Goal: Complete application form: Complete application form

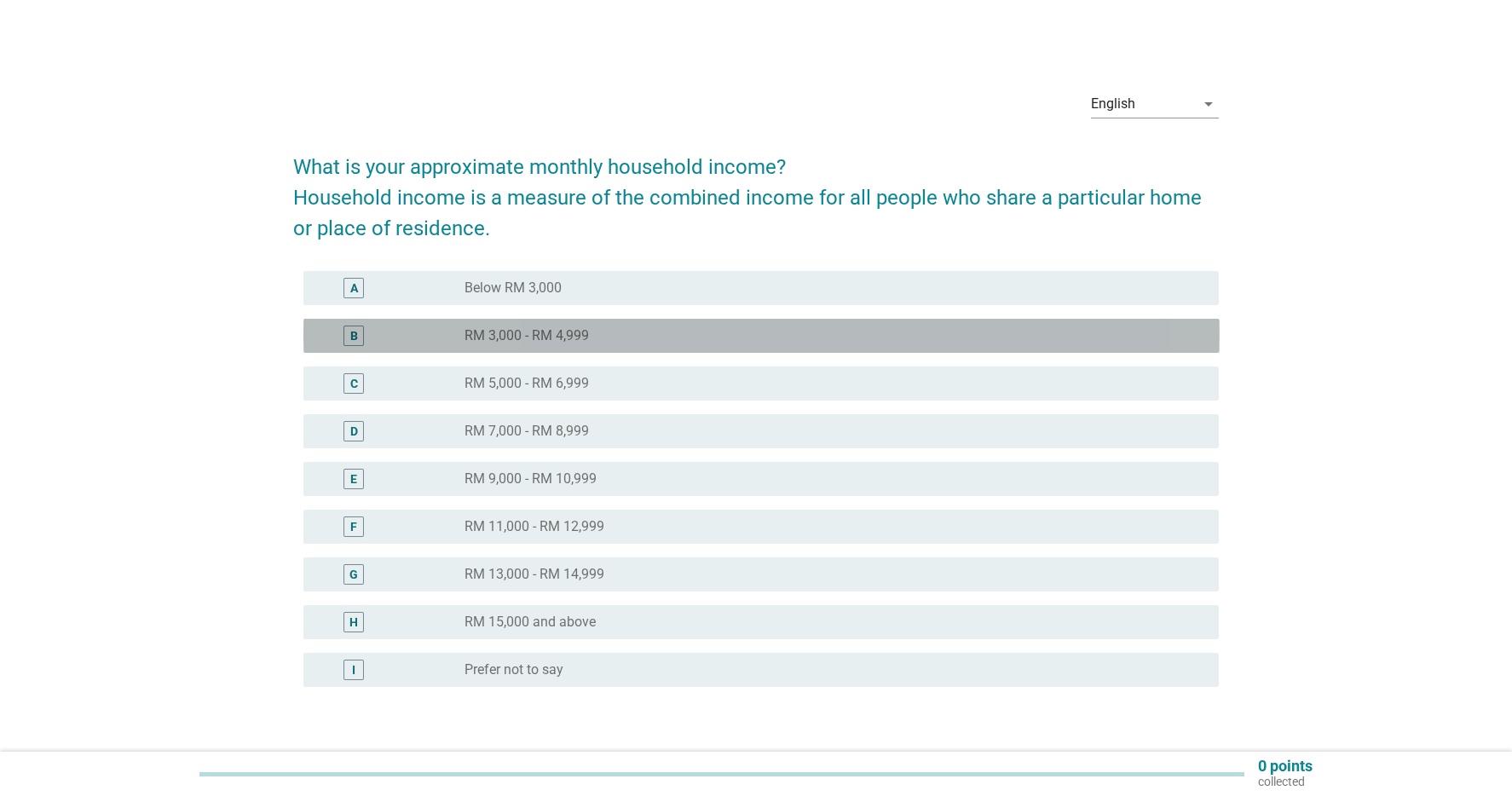
click at [587, 331] on label "RM 3,000 - RM 4,999" at bounding box center [527, 335] width 125 height 17
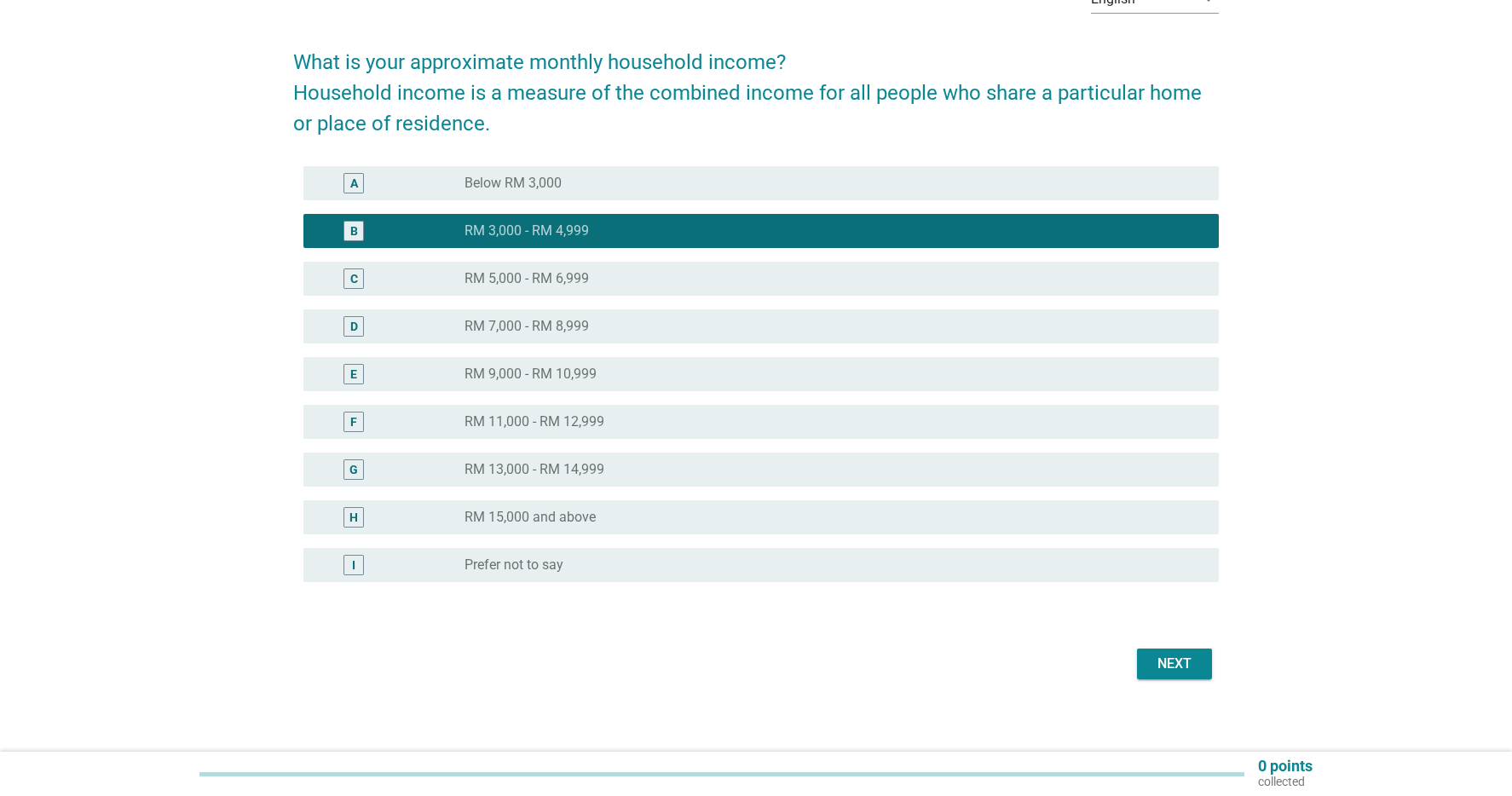
scroll to position [114, 0]
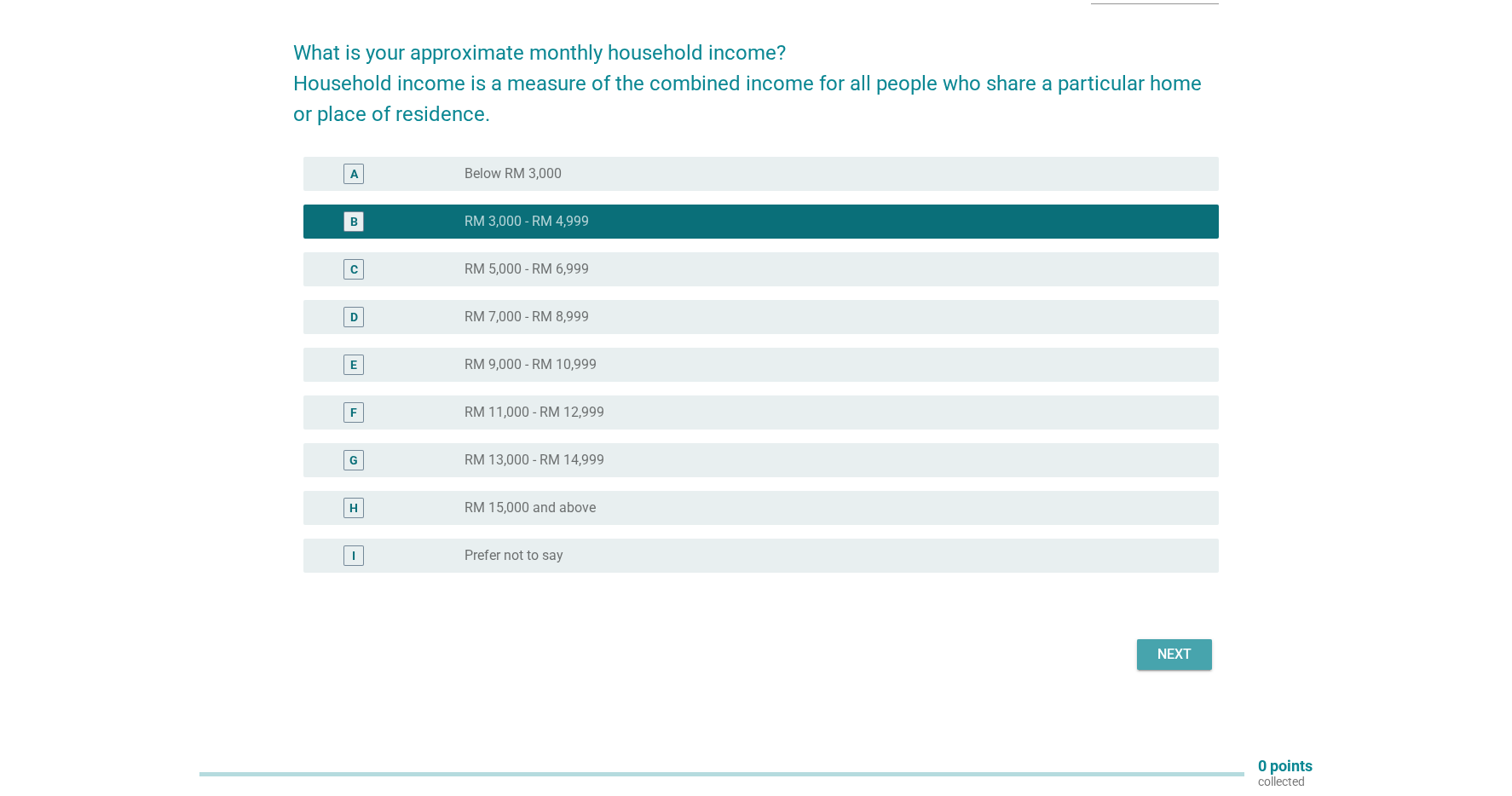
click at [1195, 657] on div "Next" at bounding box center [1175, 654] width 47 height 20
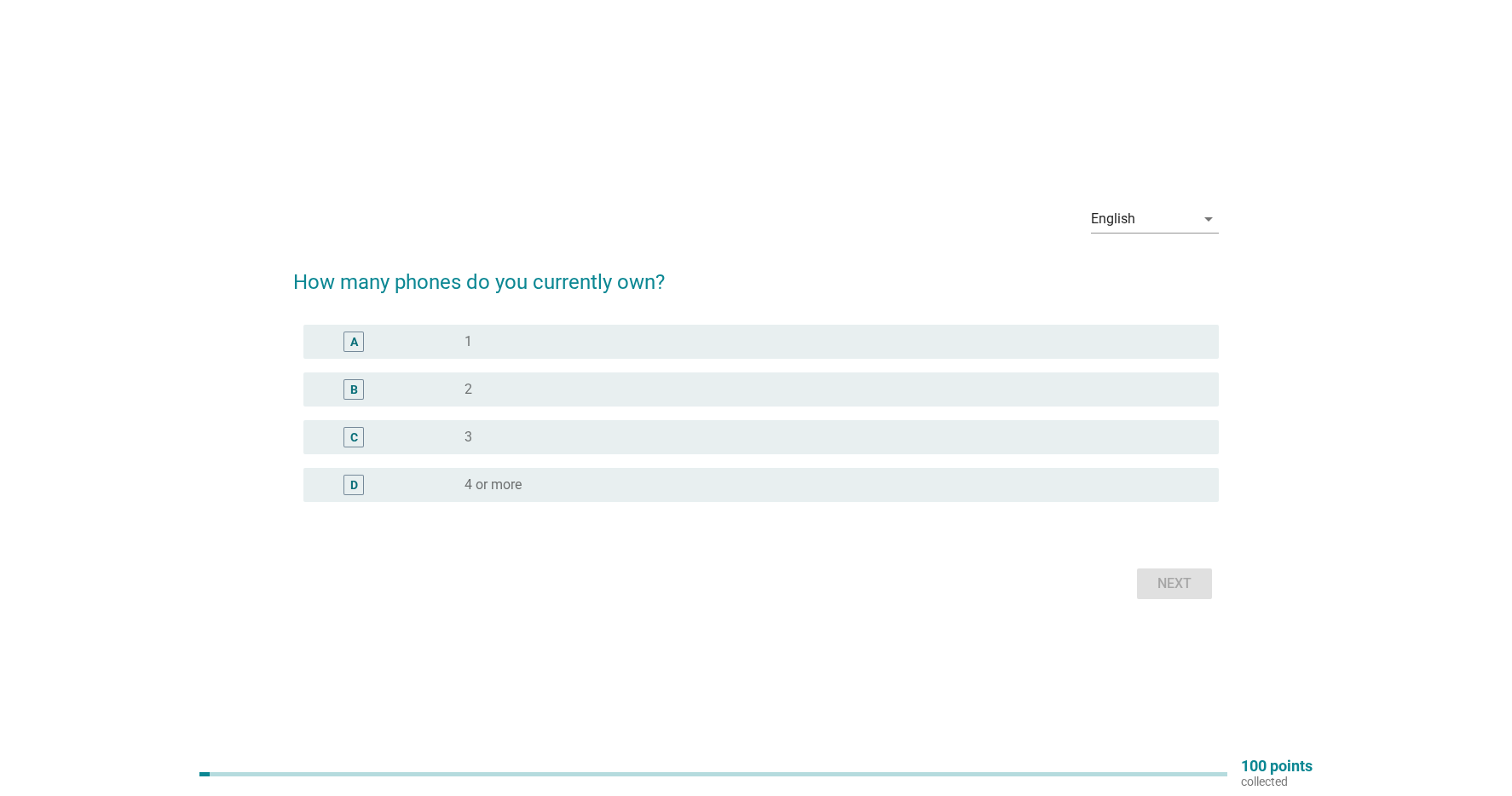
click at [604, 376] on div "B radio_button_unchecked 2" at bounding box center [762, 389] width 917 height 34
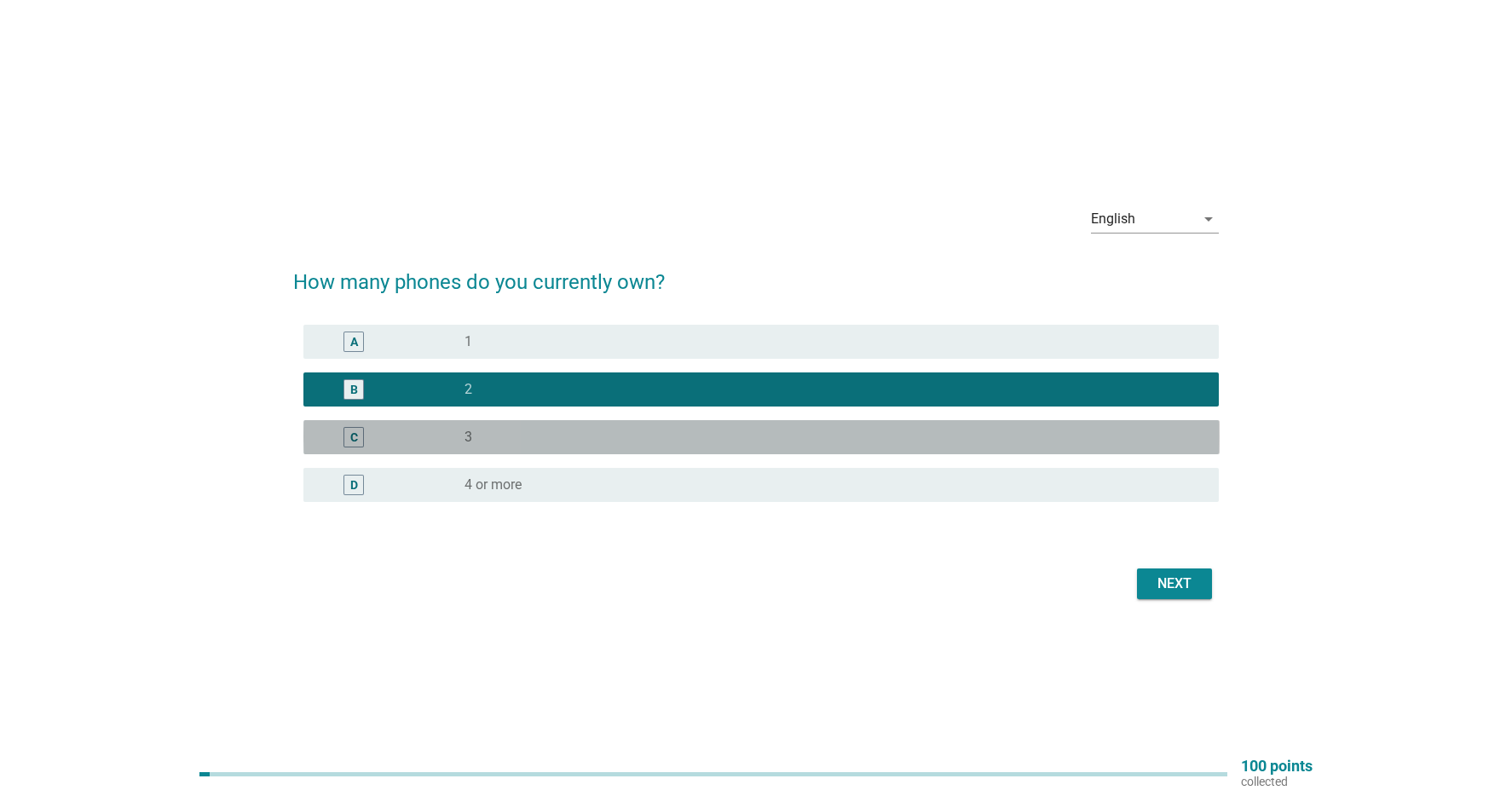
click at [566, 422] on div "C radio_button_unchecked 3" at bounding box center [762, 437] width 917 height 34
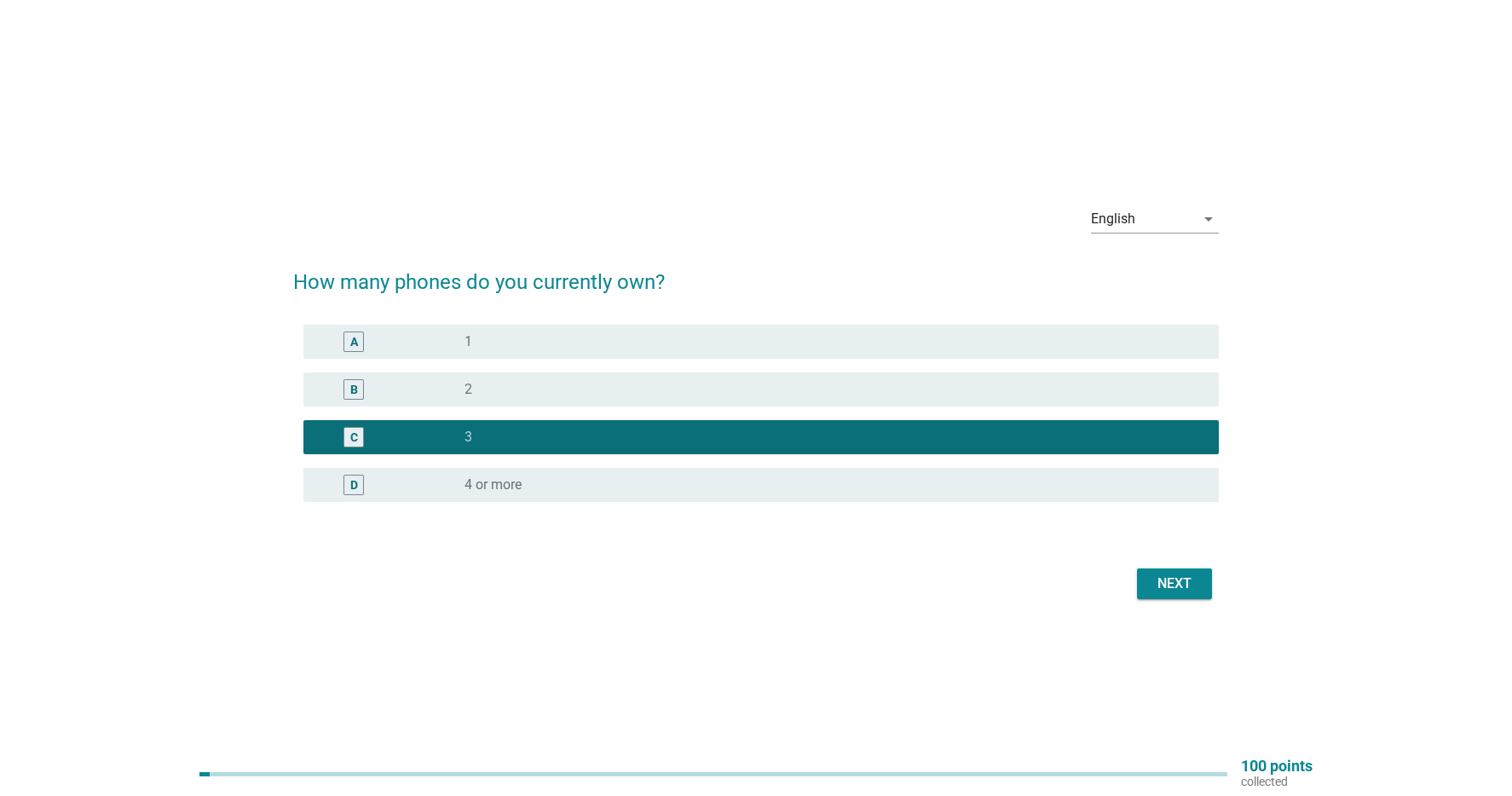
click at [1186, 584] on div "Next" at bounding box center [1175, 583] width 47 height 20
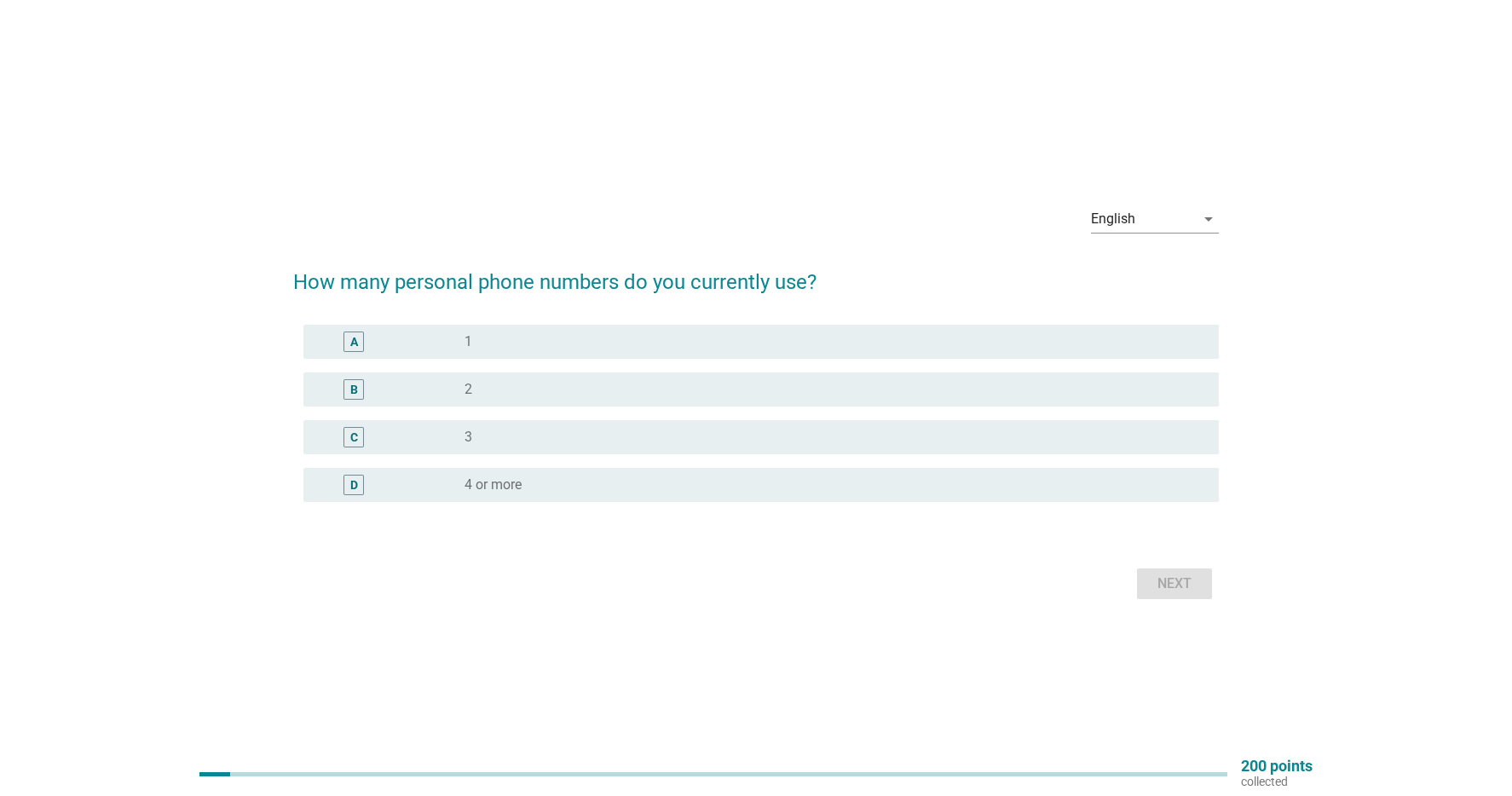
click at [644, 391] on div "radio_button_unchecked 2" at bounding box center [828, 389] width 727 height 17
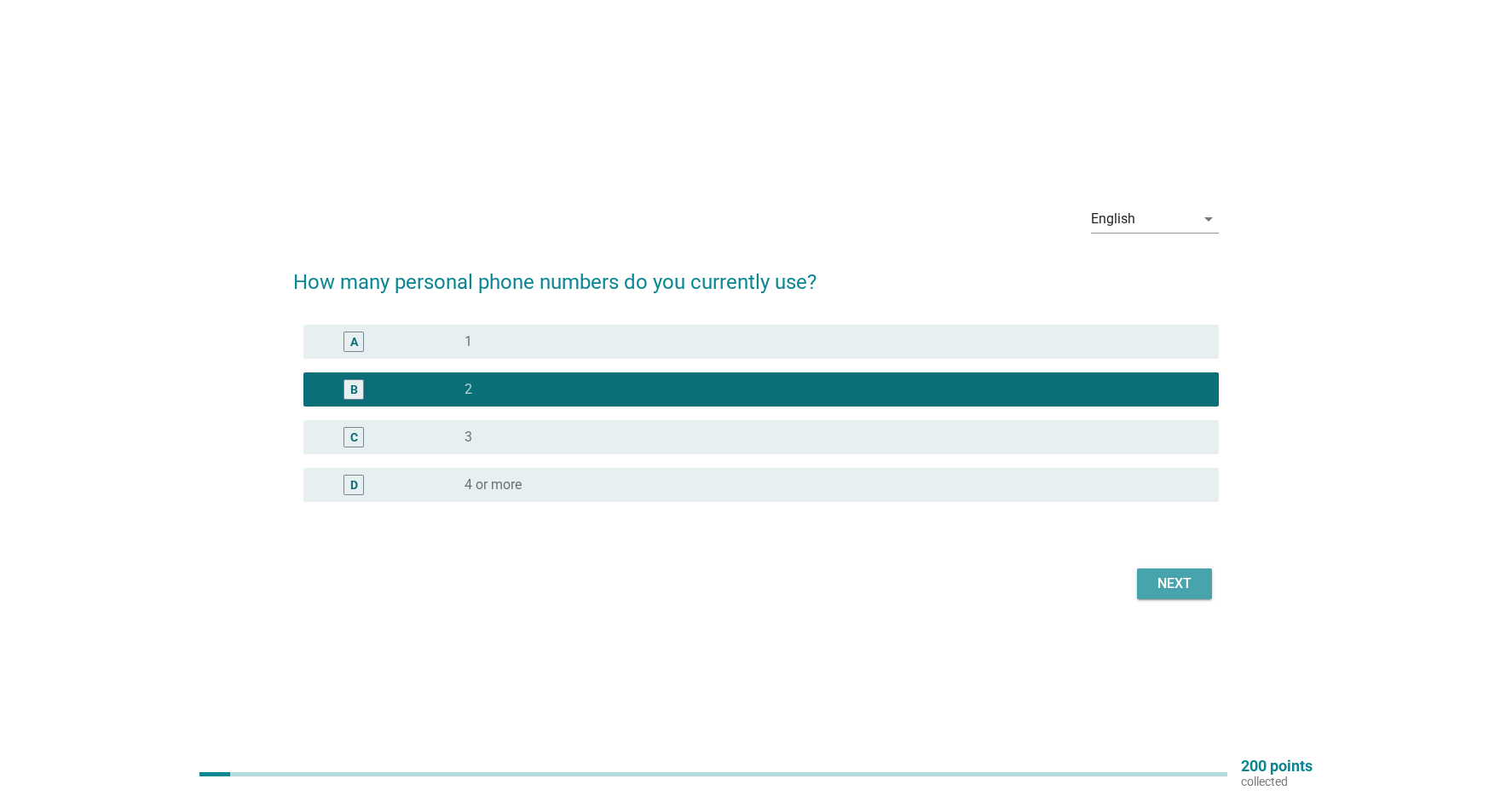
click at [1185, 588] on div "Next" at bounding box center [1175, 583] width 47 height 20
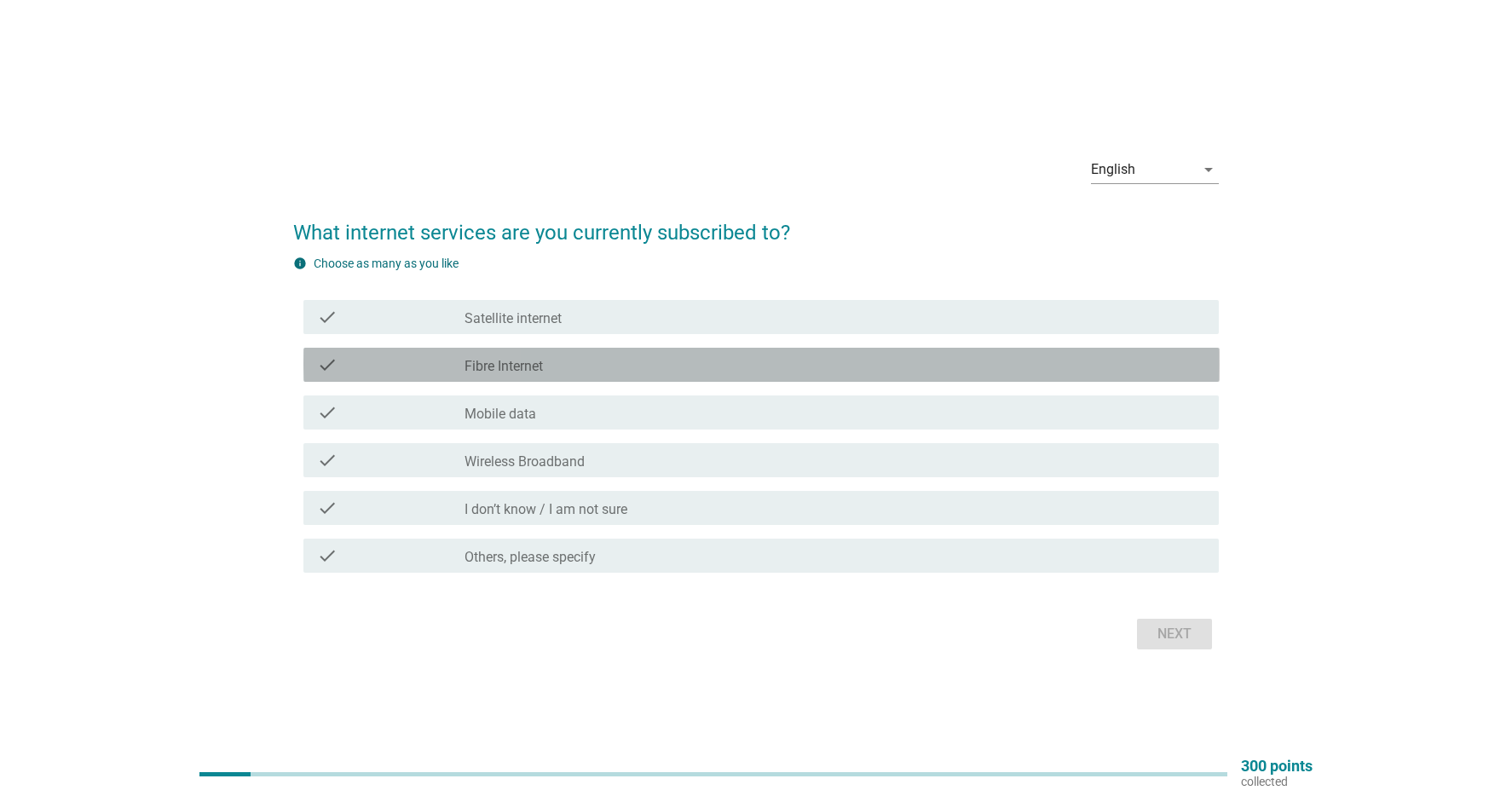
click at [696, 370] on div "check_box_outline_blank Fibre Internet" at bounding box center [835, 364] width 741 height 20
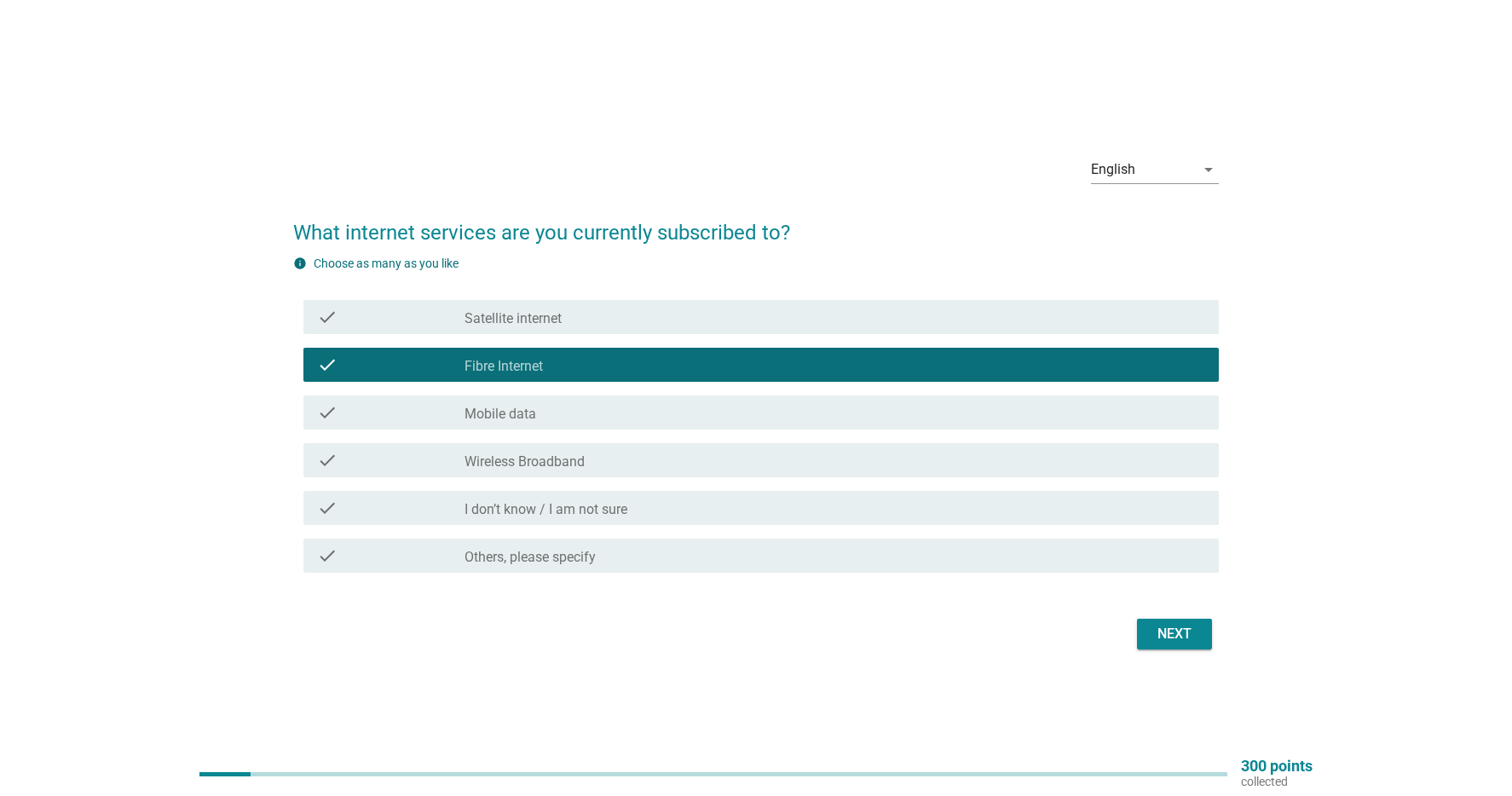
click at [672, 408] on div "check_box_outline_blank Mobile data" at bounding box center [835, 412] width 741 height 20
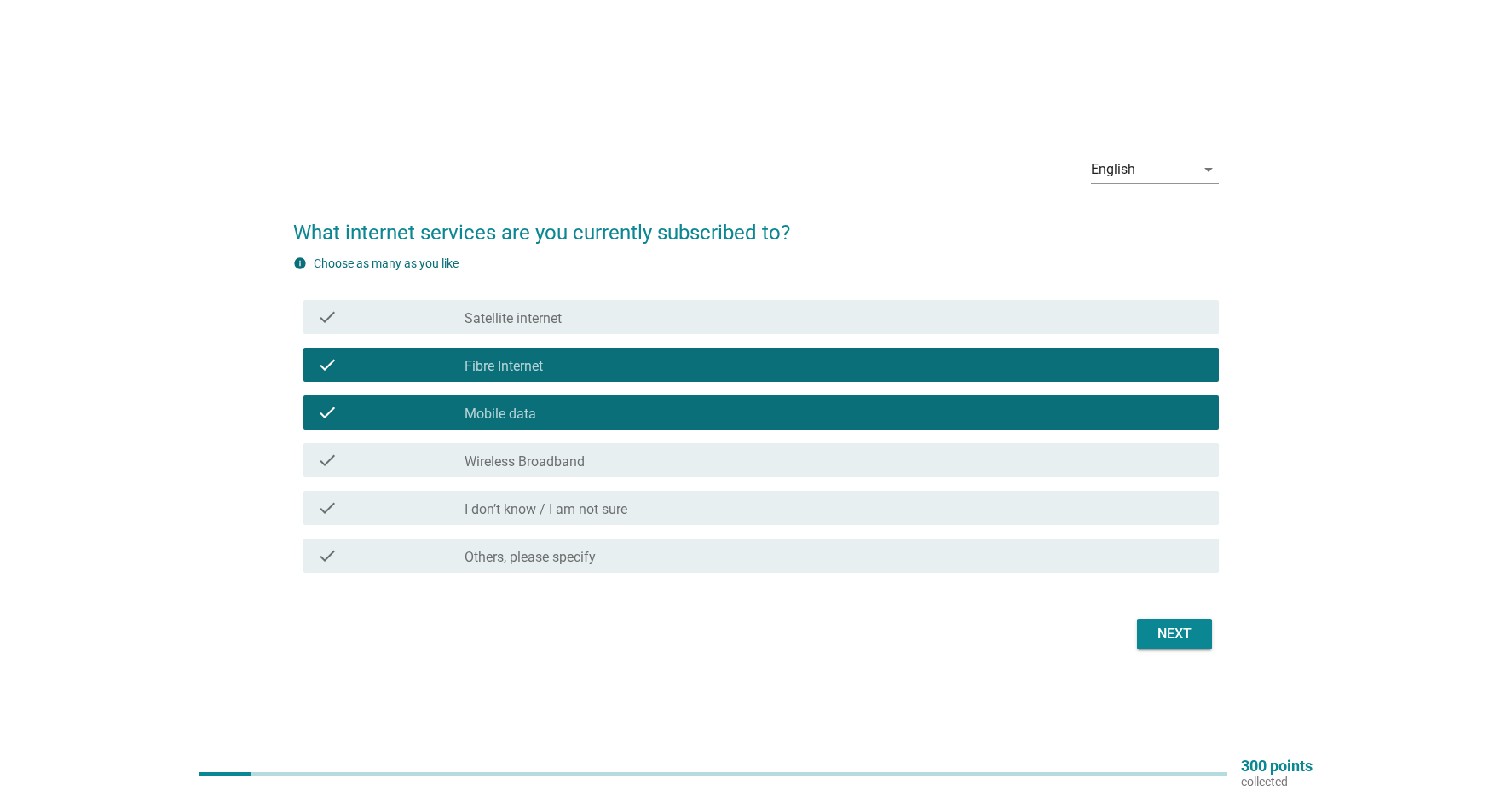
click at [1170, 642] on div "Next" at bounding box center [1175, 634] width 47 height 20
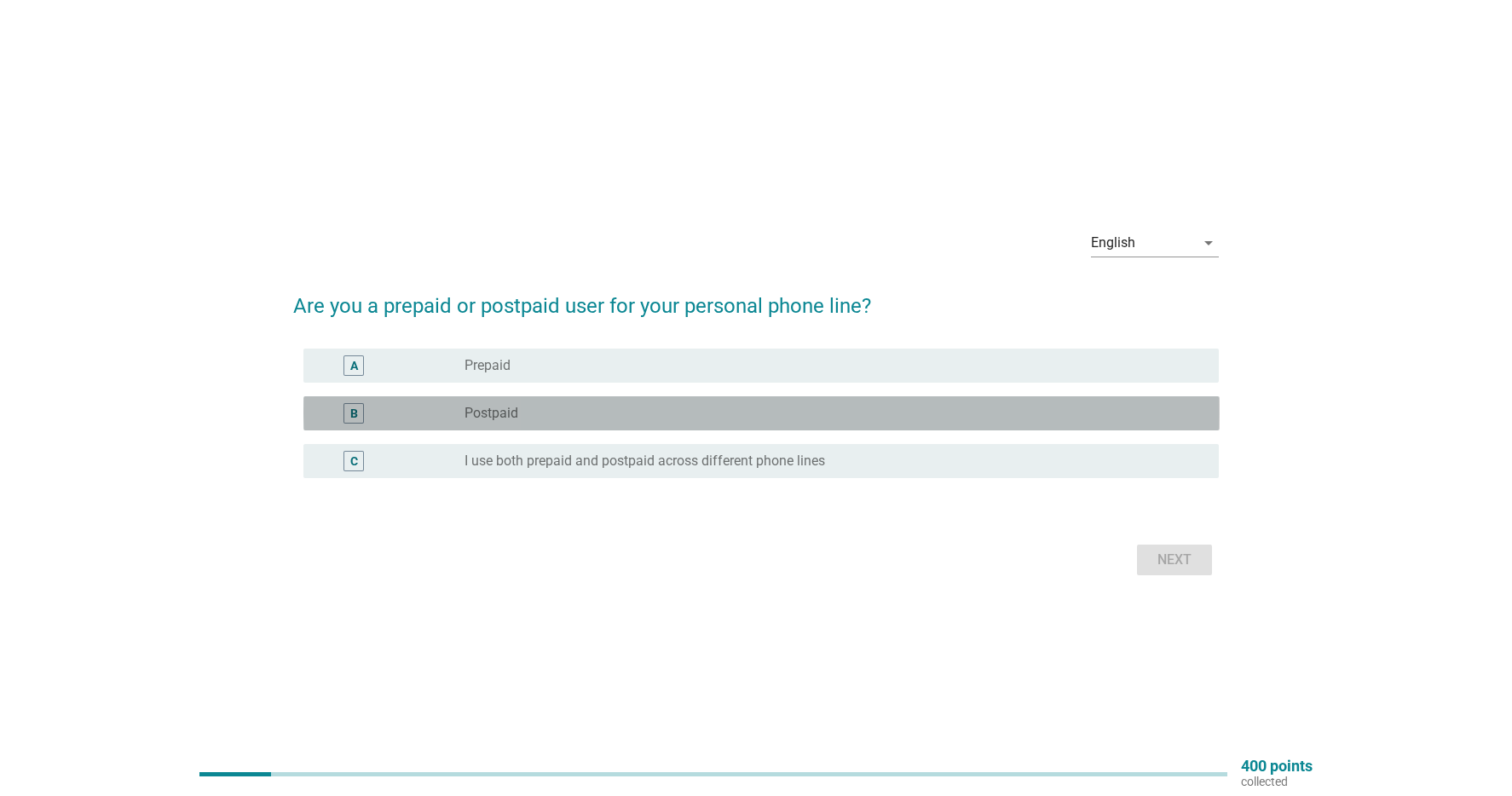
click at [757, 414] on div "radio_button_unchecked Postpaid" at bounding box center [828, 412] width 727 height 17
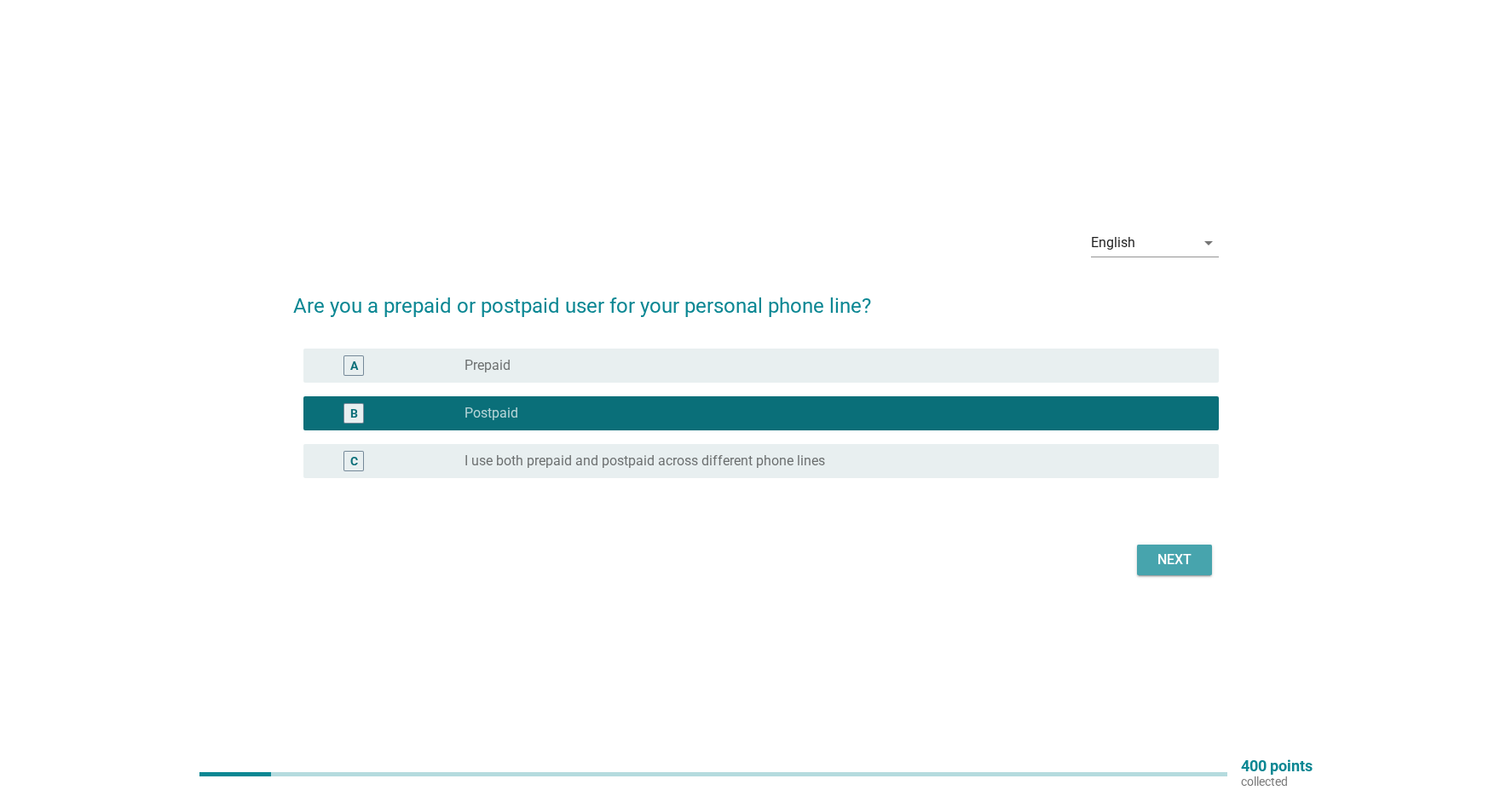
click at [1188, 560] on div "Next" at bounding box center [1175, 559] width 47 height 20
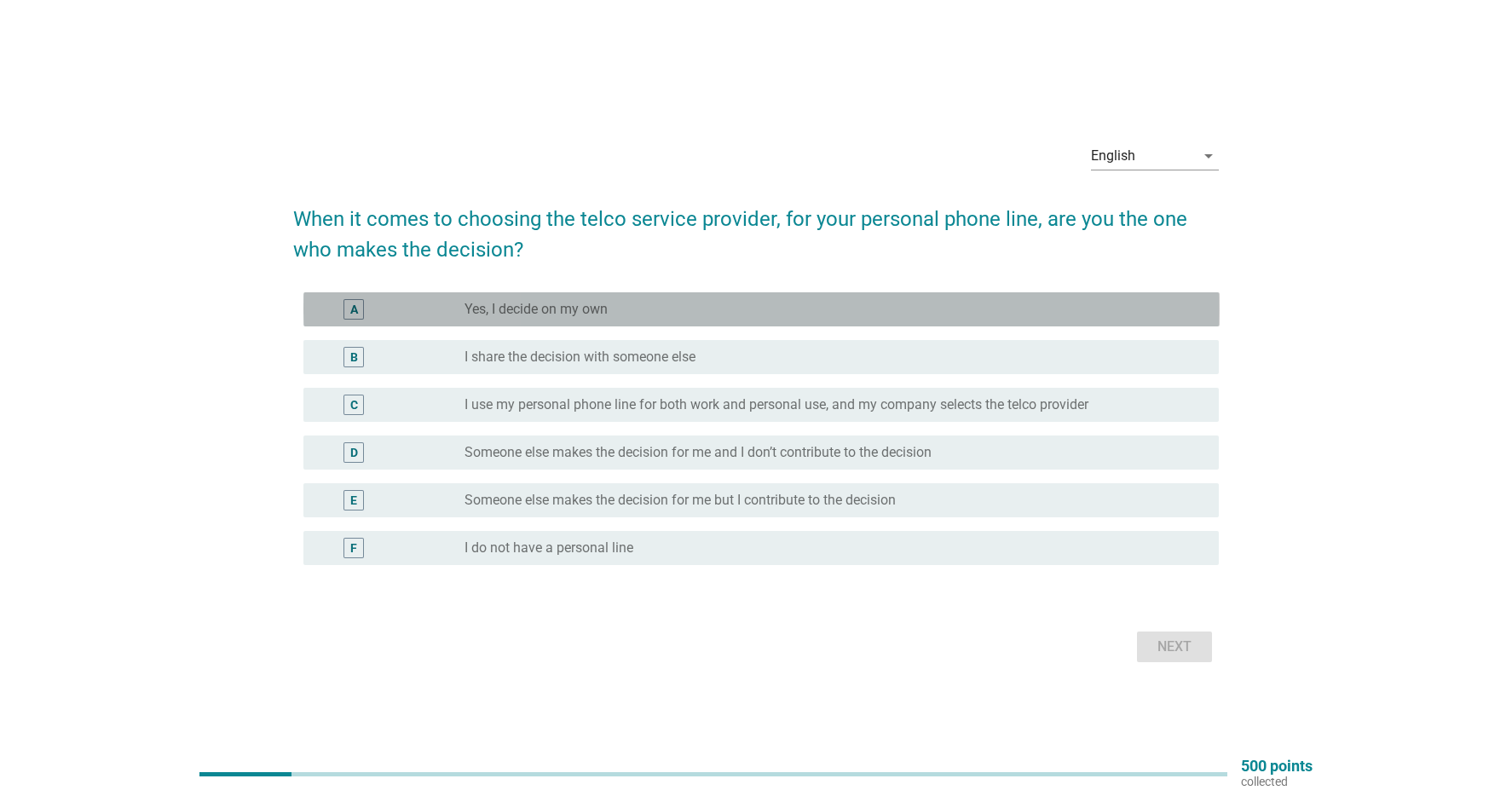
click at [766, 304] on div "radio_button_unchecked Yes, I decide on my own" at bounding box center [828, 309] width 727 height 17
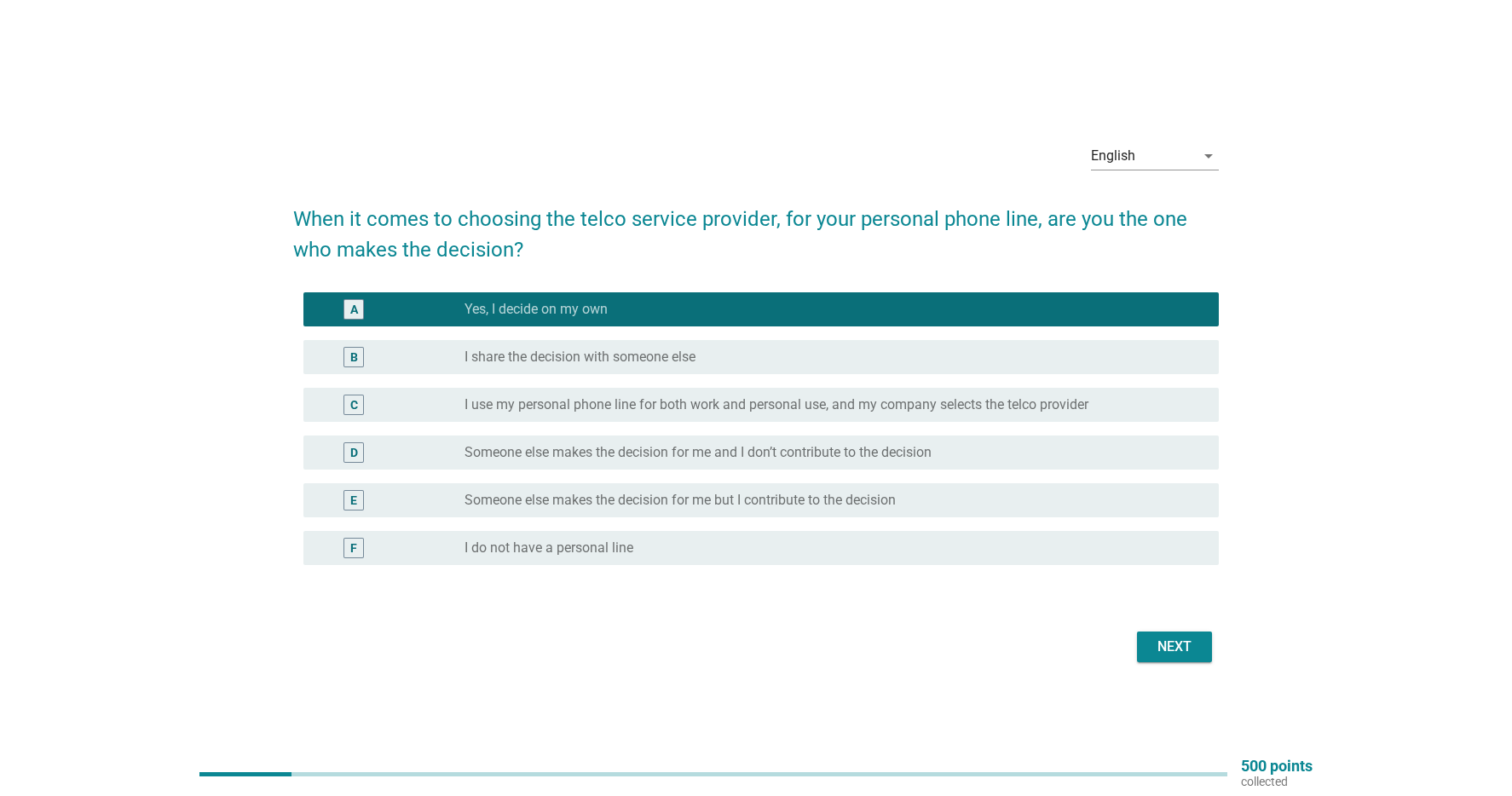
click at [652, 341] on div "B radio_button_unchecked I share the decision with someone else" at bounding box center [762, 356] width 917 height 34
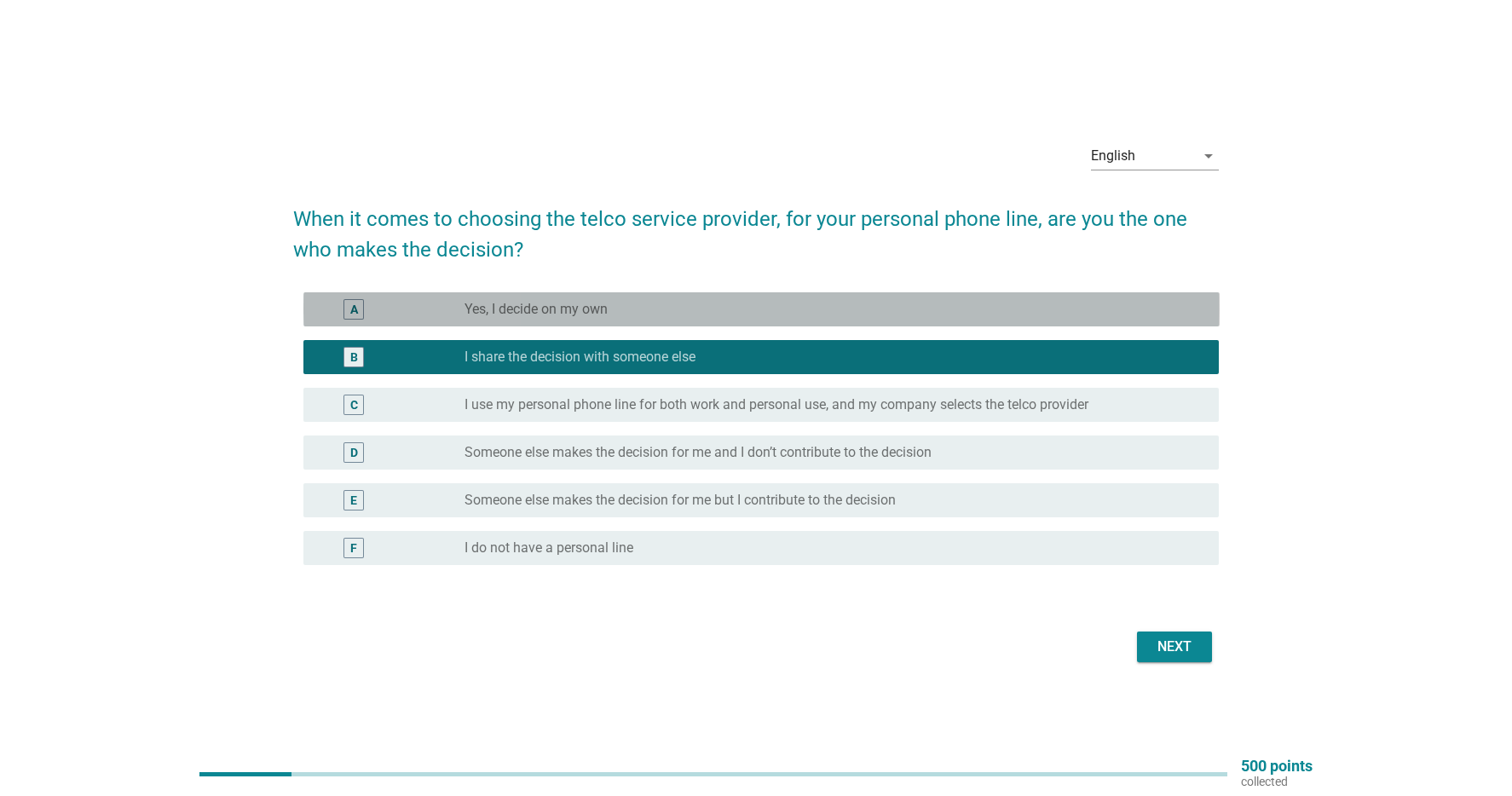
click at [649, 312] on div "radio_button_unchecked Yes, I decide on my own" at bounding box center [828, 309] width 727 height 17
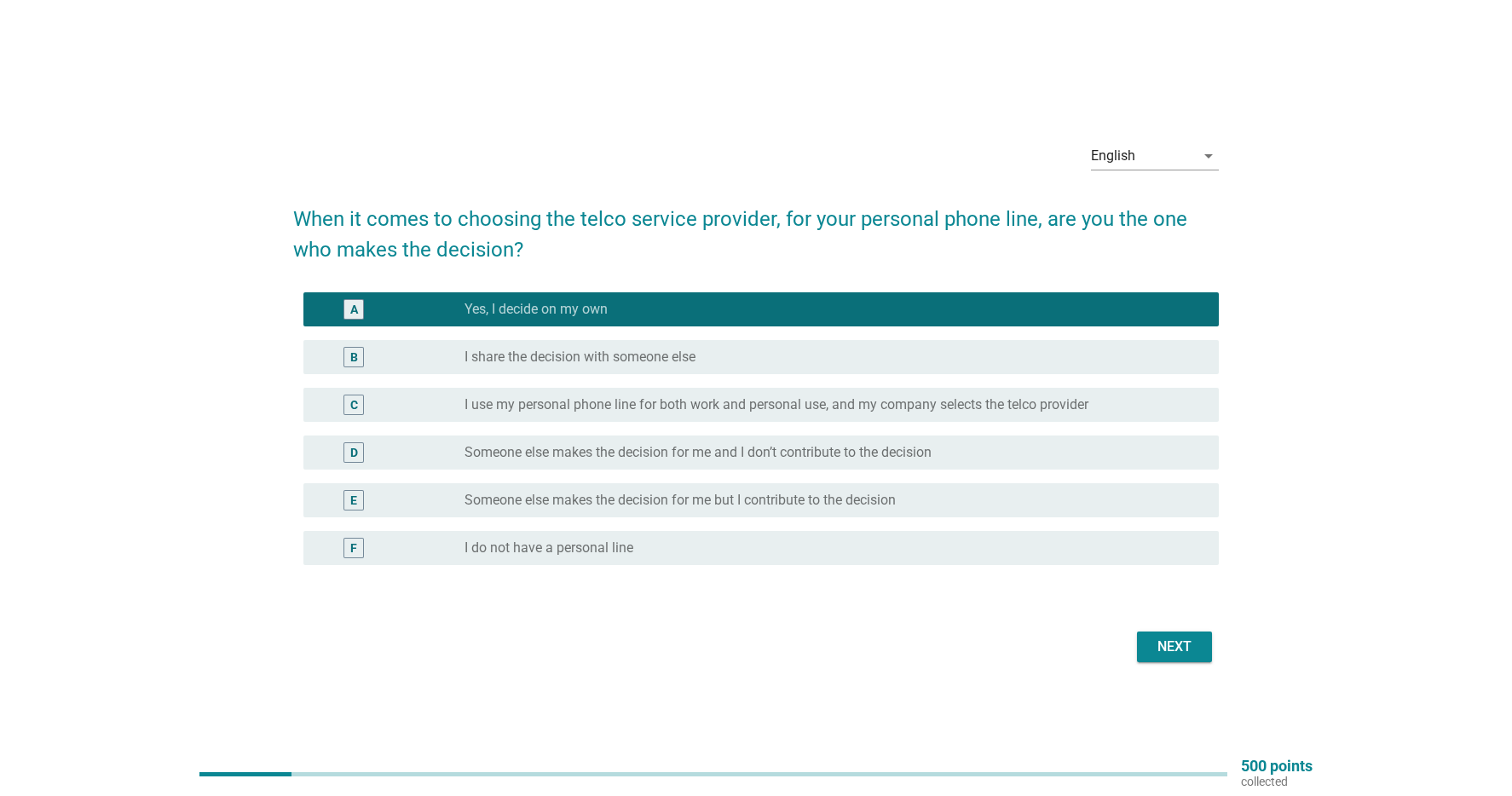
click at [1165, 638] on div "Next" at bounding box center [1175, 646] width 47 height 20
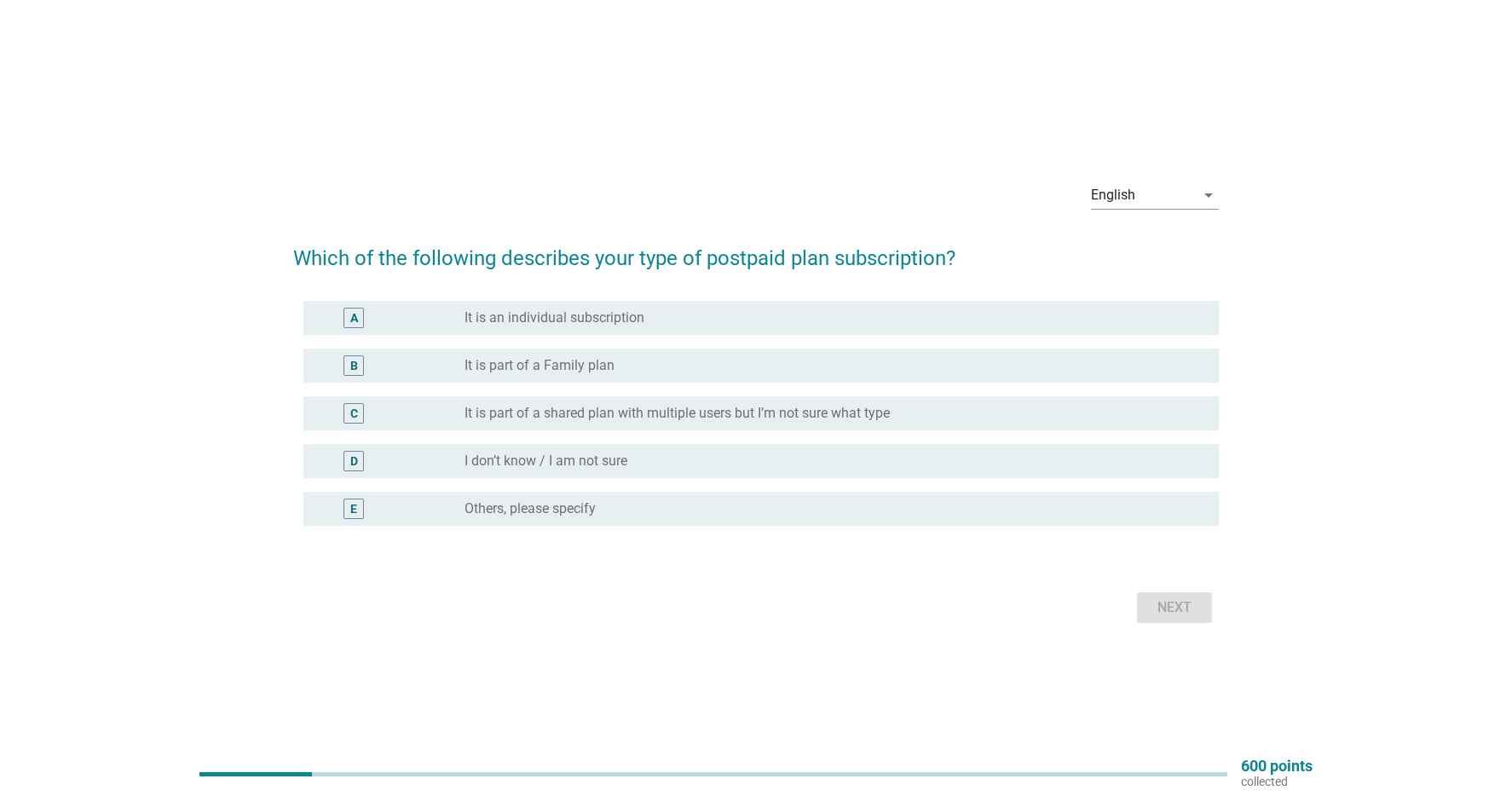
click at [771, 408] on label "It is part of a shared plan with multiple users but I’m not sure what type" at bounding box center [677, 412] width 425 height 17
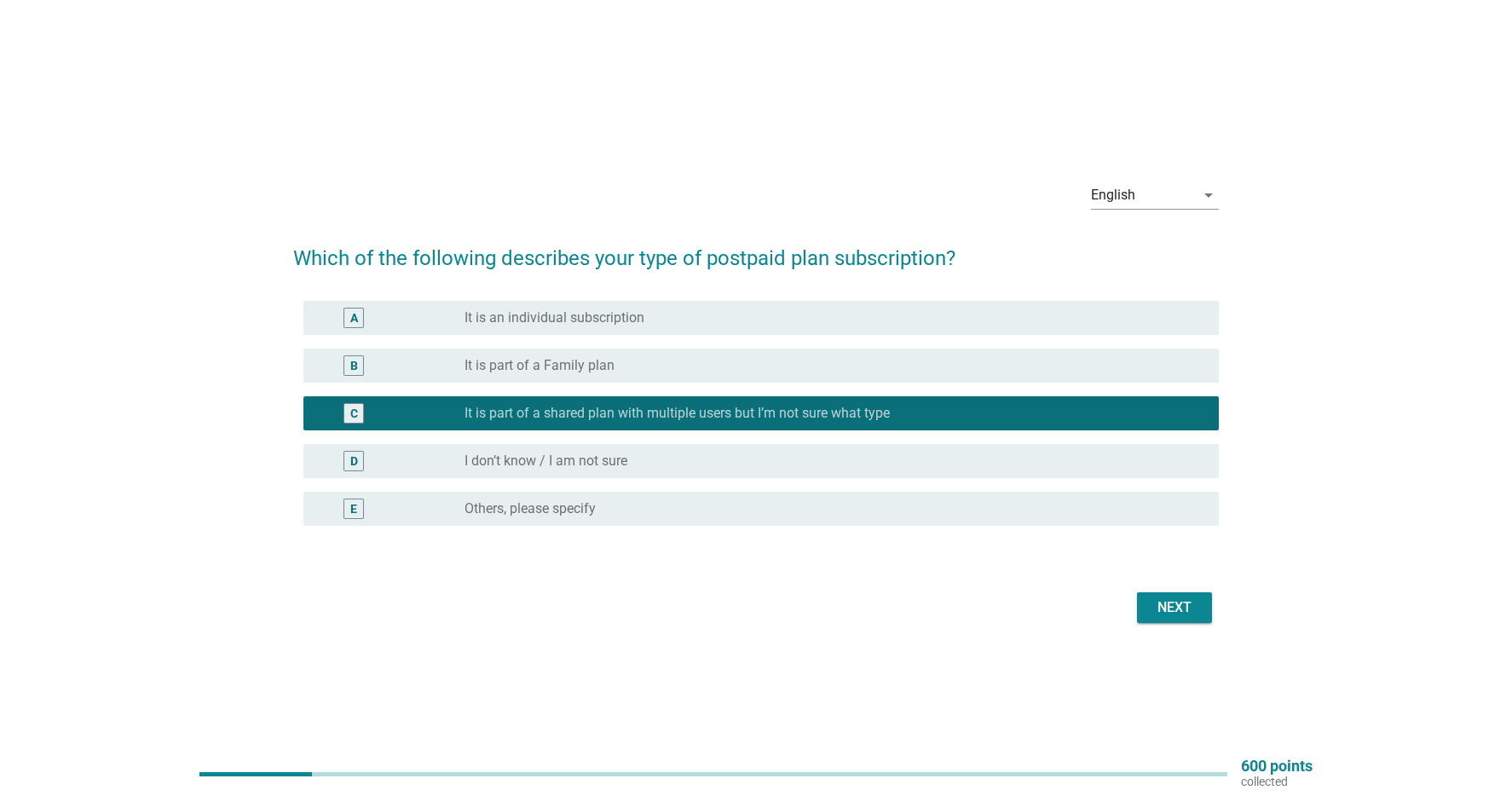
click at [1180, 607] on div "Next" at bounding box center [1175, 607] width 47 height 20
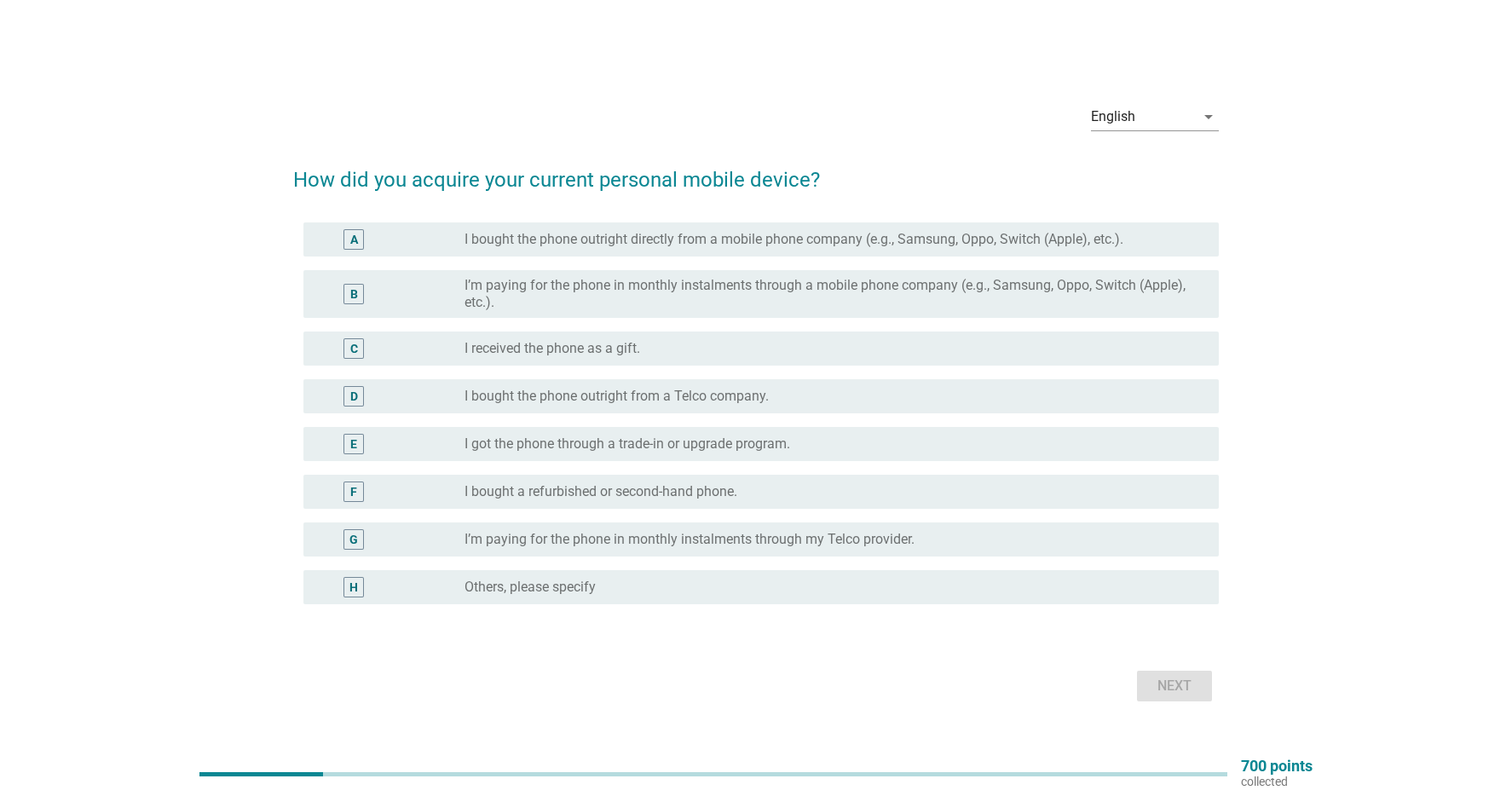
click at [894, 534] on label "I’m paying for the phone in monthly instalments through my Telco provider." at bounding box center [689, 539] width 450 height 17
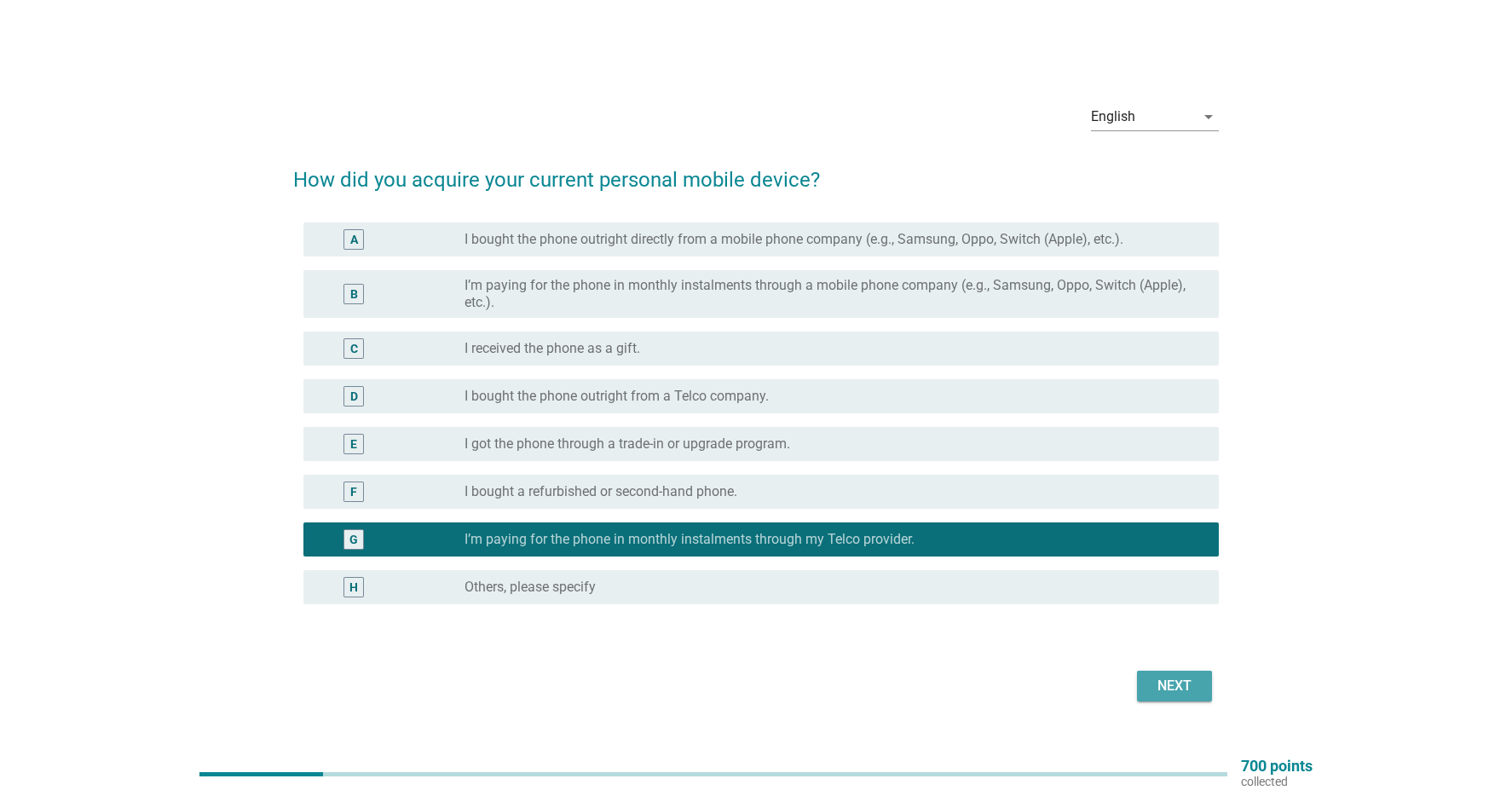
click at [1184, 684] on div "Next" at bounding box center [1175, 685] width 47 height 20
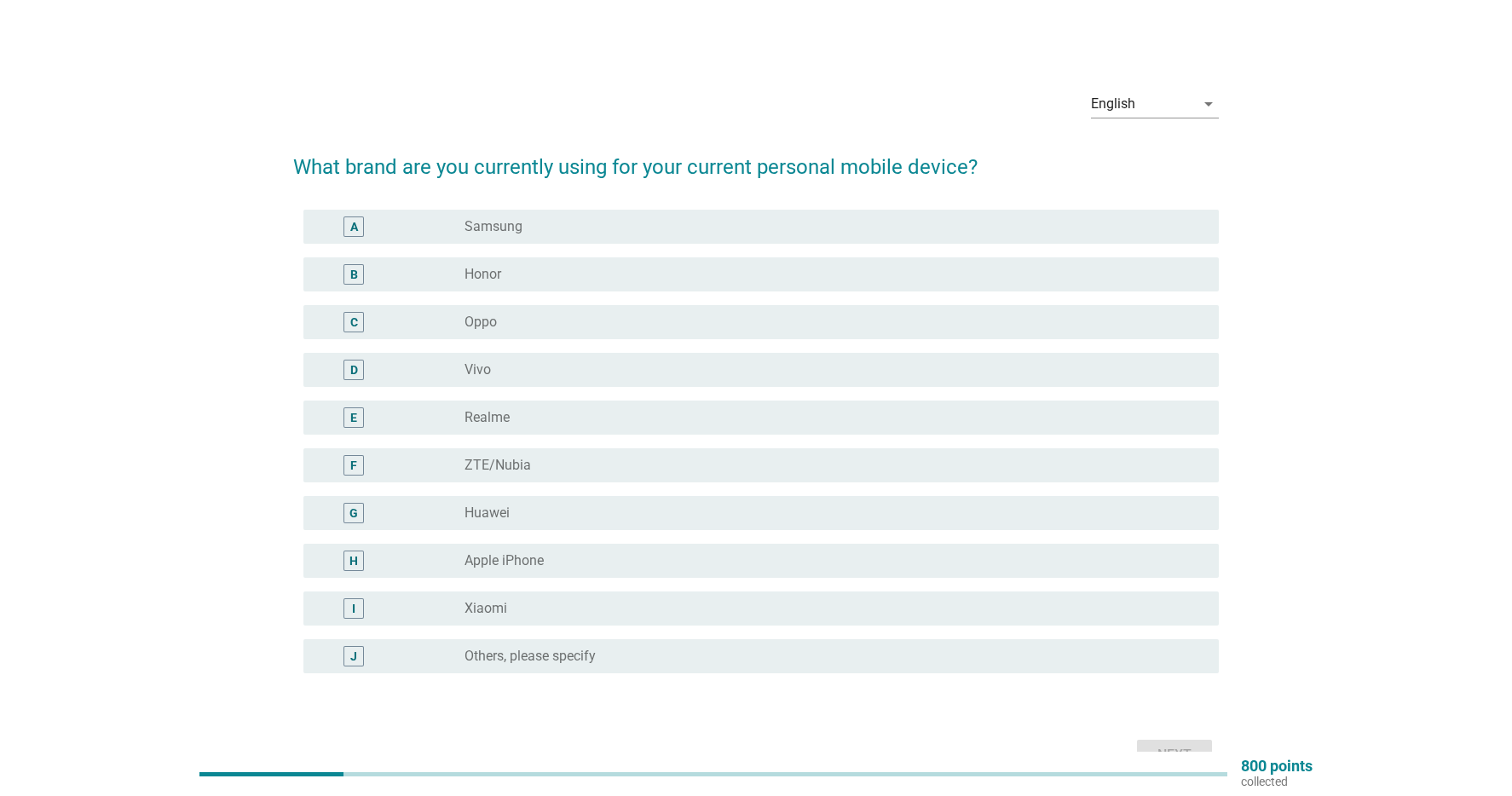
click at [353, 560] on div "H" at bounding box center [354, 561] width 9 height 18
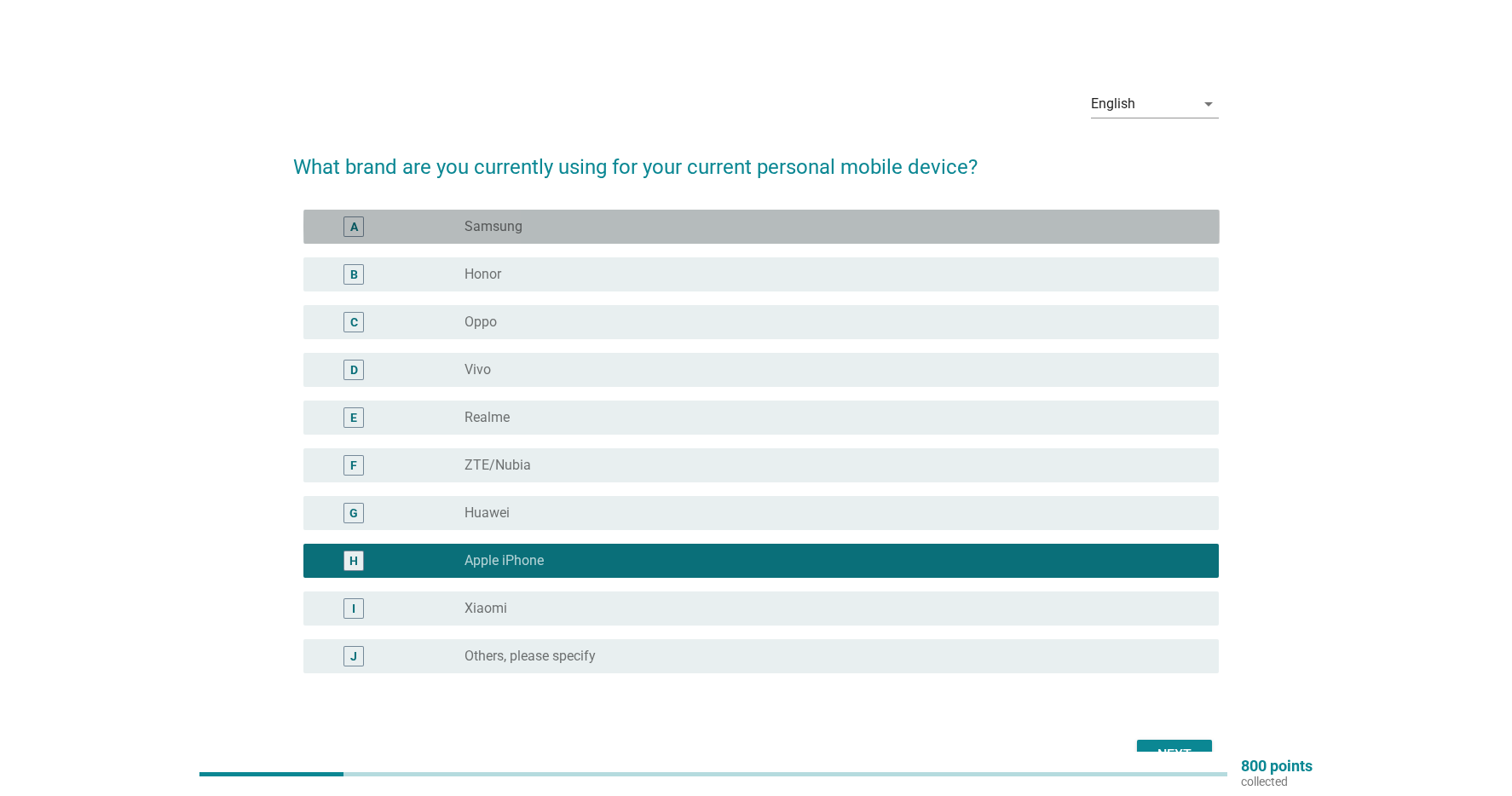
click at [367, 241] on div "A radio_button_unchecked Samsung" at bounding box center [762, 226] width 917 height 34
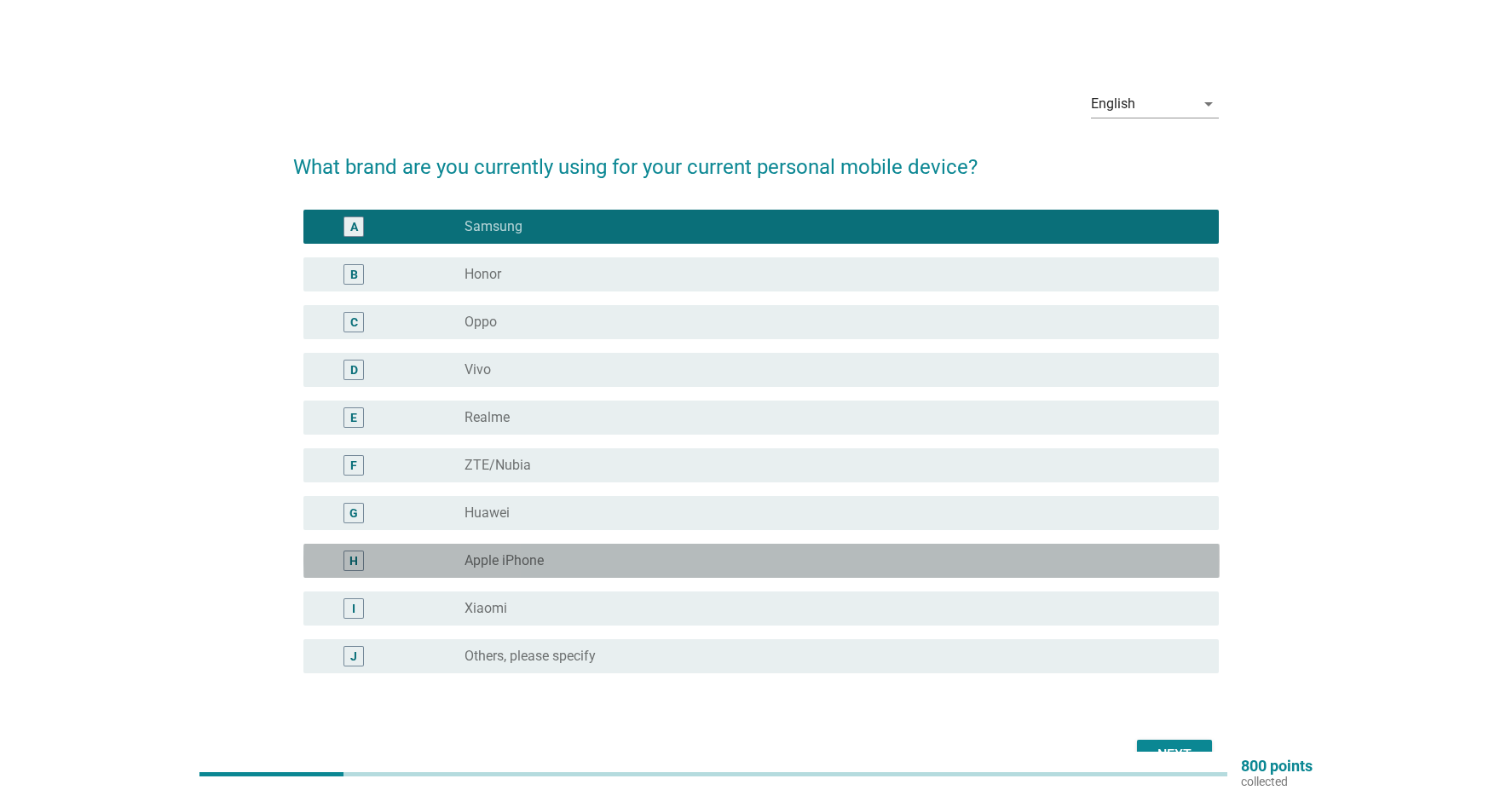
click at [400, 563] on div "H" at bounding box center [391, 560] width 148 height 20
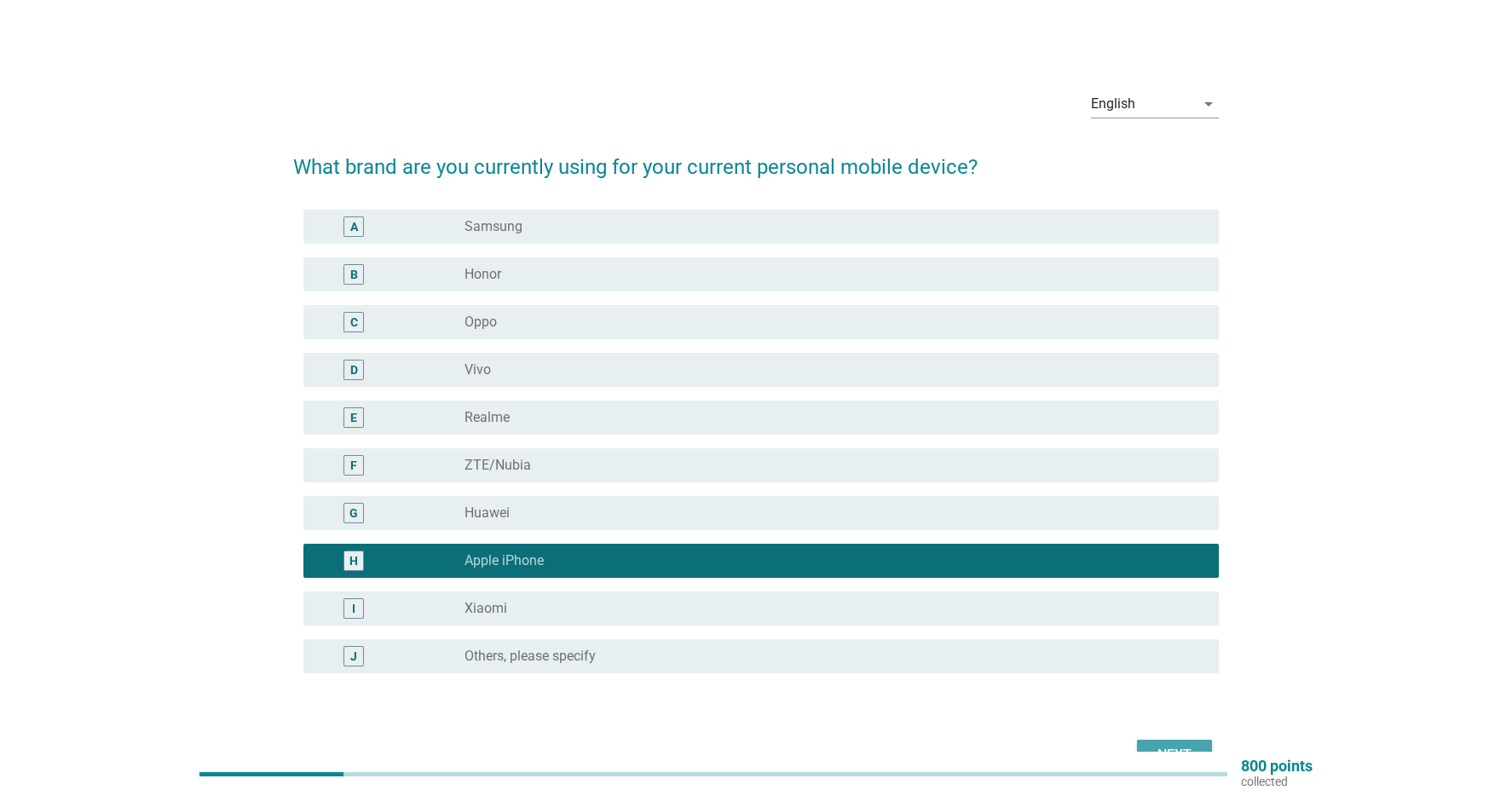
click at [1168, 741] on button "Next" at bounding box center [1174, 755] width 75 height 31
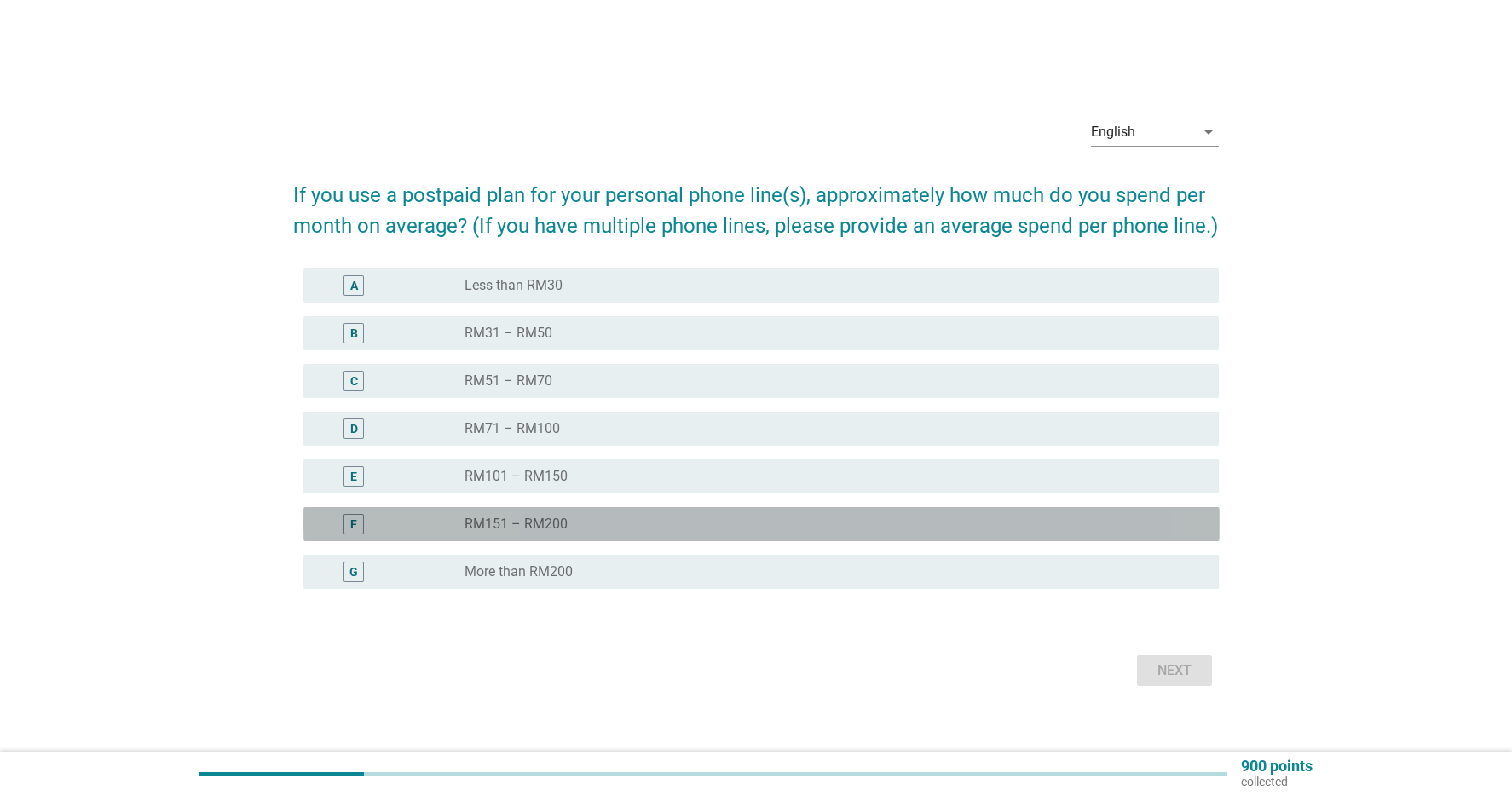
click at [366, 524] on div "F" at bounding box center [354, 523] width 74 height 20
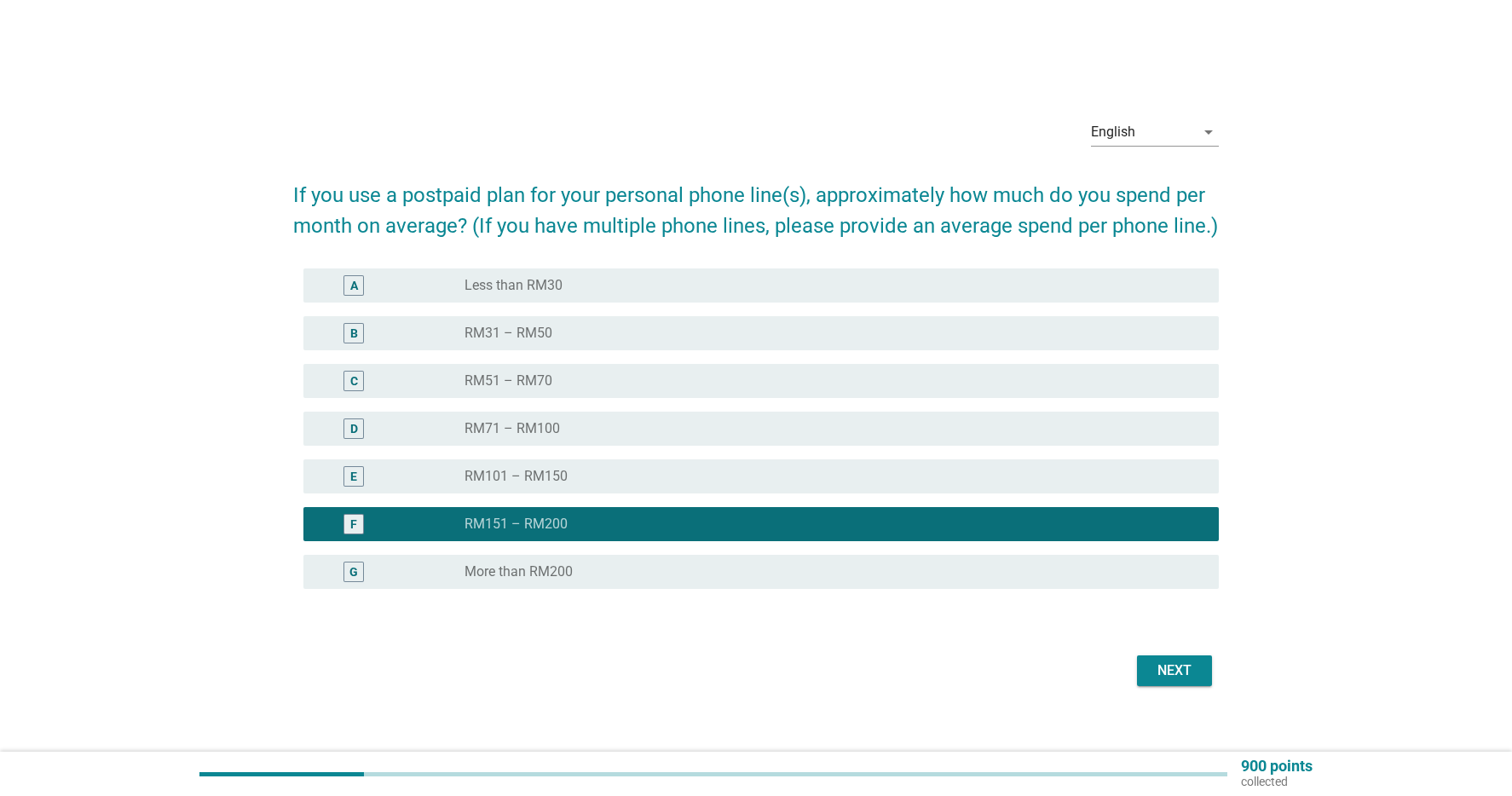
click at [1184, 664] on div "Next" at bounding box center [1175, 670] width 47 height 20
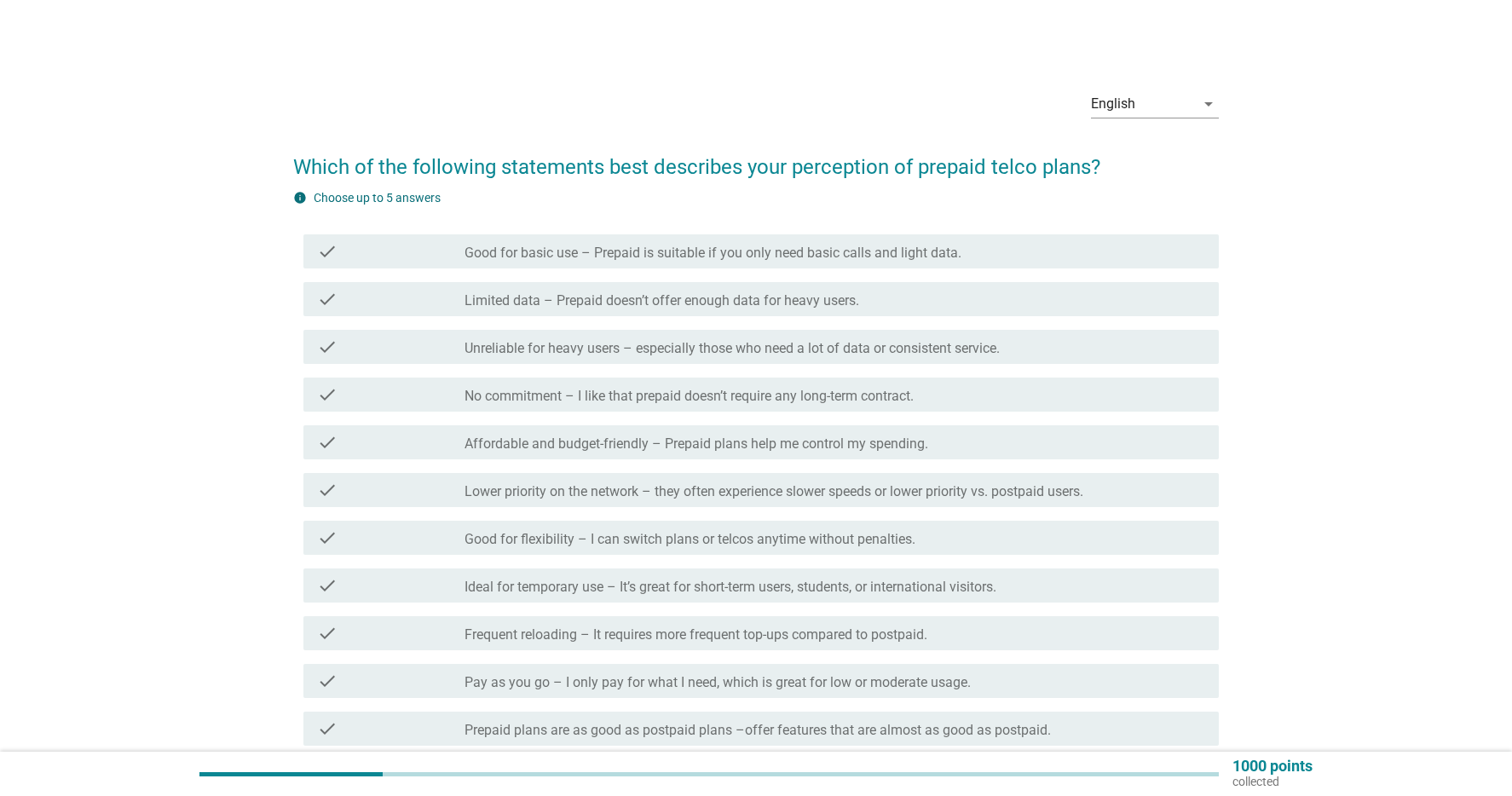
click at [989, 361] on div "check check_box_outline_blank Unreliable for heavy users – especially those who…" at bounding box center [762, 347] width 917 height 34
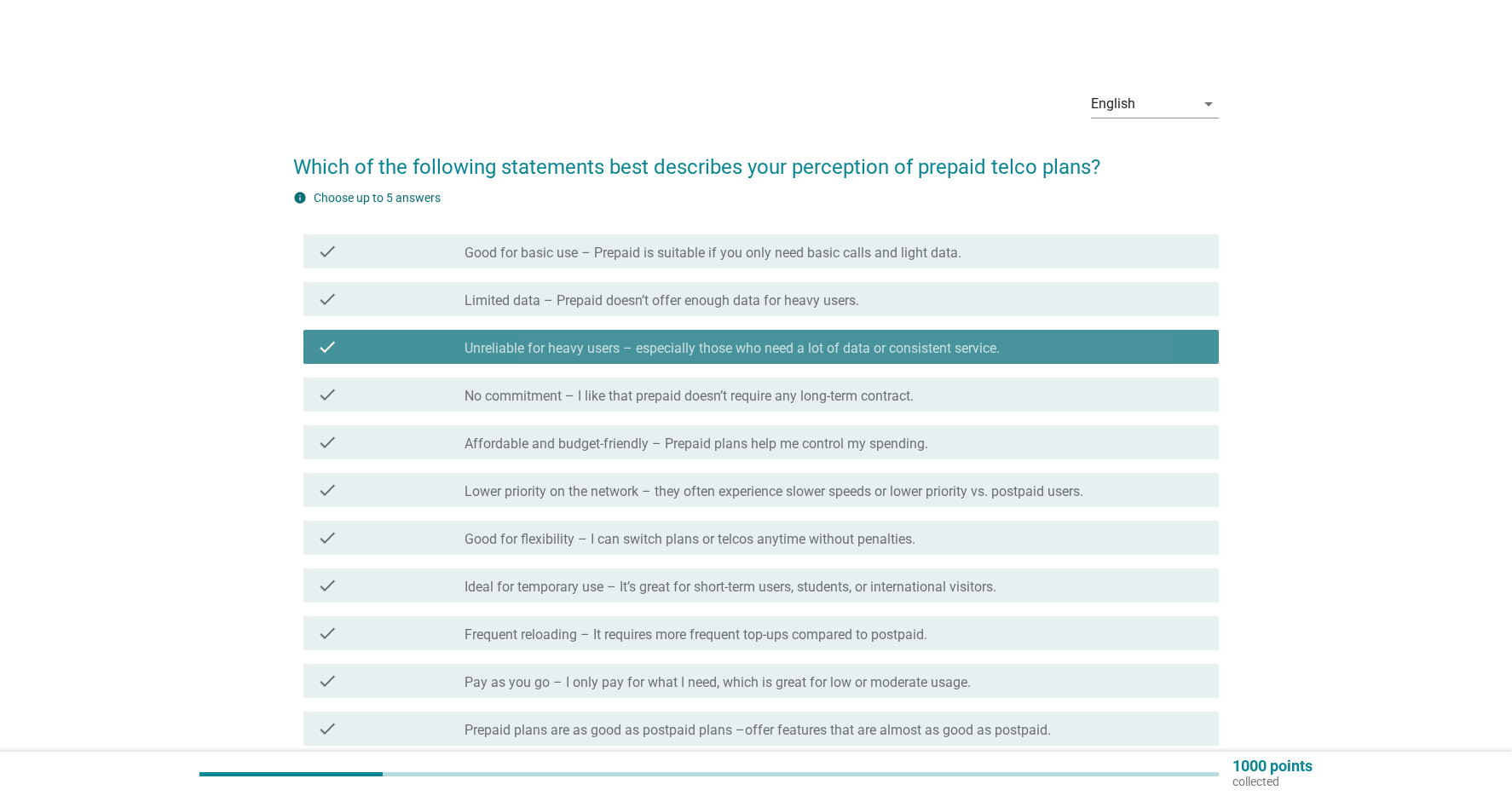
click at [997, 345] on label "Unreliable for heavy users – especially those who need a lot of data or consist…" at bounding box center [732, 348] width 536 height 17
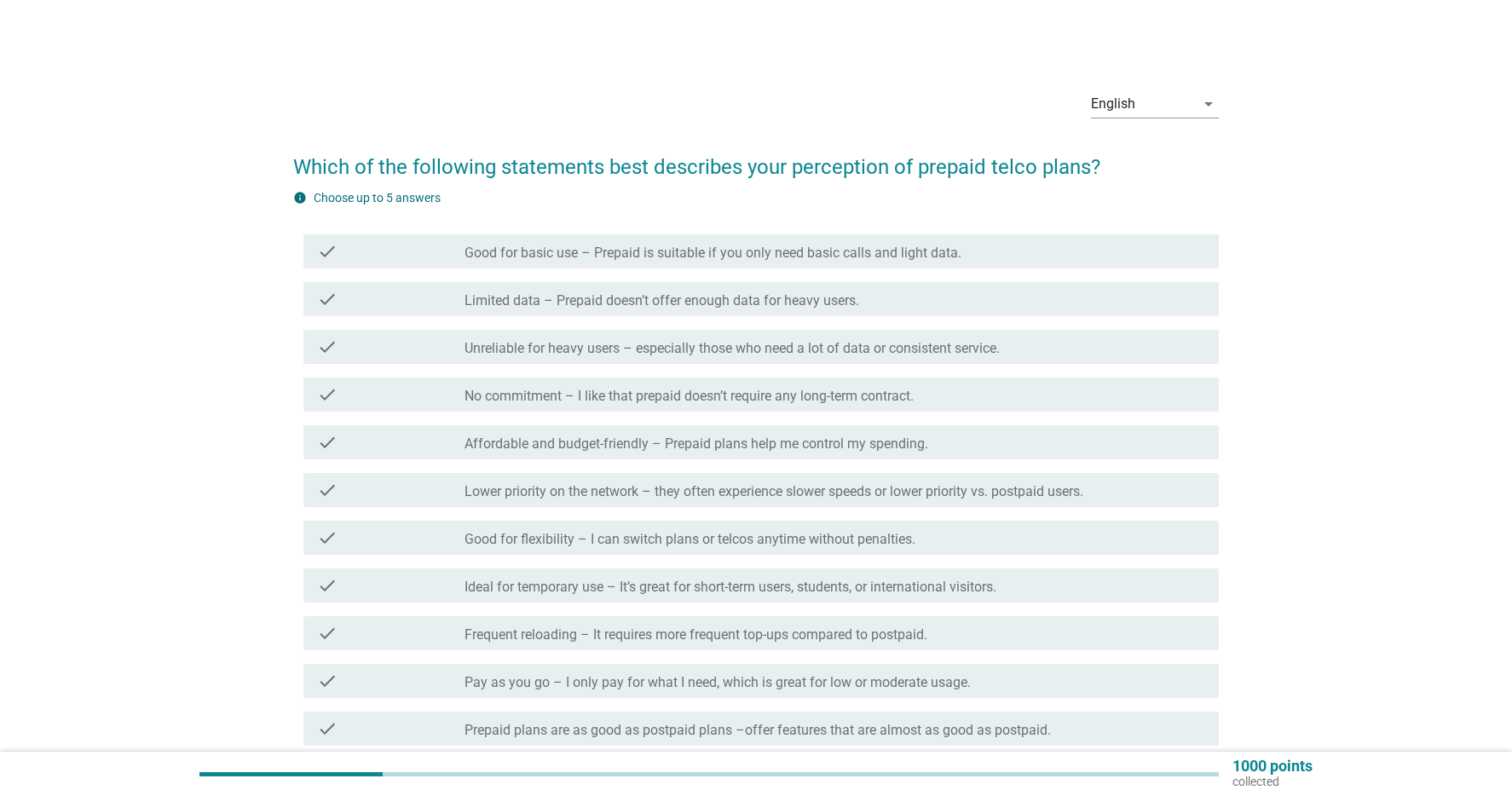
click at [1060, 341] on div "check_box Unreliable for heavy users – especially those who need a lot of data …" at bounding box center [835, 346] width 741 height 20
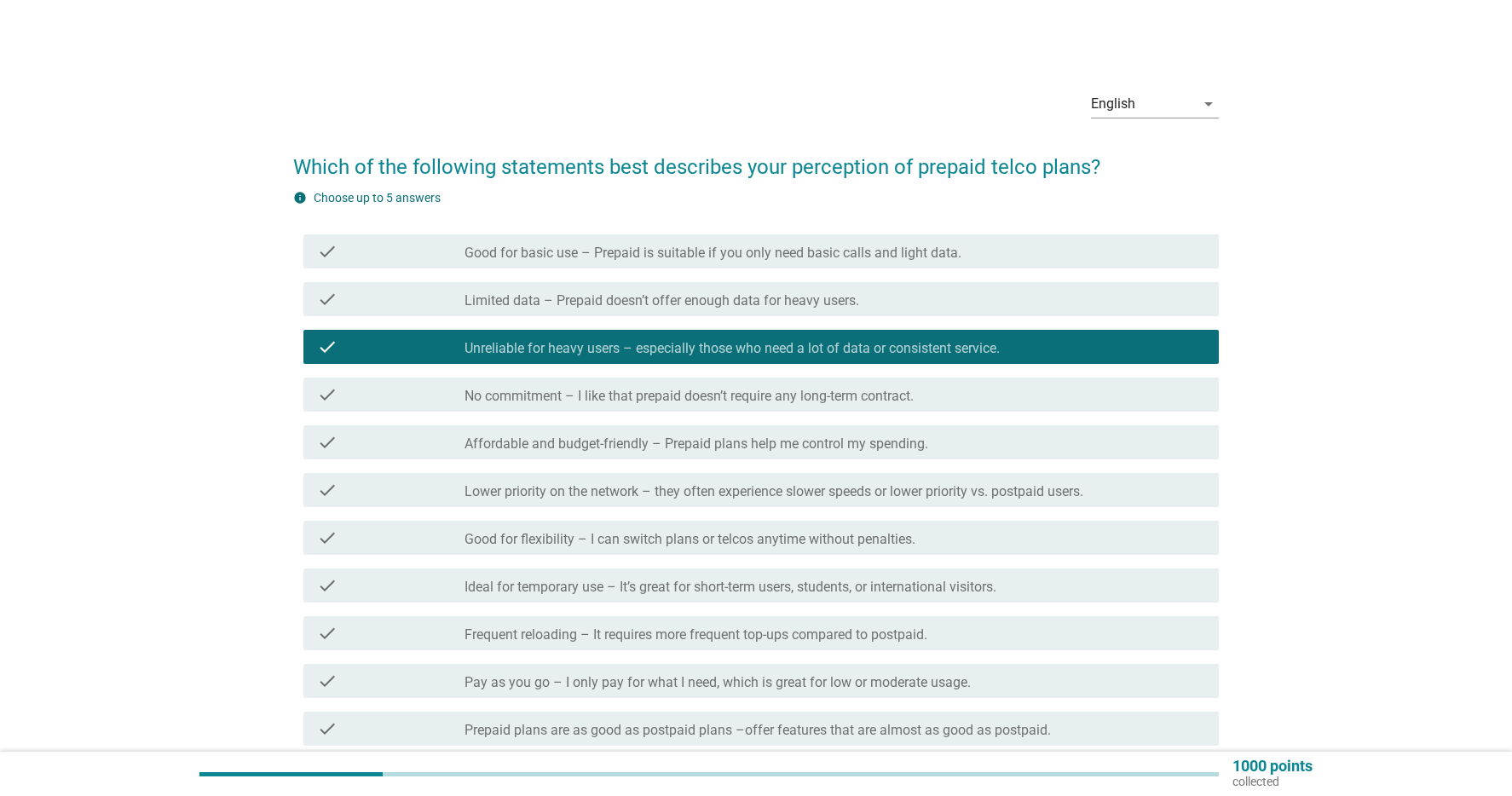
click at [961, 302] on div "check_box_outline_blank Limited data – Prepaid doesn’t offer enough data for he…" at bounding box center [835, 298] width 741 height 20
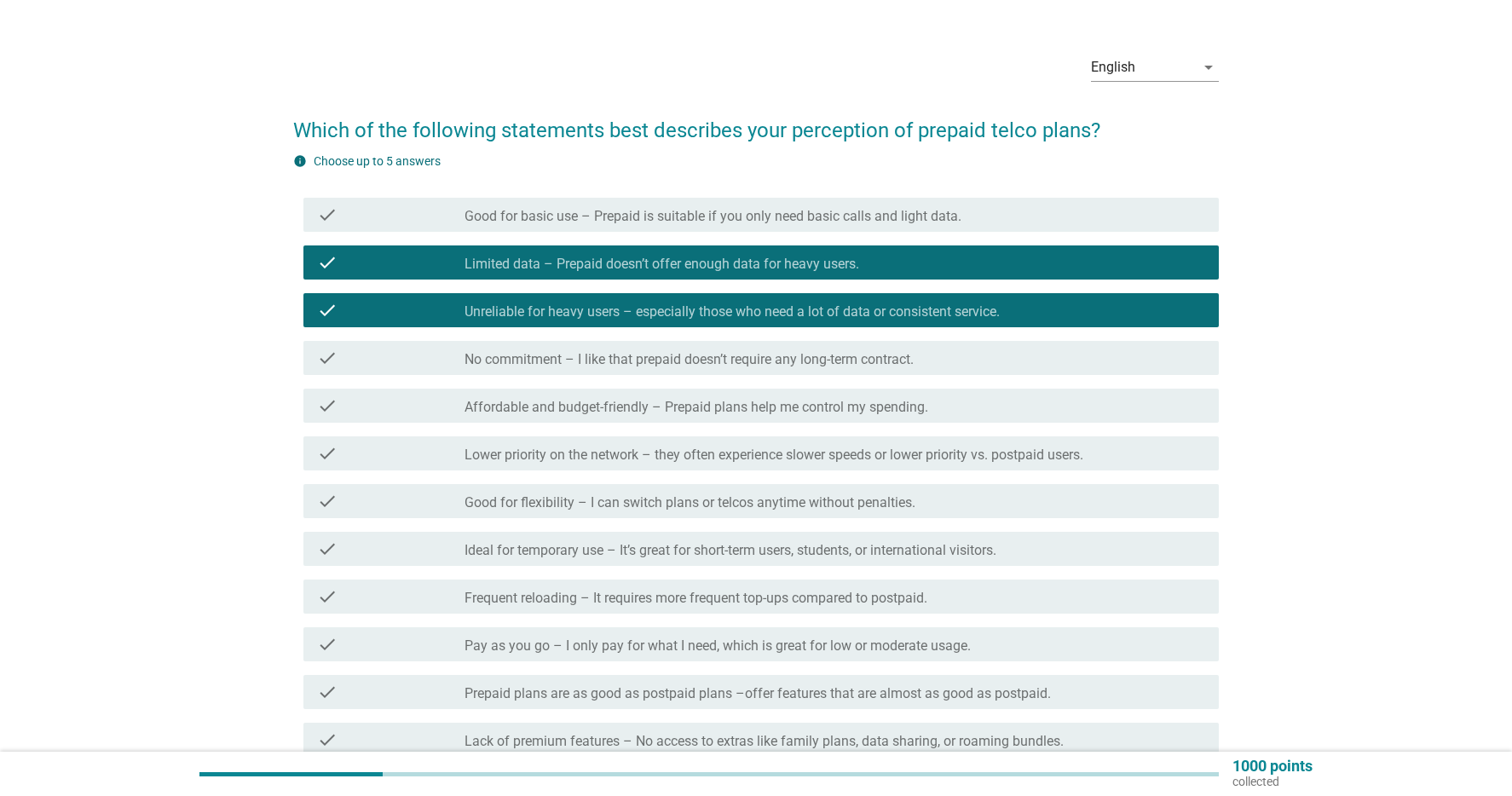
scroll to position [39, 0]
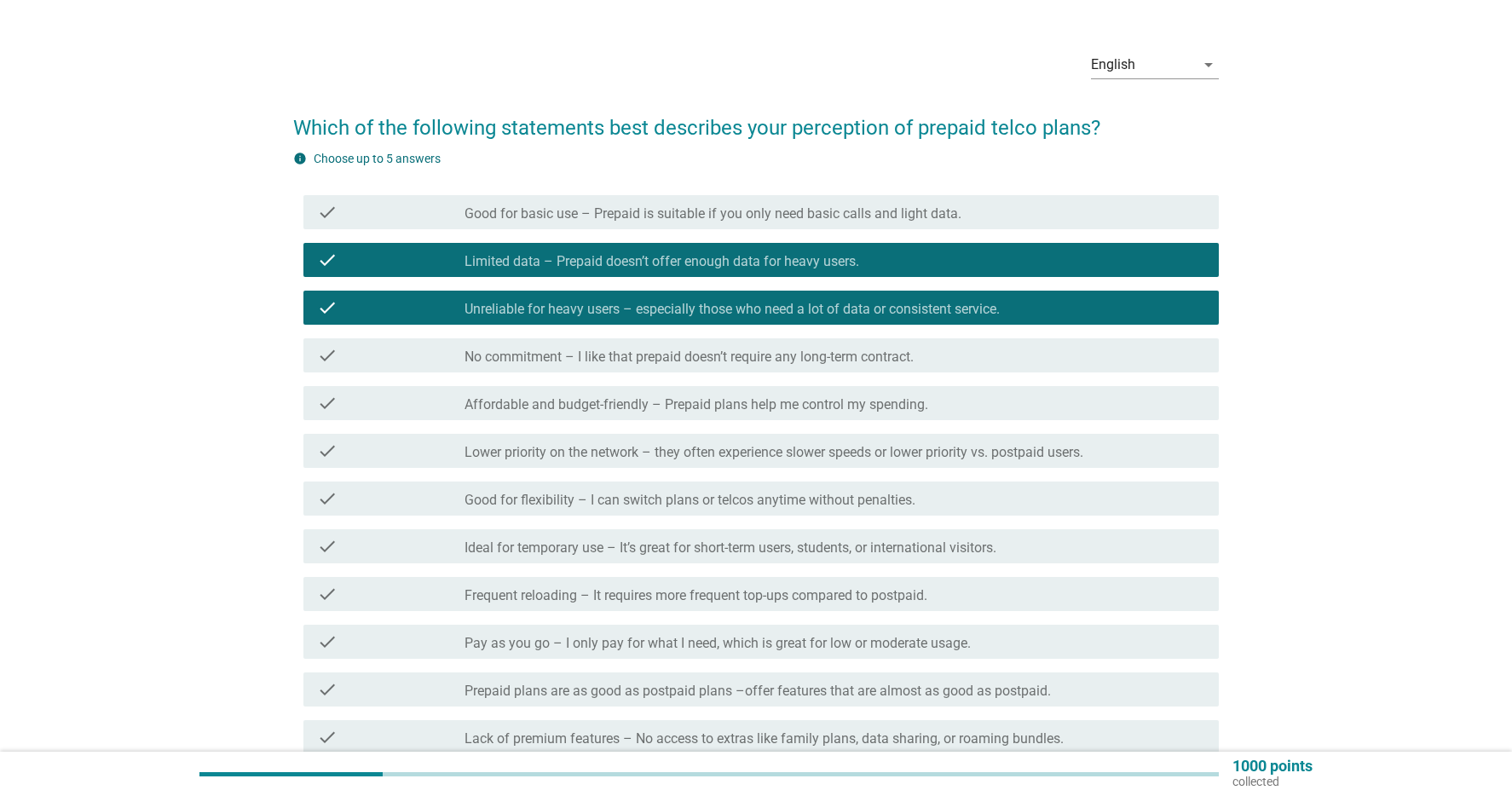
click at [865, 211] on label "Good for basic use – Prepaid is suitable if you only need basic calls and light…" at bounding box center [713, 213] width 497 height 17
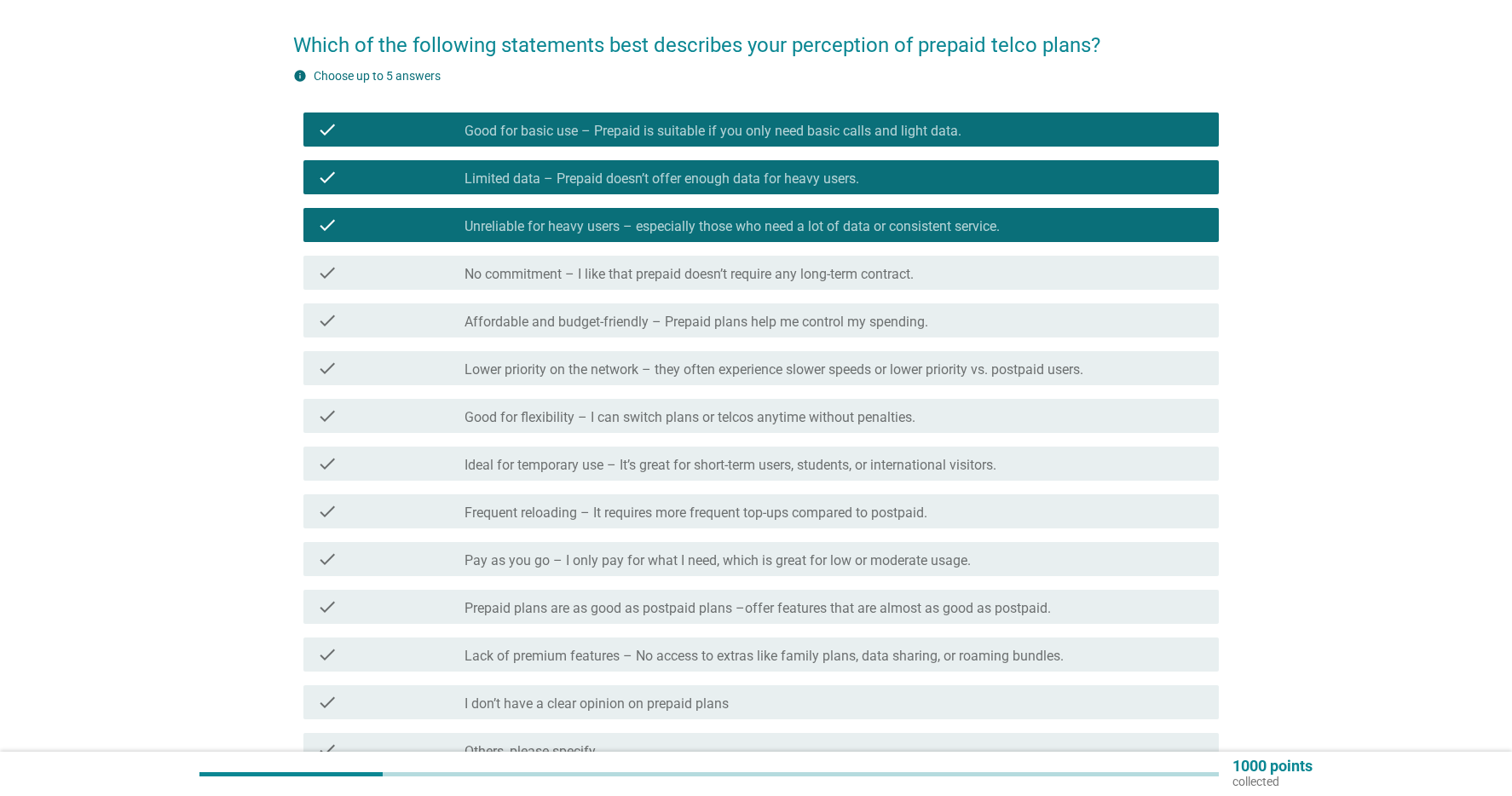
scroll to position [124, 0]
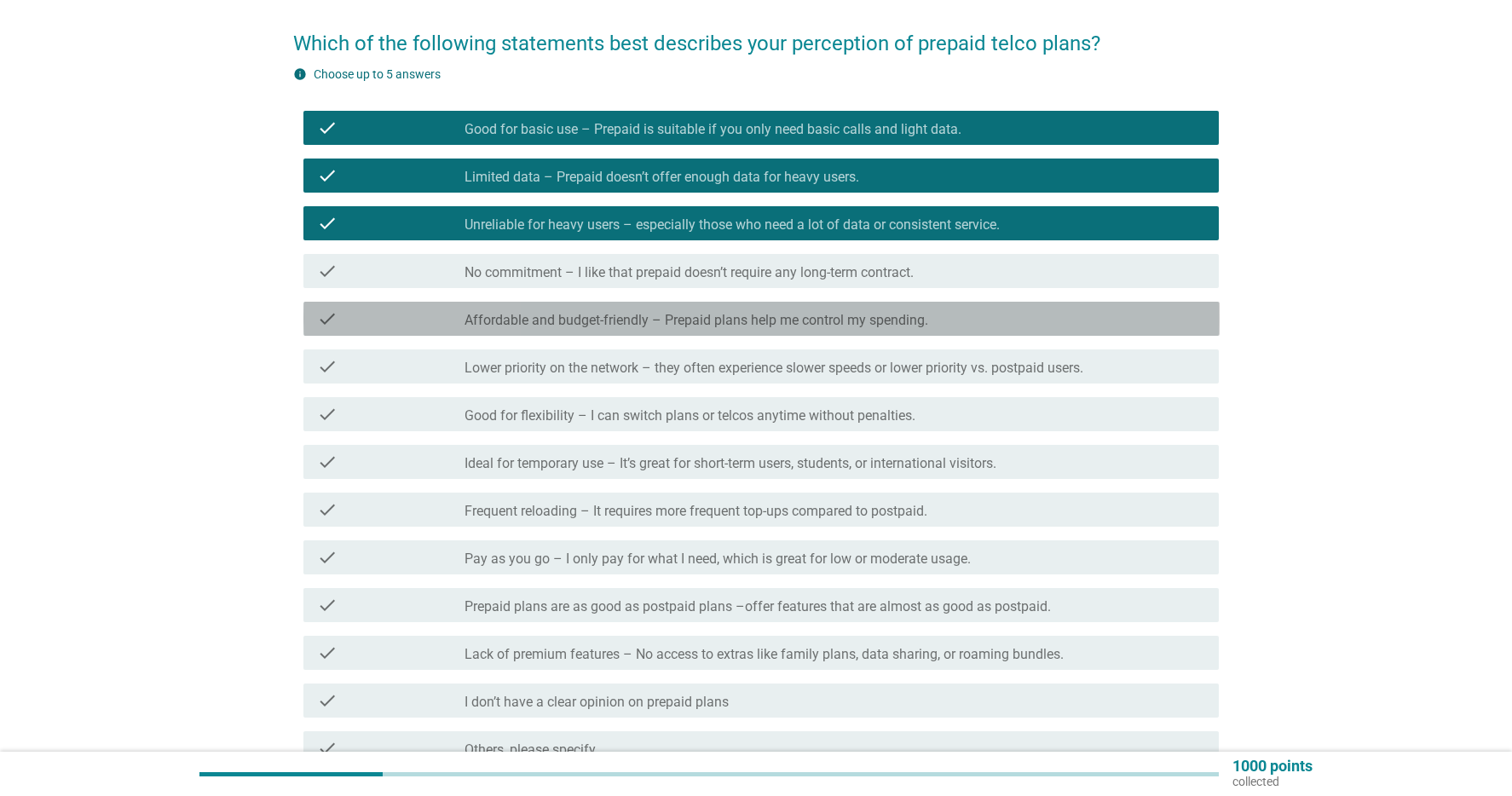
click at [866, 322] on label "Affordable and budget-friendly – Prepaid plans help me control my spending." at bounding box center [696, 319] width 464 height 17
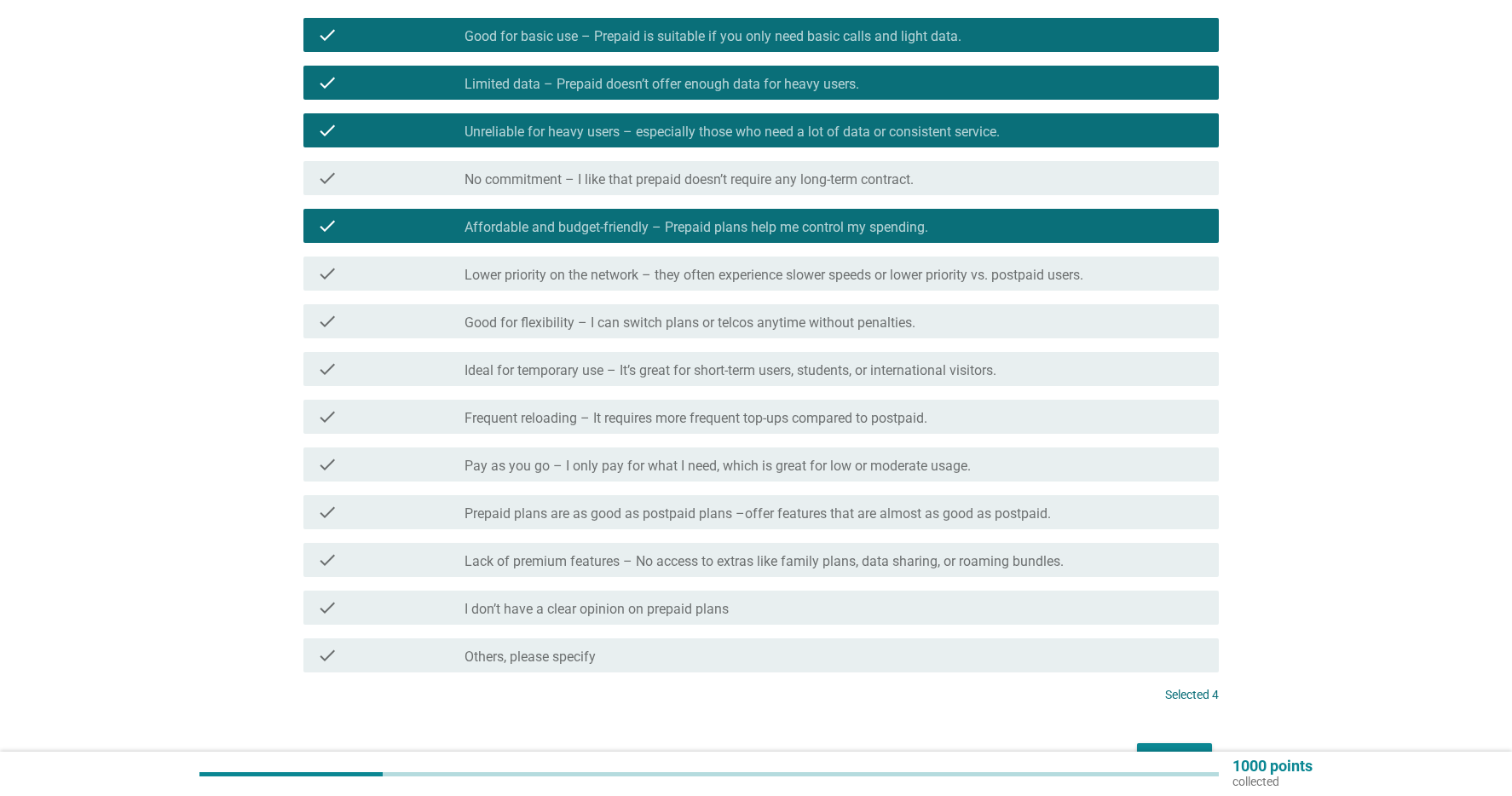
scroll to position [224, 0]
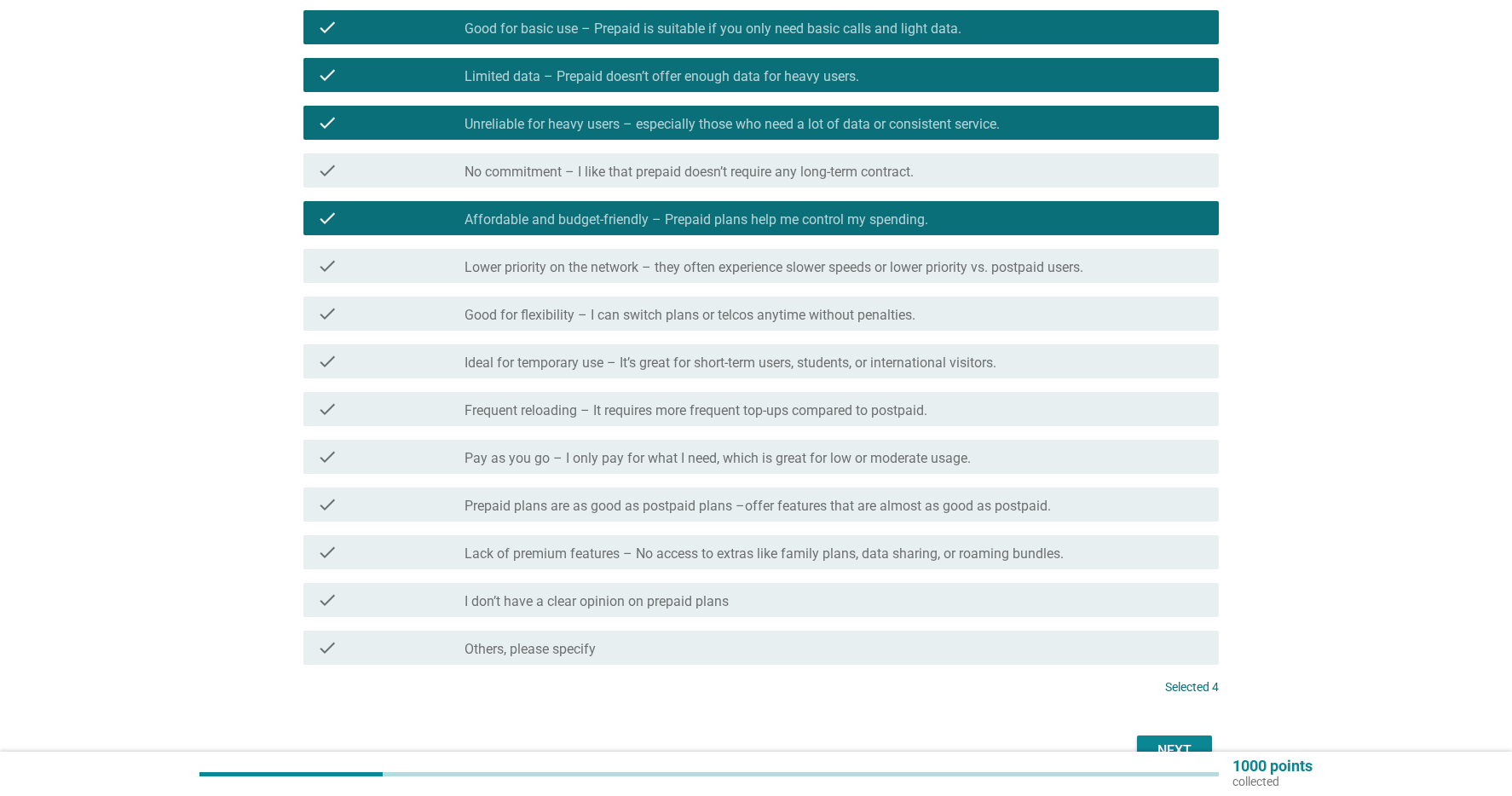
click at [775, 402] on label "Frequent reloading – It requires more frequent top-ups compared to postpaid." at bounding box center [695, 410] width 463 height 17
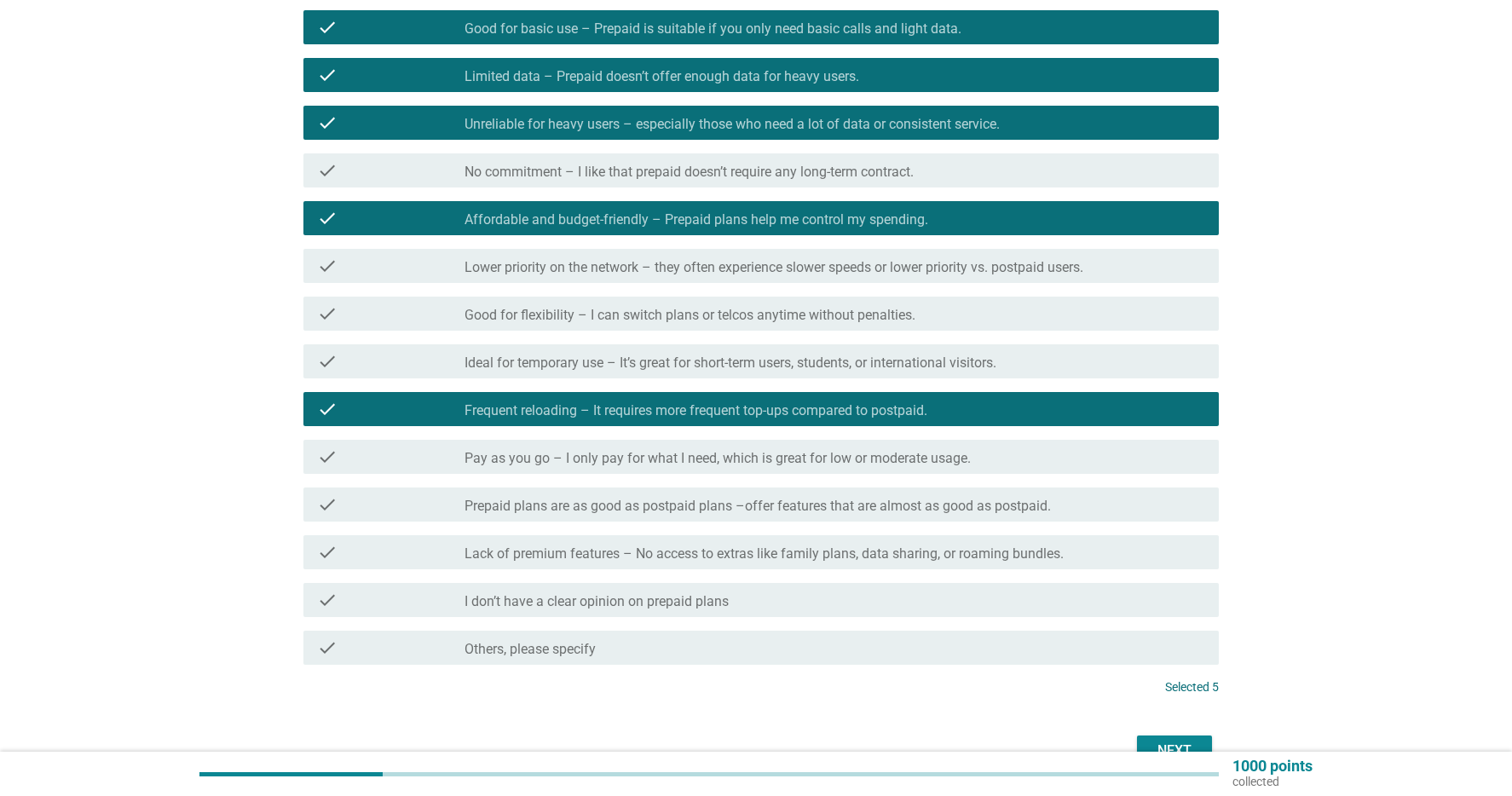
click at [904, 362] on label "Ideal for temporary use – It’s great for short-term users, students, or interna…" at bounding box center [731, 362] width 532 height 17
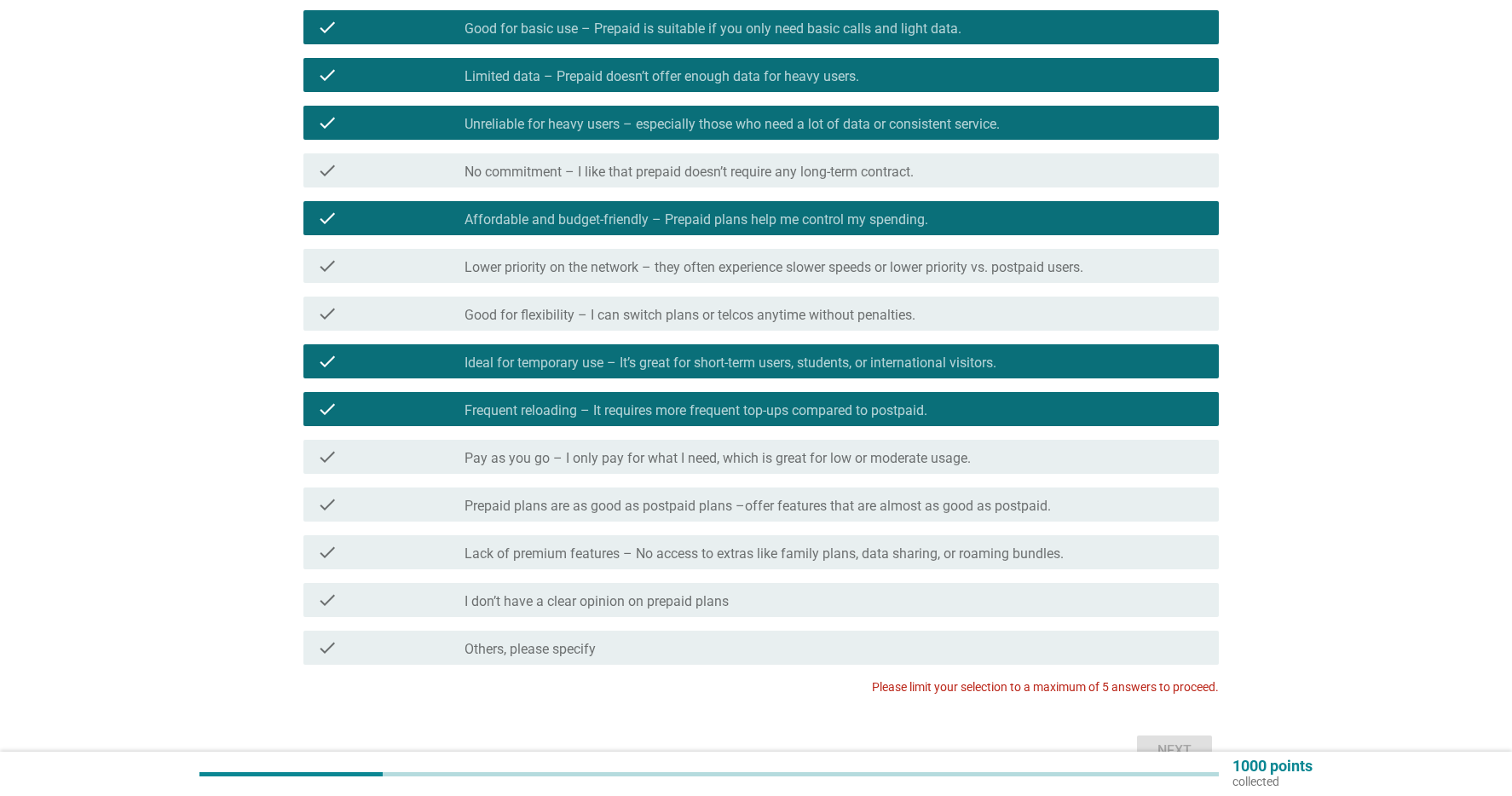
scroll to position [320, 0]
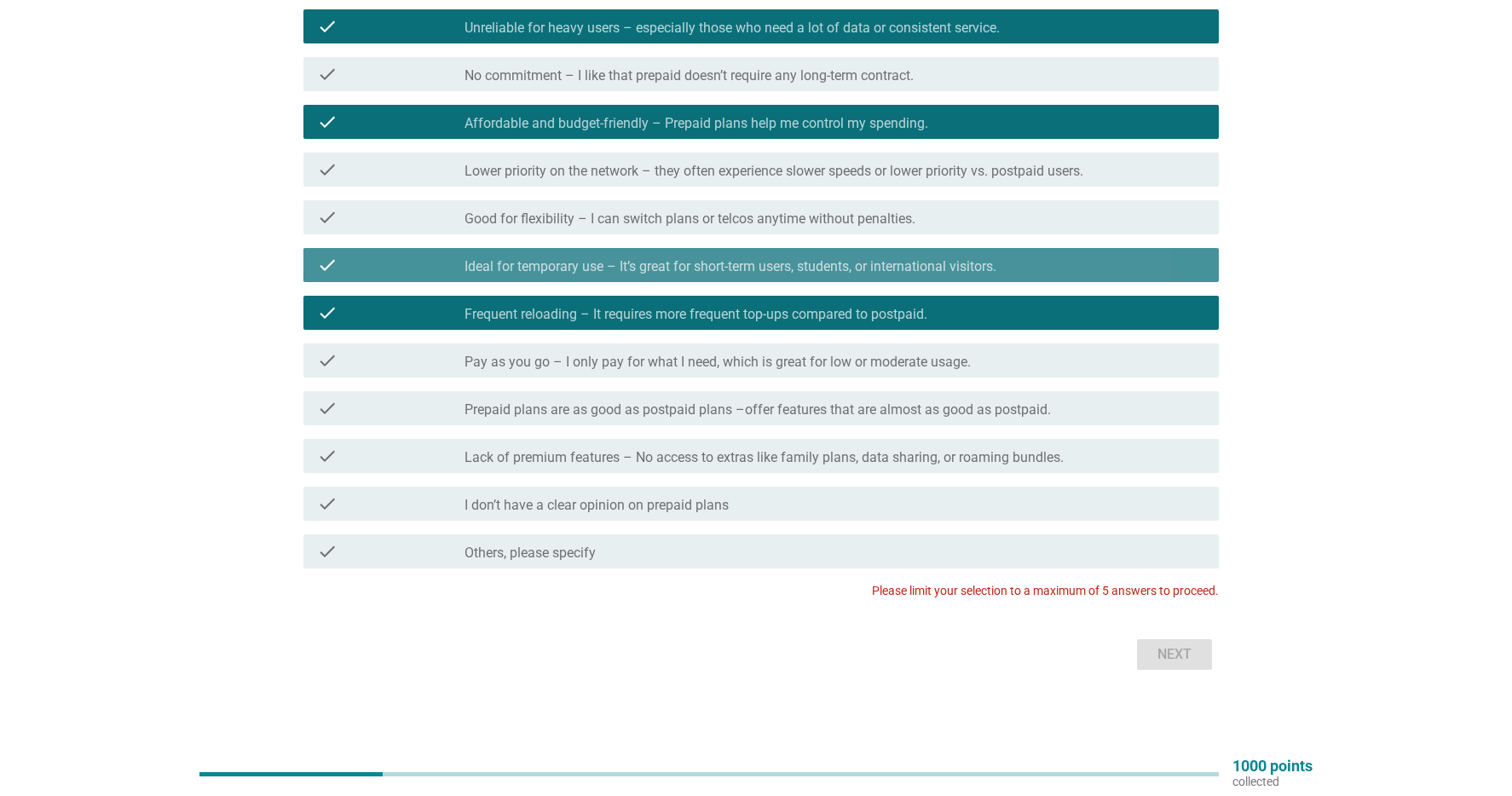
click at [788, 264] on label "Ideal for temporary use – It’s great for short-term users, students, or interna…" at bounding box center [731, 266] width 532 height 17
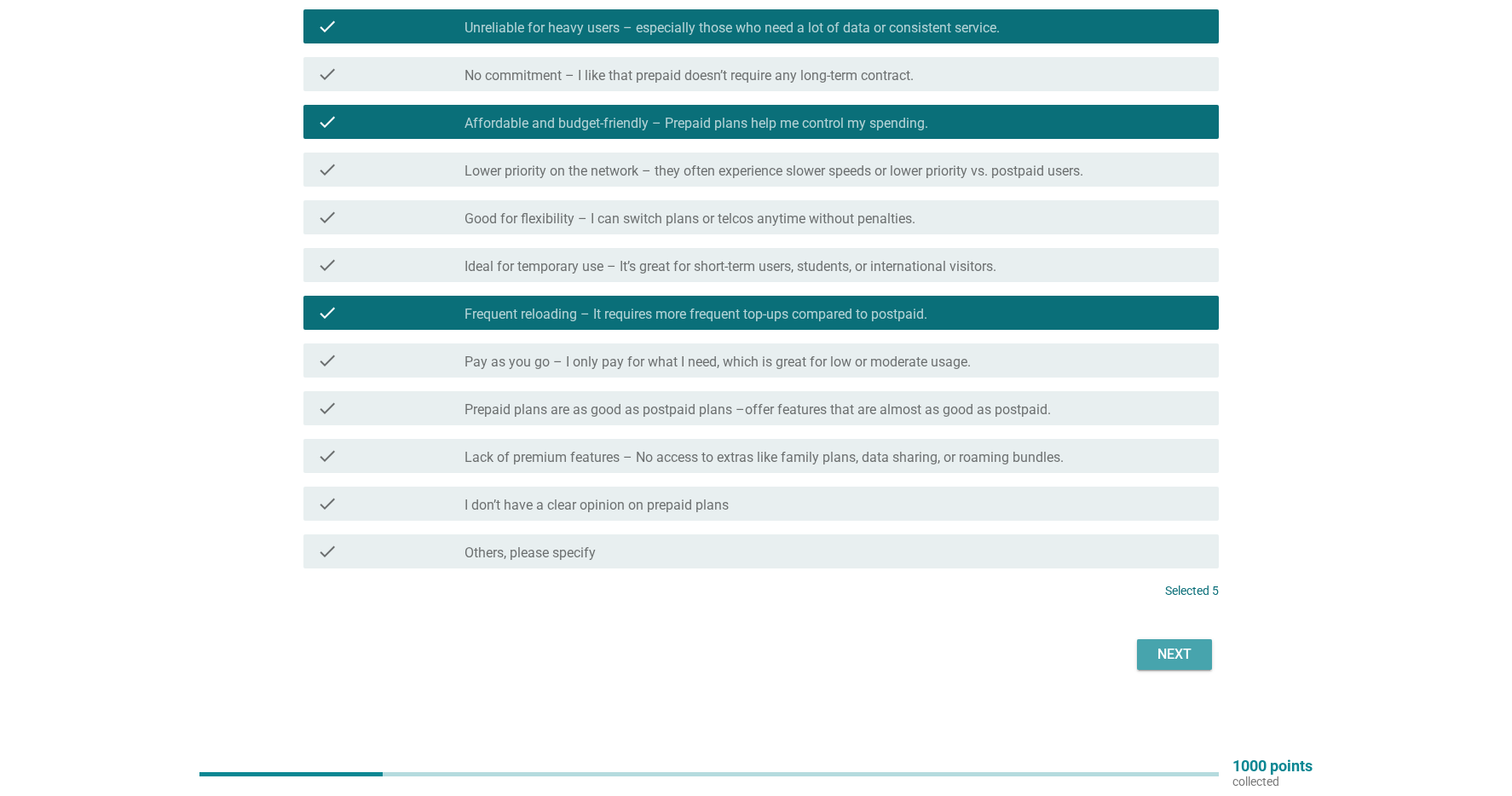
click at [1180, 654] on div "Next" at bounding box center [1175, 654] width 47 height 20
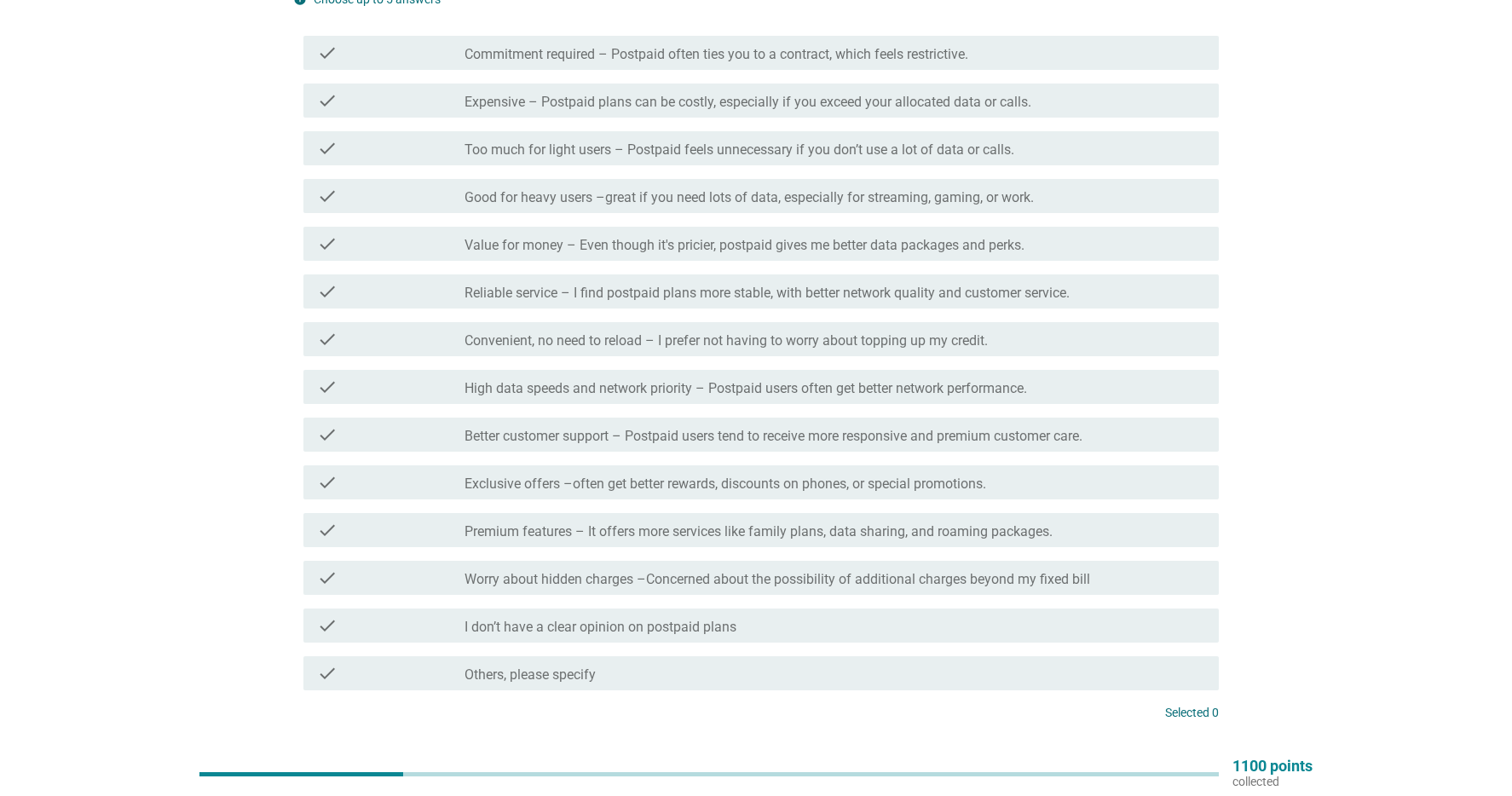
scroll to position [0, 0]
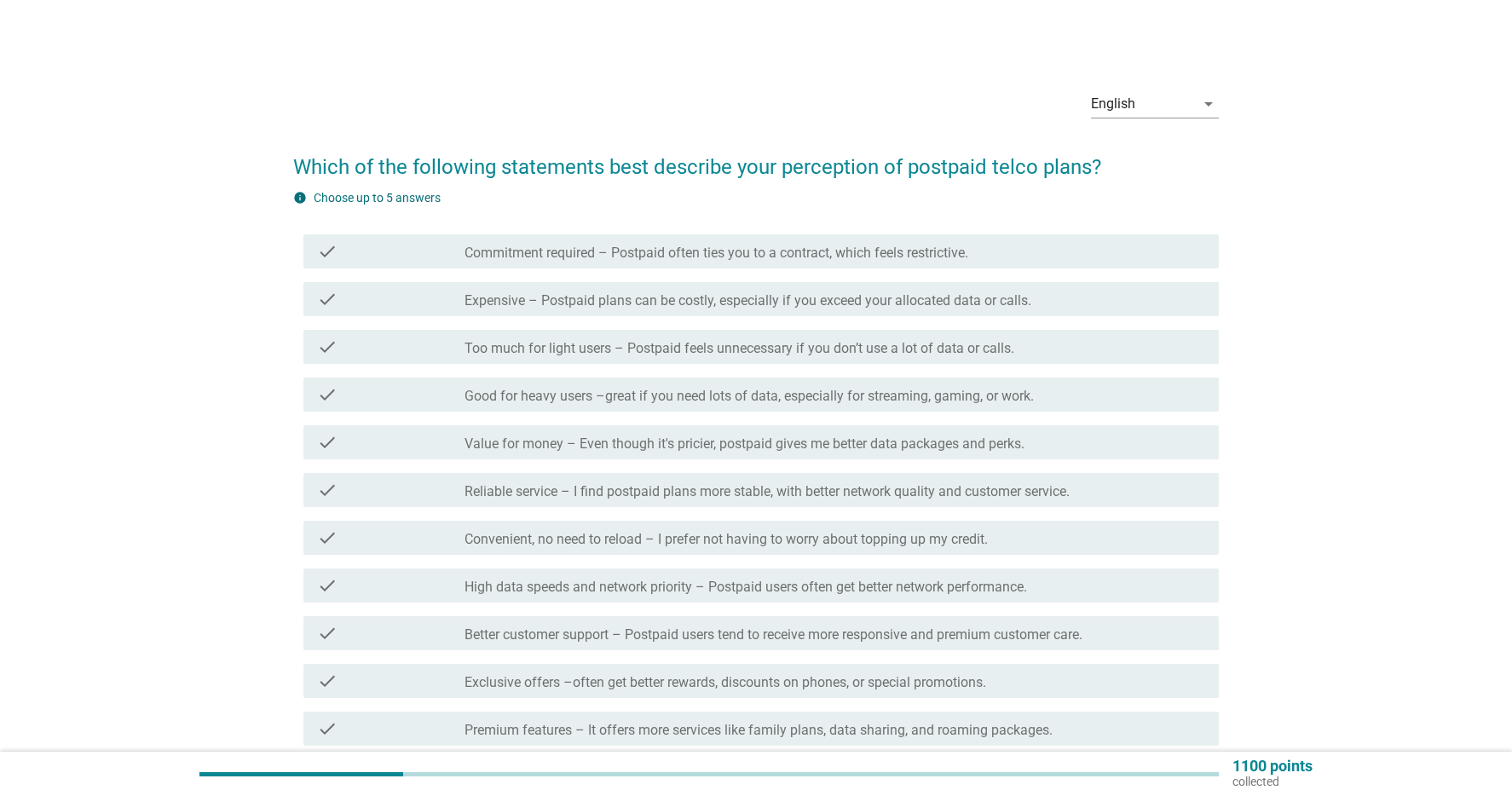
click at [848, 400] on label "Good for heavy users –great if you need lots of data, especially for streaming,…" at bounding box center [749, 396] width 570 height 17
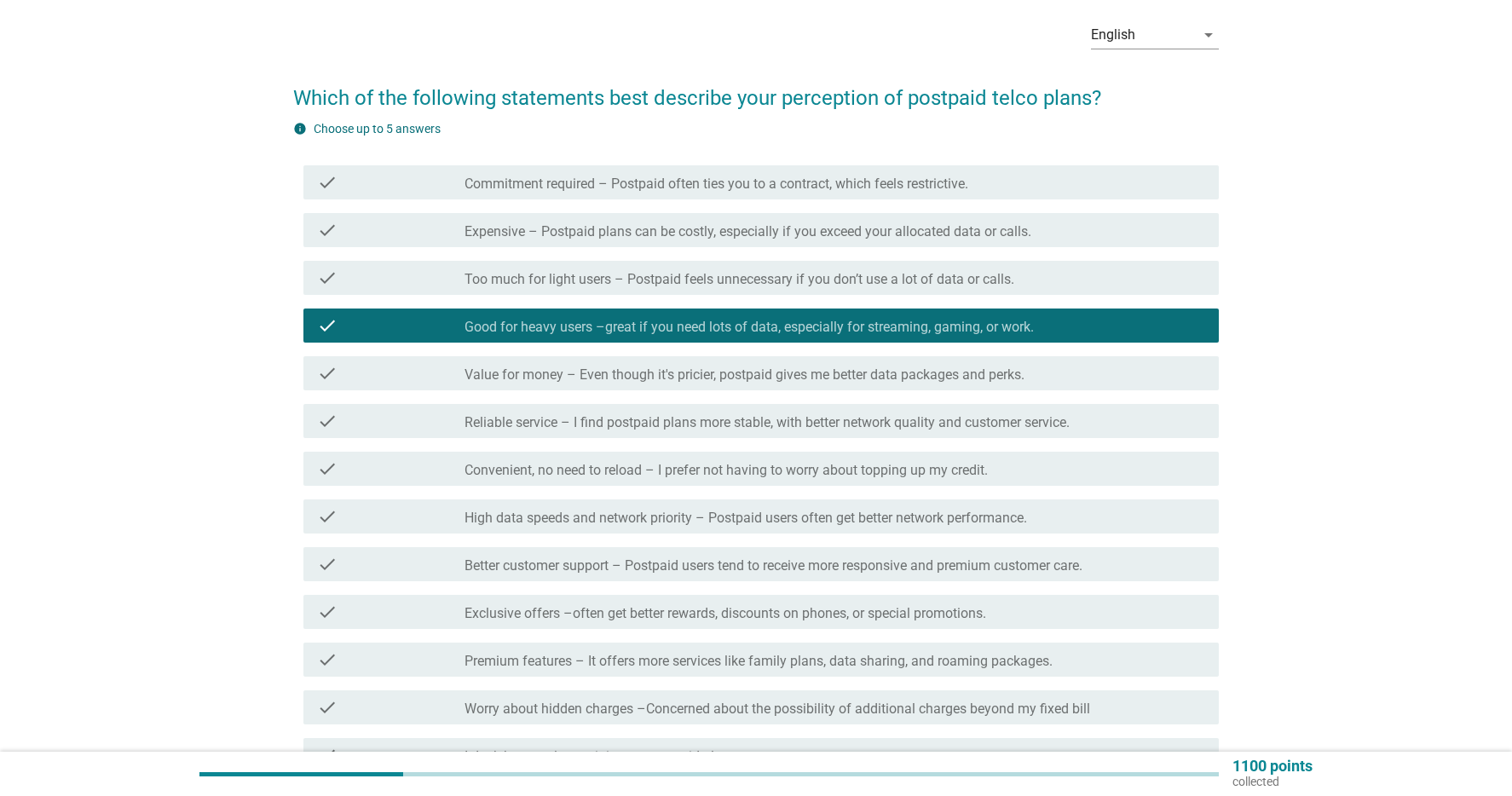
scroll to position [71, 0]
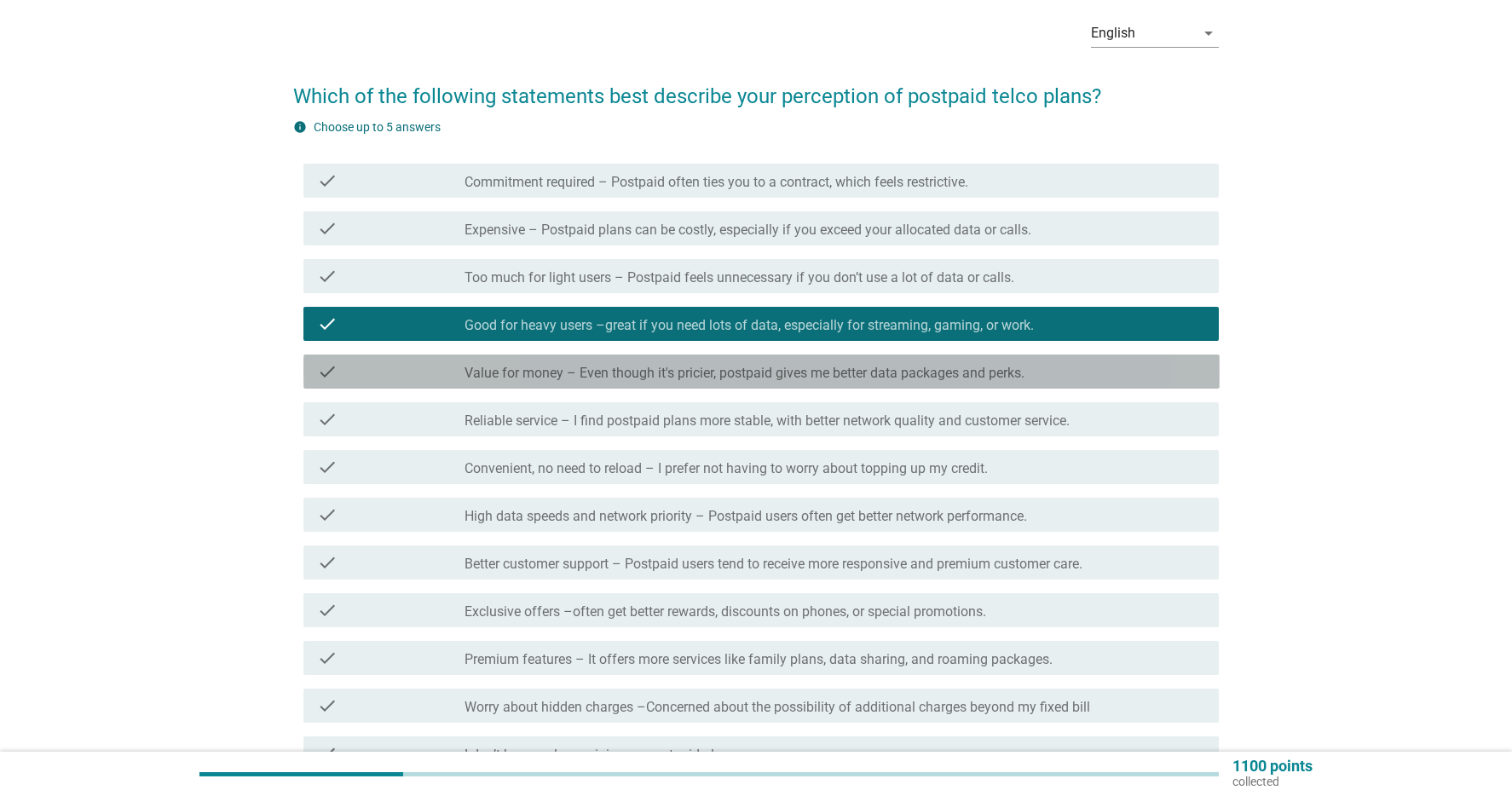
click at [910, 368] on label "Value for money – Even though it's pricier, postpaid gives me better data packa…" at bounding box center [745, 373] width 560 height 17
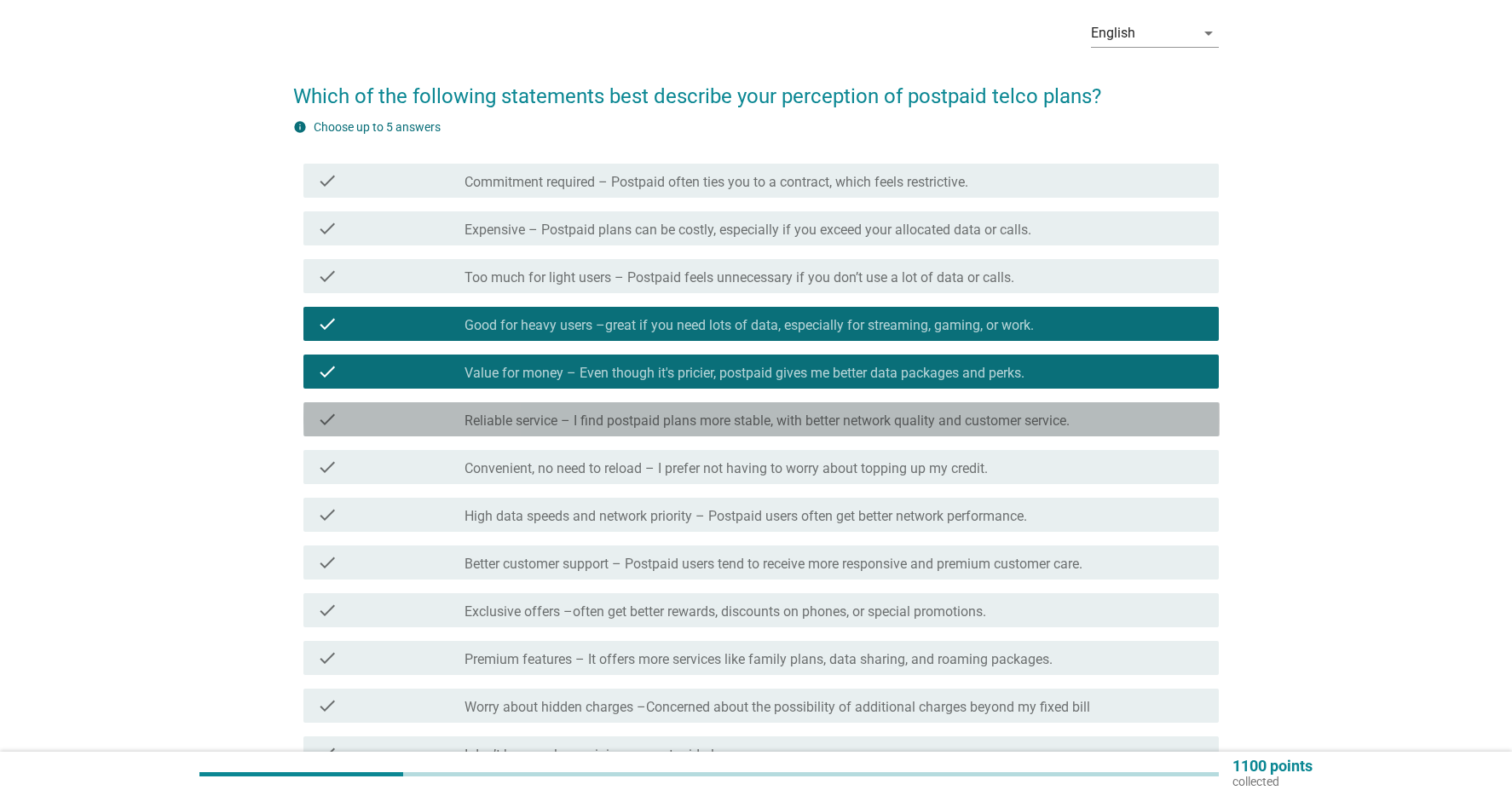
click at [941, 426] on label "Reliable service – I find postpaid plans more stable, with better network quali…" at bounding box center [767, 420] width 605 height 17
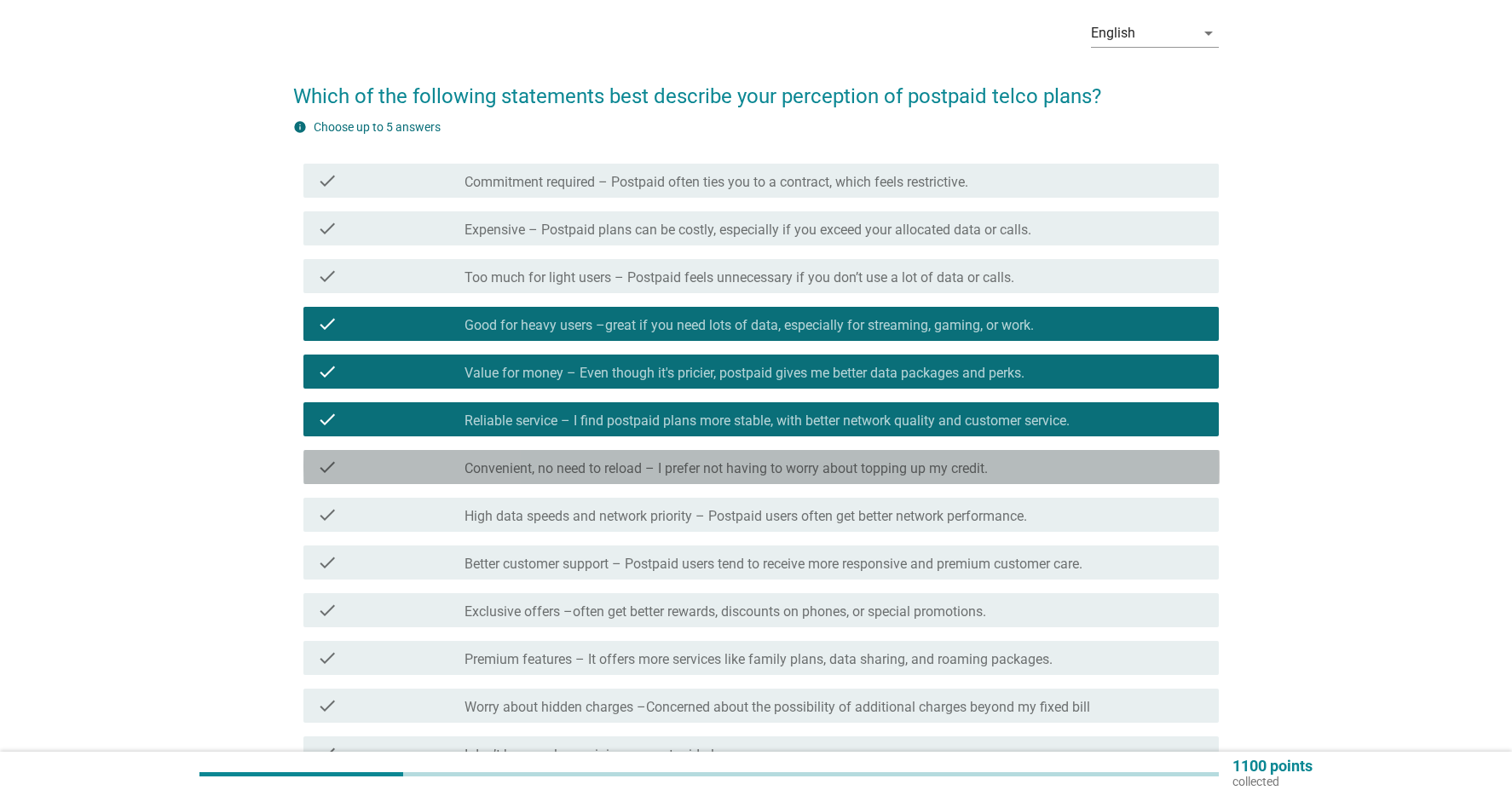
click at [893, 477] on div "check check_box_outline_blank Convenient, no need to reload – I prefer not havi…" at bounding box center [762, 467] width 917 height 34
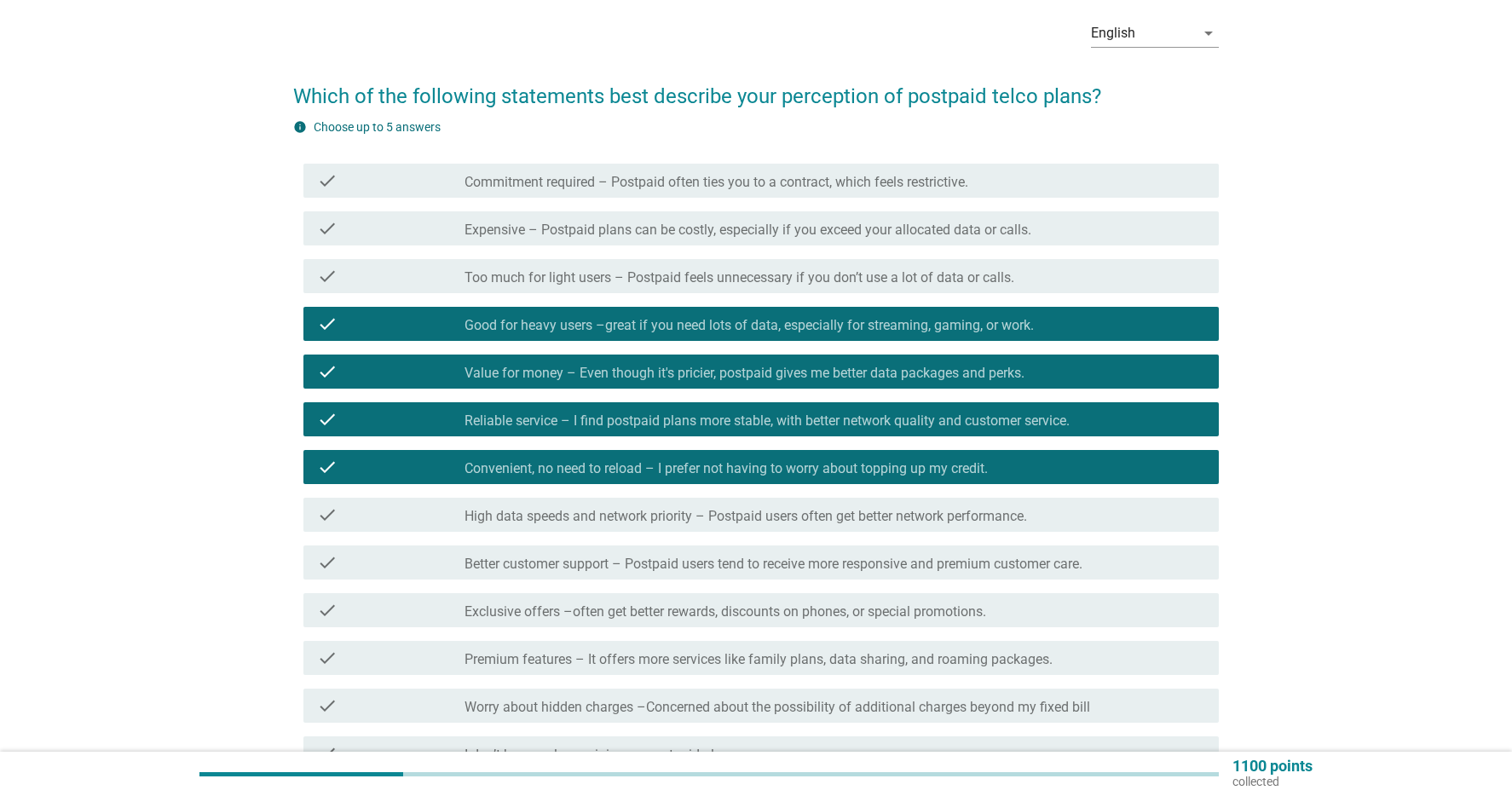
click at [872, 518] on label "High data speeds and network priority – Postpaid users often get better network…" at bounding box center [745, 516] width 563 height 17
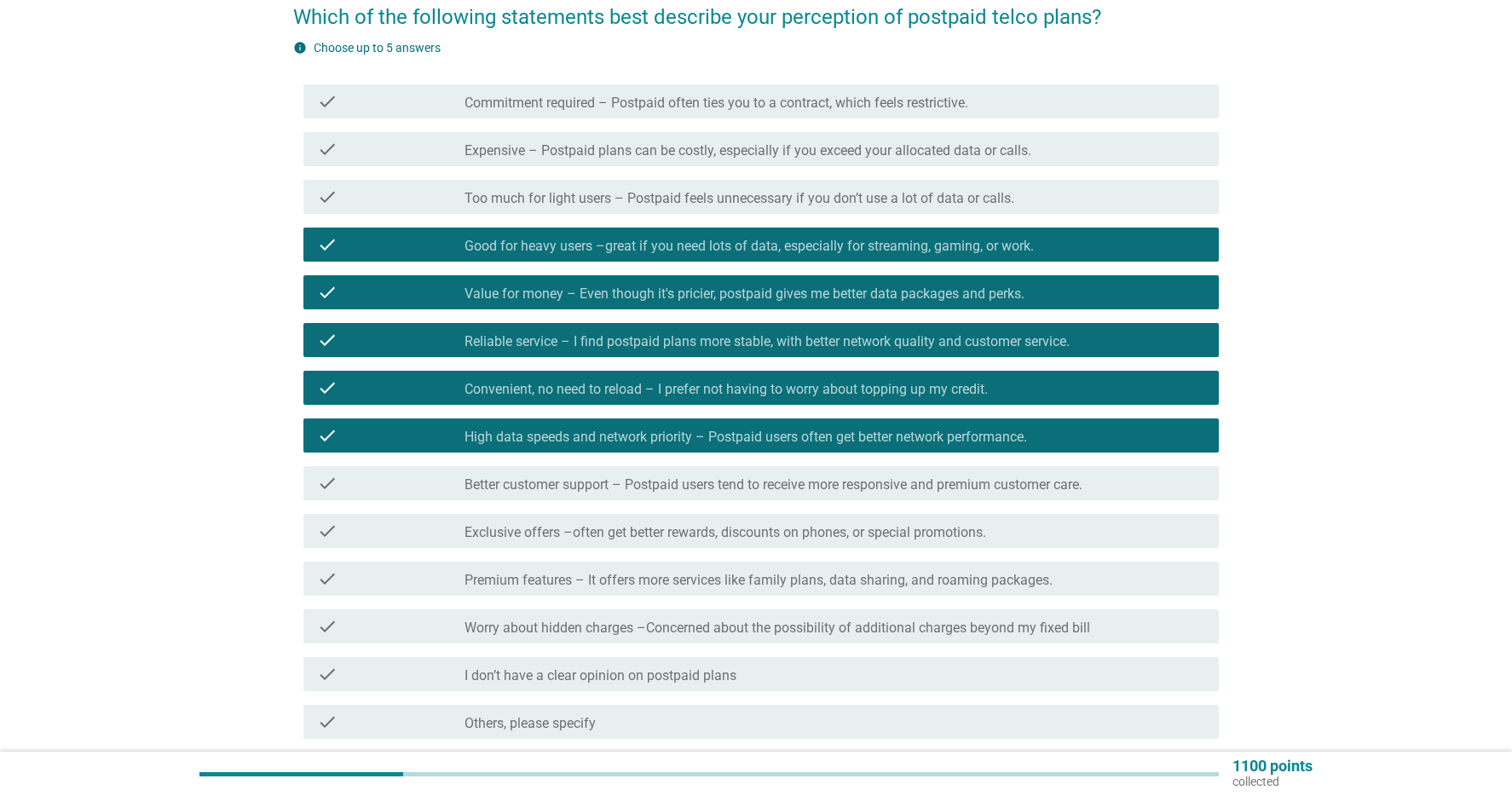
scroll to position [160, 0]
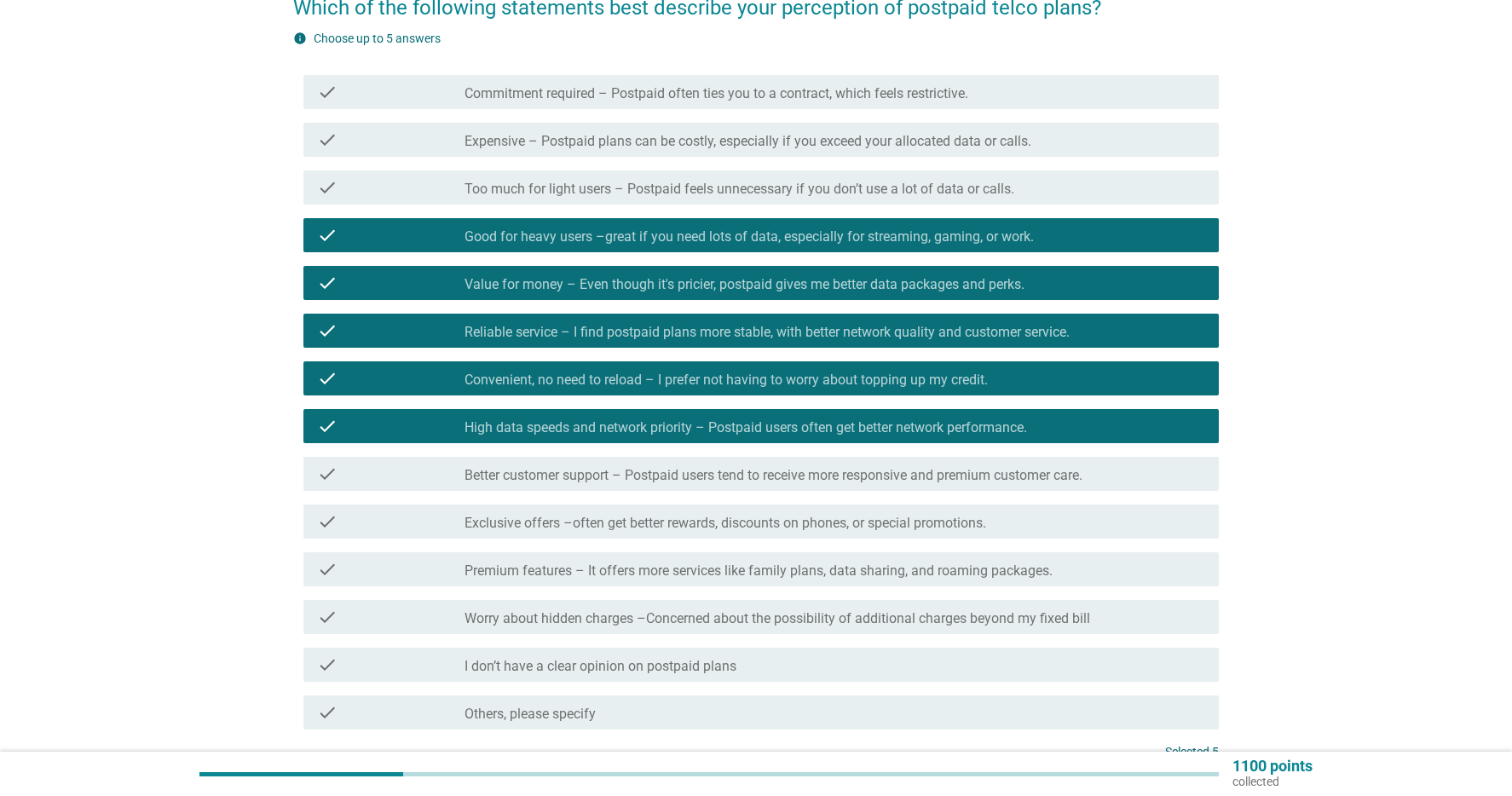
click at [903, 474] on label "Better customer support – Postpaid users tend to receive more responsive and pr…" at bounding box center [774, 475] width 618 height 17
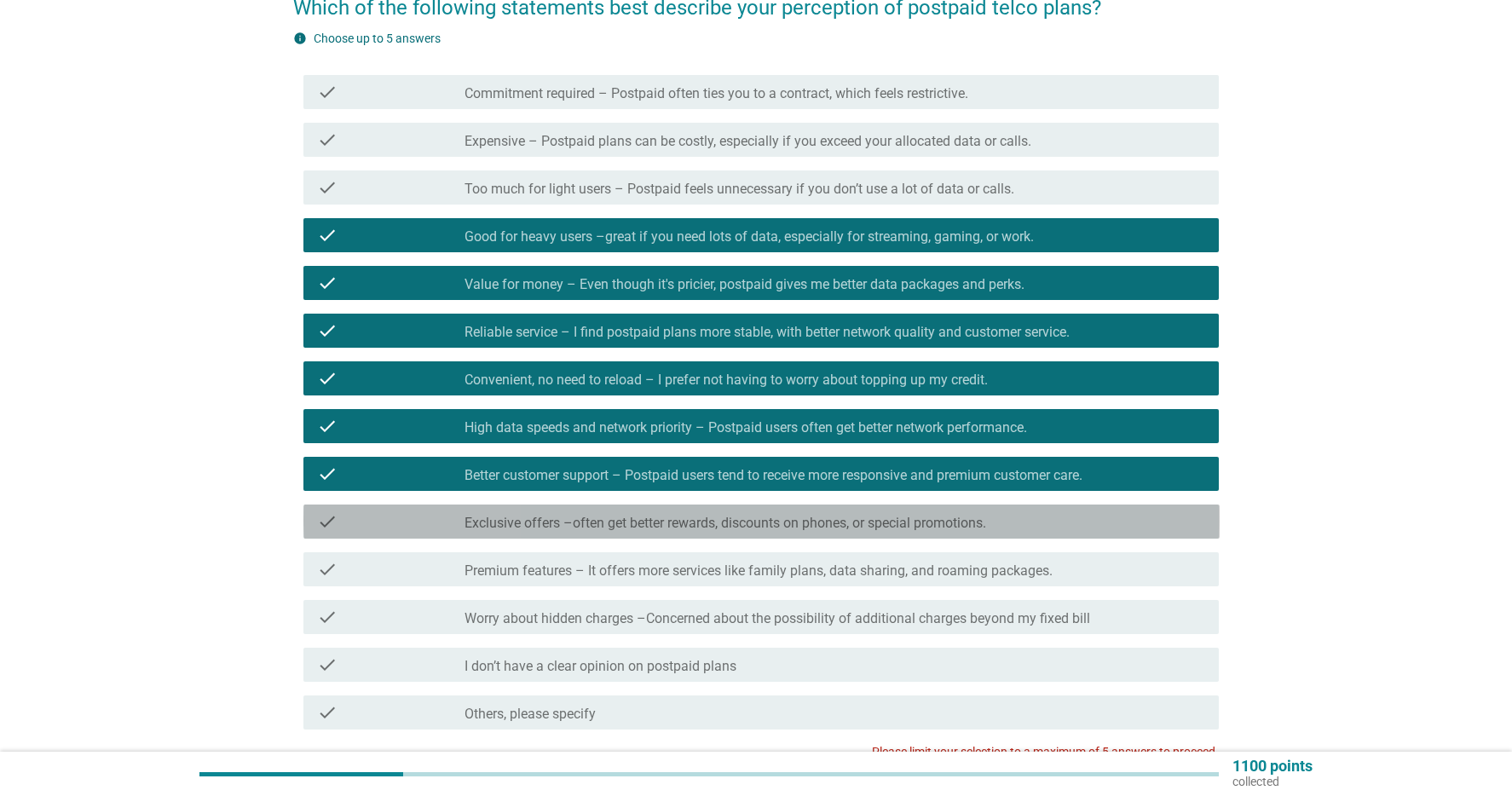
click at [890, 523] on label "Exclusive offers –often get better rewards, discounts on phones, or special pro…" at bounding box center [725, 522] width 522 height 17
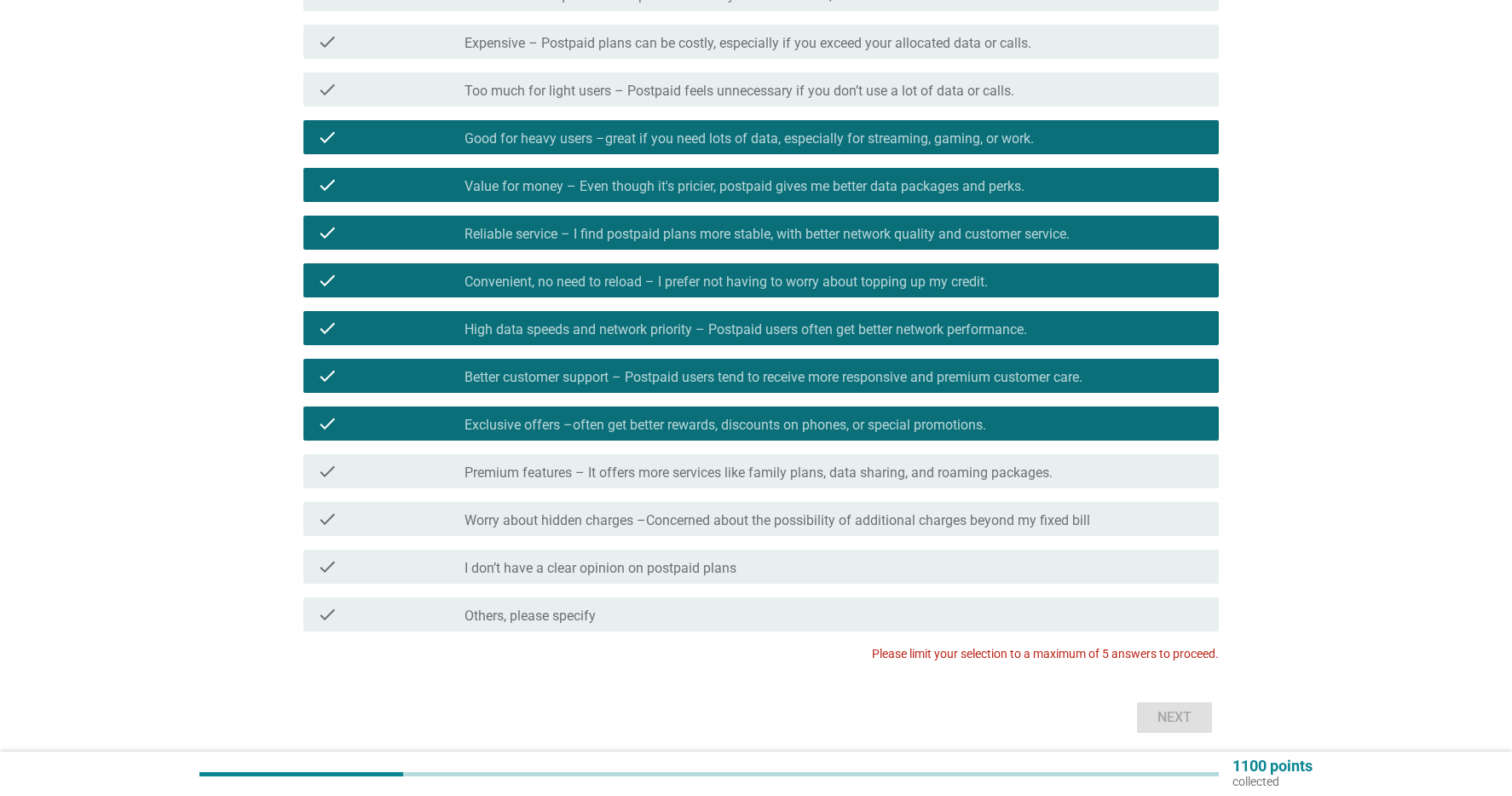
scroll to position [255, 0]
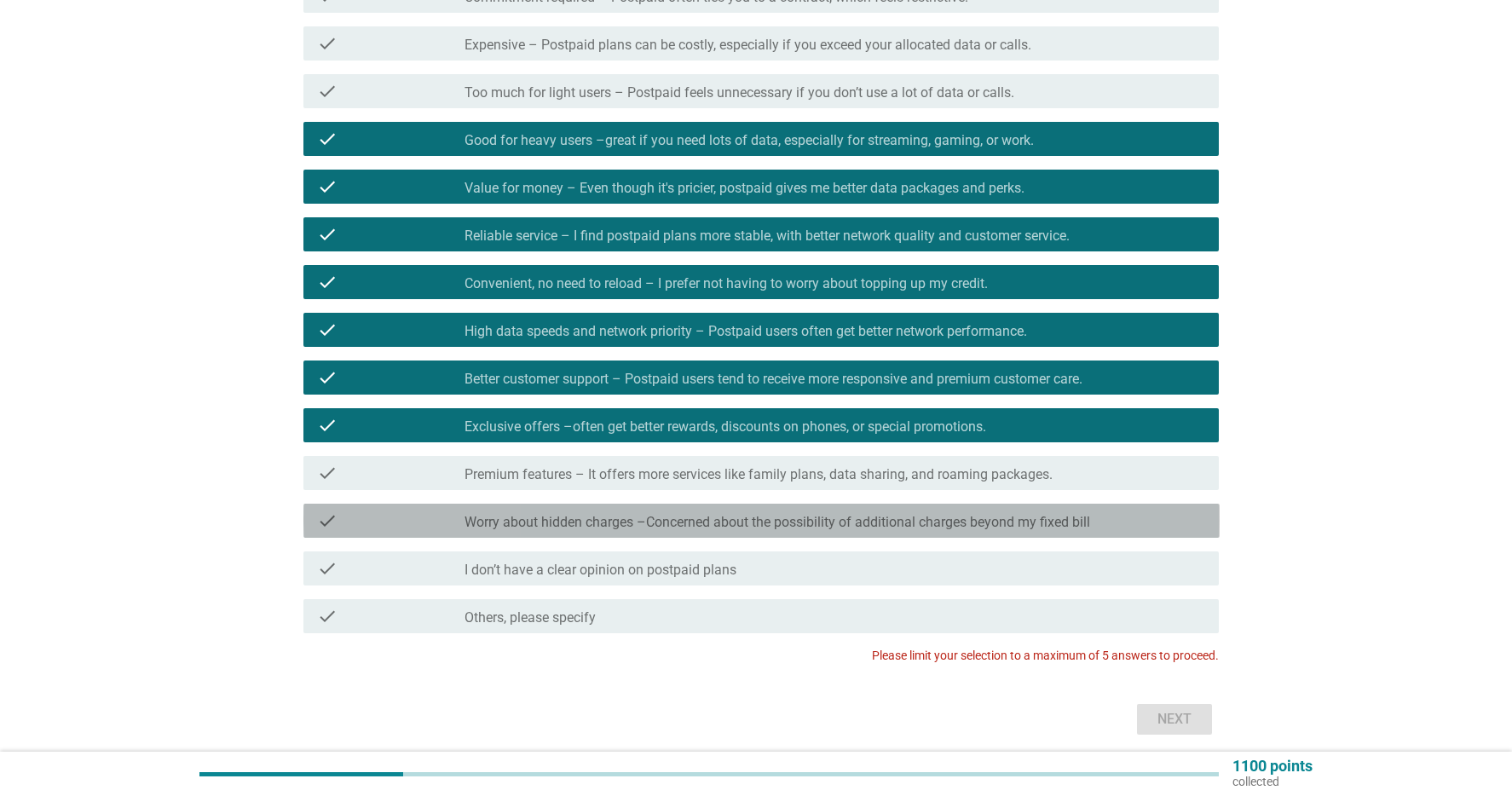
click at [877, 526] on label "Worry about hidden charges –Concerned about the possibility of additional charg…" at bounding box center [777, 521] width 626 height 17
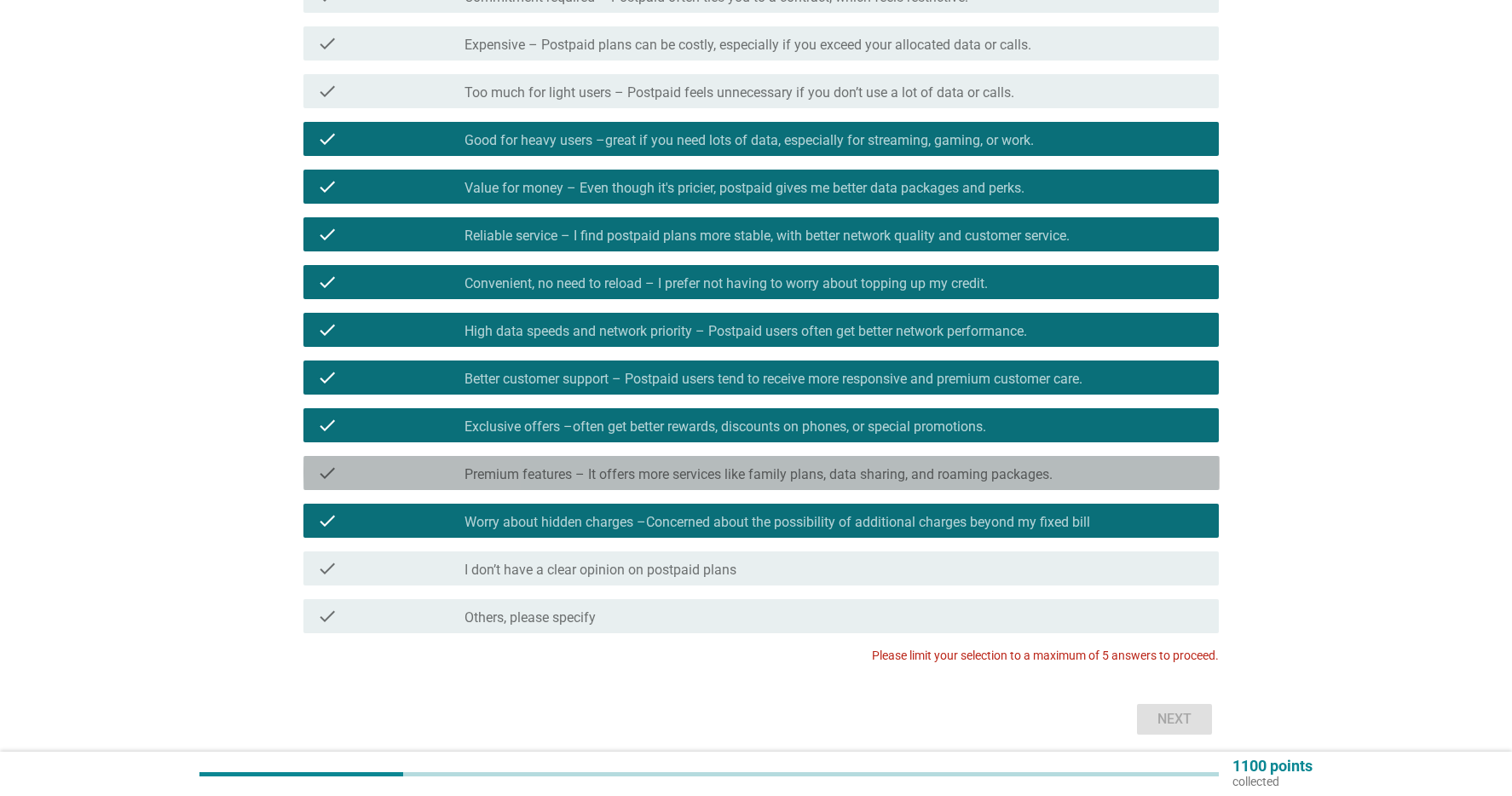
click at [874, 472] on label "Premium features – It offers more services like family plans, data sharing, and…" at bounding box center [759, 474] width 588 height 17
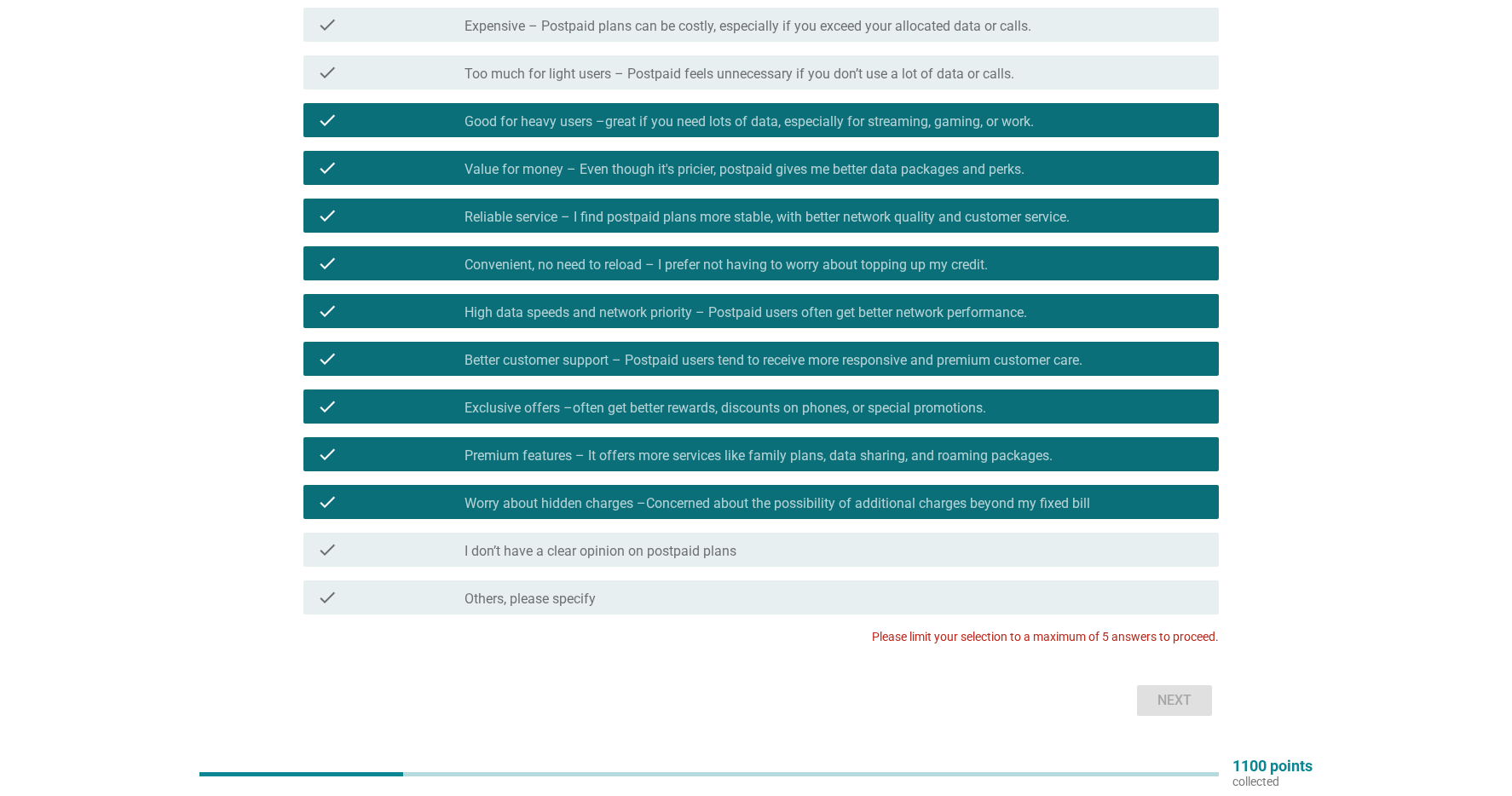
scroll to position [274, 0]
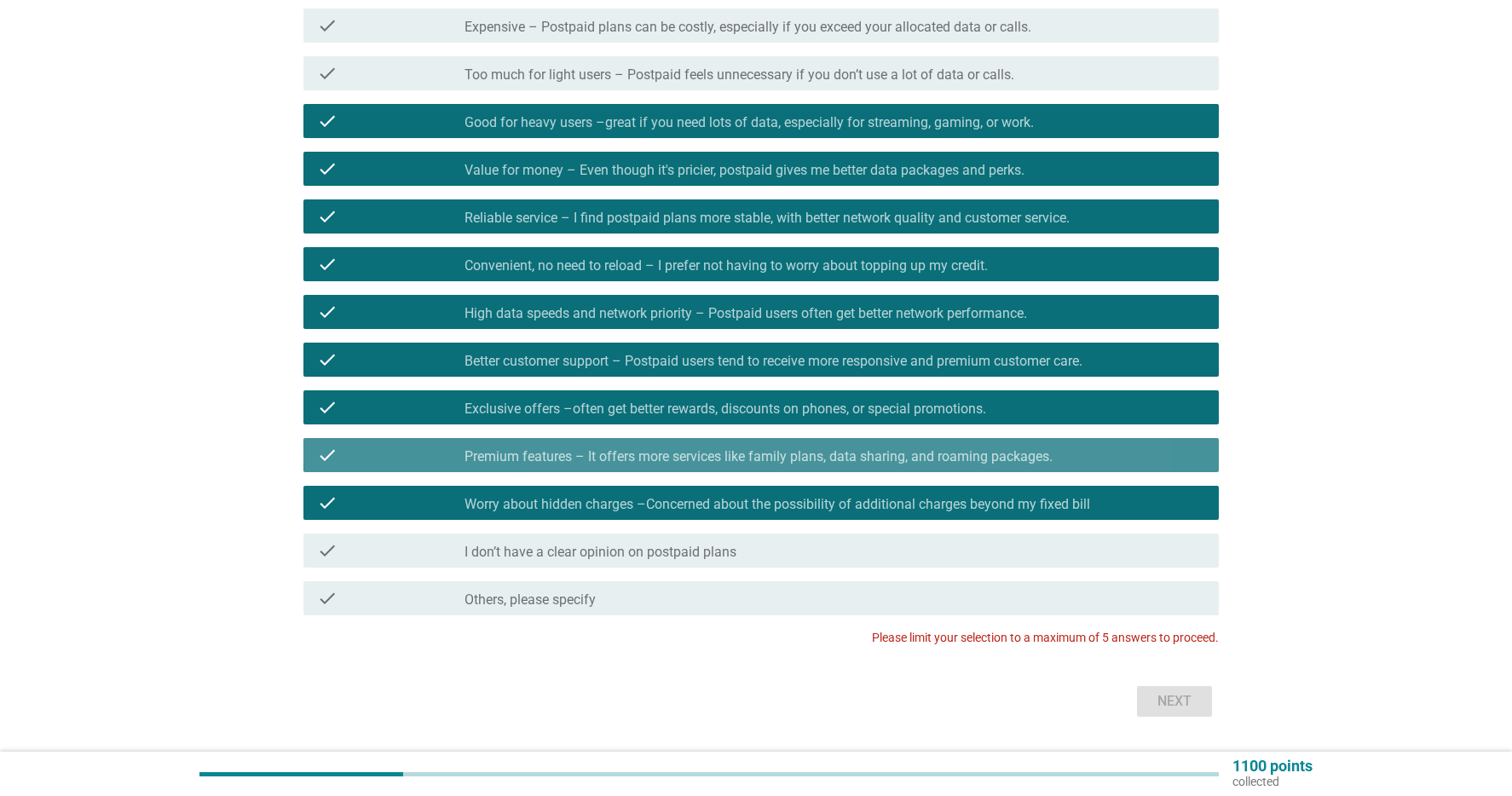
click at [728, 454] on label "Premium features – It offers more services like family plans, data sharing, and…" at bounding box center [759, 456] width 588 height 17
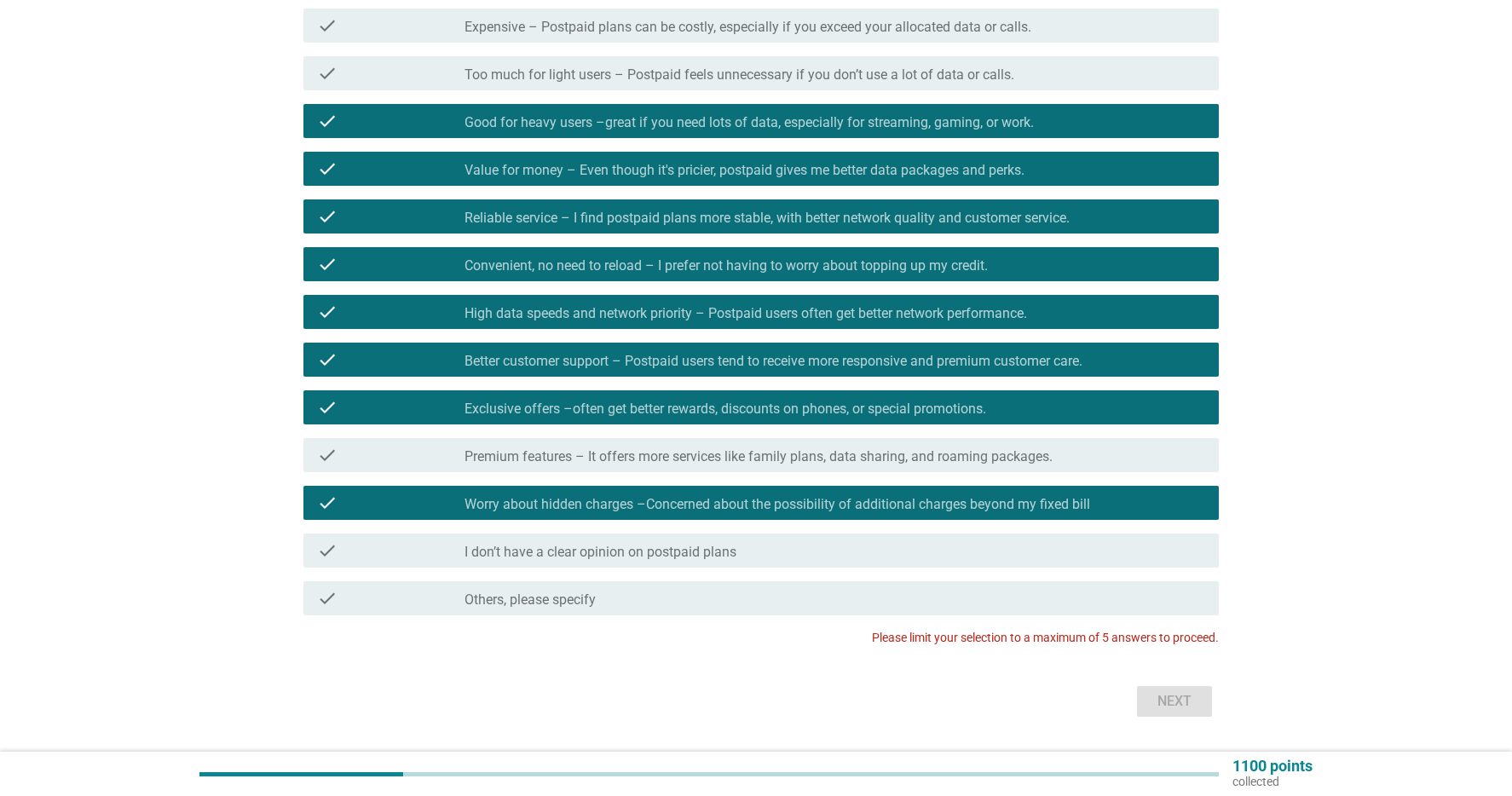
click at [730, 497] on label "Worry about hidden charges –Concerned about the possibility of additional charg…" at bounding box center [777, 504] width 626 height 17
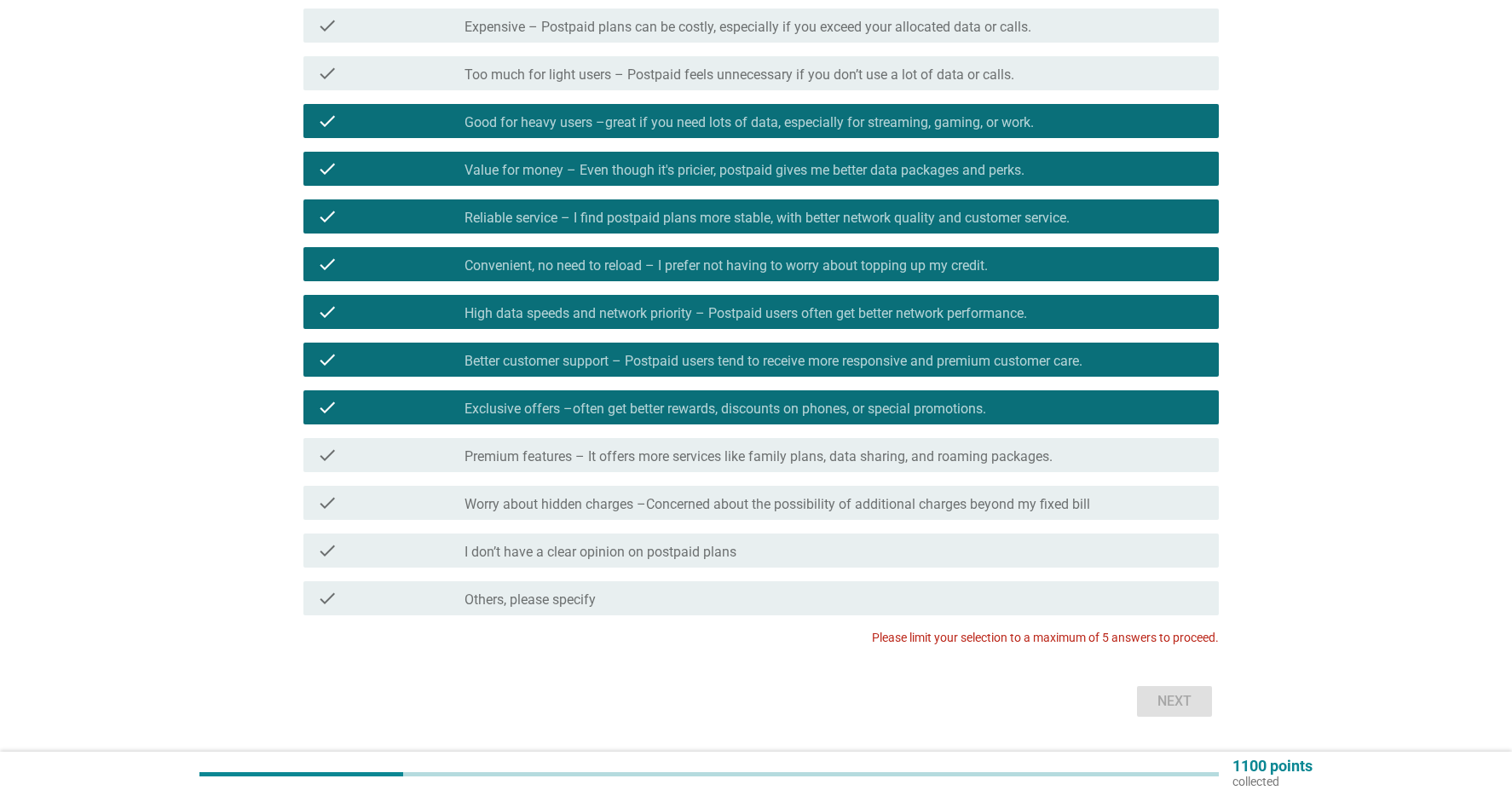
click at [729, 405] on label "Exclusive offers –often get better rewards, discounts on phones, or special pro…" at bounding box center [725, 408] width 522 height 17
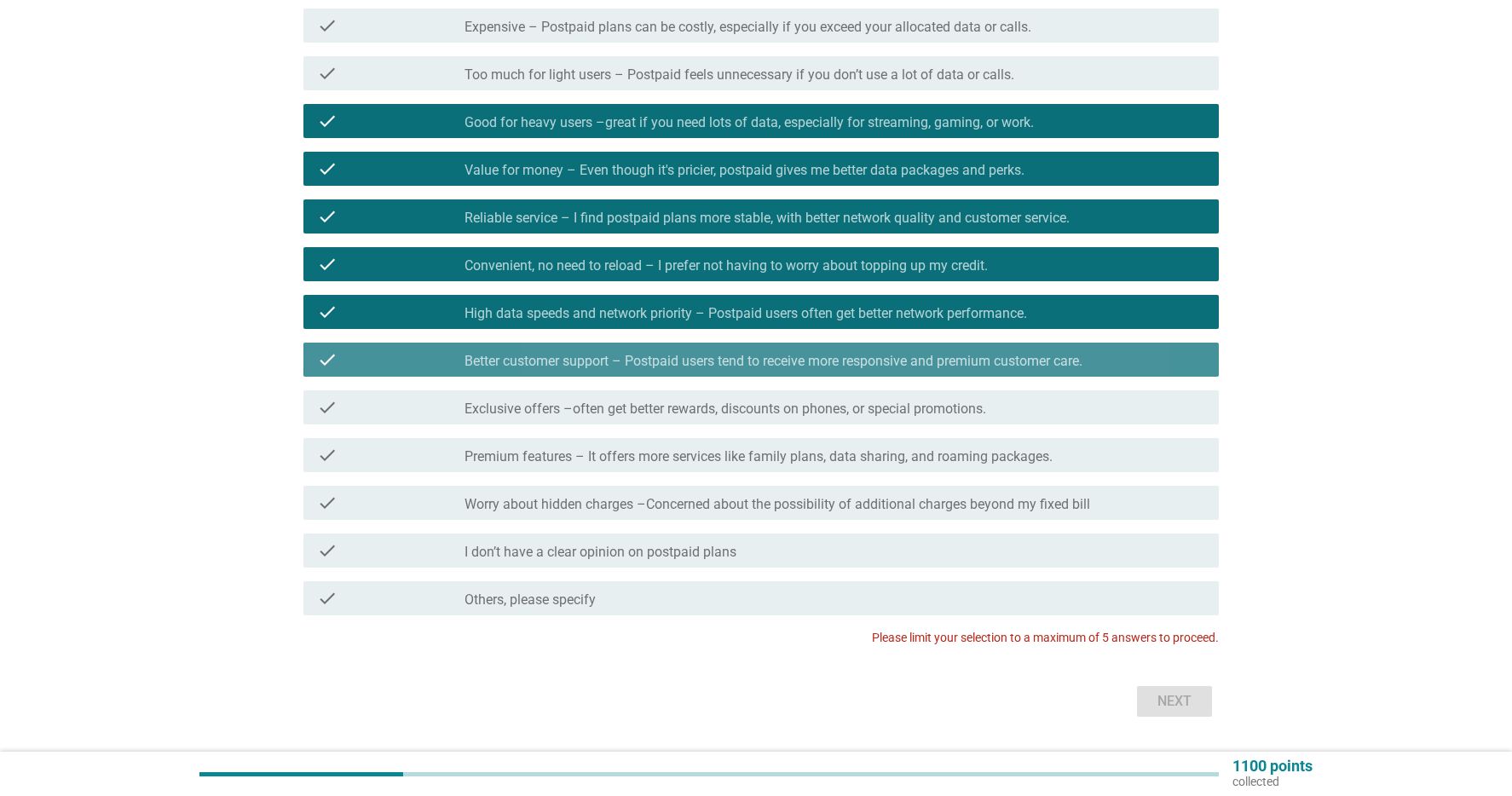
click at [717, 353] on label "Better customer support – Postpaid users tend to receive more responsive and pr…" at bounding box center [774, 361] width 618 height 17
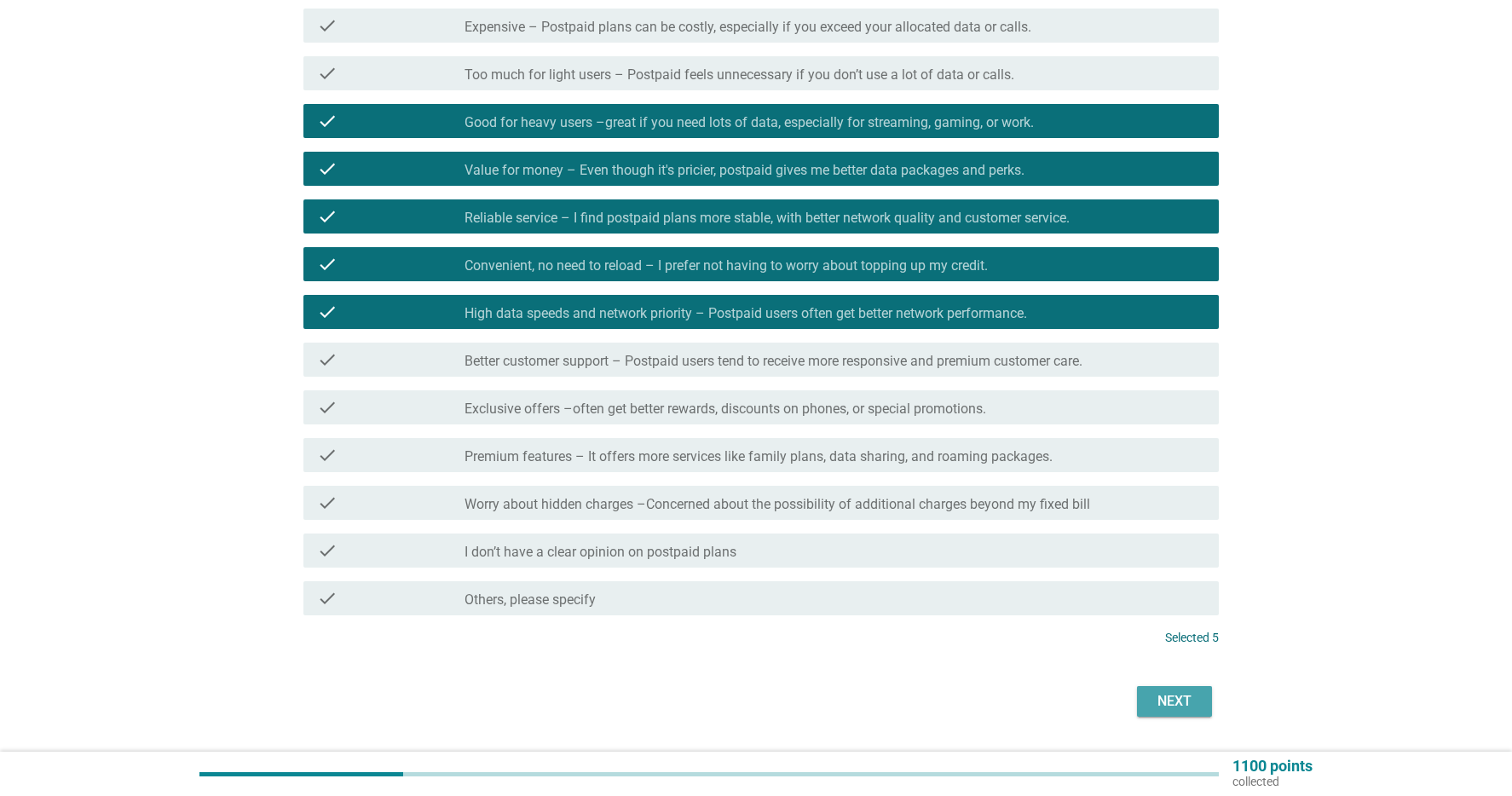
click at [1171, 706] on div "Next" at bounding box center [1175, 700] width 47 height 20
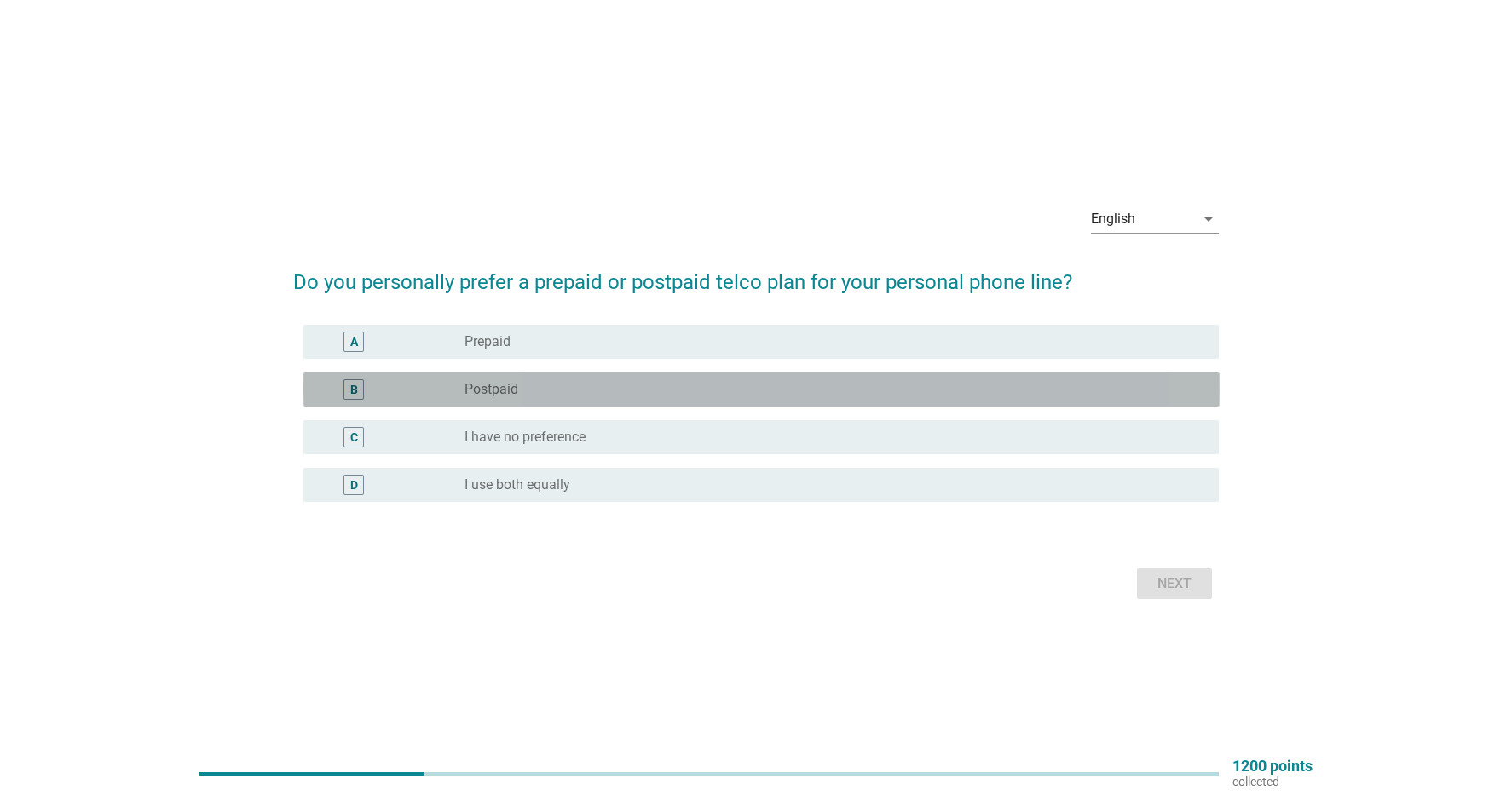
click at [708, 383] on div "radio_button_unchecked Postpaid" at bounding box center [828, 389] width 727 height 17
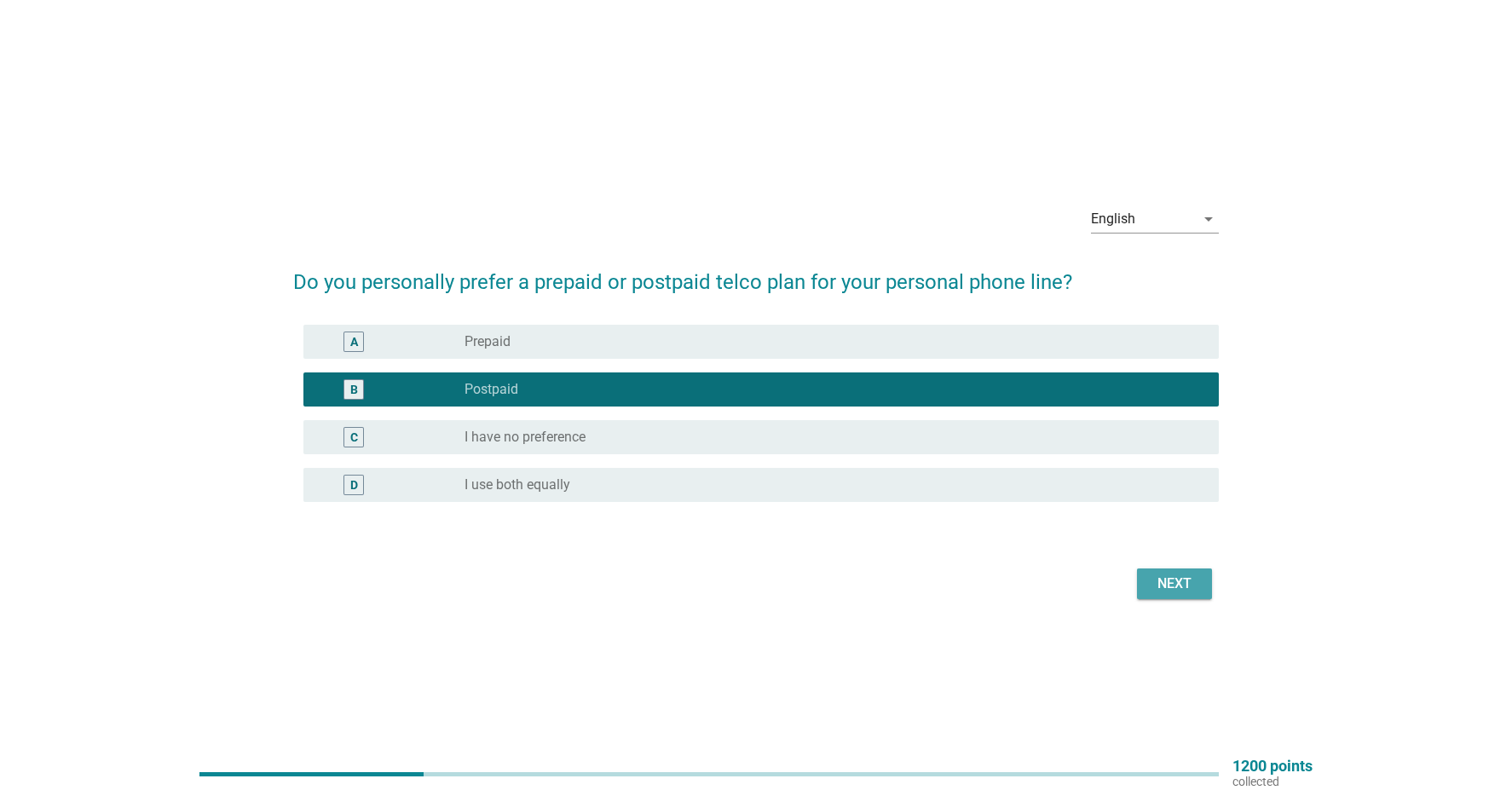
click at [1195, 580] on div "Next" at bounding box center [1175, 583] width 47 height 20
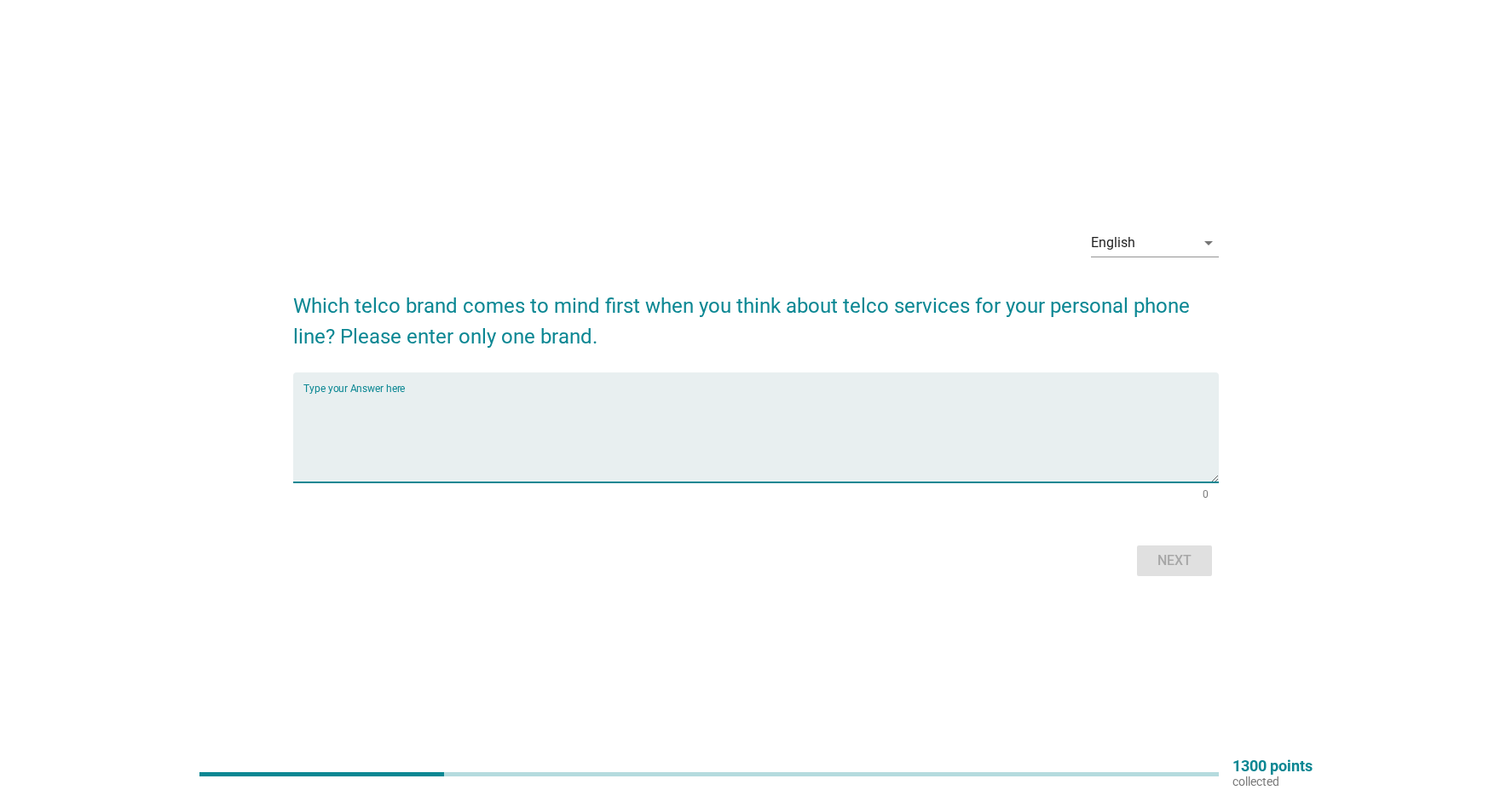
click at [368, 409] on textarea "Type your Answer here" at bounding box center [762, 438] width 917 height 90
type textarea "D"
type textarea "c"
type textarea "CelcomDigi"
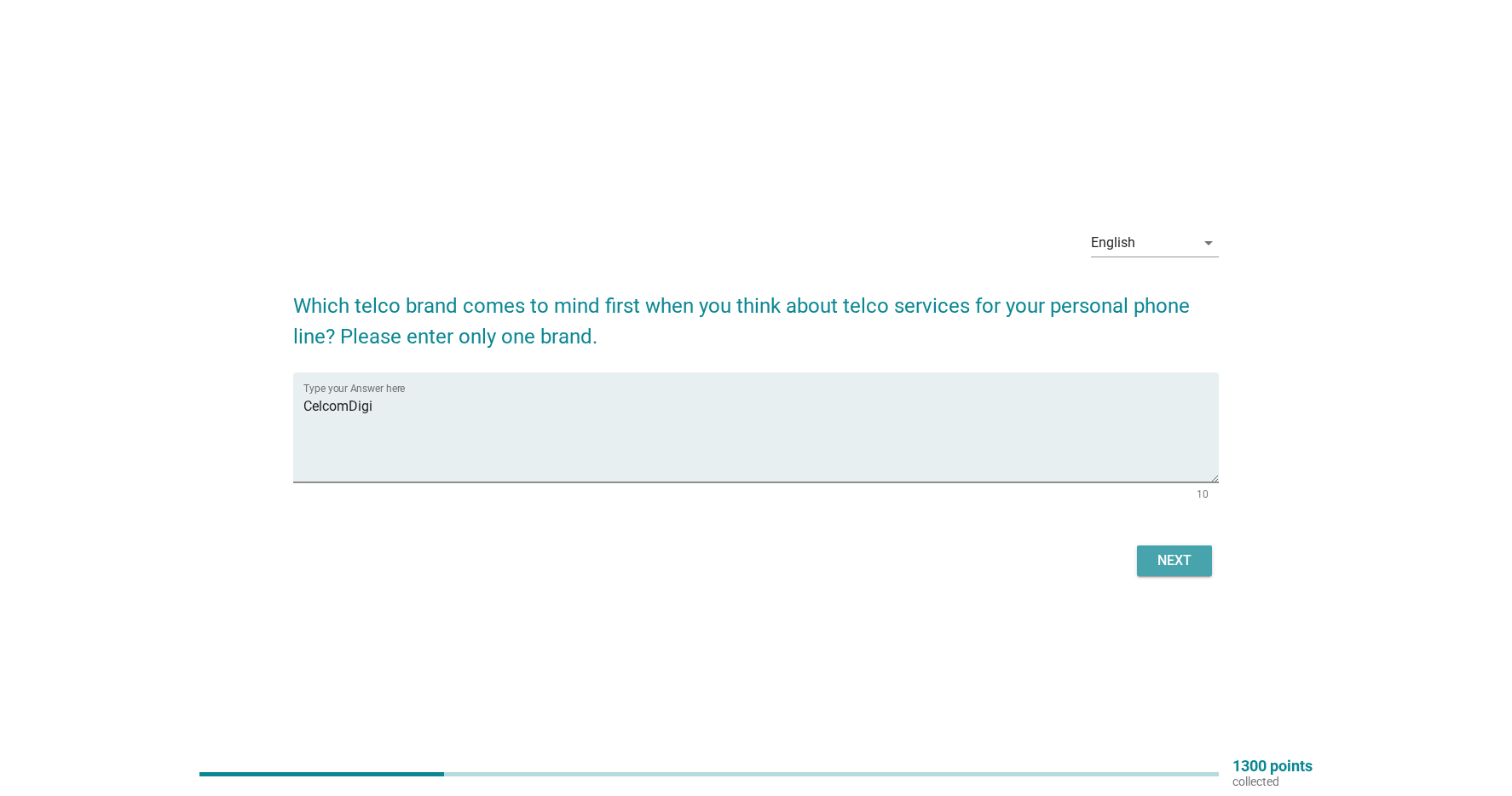
click at [1184, 557] on div "Next" at bounding box center [1175, 560] width 47 height 20
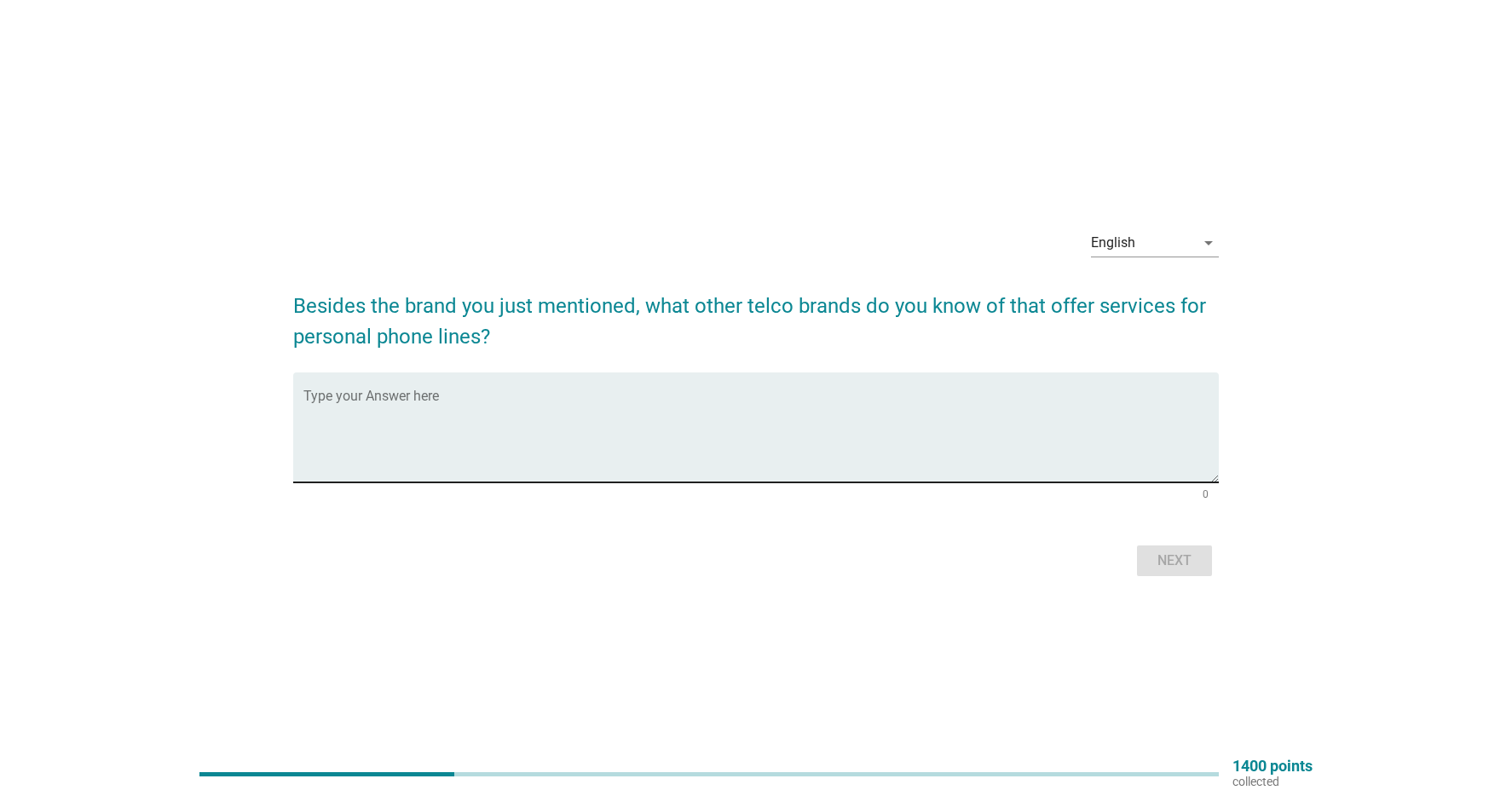
click at [717, 393] on textarea "Type your Answer here" at bounding box center [762, 438] width 917 height 90
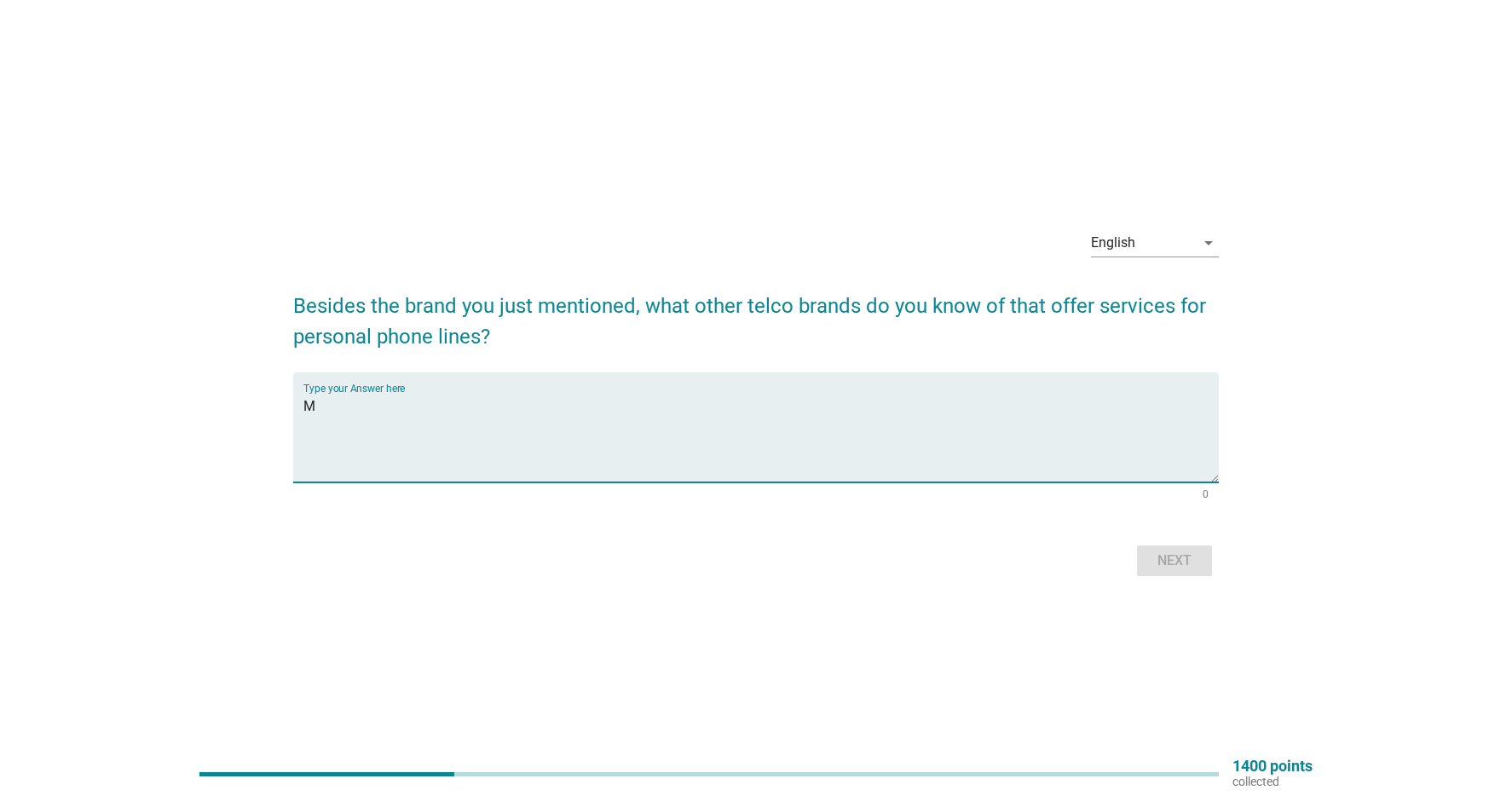
click at [717, 393] on textarea "M" at bounding box center [762, 438] width 917 height 90
drag, startPoint x: 472, startPoint y: 405, endPoint x: 233, endPoint y: 393, distance: 239.3
click at [233, 393] on div "English arrow_drop_down Besides the brand you just mentioned, what other telco …" at bounding box center [756, 398] width 1430 height 393
type textarea "MAXIS"
click at [1188, 560] on div "Next" at bounding box center [1175, 560] width 47 height 20
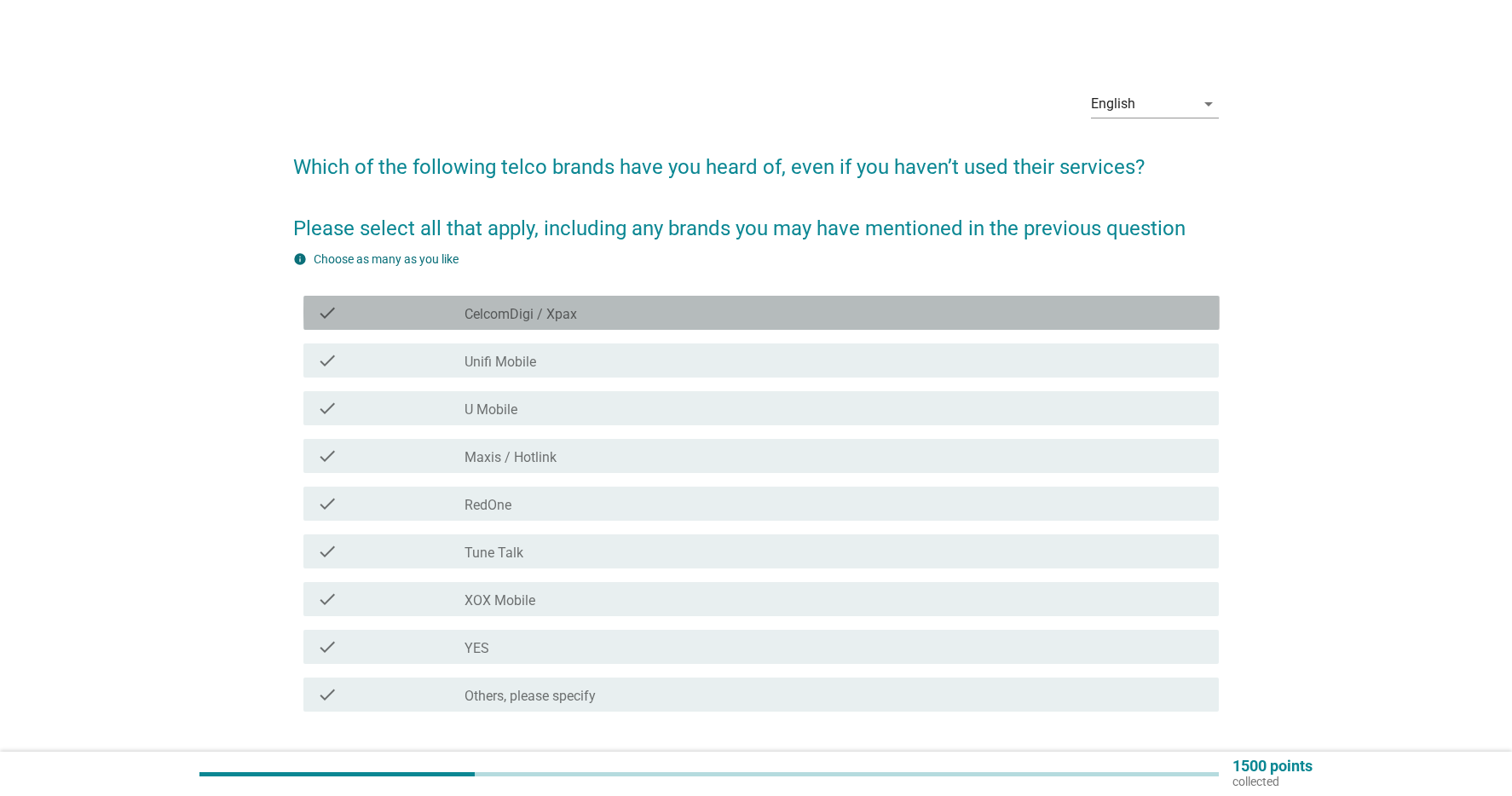
click at [624, 317] on div "check_box_outline_blank CelcomDigi / Xpax" at bounding box center [835, 312] width 741 height 20
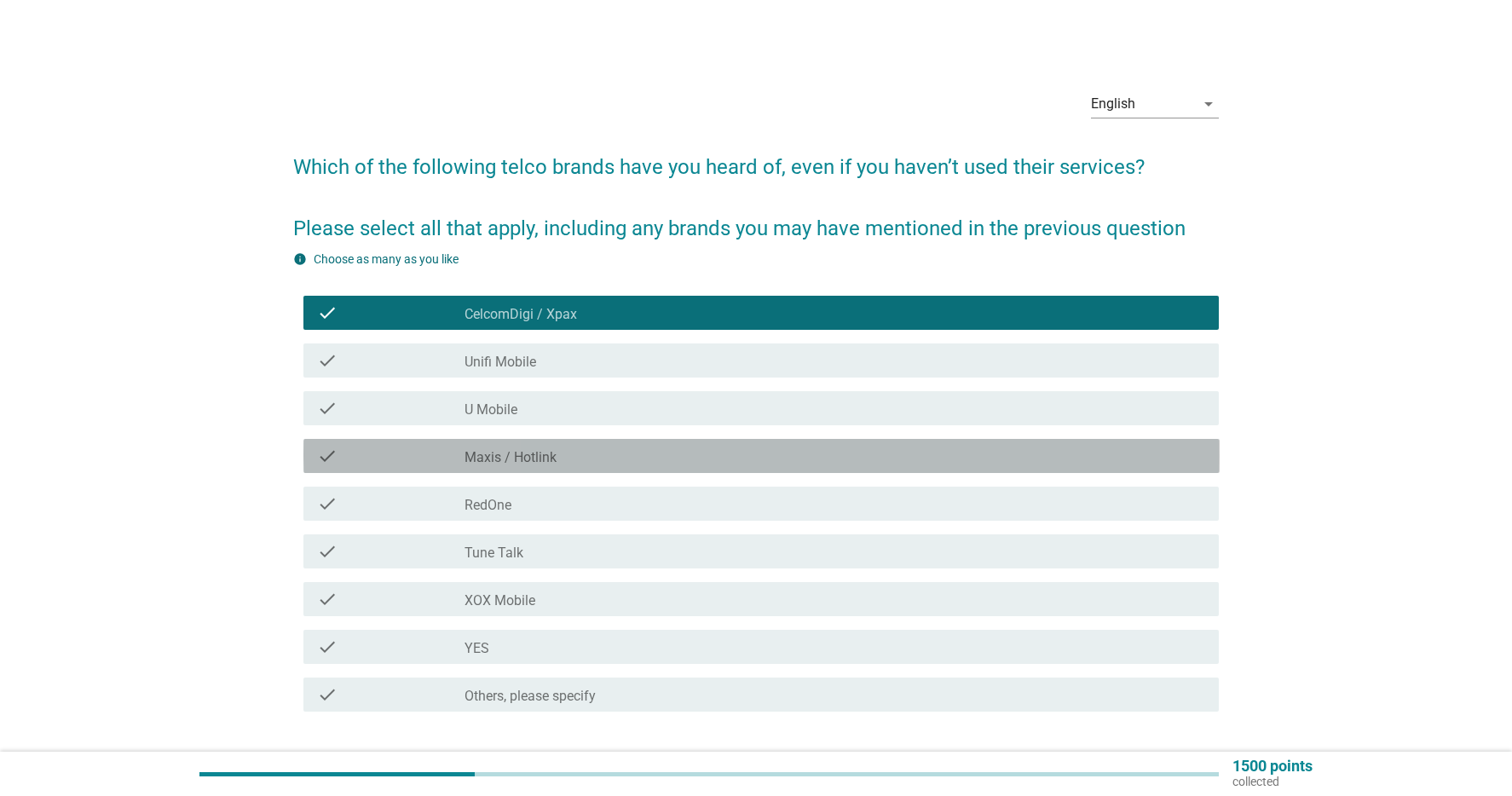
click at [629, 452] on div "check_box_outline_blank Maxis / Hotlink" at bounding box center [835, 455] width 741 height 20
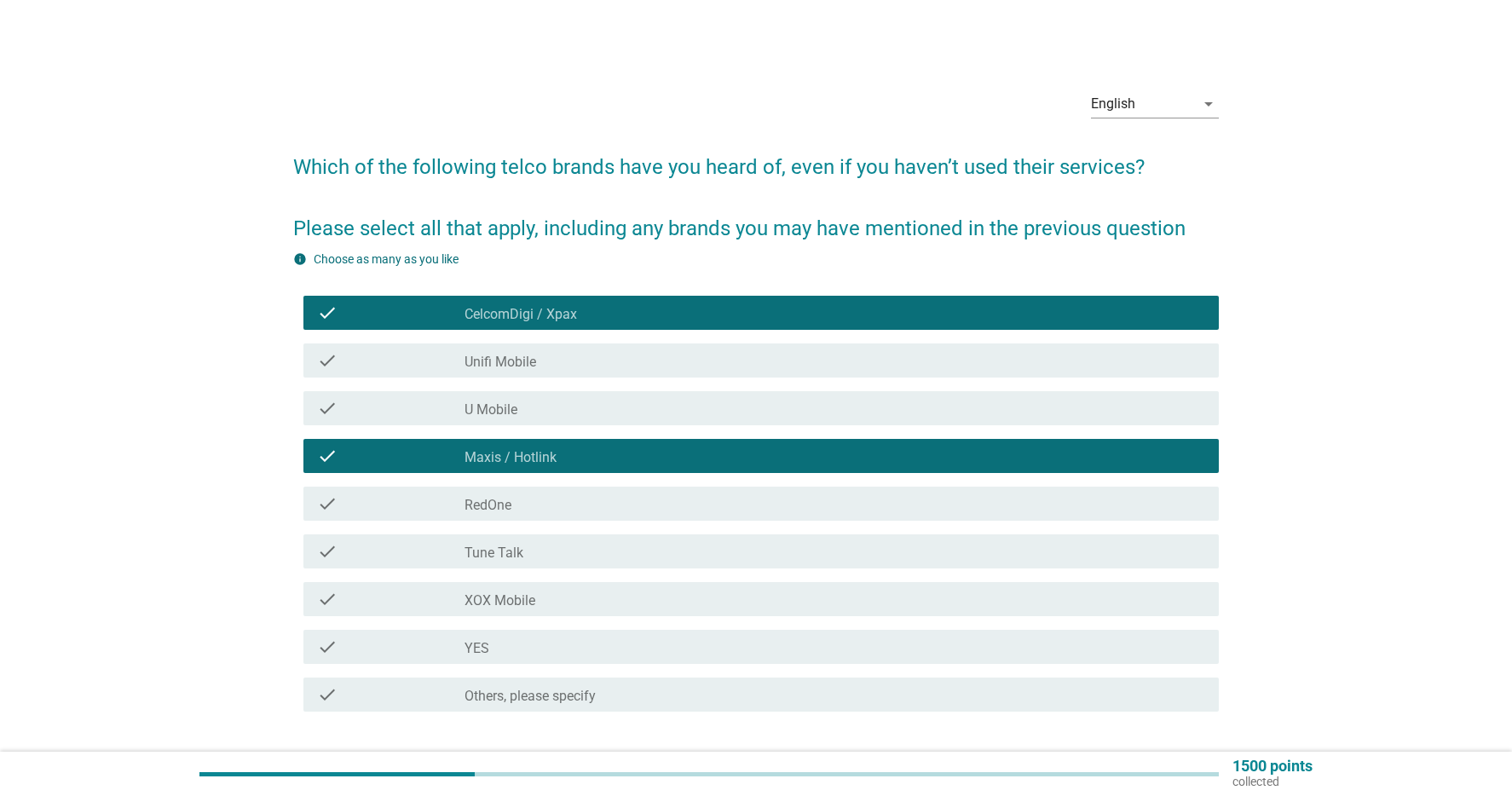
click at [571, 642] on div "check_box_outline_blank YES" at bounding box center [835, 646] width 741 height 20
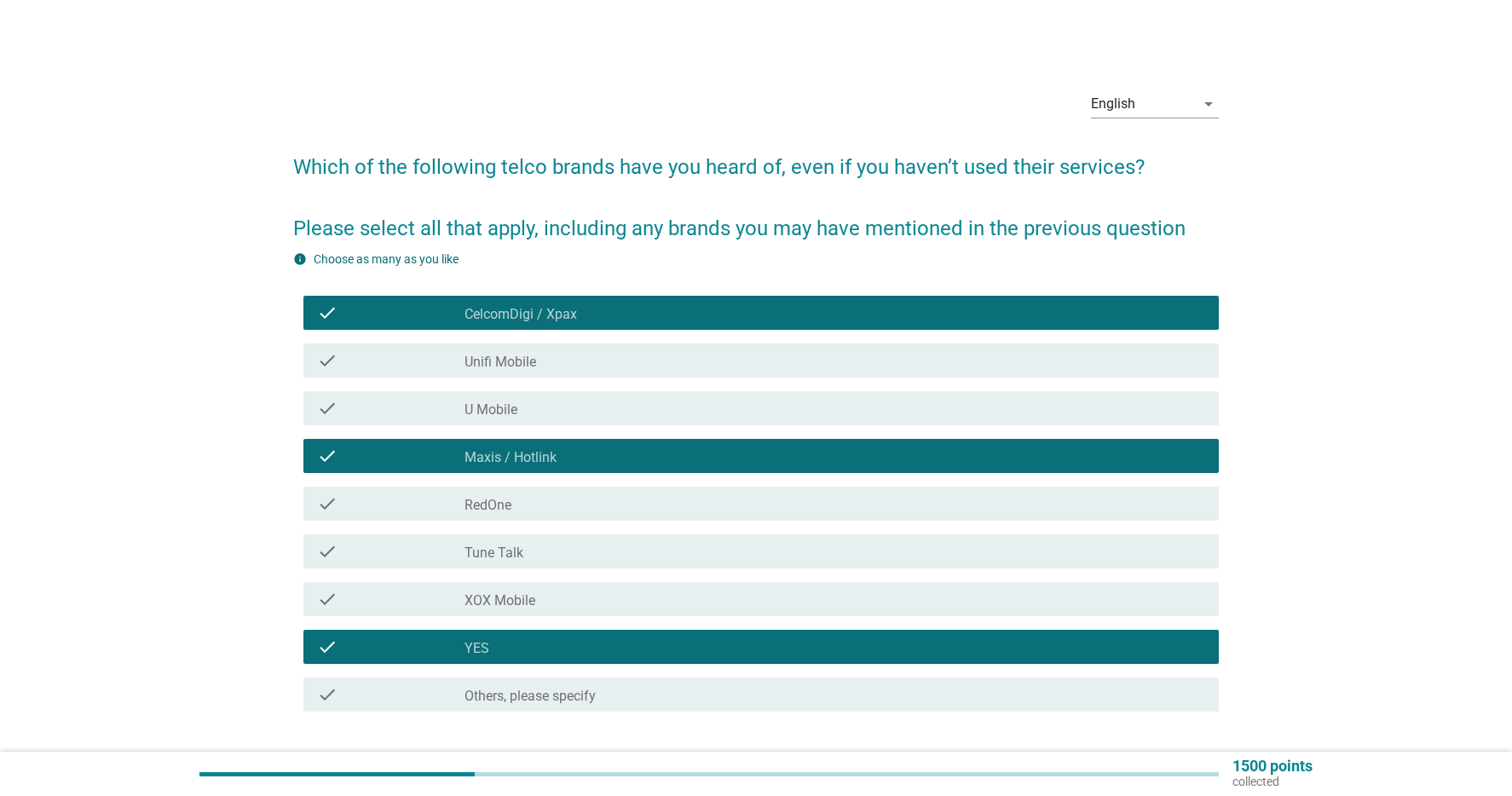
click at [586, 356] on div "check_box_outline_blank Unifi Mobile" at bounding box center [835, 360] width 741 height 20
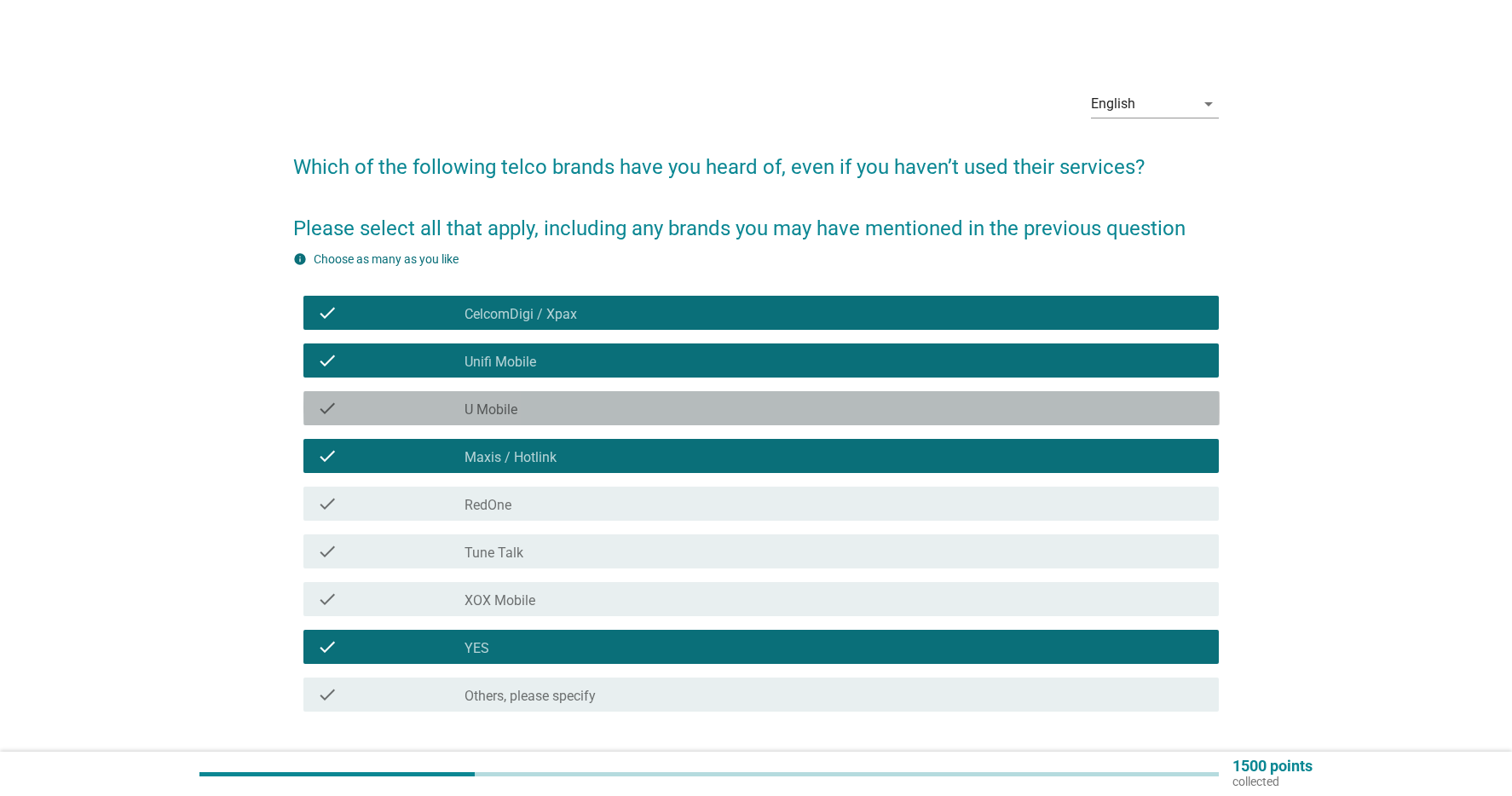
click at [748, 400] on div "check_box_outline_blank U Mobile" at bounding box center [835, 407] width 741 height 20
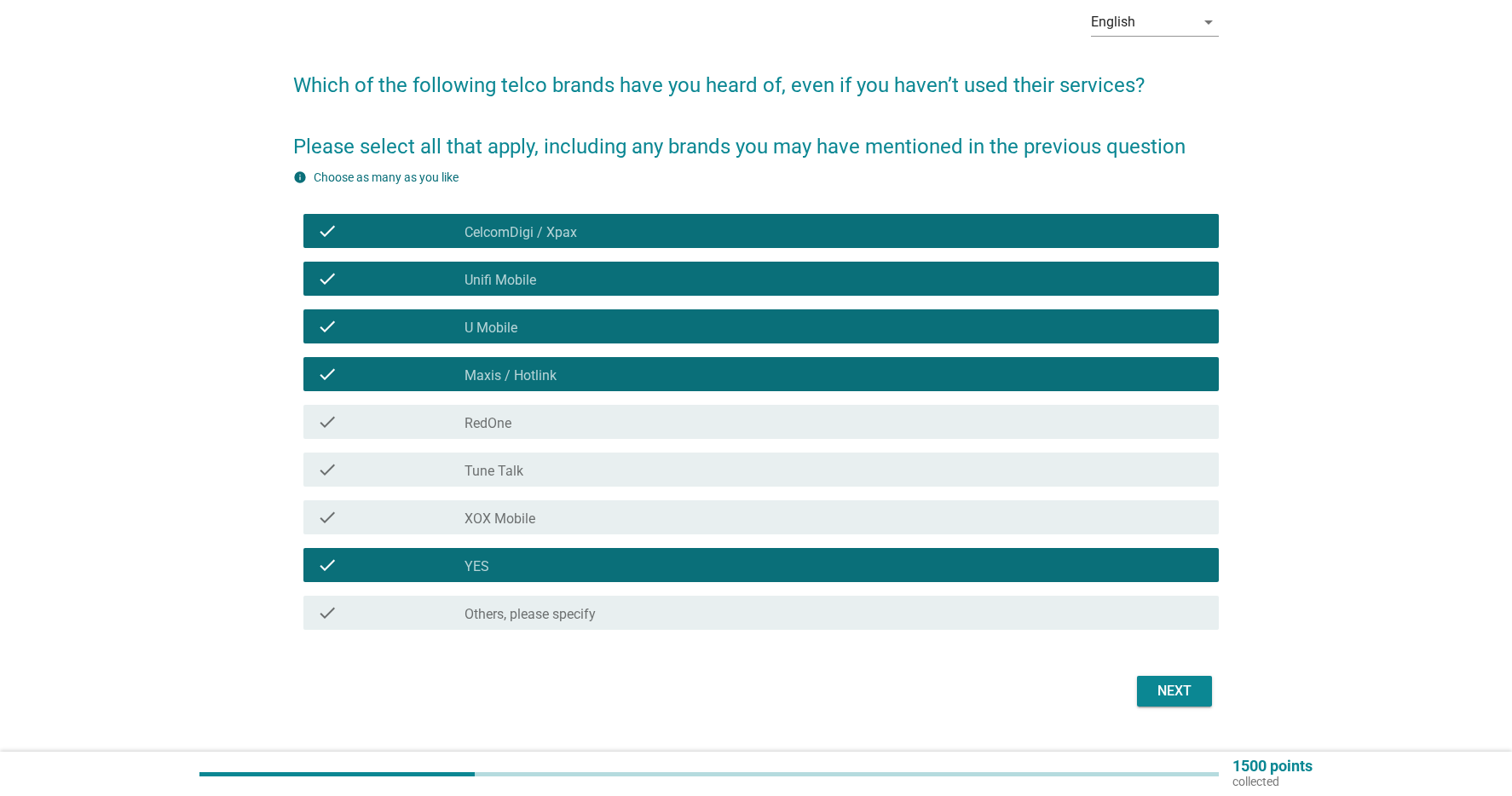
scroll to position [118, 0]
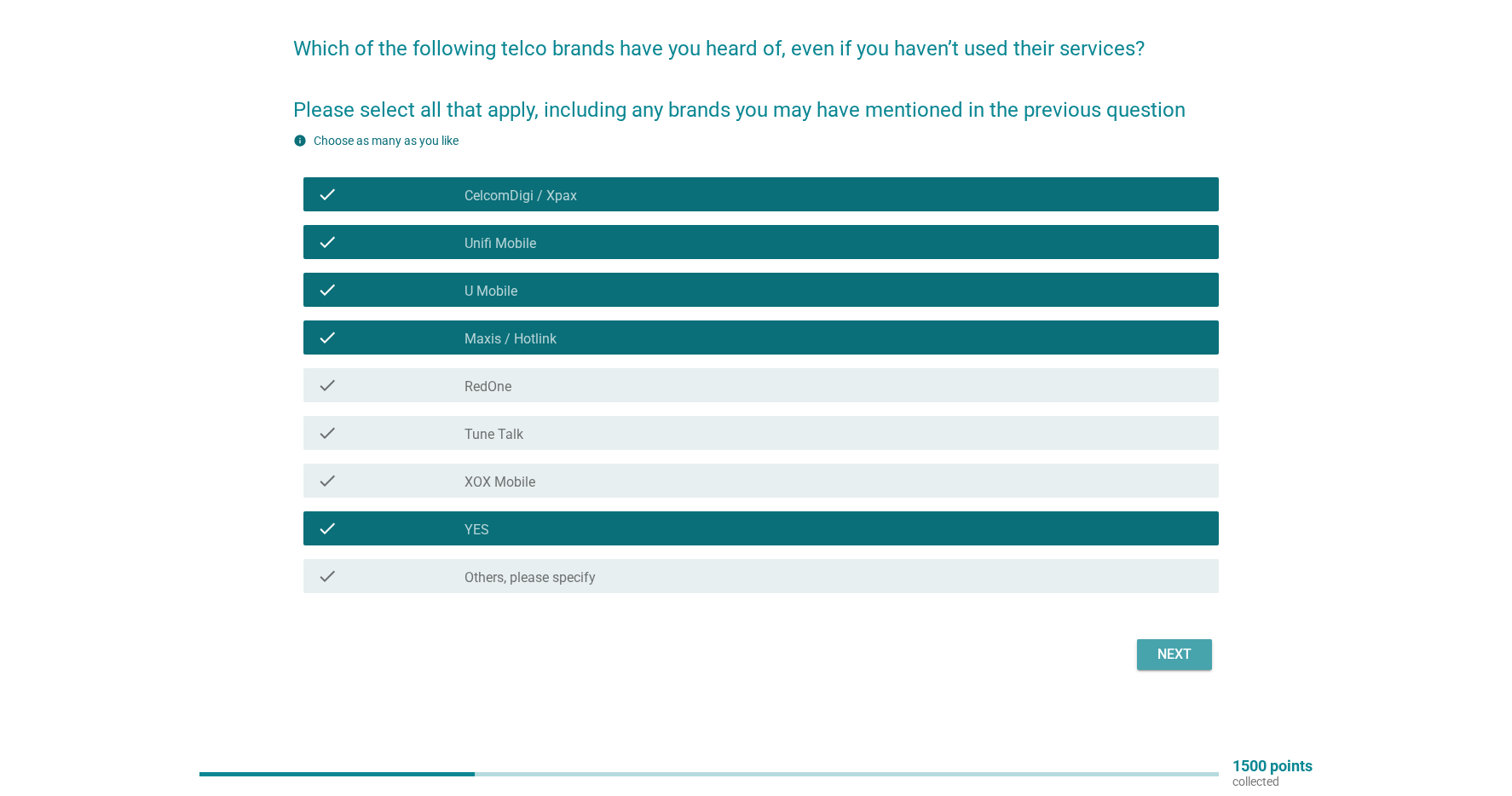
click at [1198, 649] on div "Next" at bounding box center [1175, 654] width 47 height 20
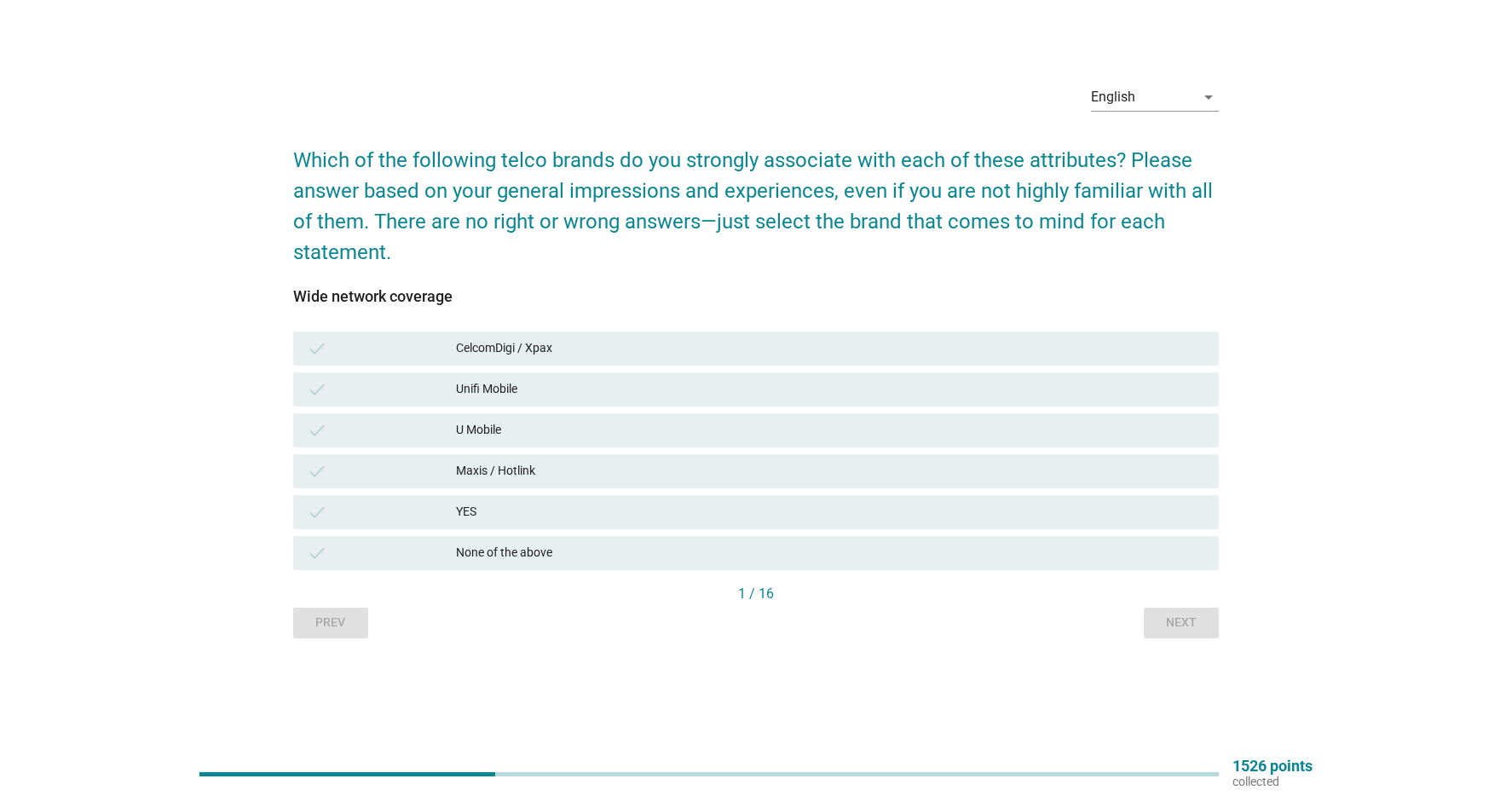
scroll to position [0, 0]
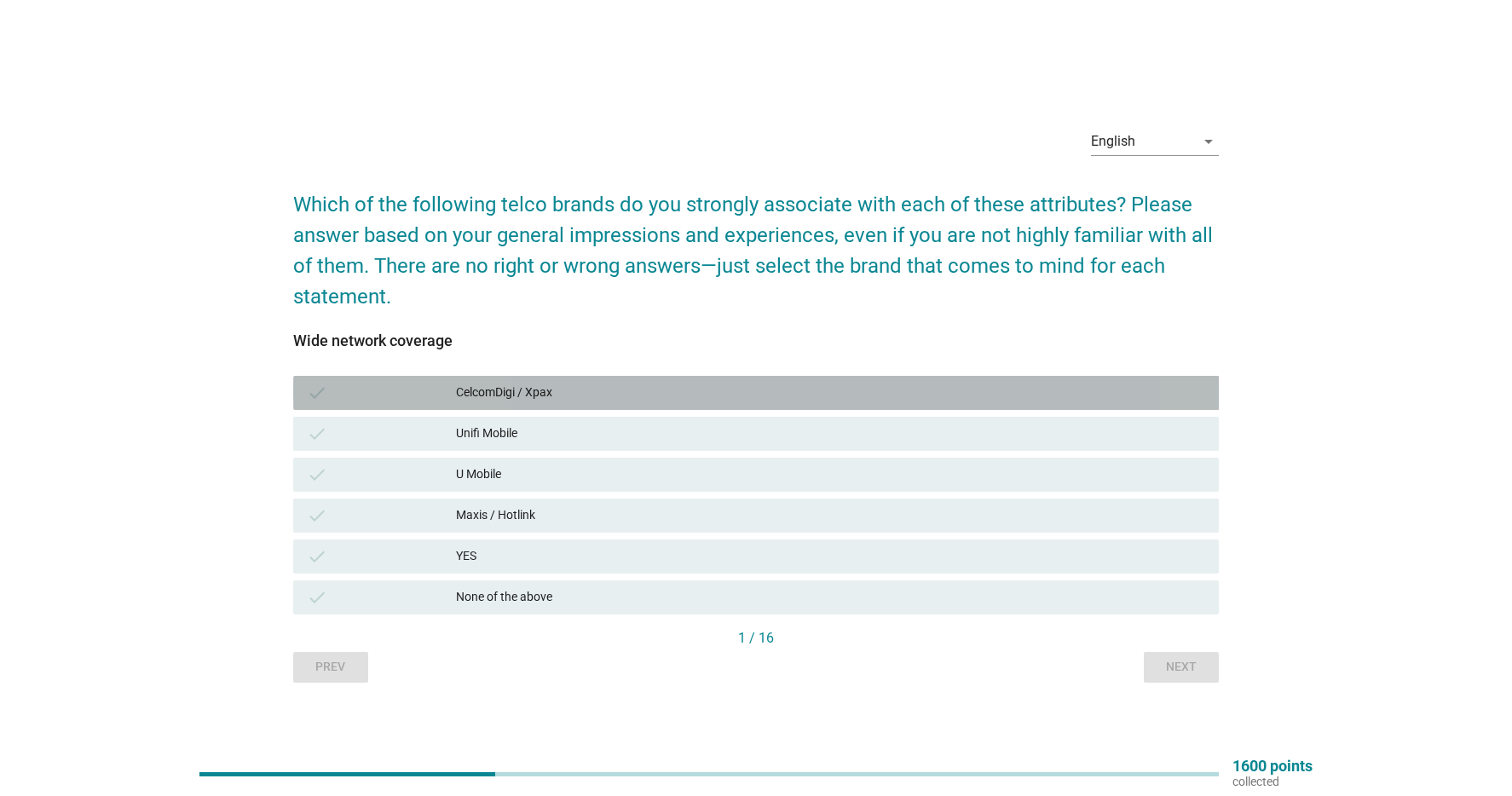
click at [637, 398] on div "CelcomDigi / Xpax" at bounding box center [830, 392] width 749 height 20
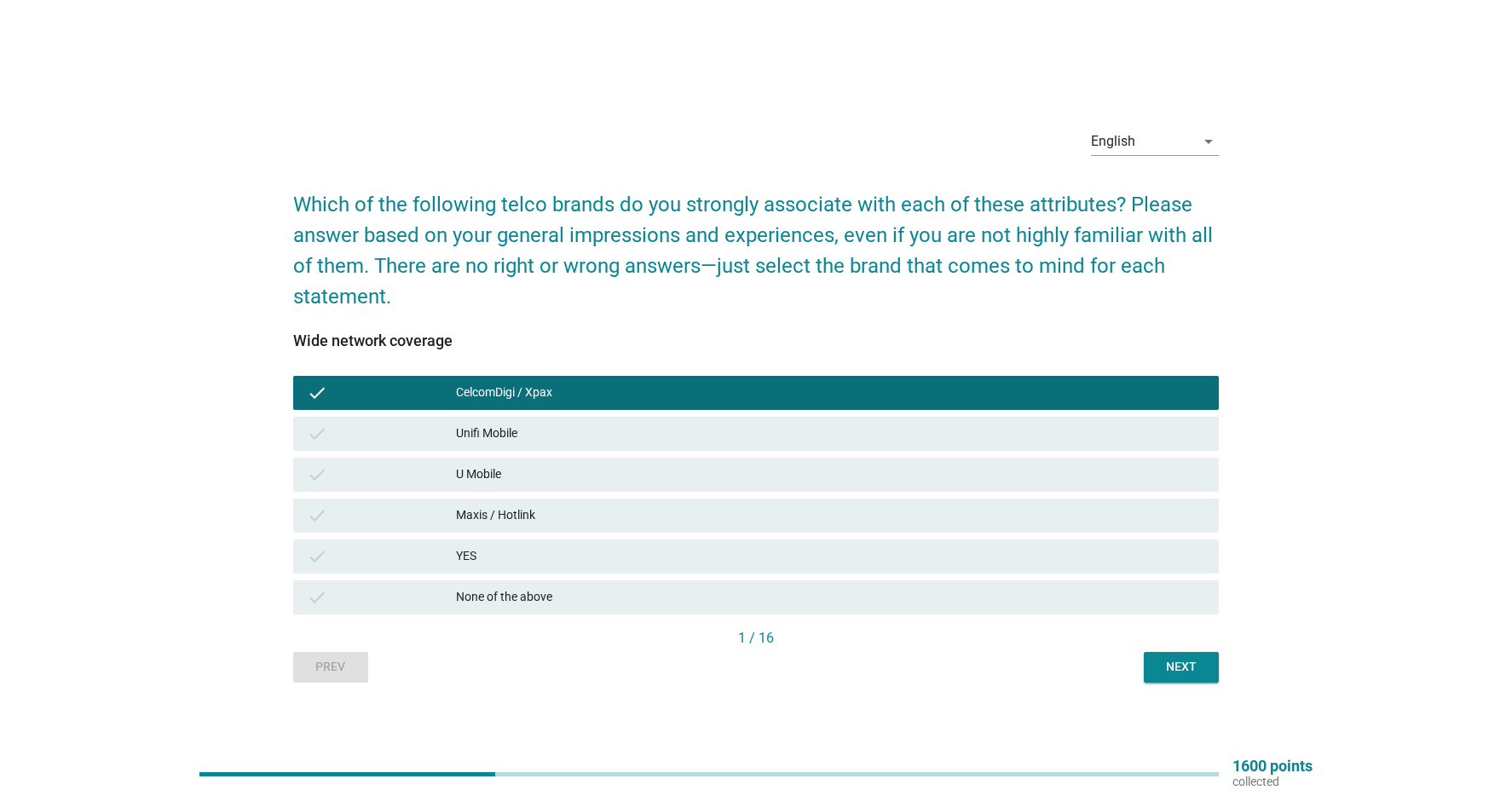
click at [584, 435] on div "Unifi Mobile" at bounding box center [830, 434] width 749 height 20
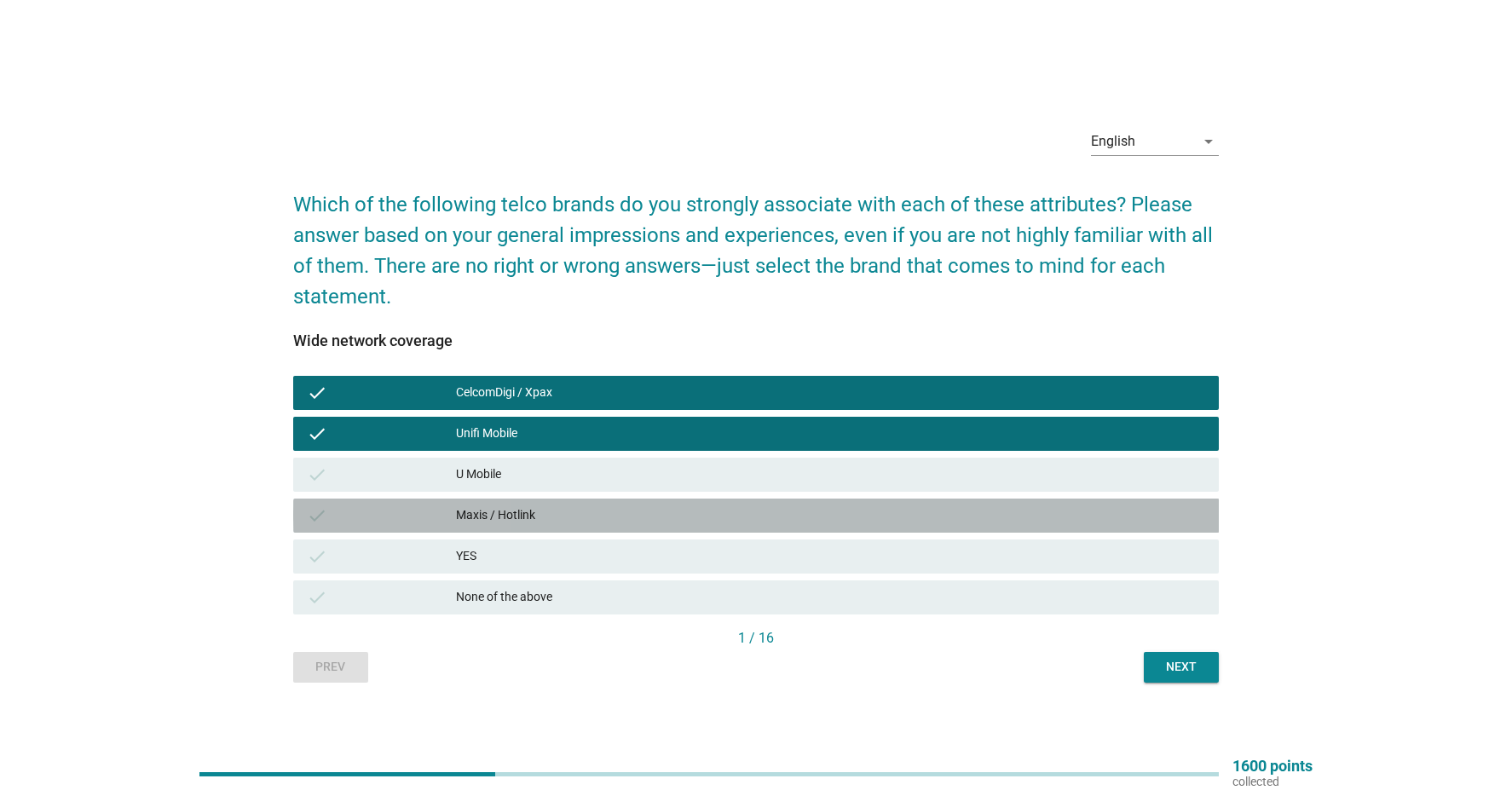
click at [571, 515] on div "Maxis / Hotlink" at bounding box center [830, 515] width 749 height 20
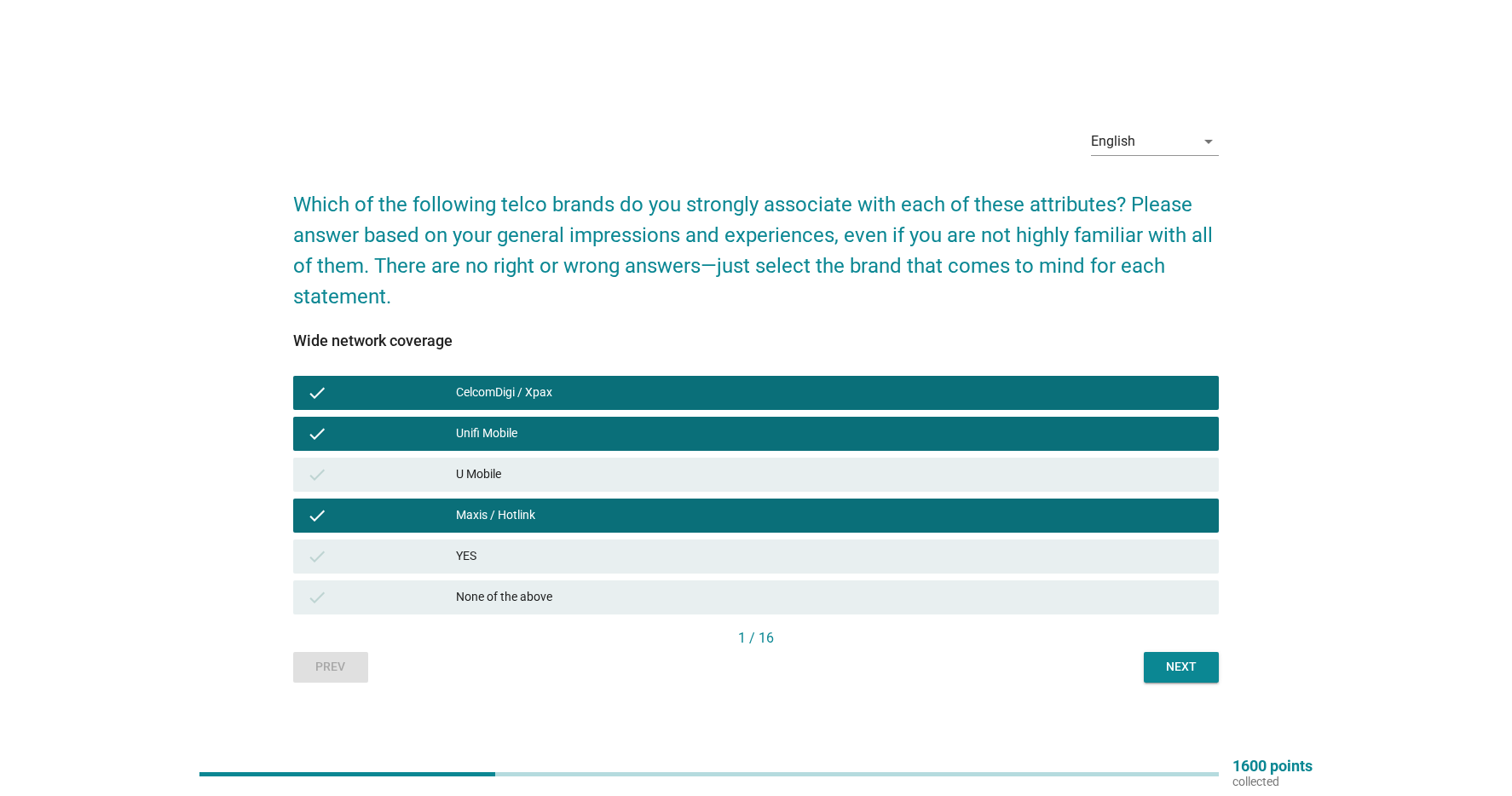
click at [538, 563] on div "YES" at bounding box center [830, 556] width 749 height 20
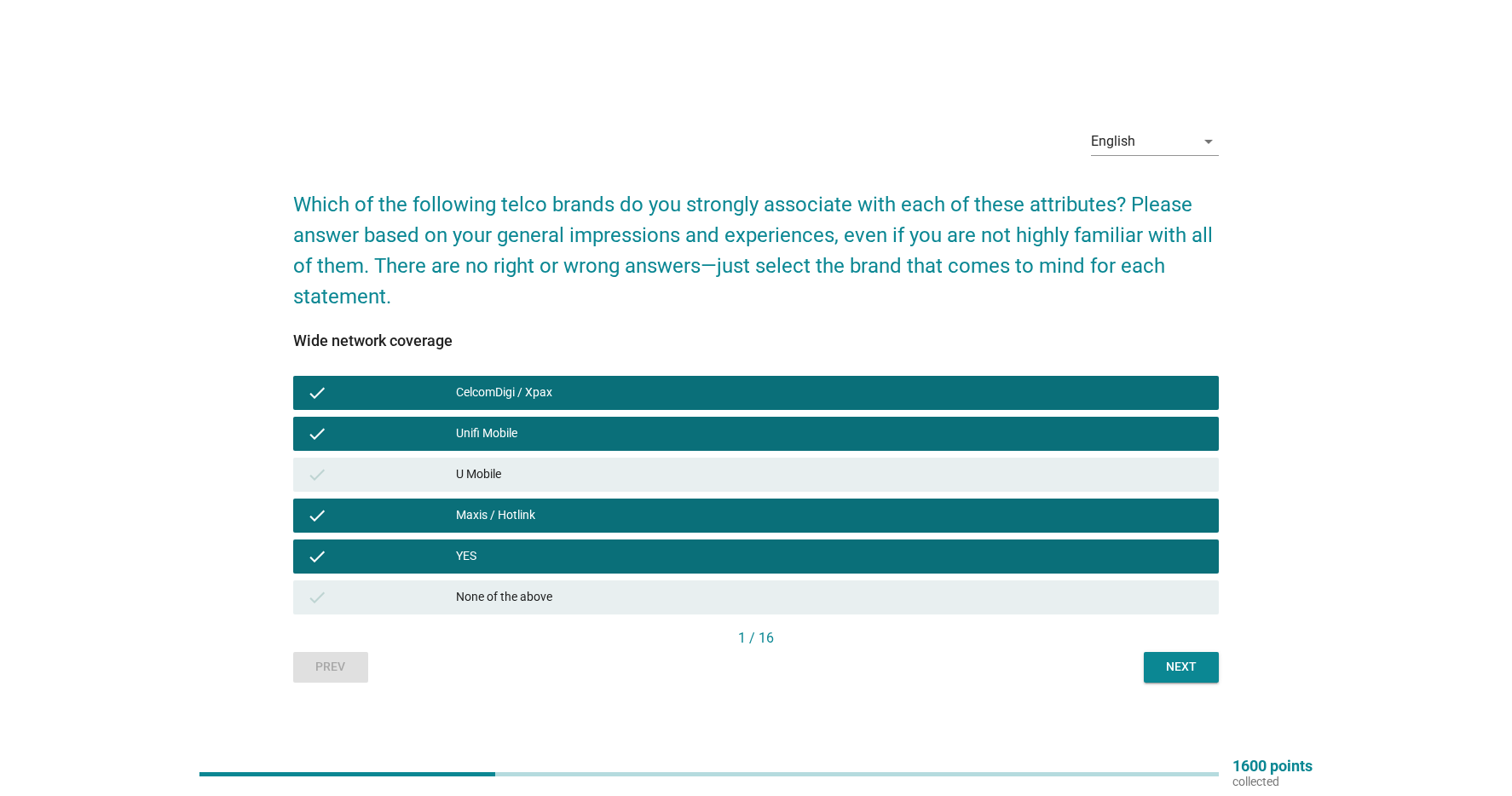
click at [1182, 667] on div "Next" at bounding box center [1181, 667] width 47 height 18
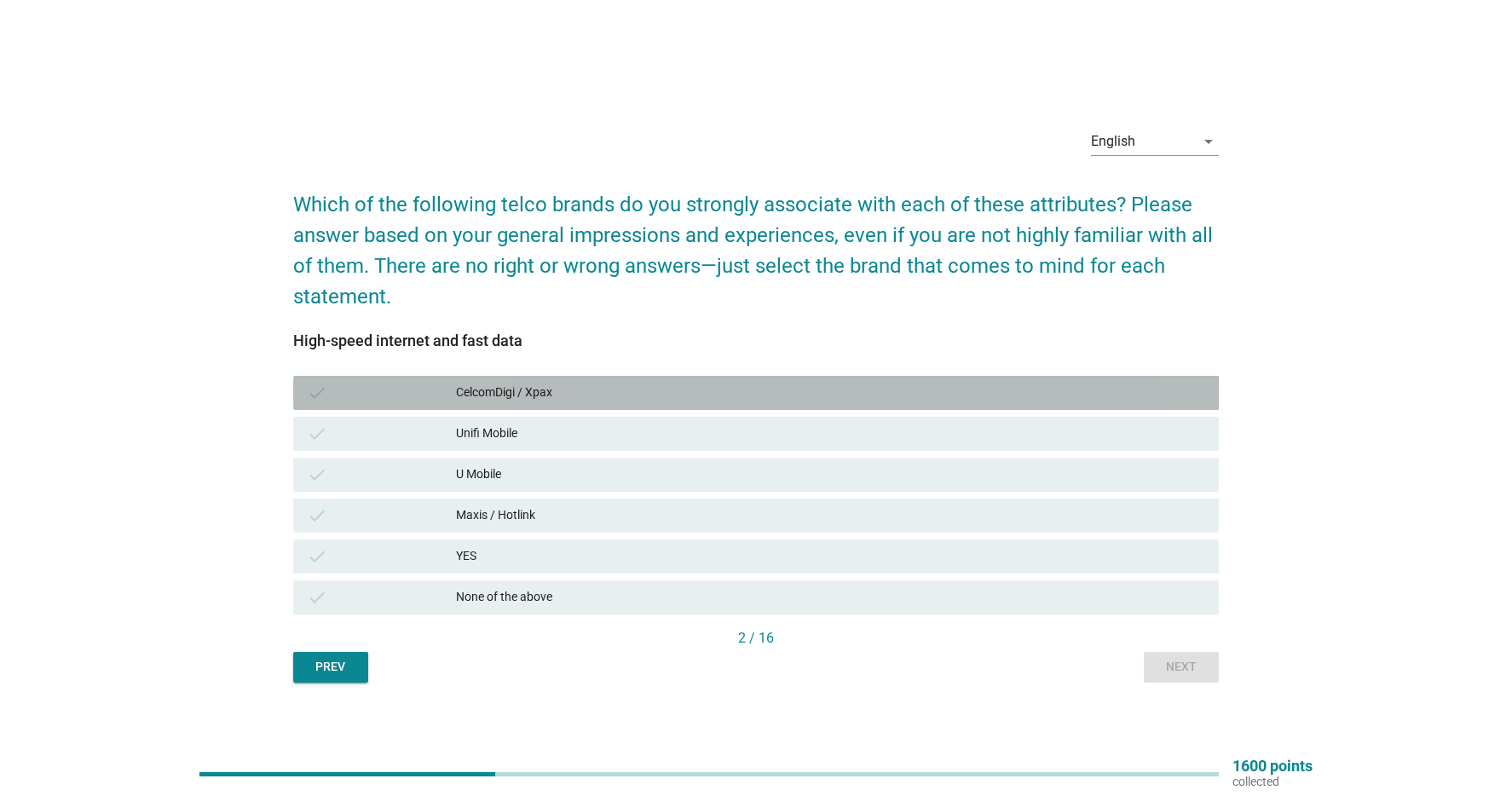
click at [639, 384] on div "CelcomDigi / Xpax" at bounding box center [830, 392] width 749 height 20
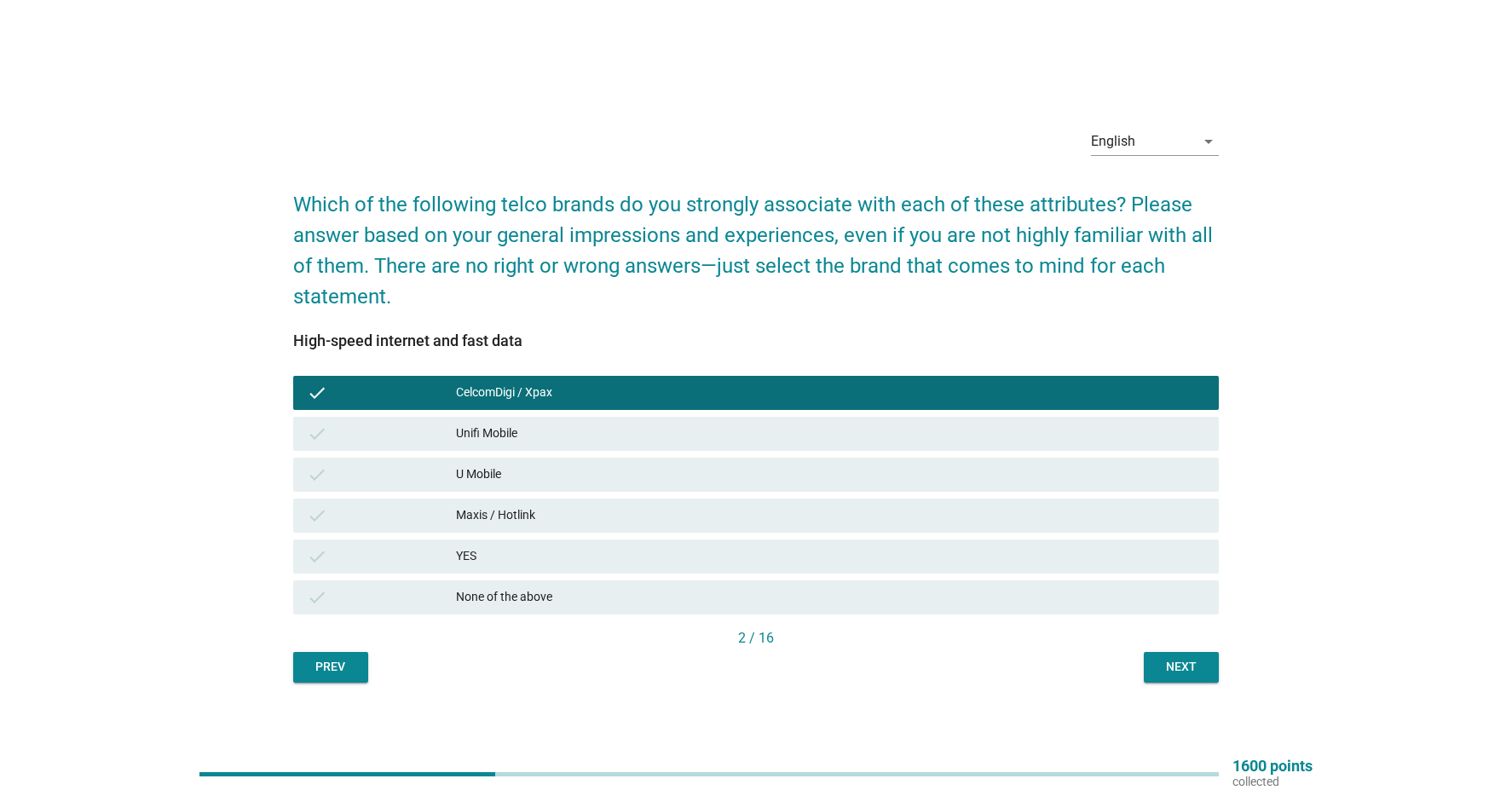
click at [1199, 668] on div "Next" at bounding box center [1181, 667] width 47 height 18
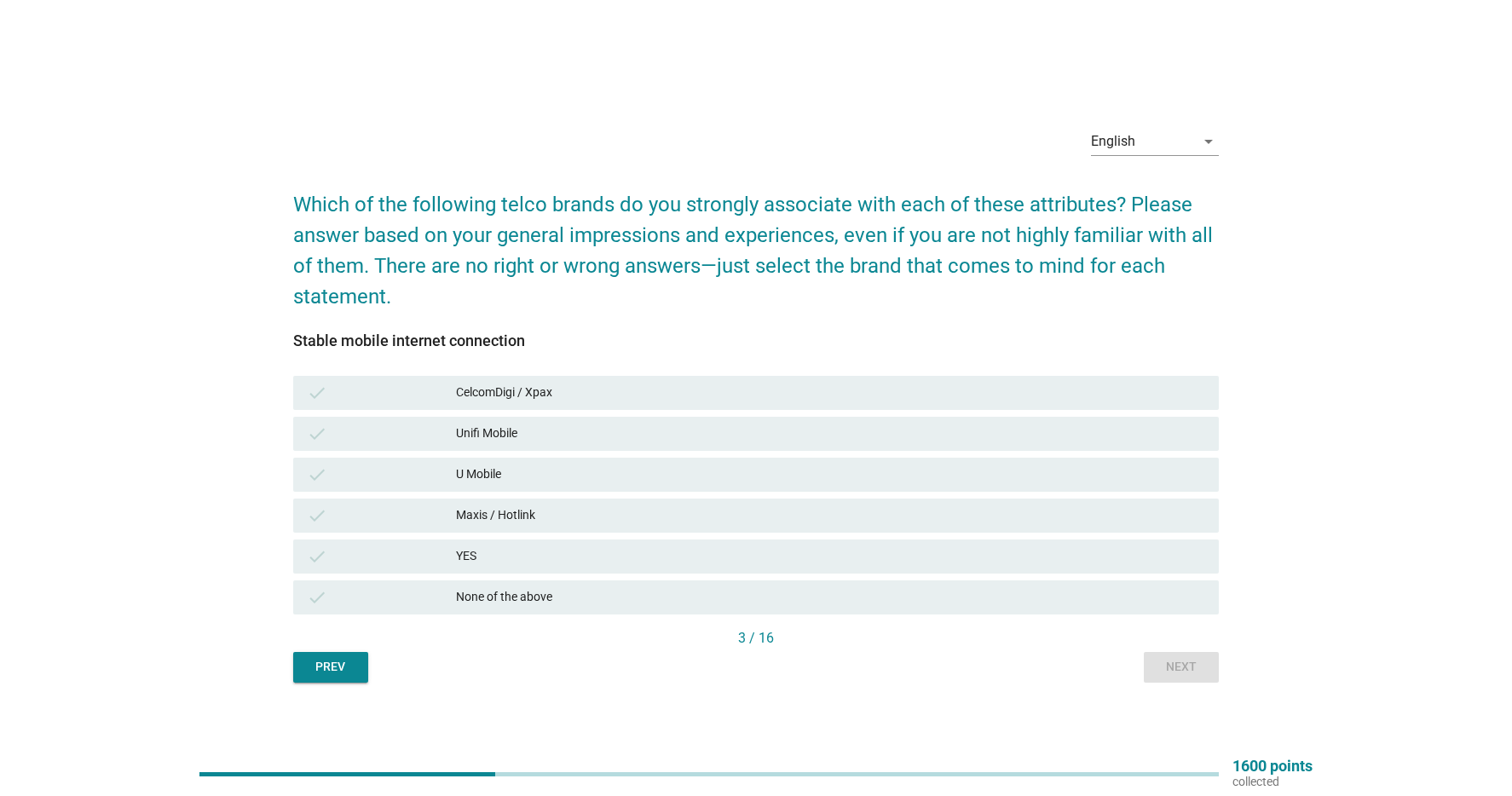
click at [675, 391] on div "CelcomDigi / Xpax" at bounding box center [830, 392] width 749 height 20
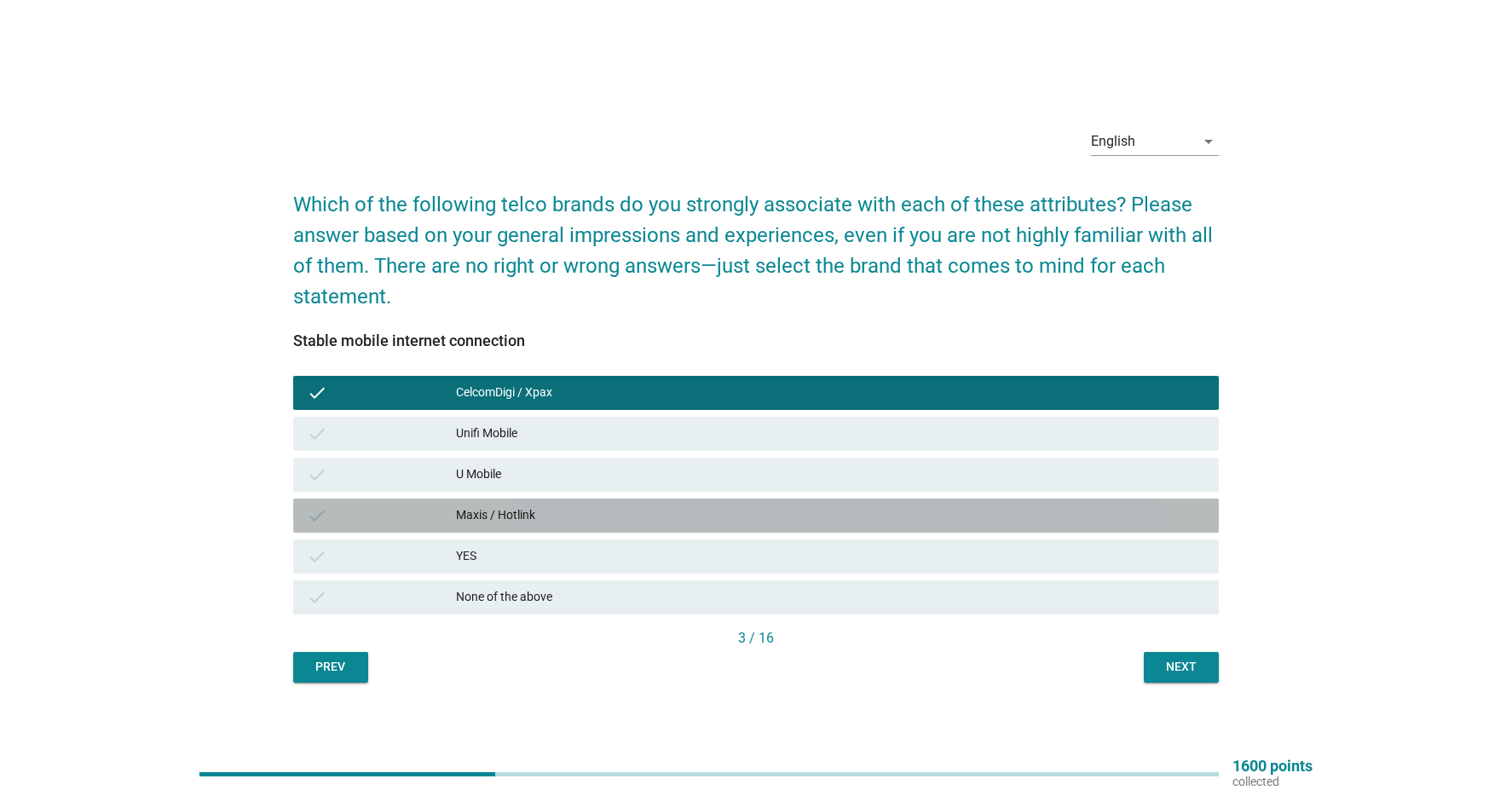
click at [894, 513] on div "Maxis / Hotlink" at bounding box center [830, 515] width 749 height 20
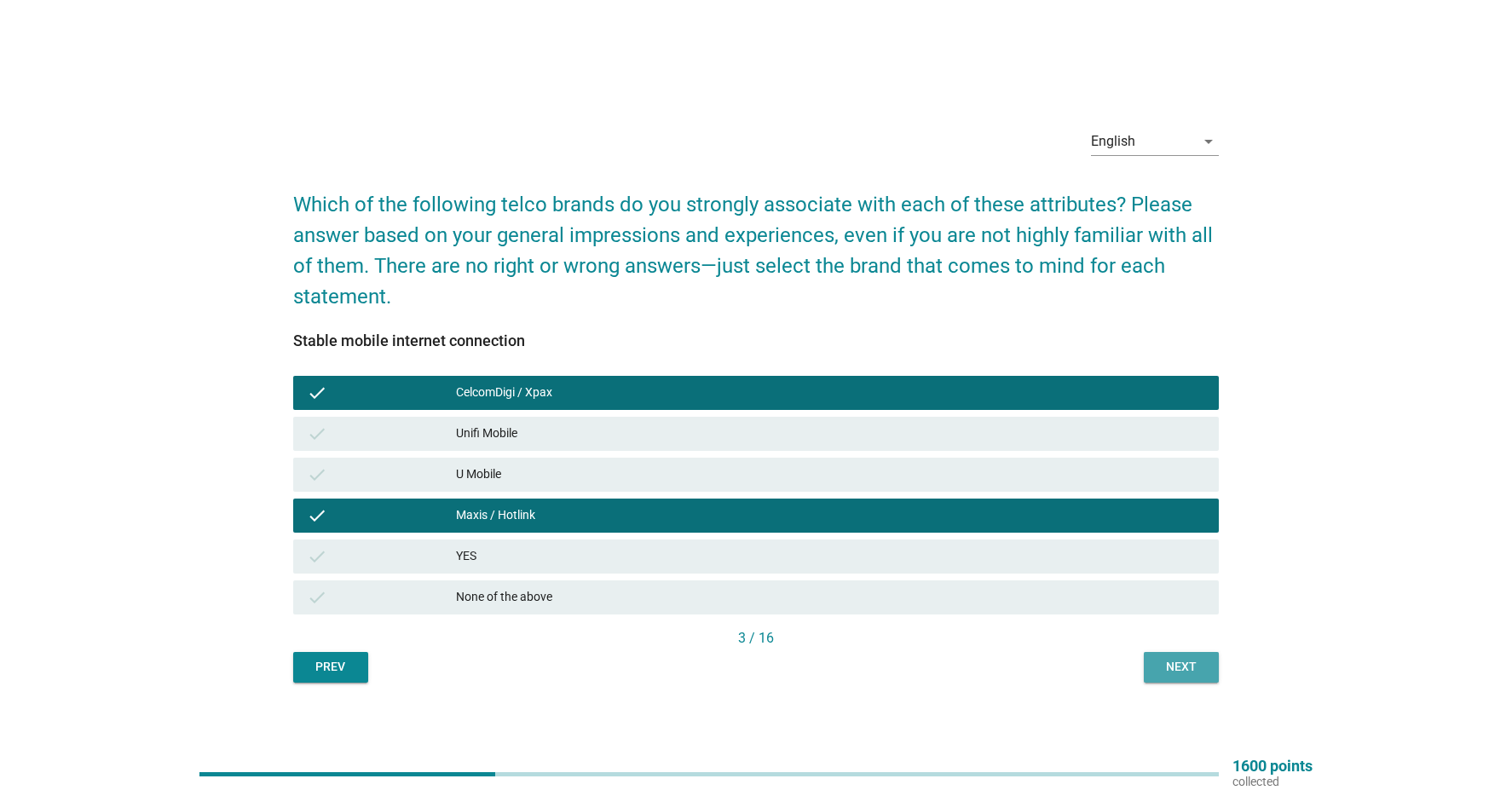
click at [1186, 657] on button "Next" at bounding box center [1181, 667] width 75 height 31
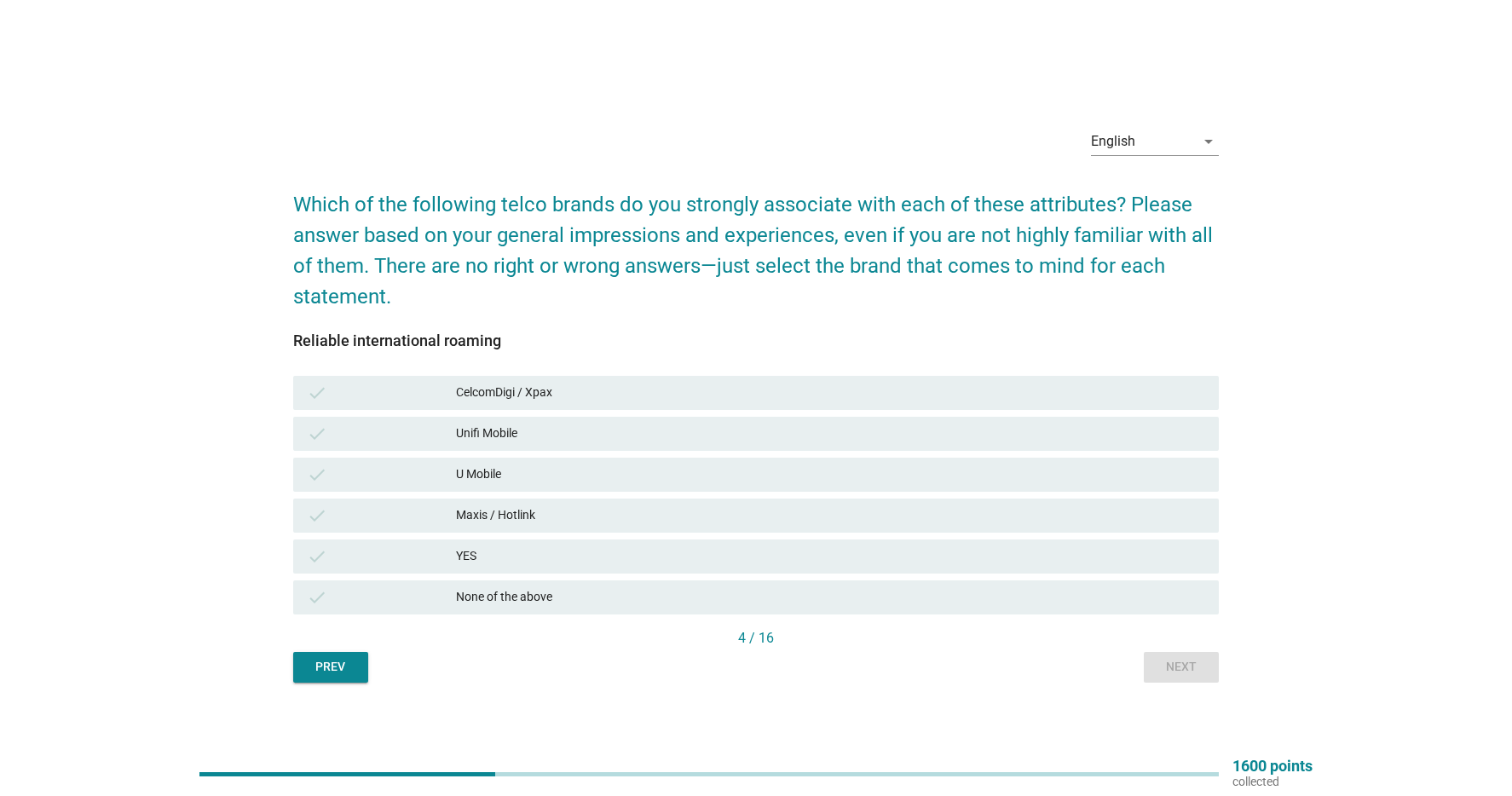
click at [678, 386] on div "CelcomDigi / Xpax" at bounding box center [830, 392] width 749 height 20
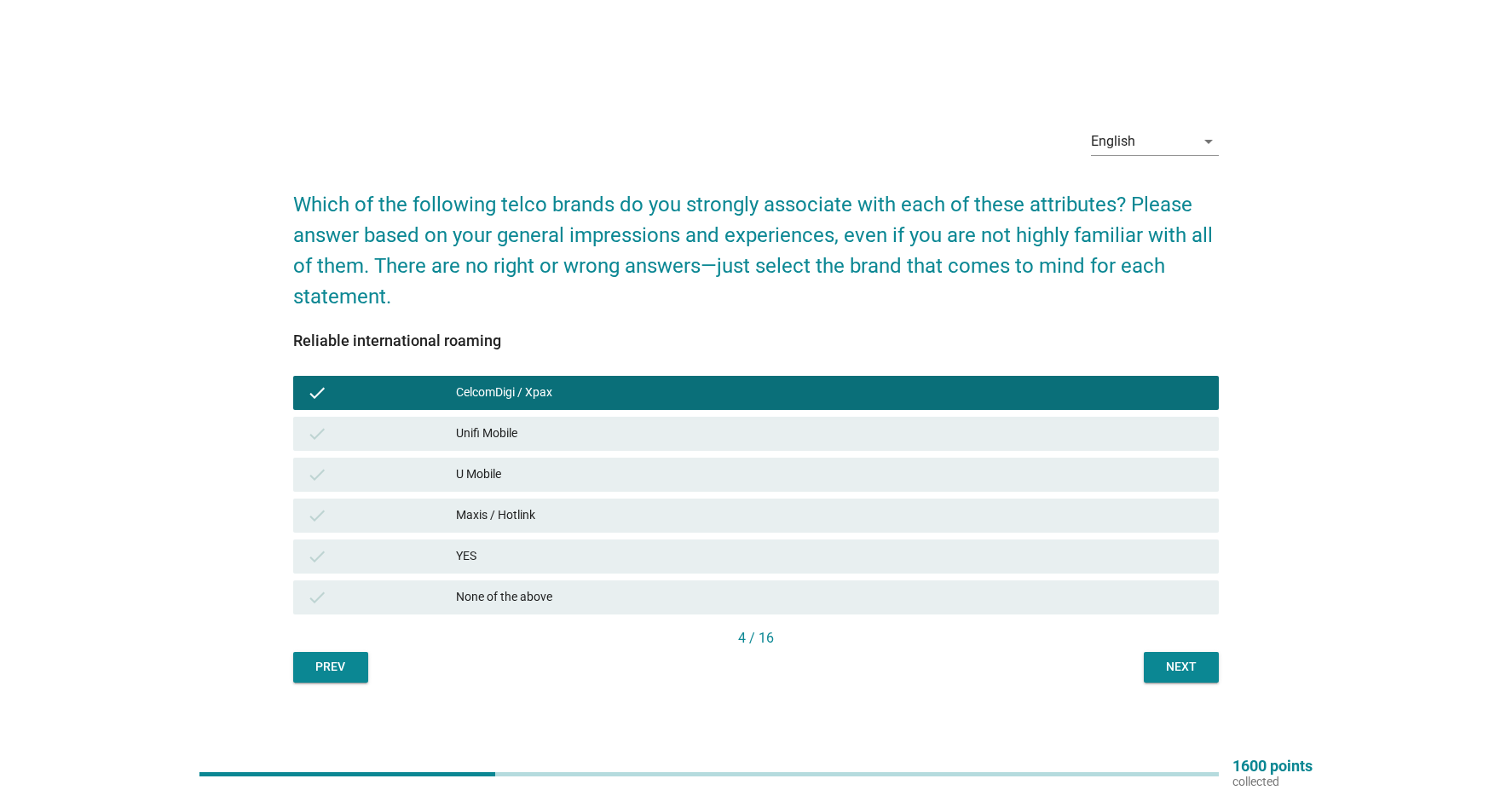
click at [609, 506] on div "Maxis / Hotlink" at bounding box center [830, 515] width 749 height 20
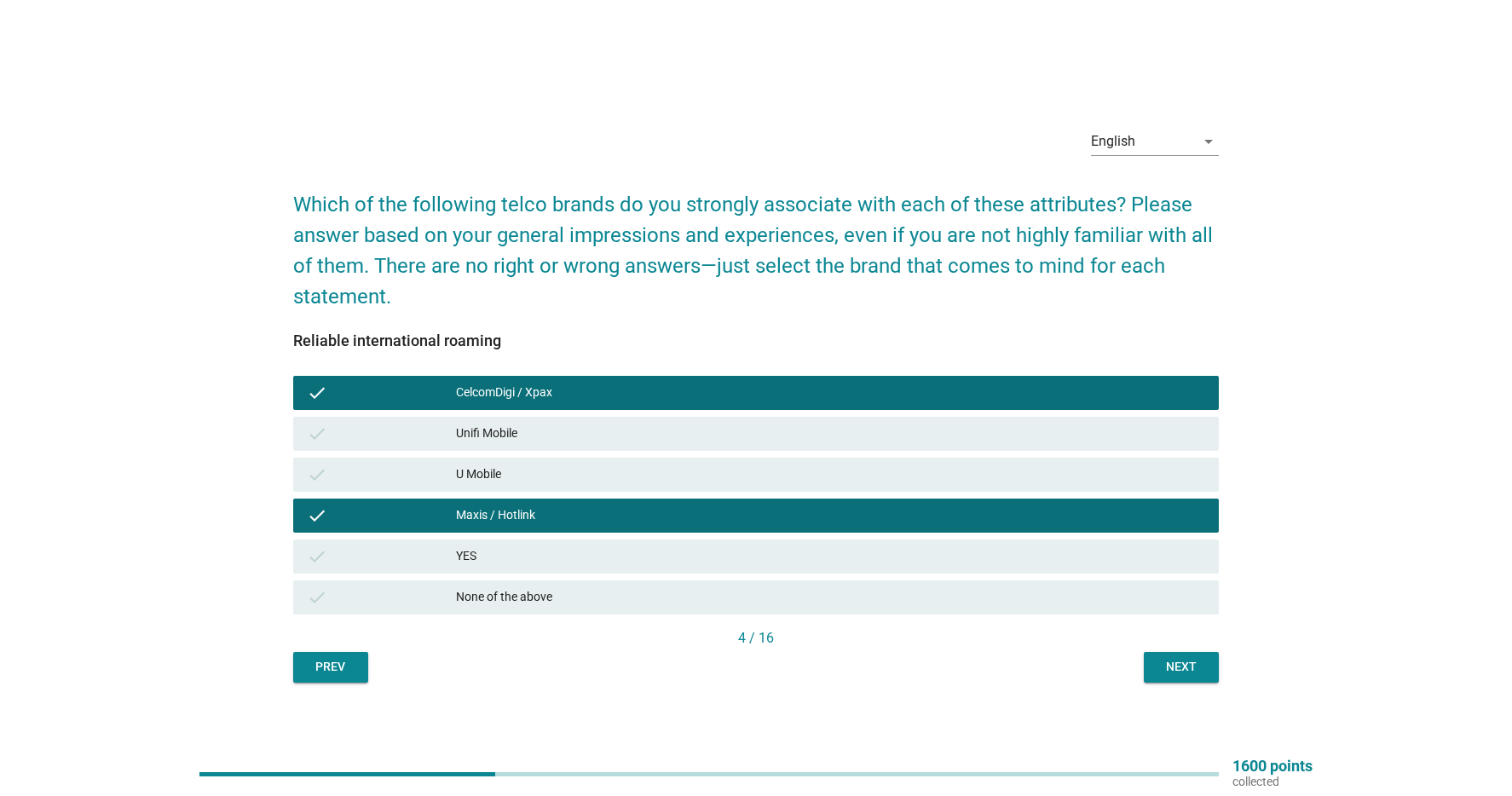
click at [1185, 665] on div "Next" at bounding box center [1181, 667] width 47 height 18
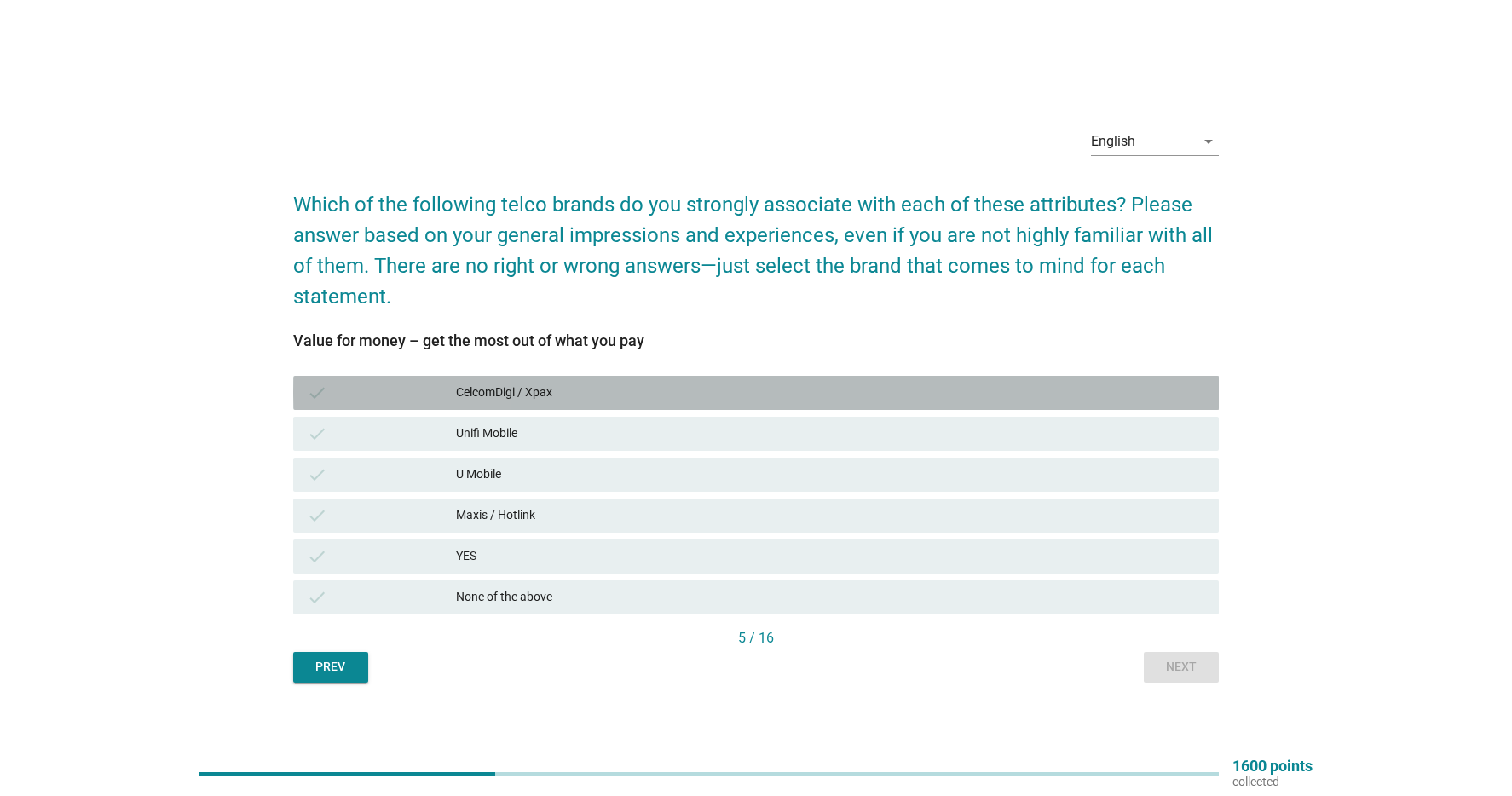
click at [679, 376] on div "check CelcomDigi / Xpax" at bounding box center [756, 392] width 926 height 34
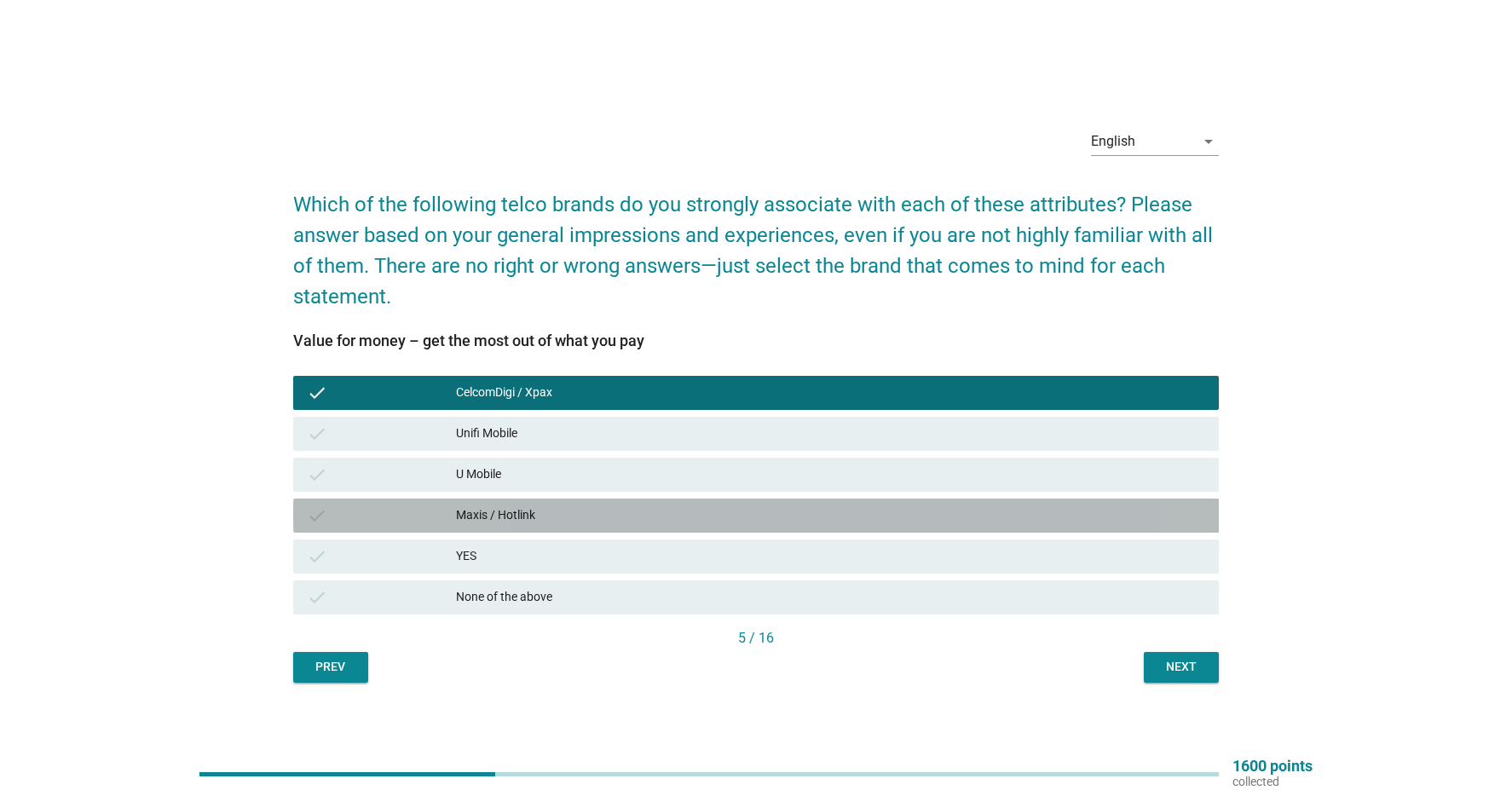
click at [612, 517] on div "Maxis / Hotlink" at bounding box center [830, 515] width 749 height 20
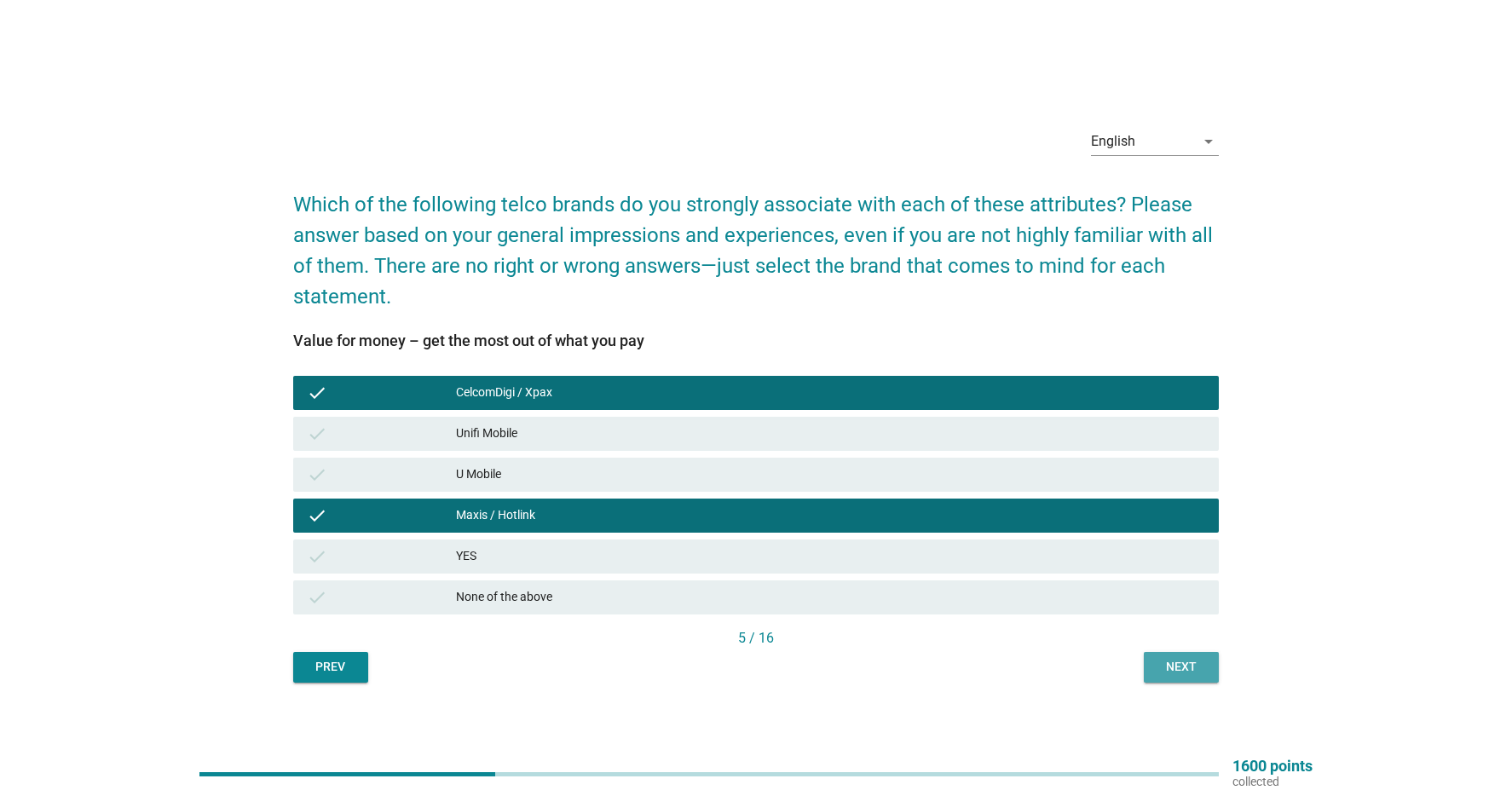
click at [1197, 666] on div "Next" at bounding box center [1181, 667] width 47 height 18
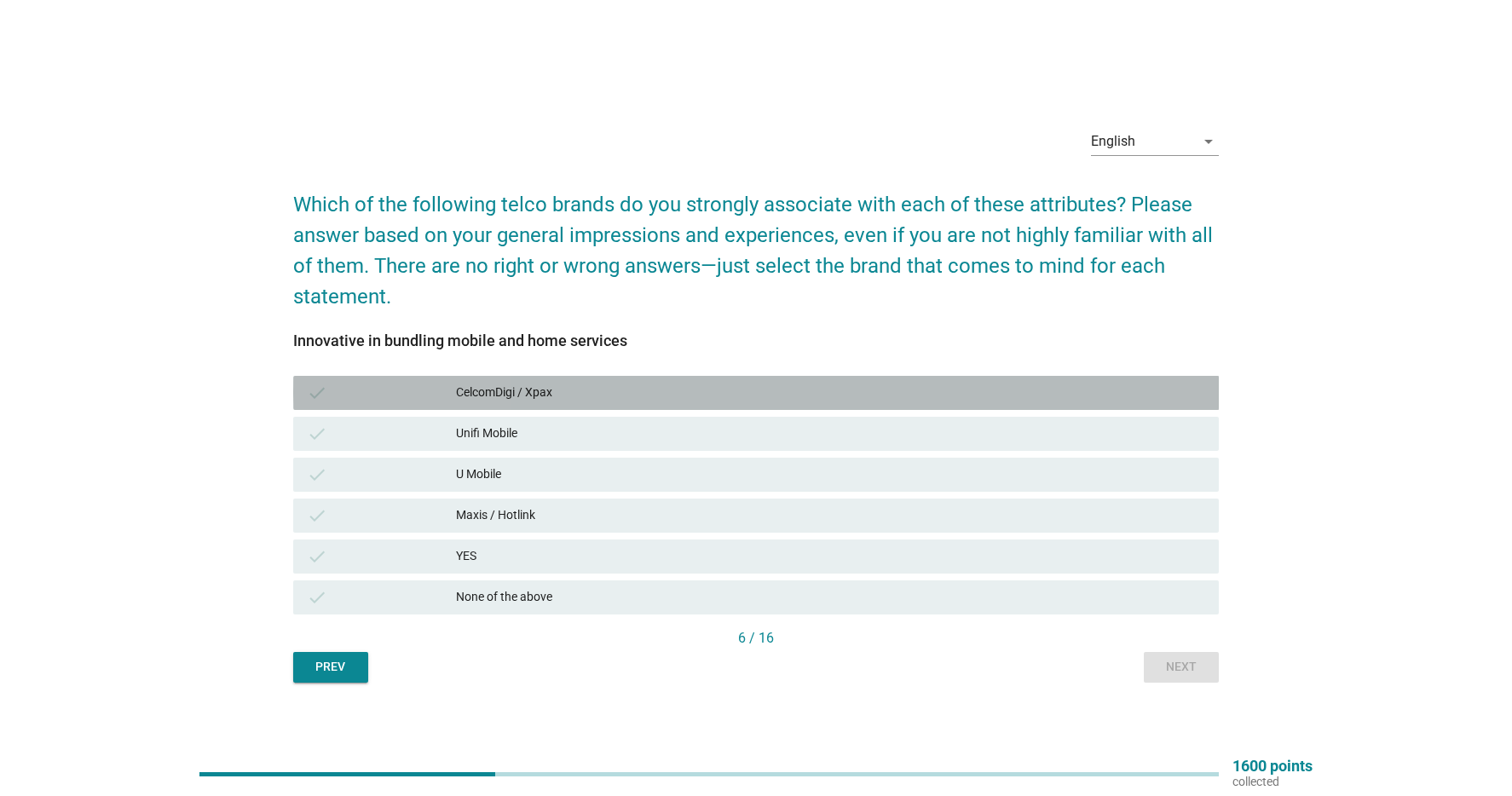
click at [612, 397] on div "CelcomDigi / Xpax" at bounding box center [830, 392] width 749 height 20
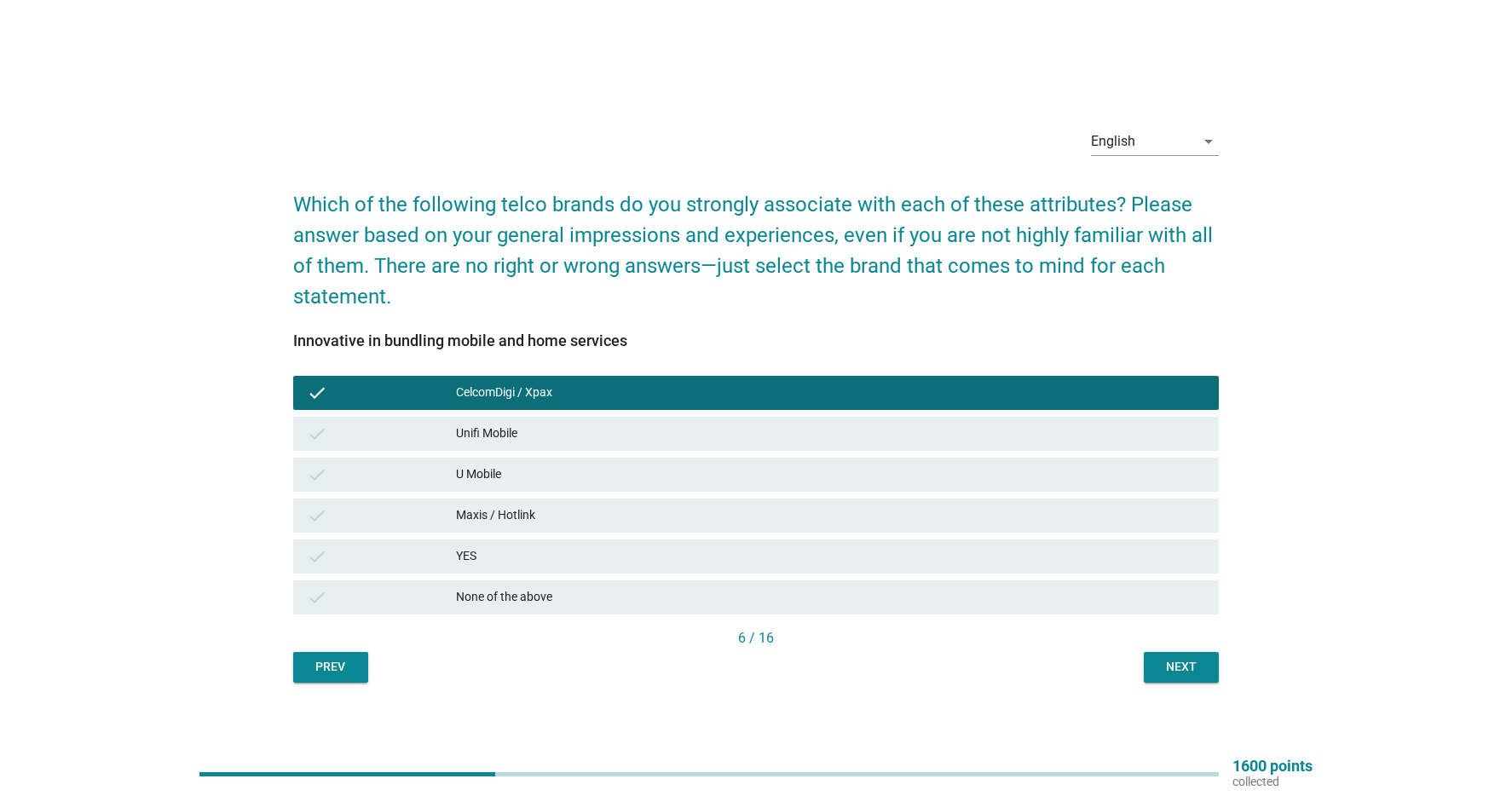
click at [565, 508] on div "Maxis / Hotlink" at bounding box center [830, 515] width 749 height 20
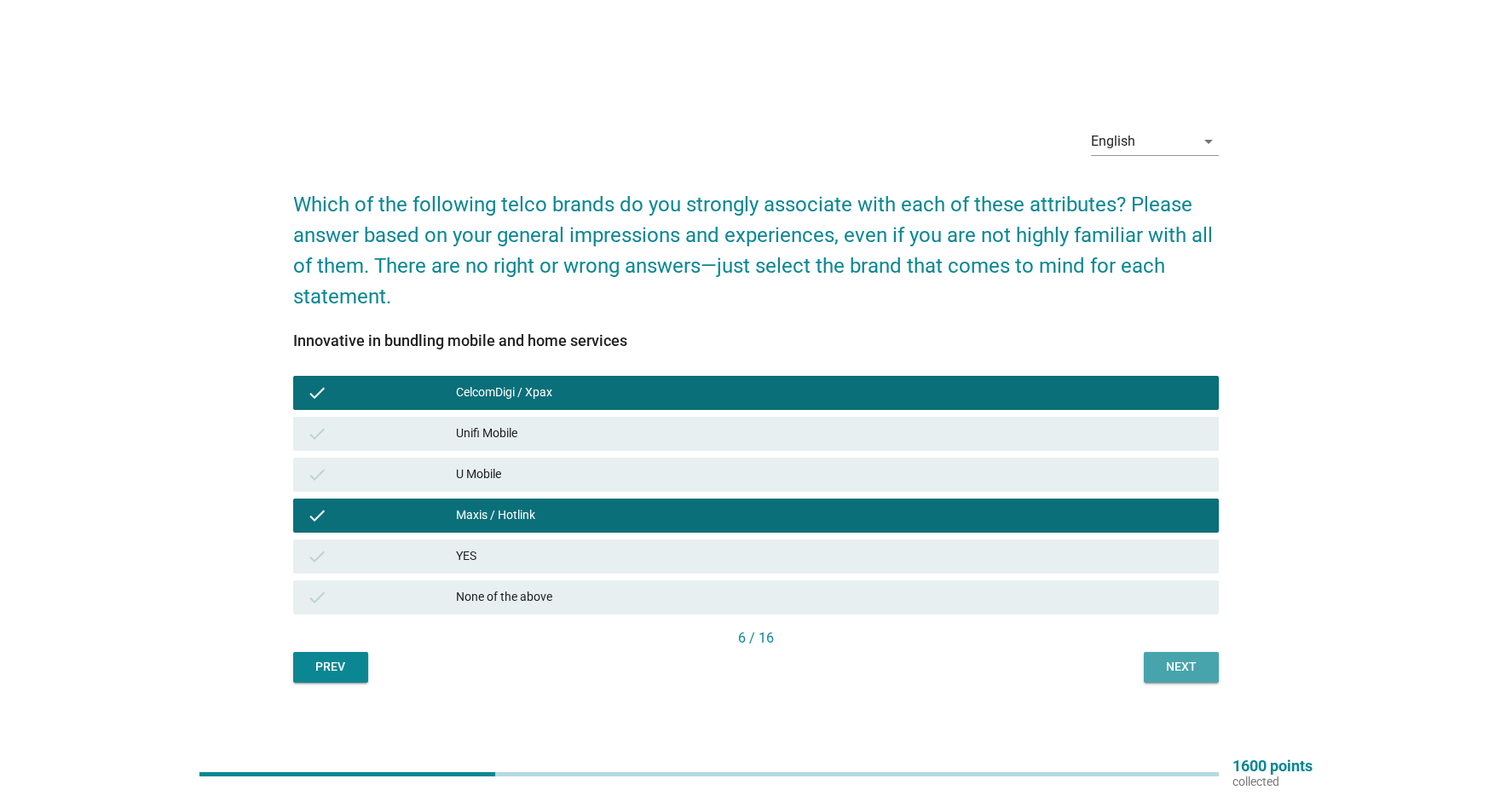
click at [1190, 669] on div "Next" at bounding box center [1181, 667] width 47 height 18
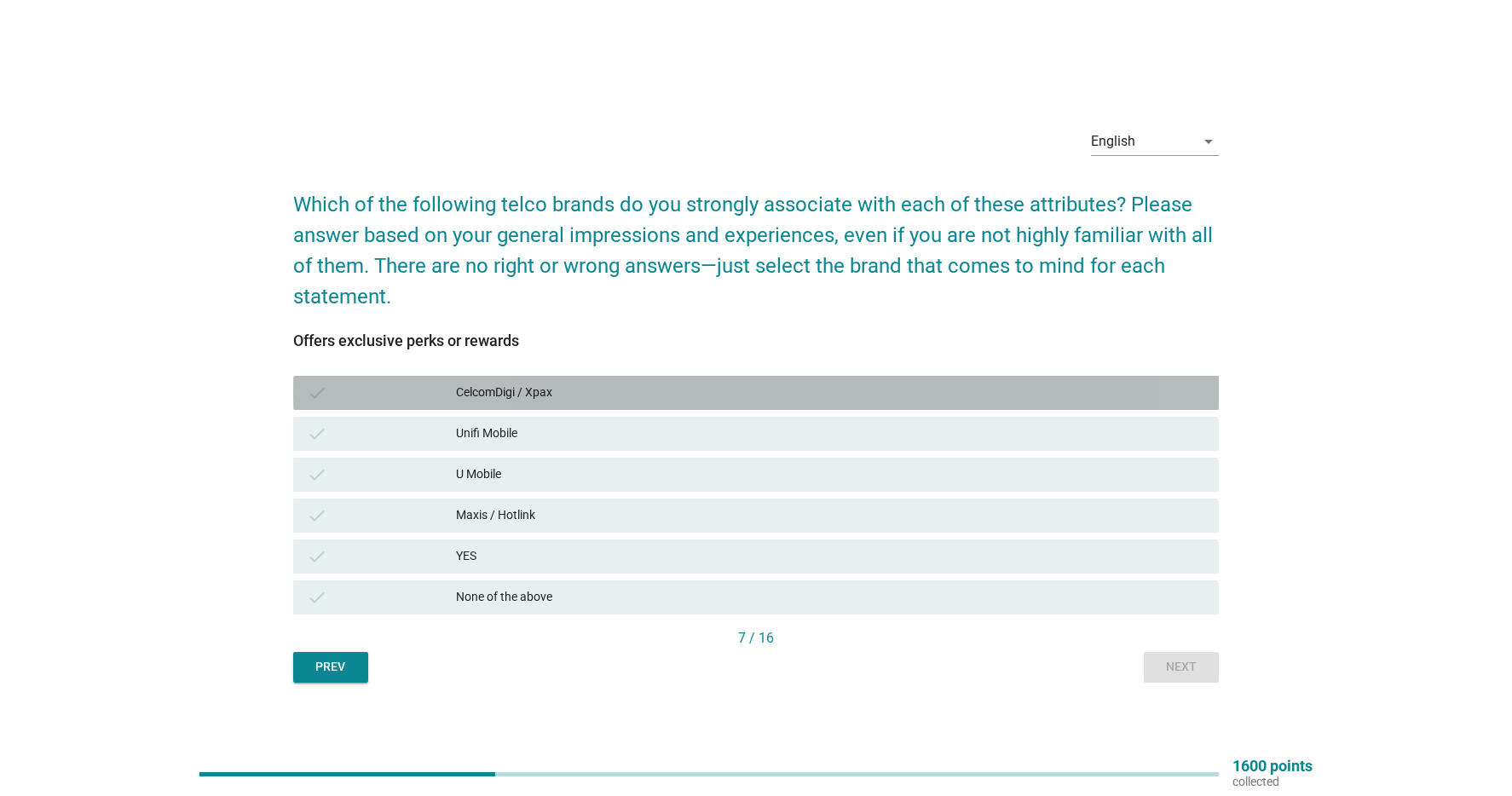
click at [681, 393] on div "CelcomDigi / Xpax" at bounding box center [830, 392] width 749 height 20
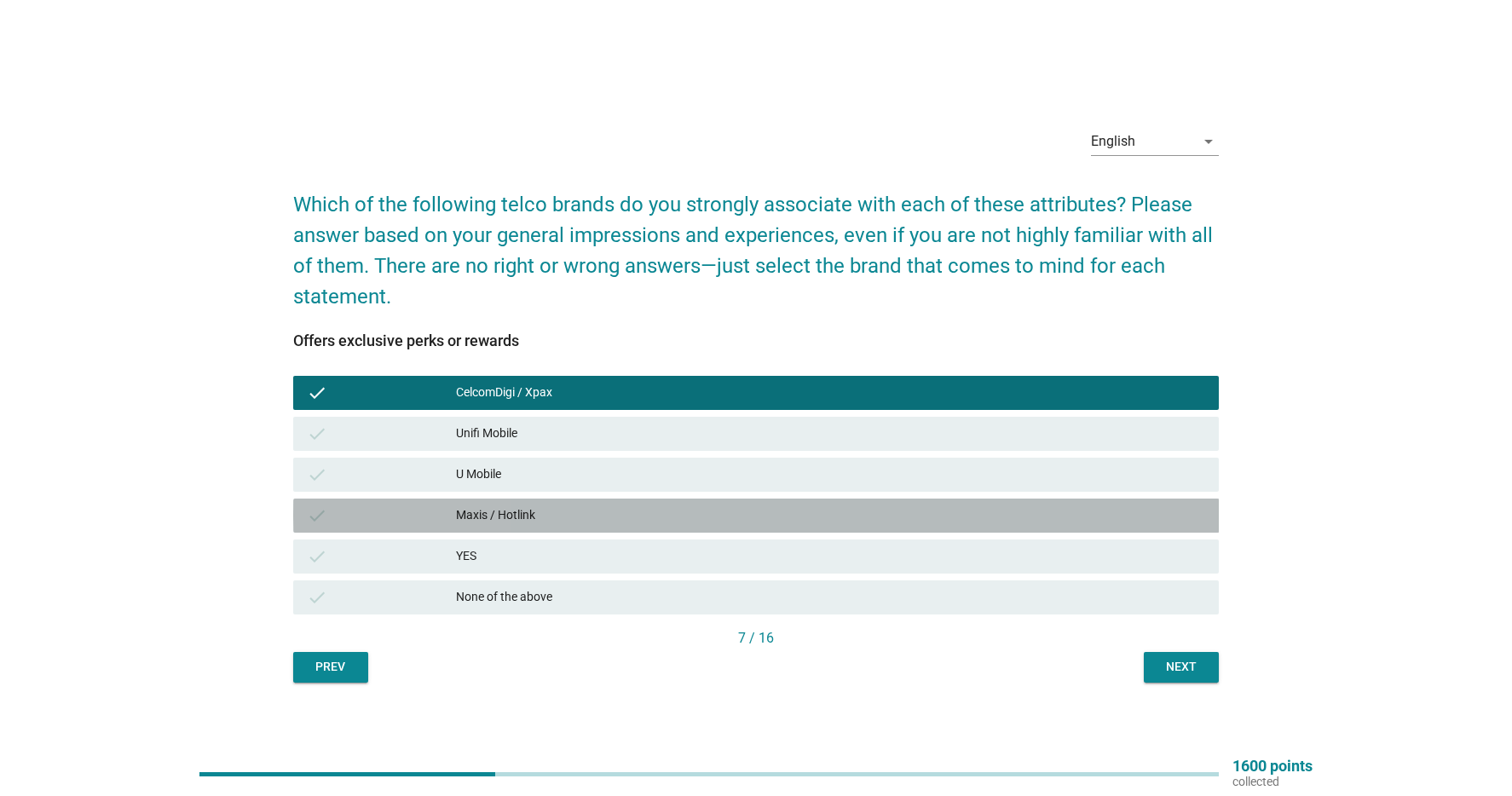
click at [592, 521] on div "Maxis / Hotlink" at bounding box center [830, 515] width 749 height 20
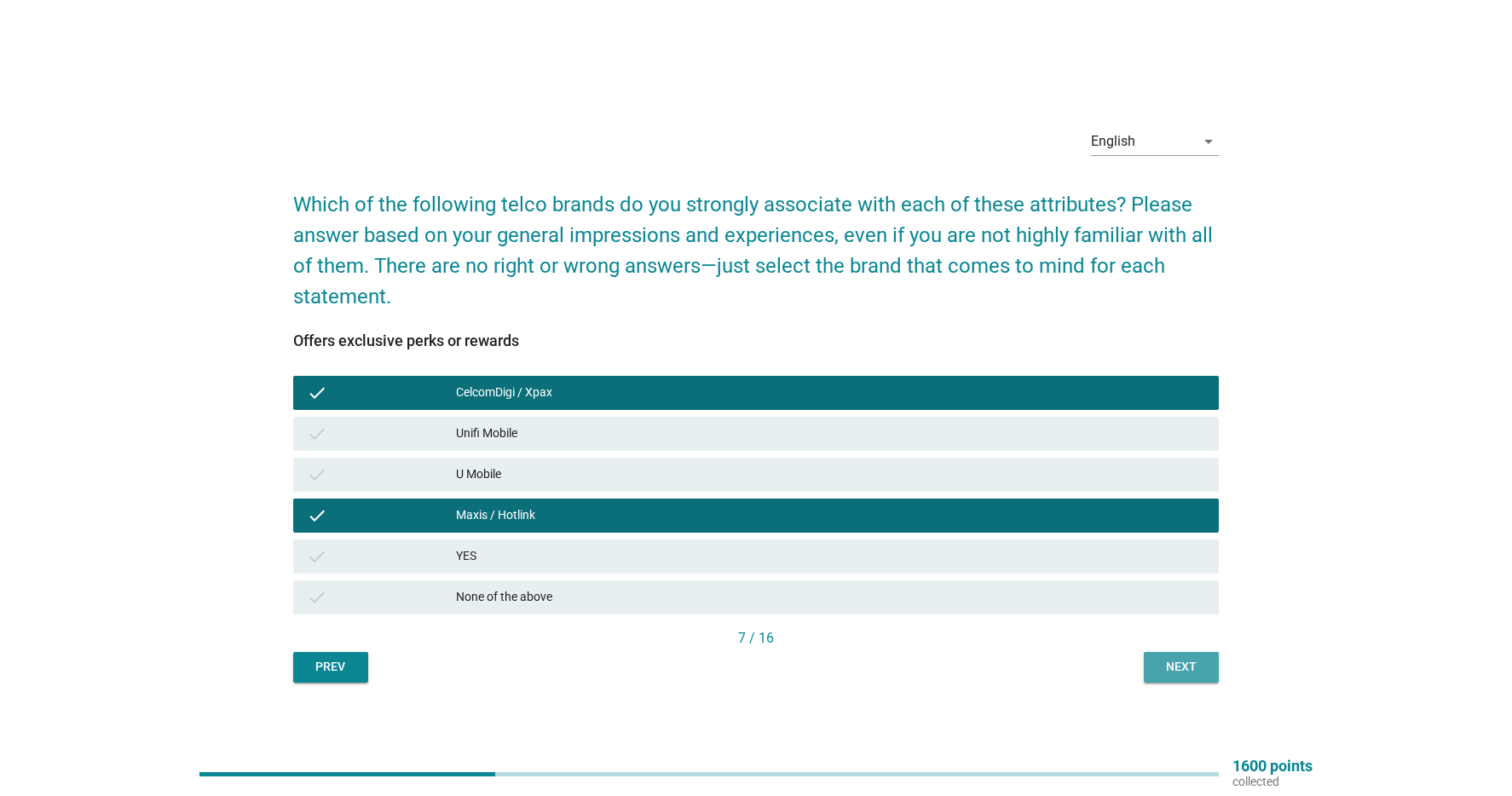
click at [1188, 678] on button "Next" at bounding box center [1181, 667] width 75 height 31
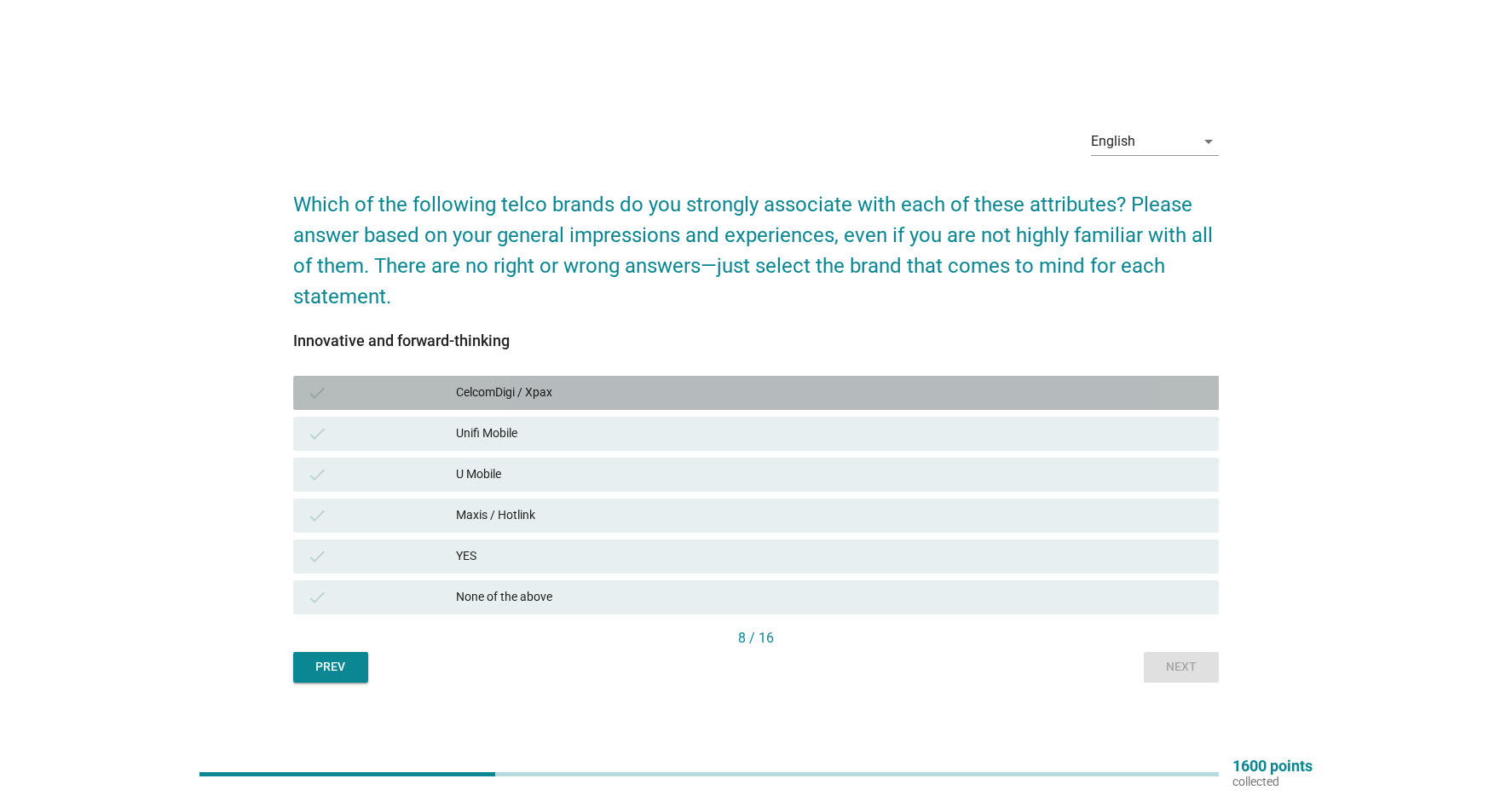
click at [707, 397] on div "CelcomDigi / Xpax" at bounding box center [830, 392] width 749 height 20
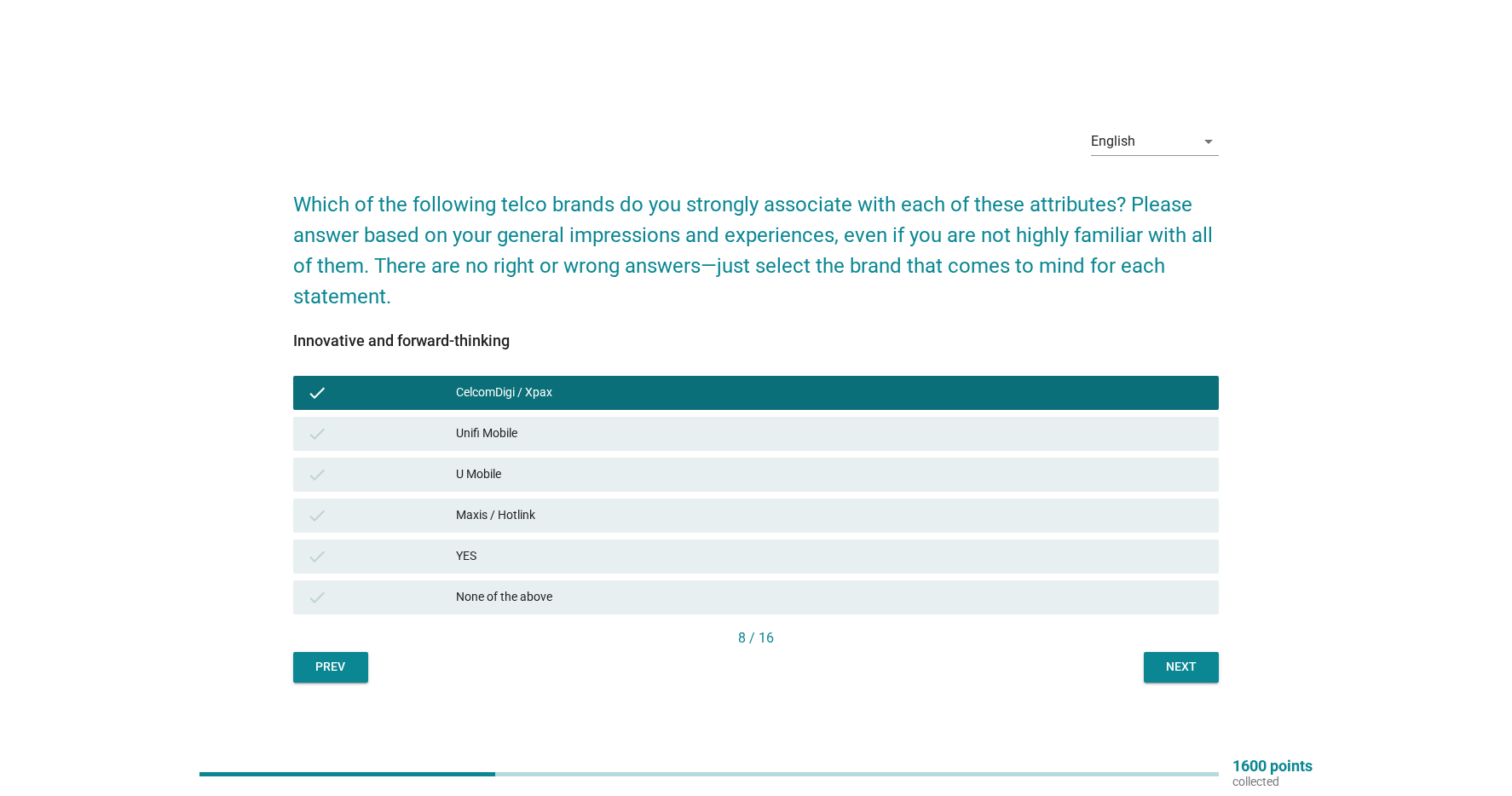
click at [637, 530] on div "check Maxis / Hotlink" at bounding box center [756, 515] width 926 height 34
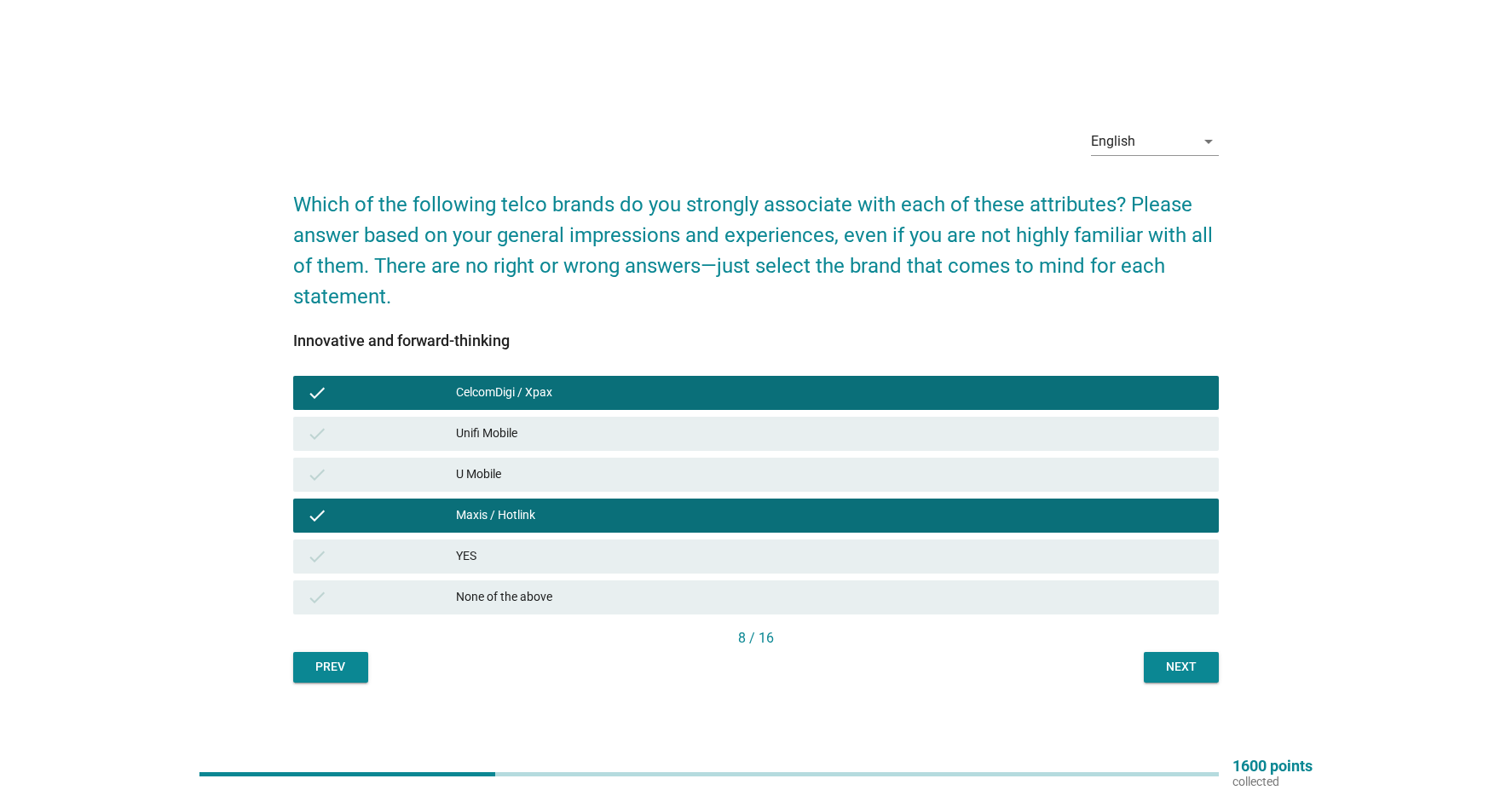
click at [1194, 675] on div "Next" at bounding box center [1181, 667] width 47 height 18
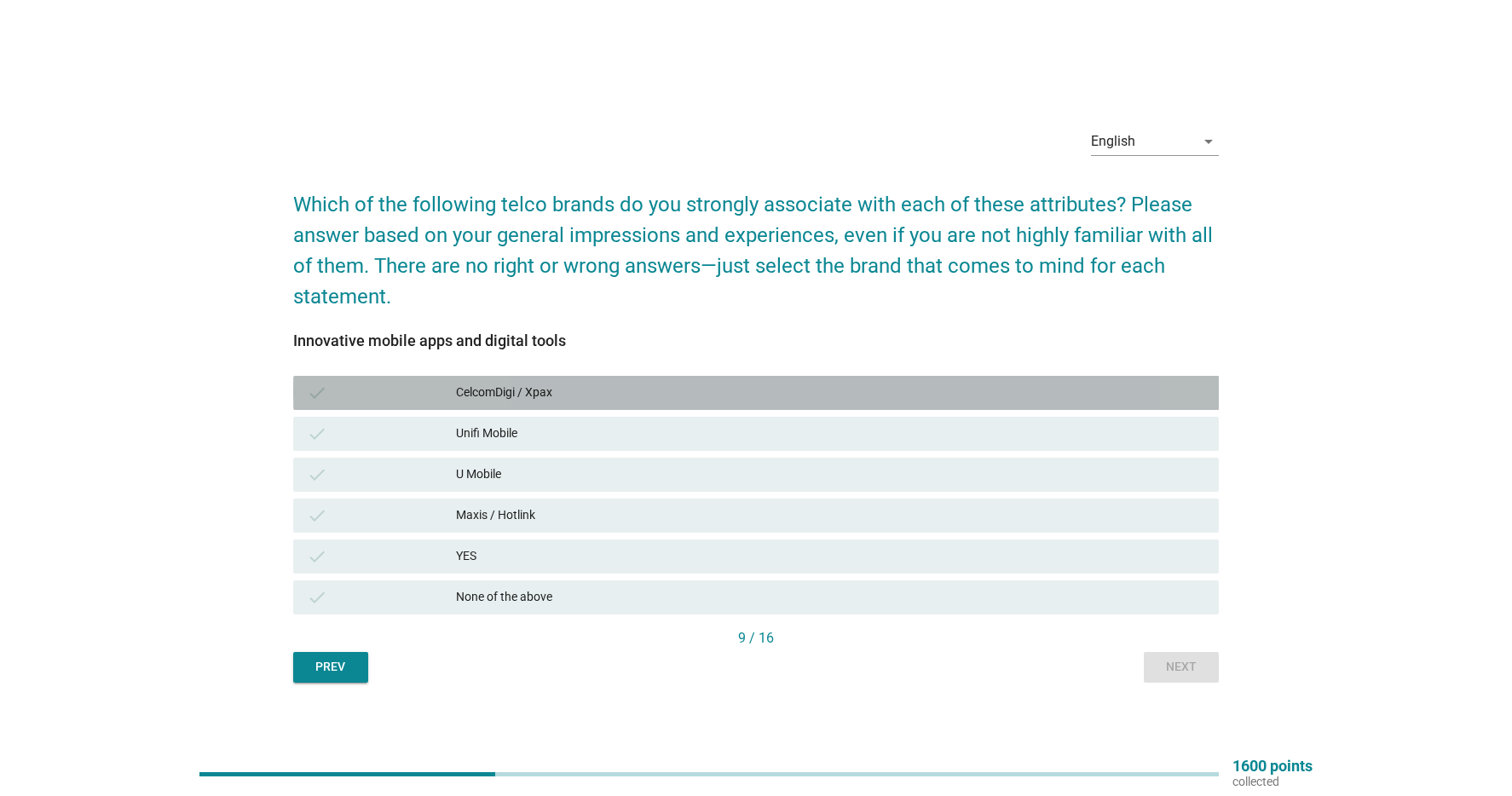
click at [709, 402] on div "CelcomDigi / Xpax" at bounding box center [830, 392] width 749 height 20
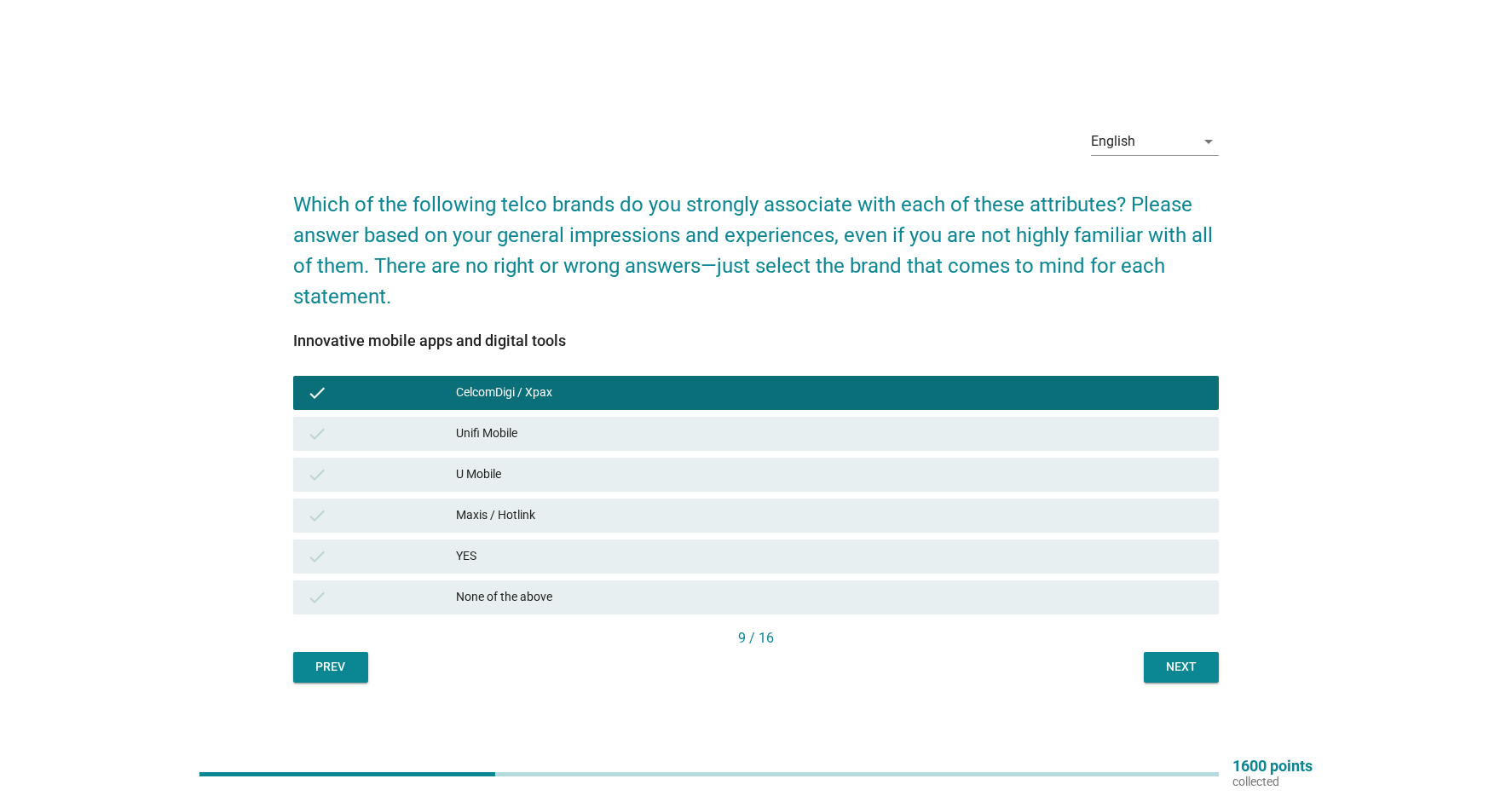
click at [634, 527] on div "check Maxis / Hotlink" at bounding box center [756, 515] width 926 height 34
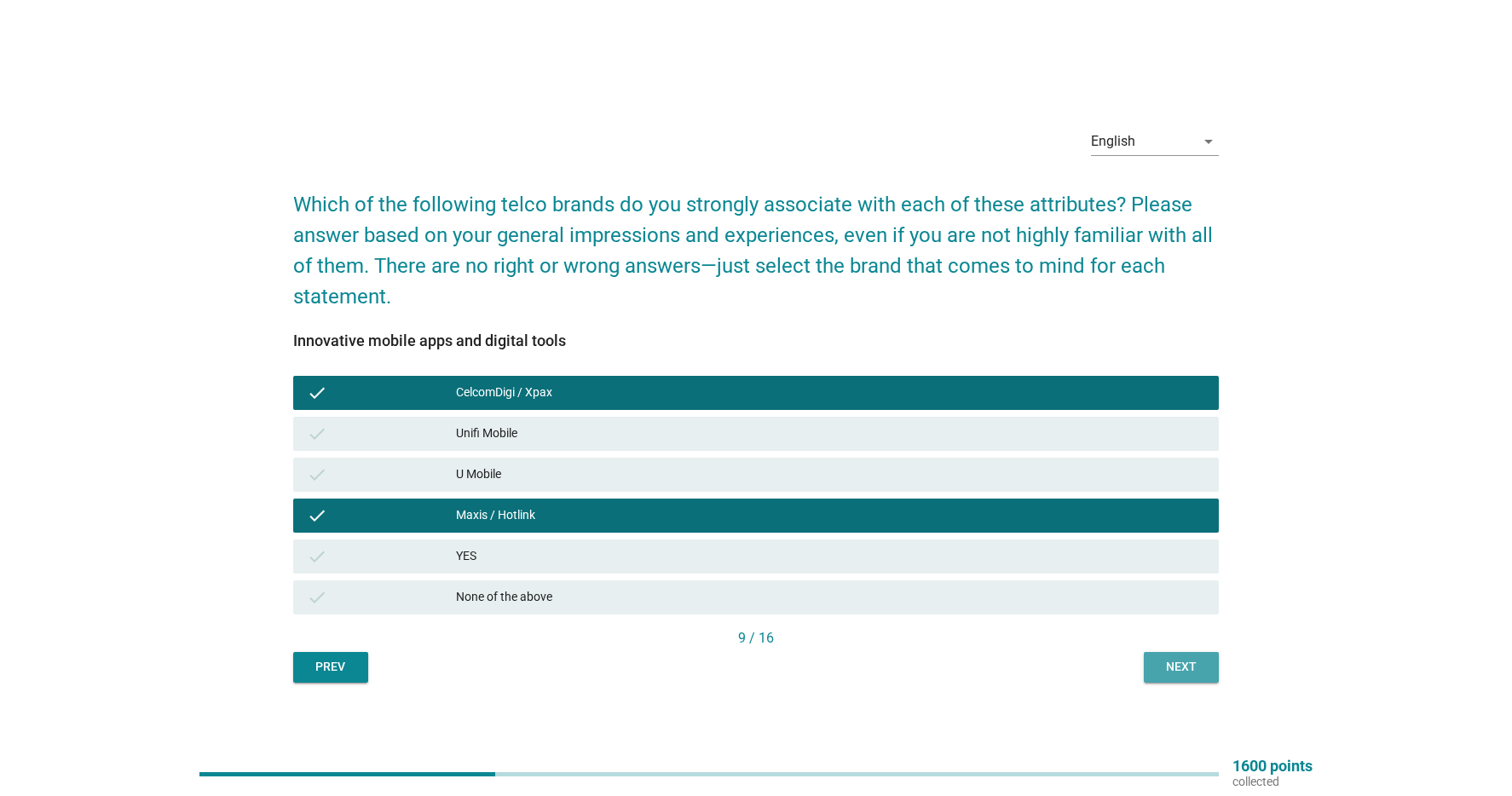
click at [1167, 669] on div "Next" at bounding box center [1181, 667] width 47 height 18
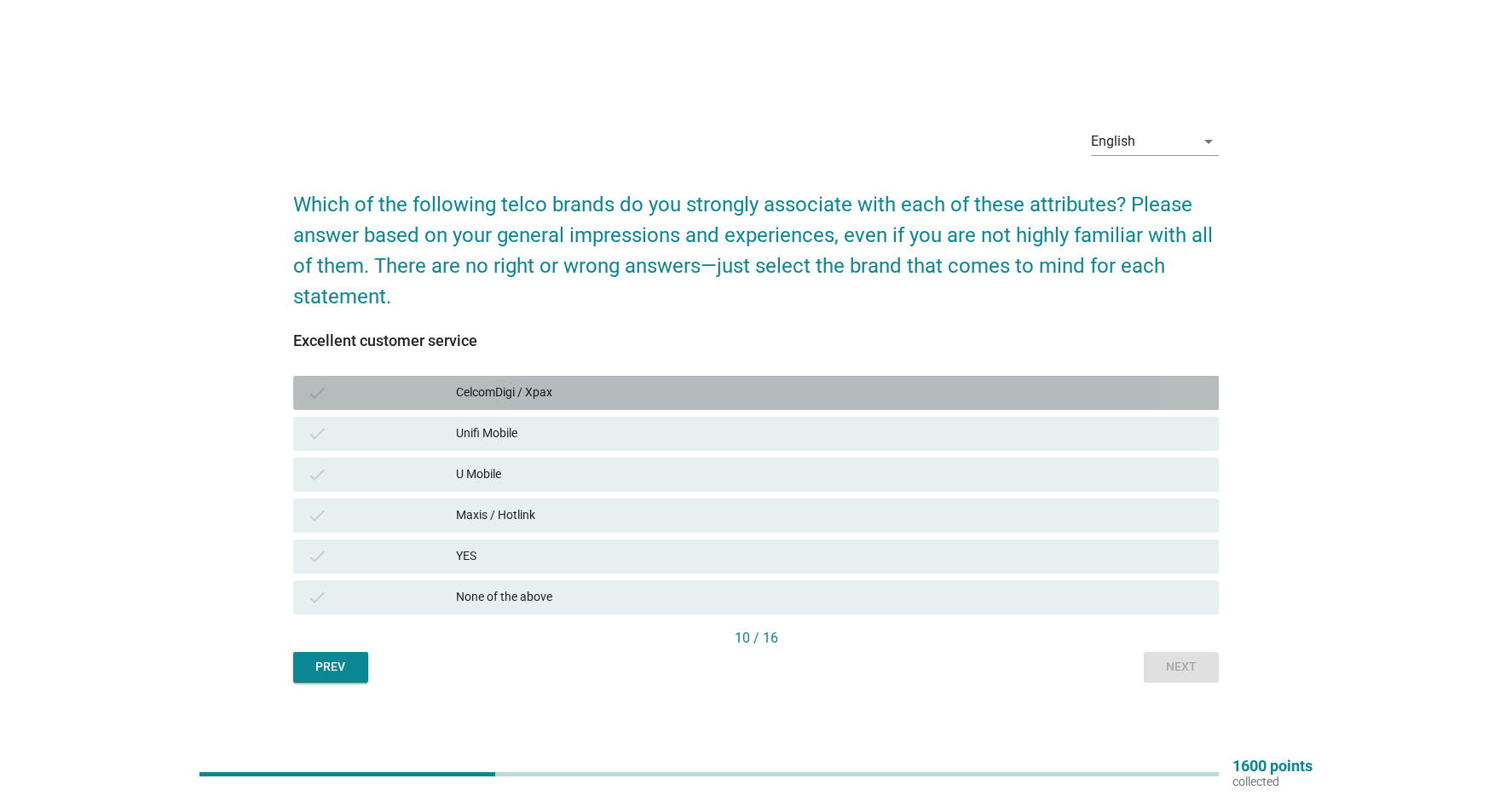
click at [702, 386] on div "CelcomDigi / Xpax" at bounding box center [830, 392] width 749 height 20
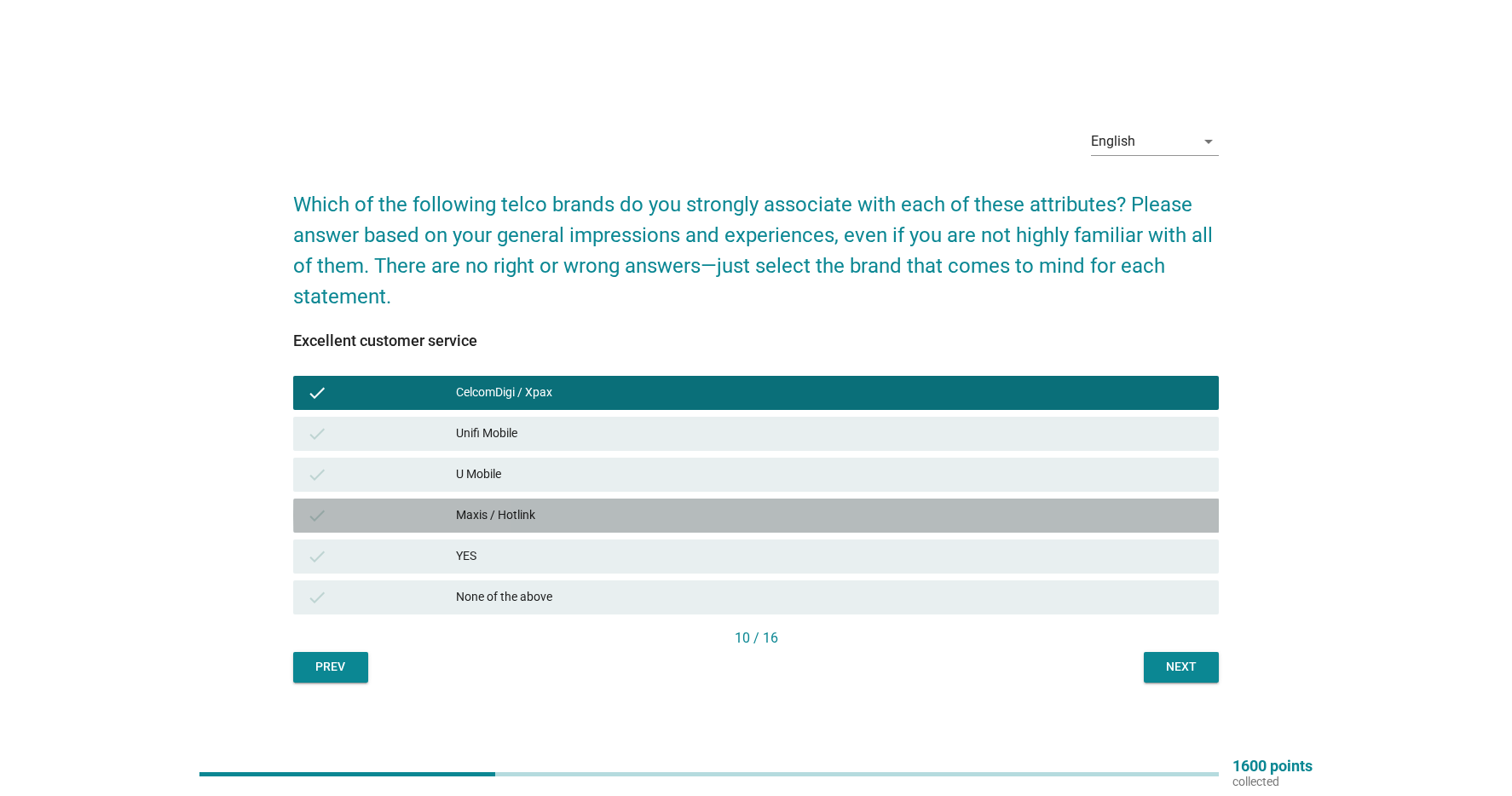
click at [619, 506] on div "Maxis / Hotlink" at bounding box center [830, 515] width 749 height 20
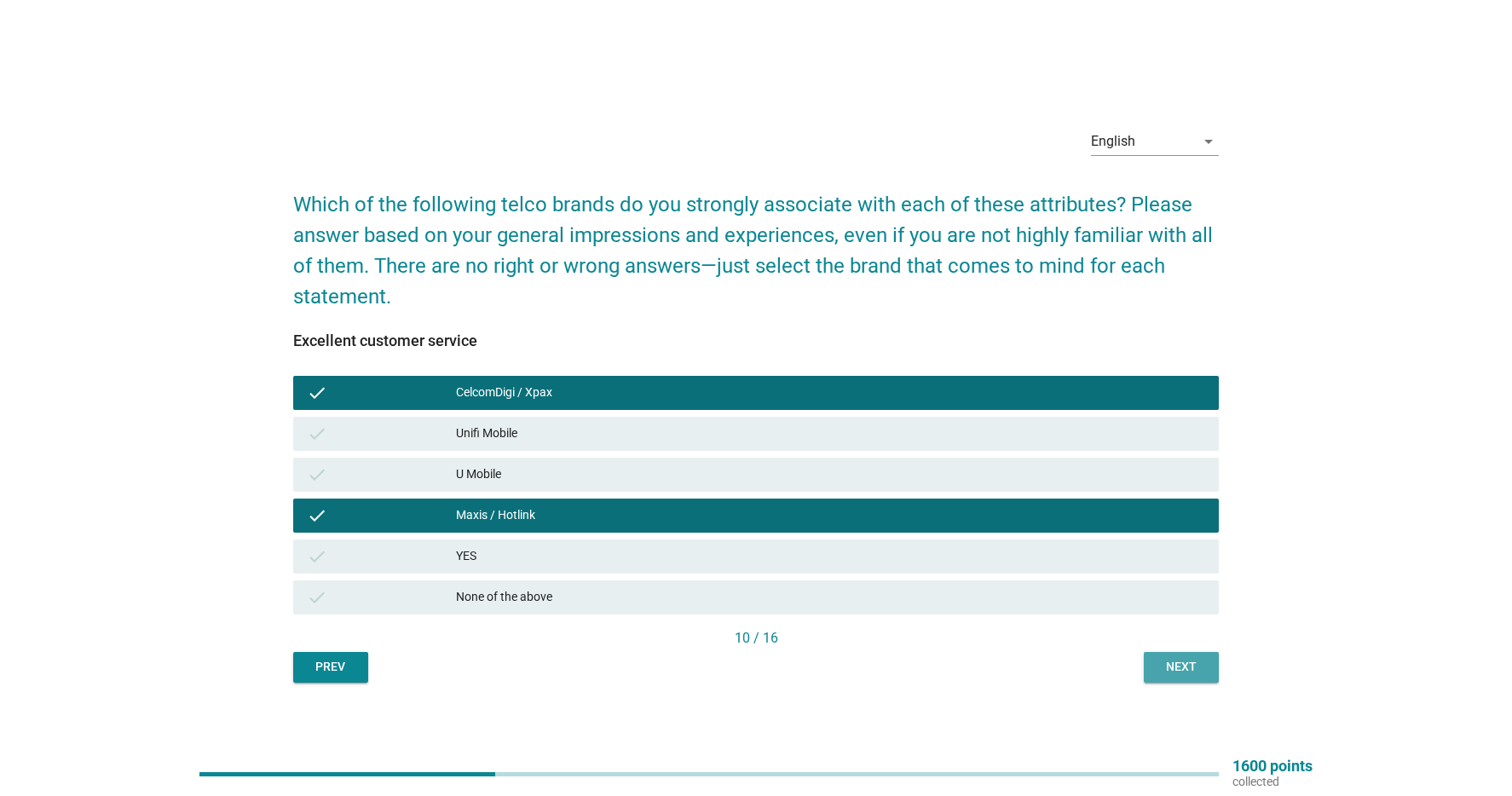
click at [1184, 671] on div "Next" at bounding box center [1181, 667] width 47 height 18
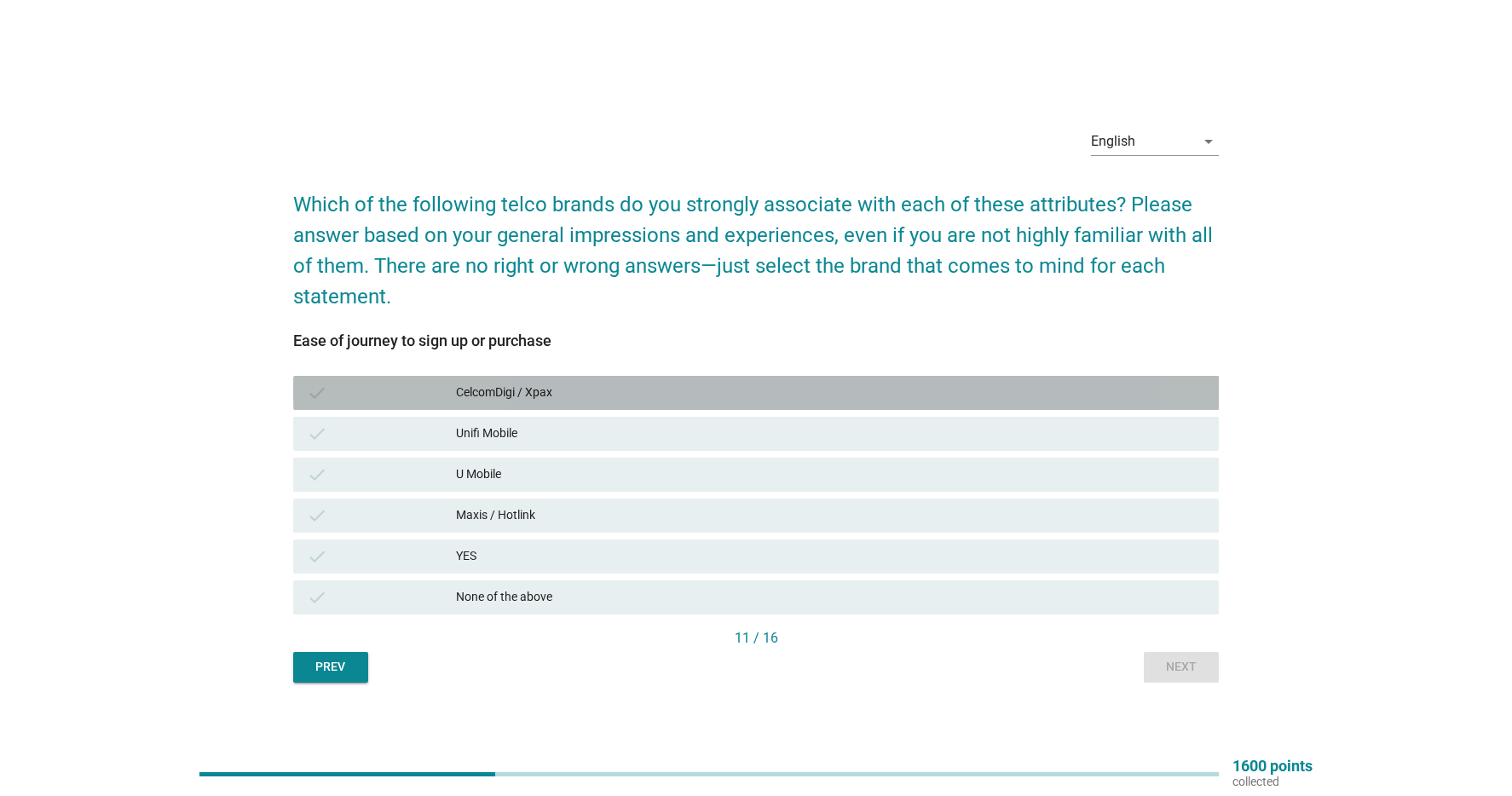
click at [675, 398] on div "CelcomDigi / Xpax" at bounding box center [830, 392] width 749 height 20
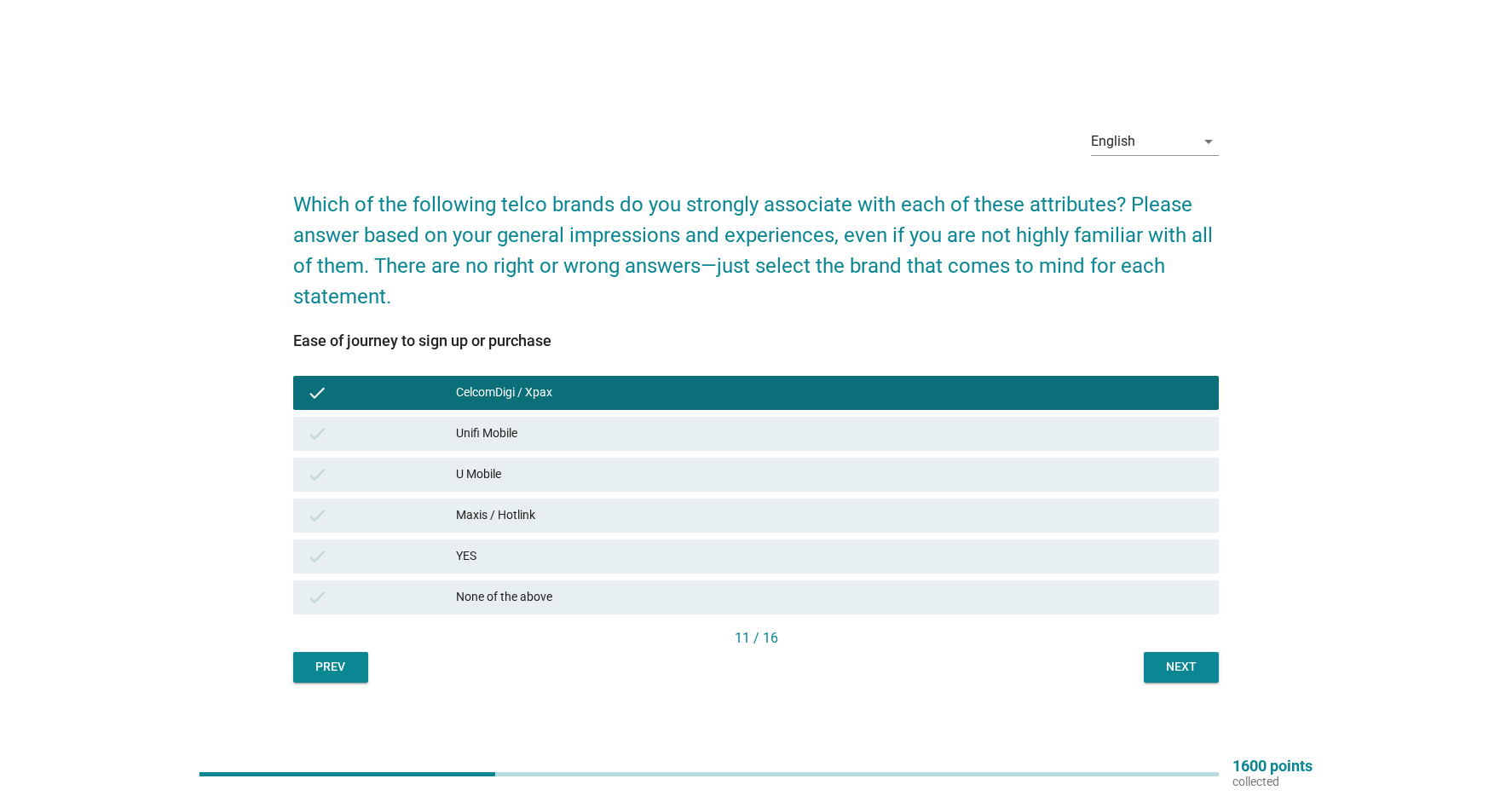
click at [601, 517] on div "Maxis / Hotlink" at bounding box center [830, 515] width 749 height 20
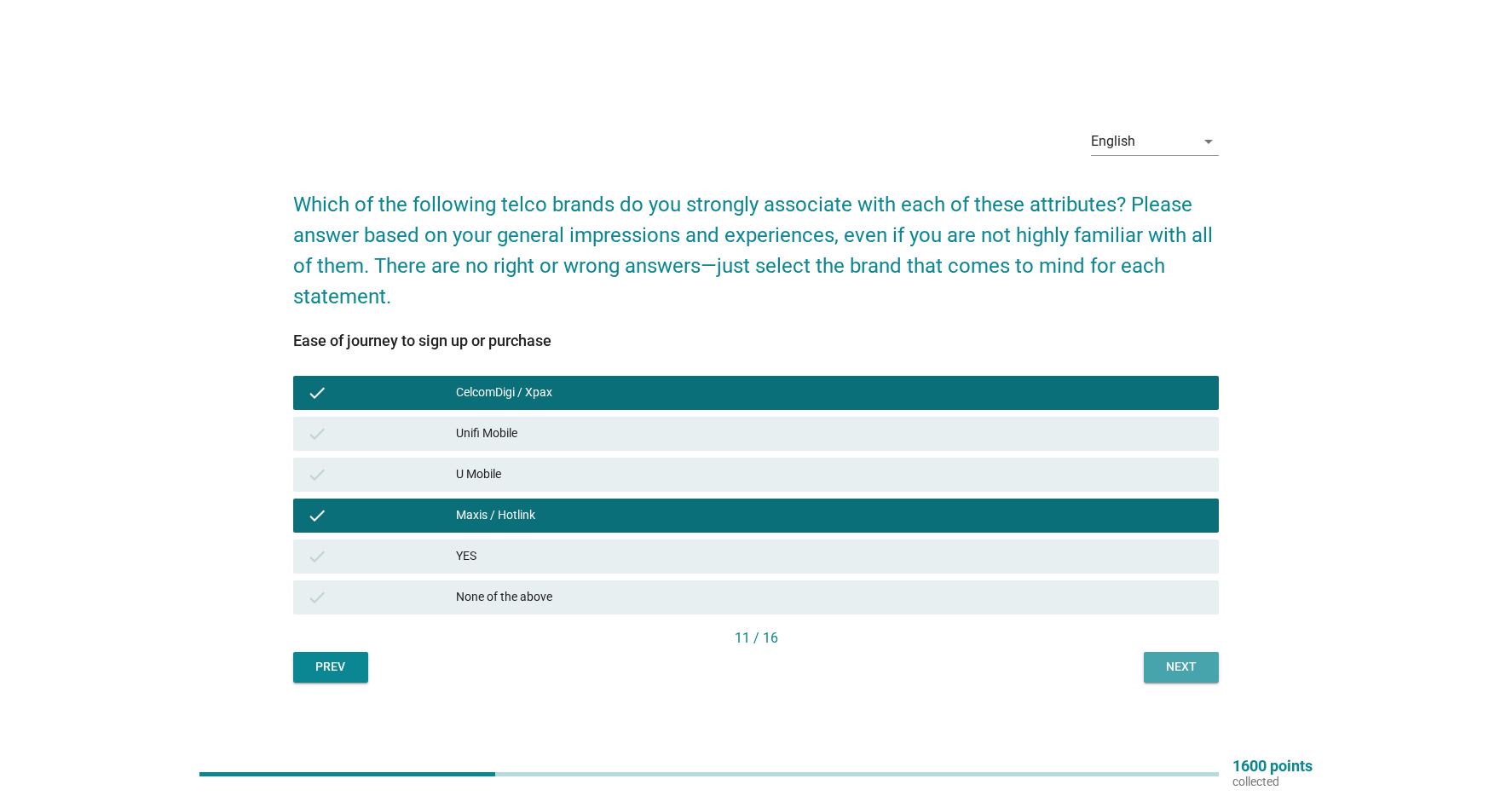
click at [1201, 667] on div "Next" at bounding box center [1181, 667] width 47 height 18
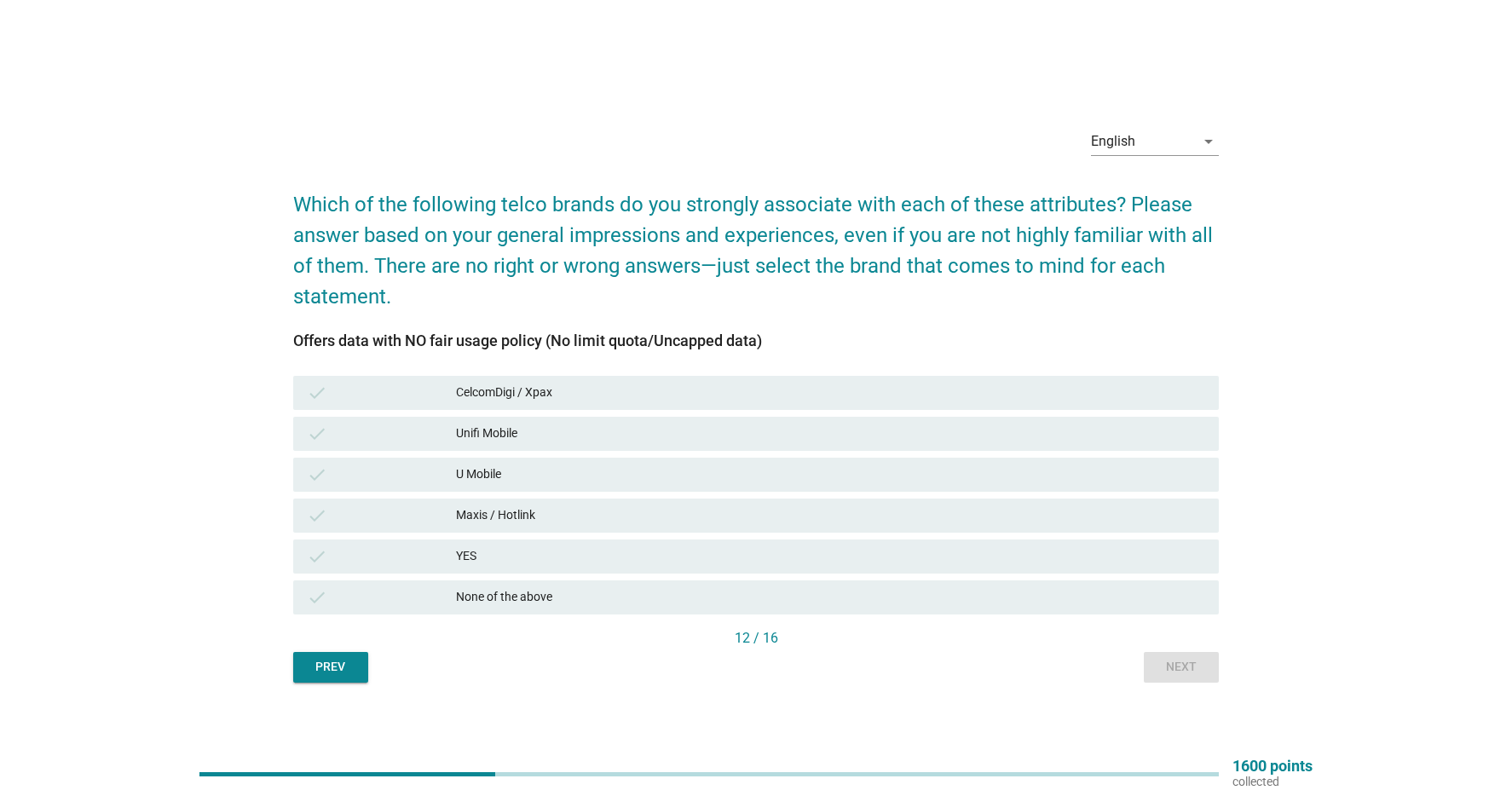
click at [574, 396] on div "CelcomDigi / Xpax" at bounding box center [830, 392] width 749 height 20
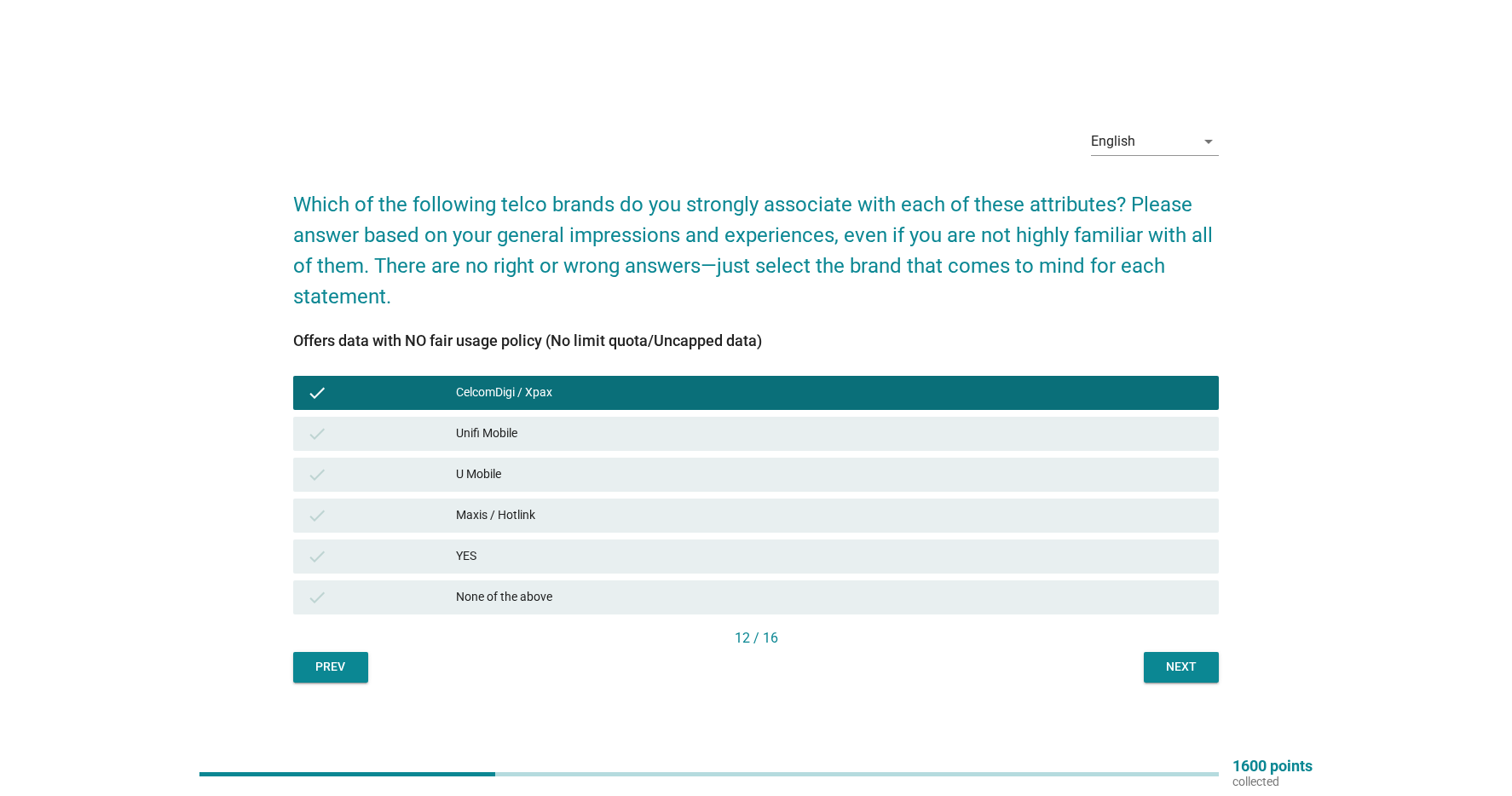
click at [1192, 664] on div "Next" at bounding box center [1181, 667] width 47 height 18
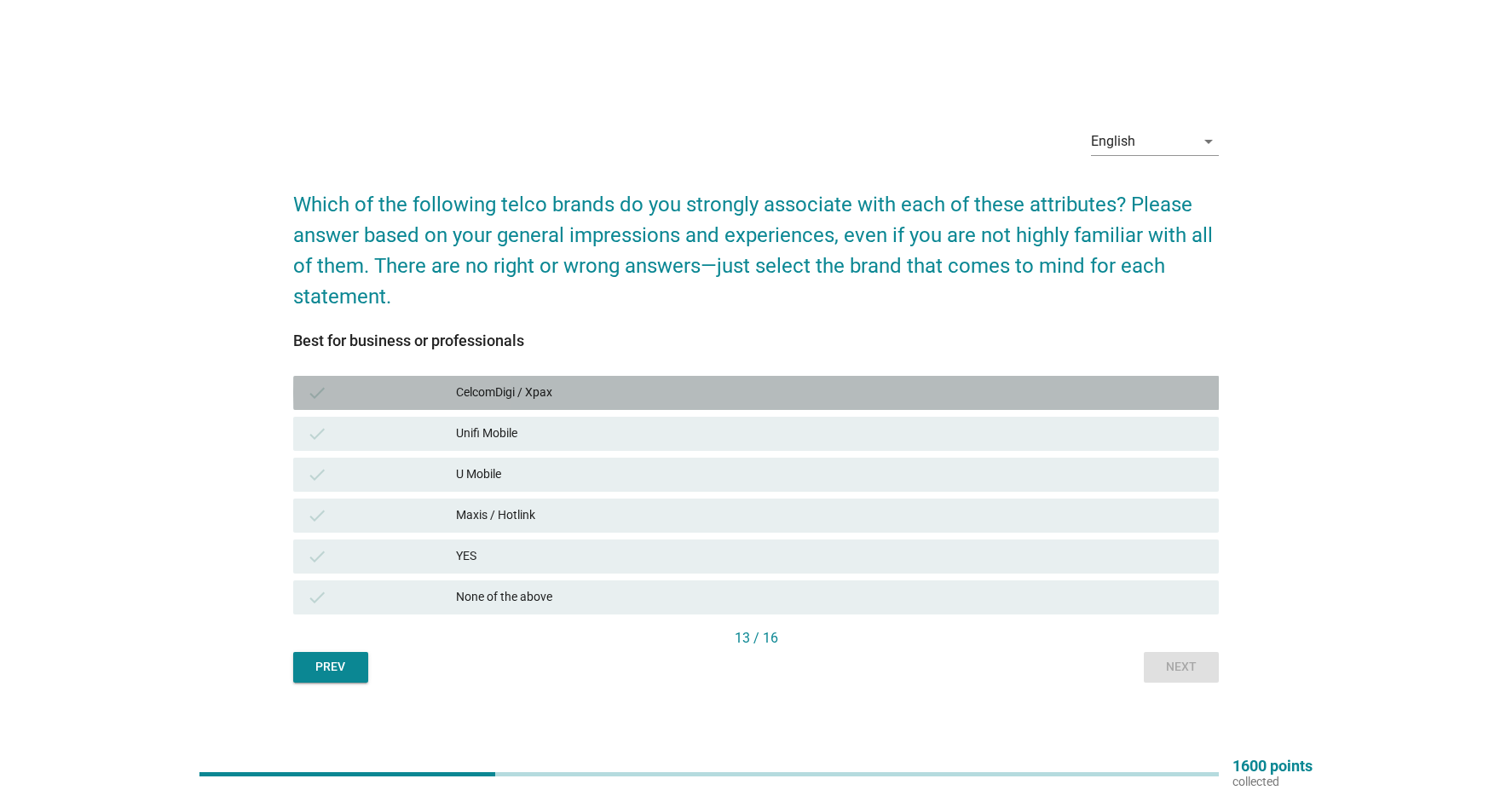
click at [666, 398] on div "CelcomDigi / Xpax" at bounding box center [830, 392] width 749 height 20
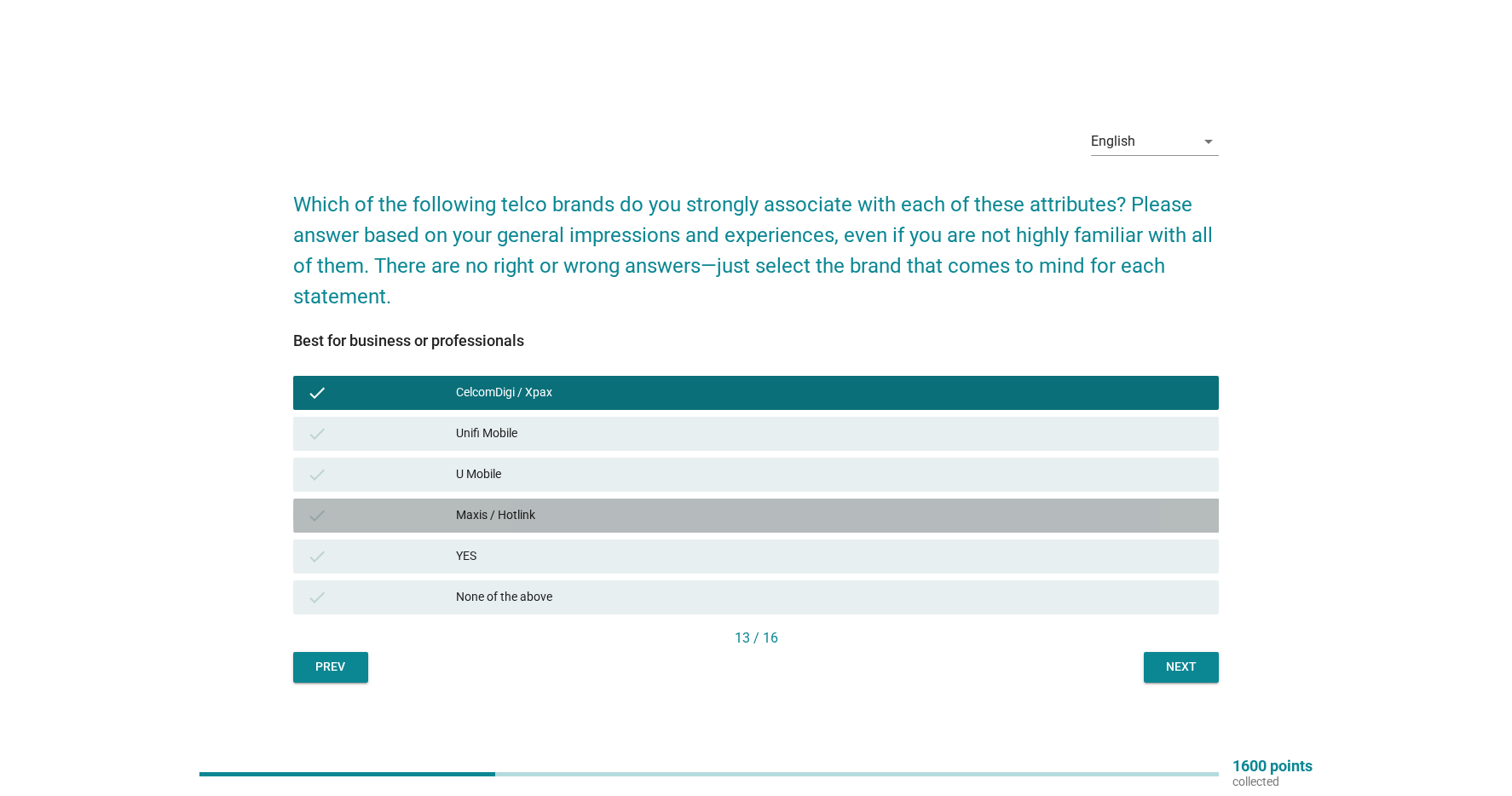
click at [580, 521] on div "Maxis / Hotlink" at bounding box center [830, 515] width 749 height 20
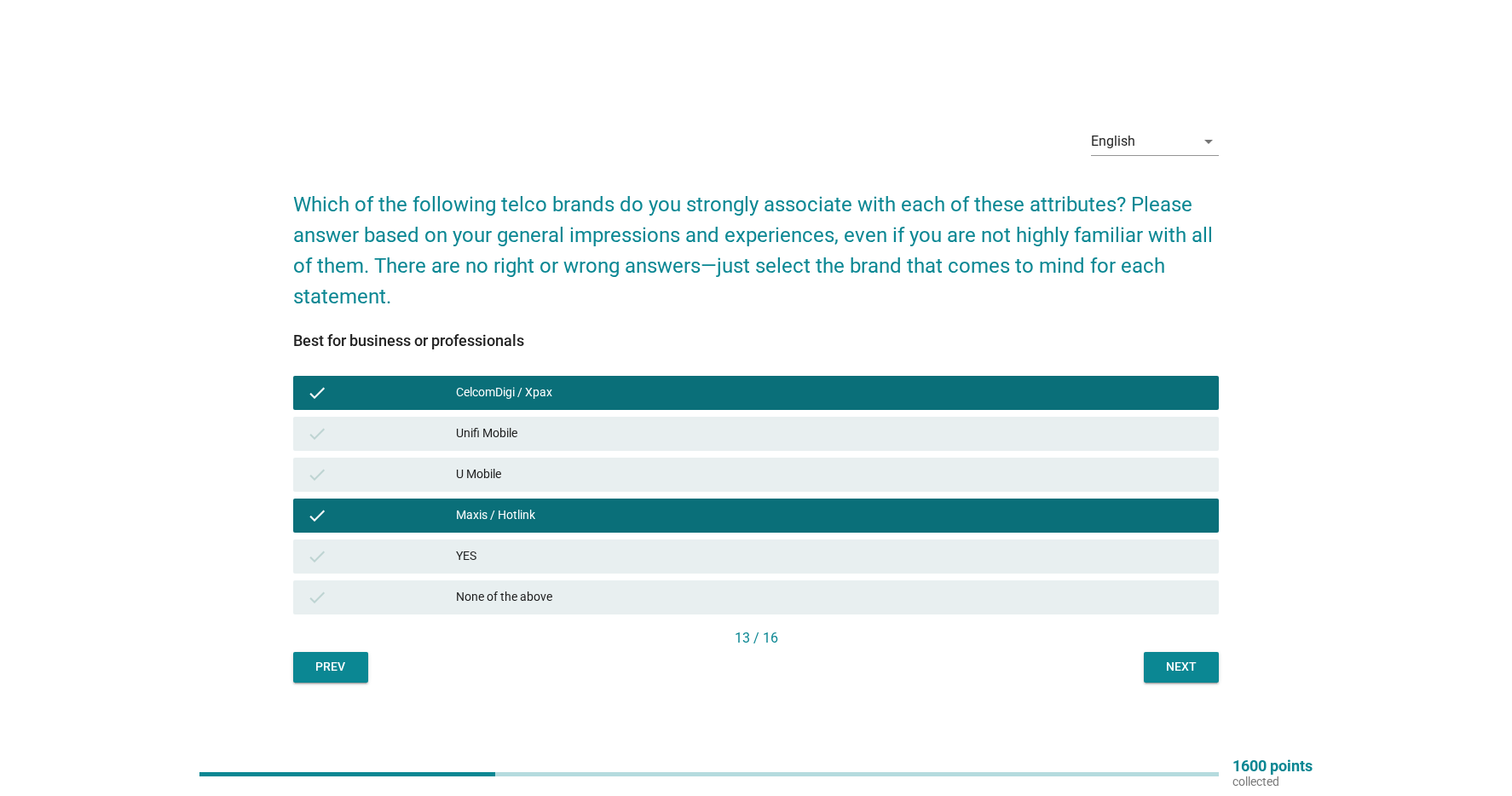
click at [1203, 666] on div "Next" at bounding box center [1181, 667] width 47 height 18
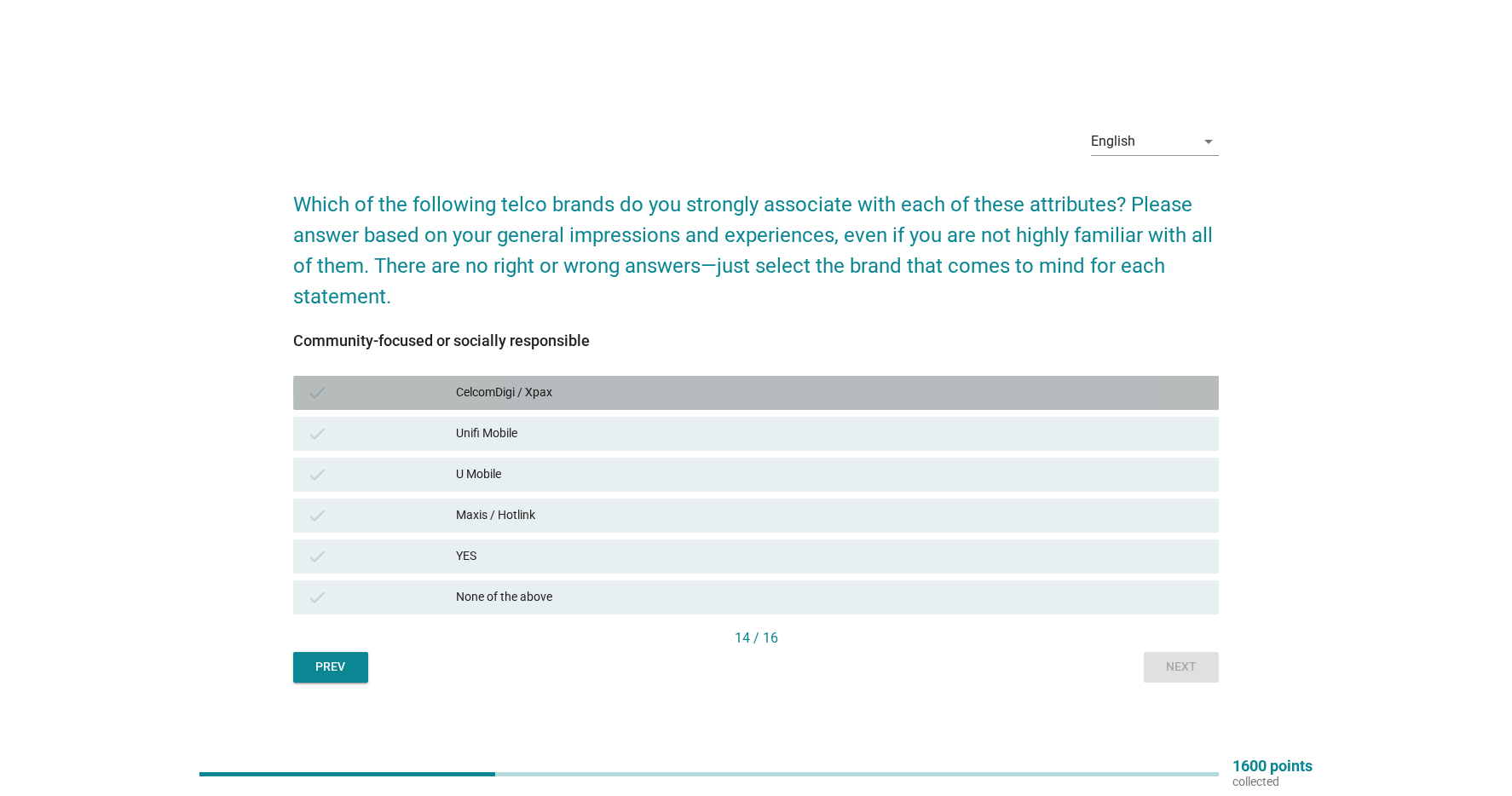
click at [623, 398] on div "CelcomDigi / Xpax" at bounding box center [830, 392] width 749 height 20
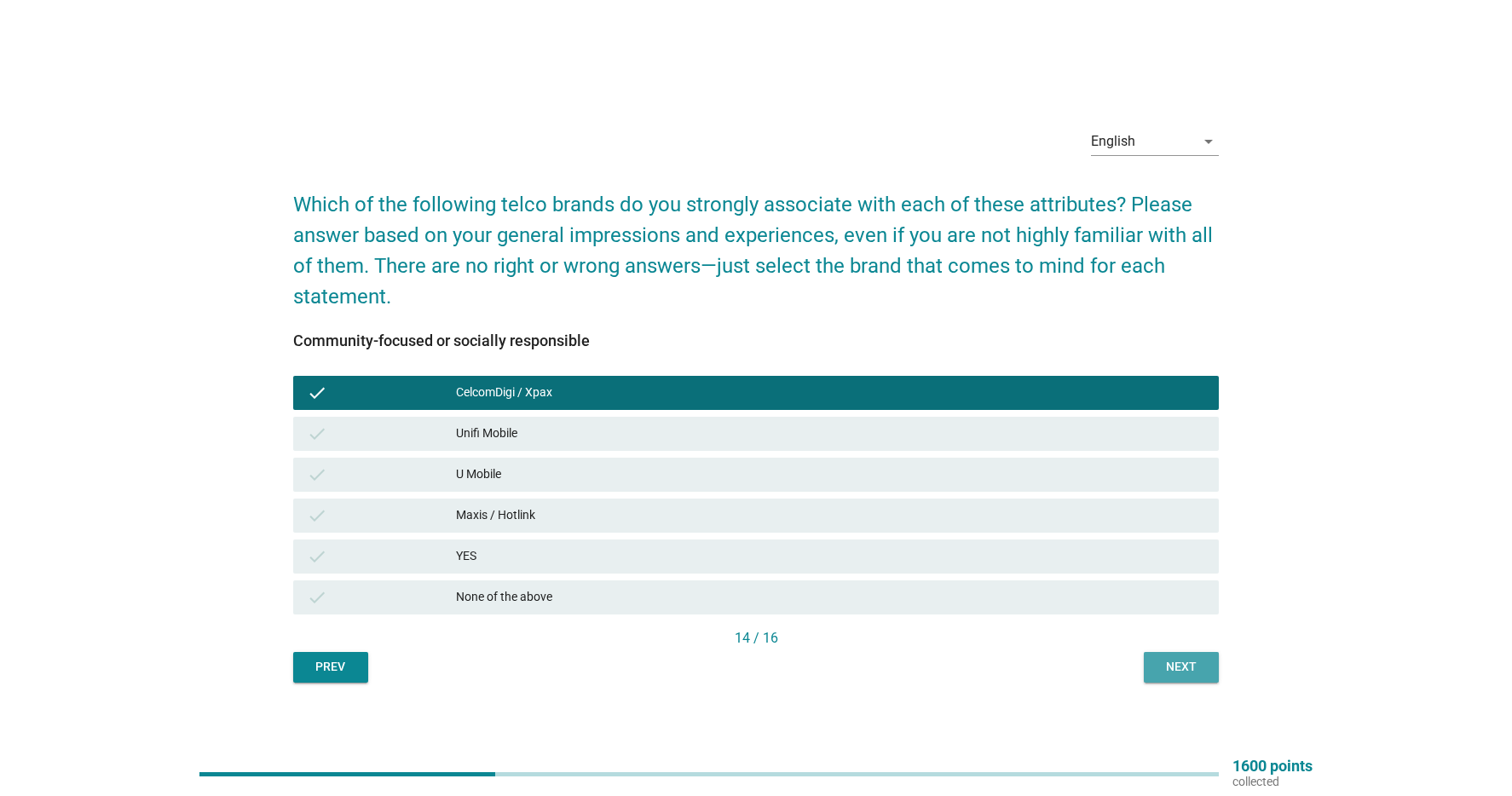
click at [1154, 656] on button "Next" at bounding box center [1181, 667] width 75 height 31
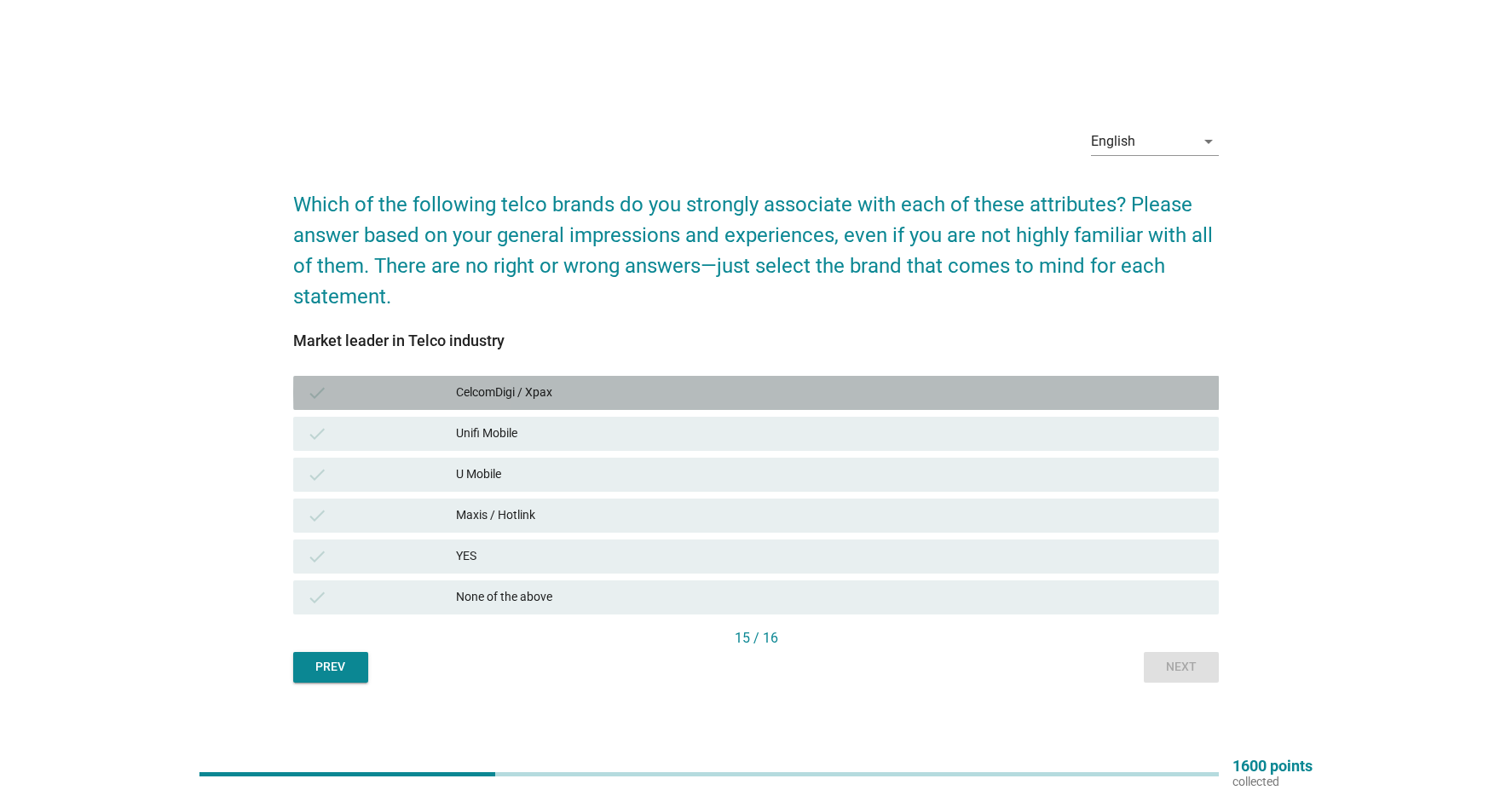
click at [587, 396] on div "CelcomDigi / Xpax" at bounding box center [830, 392] width 749 height 20
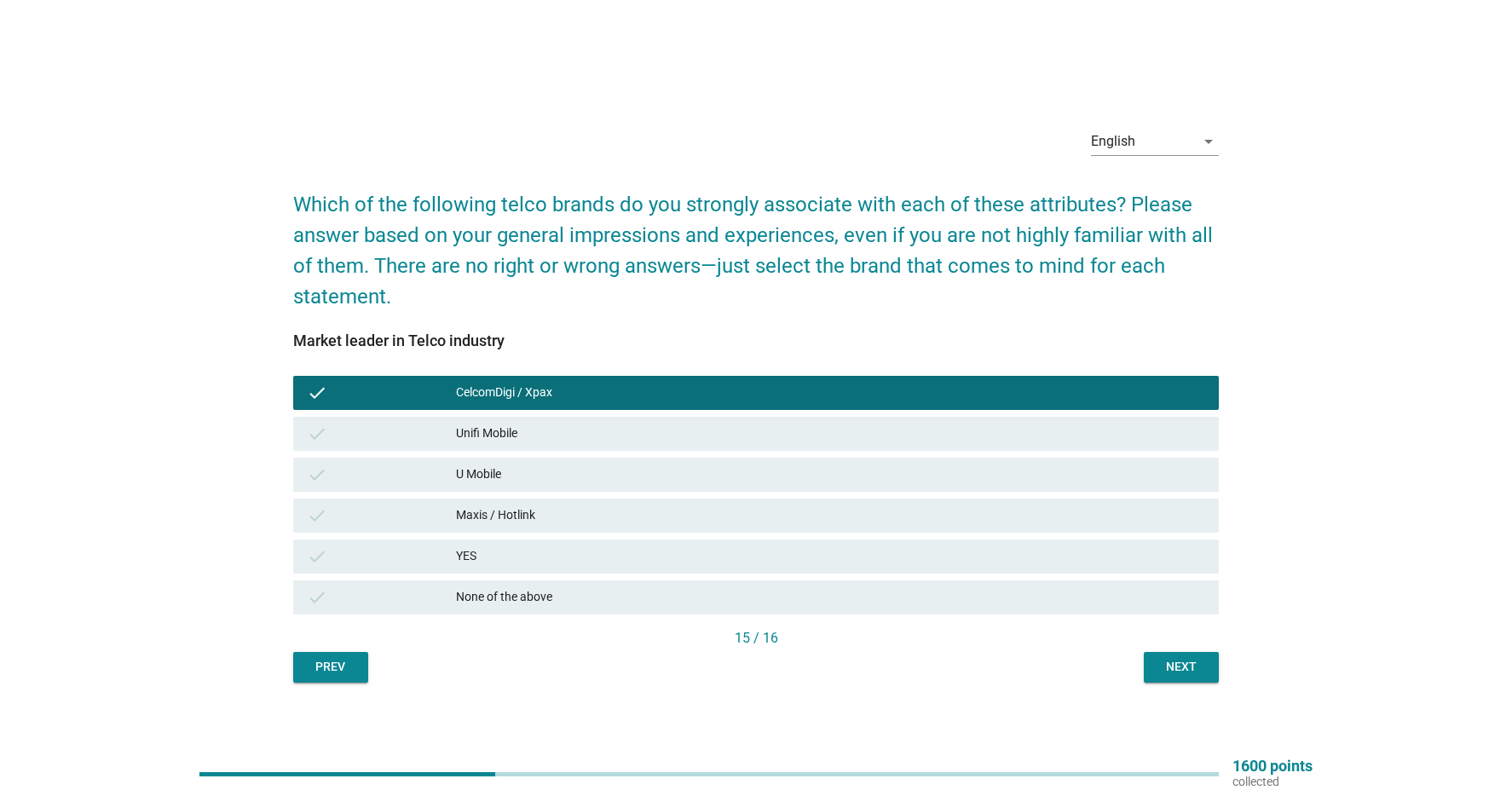
click at [551, 513] on div "Maxis / Hotlink" at bounding box center [830, 515] width 749 height 20
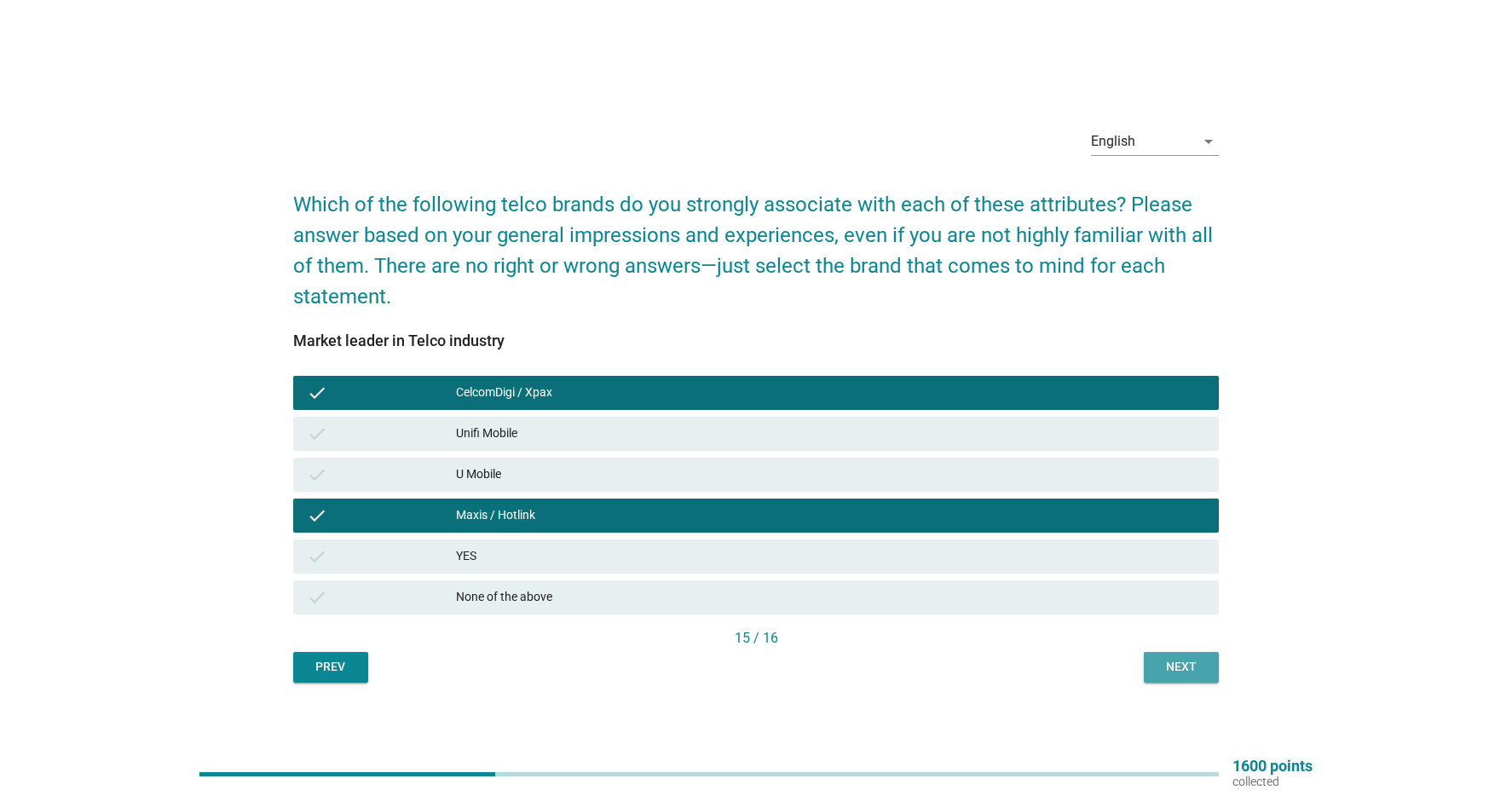
click at [1200, 667] on div "Next" at bounding box center [1181, 667] width 47 height 18
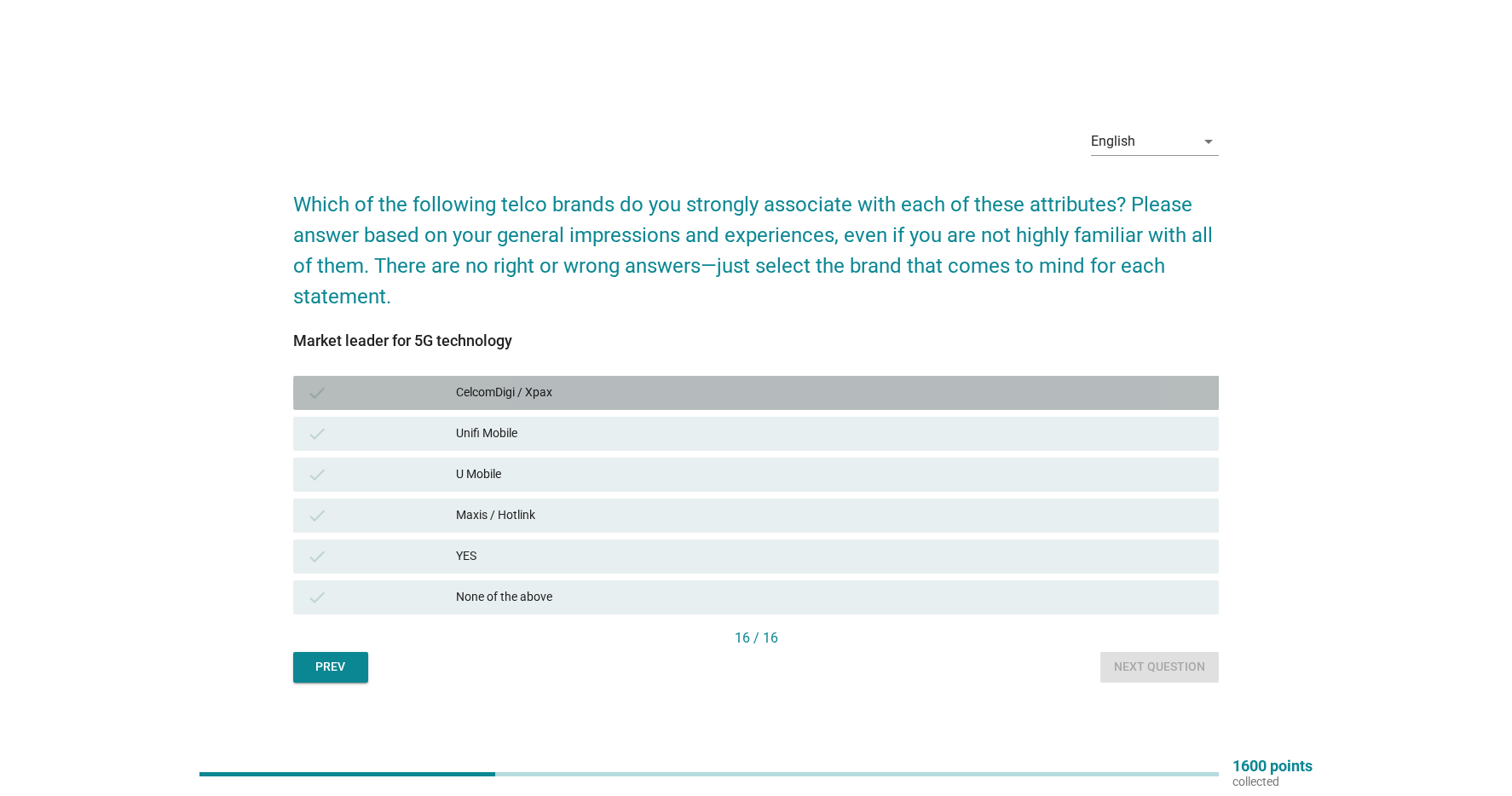
click at [662, 394] on div "CelcomDigi / Xpax" at bounding box center [830, 392] width 749 height 20
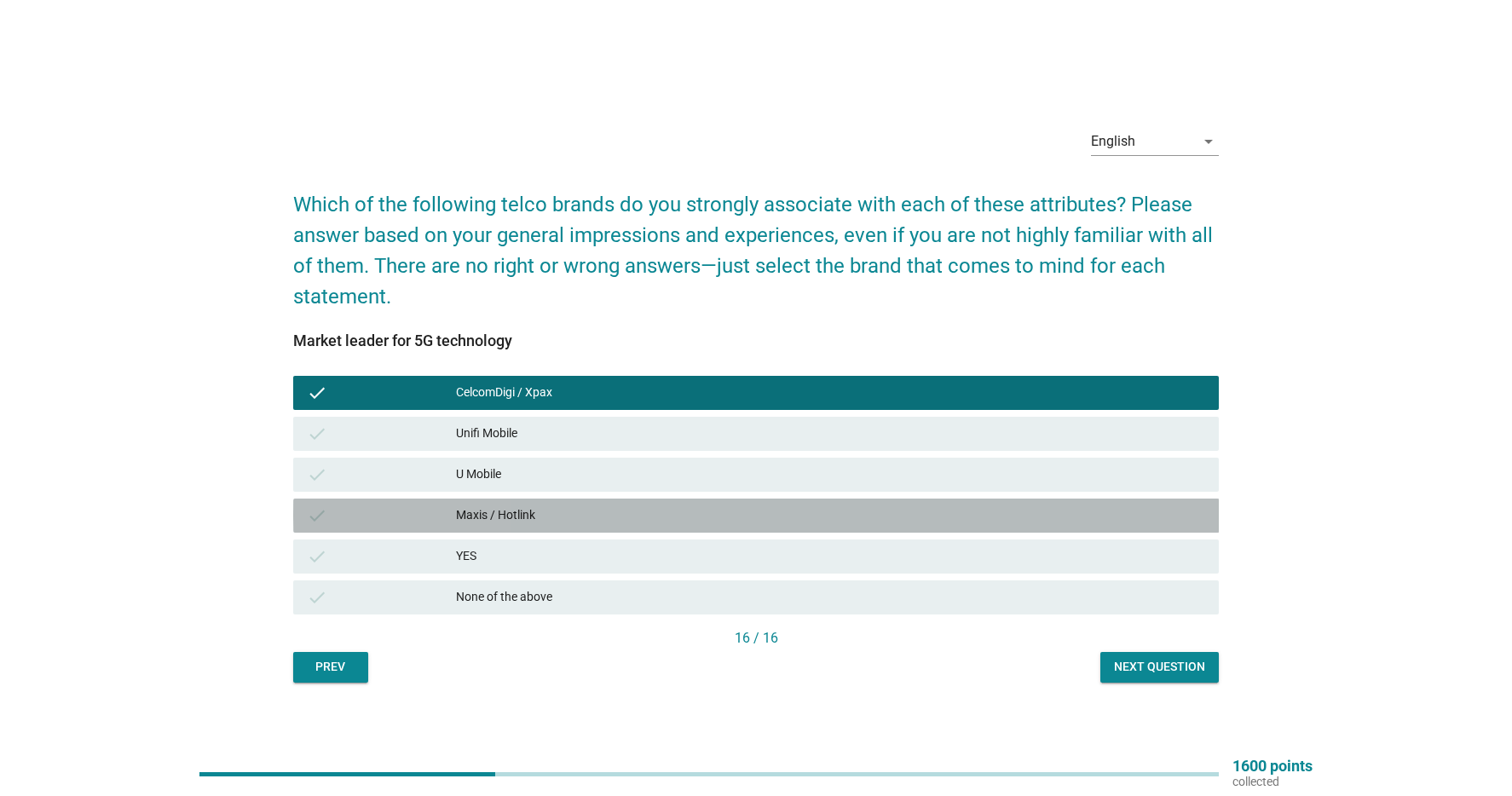
click at [591, 516] on div "Maxis / Hotlink" at bounding box center [830, 515] width 749 height 20
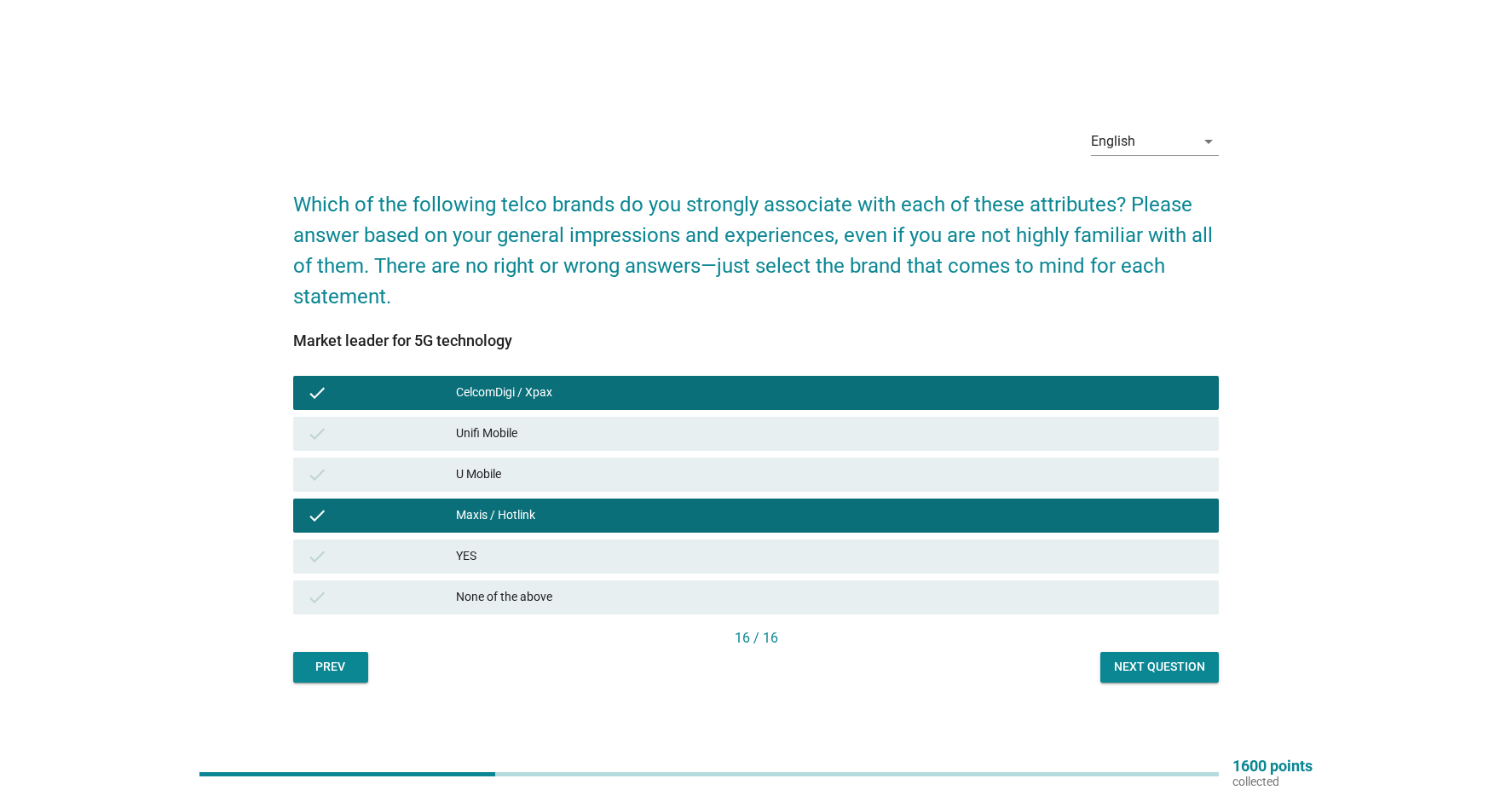
click at [1169, 662] on div "Next question" at bounding box center [1160, 667] width 91 height 18
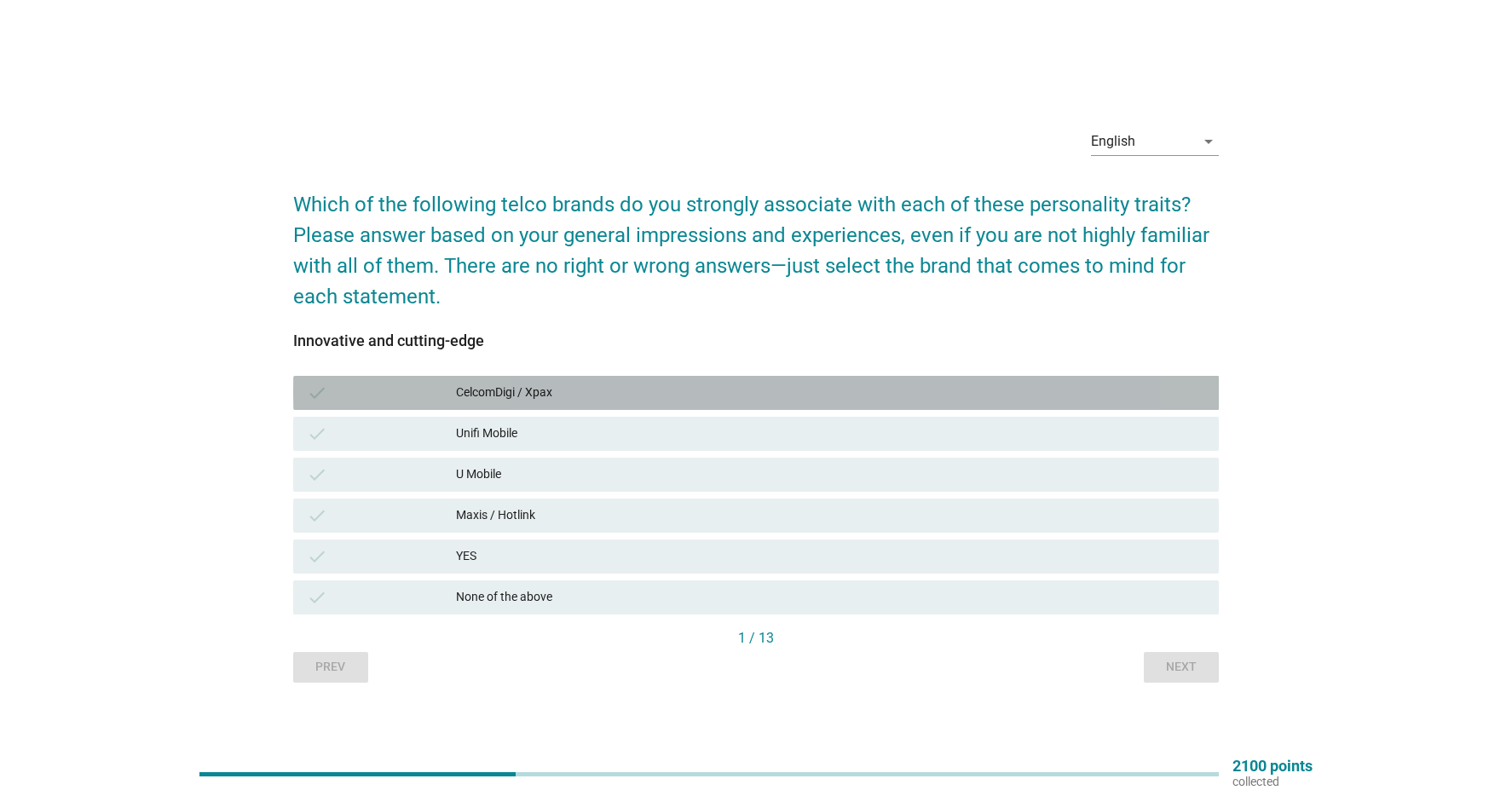
click at [695, 387] on div "CelcomDigi / Xpax" at bounding box center [830, 392] width 749 height 20
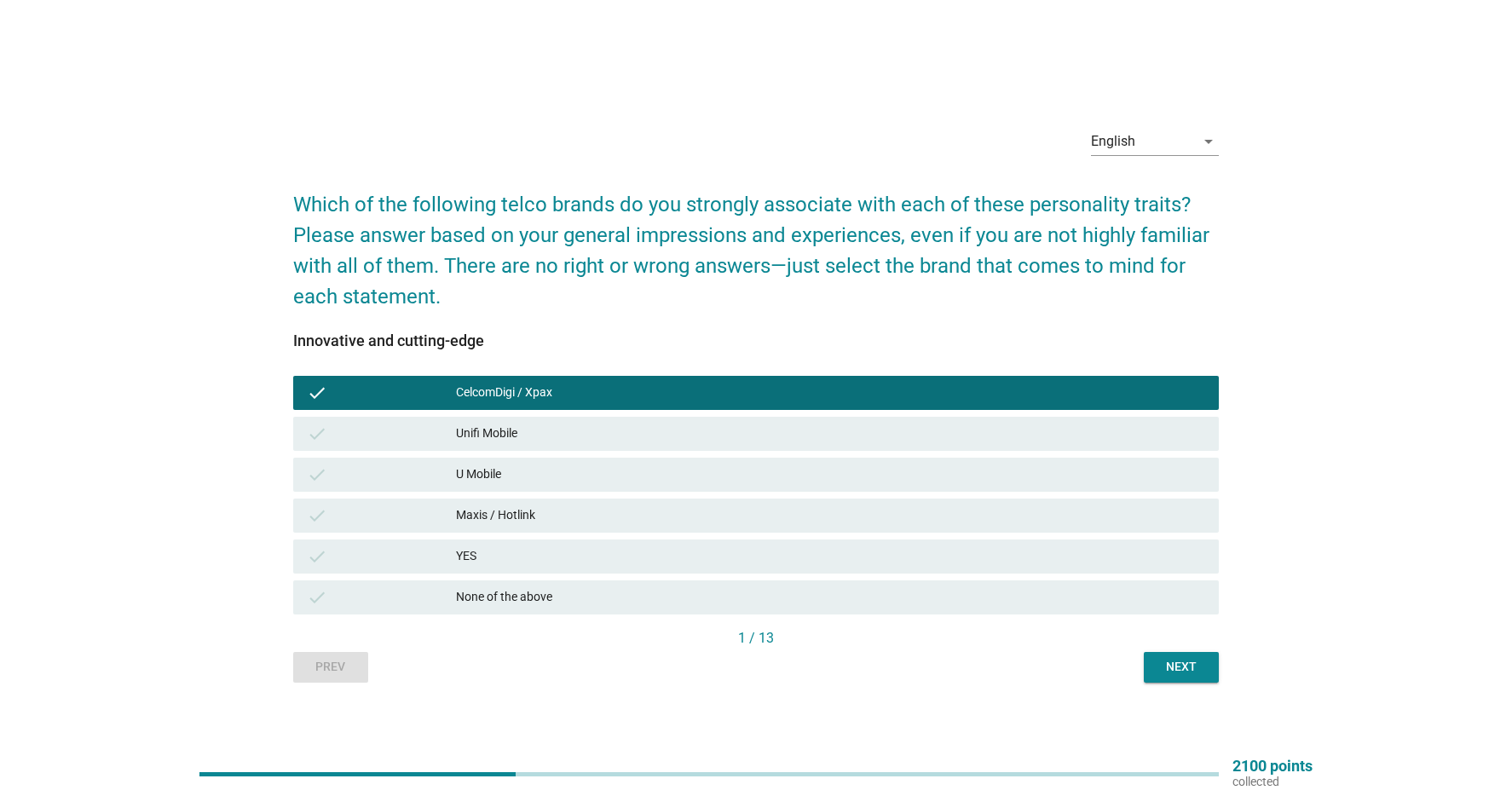
click at [630, 525] on div "check Maxis / Hotlink" at bounding box center [756, 515] width 926 height 34
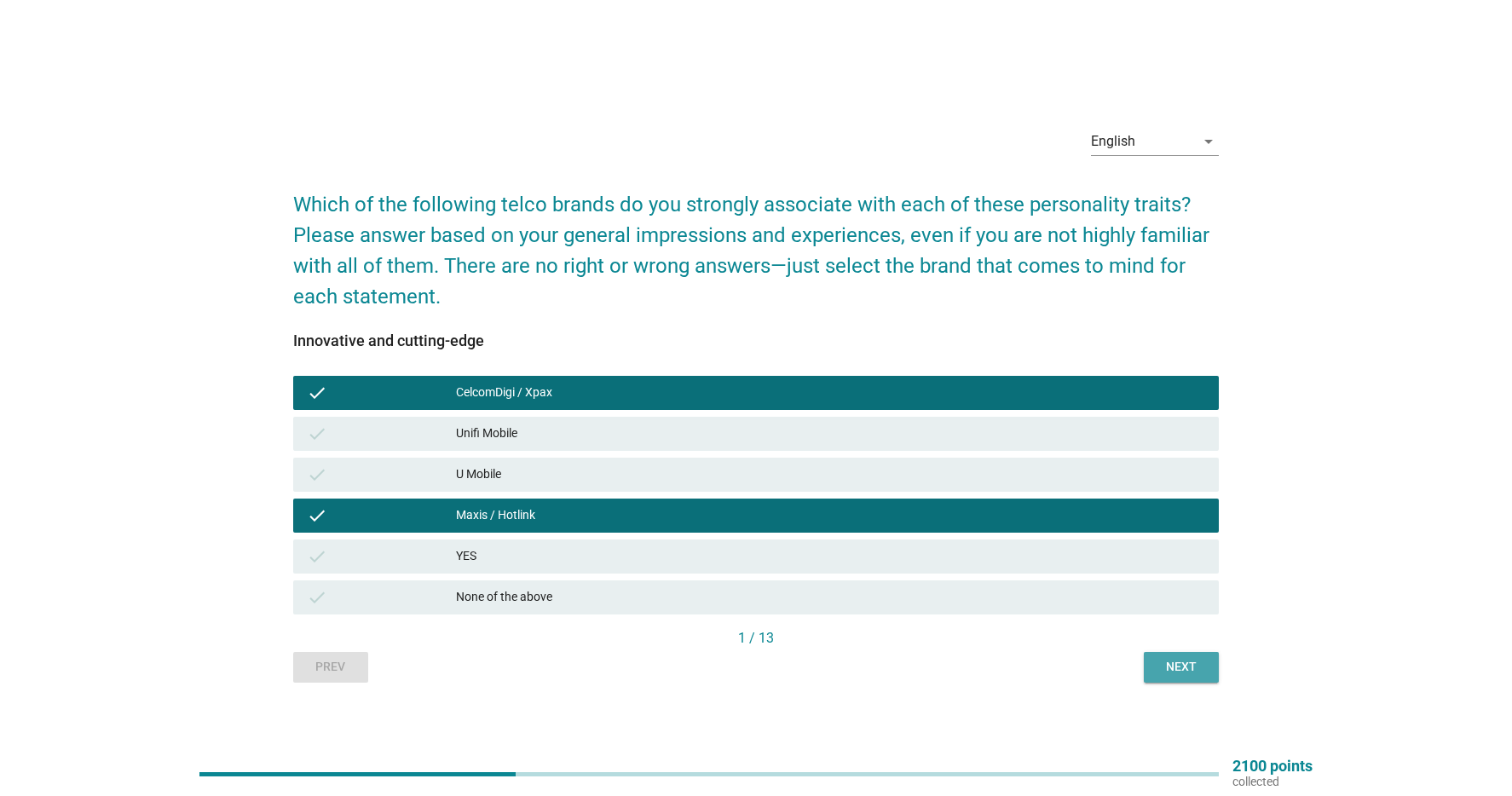
click at [1188, 669] on div "Next" at bounding box center [1181, 667] width 47 height 18
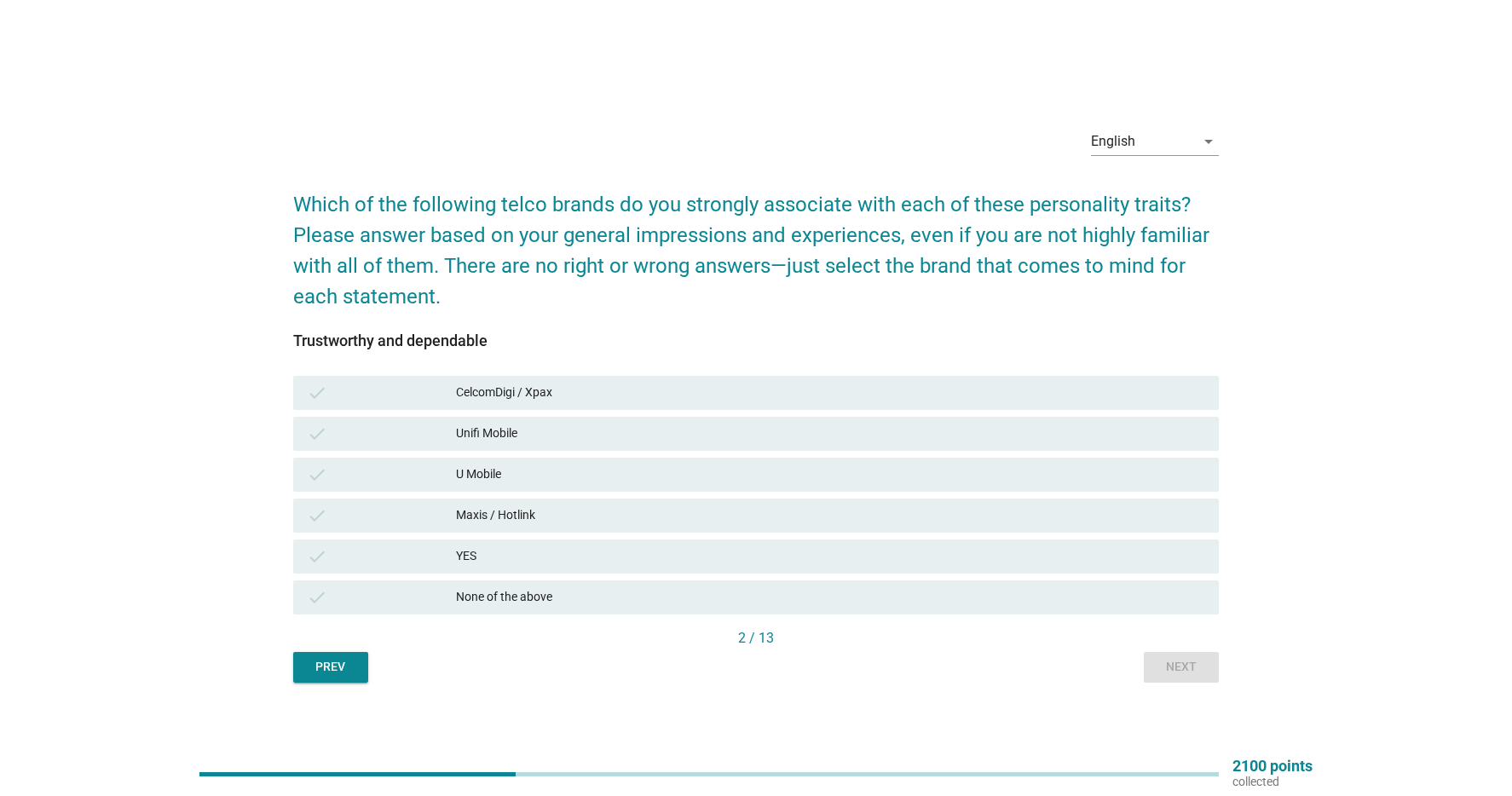
click at [715, 381] on div "check CelcomDigi / Xpax" at bounding box center [756, 392] width 926 height 34
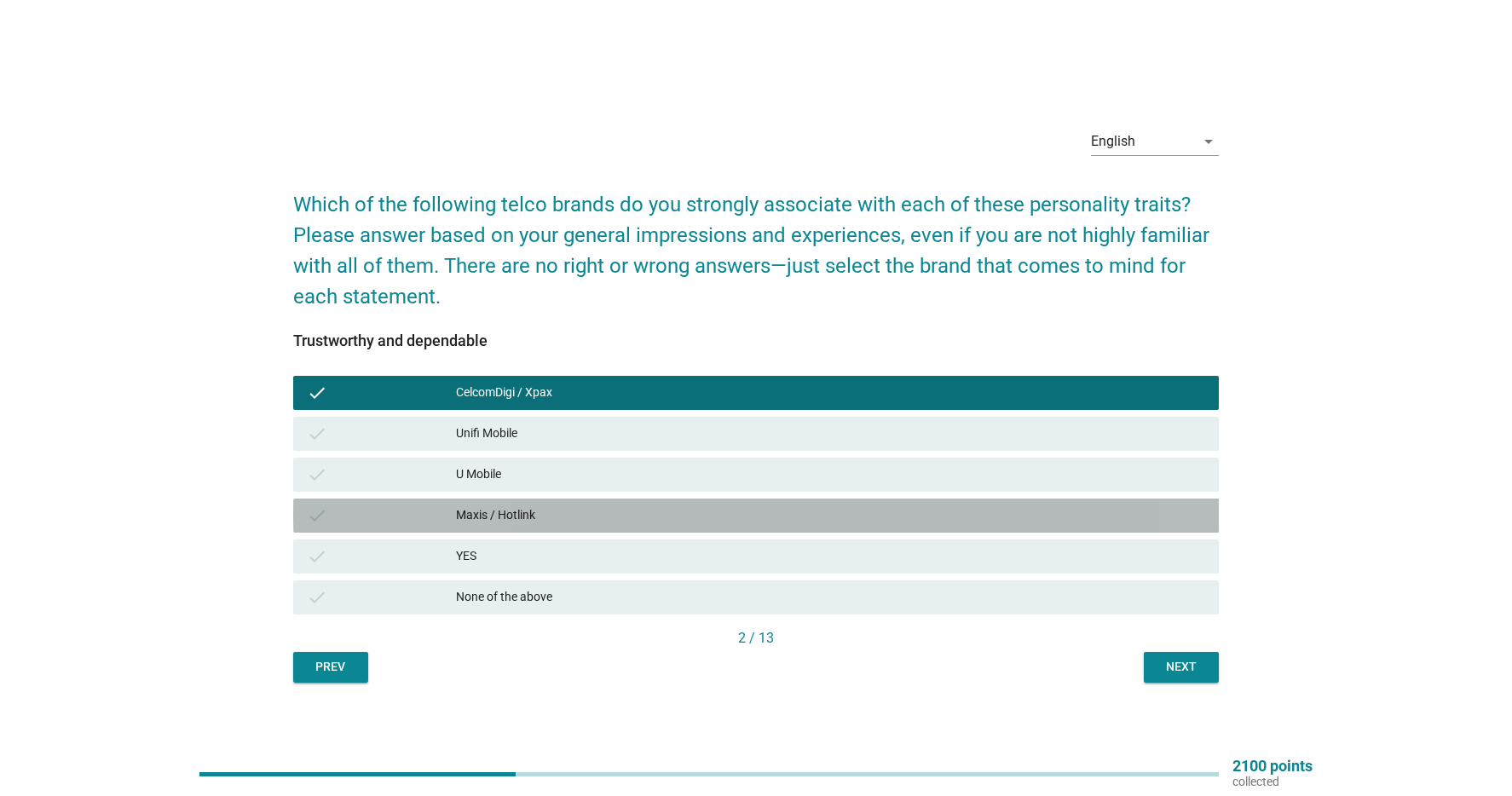
click at [643, 513] on div "Maxis / Hotlink" at bounding box center [830, 515] width 749 height 20
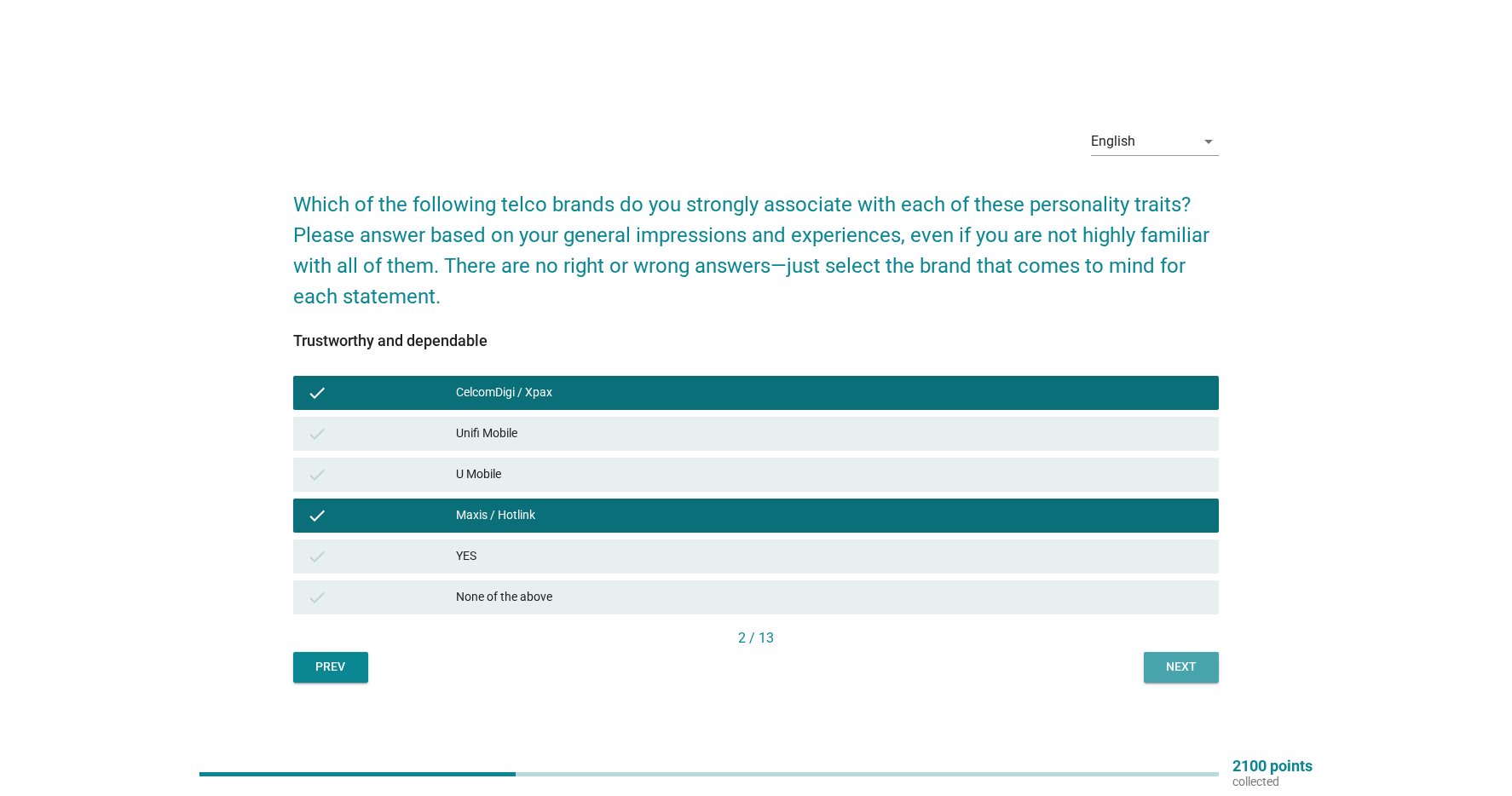
click at [1208, 662] on button "Next" at bounding box center [1181, 667] width 75 height 31
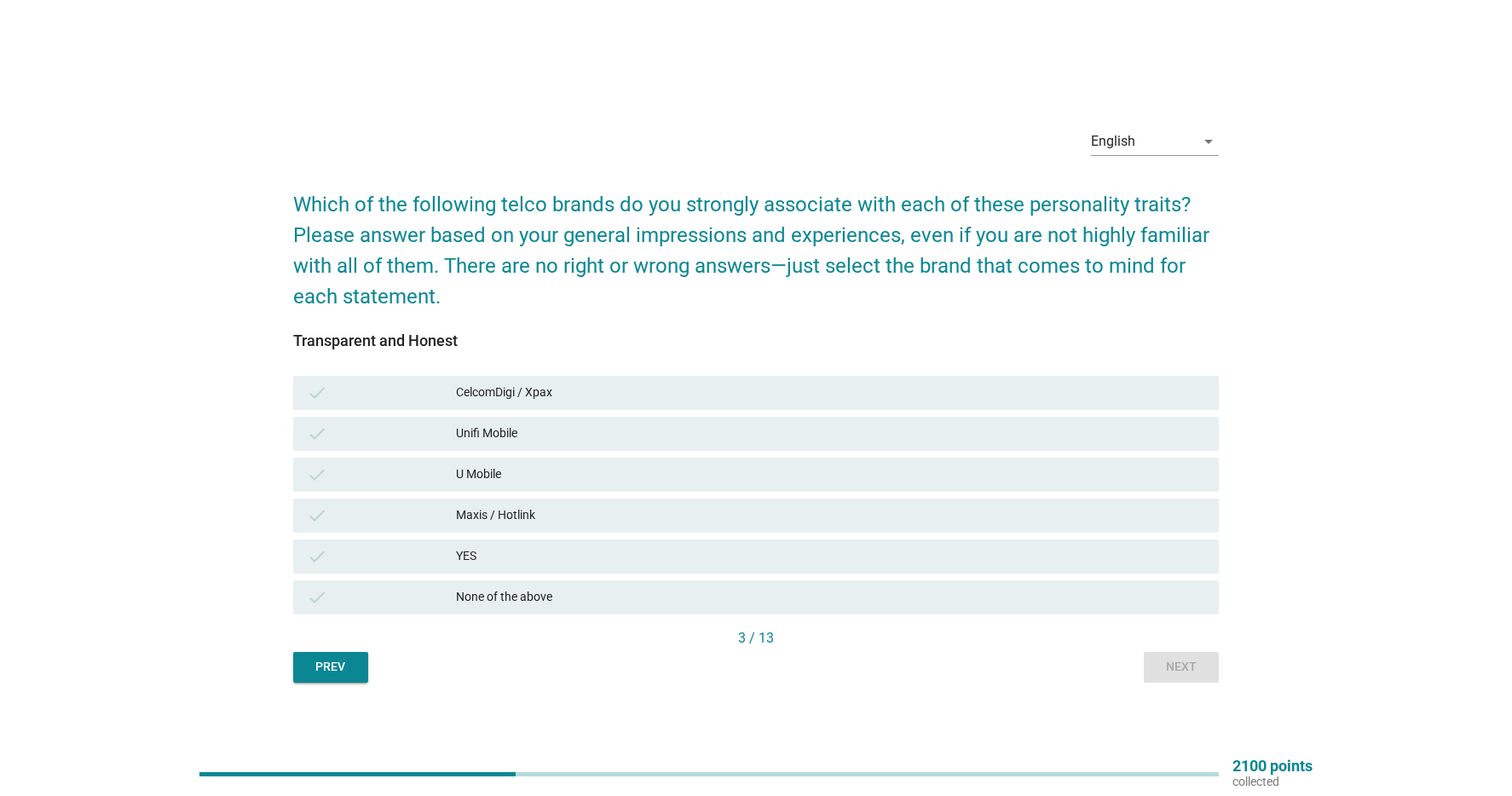
click at [641, 398] on div "CelcomDigi / Xpax" at bounding box center [830, 392] width 749 height 20
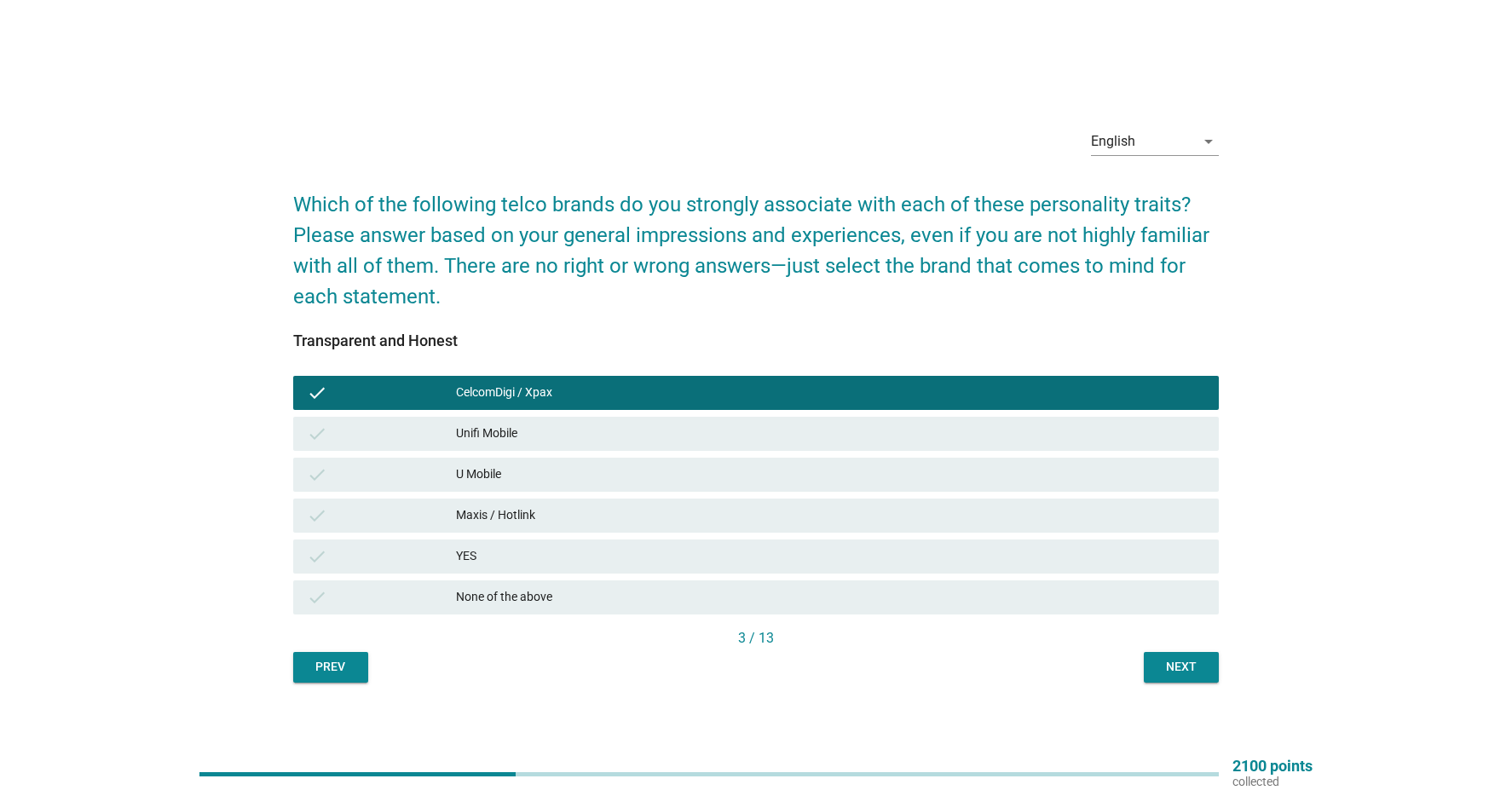
click at [558, 510] on div "Maxis / Hotlink" at bounding box center [830, 515] width 749 height 20
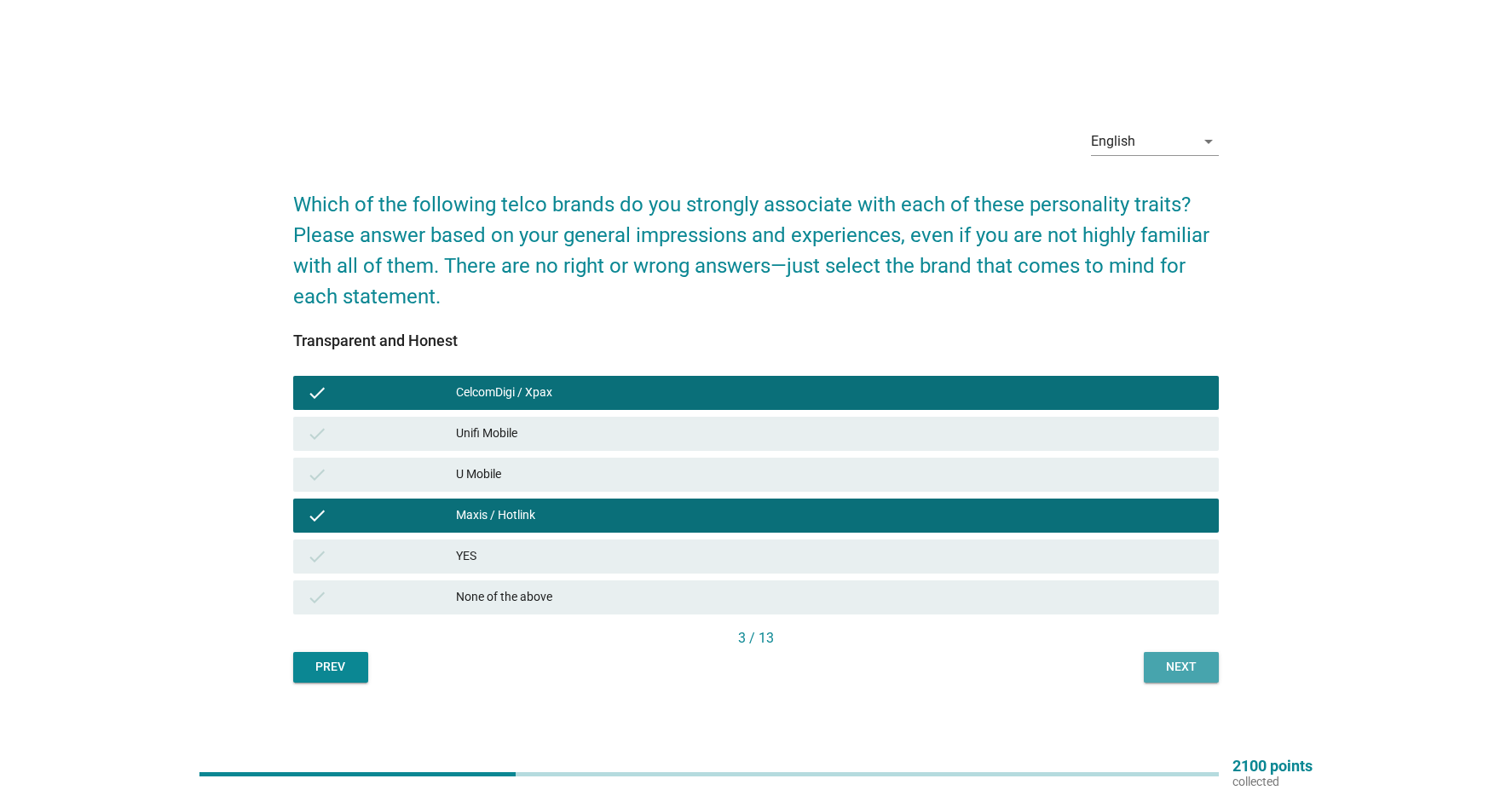
click at [1174, 678] on button "Next" at bounding box center [1181, 667] width 75 height 31
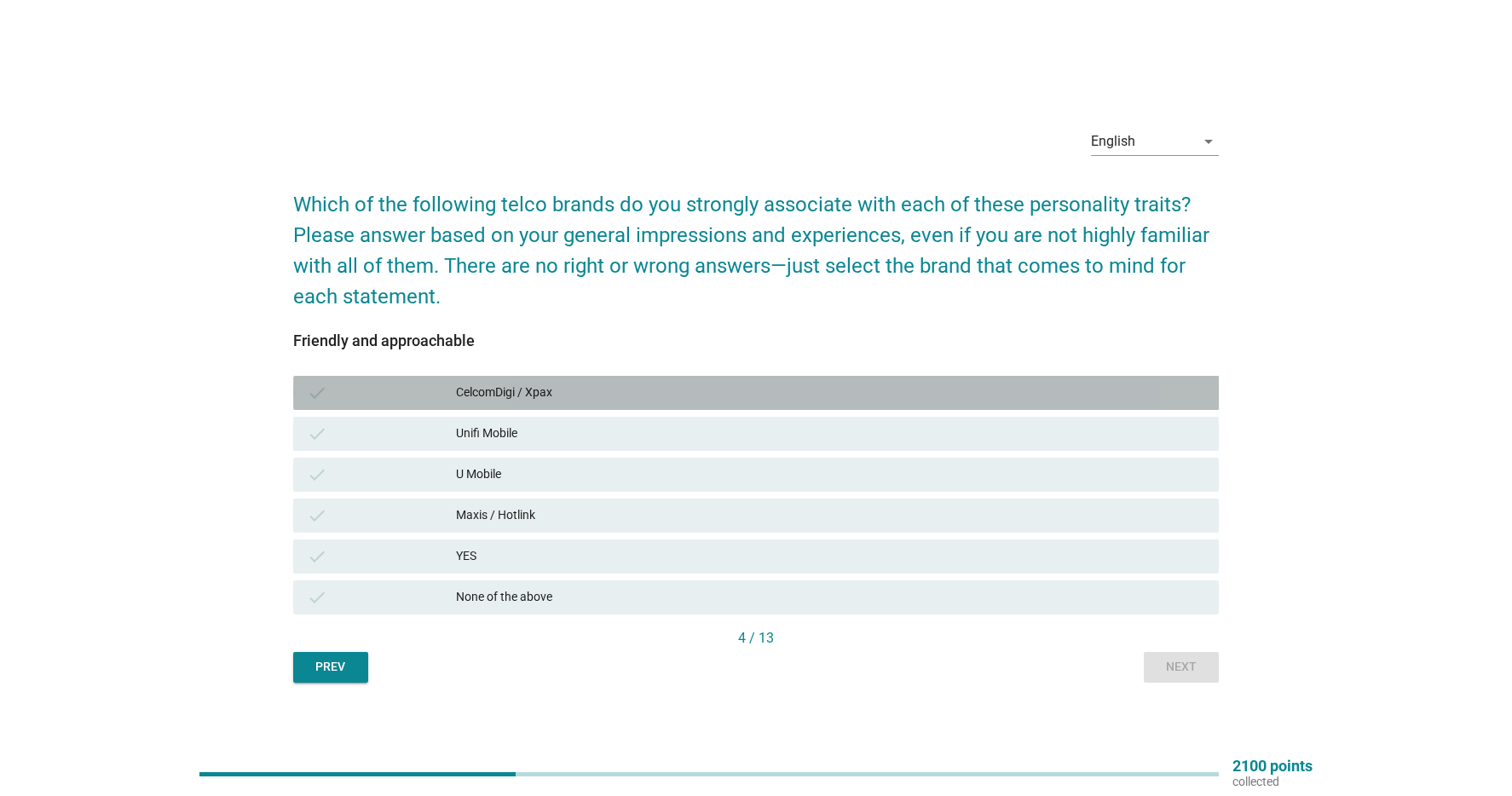
click at [647, 395] on div "CelcomDigi / Xpax" at bounding box center [830, 392] width 749 height 20
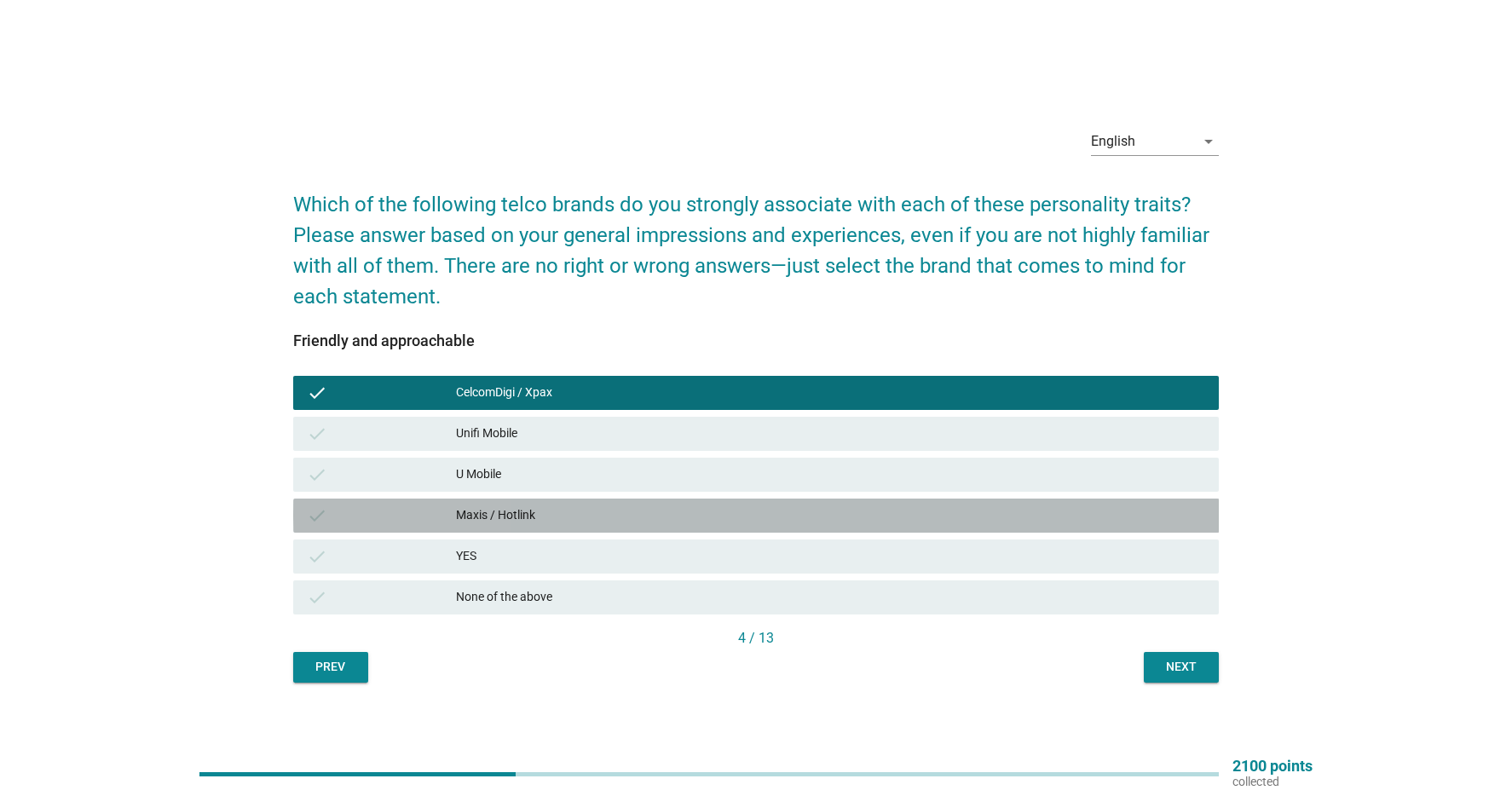
click at [567, 515] on div "Maxis / Hotlink" at bounding box center [830, 515] width 749 height 20
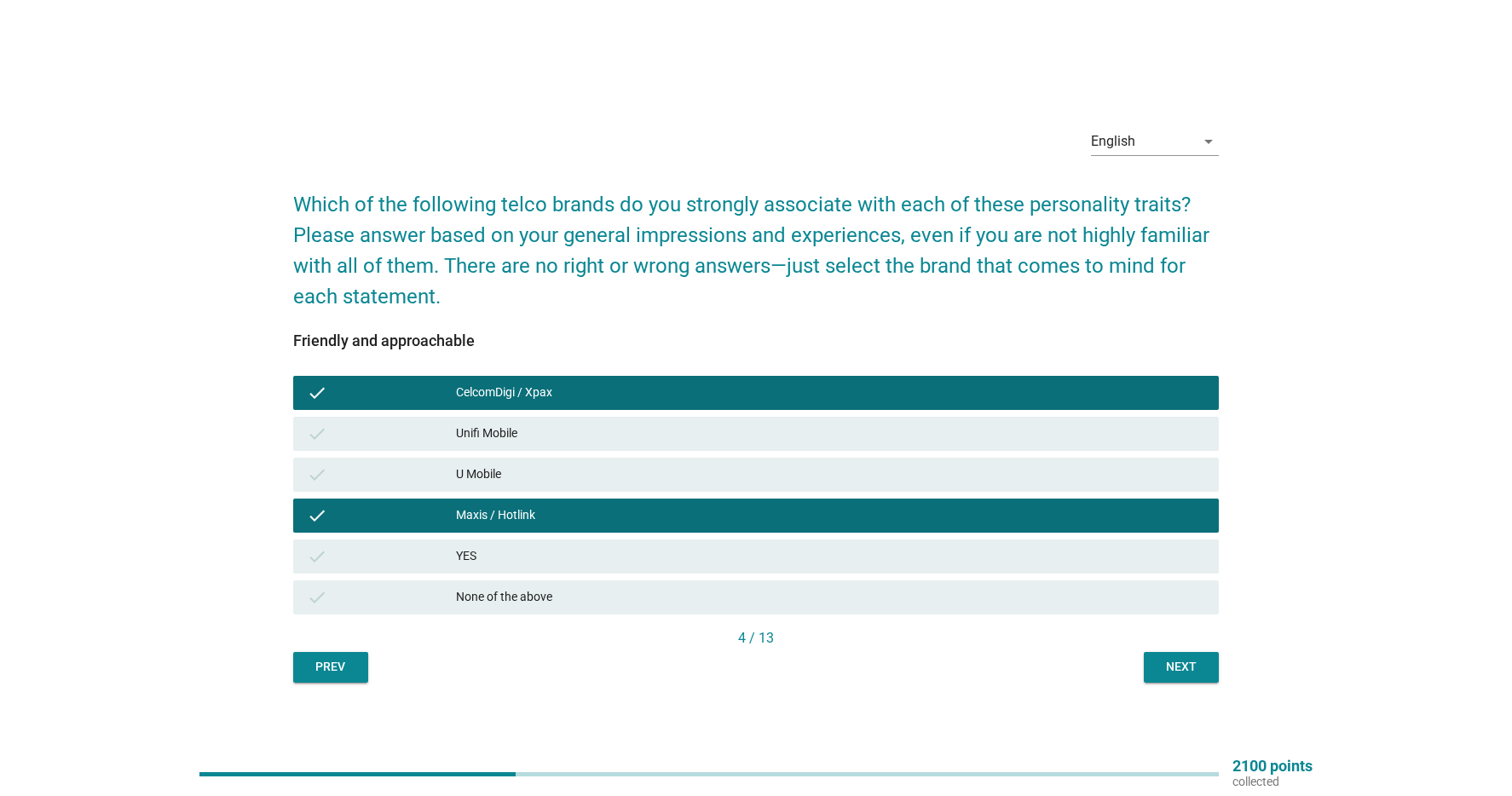
click at [1177, 659] on div "Next" at bounding box center [1181, 667] width 47 height 18
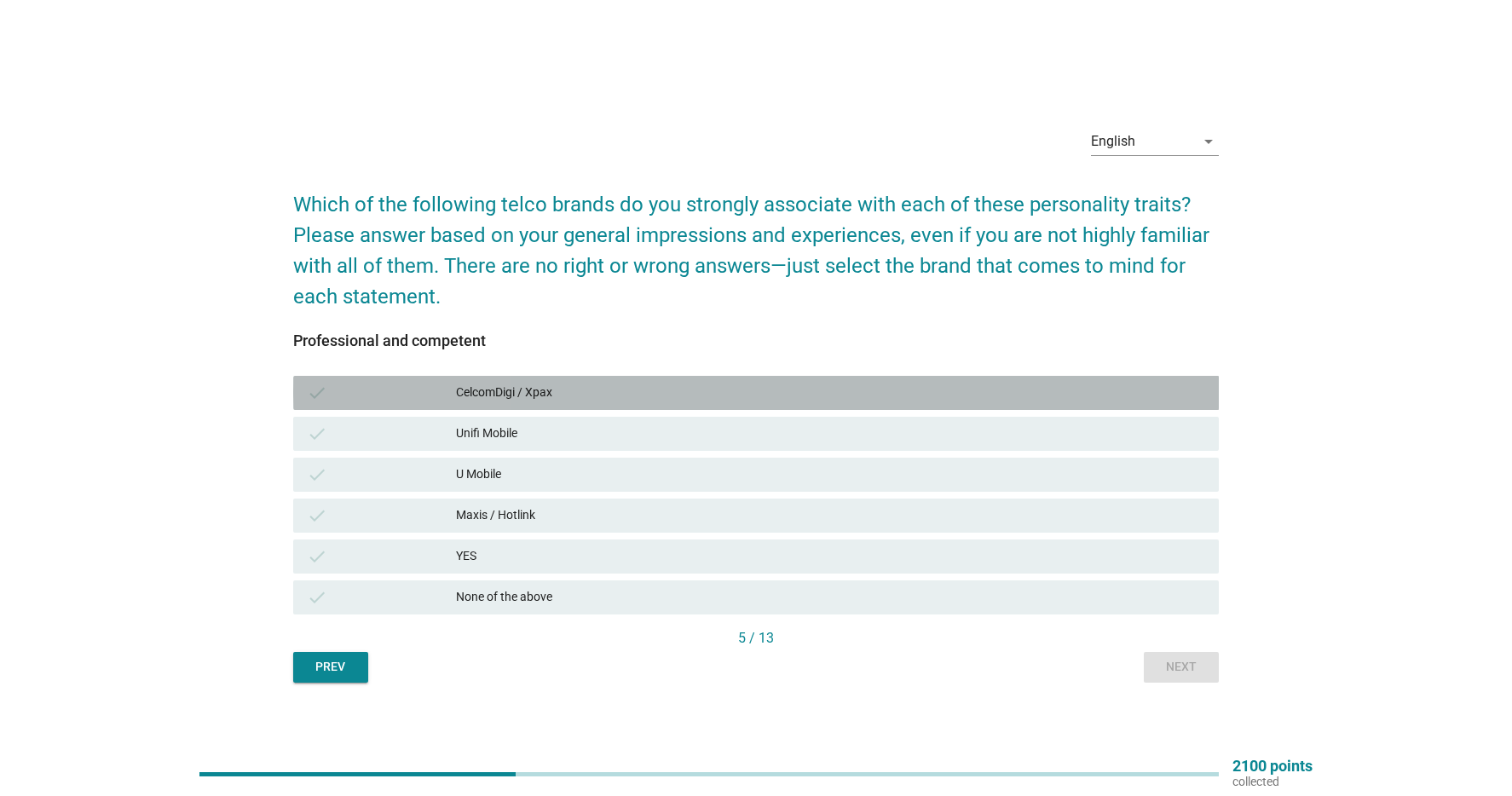
click at [687, 395] on div "CelcomDigi / Xpax" at bounding box center [830, 392] width 749 height 20
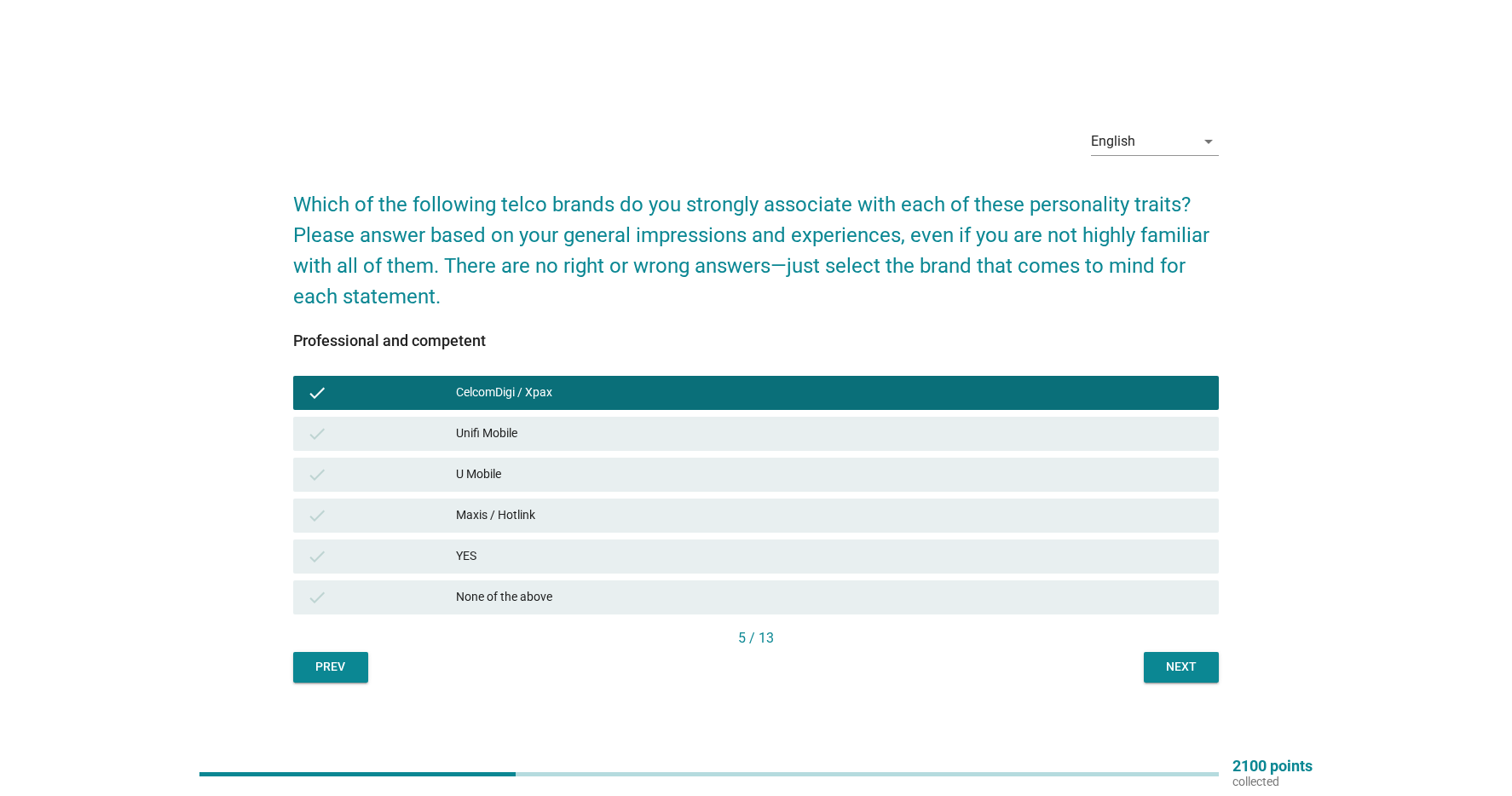
click at [633, 523] on div "Maxis / Hotlink" at bounding box center [830, 515] width 749 height 20
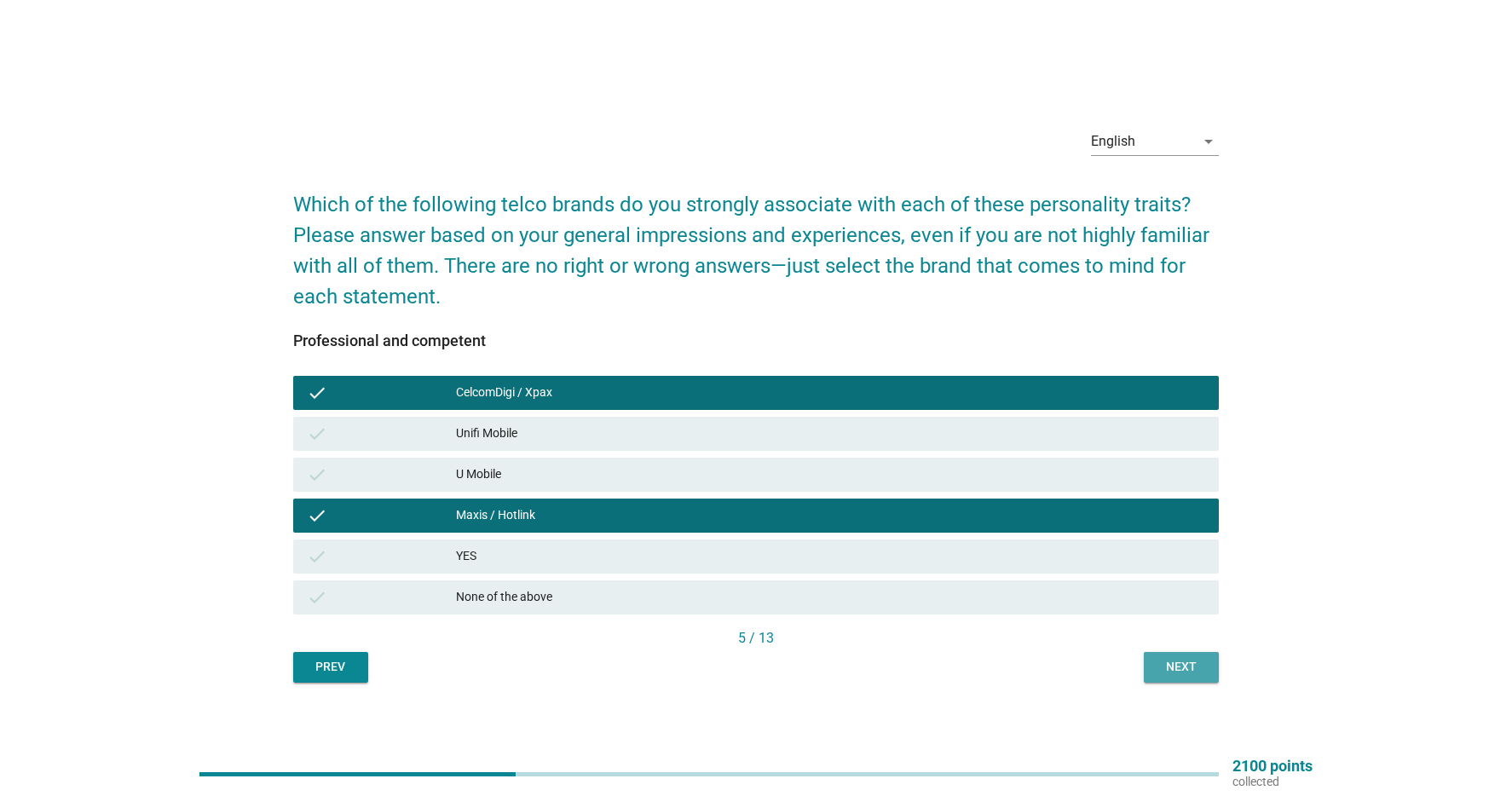
click at [1186, 667] on div "Next" at bounding box center [1181, 667] width 47 height 18
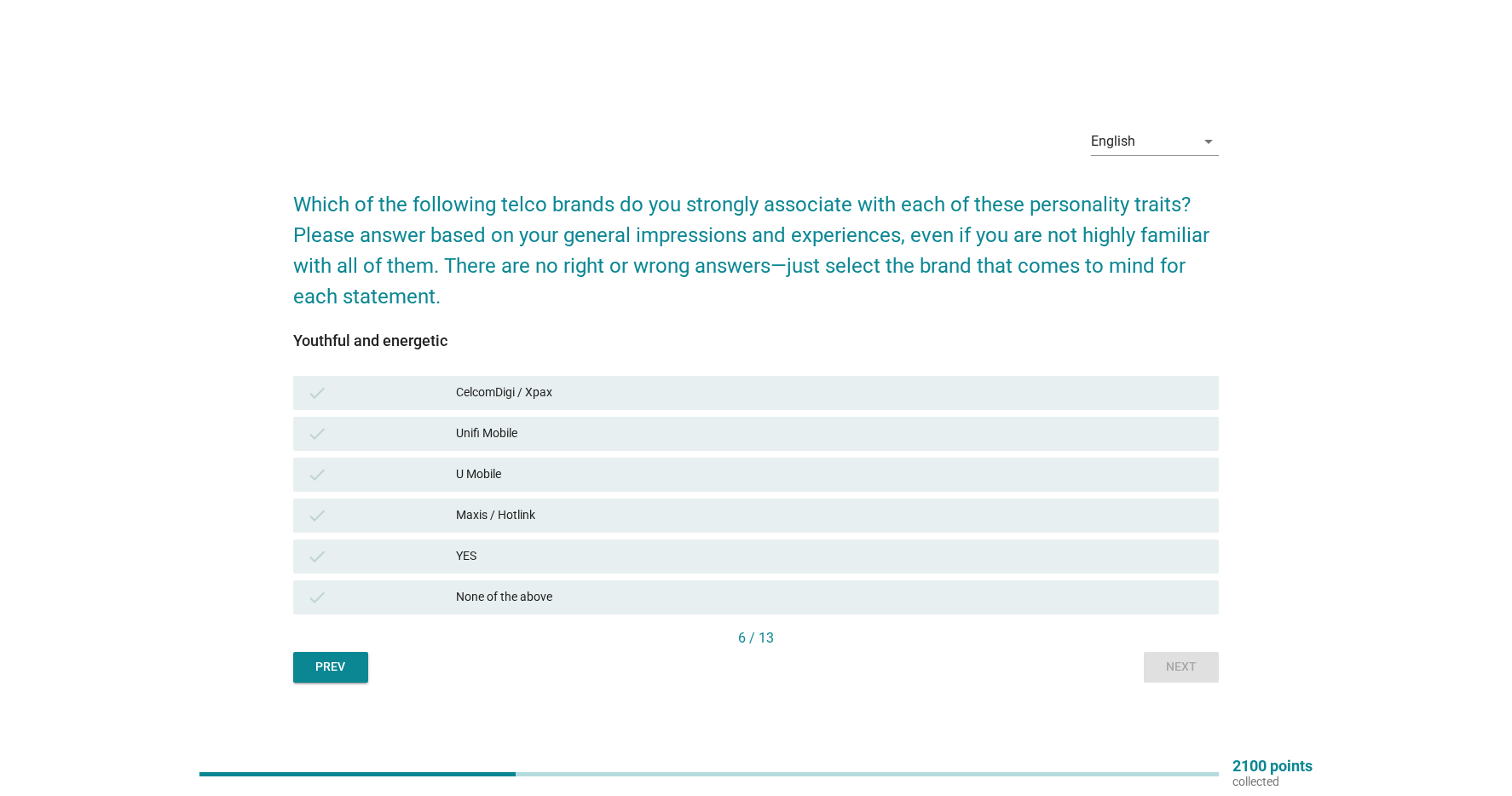
click at [683, 398] on div "CelcomDigi / Xpax" at bounding box center [830, 392] width 749 height 20
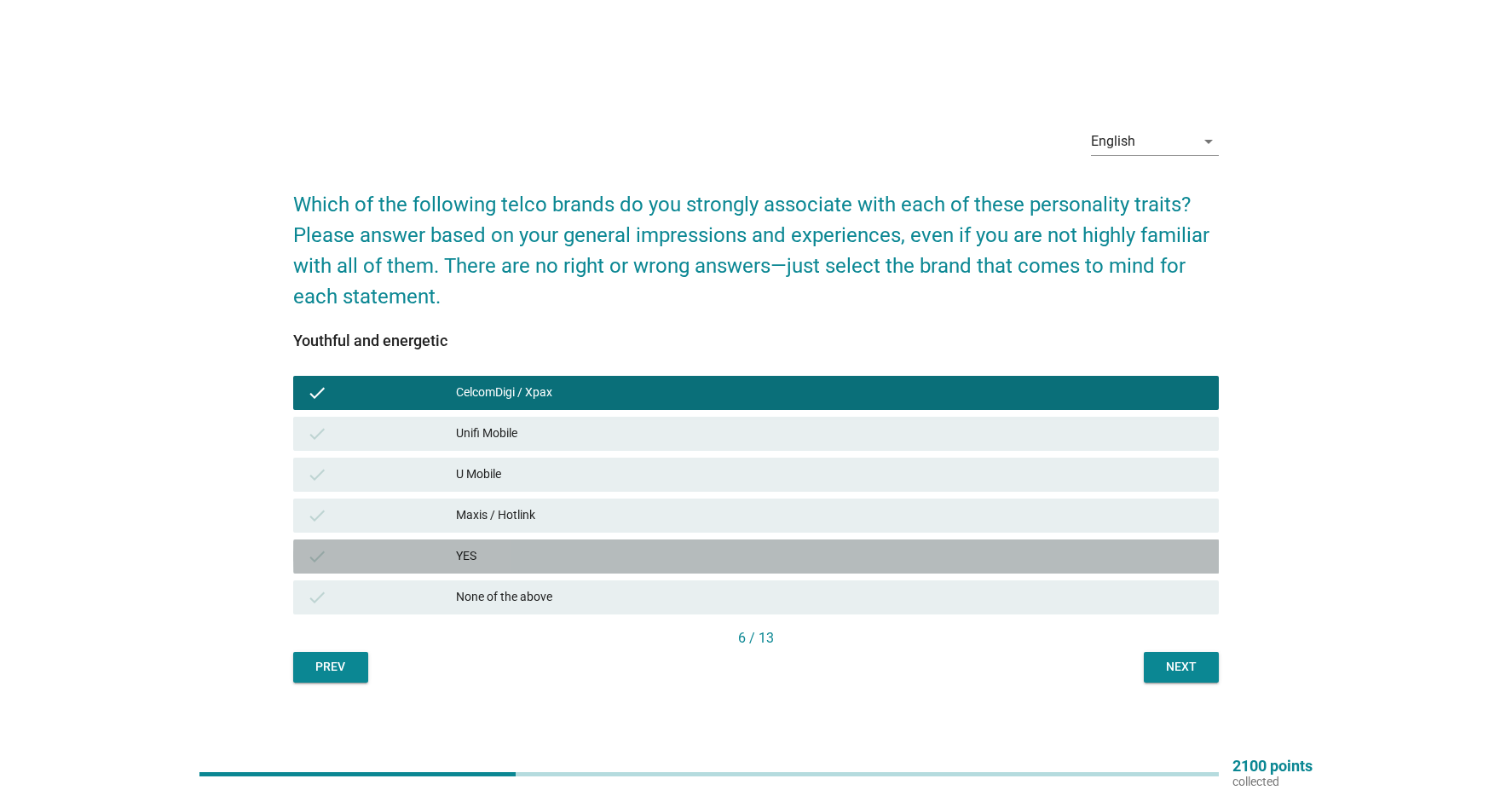
click at [597, 549] on div "YES" at bounding box center [830, 556] width 749 height 20
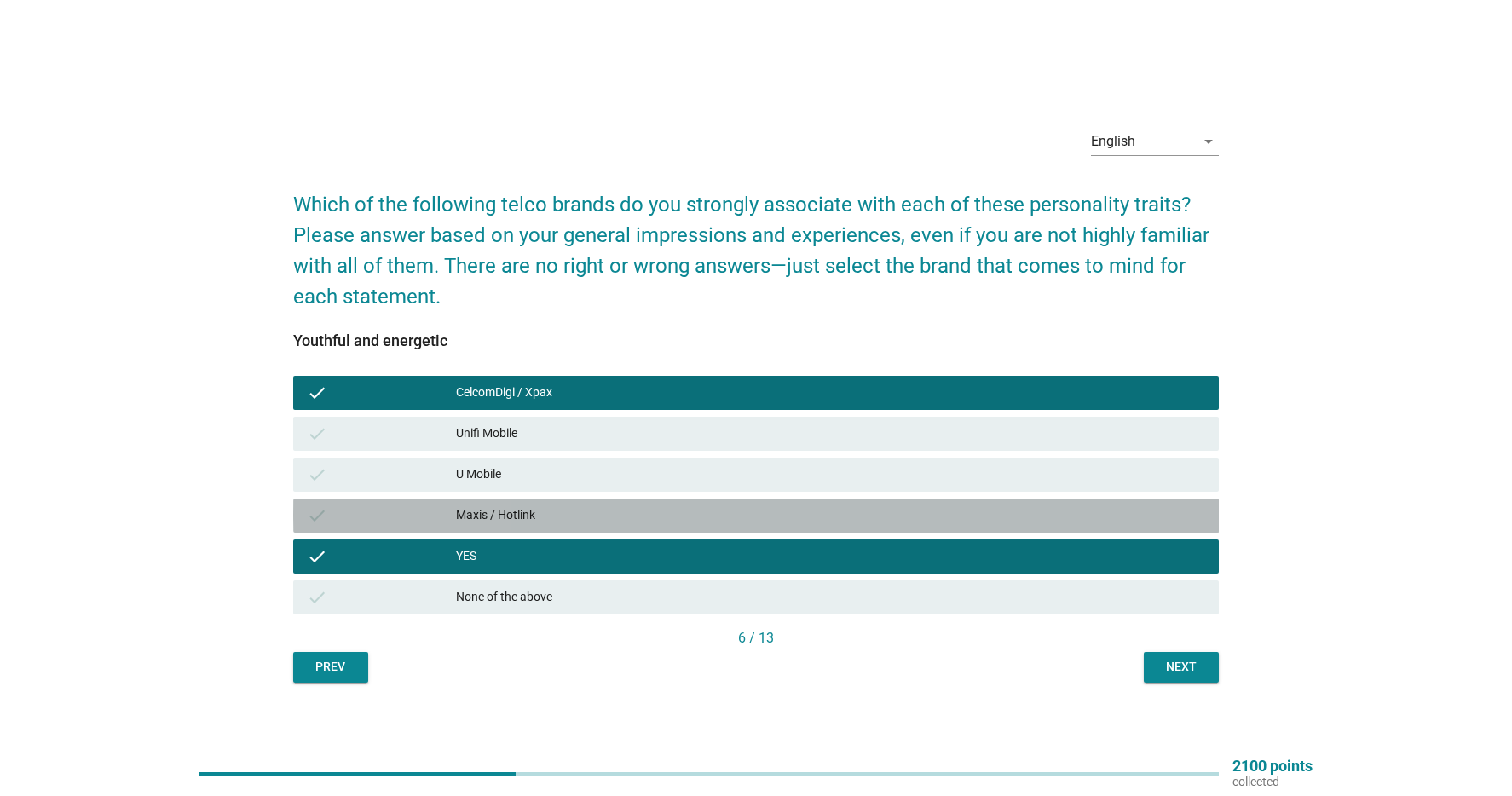
click at [601, 507] on div "Maxis / Hotlink" at bounding box center [830, 515] width 749 height 20
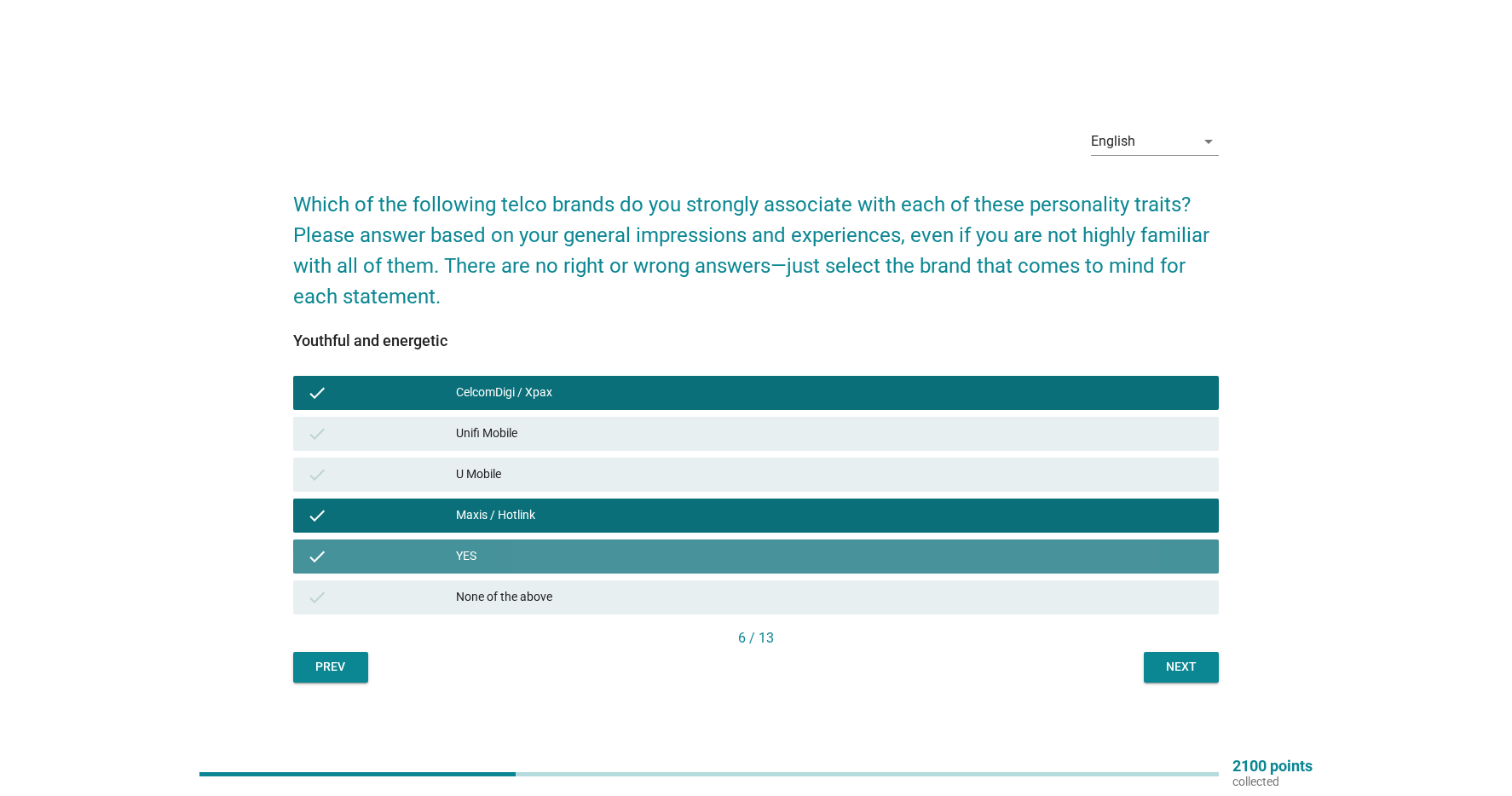
click at [580, 555] on div "YES" at bounding box center [830, 556] width 749 height 20
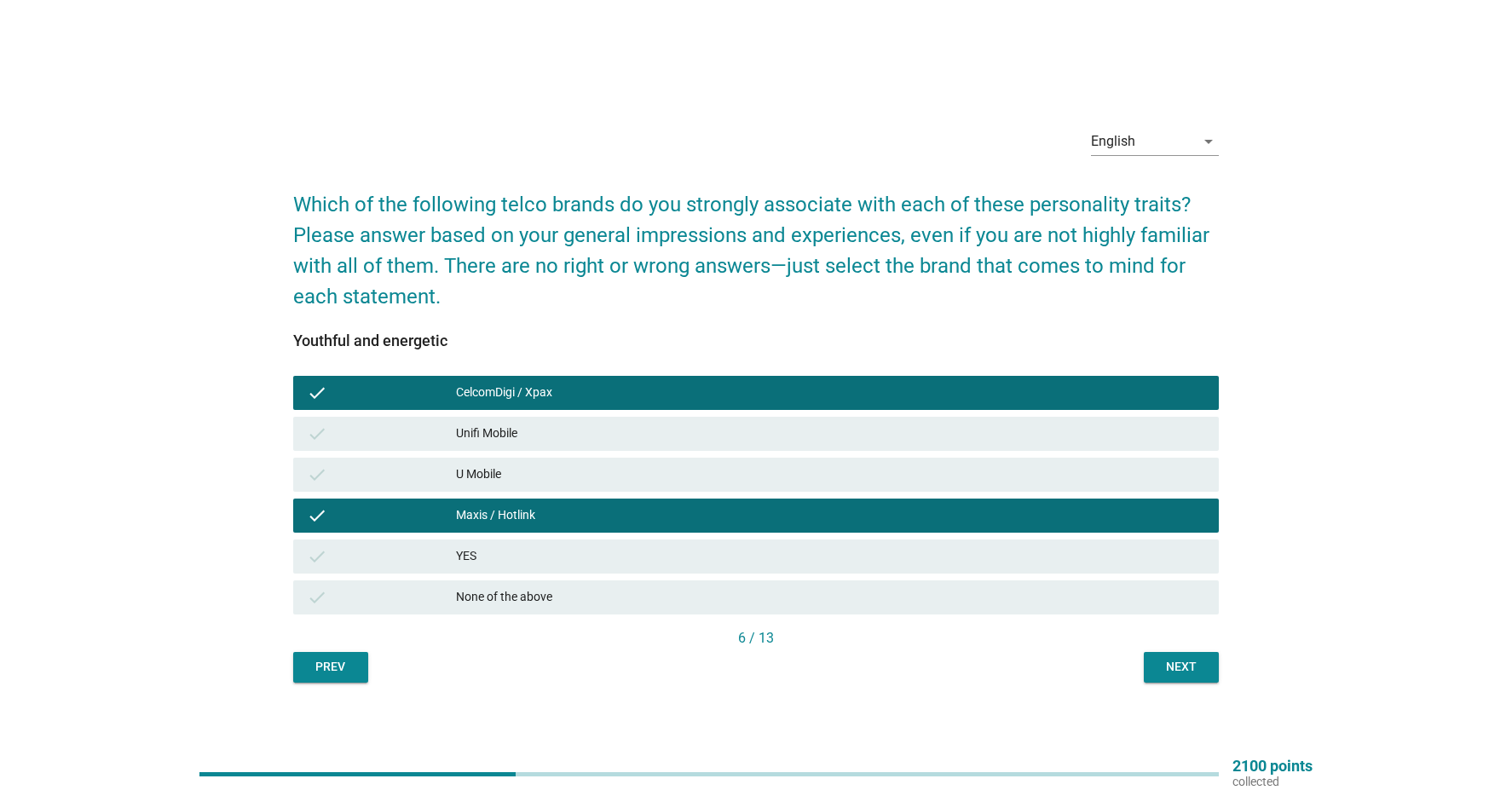
click at [1182, 671] on div "Next" at bounding box center [1181, 667] width 47 height 18
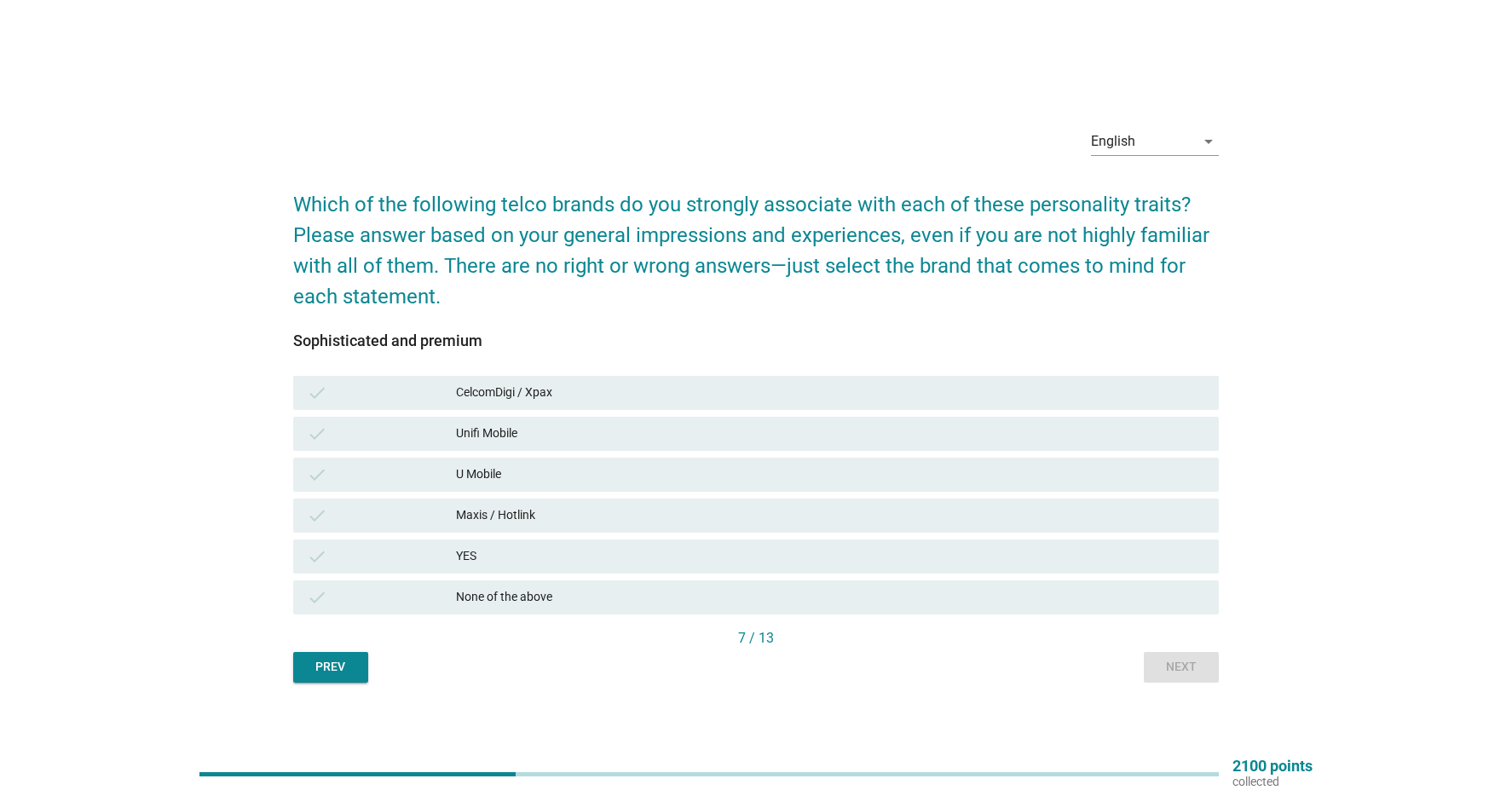
click at [630, 392] on div "CelcomDigi / Xpax" at bounding box center [830, 392] width 749 height 20
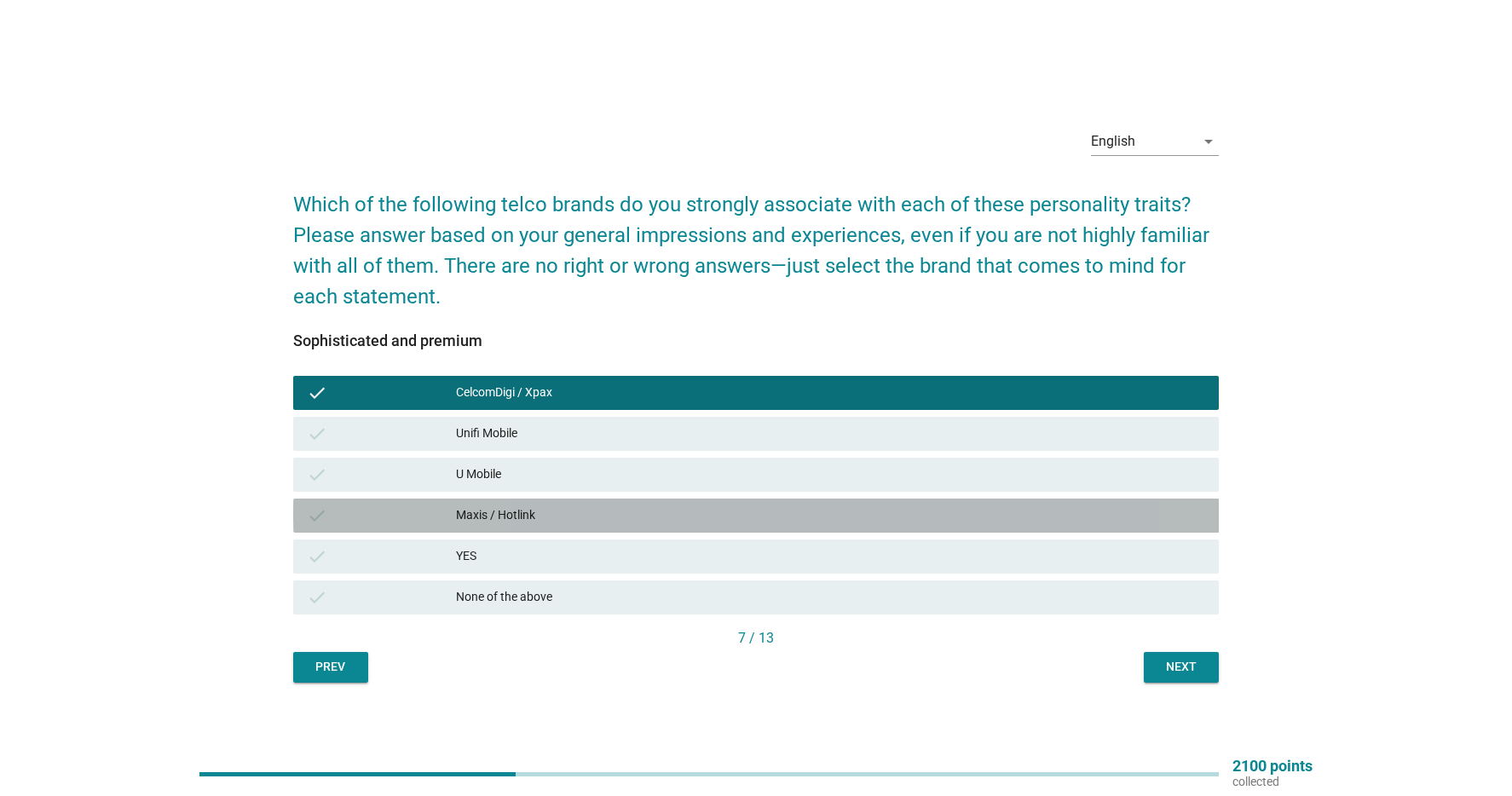
click at [565, 504] on div "check Maxis / Hotlink" at bounding box center [756, 515] width 926 height 34
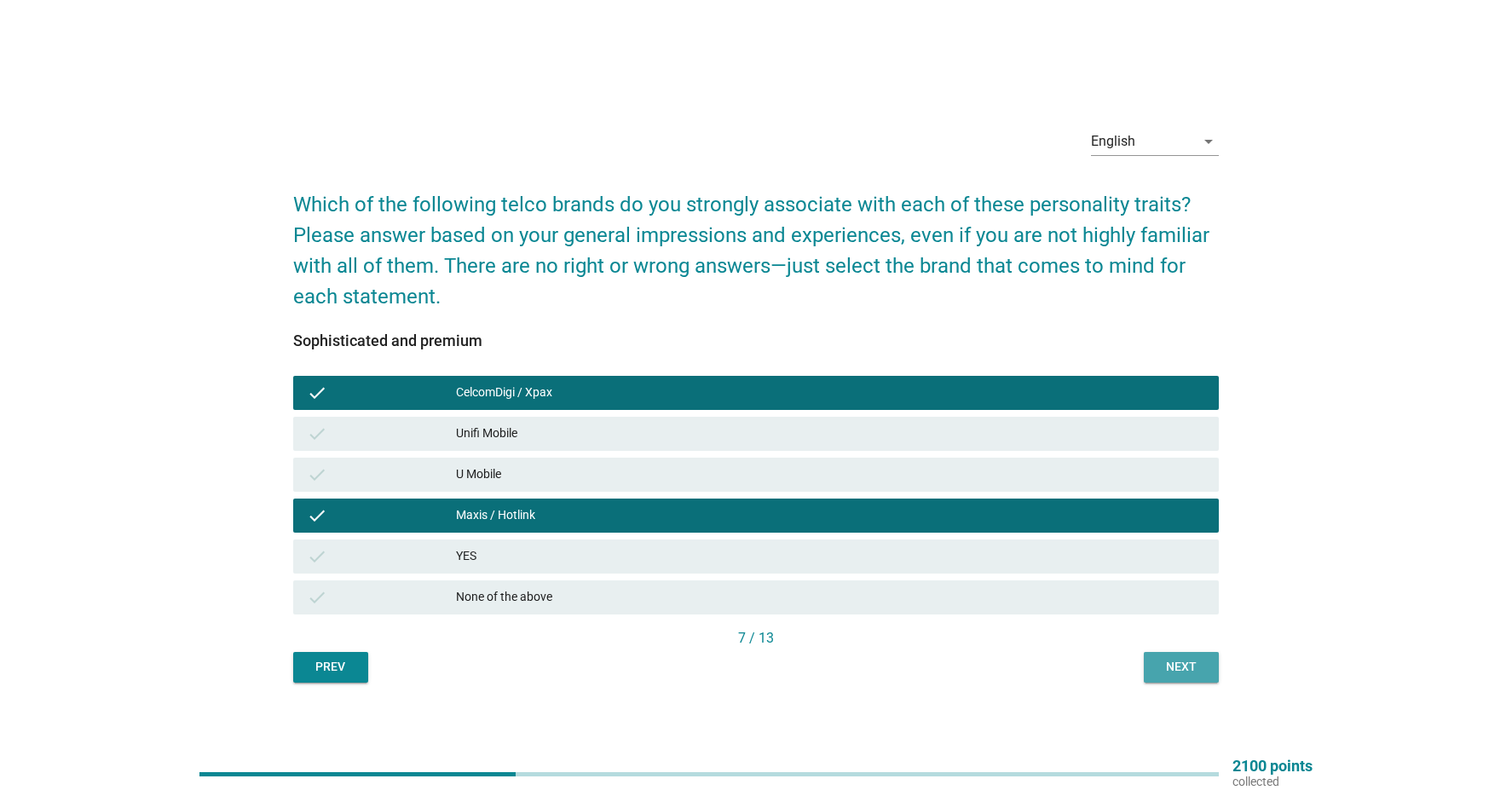
click at [1209, 669] on button "Next" at bounding box center [1181, 667] width 75 height 31
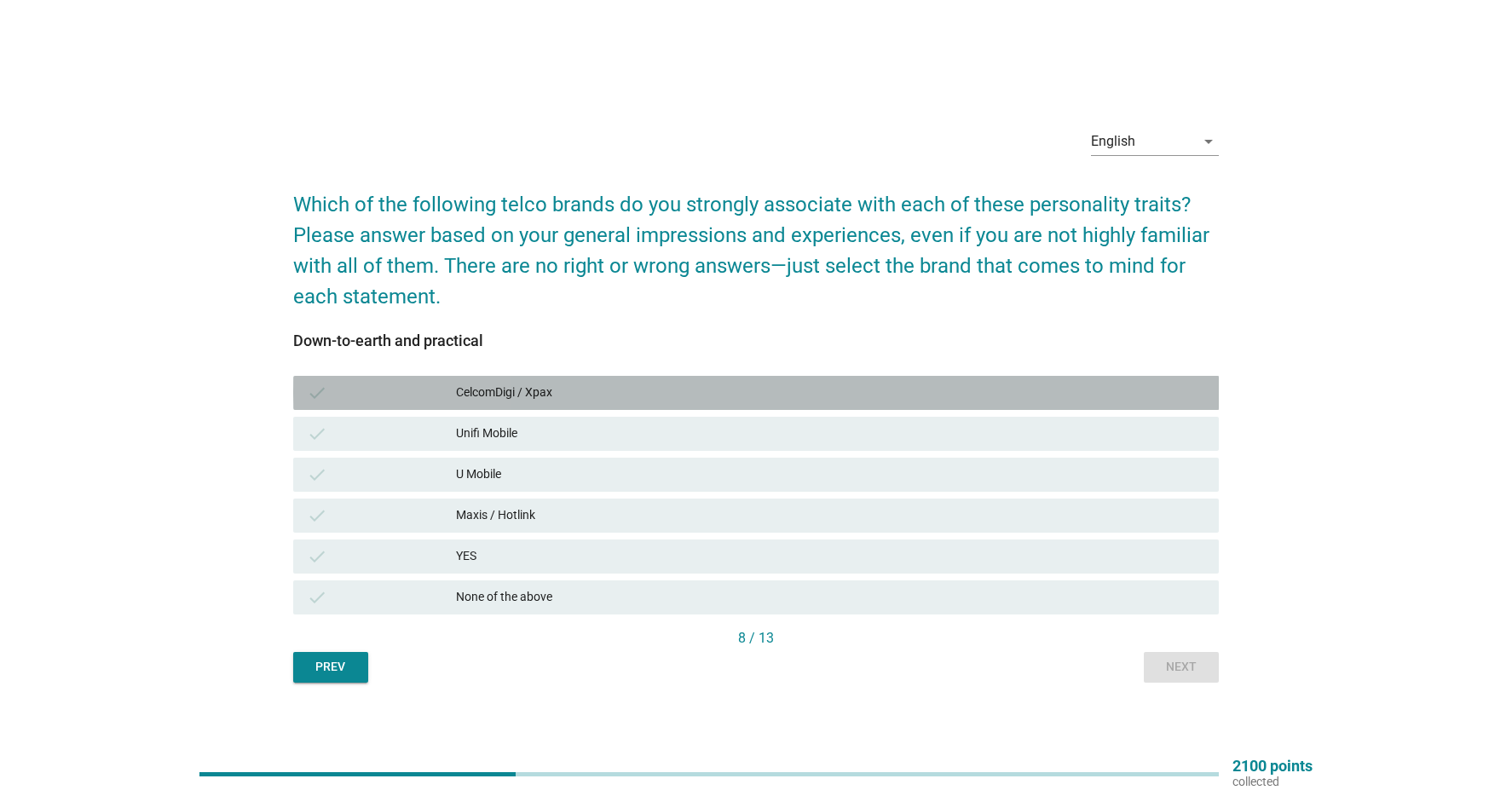
click at [698, 390] on div "CelcomDigi / Xpax" at bounding box center [830, 392] width 749 height 20
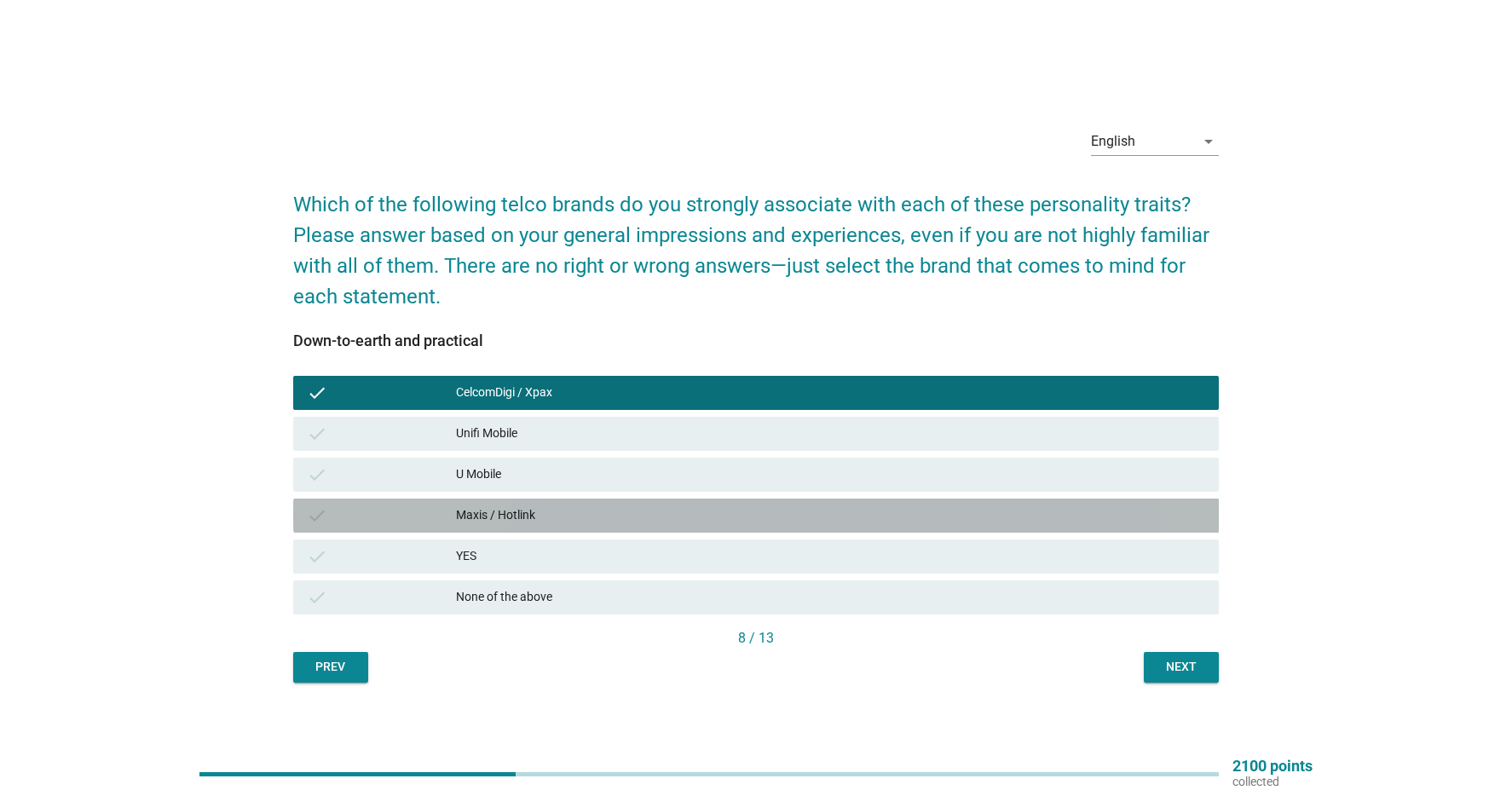
click at [593, 515] on div "Maxis / Hotlink" at bounding box center [830, 515] width 749 height 20
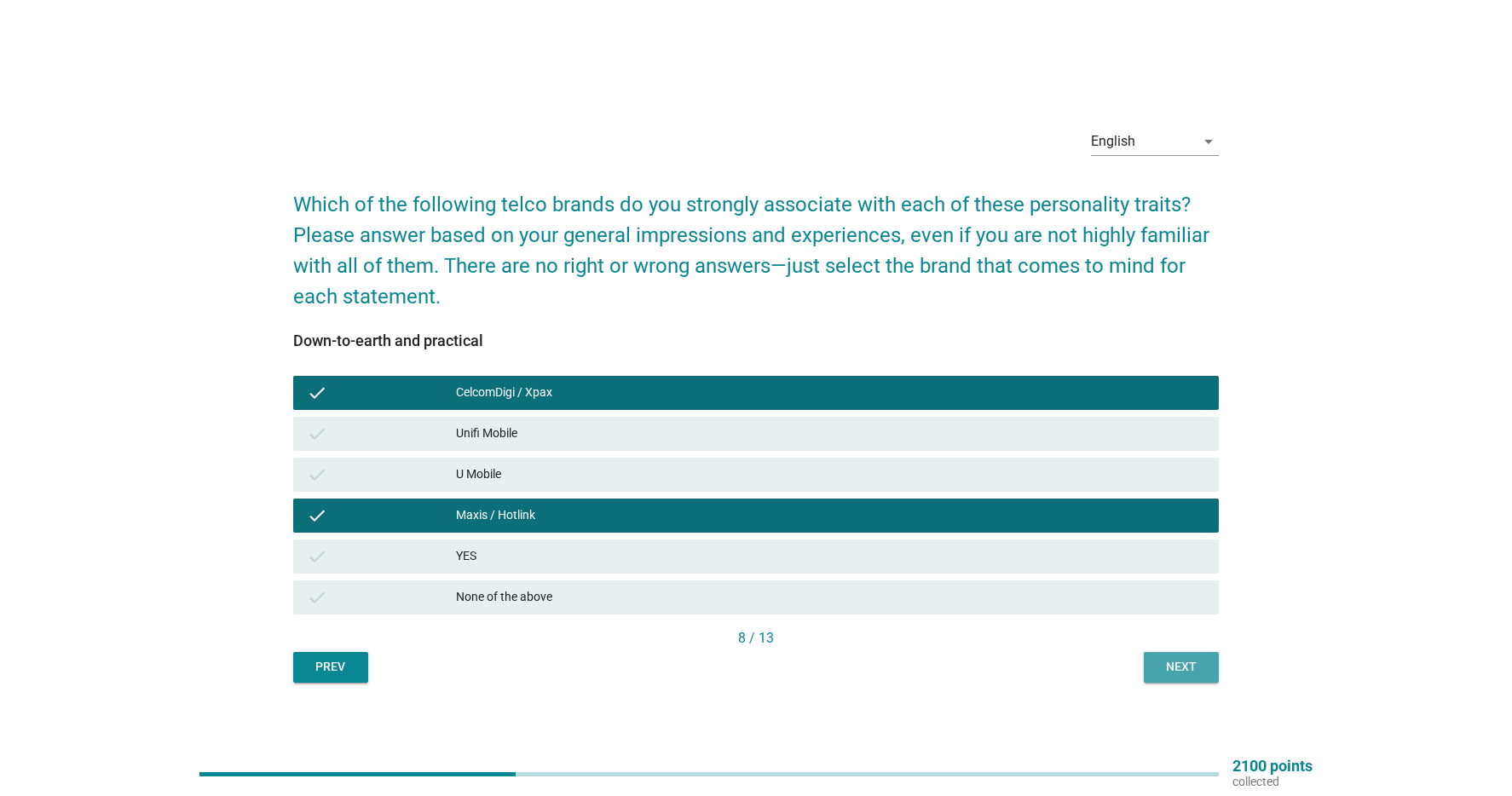
click at [1163, 663] on div "Next" at bounding box center [1181, 667] width 47 height 18
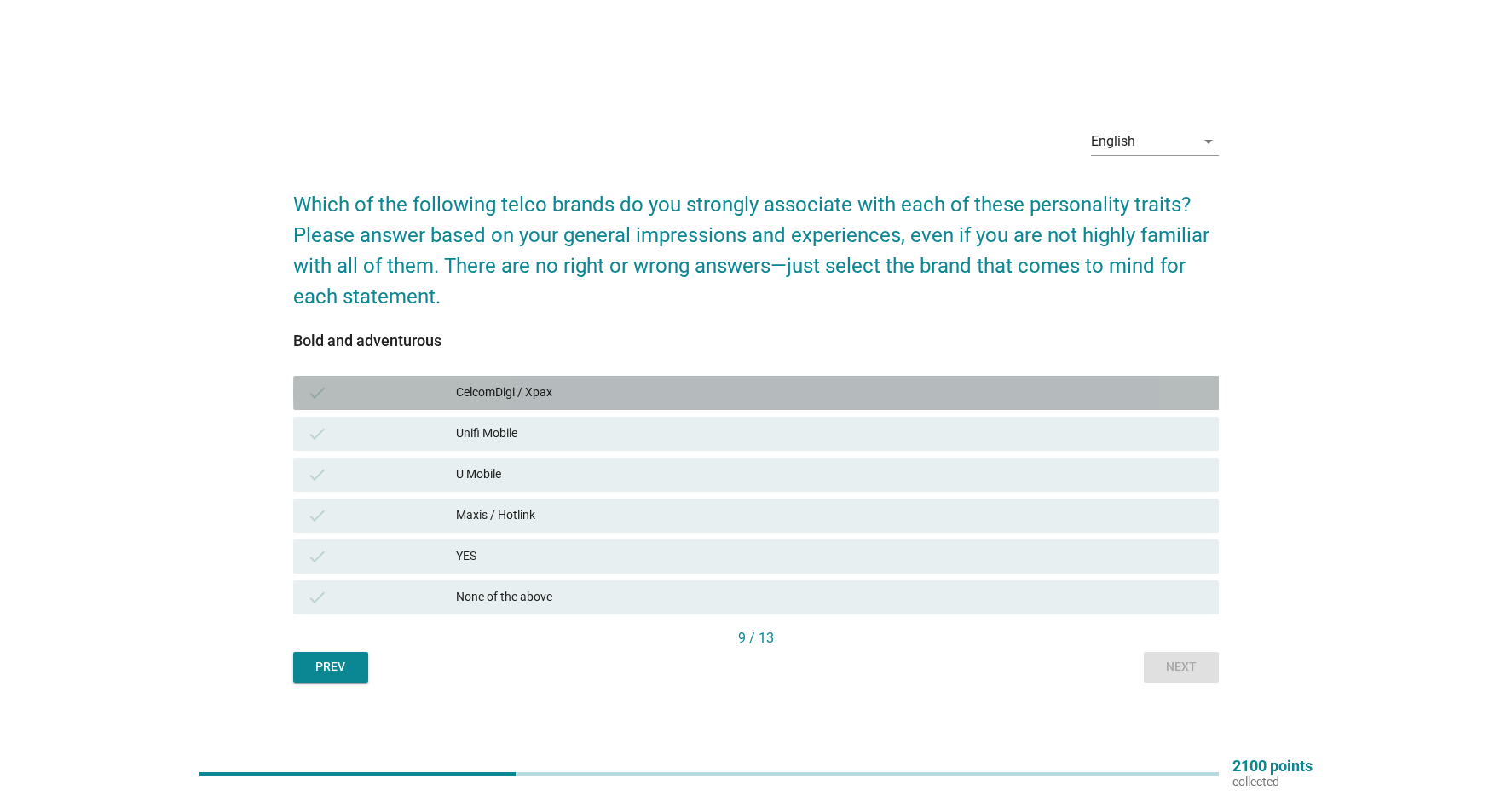
click at [638, 392] on div "CelcomDigi / Xpax" at bounding box center [830, 392] width 749 height 20
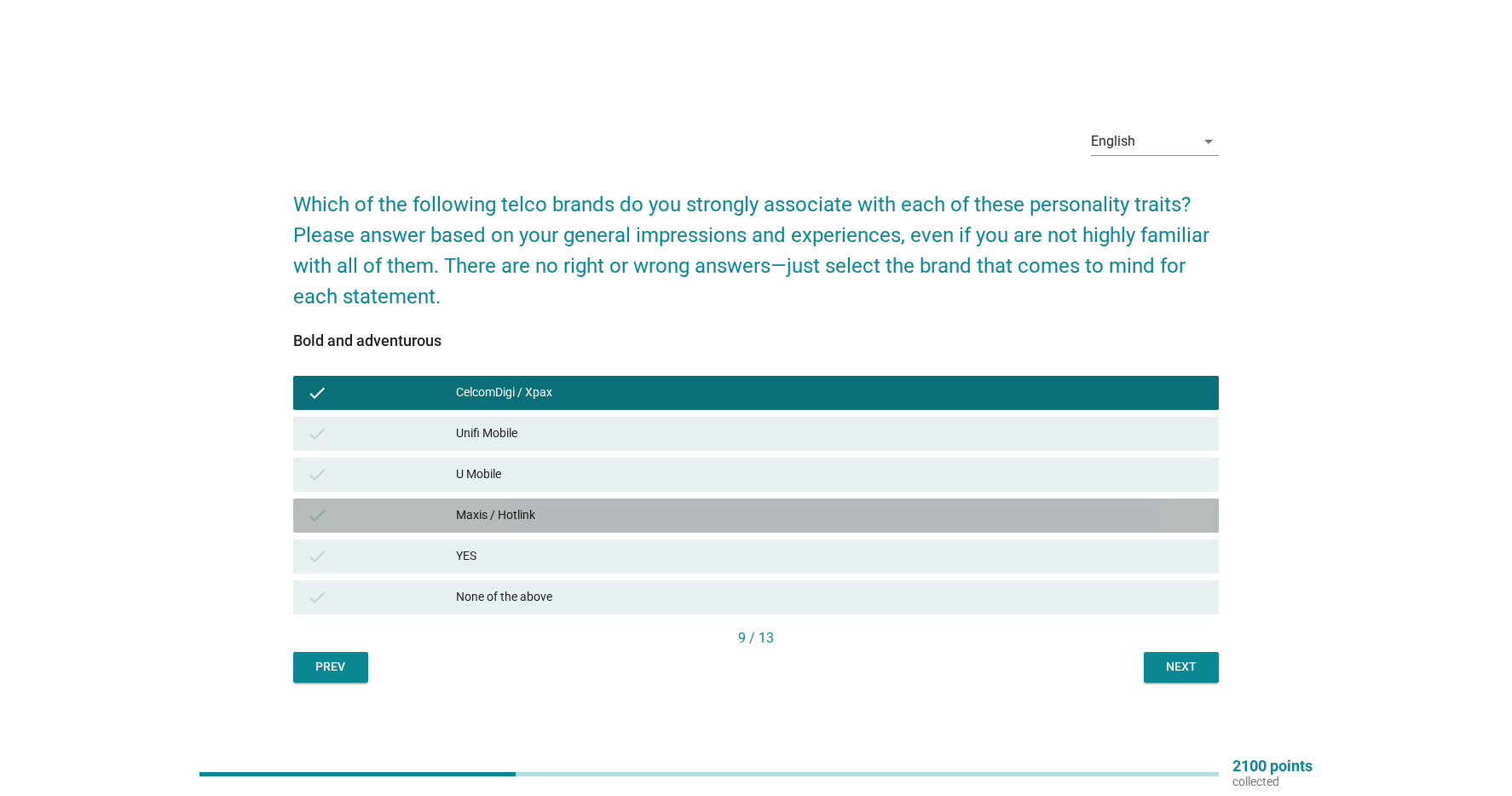
click at [565, 512] on div "Maxis / Hotlink" at bounding box center [830, 515] width 749 height 20
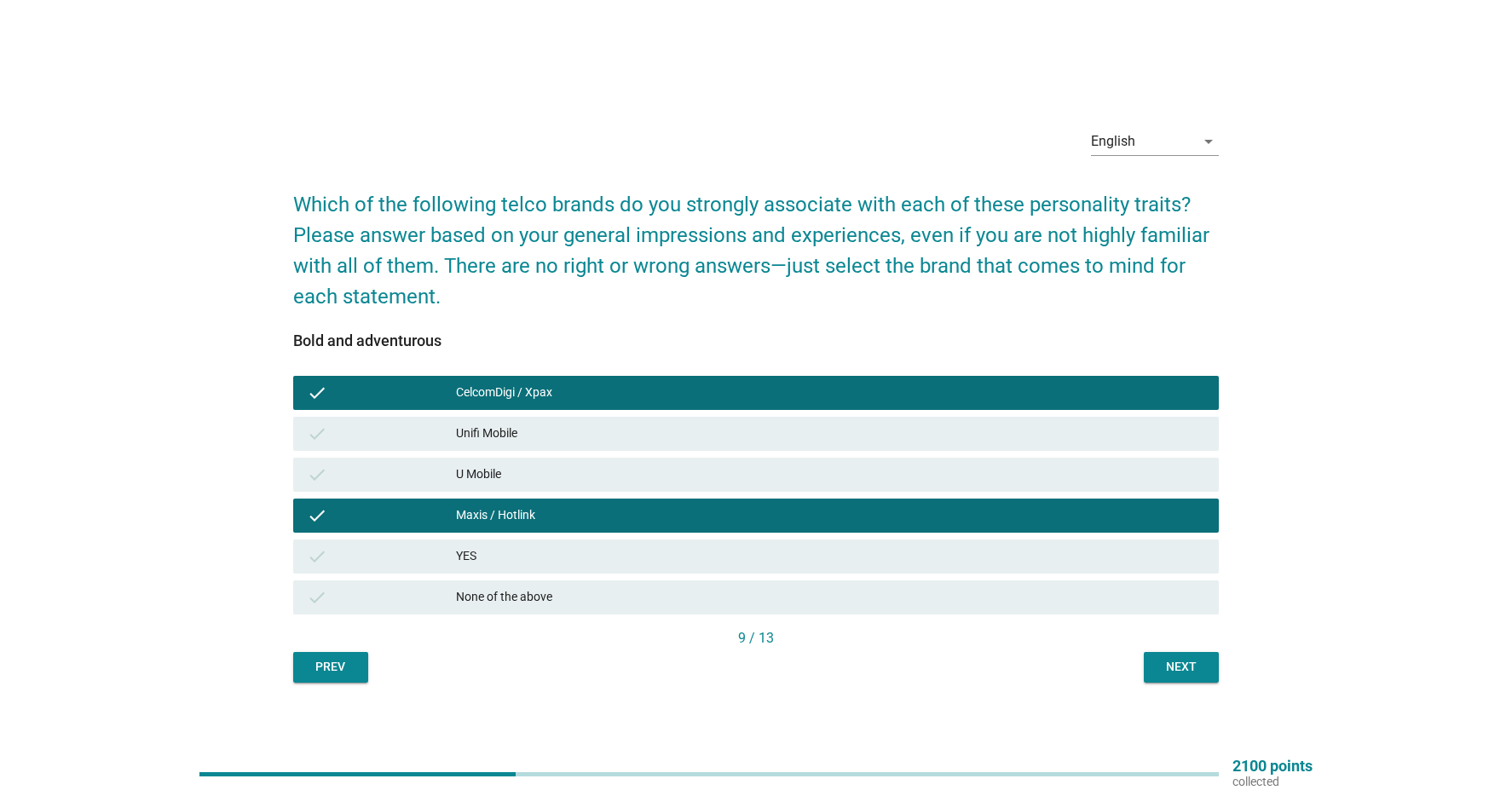
click at [1194, 663] on div "Next" at bounding box center [1181, 667] width 47 height 18
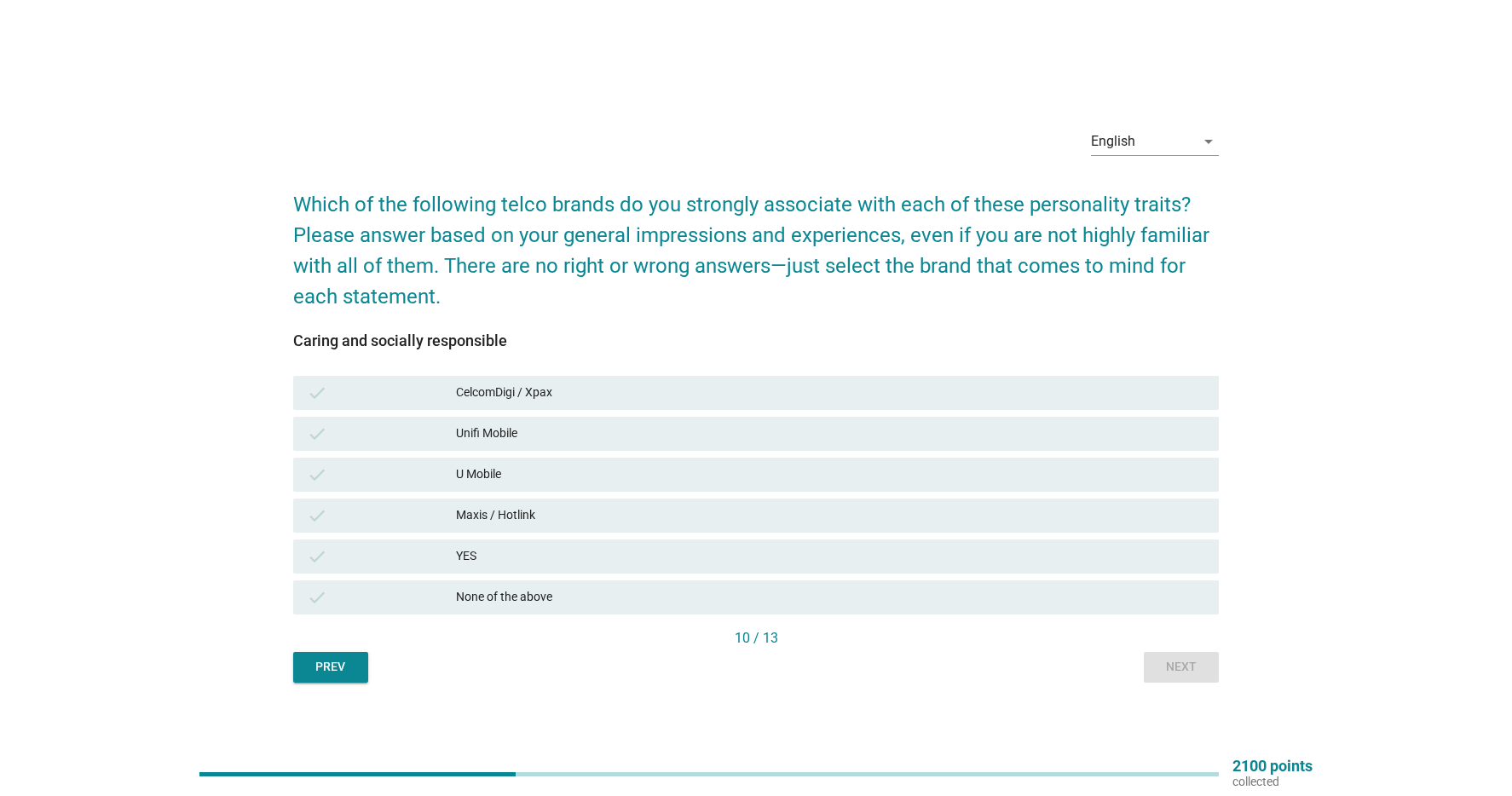
click at [638, 398] on div "CelcomDigi / Xpax" at bounding box center [830, 392] width 749 height 20
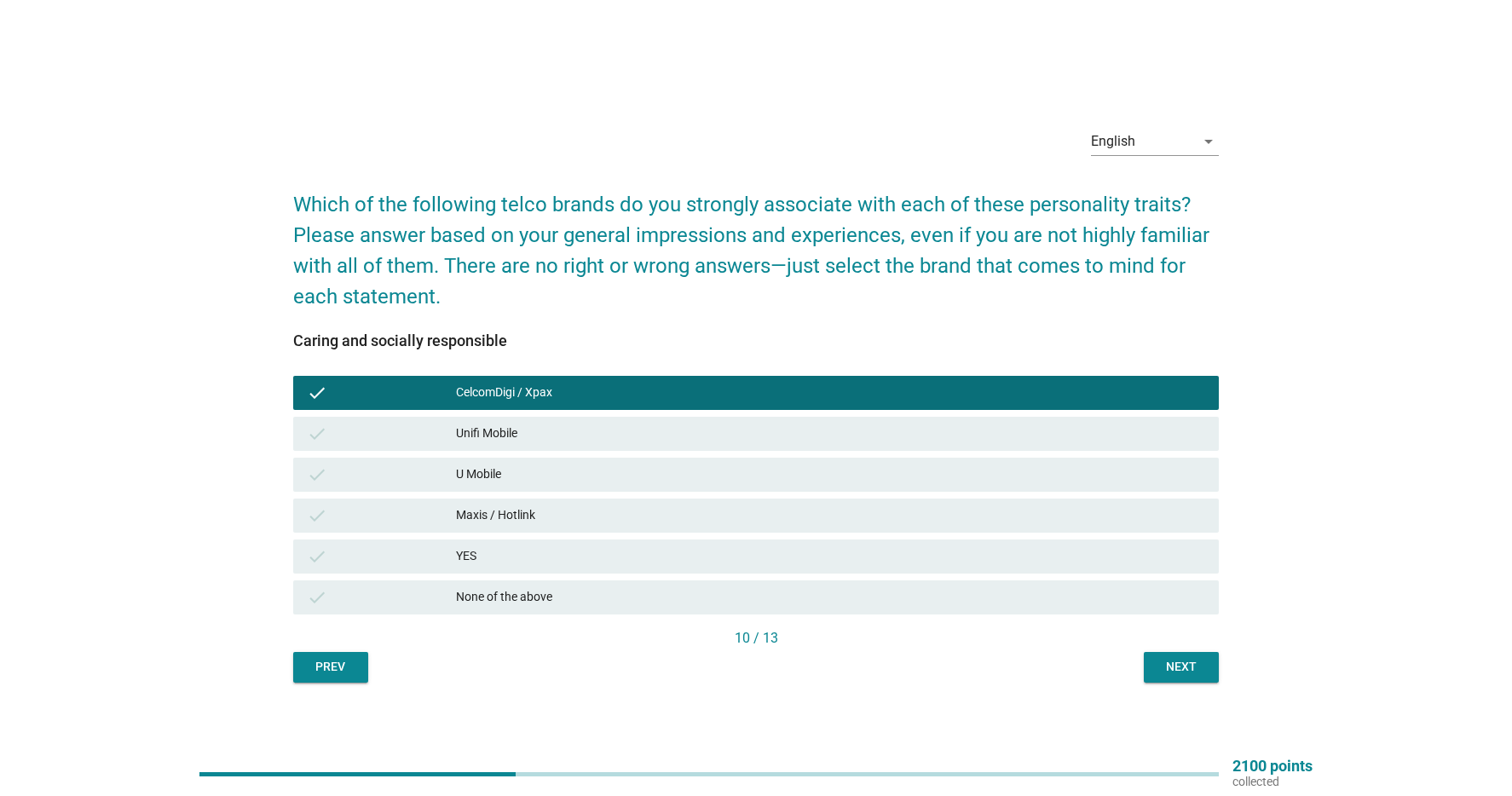
click at [570, 514] on div "Maxis / Hotlink" at bounding box center [830, 515] width 749 height 20
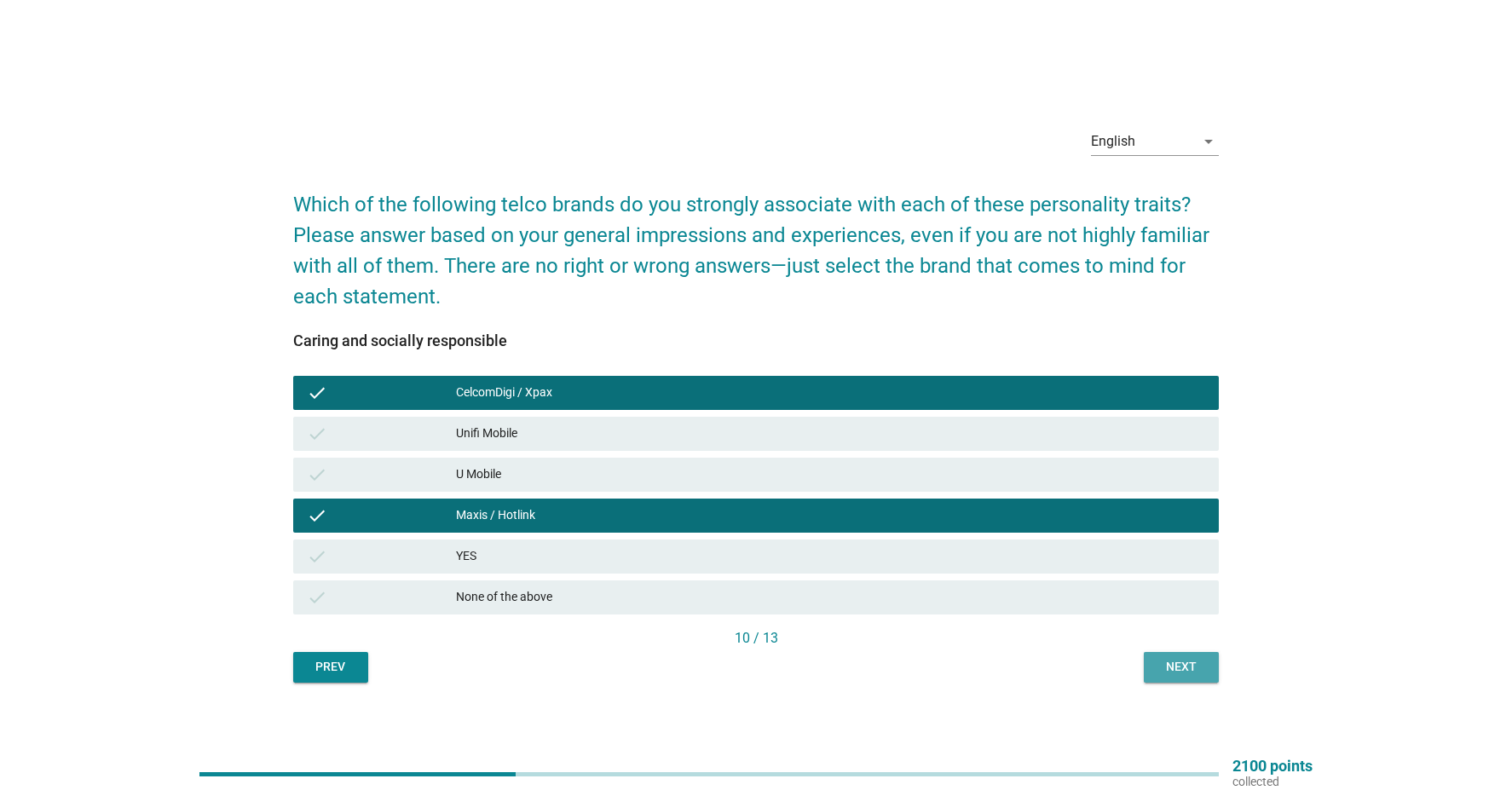
click at [1197, 667] on div "Next" at bounding box center [1181, 667] width 47 height 18
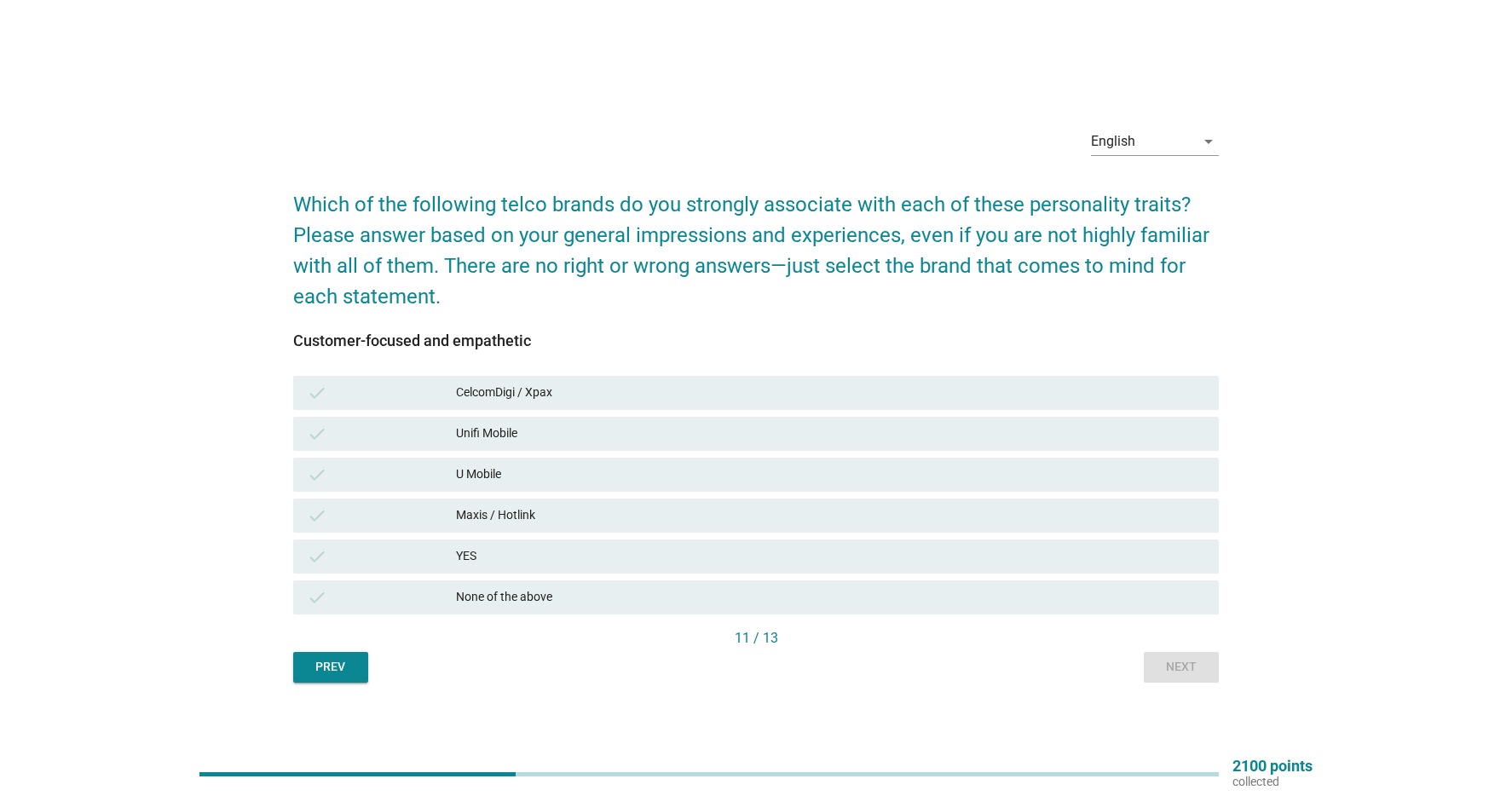
click at [566, 385] on div "CelcomDigi / Xpax" at bounding box center [830, 392] width 749 height 20
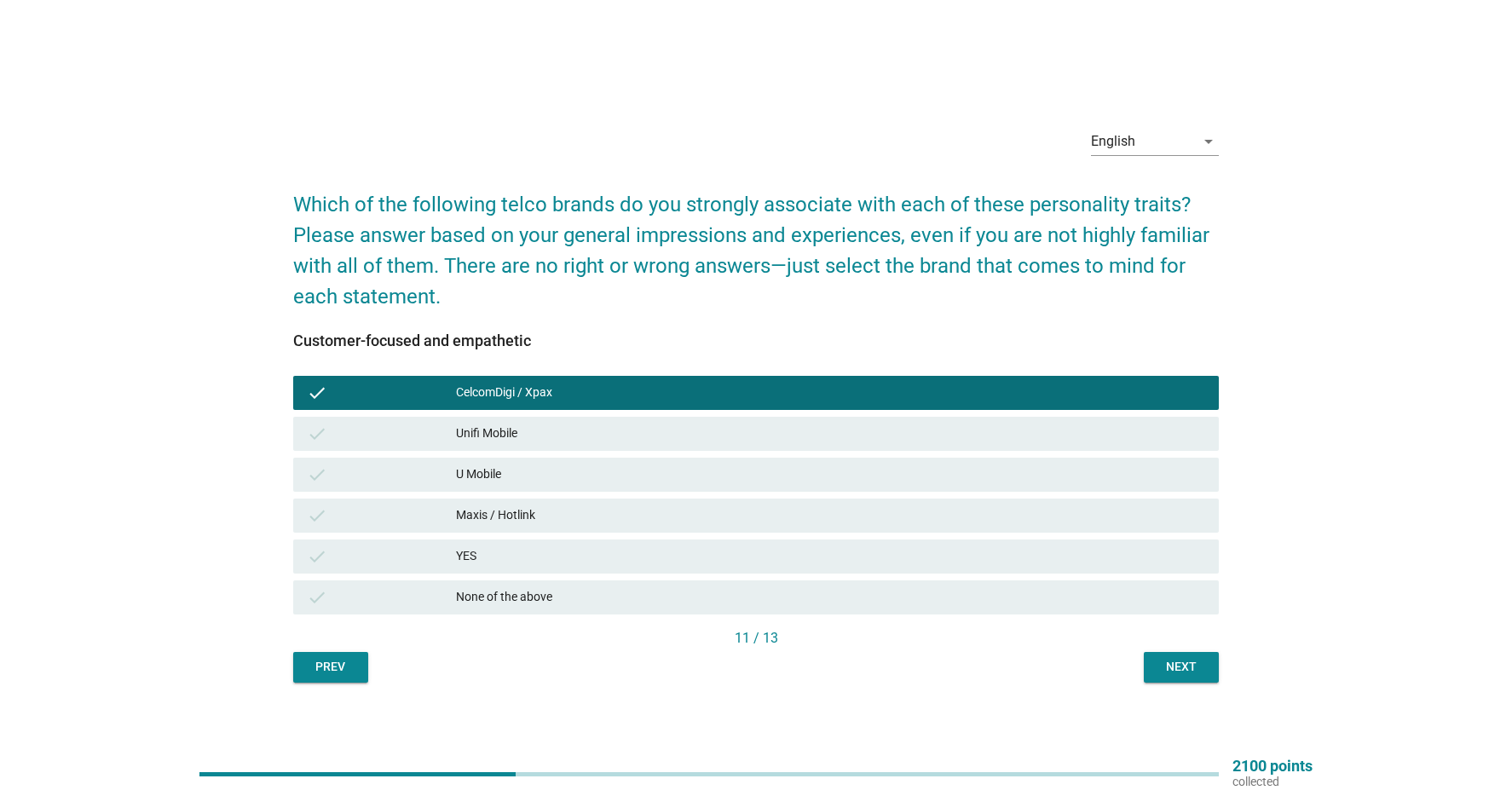
click at [502, 517] on div "Maxis / Hotlink" at bounding box center [830, 515] width 749 height 20
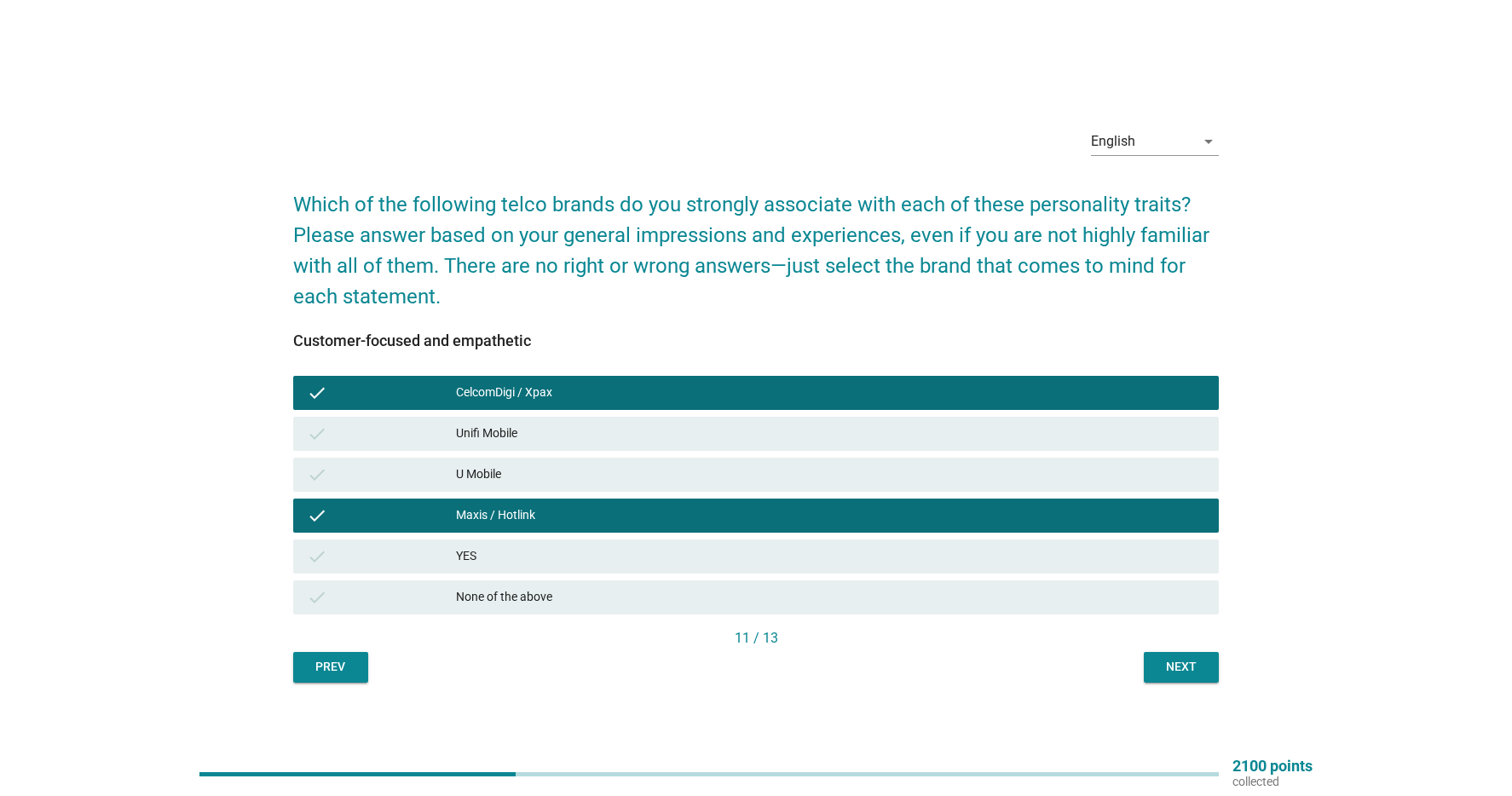
click at [1199, 658] on div "Next" at bounding box center [1181, 667] width 47 height 18
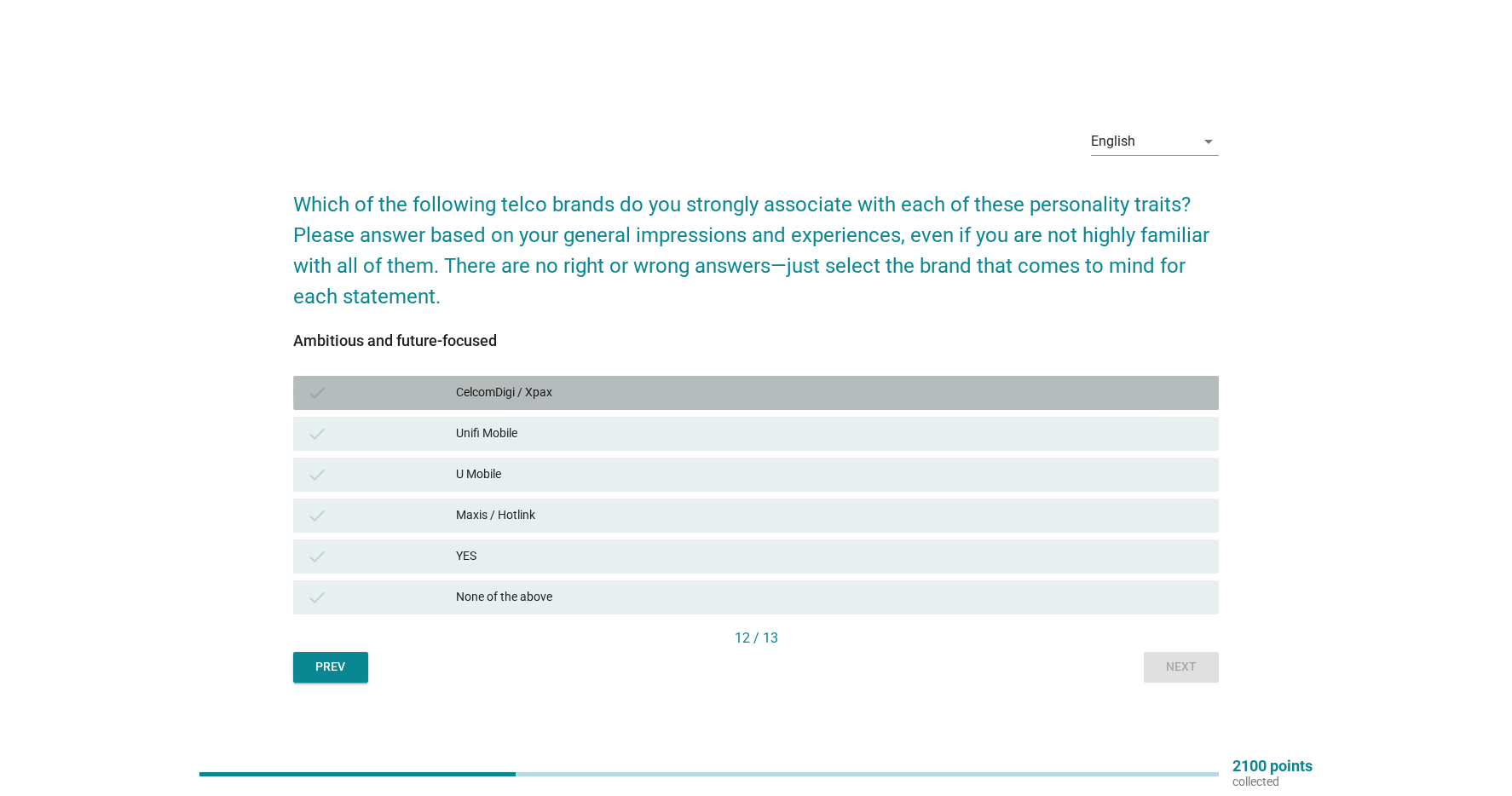
click at [748, 390] on div "CelcomDigi / Xpax" at bounding box center [830, 392] width 749 height 20
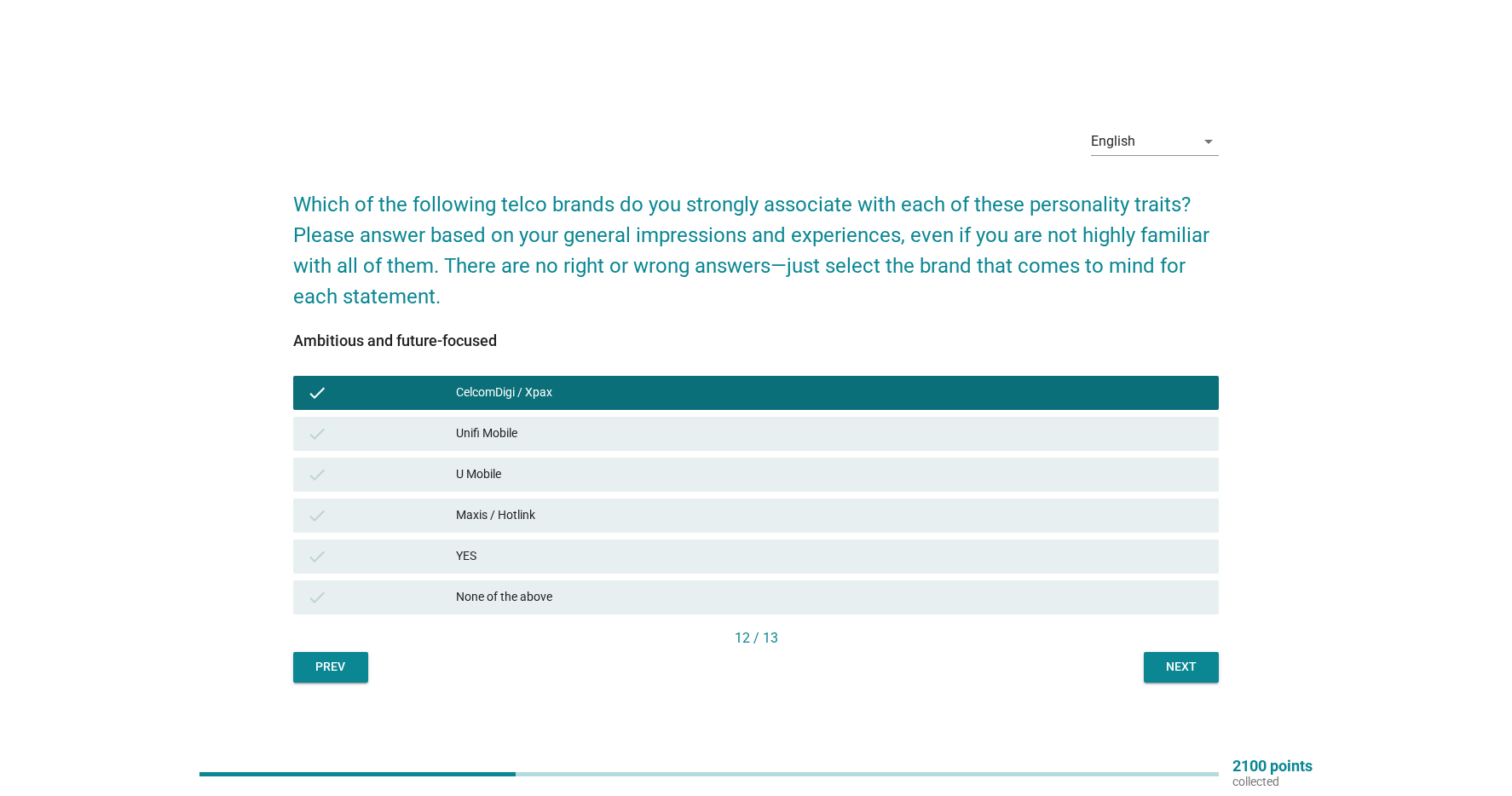
click at [647, 518] on div "Maxis / Hotlink" at bounding box center [830, 515] width 749 height 20
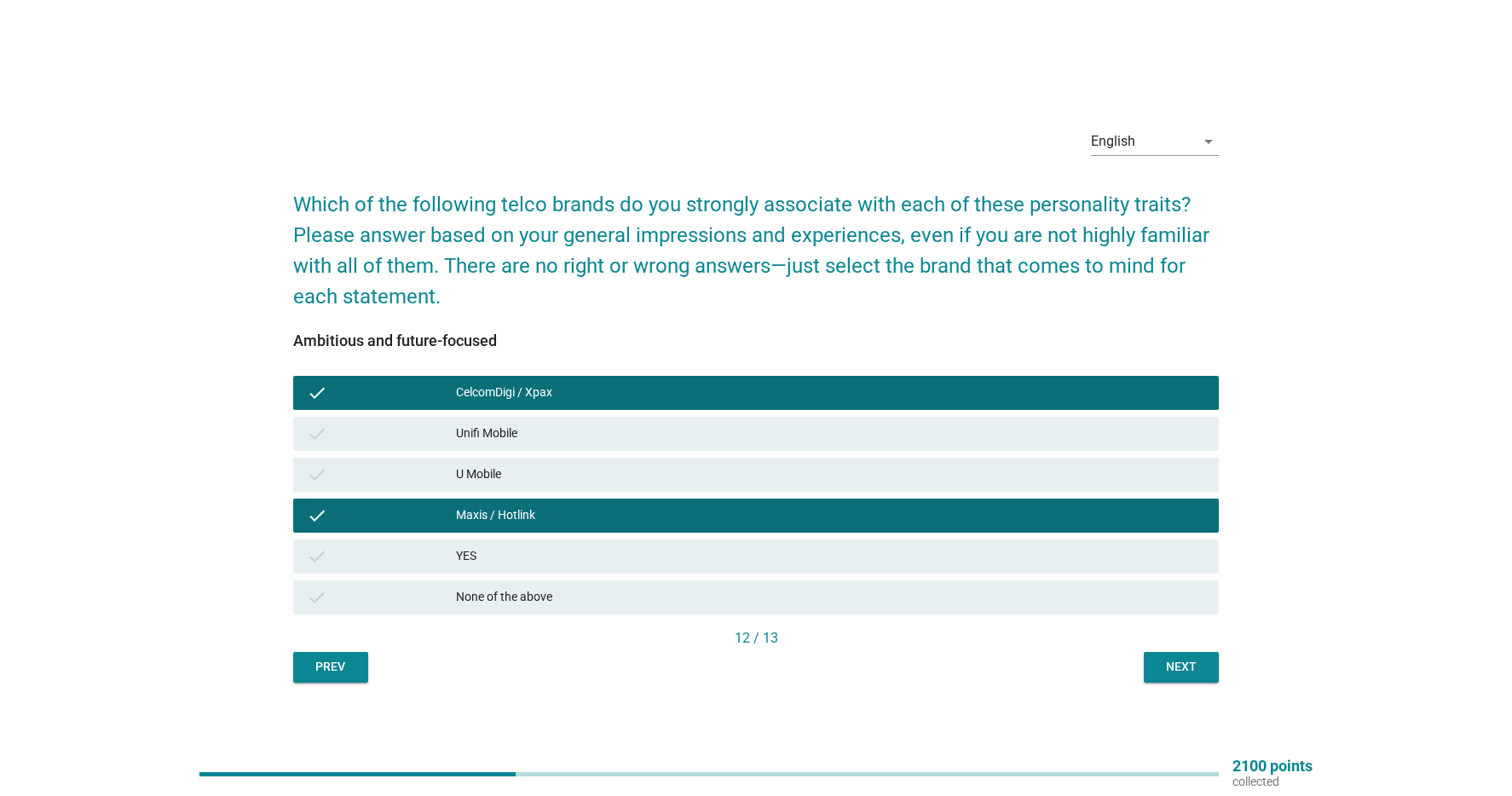
click at [1189, 663] on div "Next" at bounding box center [1181, 667] width 47 height 18
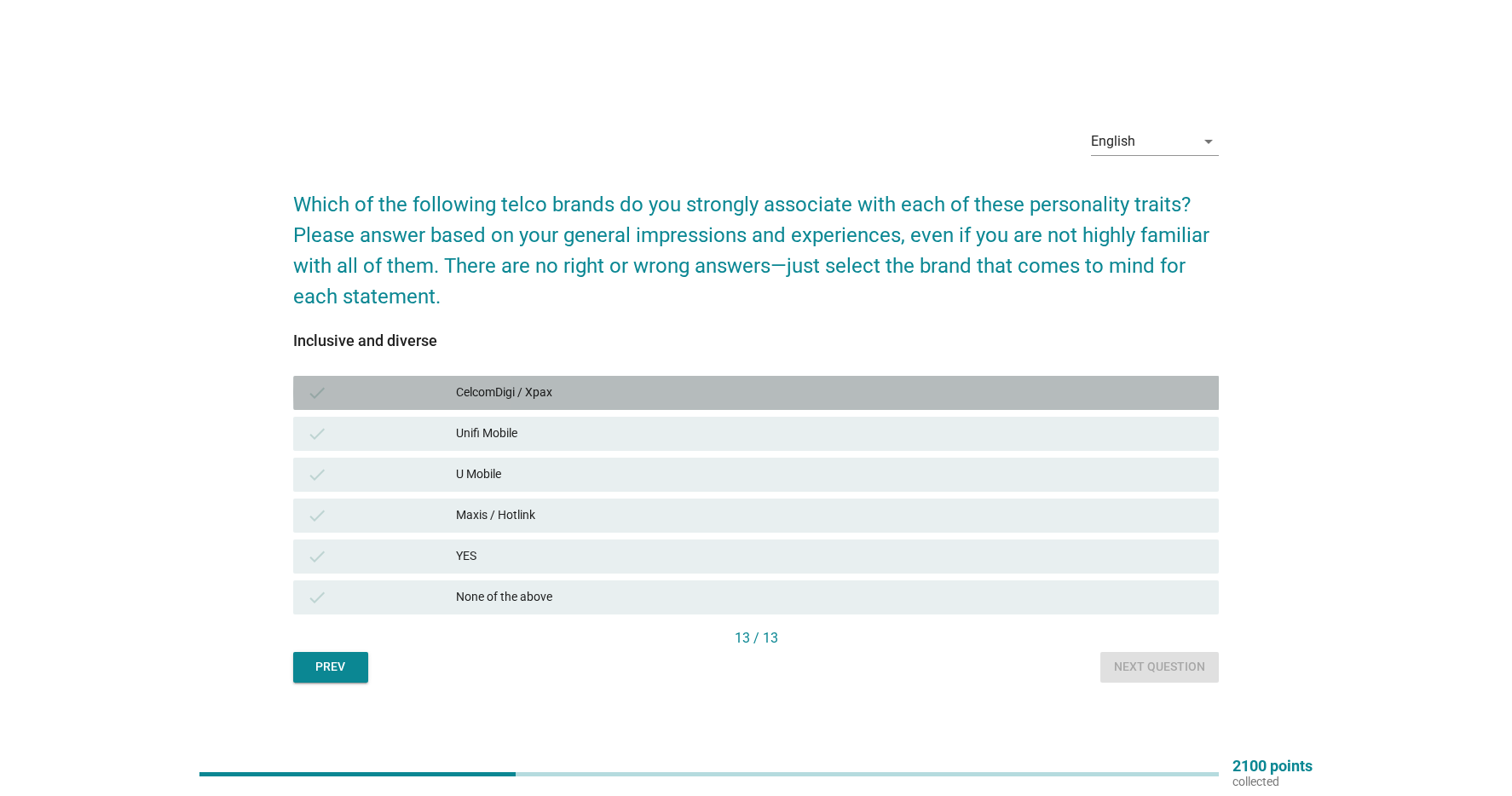
click at [737, 401] on div "CelcomDigi / Xpax" at bounding box center [830, 392] width 749 height 20
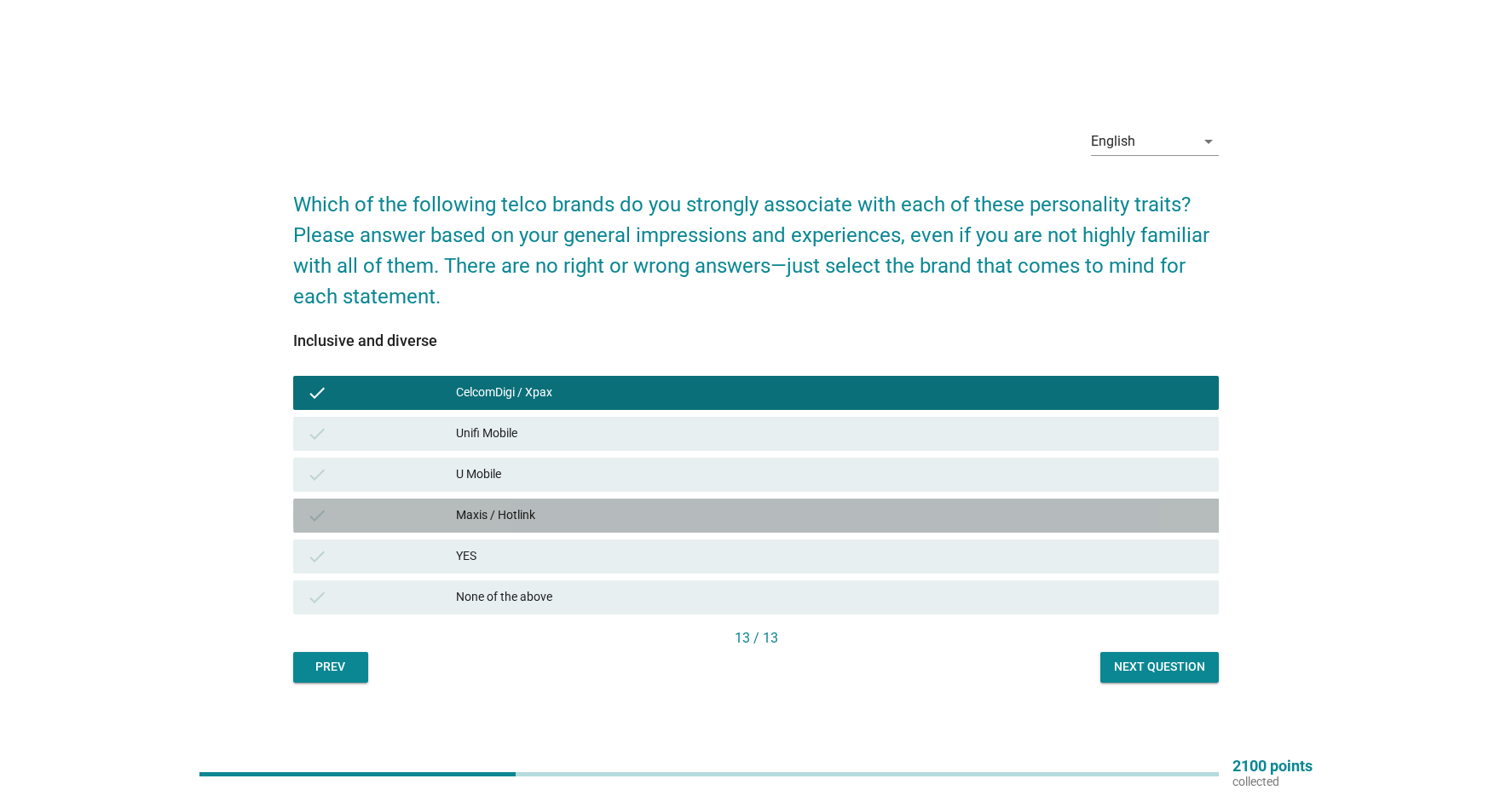
click at [680, 502] on div "check Maxis / Hotlink" at bounding box center [756, 515] width 926 height 34
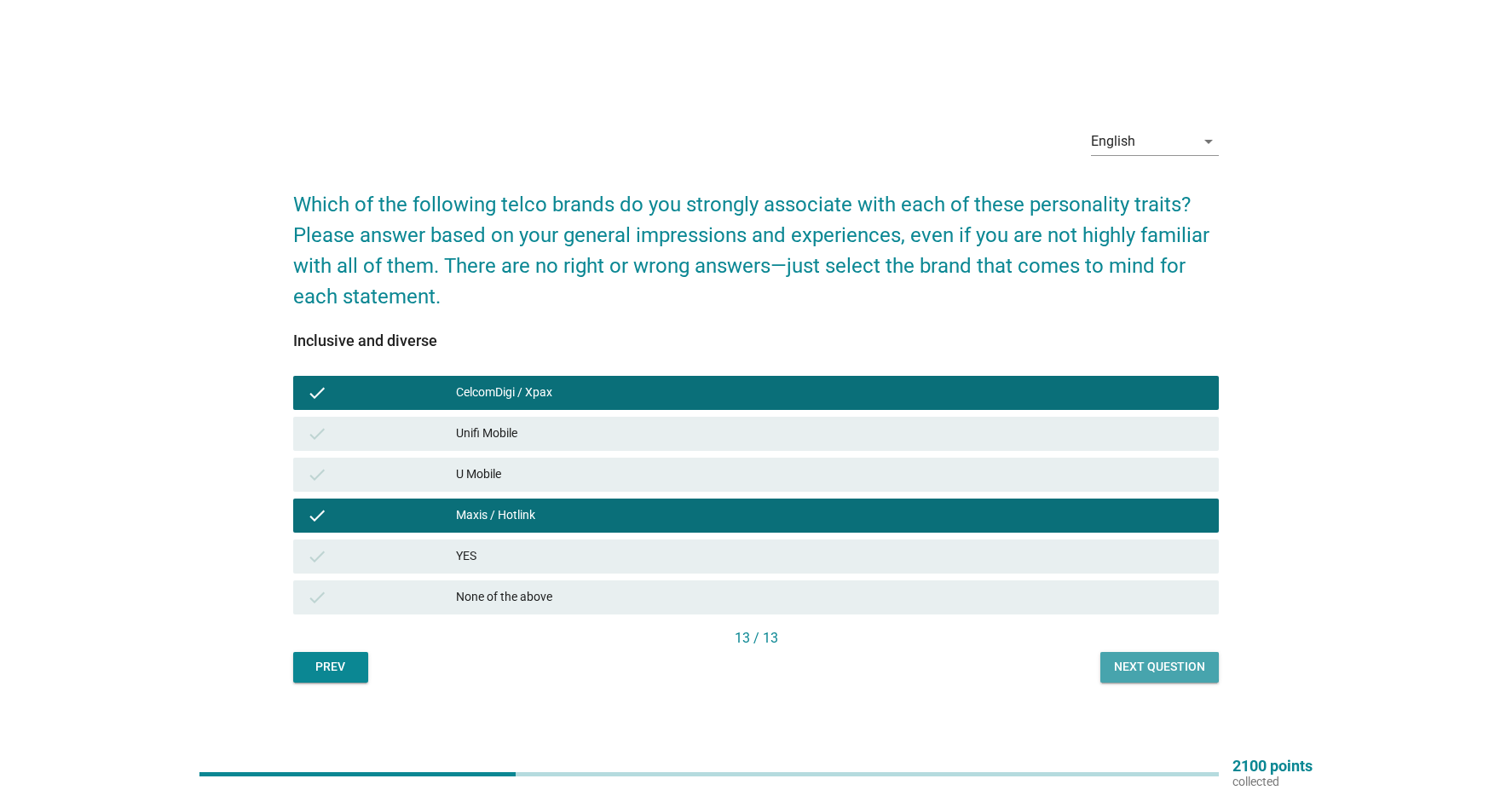
click at [1177, 672] on div "Next question" at bounding box center [1160, 667] width 91 height 18
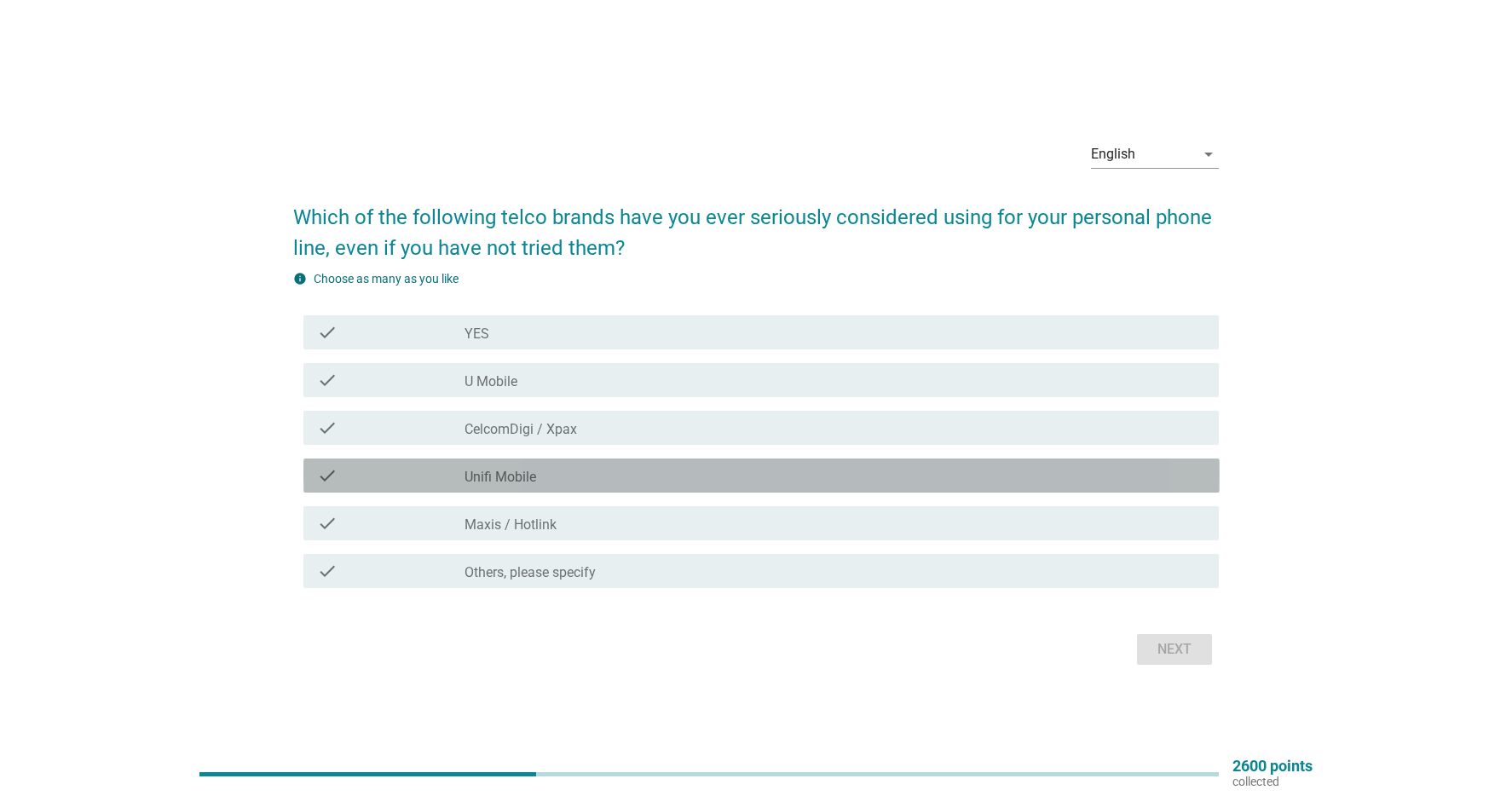
click at [587, 470] on div "check_box_outline_blank Unifi Mobile" at bounding box center [835, 475] width 741 height 20
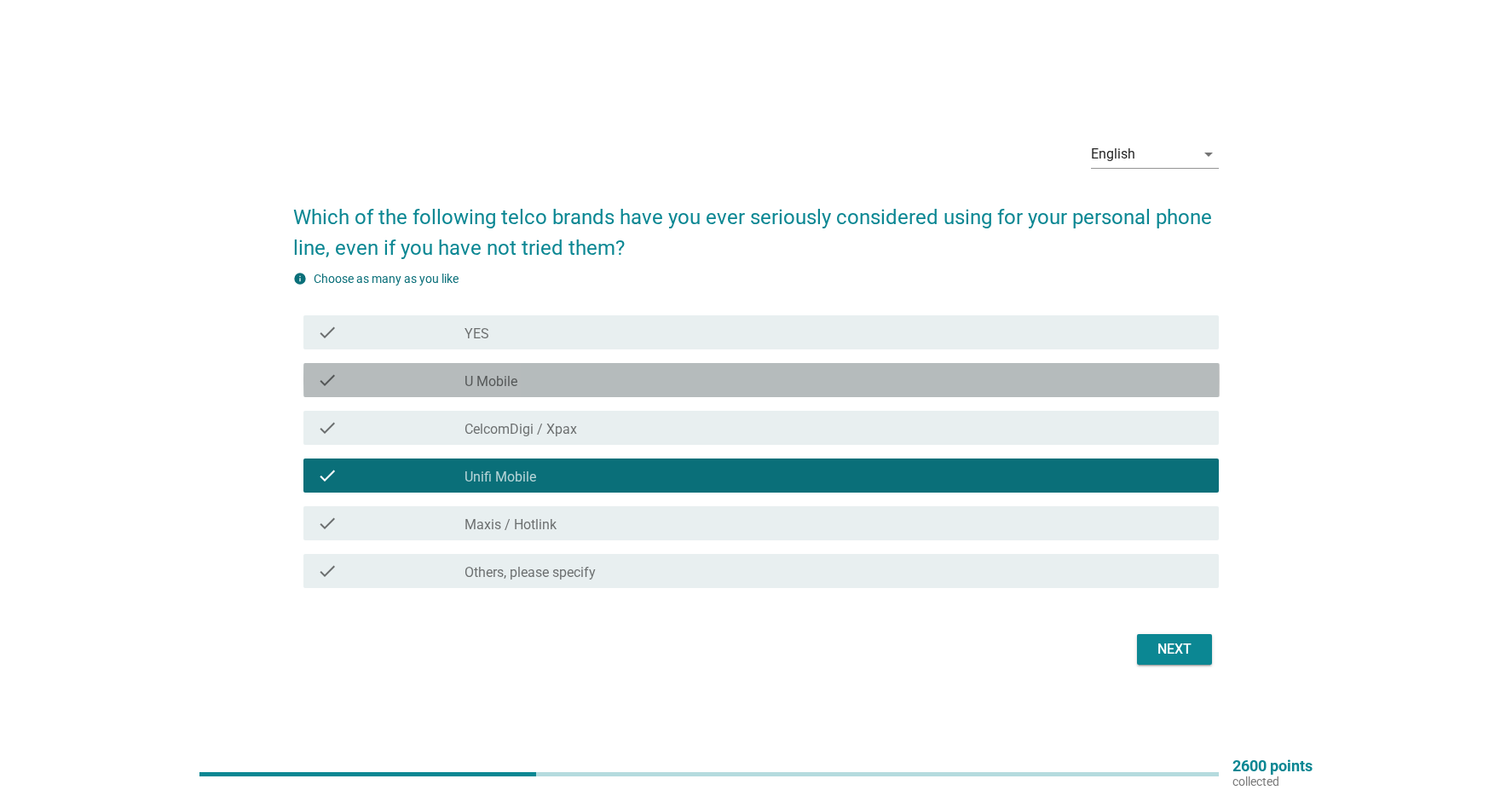
click at [602, 380] on div "check_box_outline_blank U Mobile" at bounding box center [835, 379] width 741 height 20
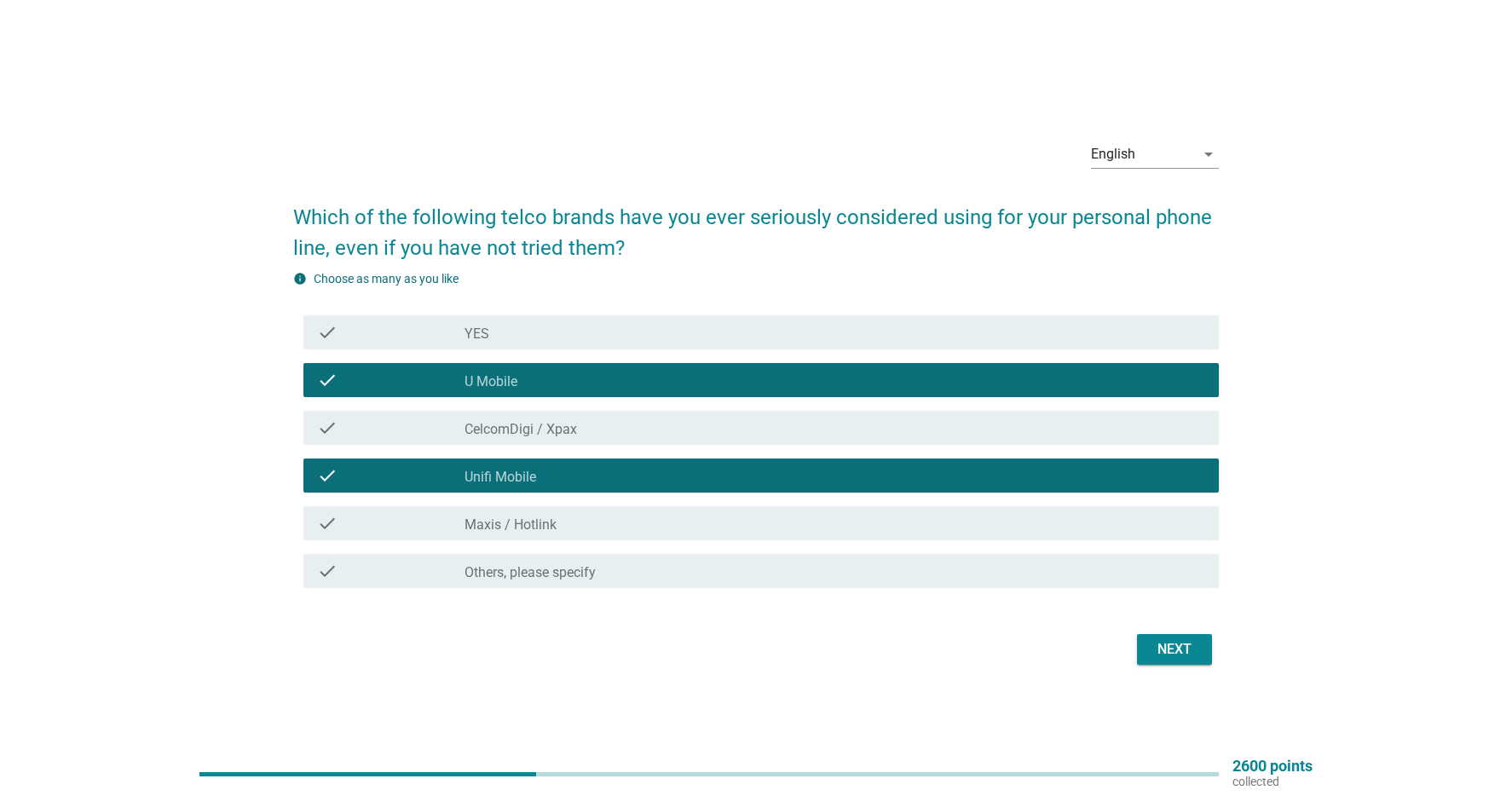
click at [680, 331] on div "check_box_outline_blank YES" at bounding box center [835, 332] width 741 height 20
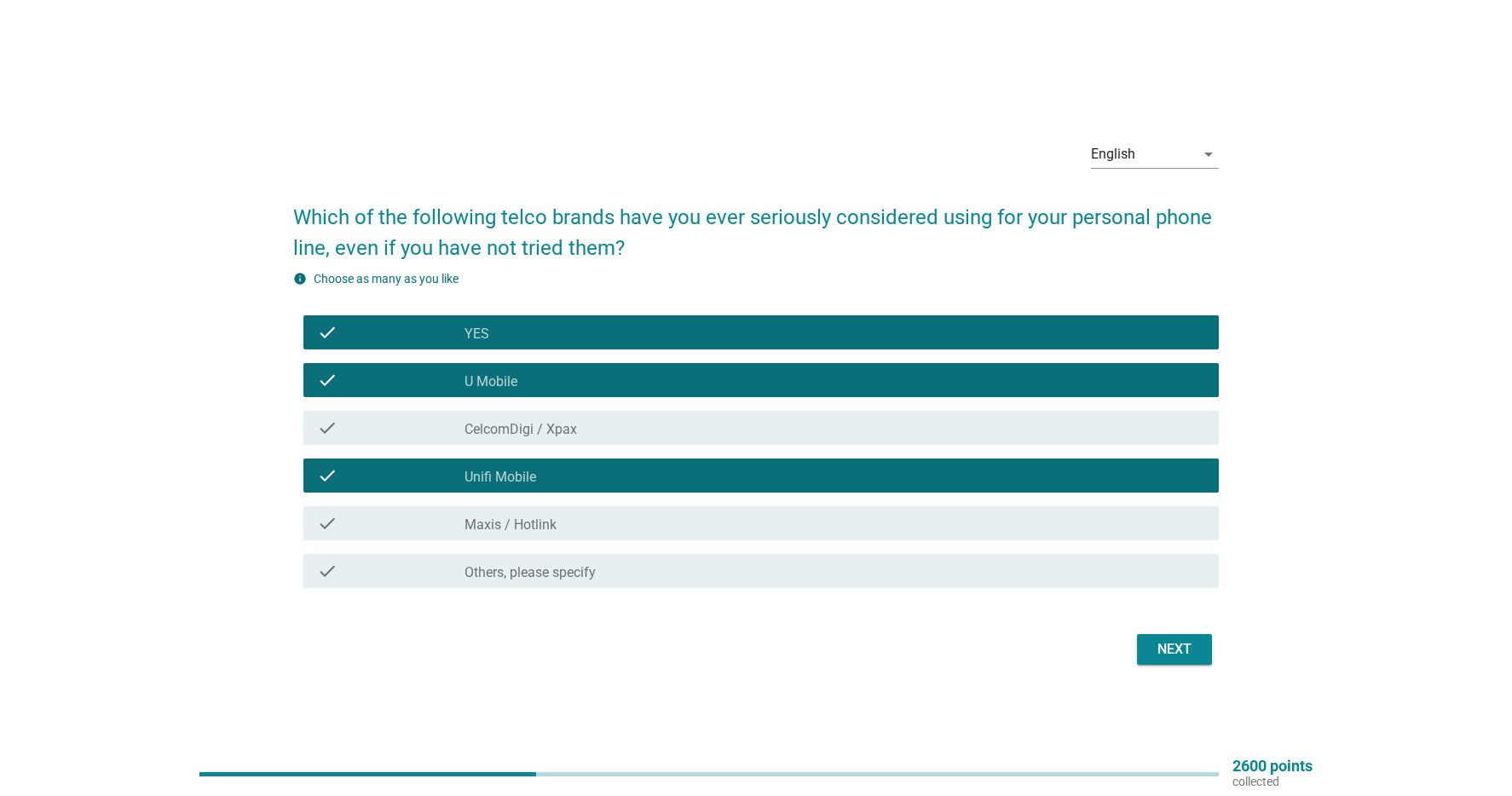
click at [1192, 644] on div "Next" at bounding box center [1175, 649] width 47 height 20
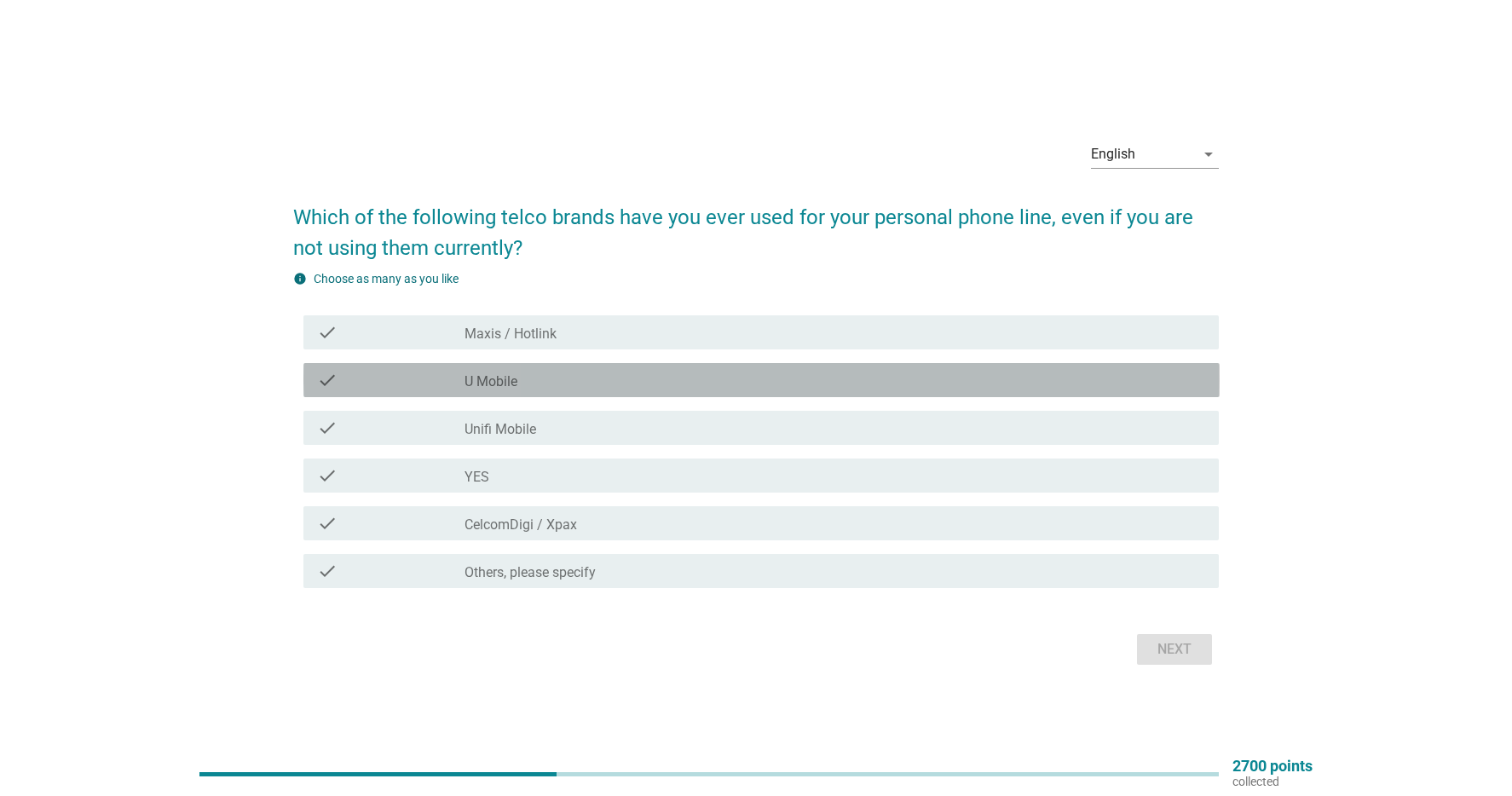
click at [604, 376] on div "check_box_outline_blank U Mobile" at bounding box center [835, 379] width 741 height 20
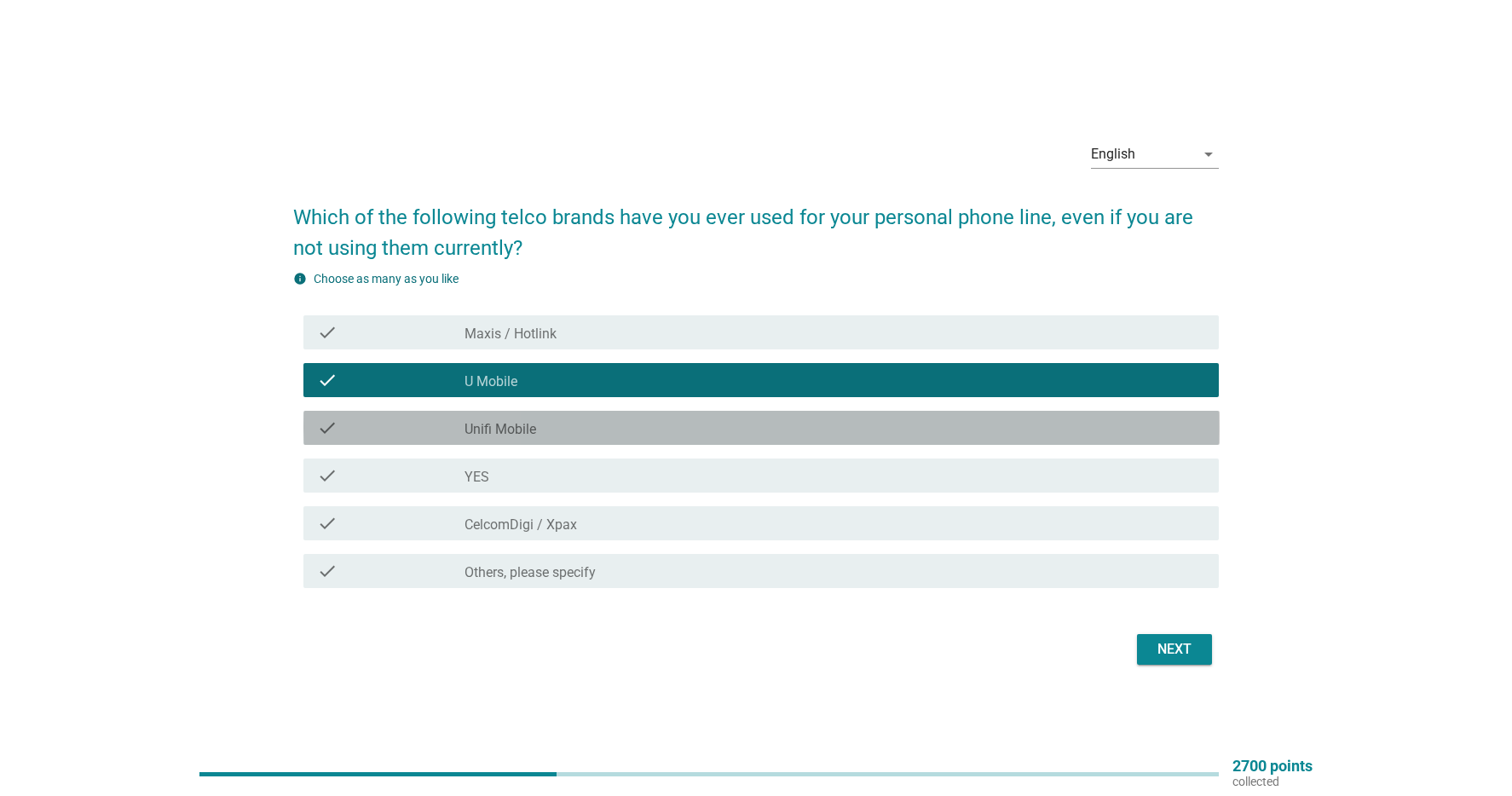
click at [578, 425] on div "check_box Unifi Mobile" at bounding box center [835, 427] width 741 height 20
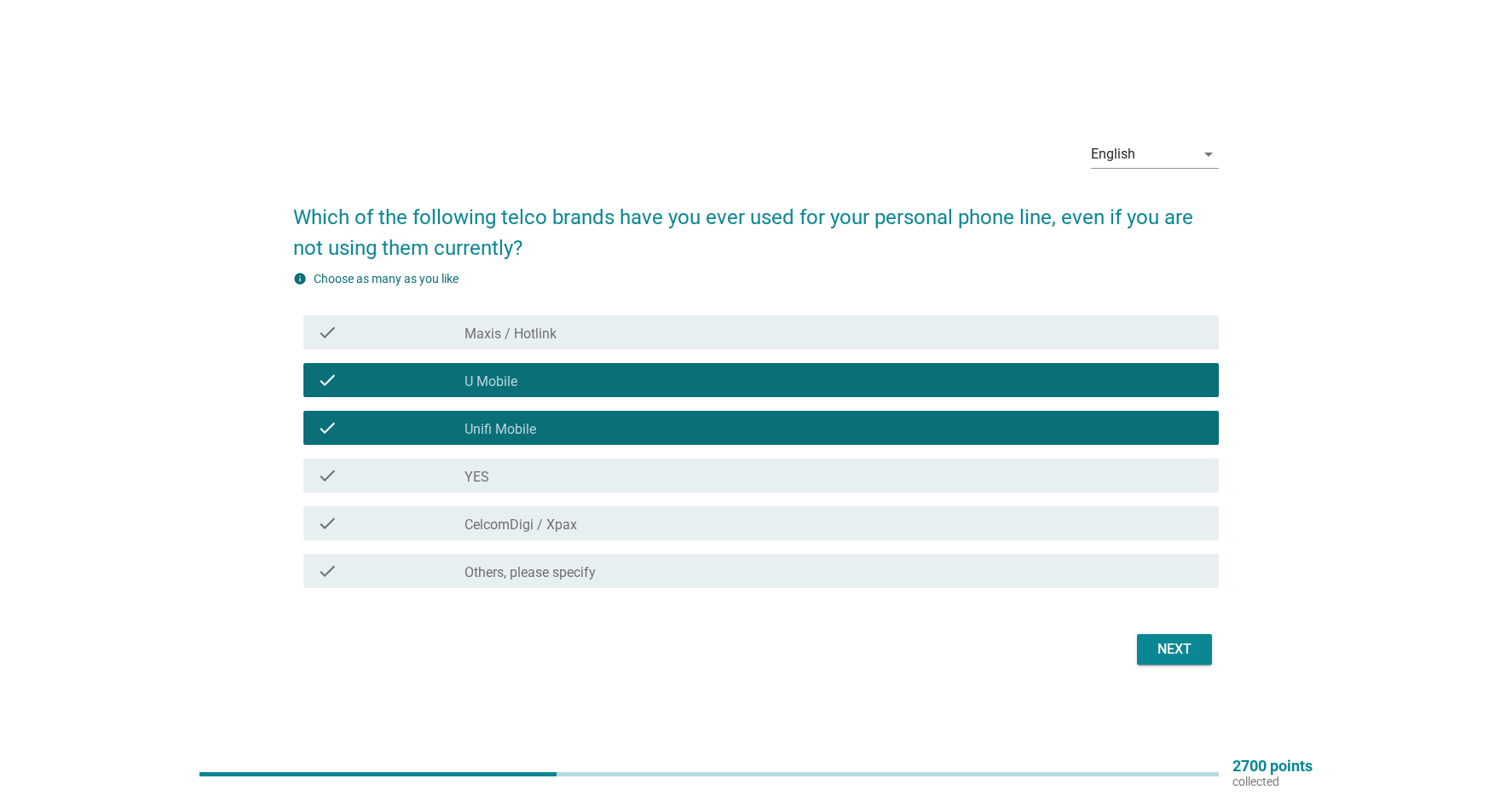
click at [560, 473] on div "check_box YES" at bounding box center [835, 475] width 741 height 20
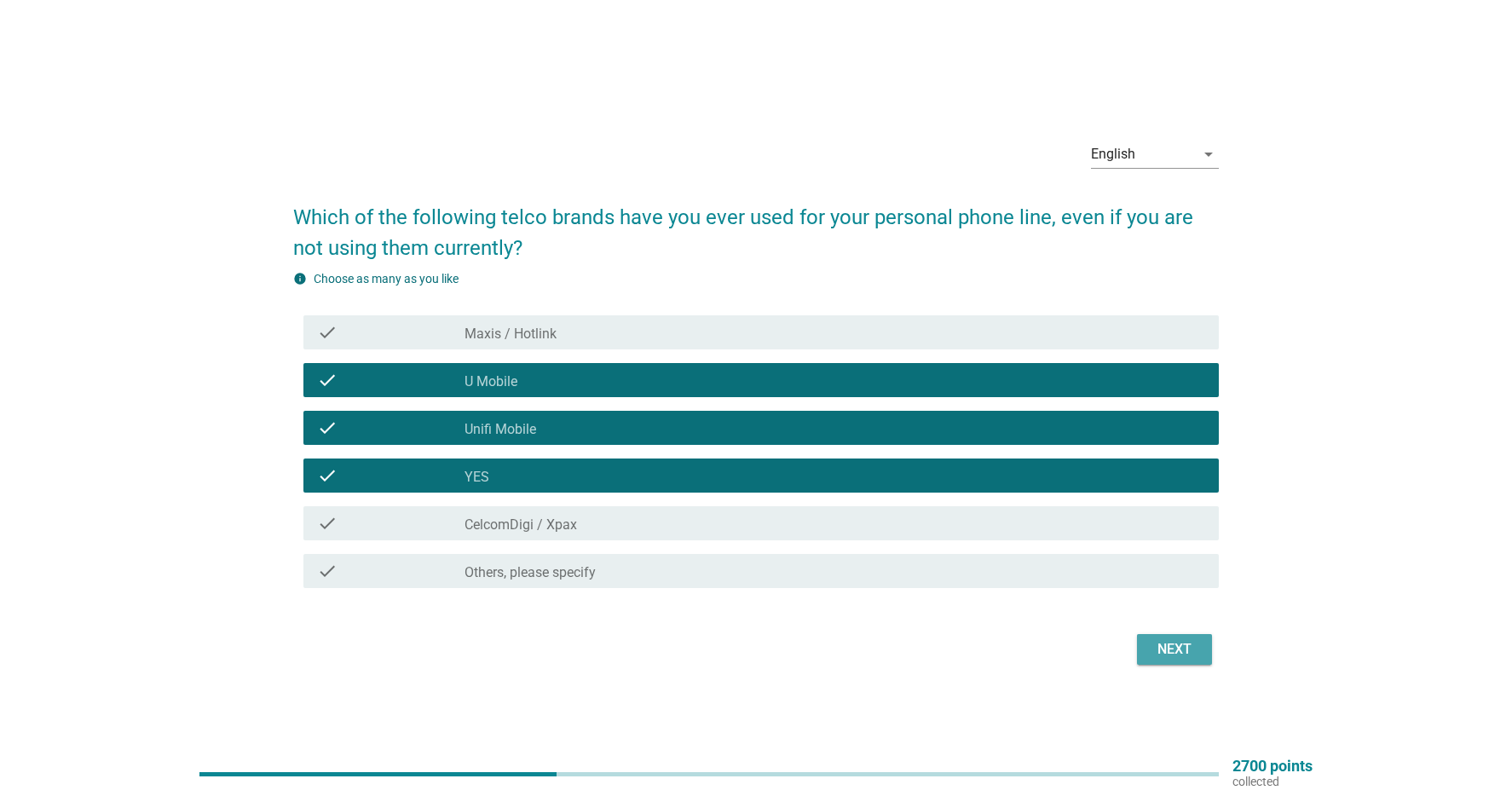
click at [1188, 649] on div "Next" at bounding box center [1175, 649] width 47 height 20
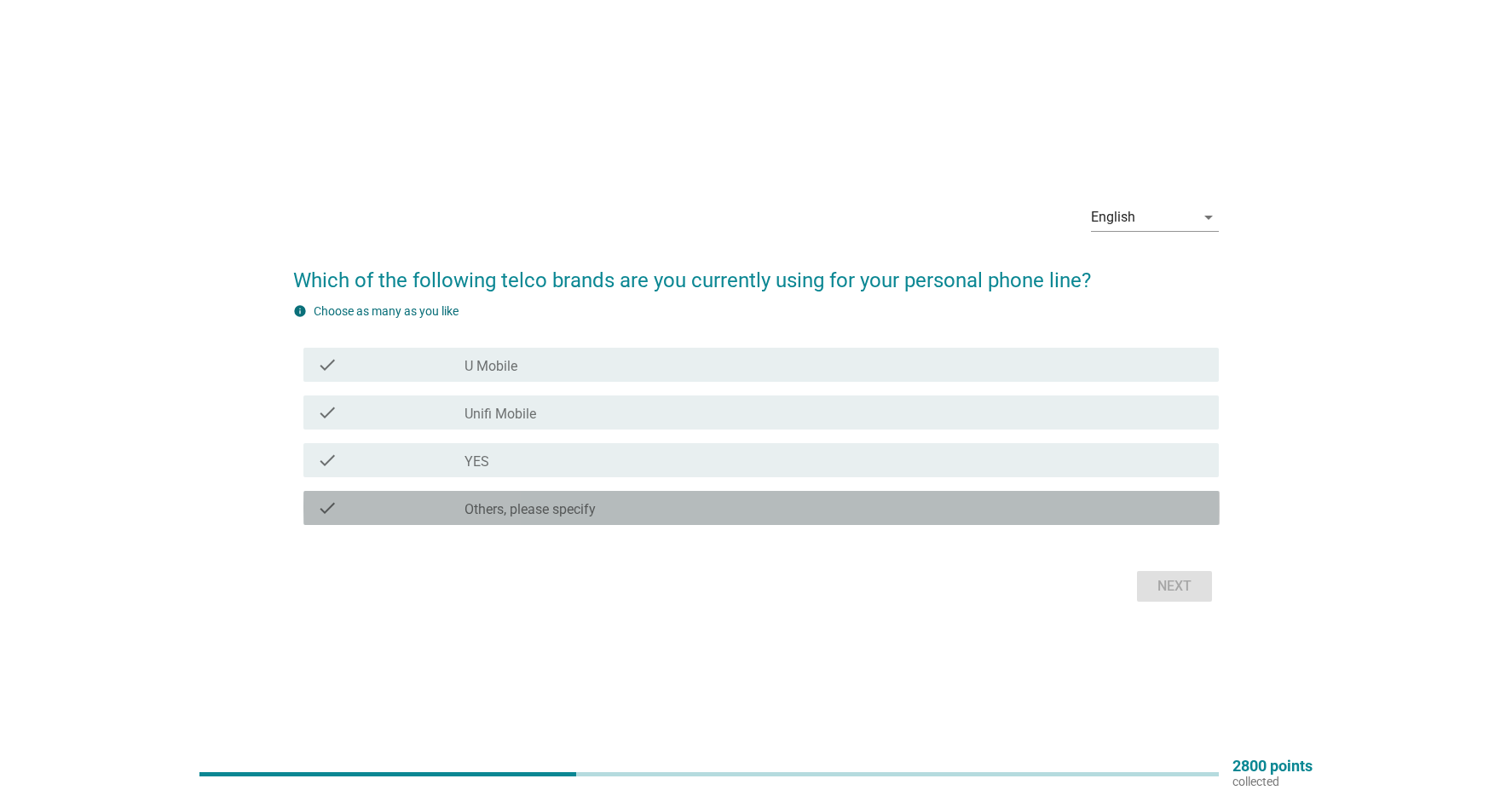
click at [630, 498] on div "check_box Others, please specify" at bounding box center [835, 507] width 741 height 20
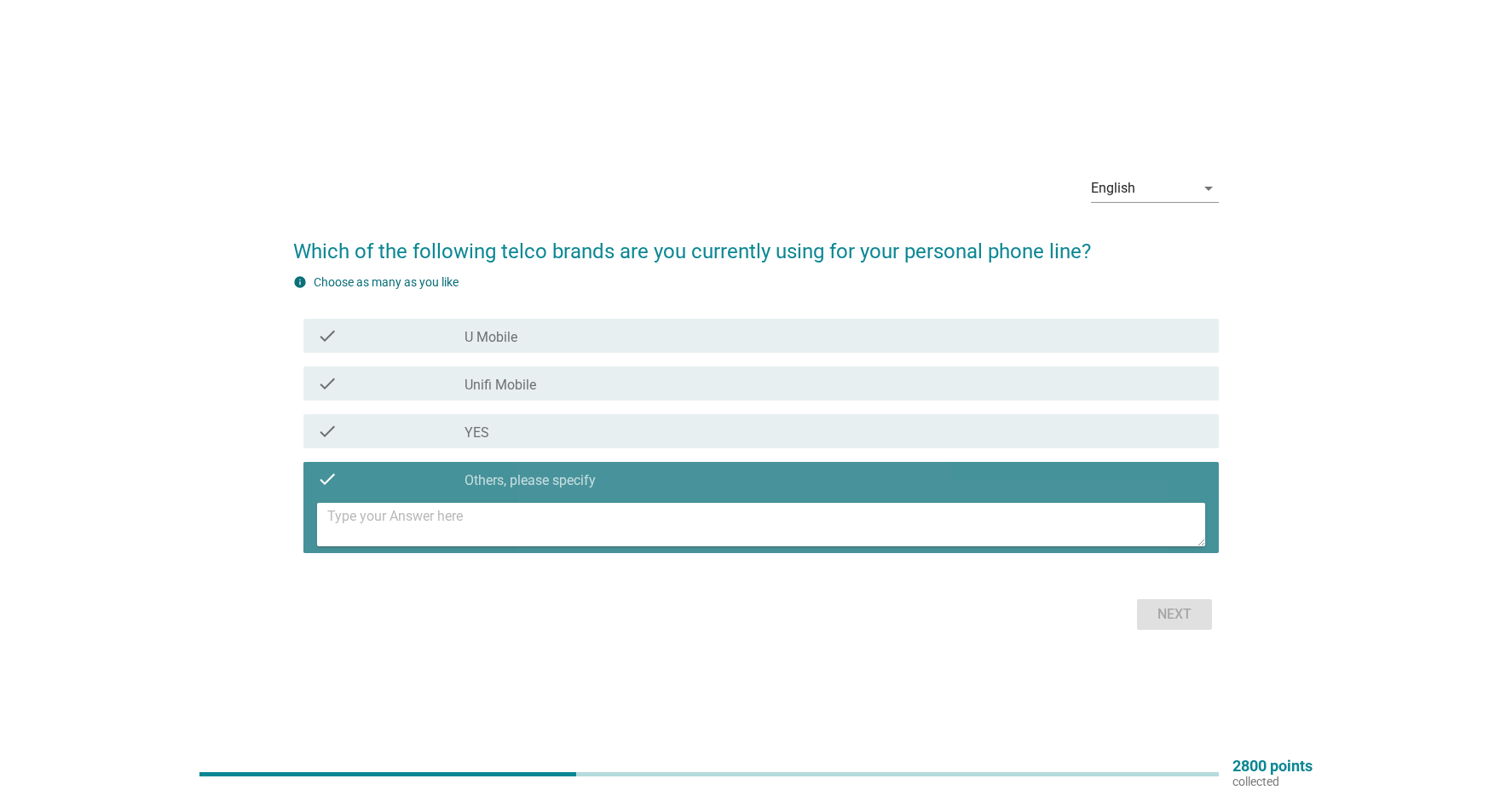
click at [594, 534] on textarea at bounding box center [767, 525] width 879 height 44
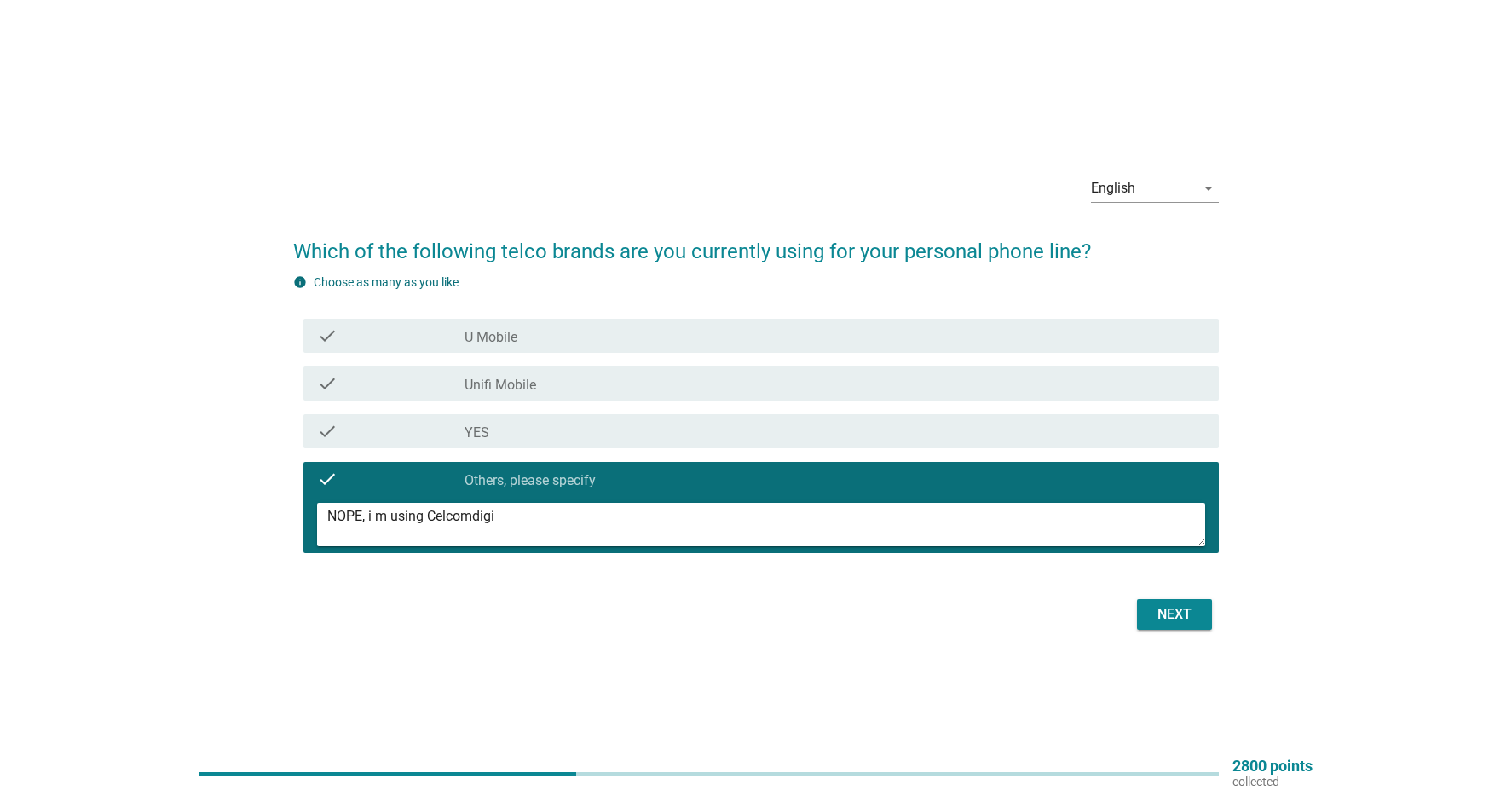
type textarea "NOPE, i m using Celcomdigi"
click at [1196, 614] on div "Next" at bounding box center [1175, 613] width 47 height 20
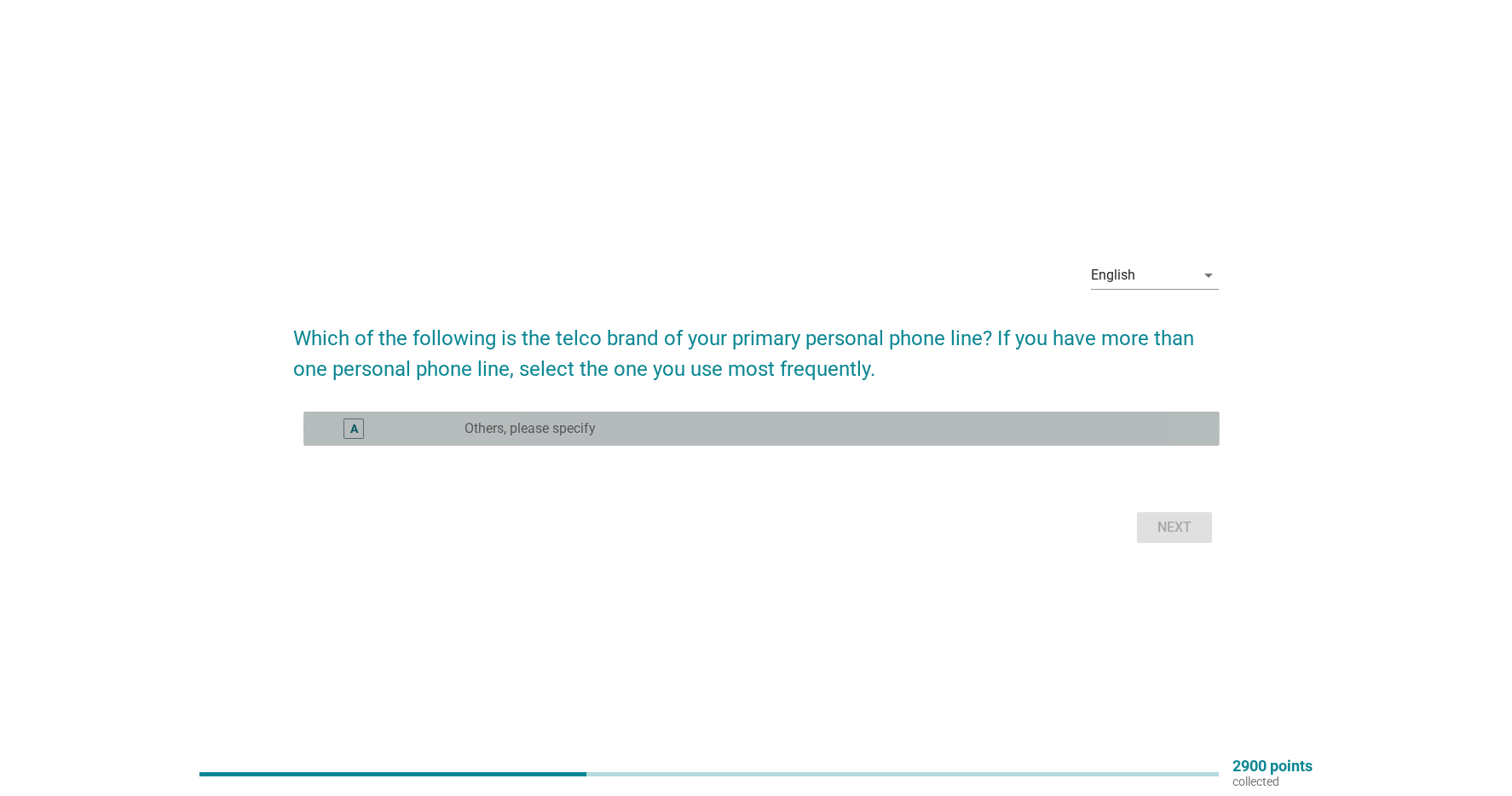
click at [661, 422] on div "radio_button_unchecked Others, please specify" at bounding box center [828, 428] width 727 height 17
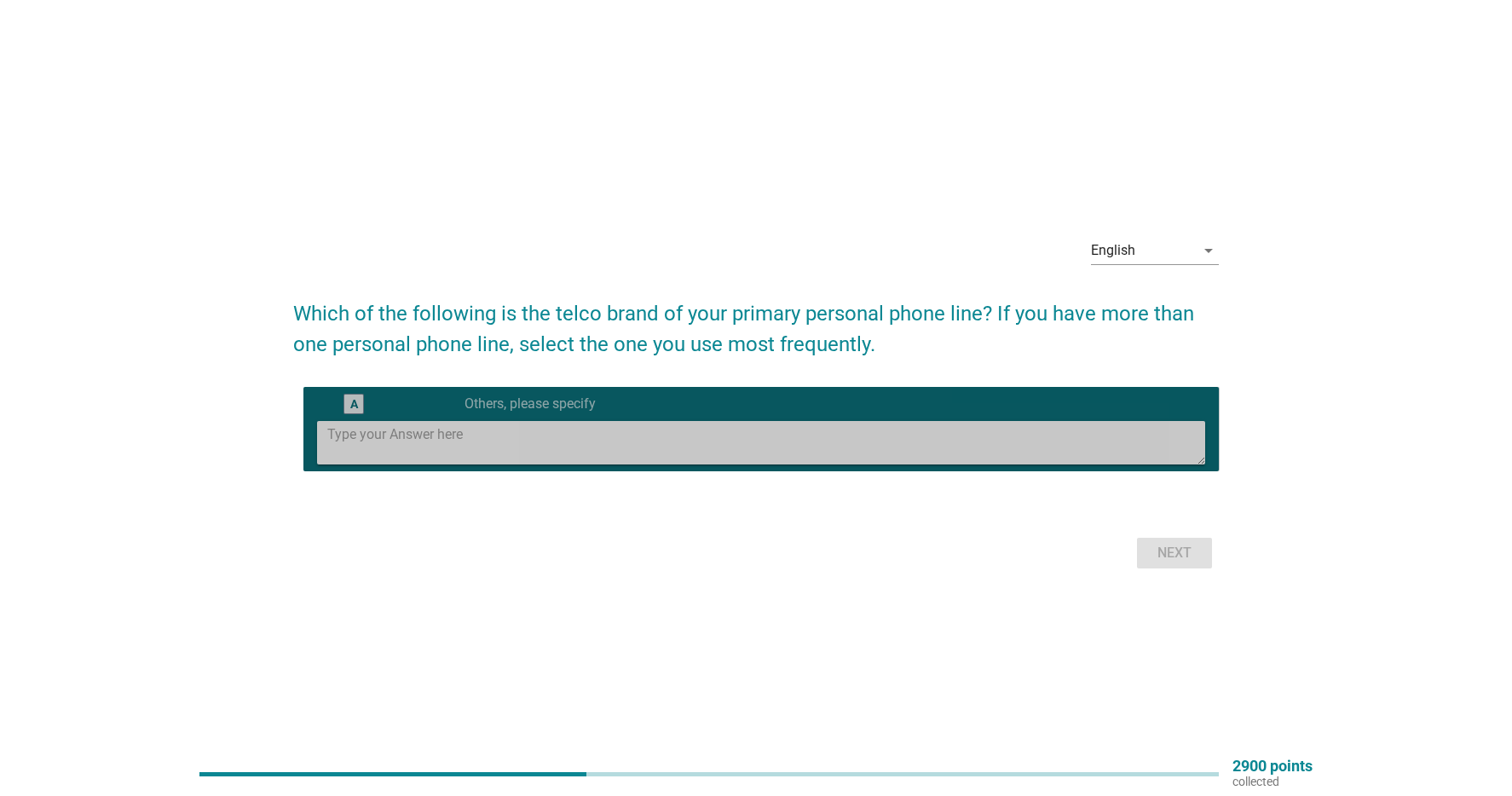
click at [579, 434] on textarea at bounding box center [767, 443] width 879 height 44
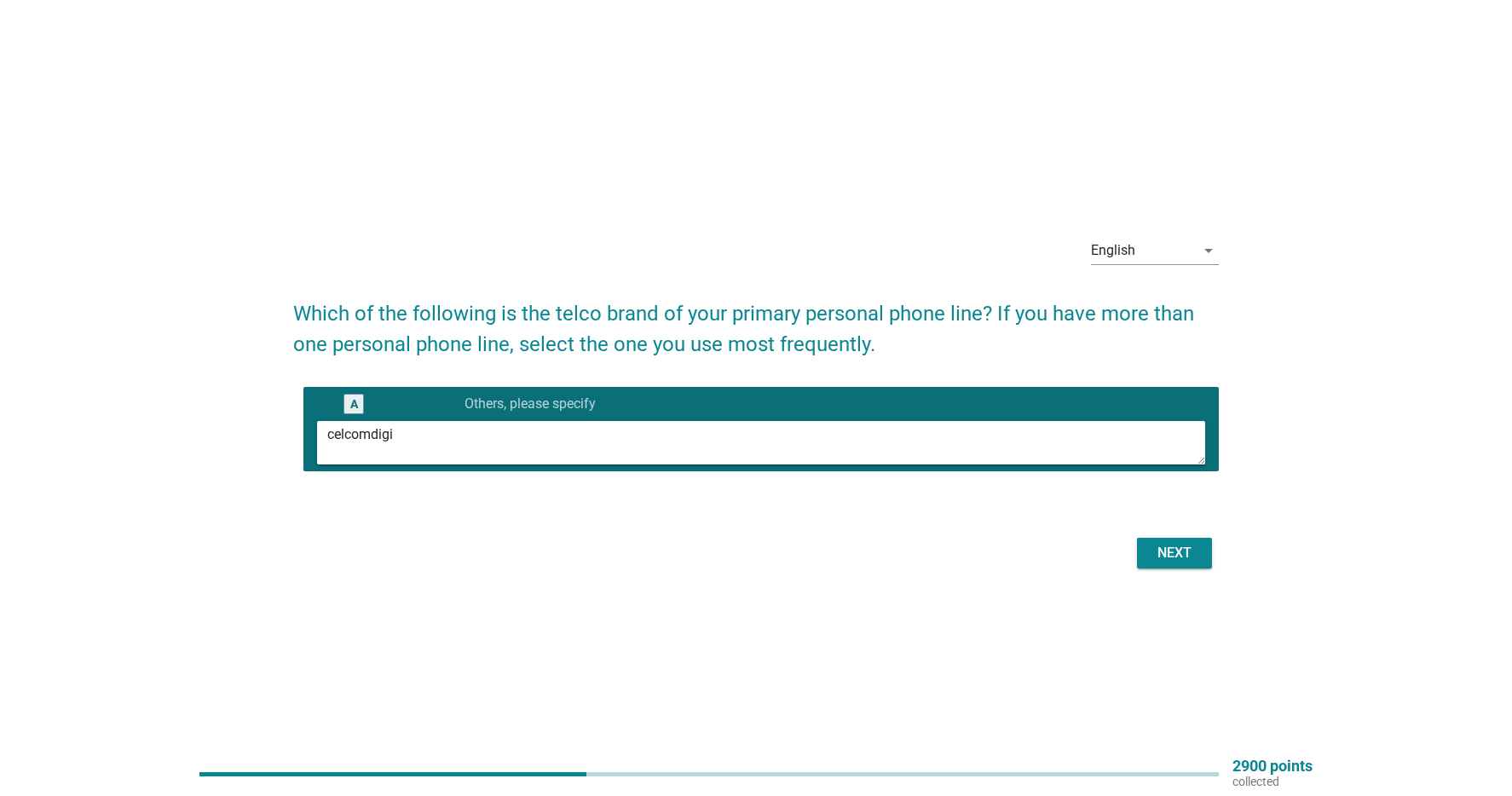
type textarea "celcomdigi"
click at [1171, 552] on div "Next" at bounding box center [1175, 552] width 47 height 20
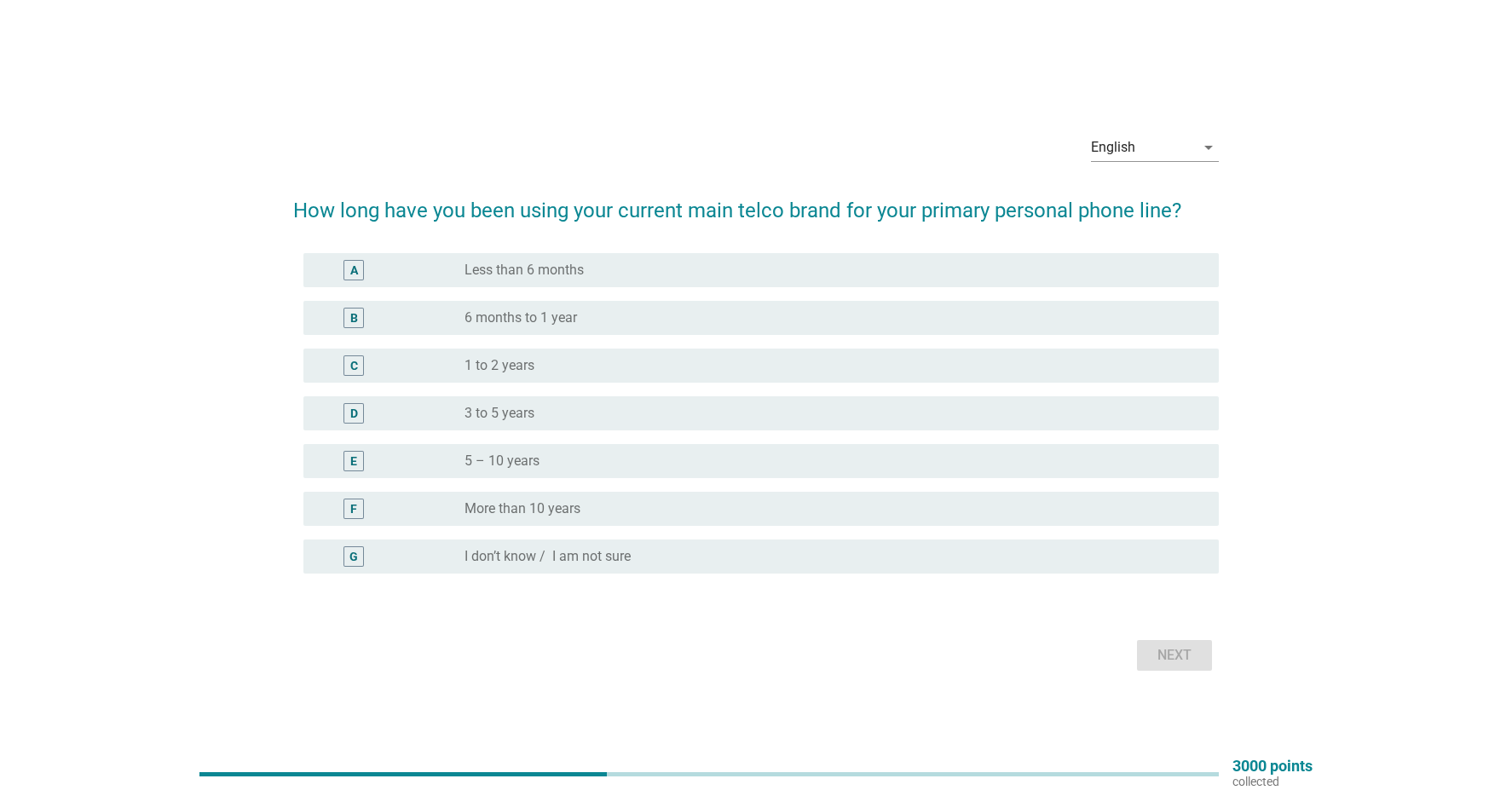
click at [472, 412] on label "3 to 5 years" at bounding box center [500, 412] width 70 height 17
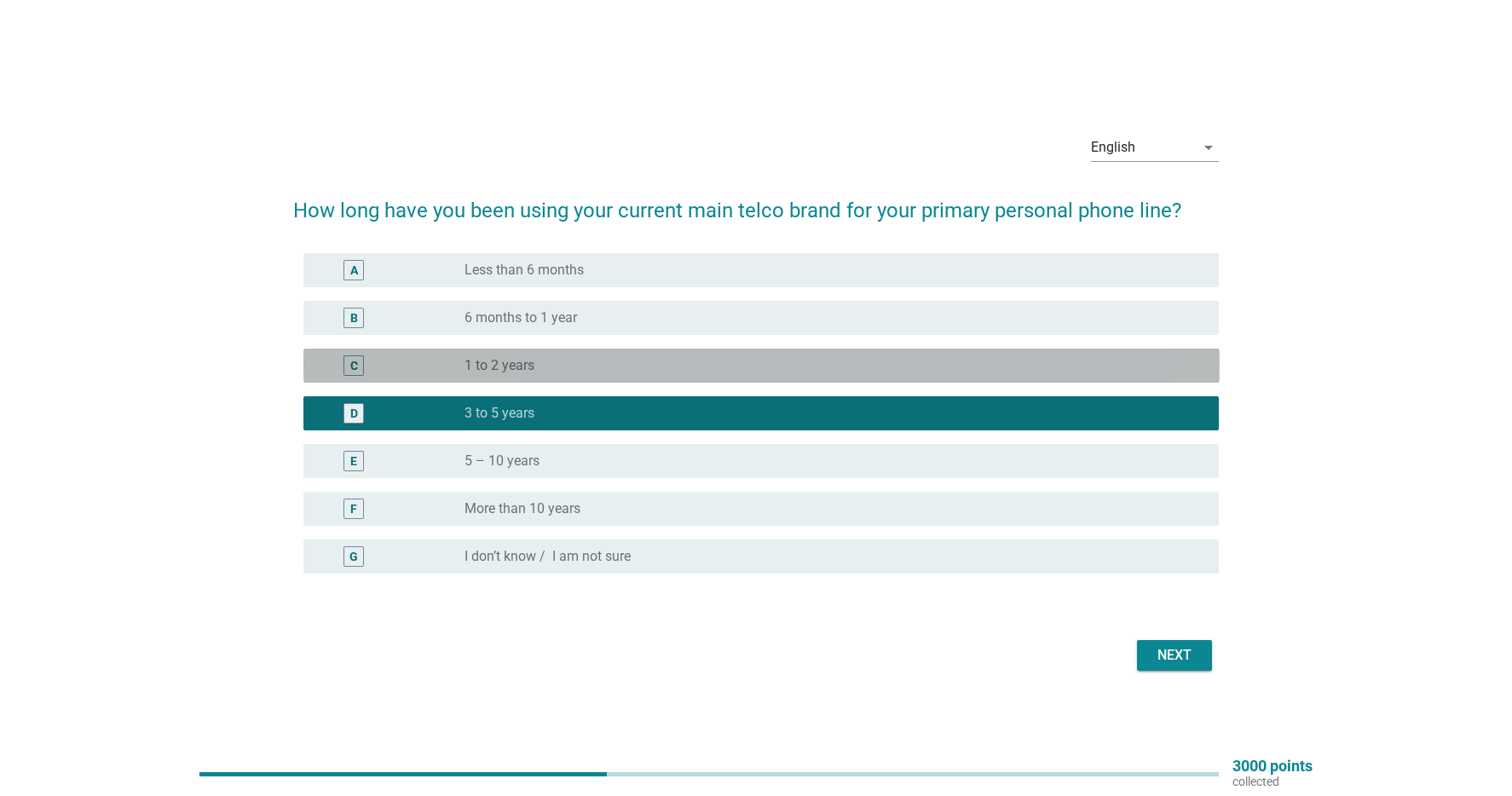
click at [644, 366] on div "radio_button_unchecked 1 to 2 years" at bounding box center [828, 365] width 727 height 17
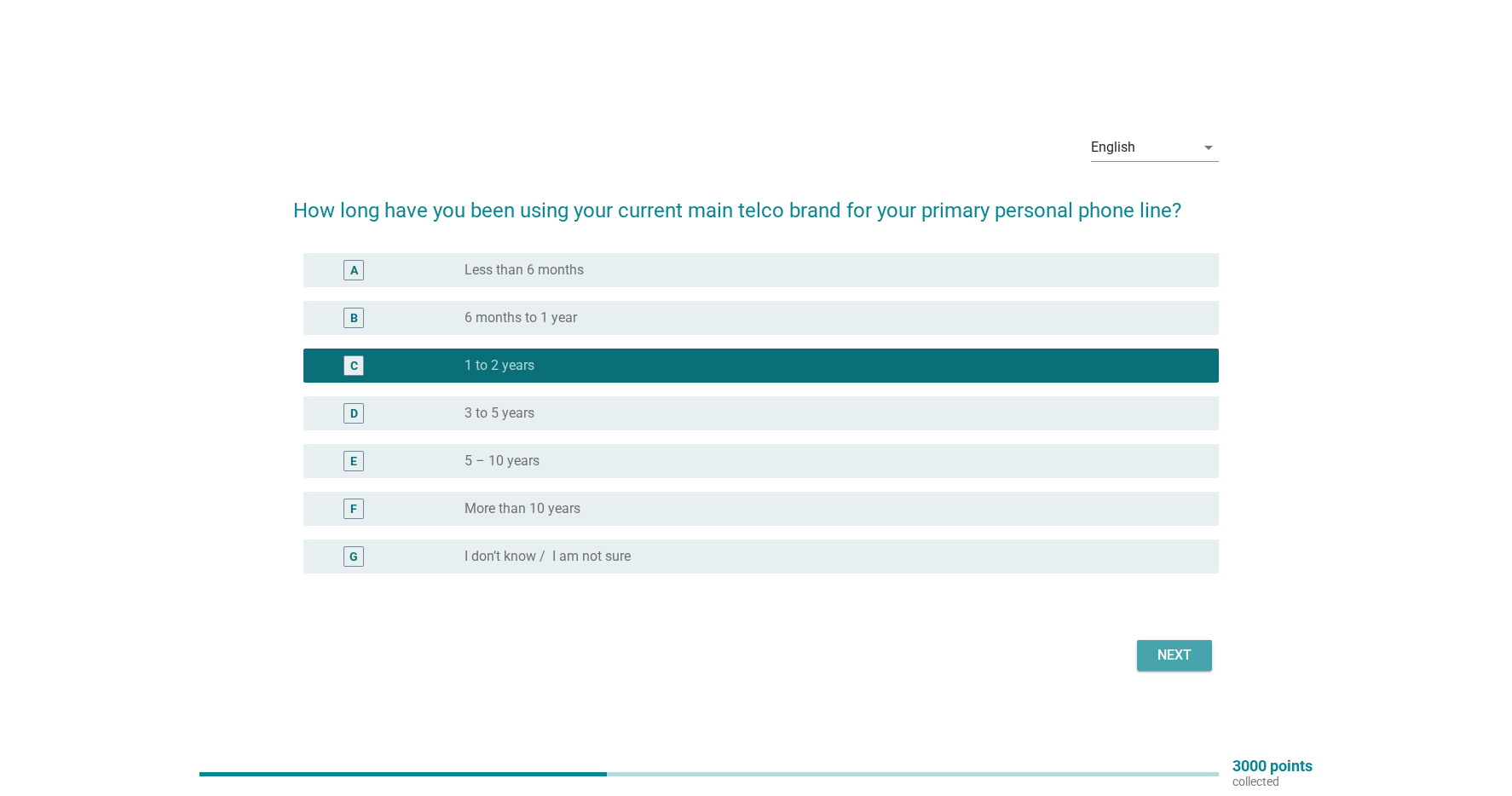
click at [1184, 653] on div "Next" at bounding box center [1175, 655] width 47 height 20
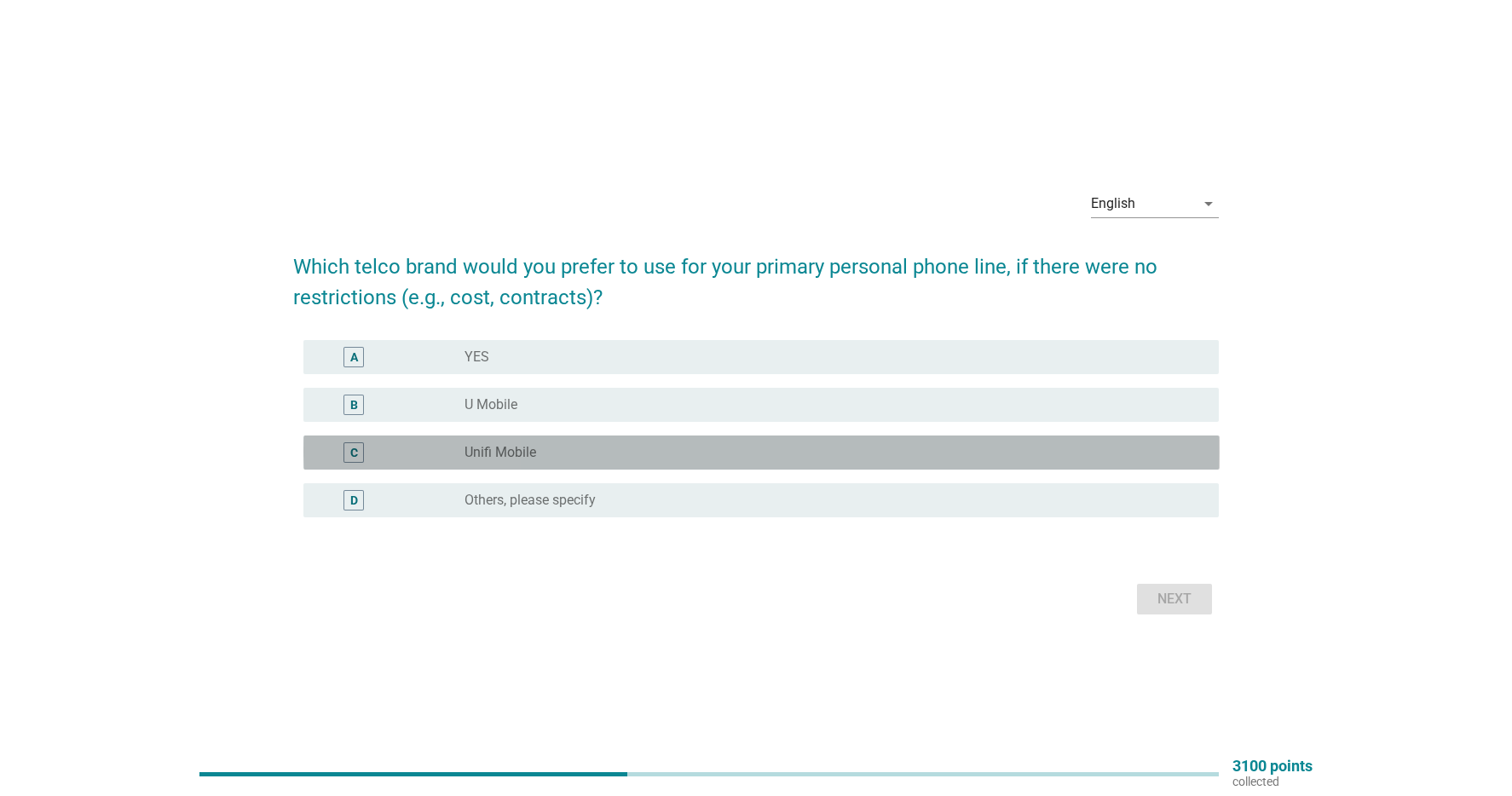
click at [606, 443] on div "radio_button_unchecked Unifi Mobile" at bounding box center [835, 452] width 741 height 20
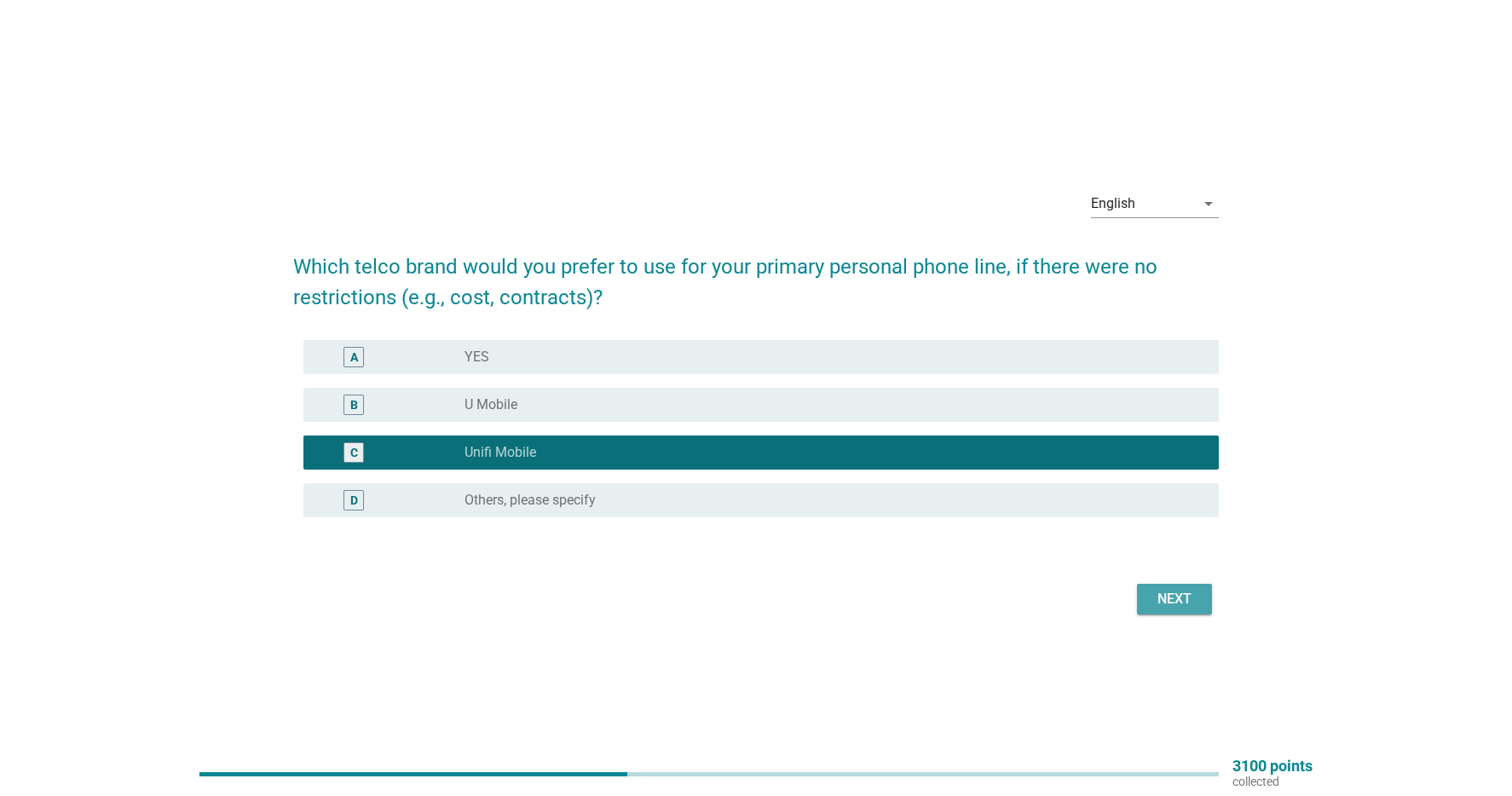
click at [1164, 601] on div "Next" at bounding box center [1175, 599] width 47 height 20
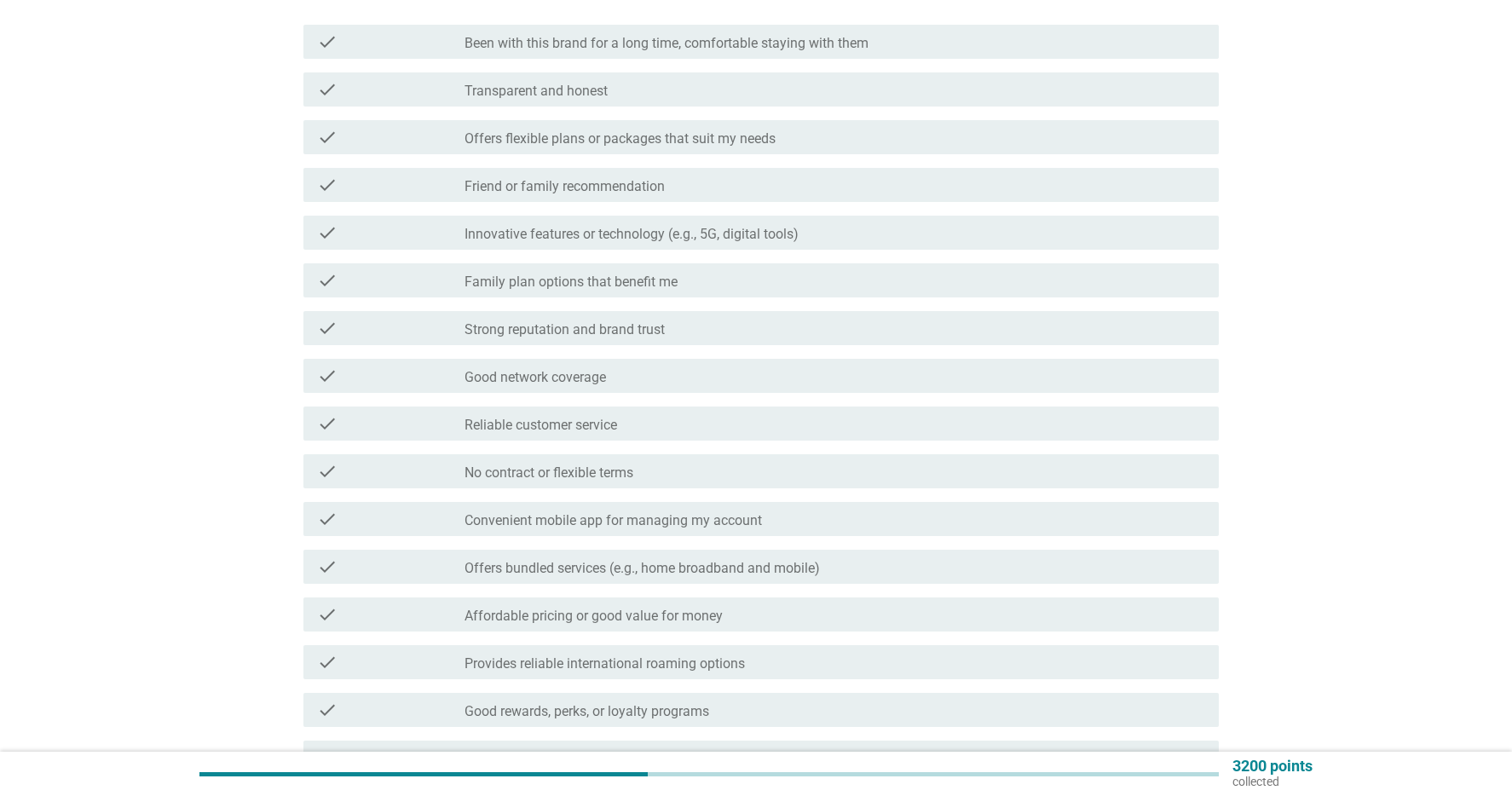
scroll to position [212, 0]
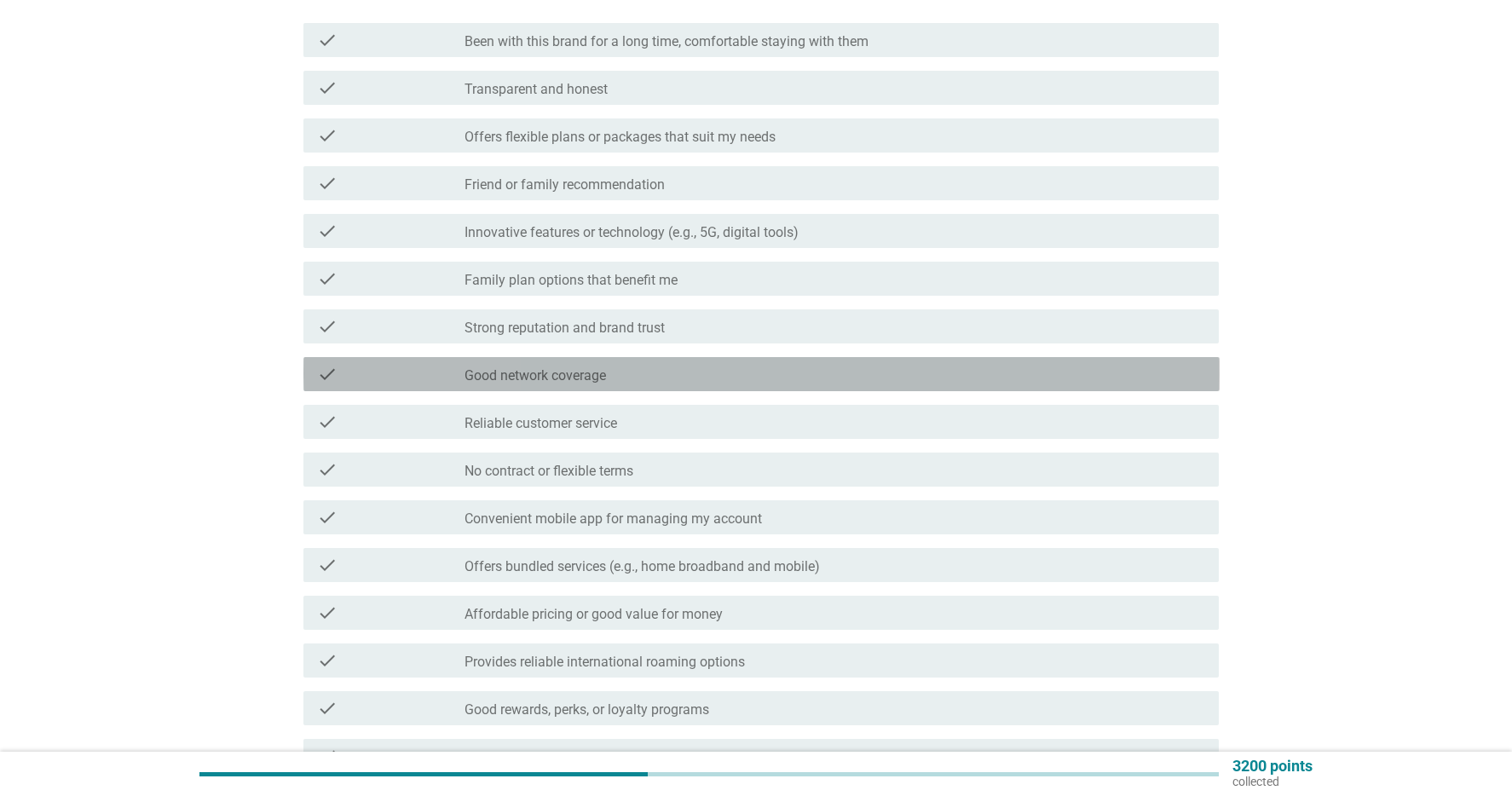
click at [709, 369] on div "check_box_outline_blank Good network coverage" at bounding box center [835, 374] width 741 height 20
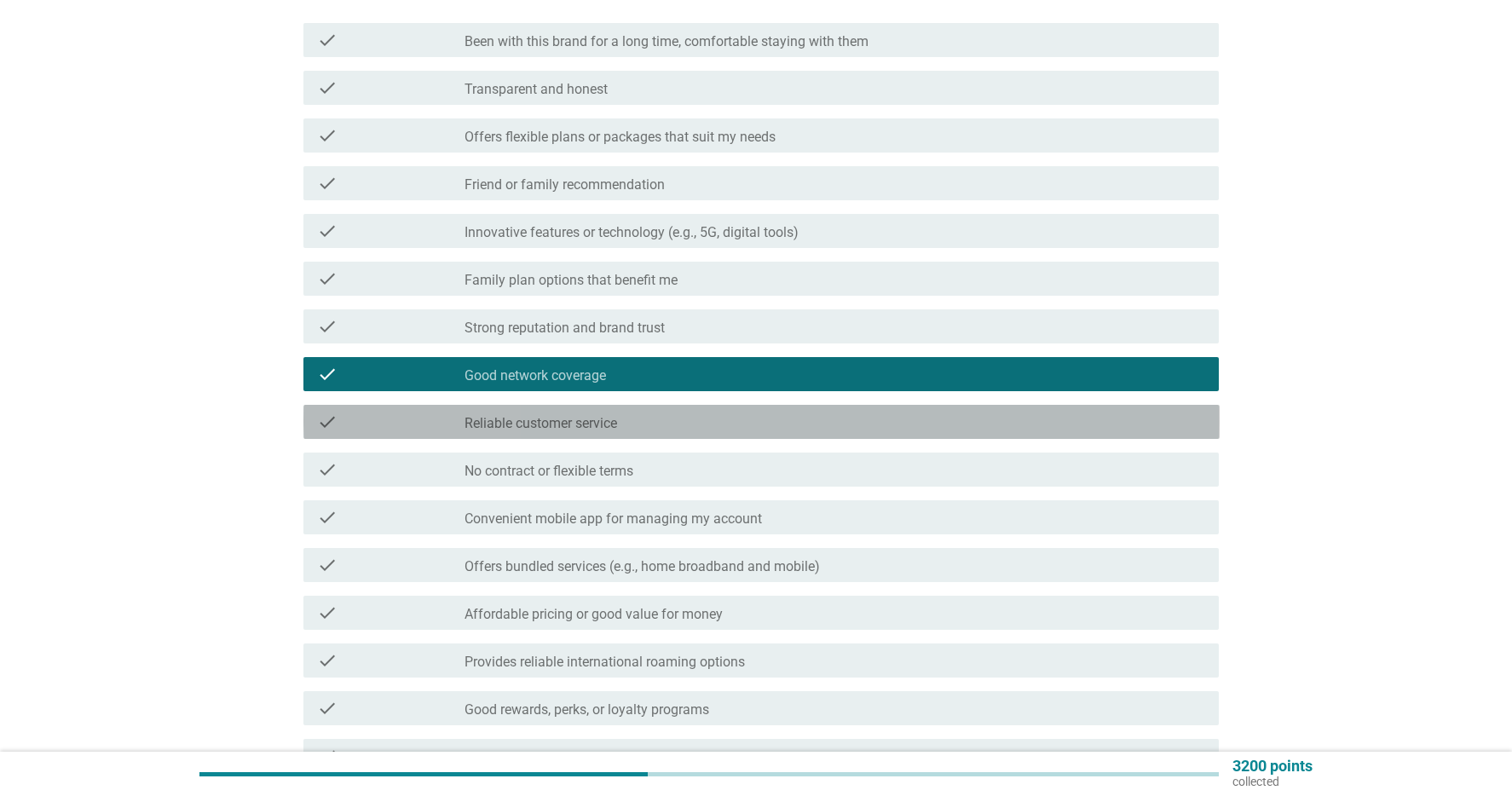
click at [729, 427] on div "check_box_outline_blank Reliable customer service" at bounding box center [835, 421] width 741 height 20
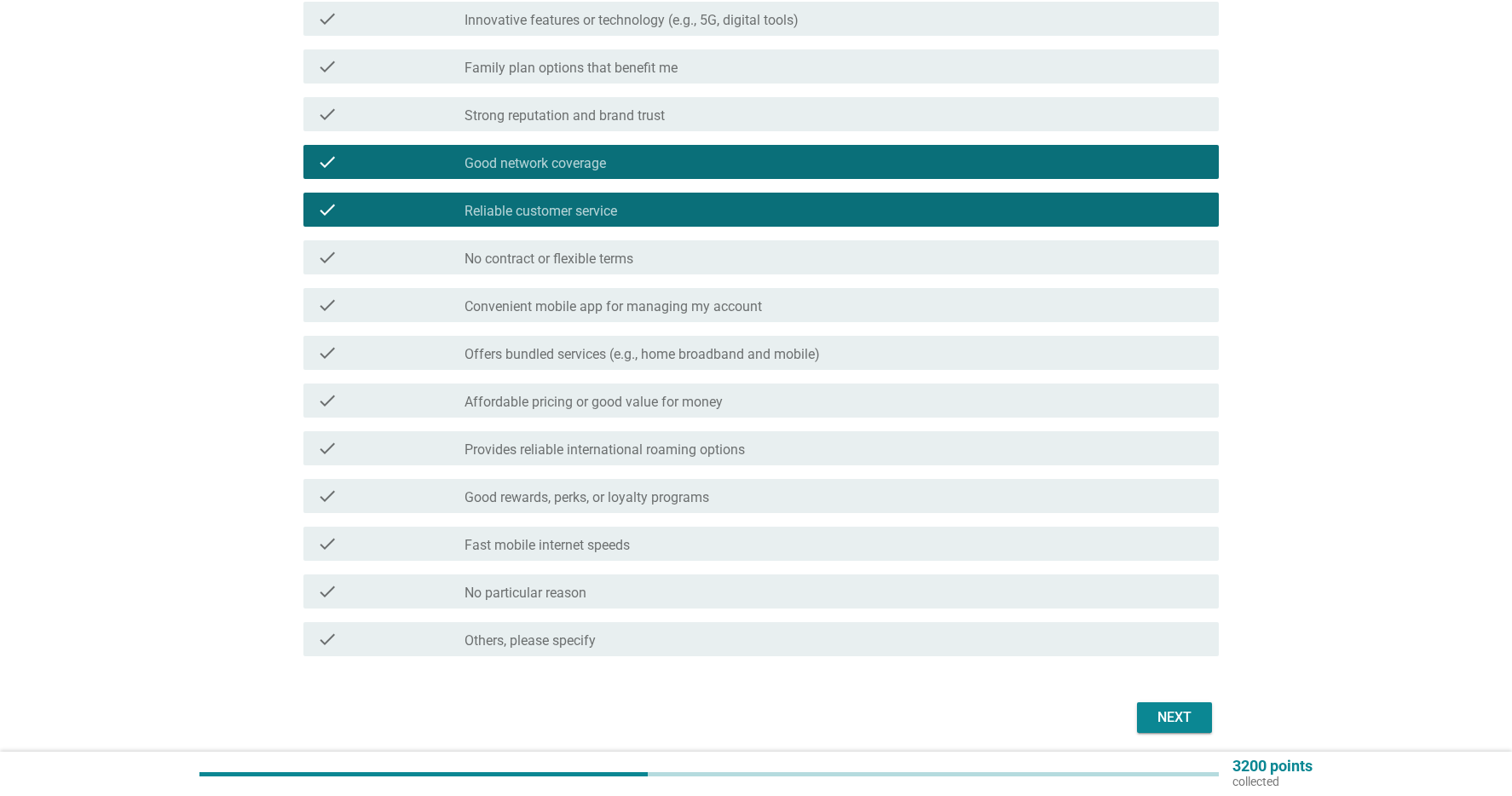
scroll to position [422, 0]
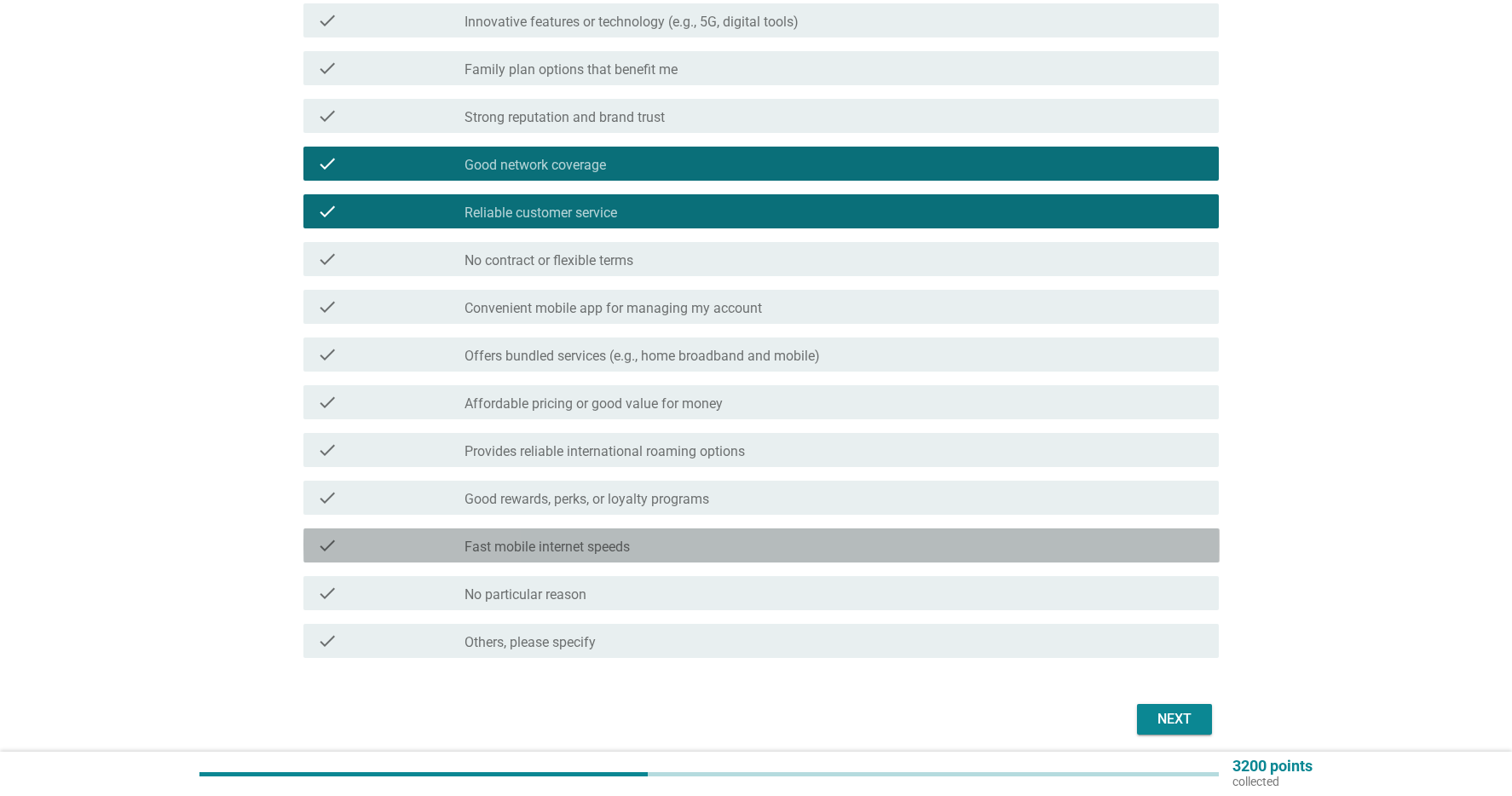
click at [636, 547] on div "check_box_outline_blank Fast mobile internet speeds" at bounding box center [835, 545] width 741 height 20
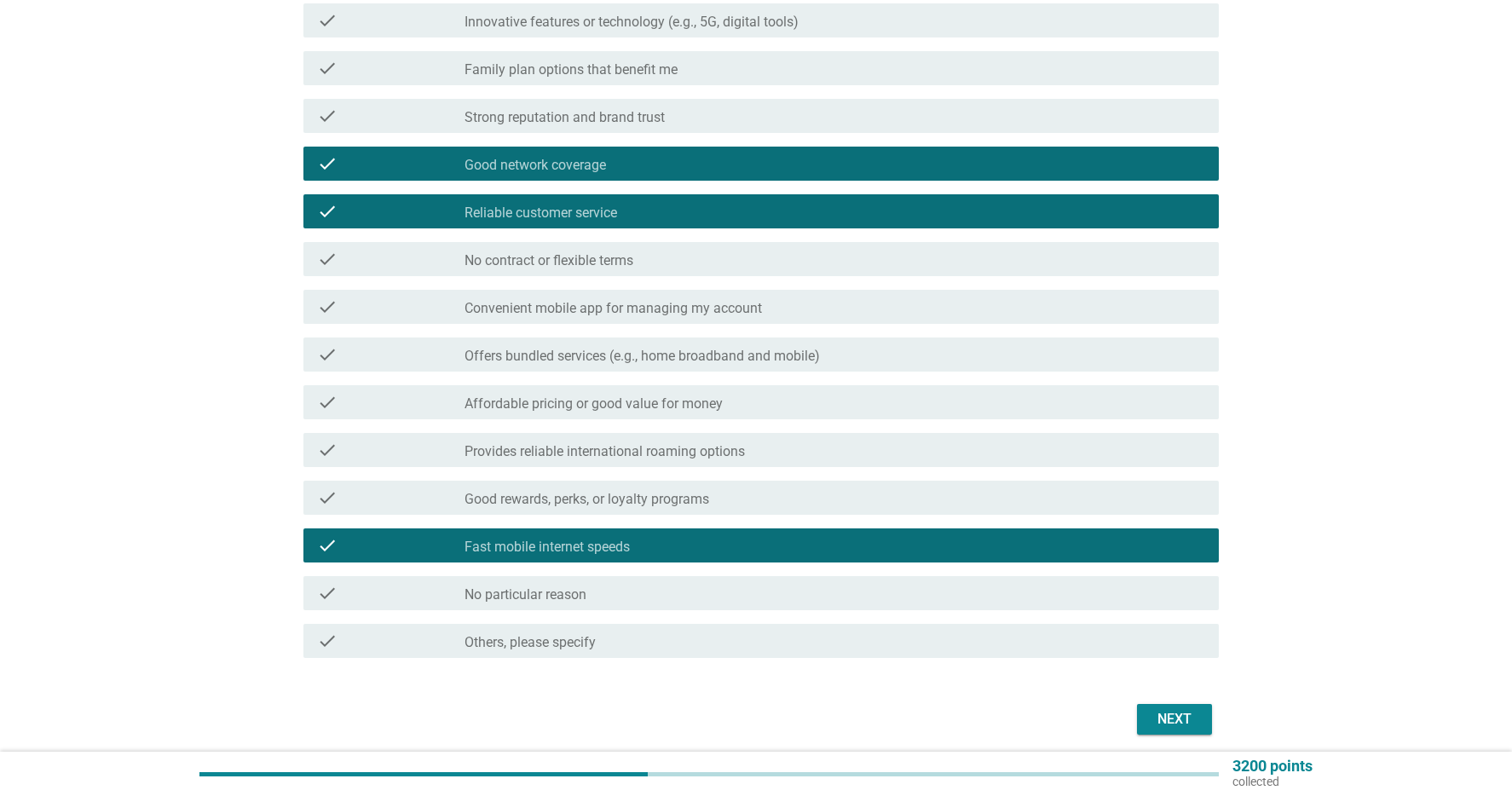
click at [1199, 696] on form "What are the main reasons you prefer this telco brand for your primary personal…" at bounding box center [756, 226] width 926 height 1027
click at [1191, 717] on div "Next" at bounding box center [1175, 719] width 47 height 20
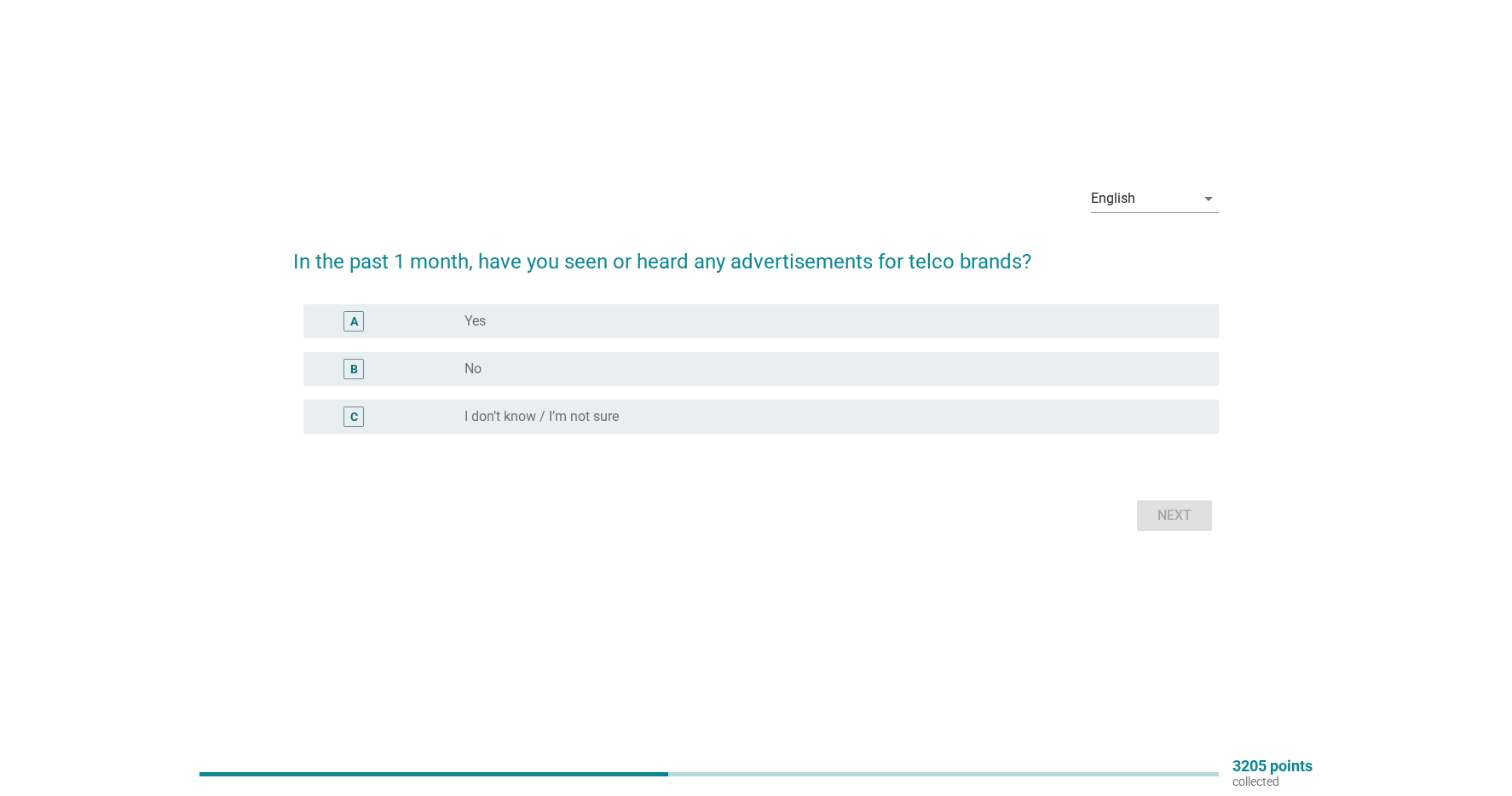
scroll to position [0, 0]
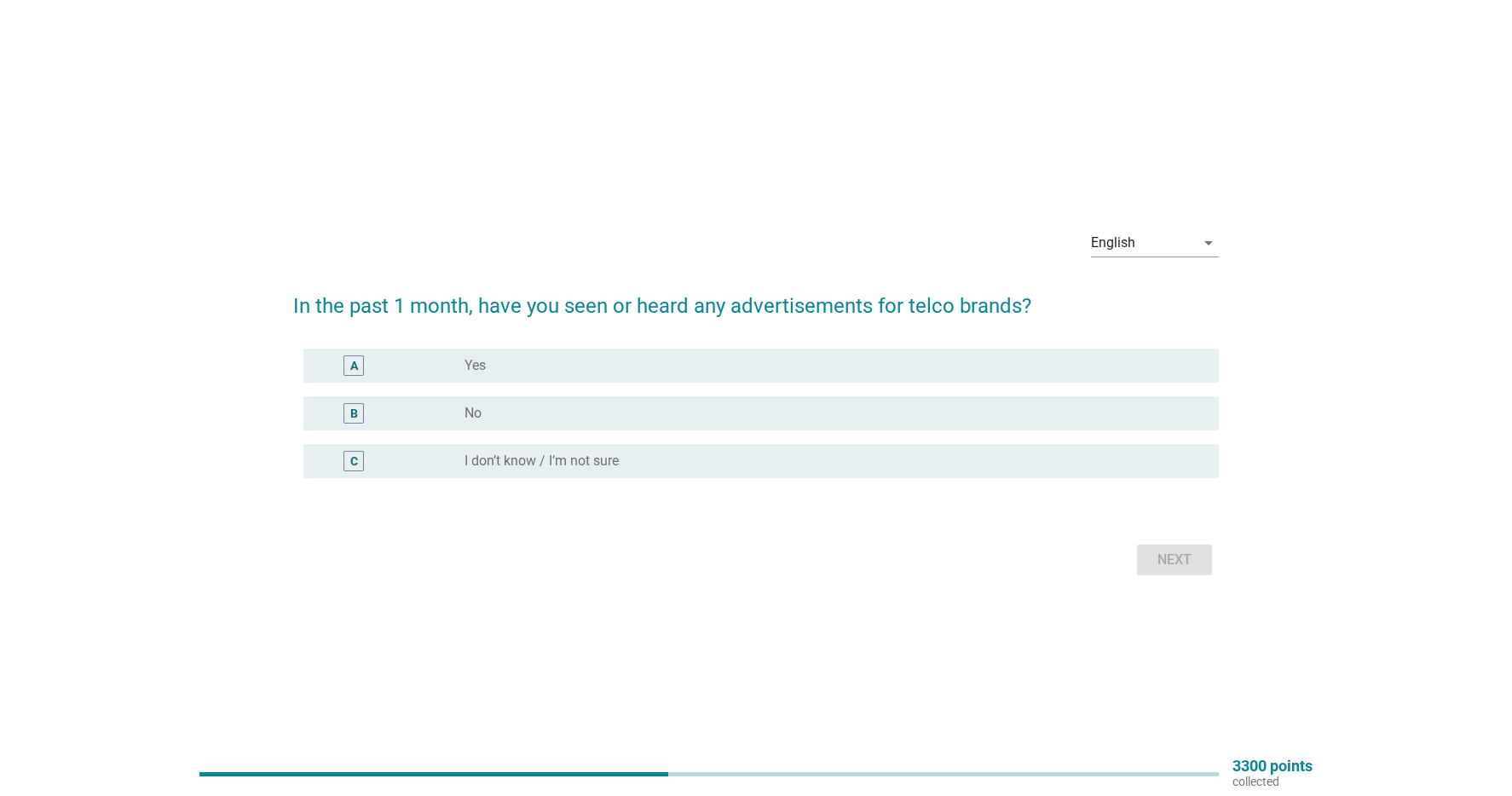
click at [643, 385] on div "A radio_button_unchecked Yes" at bounding box center [756, 365] width 926 height 47
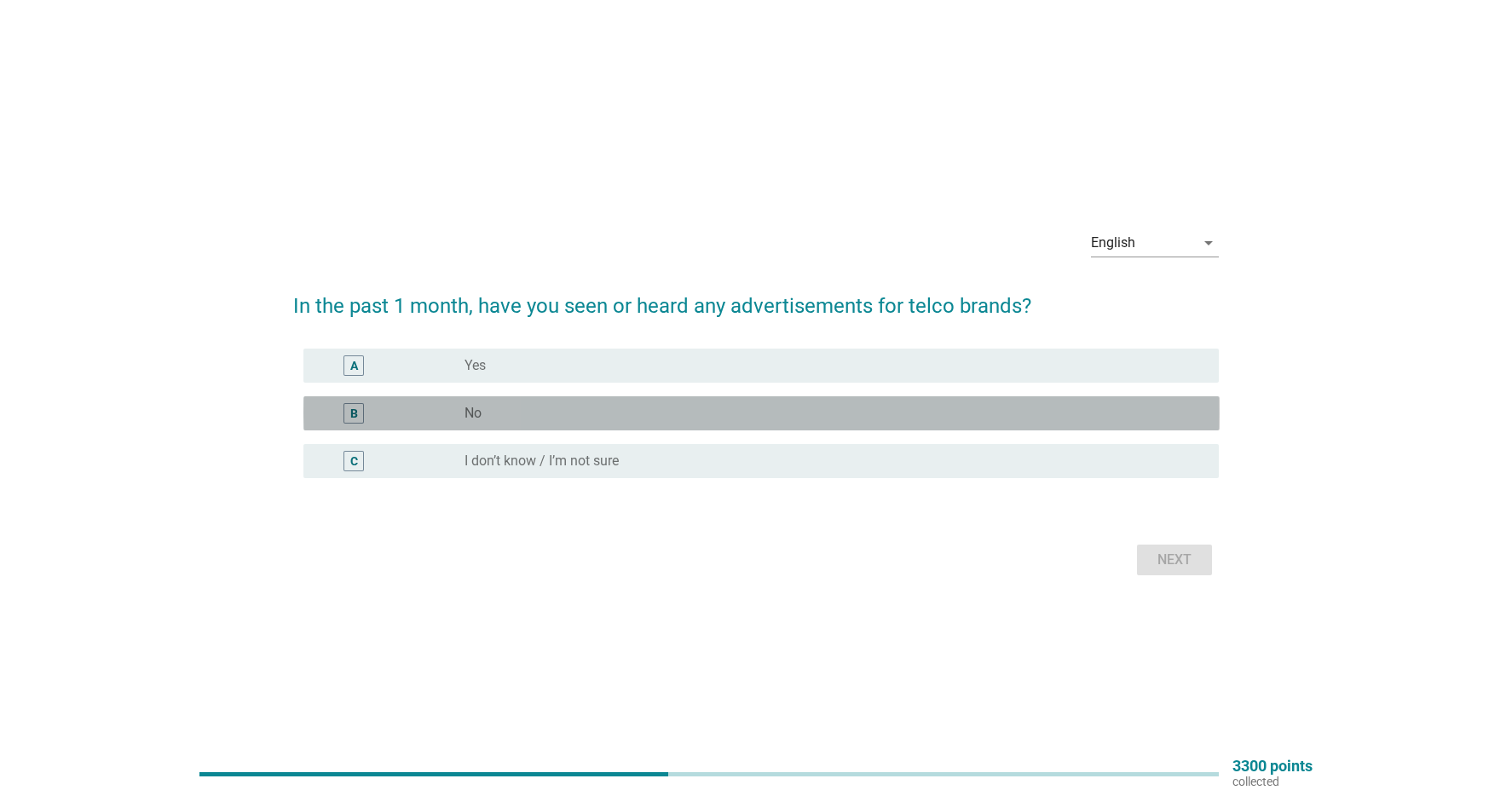
click at [634, 417] on div "radio_button_unchecked No" at bounding box center [828, 412] width 727 height 17
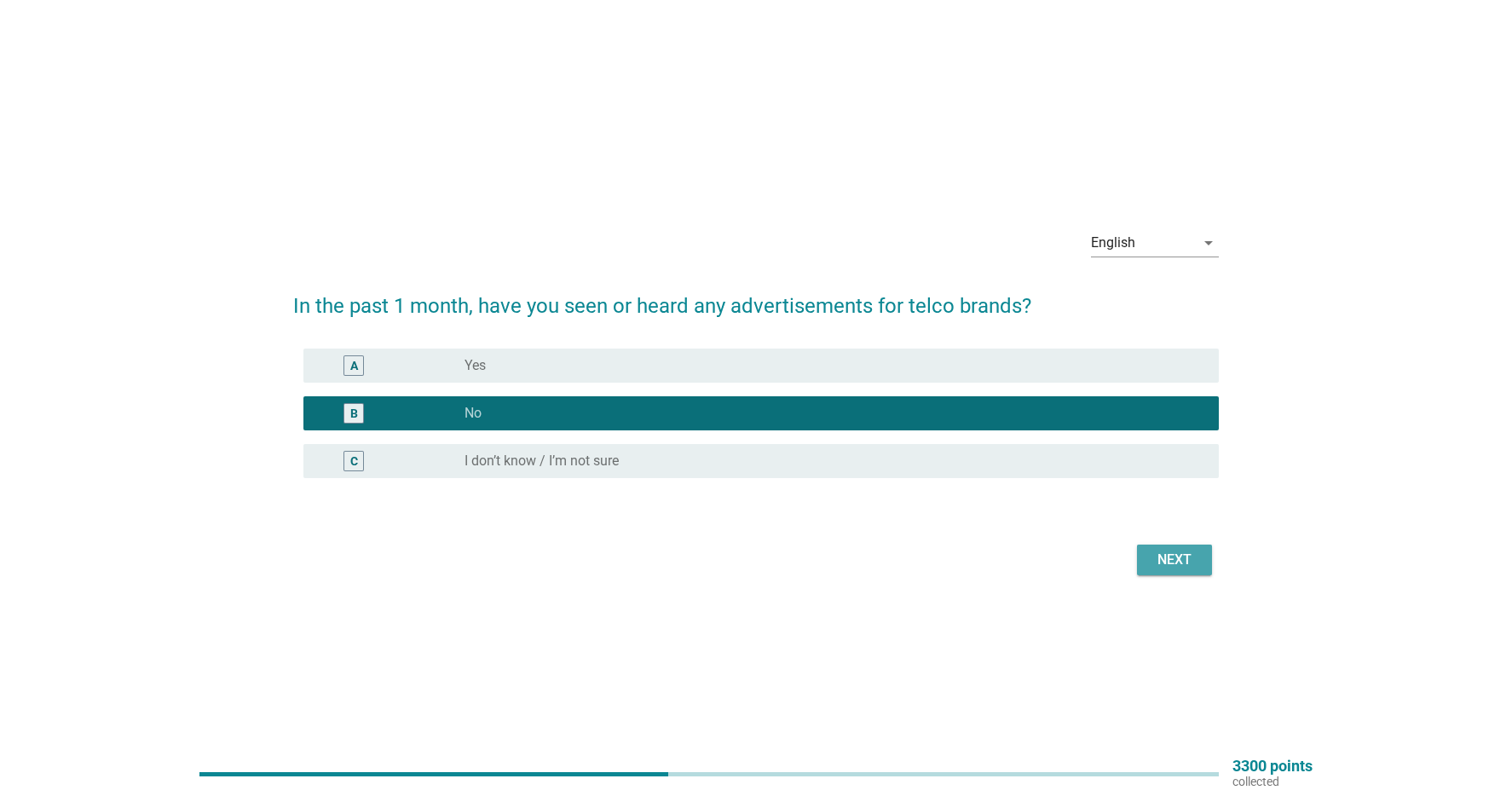
click at [1165, 557] on div "Next" at bounding box center [1175, 559] width 47 height 20
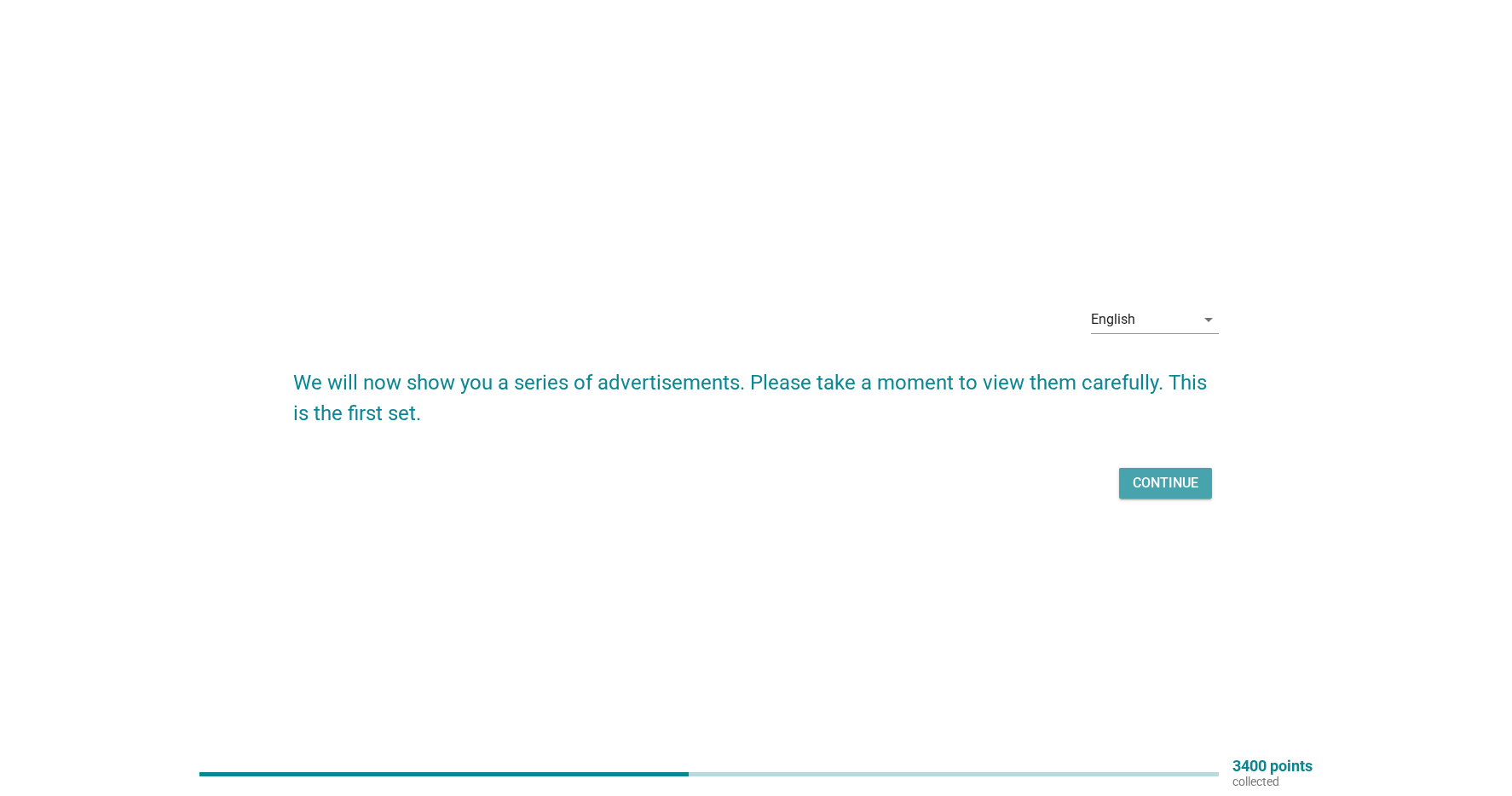
click at [1157, 490] on div "Continue" at bounding box center [1165, 483] width 66 height 20
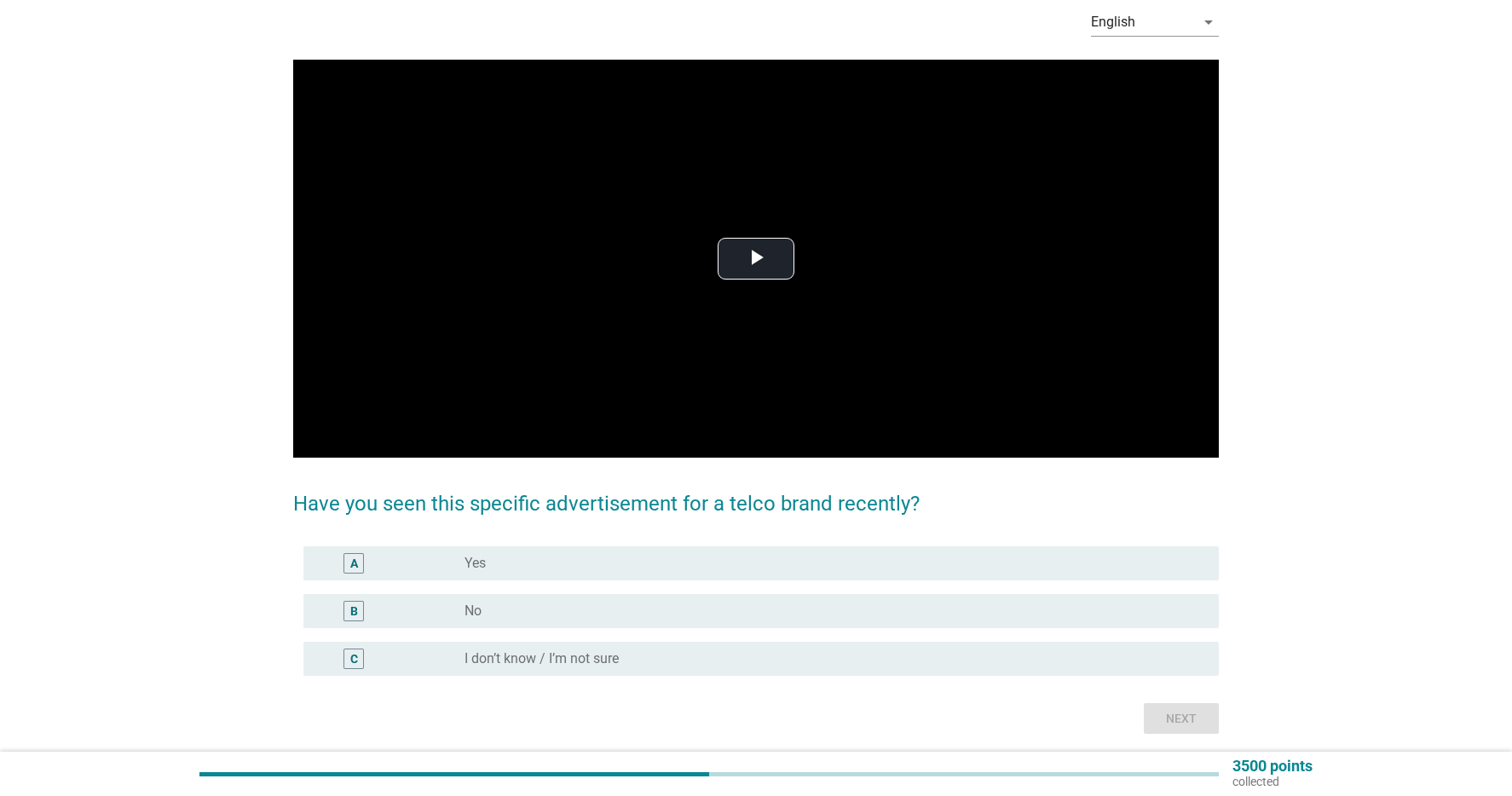
scroll to position [89, 0]
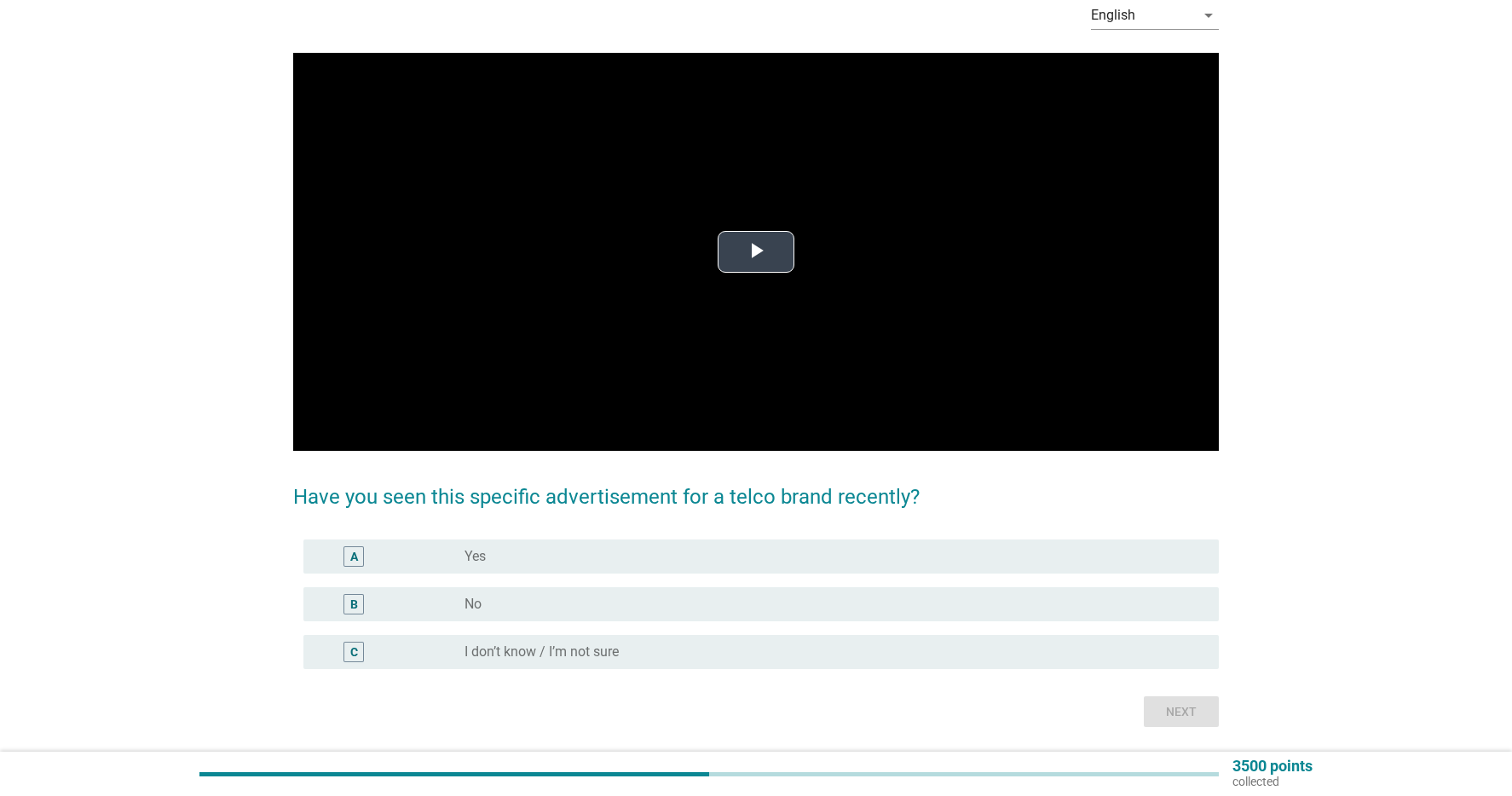
click at [756, 252] on span "Video Player" at bounding box center [756, 252] width 0 height 0
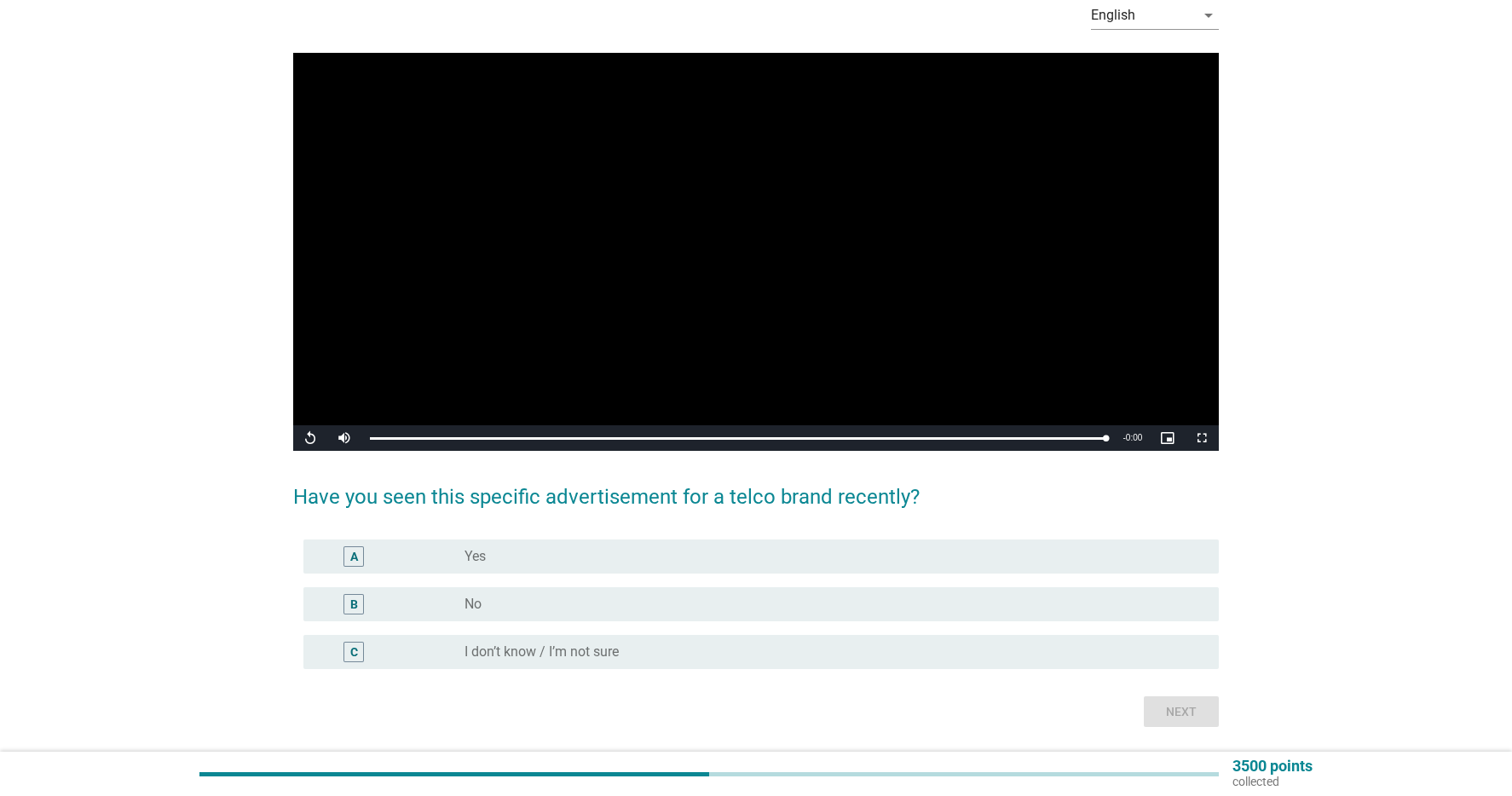
click at [688, 292] on video "Video Player" at bounding box center [756, 251] width 926 height 398
click at [503, 594] on div "radio_button_unchecked No" at bounding box center [835, 604] width 741 height 20
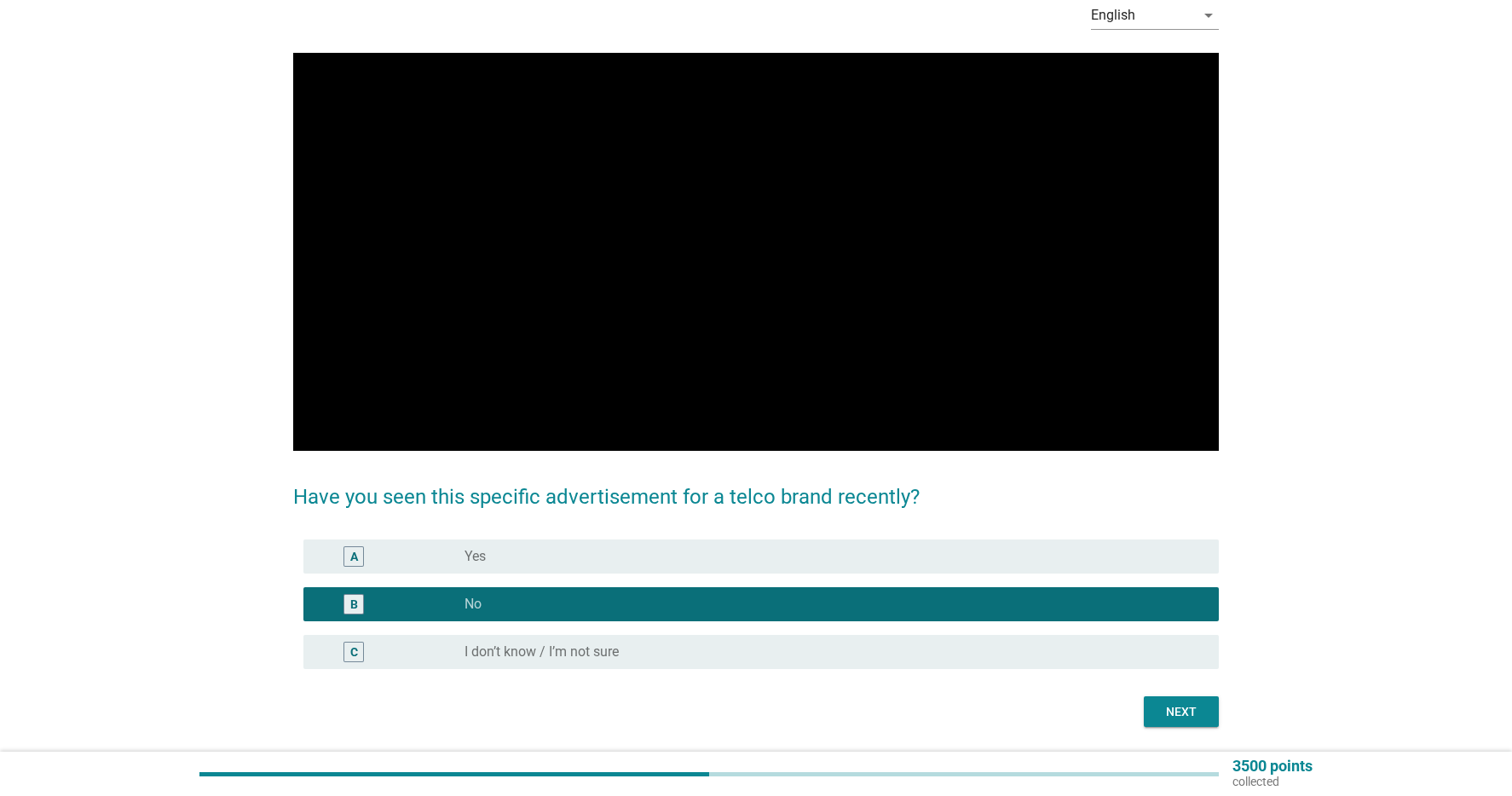
click at [1191, 709] on div "Next" at bounding box center [1181, 712] width 47 height 18
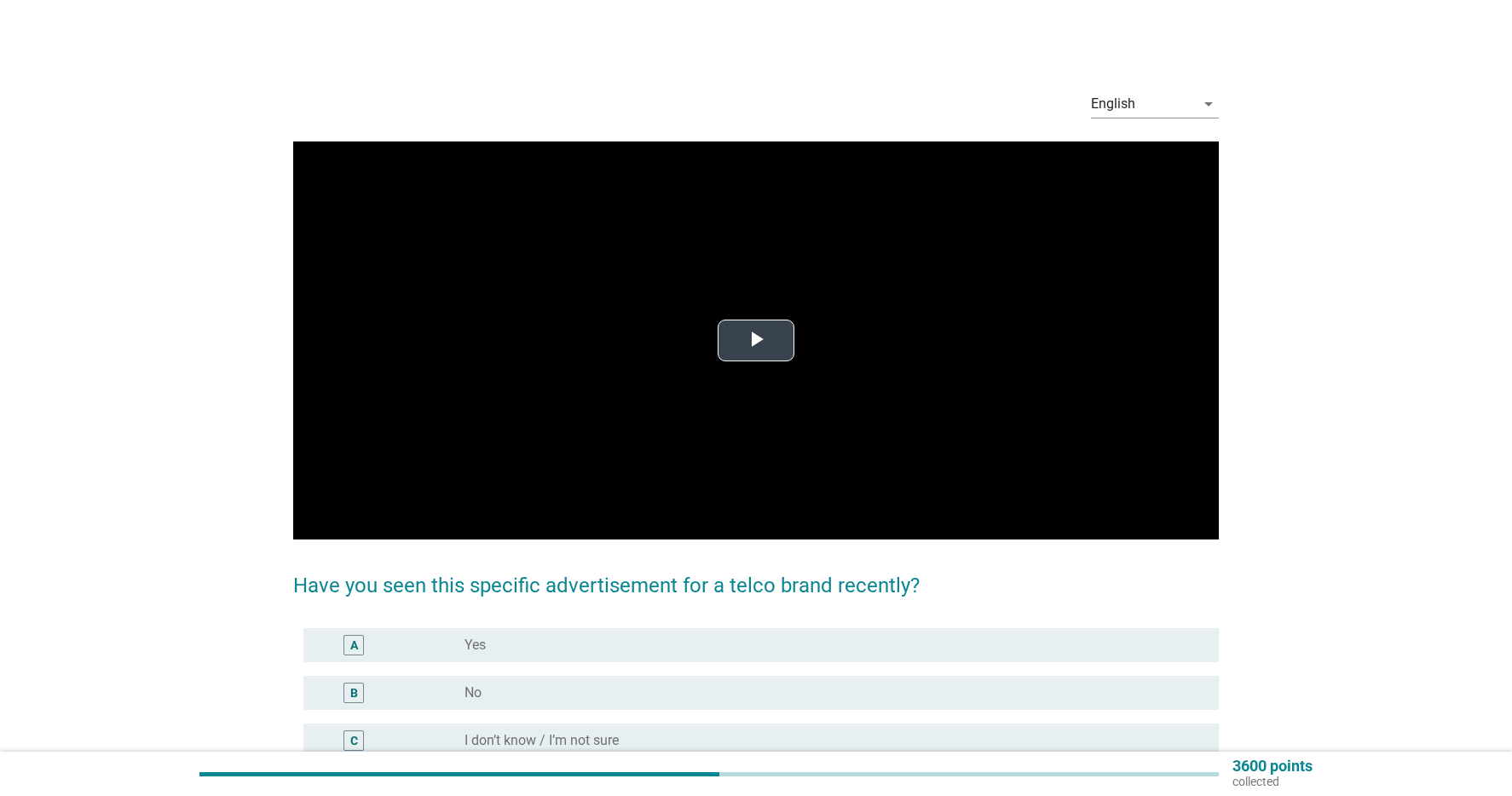
click at [756, 341] on span "Video Player" at bounding box center [756, 341] width 0 height 0
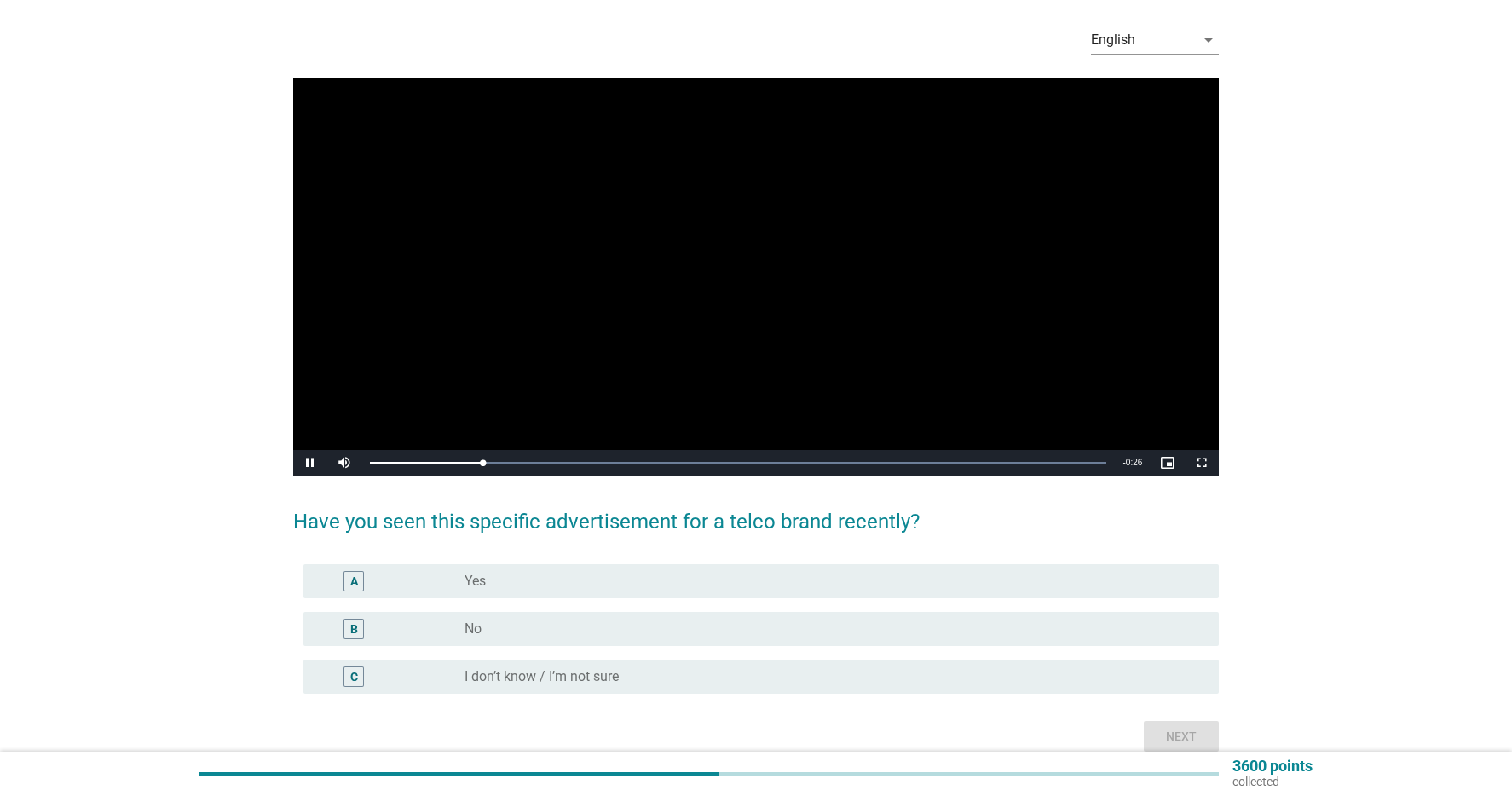
scroll to position [66, 0]
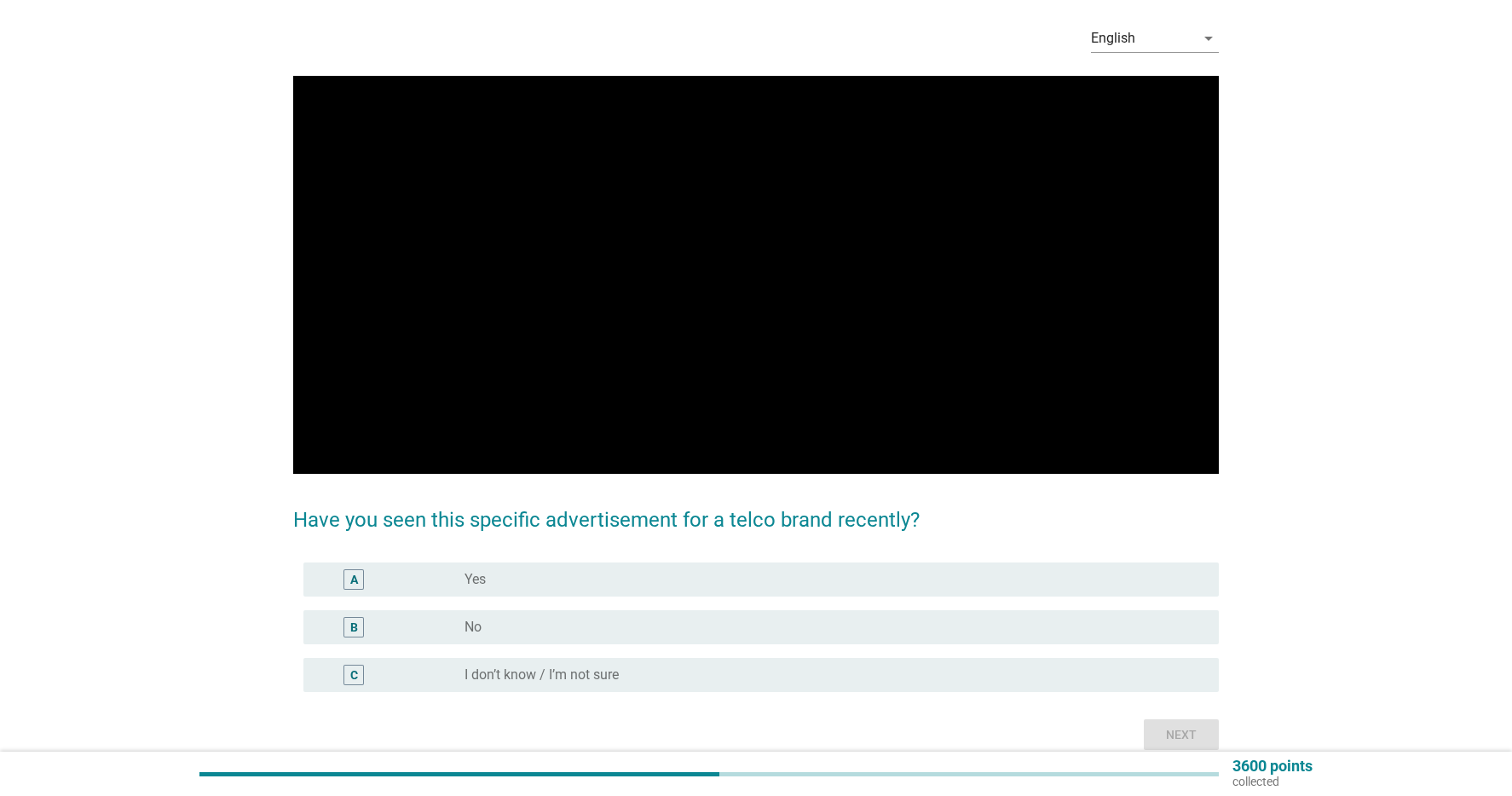
click at [531, 617] on div "radio_button_unchecked No" at bounding box center [835, 627] width 741 height 20
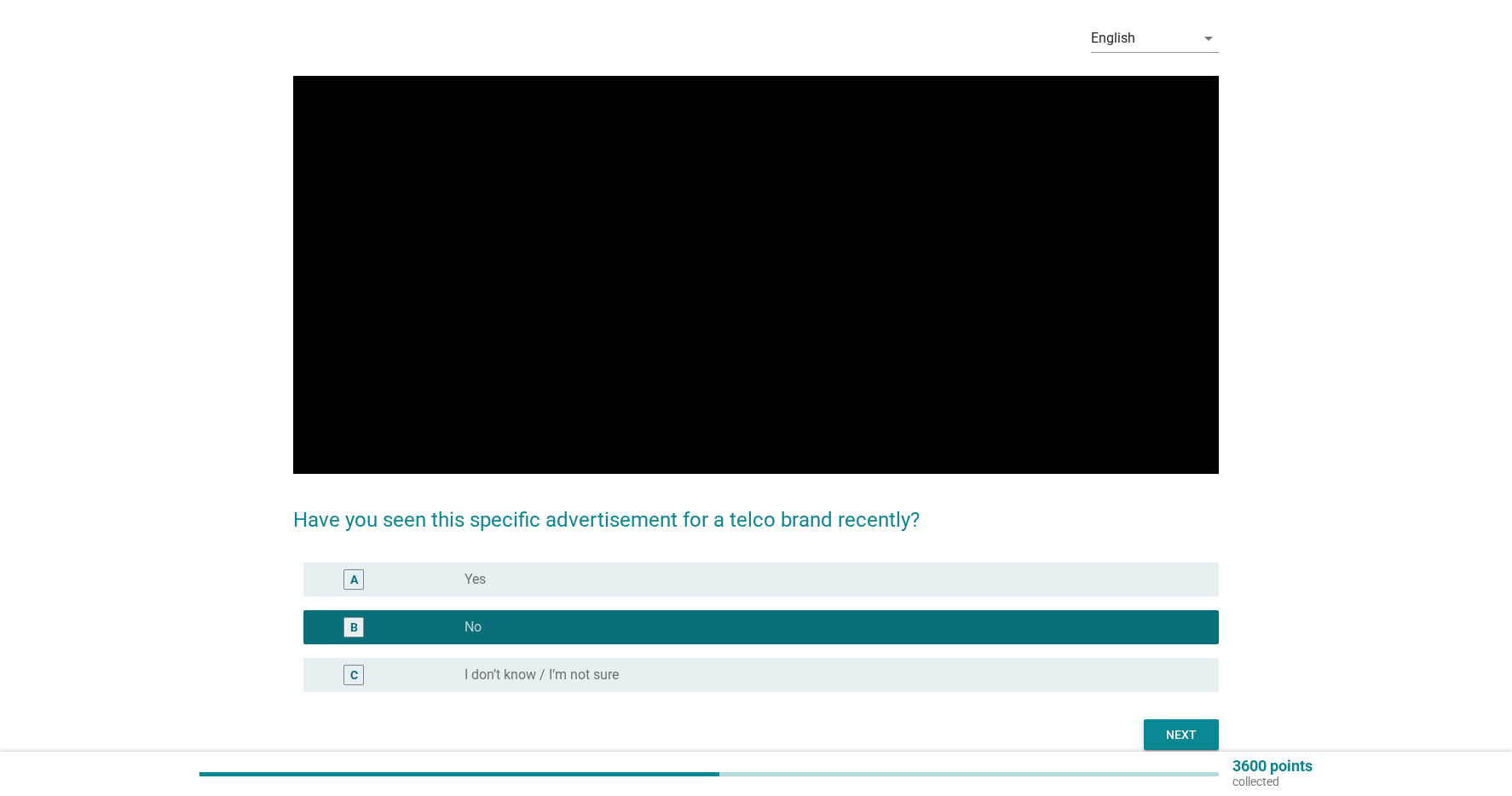
click at [1183, 727] on div "Next" at bounding box center [1181, 735] width 47 height 18
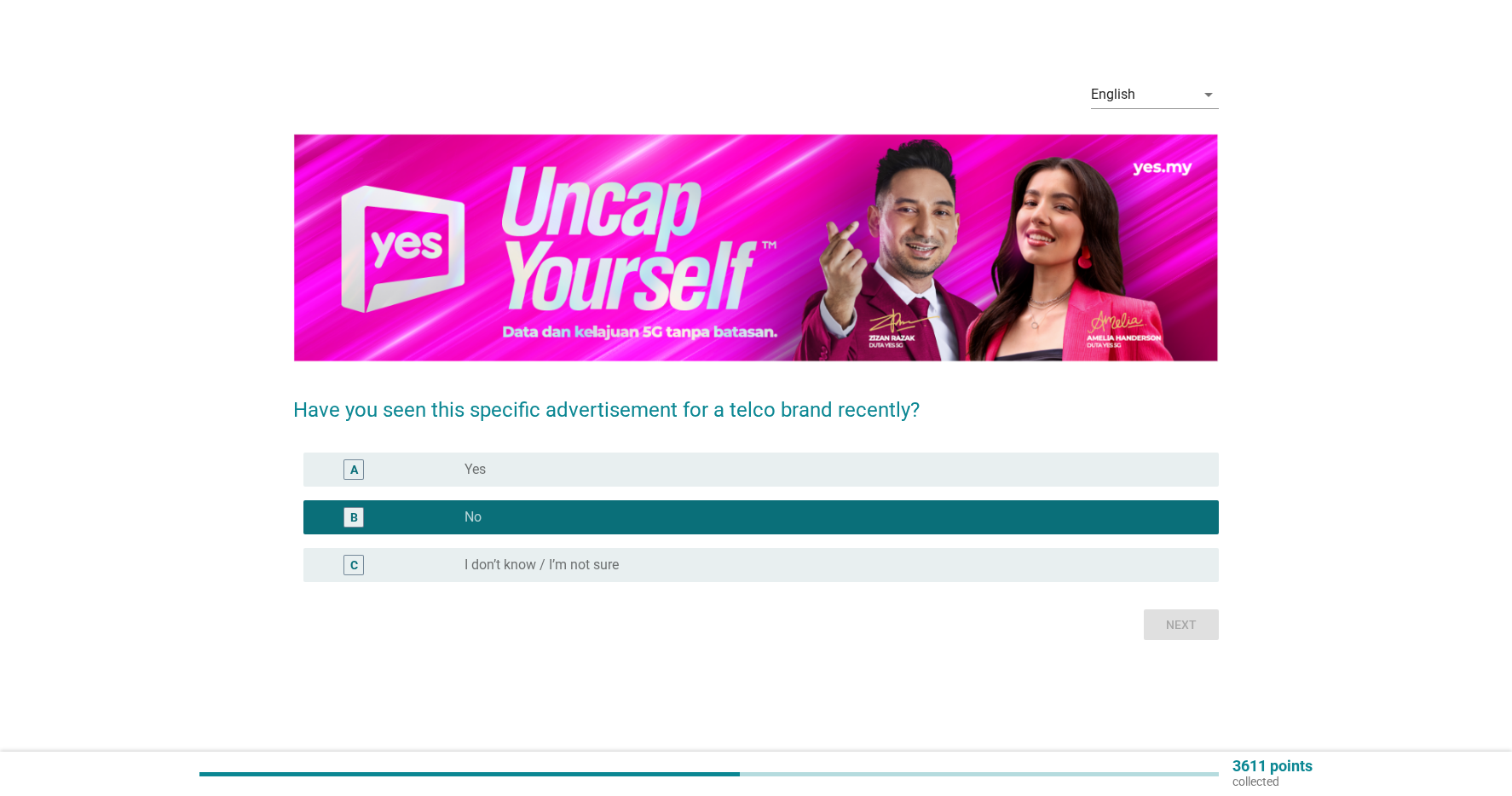
scroll to position [0, 0]
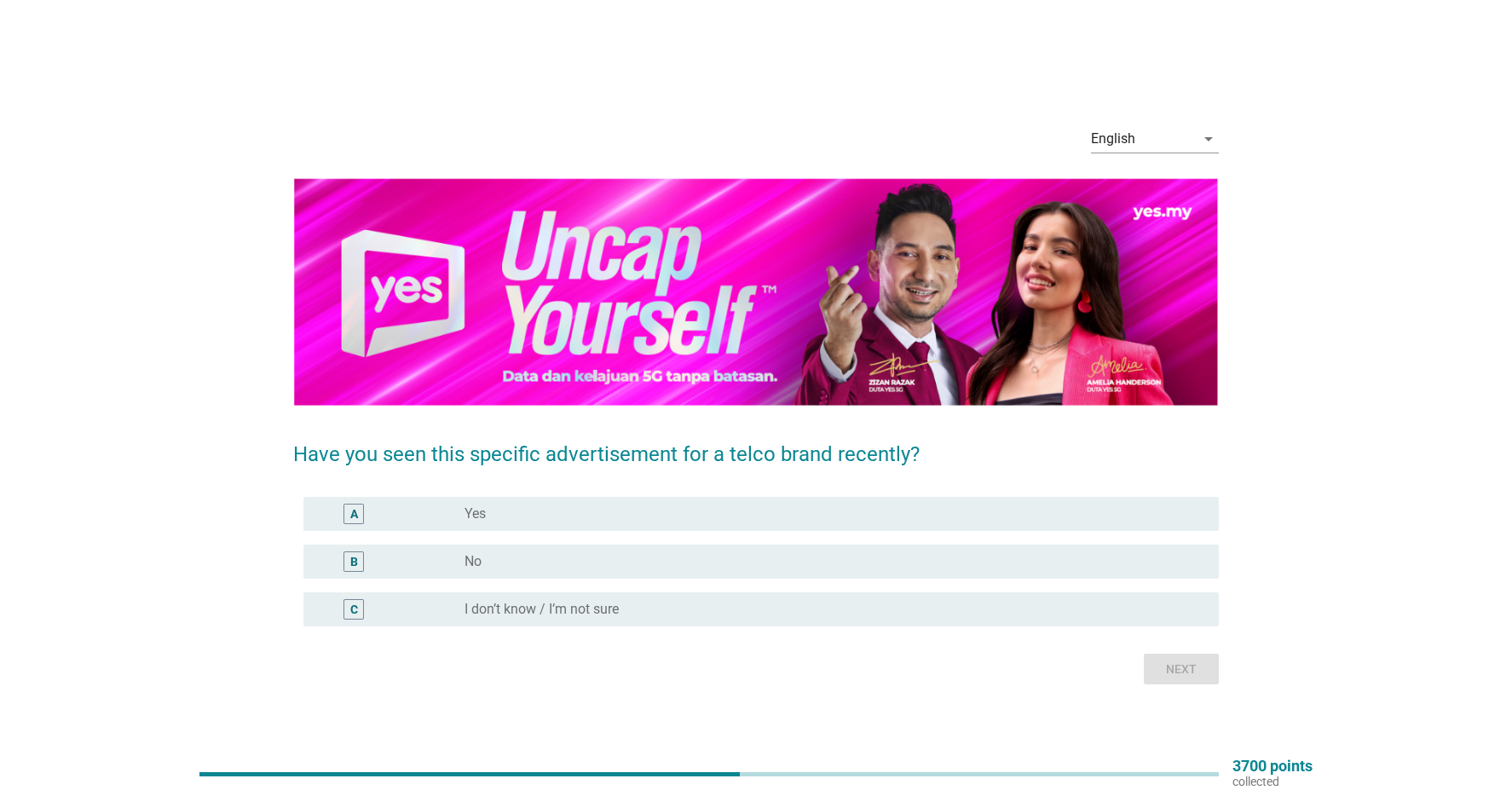
click at [596, 602] on label "I don’t know / I’m not sure" at bounding box center [542, 608] width 155 height 17
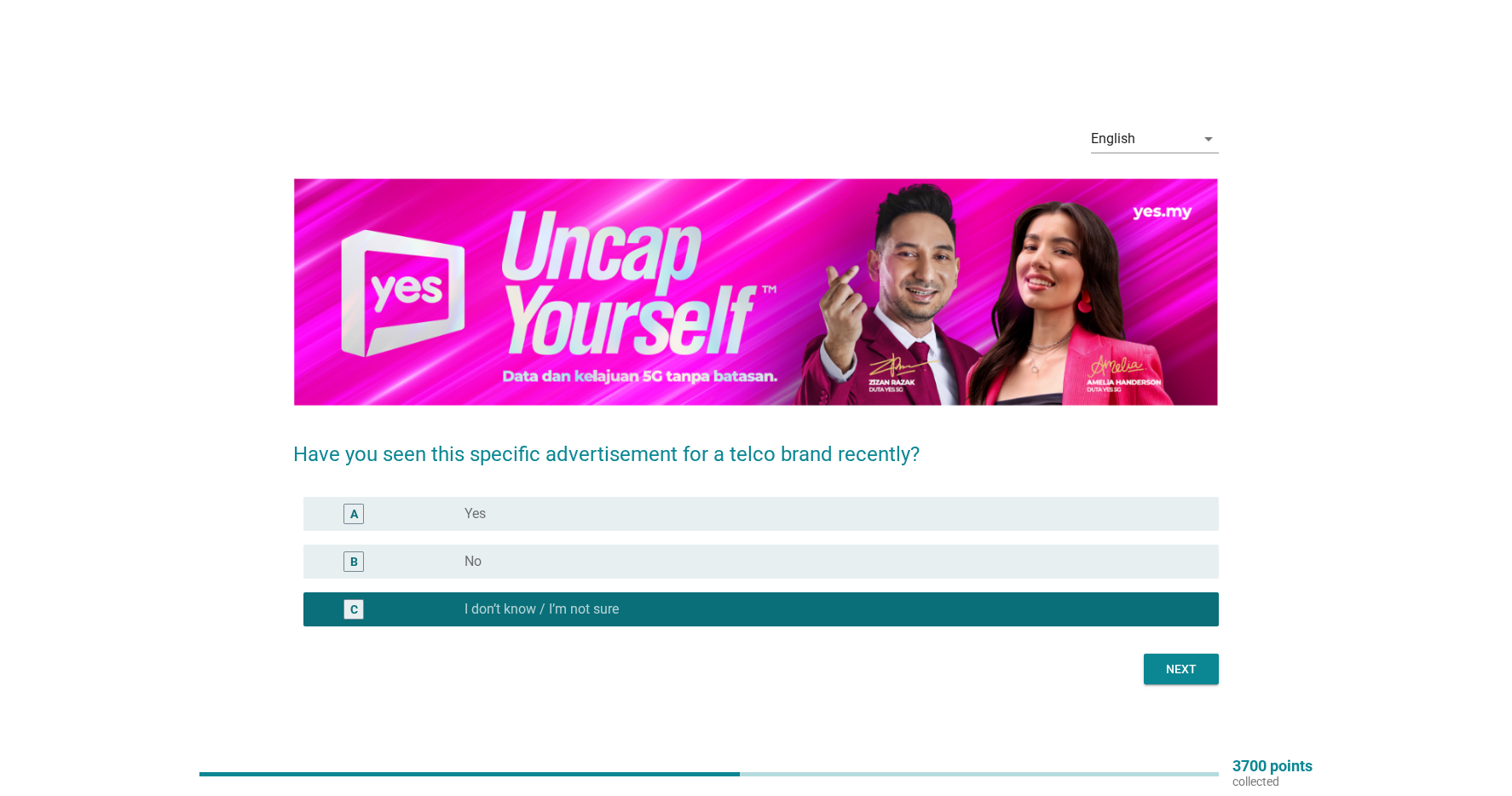
click at [1167, 664] on div "Next" at bounding box center [1181, 669] width 47 height 18
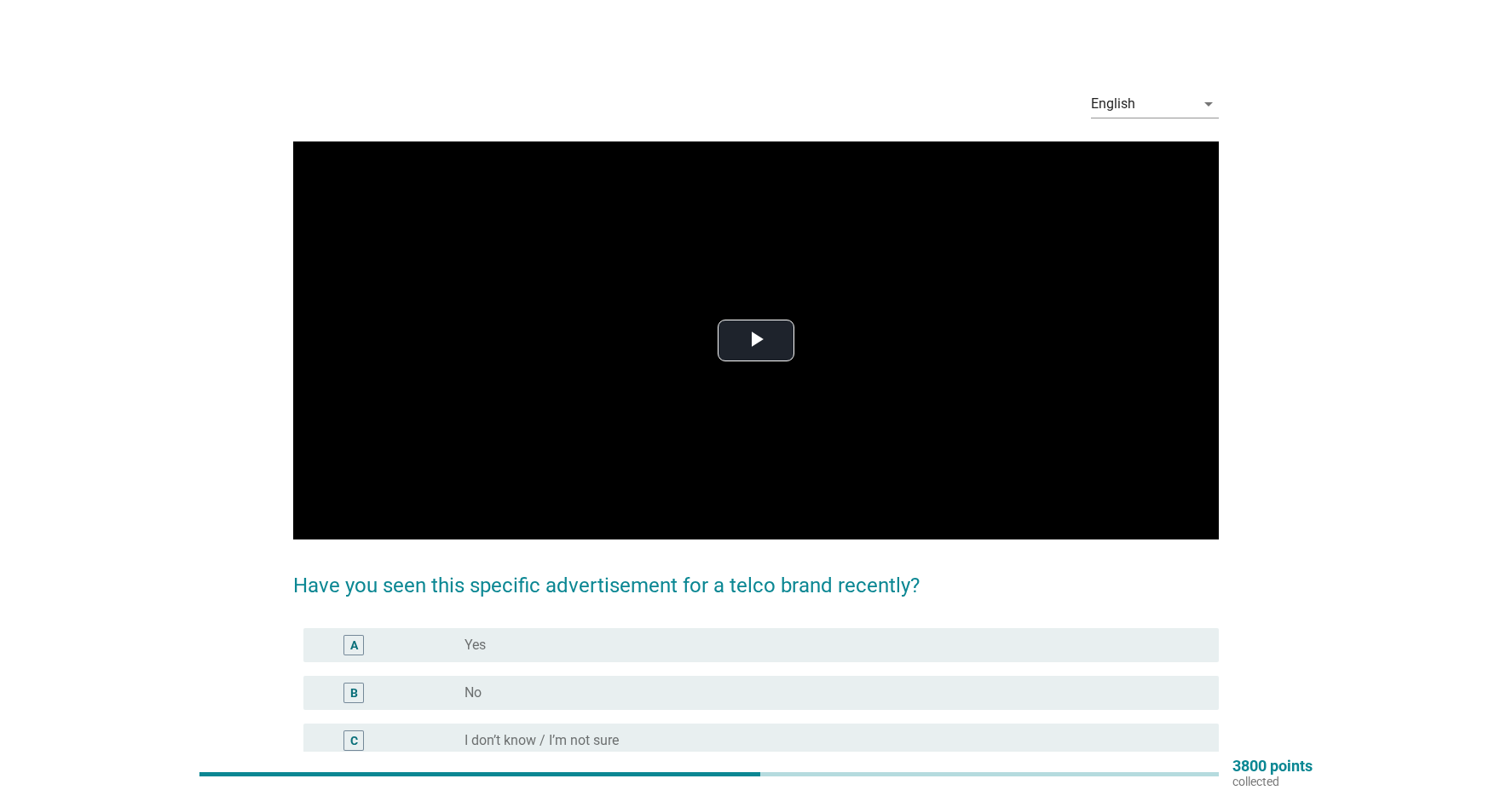
click at [767, 732] on div "radio_button_unchecked I don’t know / I’m not sure" at bounding box center [828, 740] width 727 height 17
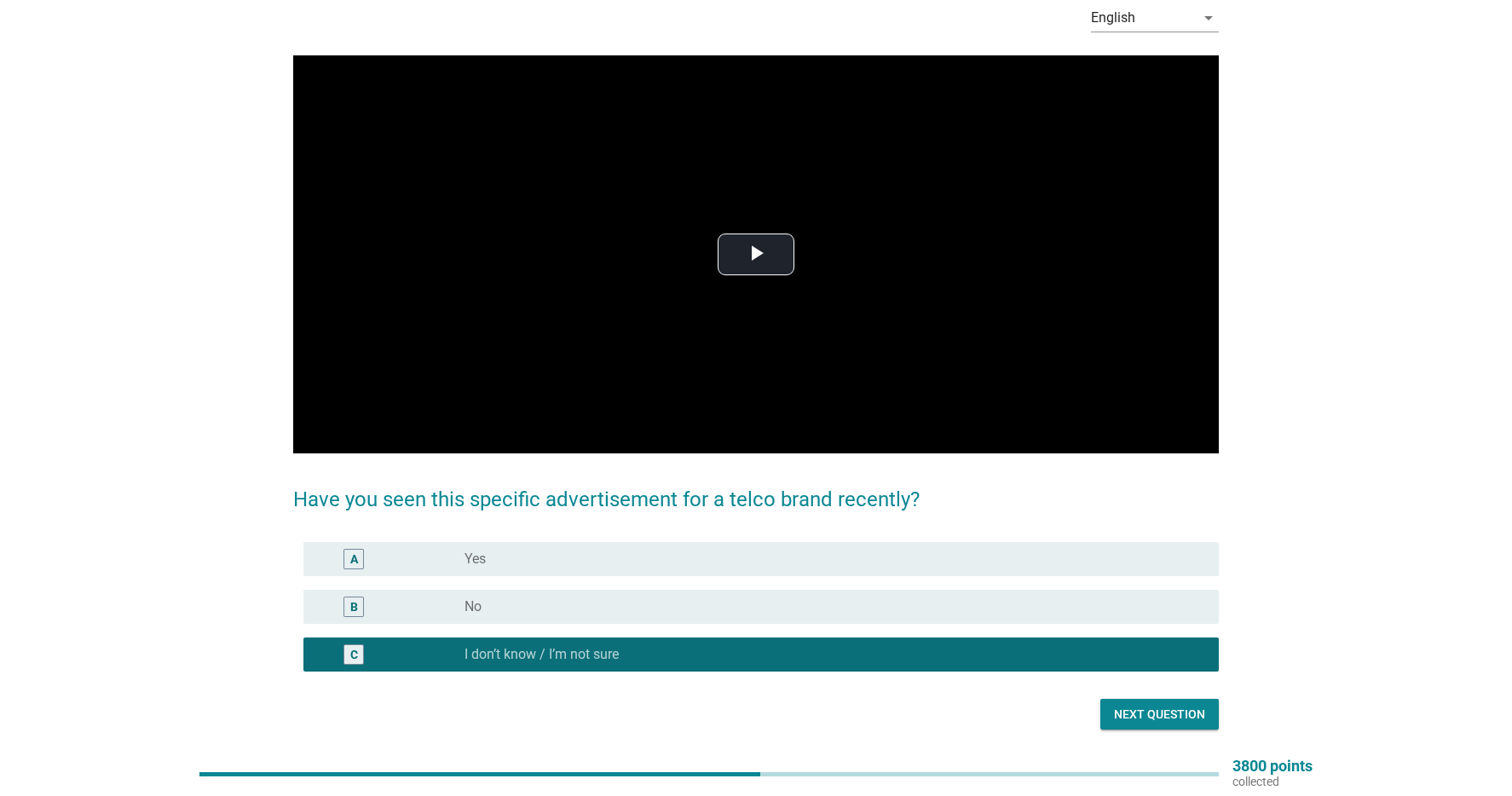
scroll to position [140, 0]
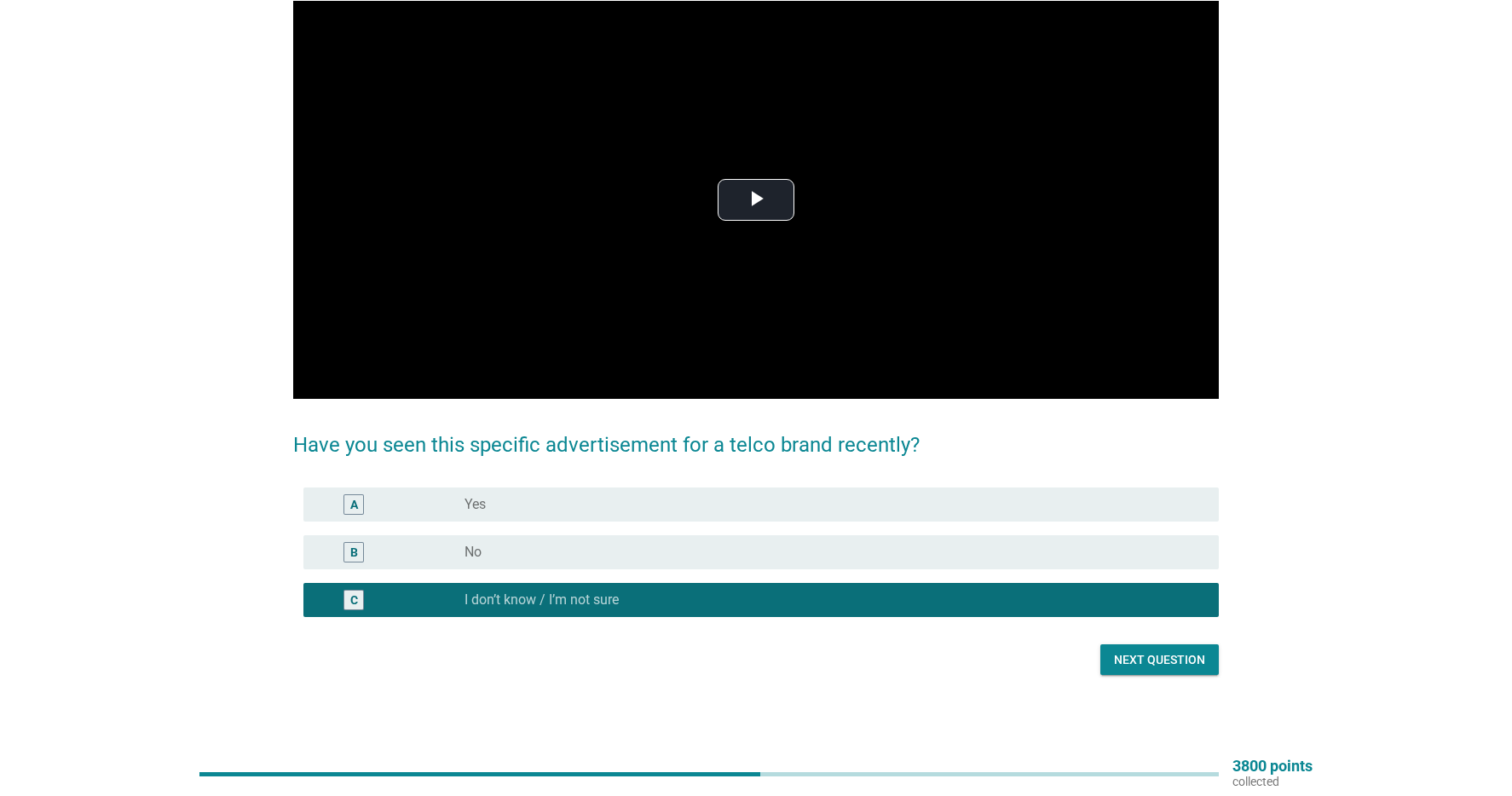
click at [1193, 660] on div "Next question" at bounding box center [1160, 660] width 91 height 18
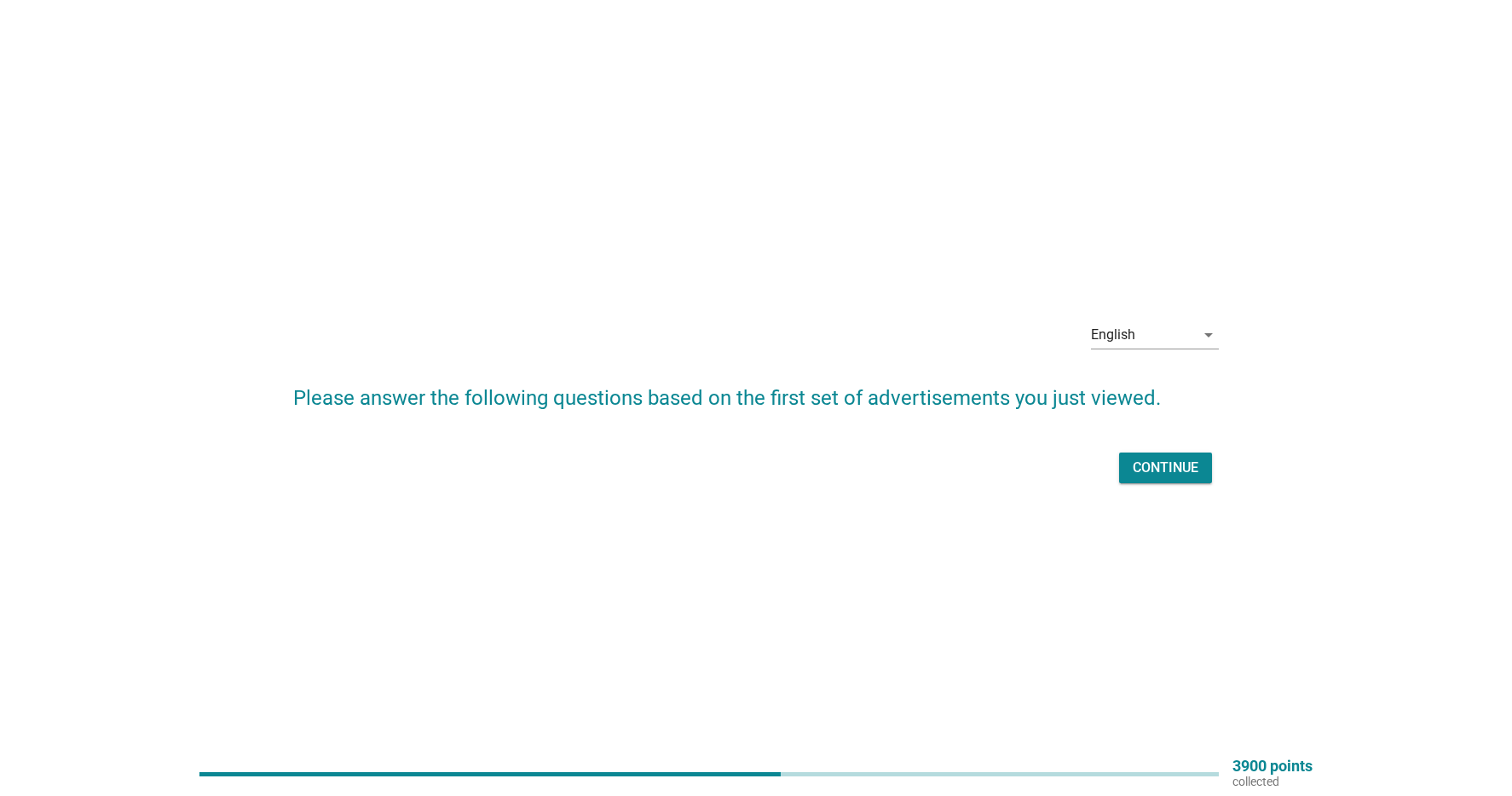
click at [1202, 478] on button "Continue" at bounding box center [1166, 468] width 93 height 31
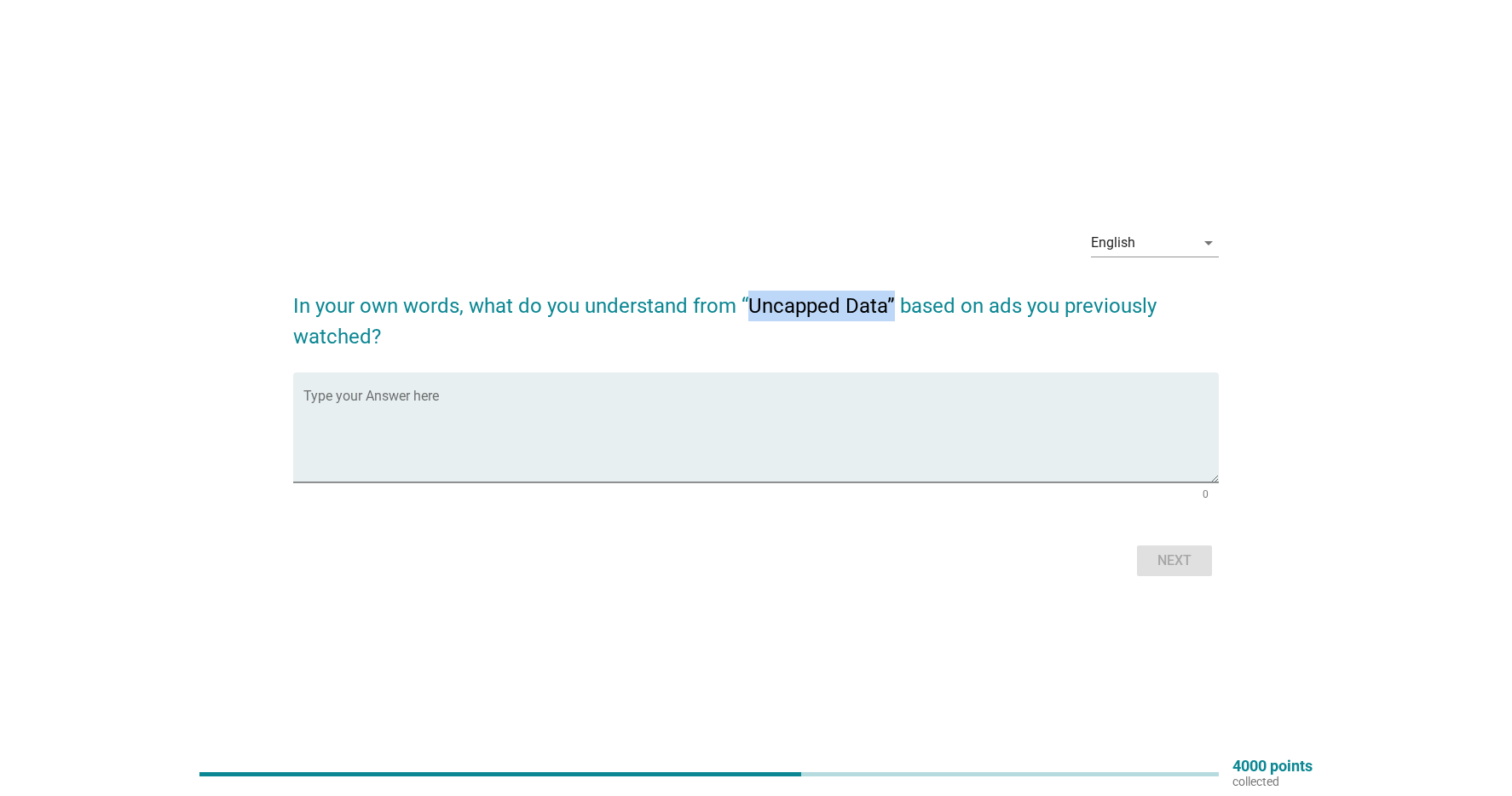
drag, startPoint x: 893, startPoint y: 305, endPoint x: 752, endPoint y: 305, distance: 141.0
click at [752, 305] on h2 "In your own words, what do you understand from “Uncapped Data” based on ads you…" at bounding box center [756, 312] width 926 height 78
copy h2 "Uncapped Data”"
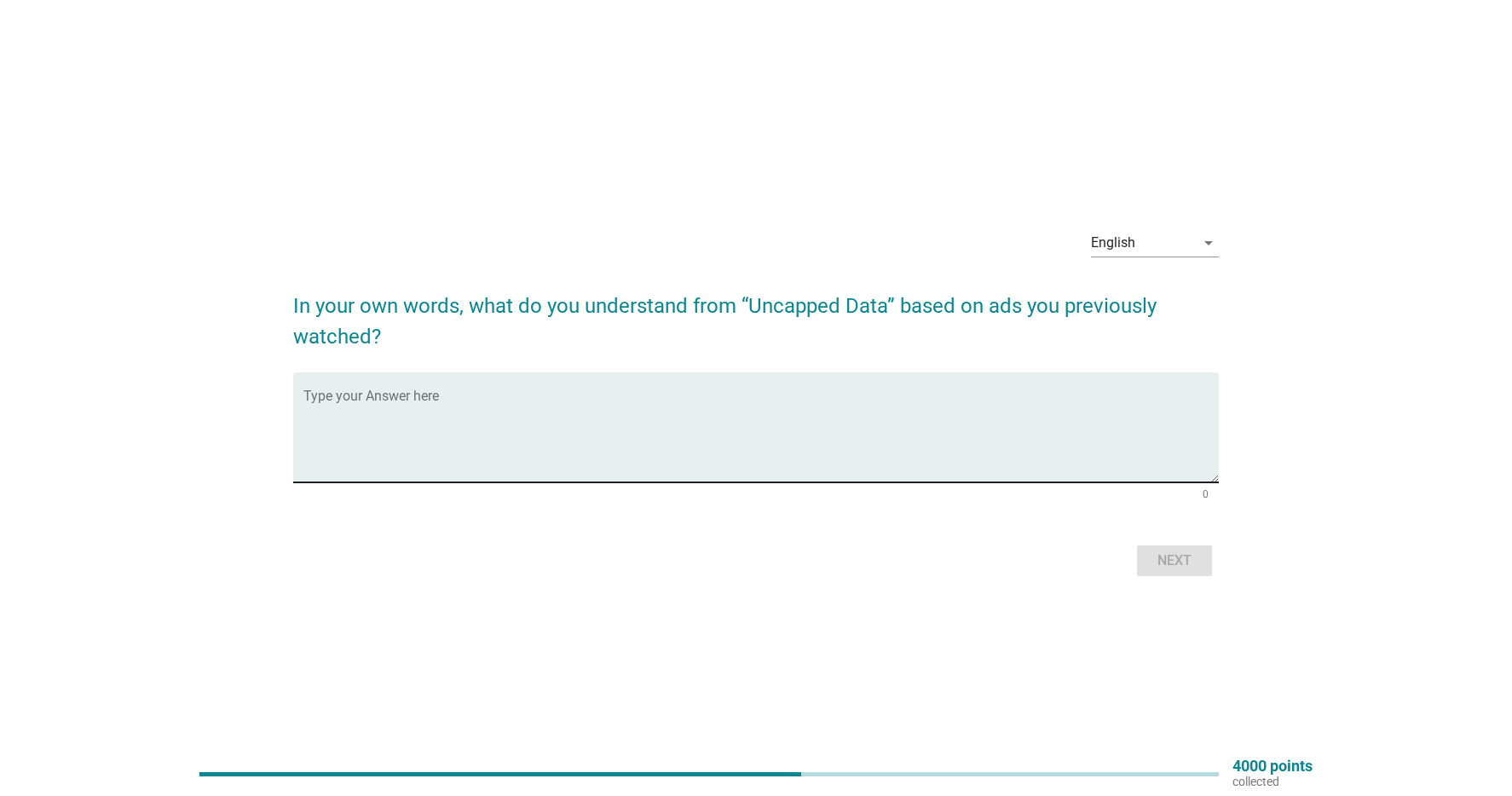
click at [426, 418] on textarea "Type your Answer here" at bounding box center [762, 438] width 917 height 90
paste textarea "unlimited amount of data without being disconnected or incurring extra charges …"
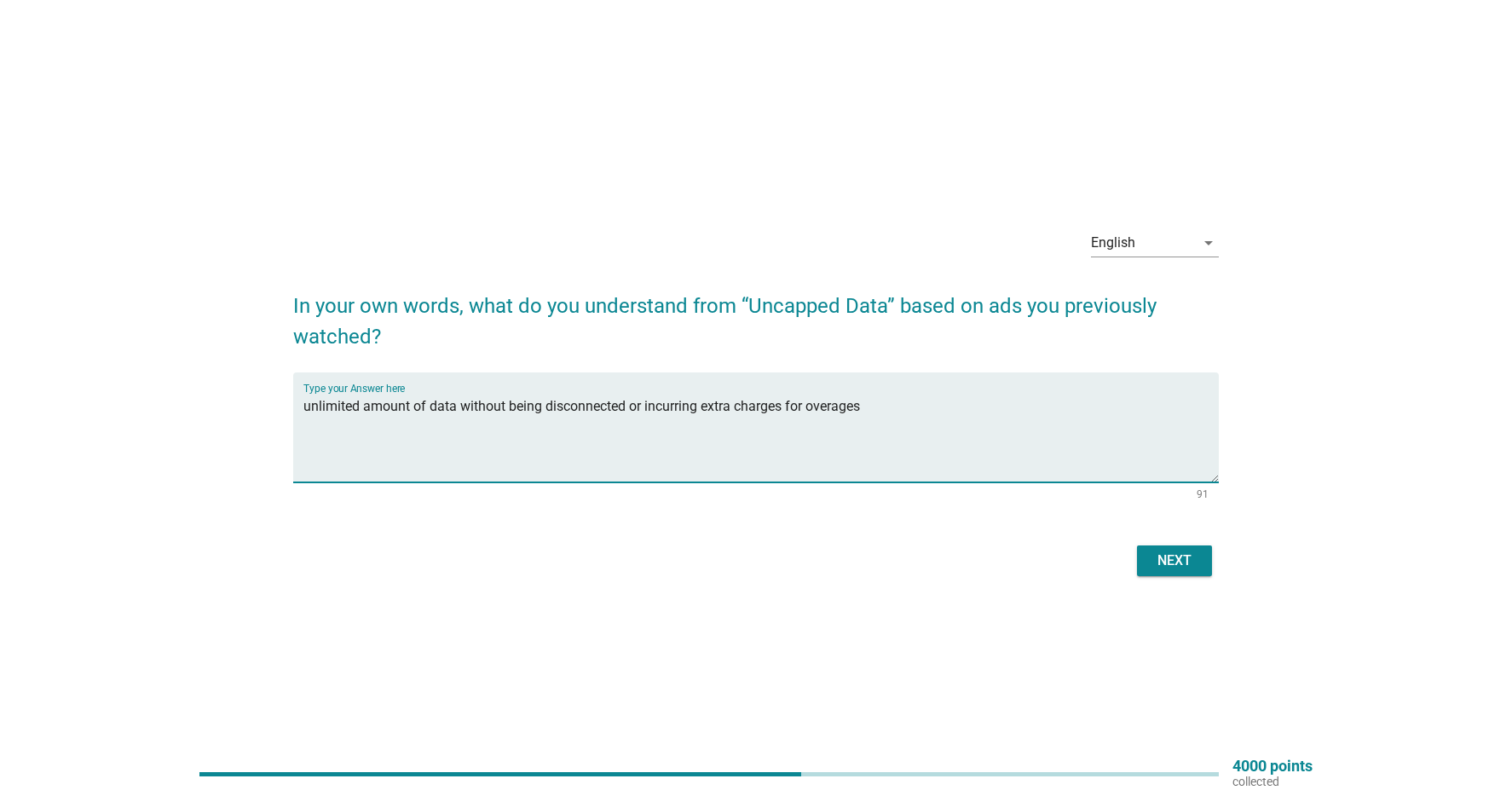
type textarea "unlimited amount of data without being disconnected or incurring extra charges …"
click at [1189, 555] on div "Next" at bounding box center [1175, 560] width 47 height 20
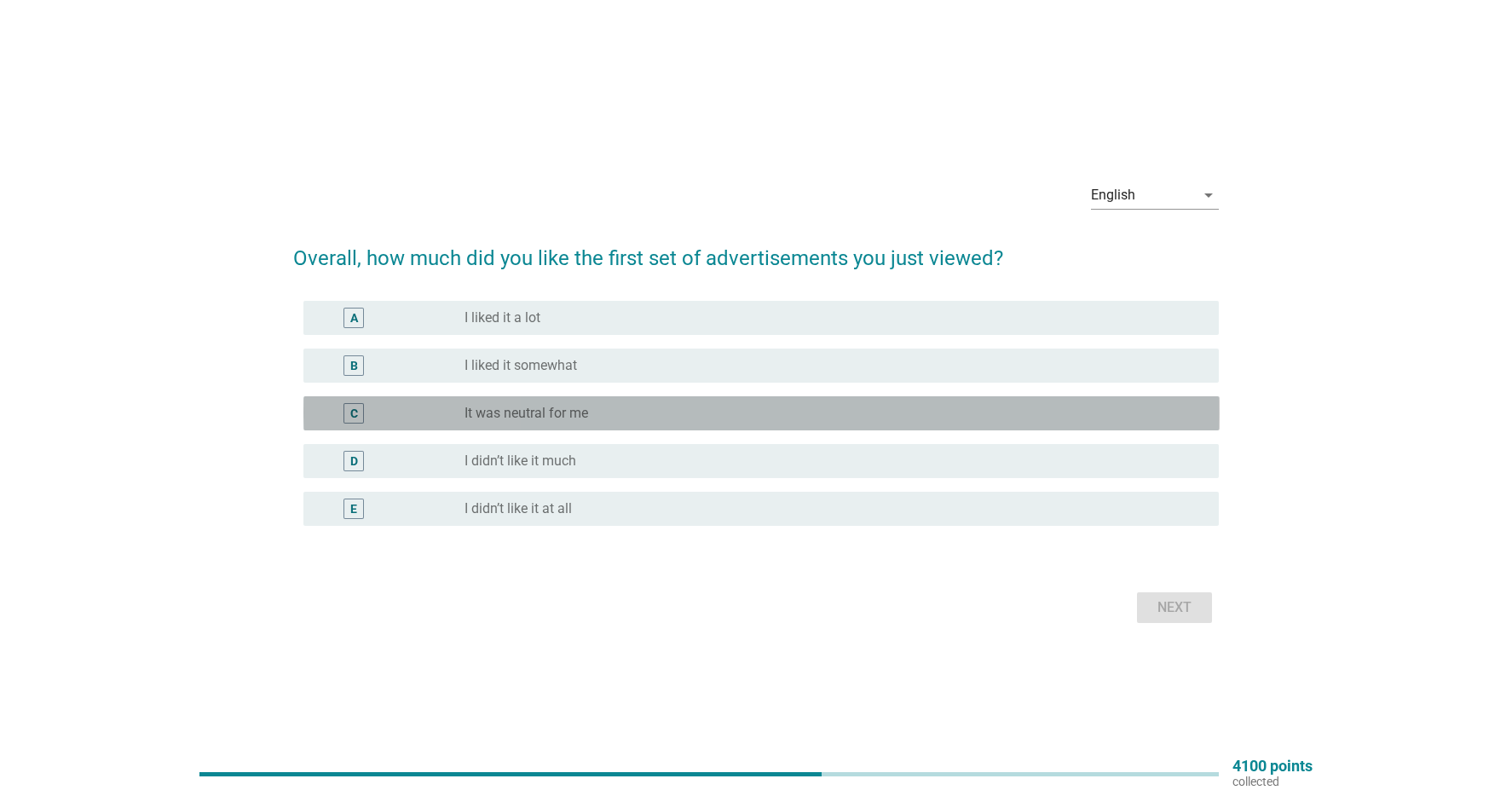
click at [415, 413] on div "C" at bounding box center [391, 412] width 148 height 20
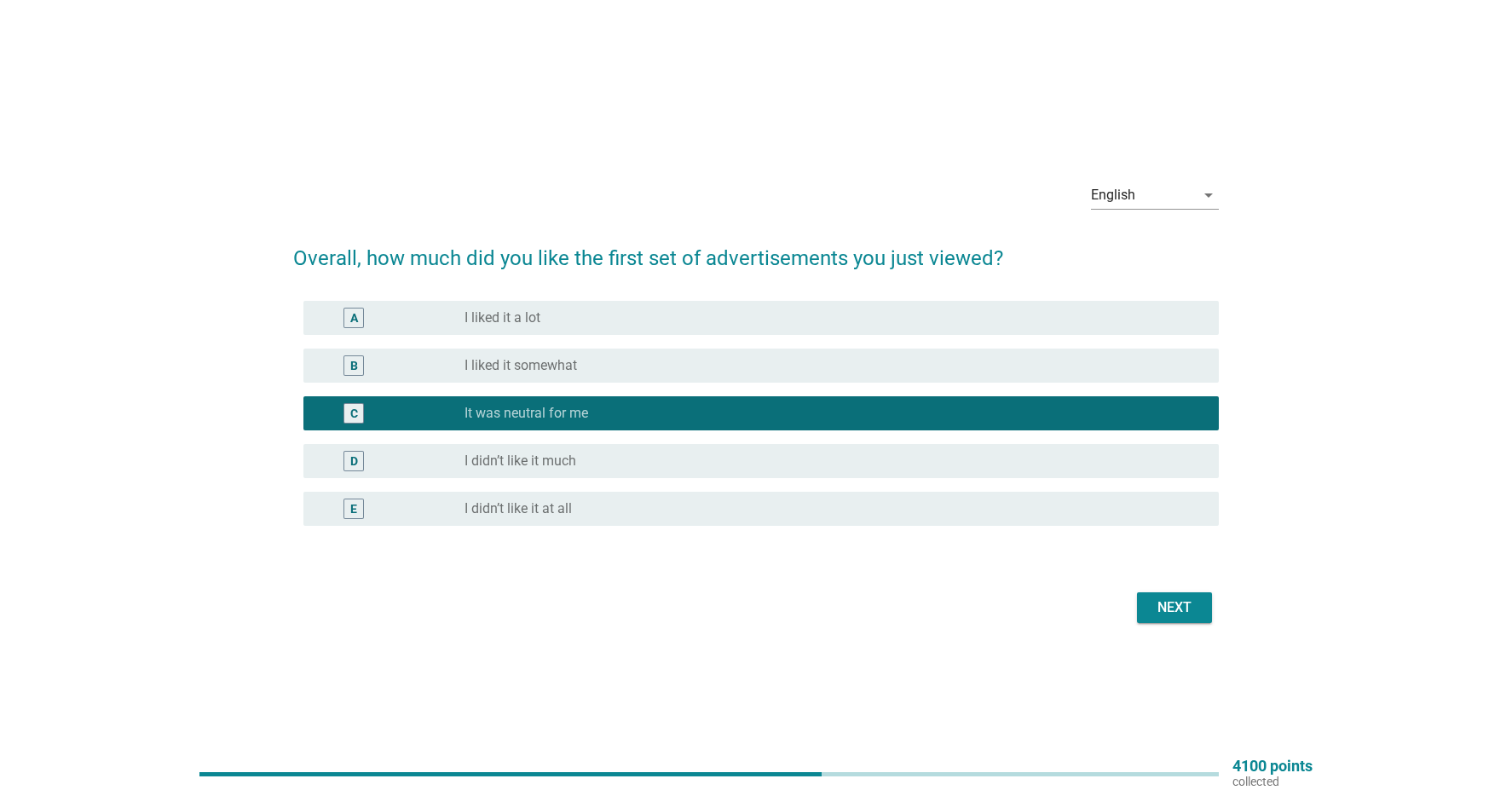
click at [436, 369] on div "B" at bounding box center [391, 365] width 148 height 20
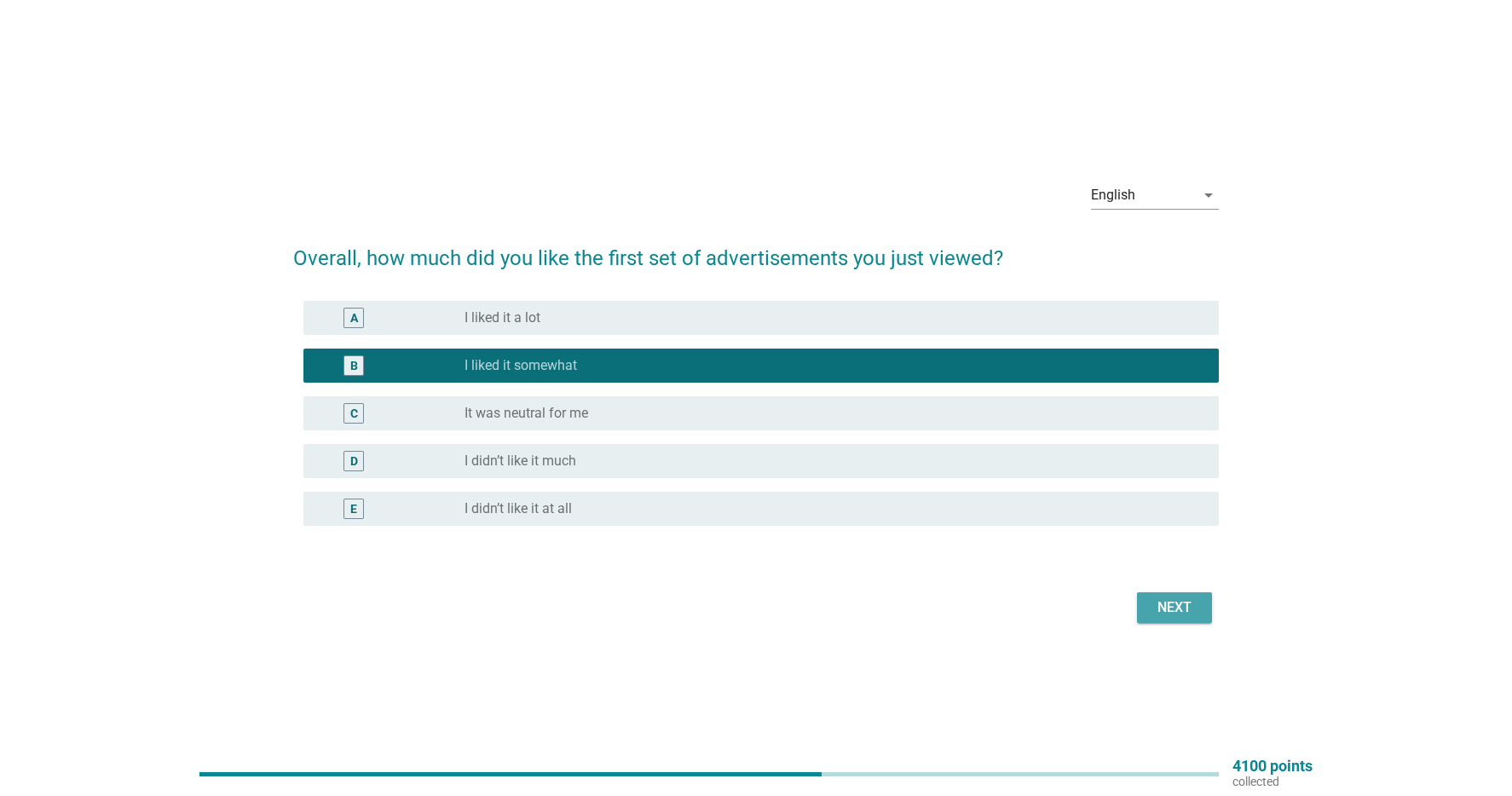
click at [1182, 598] on div "Next" at bounding box center [1175, 607] width 47 height 20
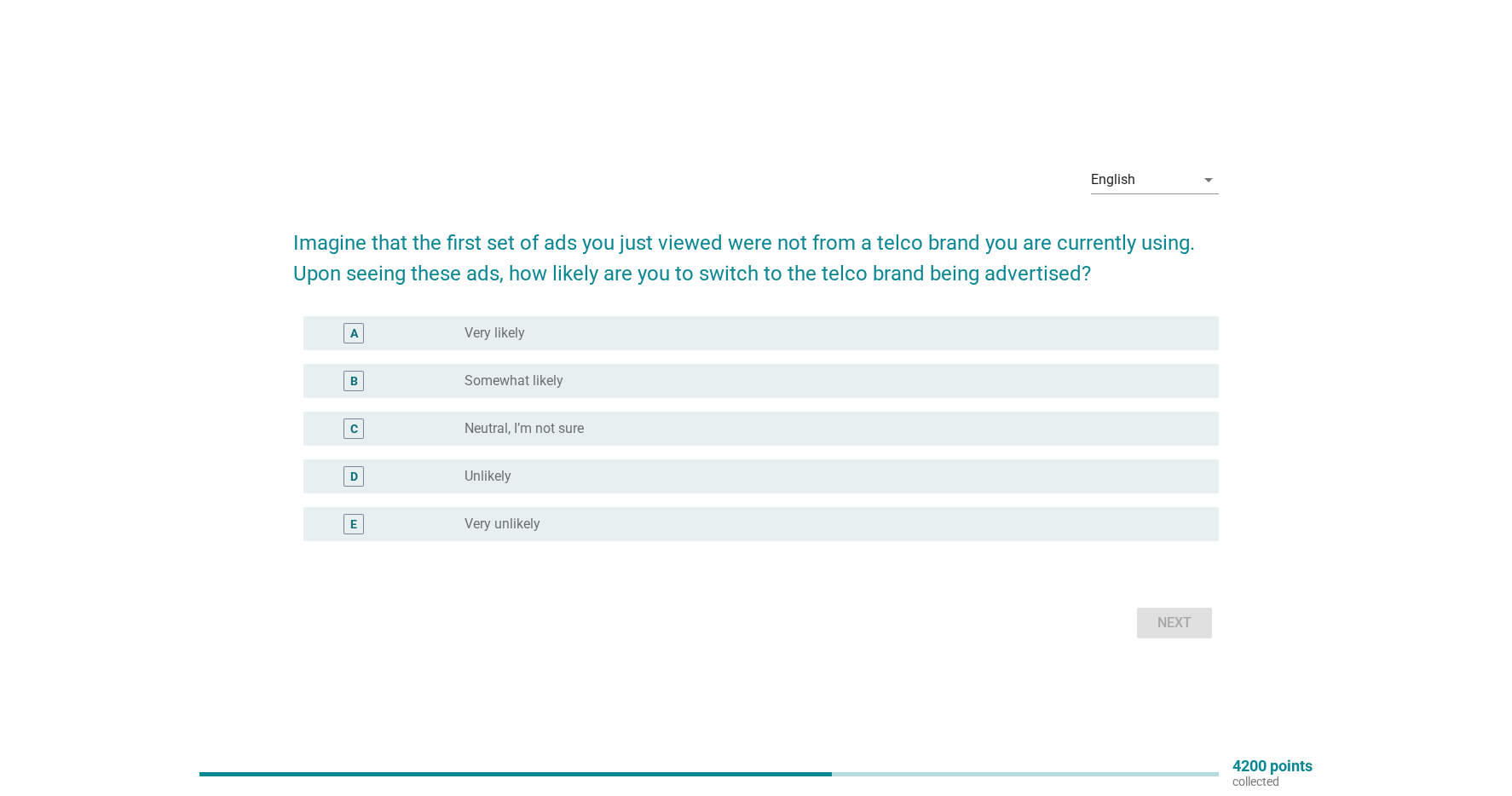
click at [407, 428] on div "C" at bounding box center [391, 428] width 148 height 20
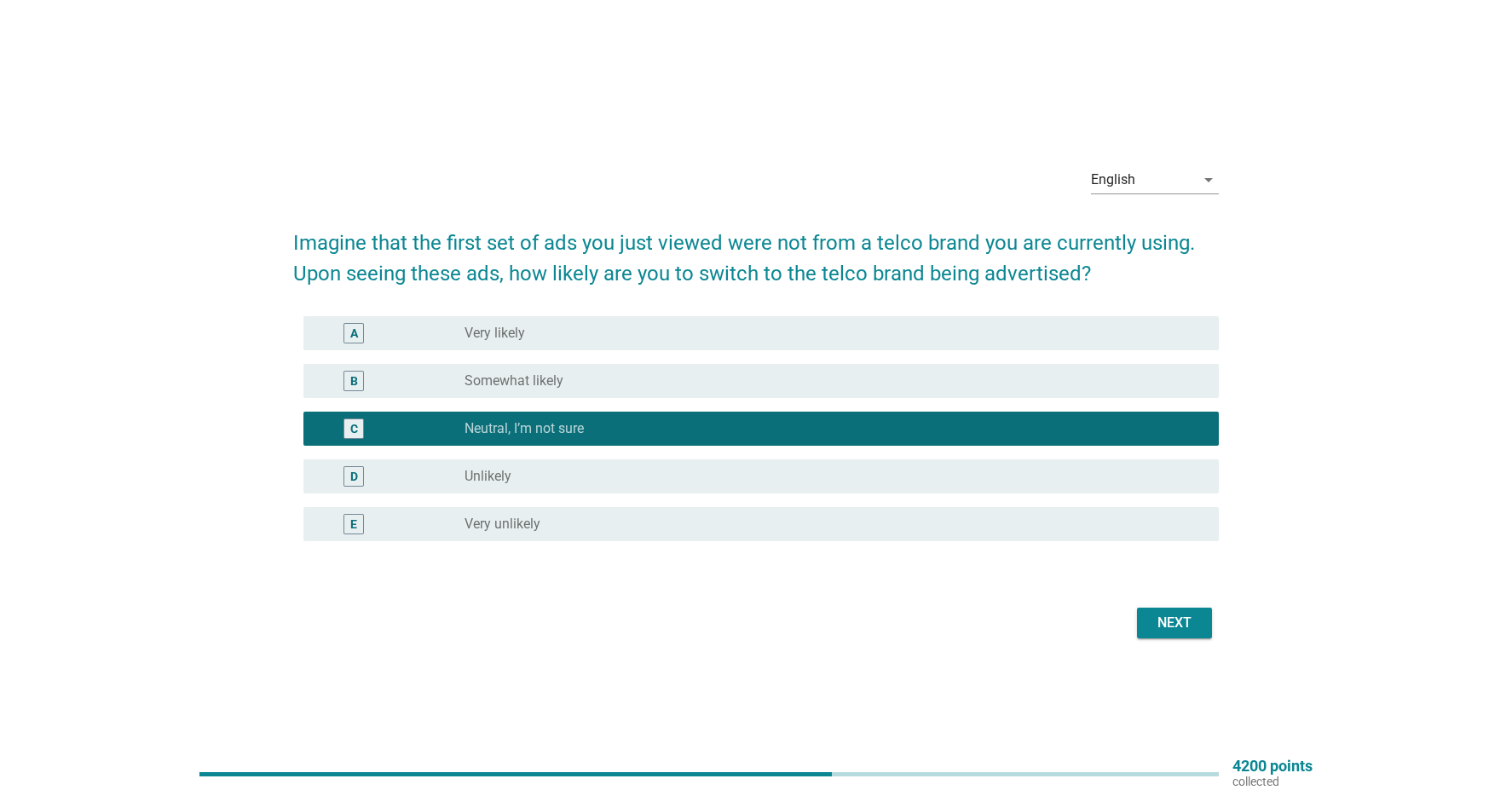
click at [1185, 623] on div "Next" at bounding box center [1175, 622] width 47 height 20
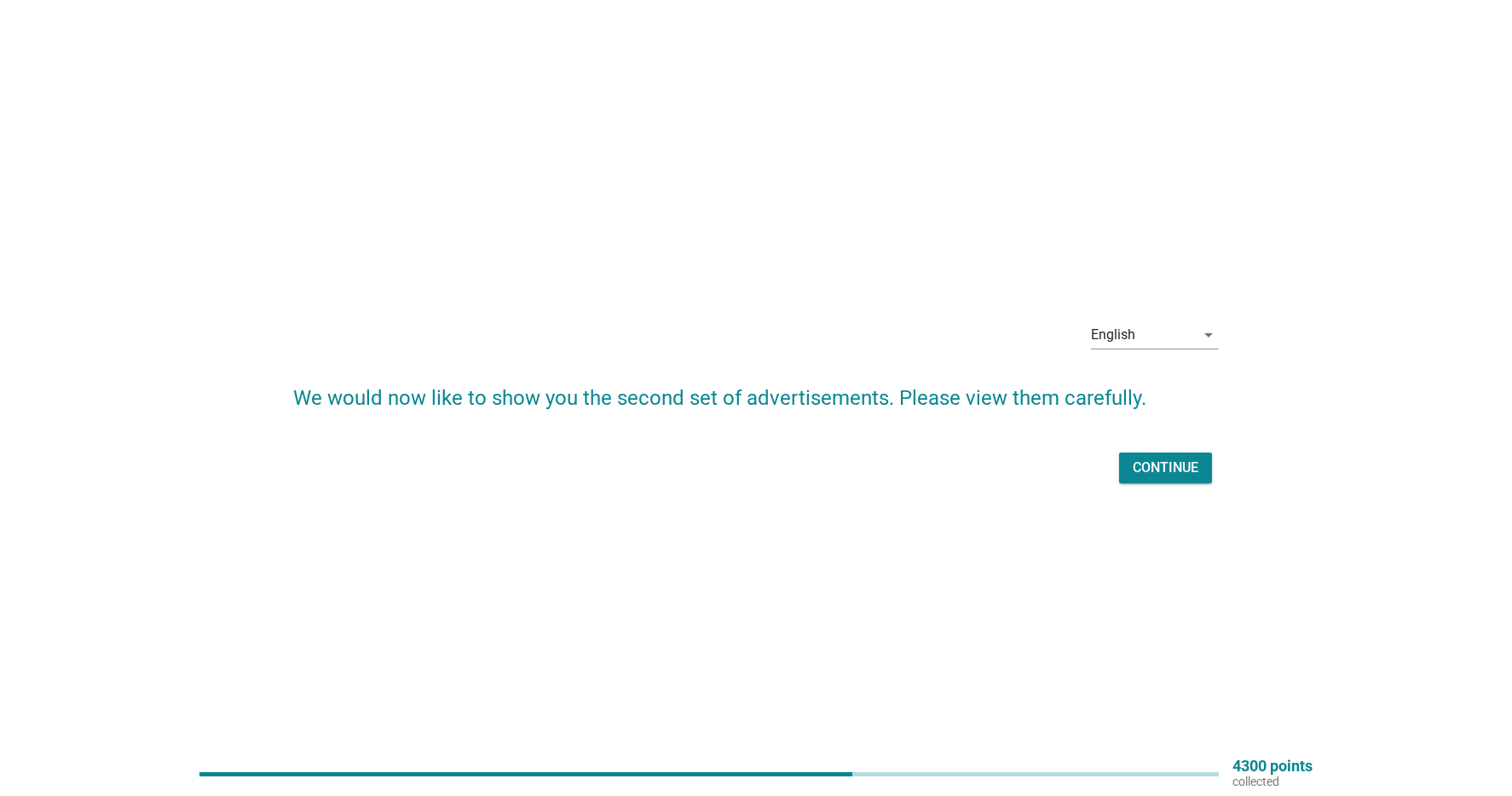
click at [1188, 463] on div "Continue" at bounding box center [1165, 467] width 66 height 20
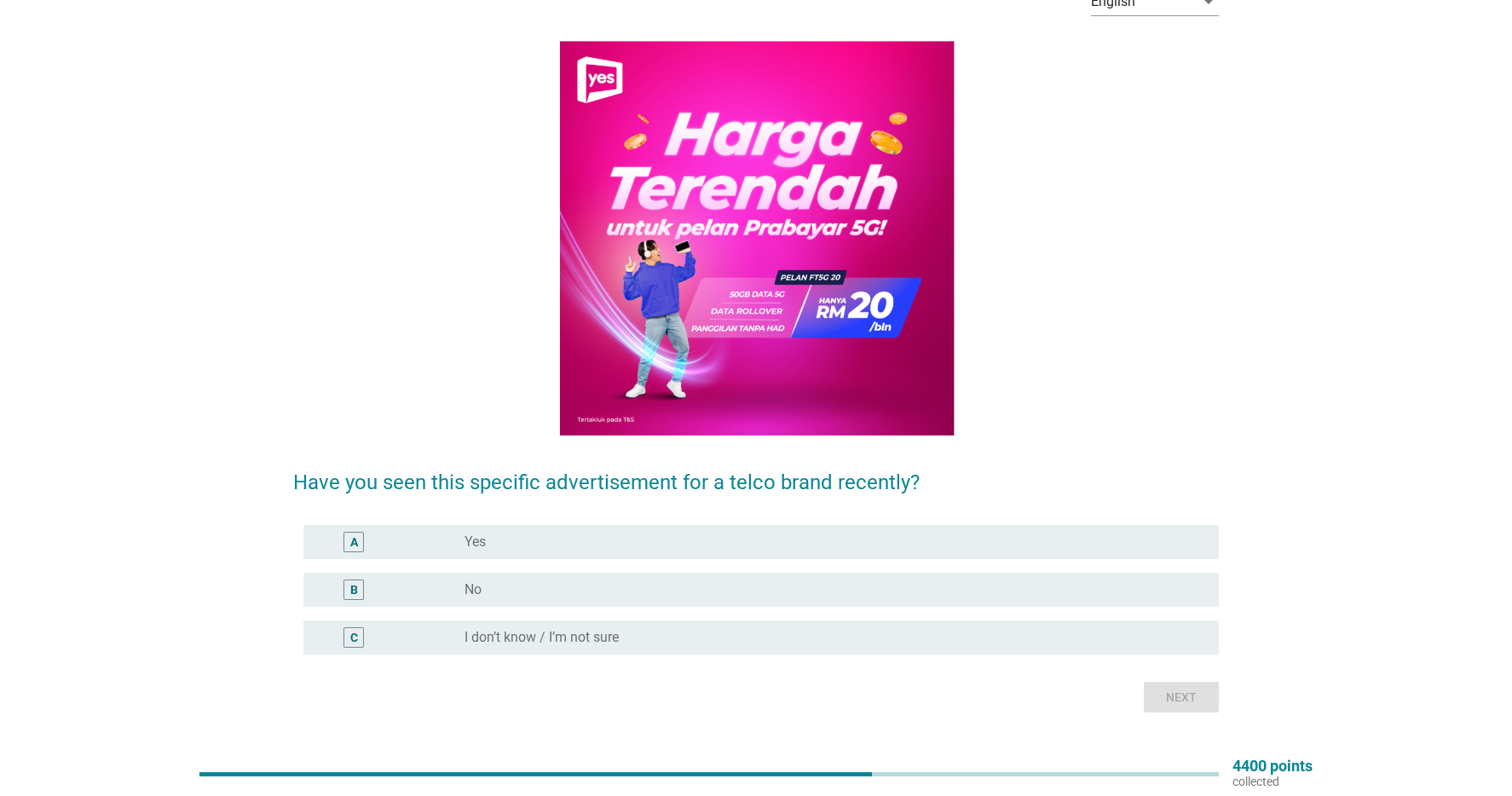
scroll to position [140, 0]
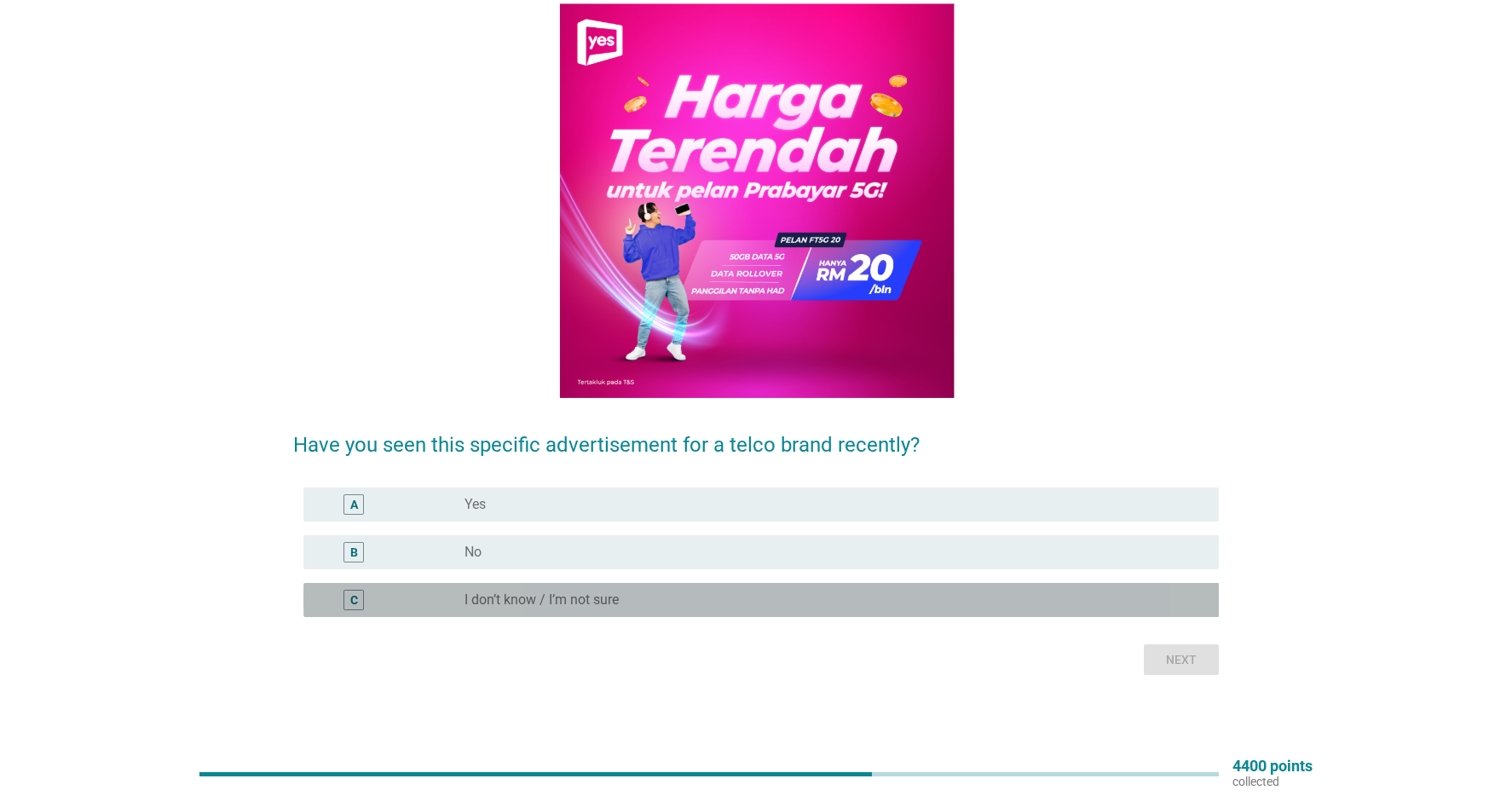
click at [634, 593] on div "radio_button_unchecked I don’t know / I’m not sure" at bounding box center [828, 599] width 727 height 17
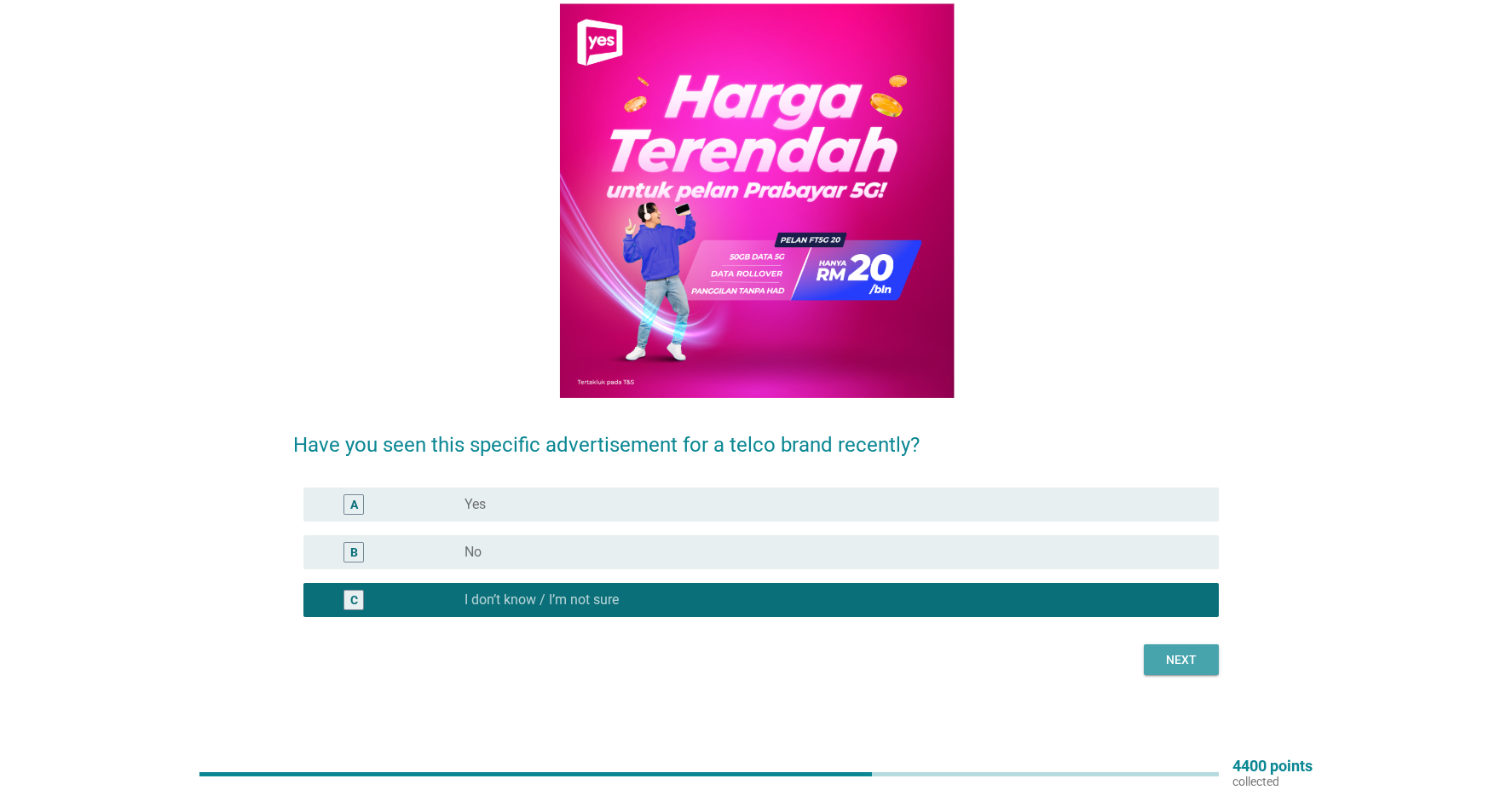
click at [1195, 666] on div "Next" at bounding box center [1181, 660] width 47 height 18
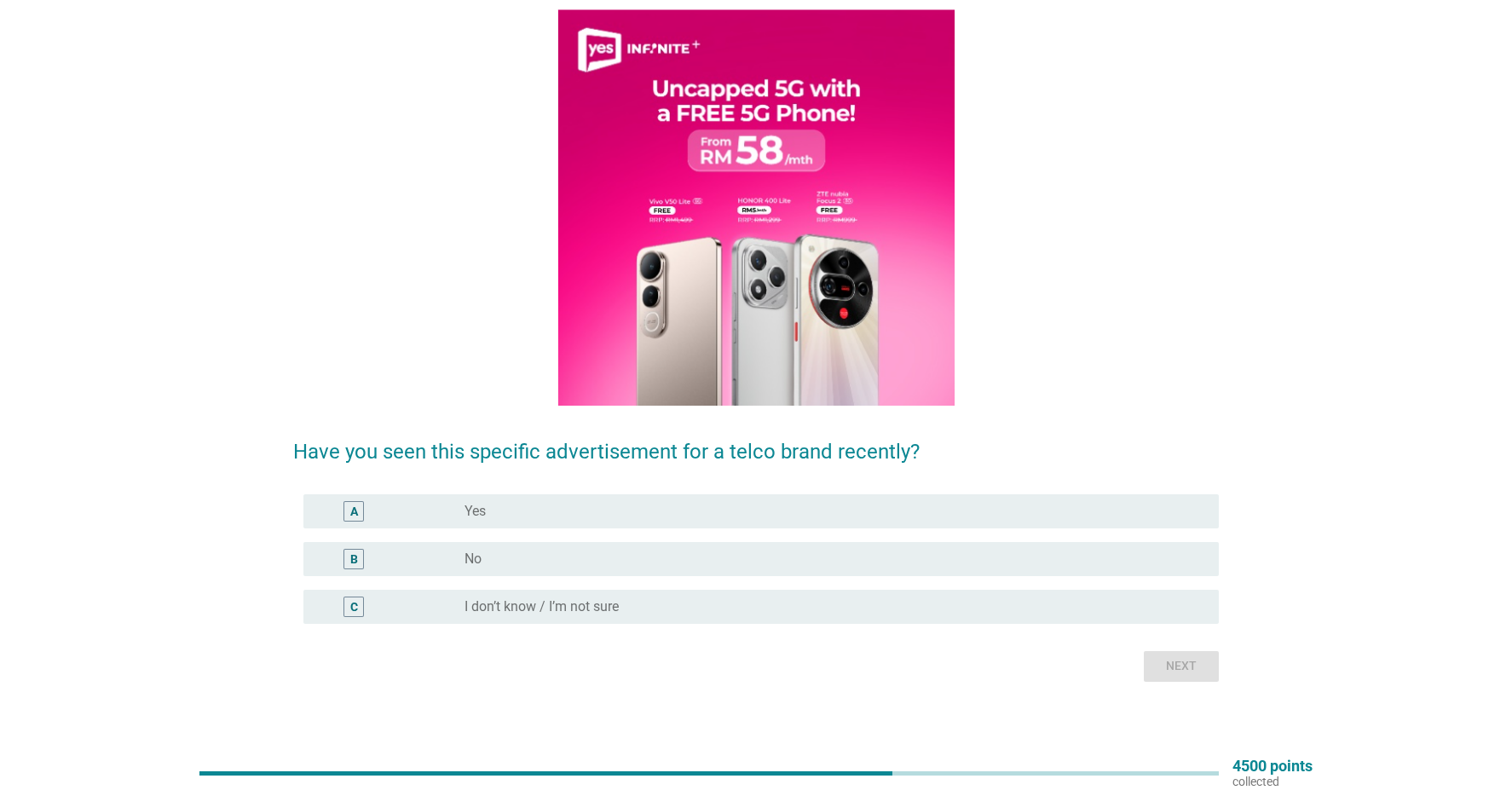
scroll to position [140, 0]
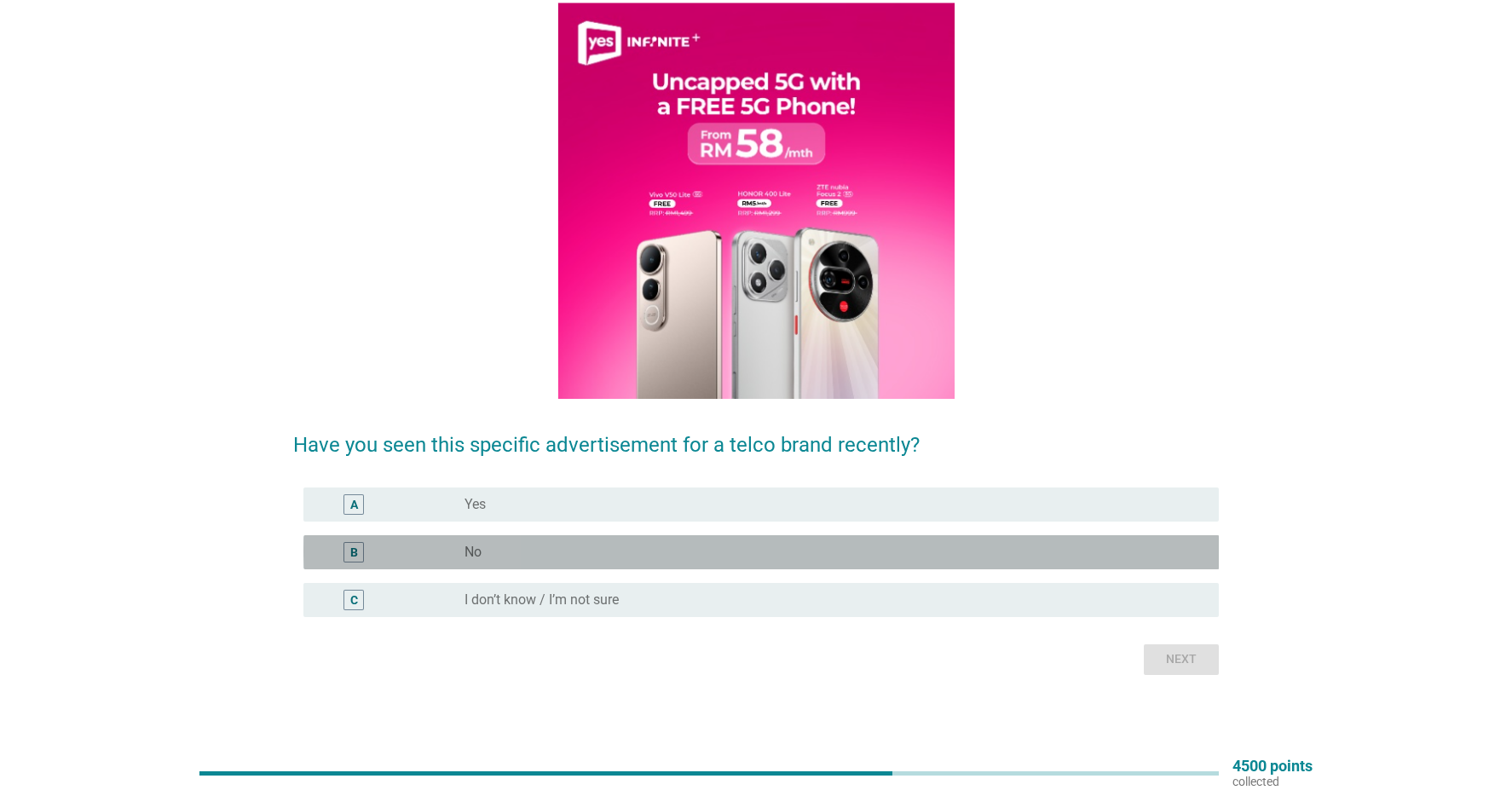
click at [574, 551] on div "radio_button_unchecked No" at bounding box center [828, 551] width 727 height 17
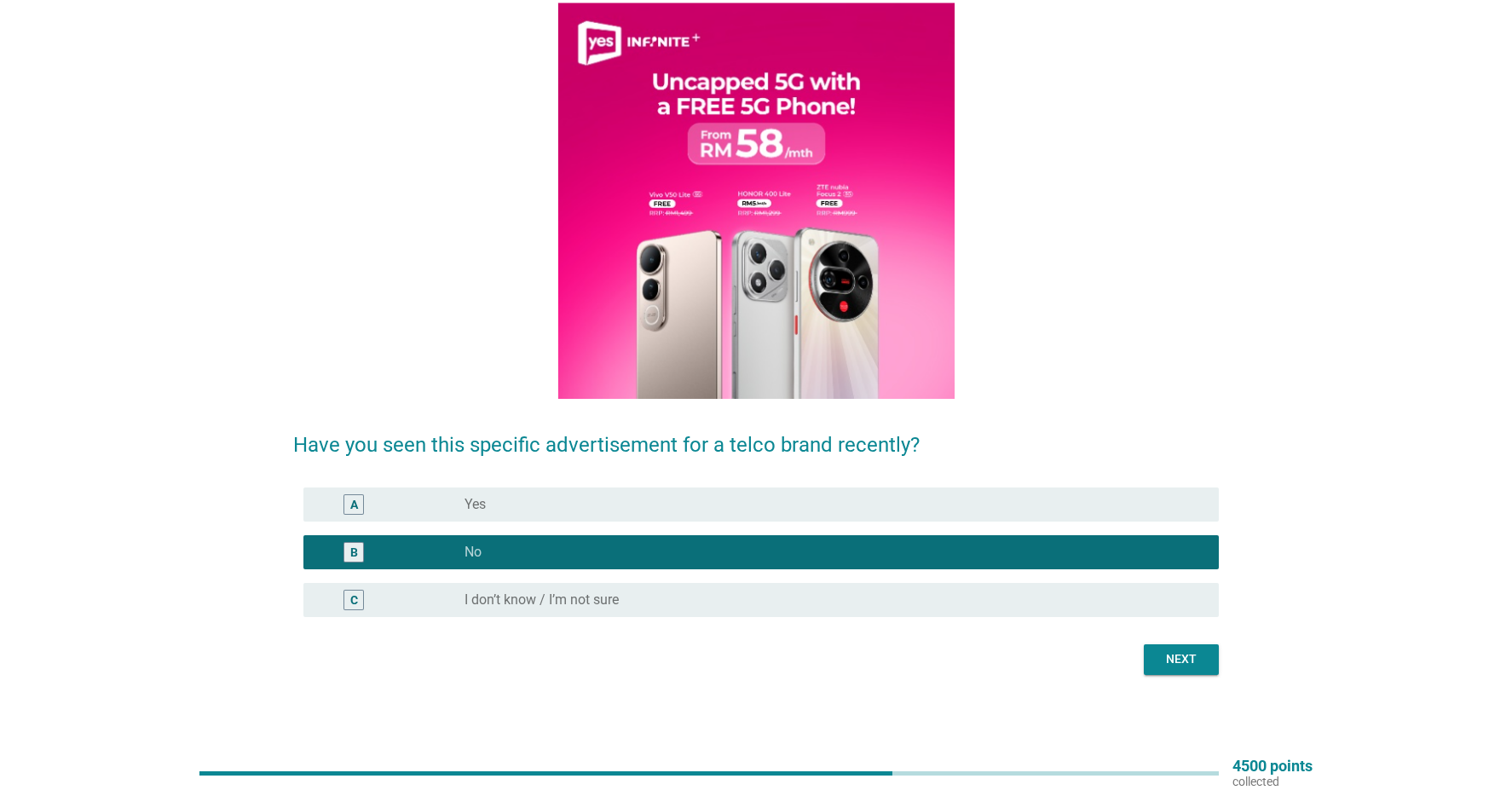
click at [1179, 657] on div "Next" at bounding box center [1181, 659] width 47 height 18
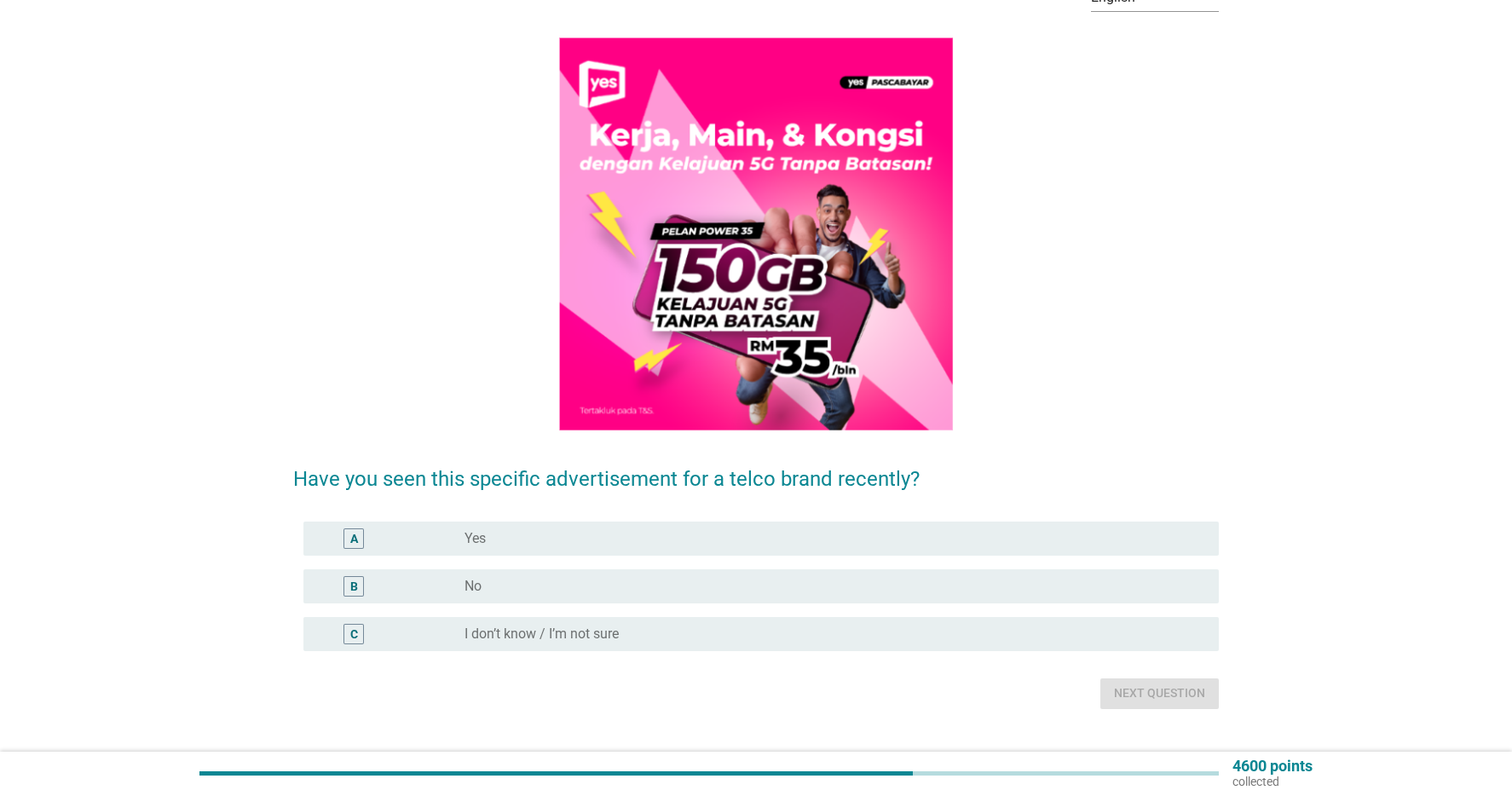
scroll to position [108, 0]
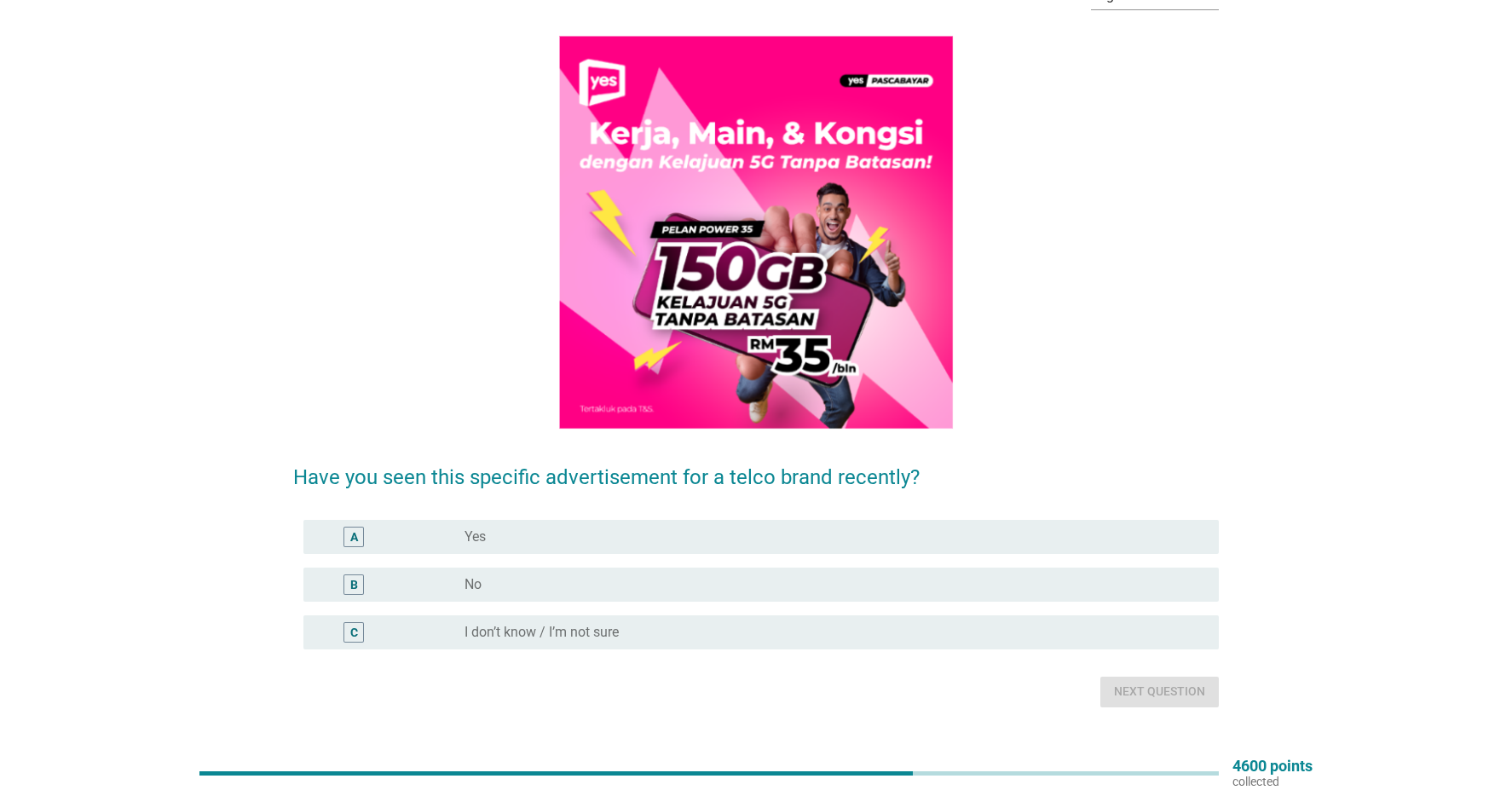
click at [716, 570] on div "B radio_button_unchecked No" at bounding box center [762, 584] width 917 height 34
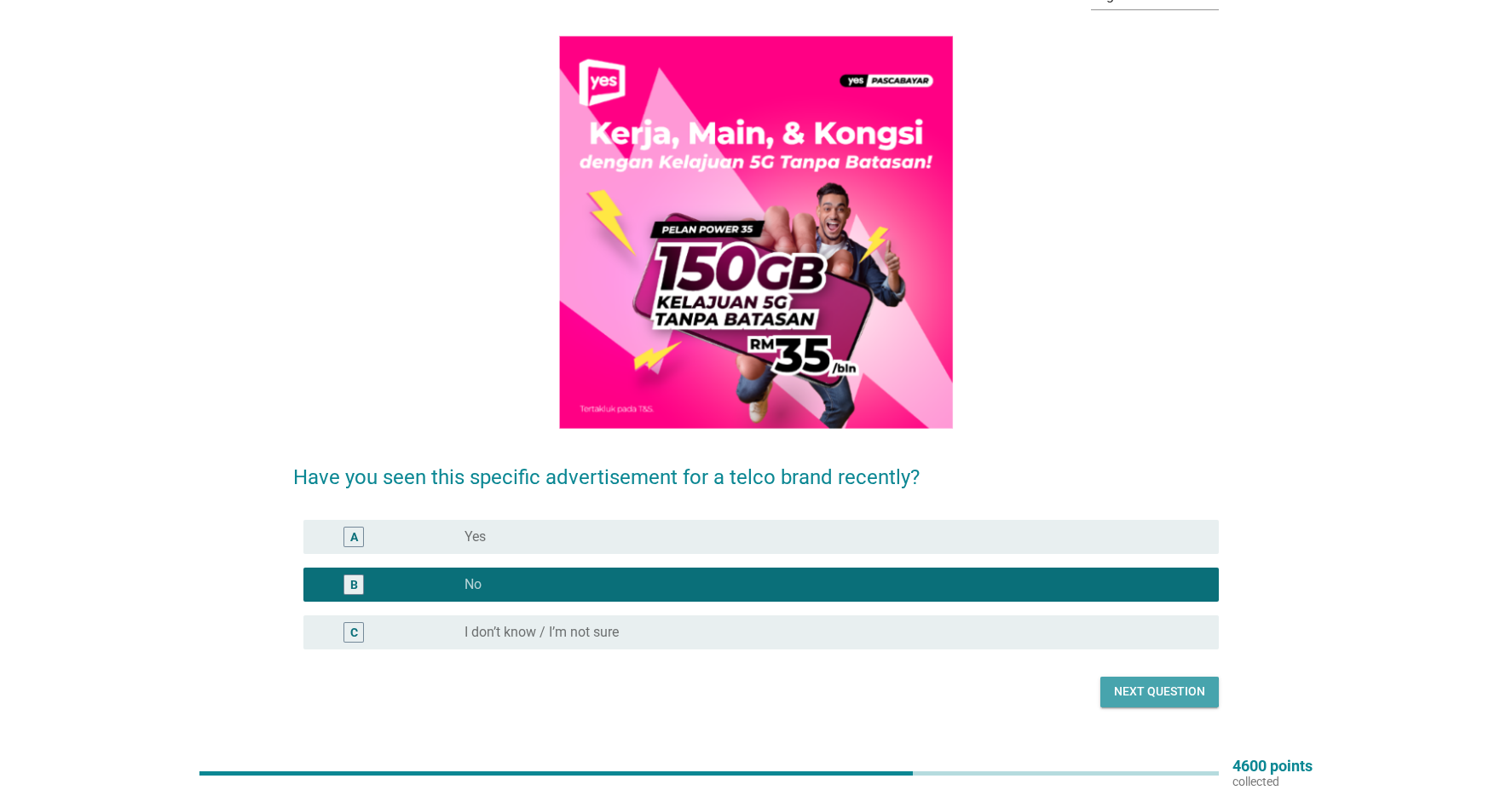
click at [1179, 692] on div "Next question" at bounding box center [1160, 692] width 91 height 18
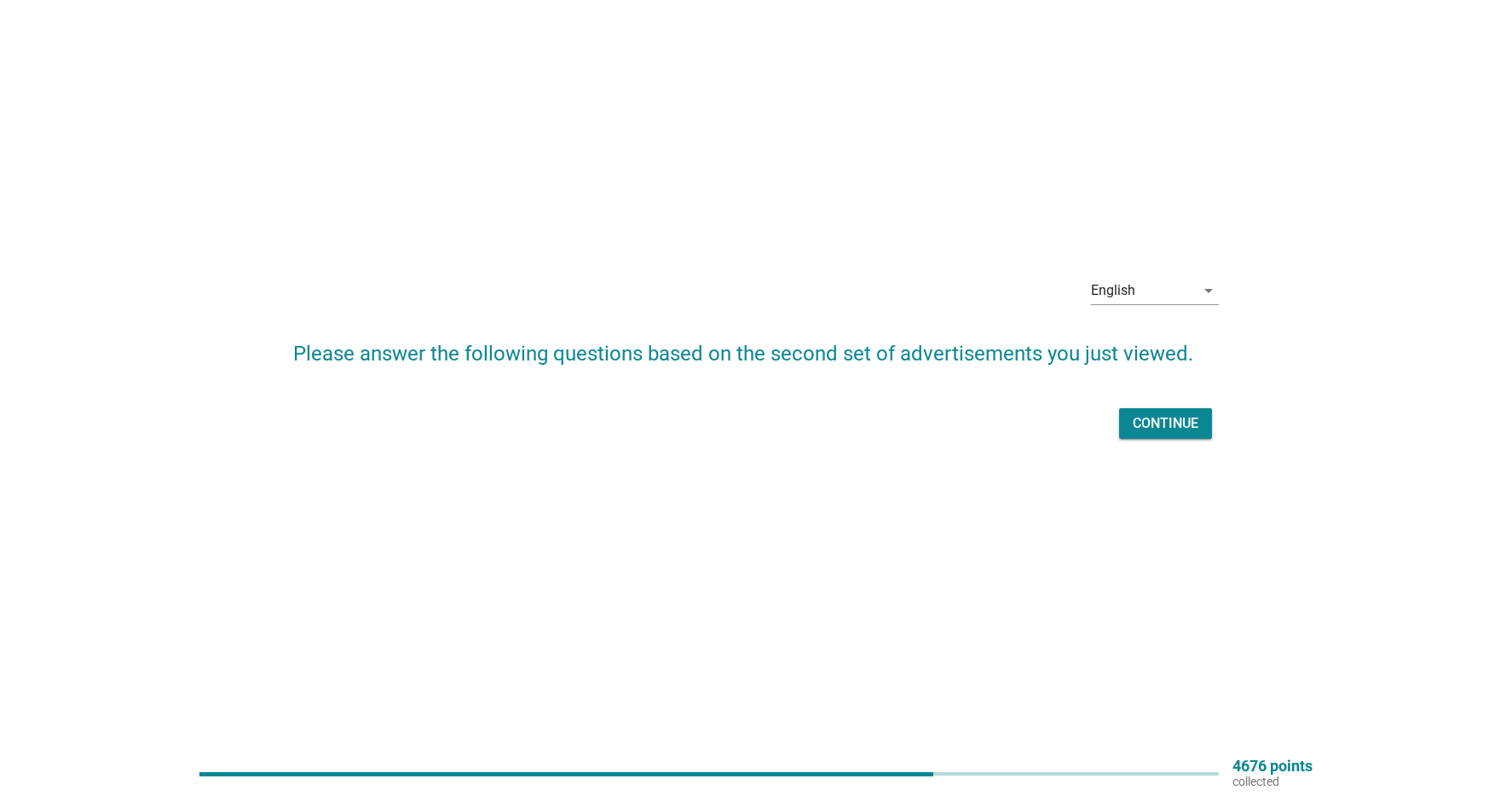
scroll to position [0, 0]
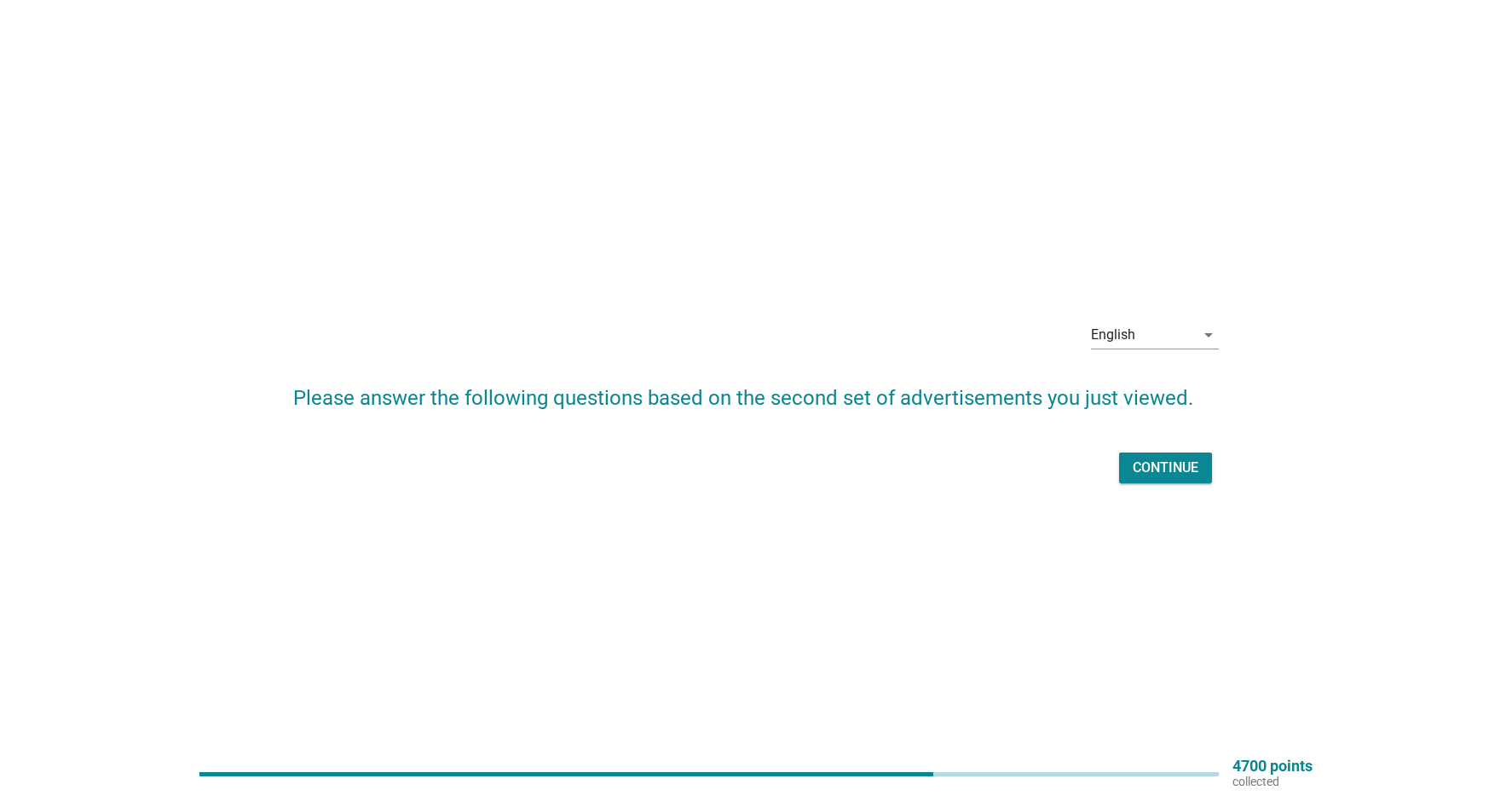
click at [1190, 470] on div "Continue" at bounding box center [1165, 467] width 66 height 20
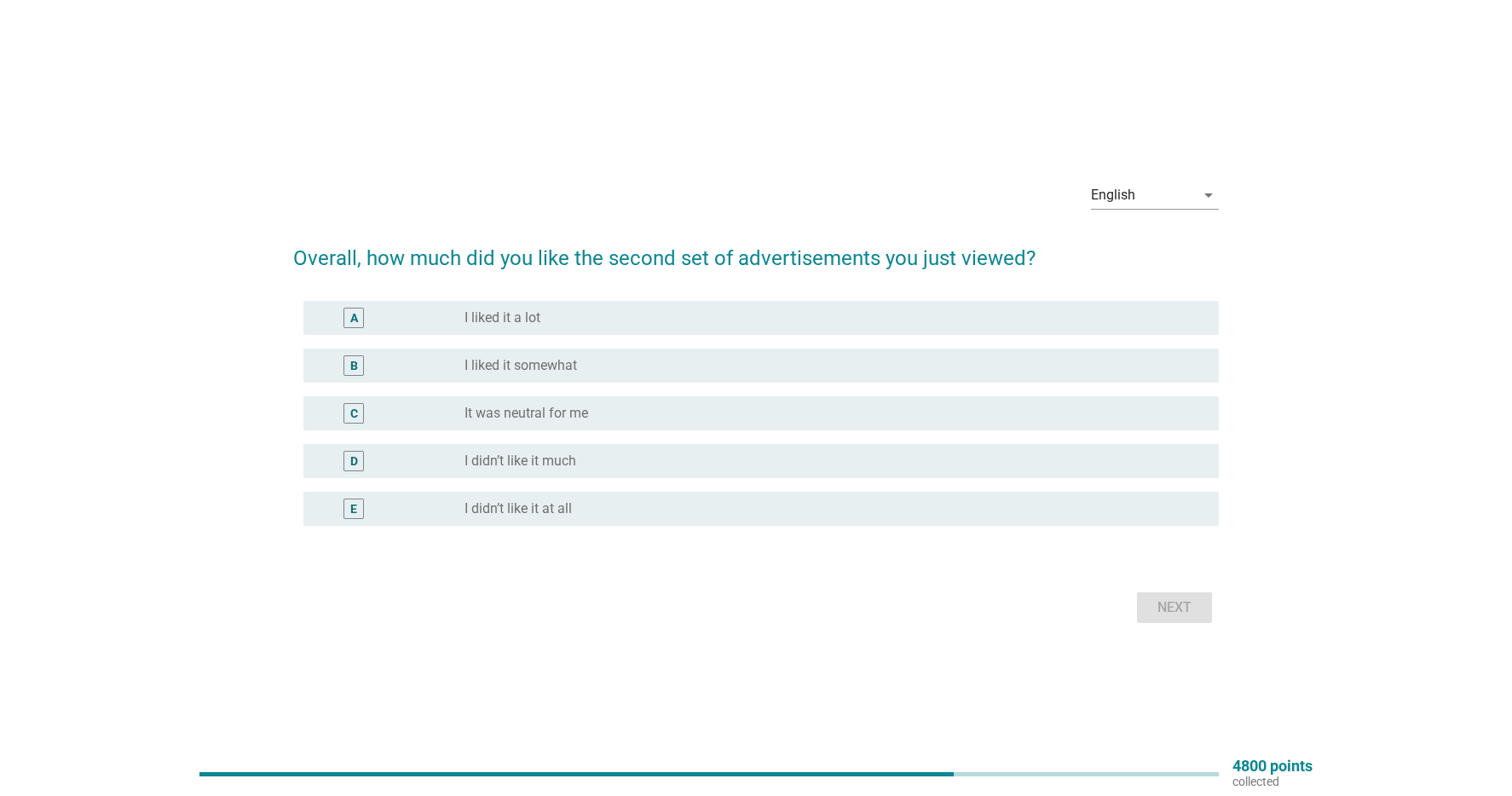
click at [527, 411] on label "It was neutral for me" at bounding box center [526, 412] width 124 height 17
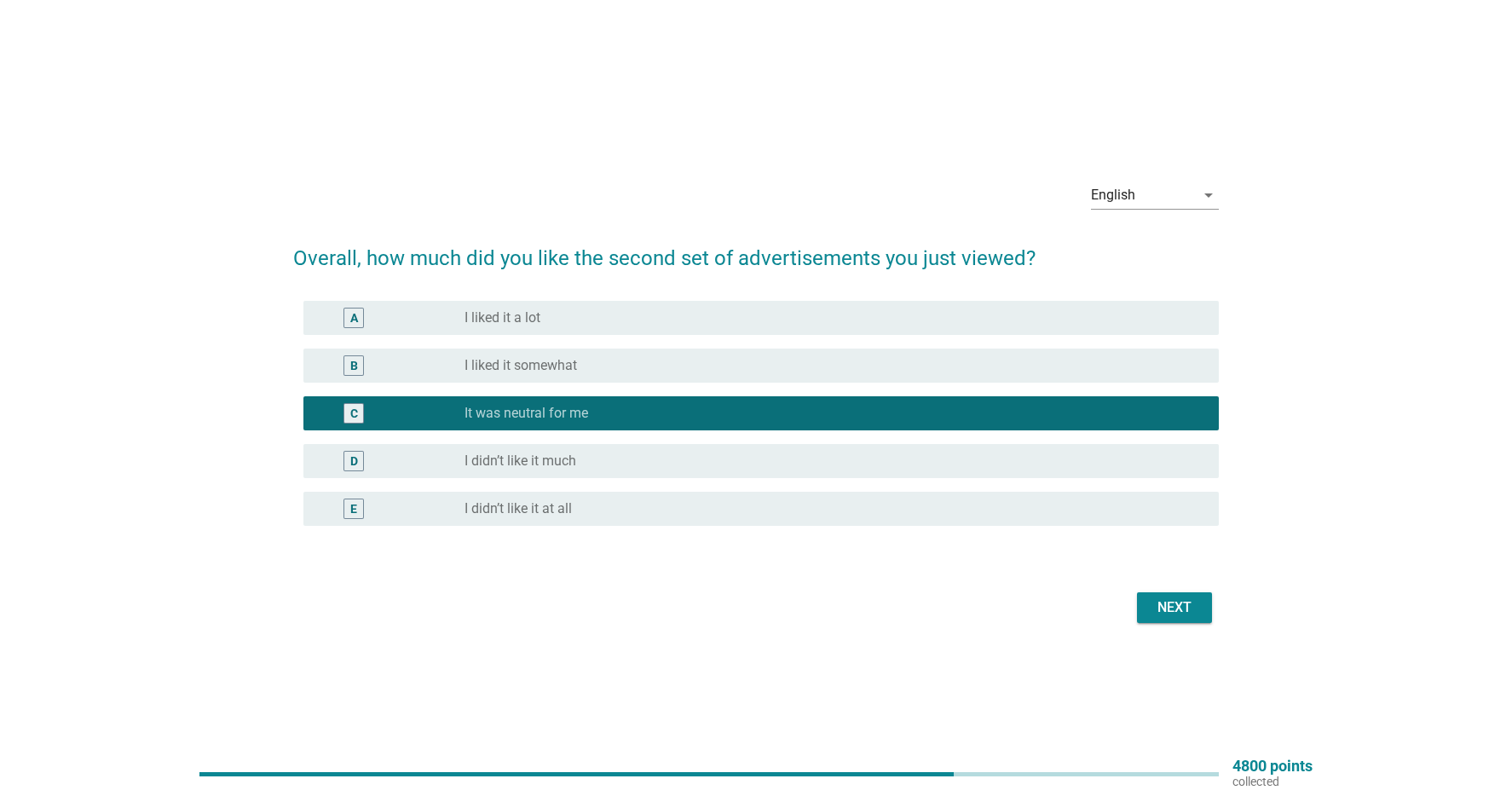
click at [1181, 603] on div "Next" at bounding box center [1175, 607] width 47 height 20
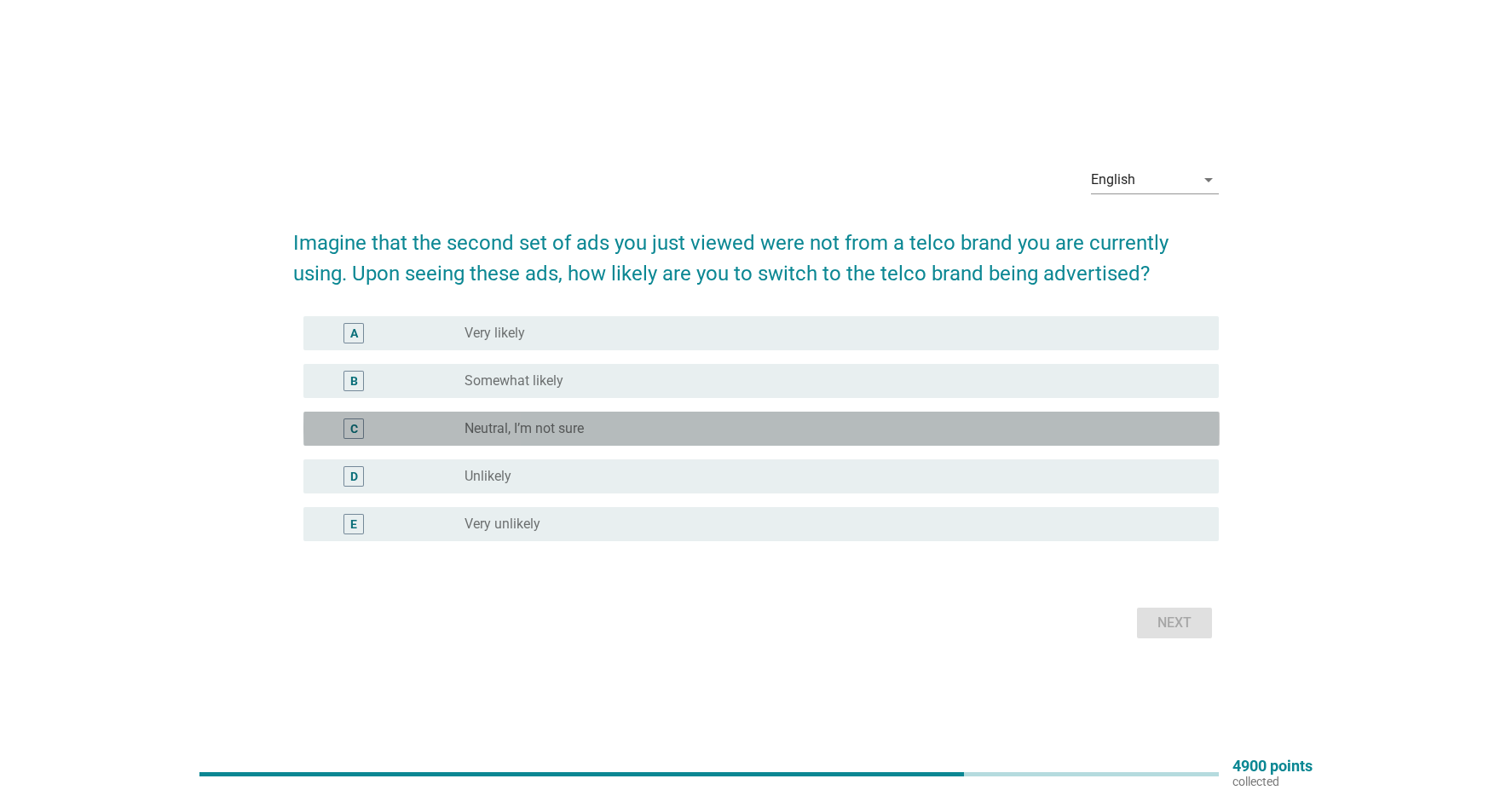
click at [644, 420] on div "radio_button_unchecked Neutral, I’m not sure" at bounding box center [835, 428] width 741 height 20
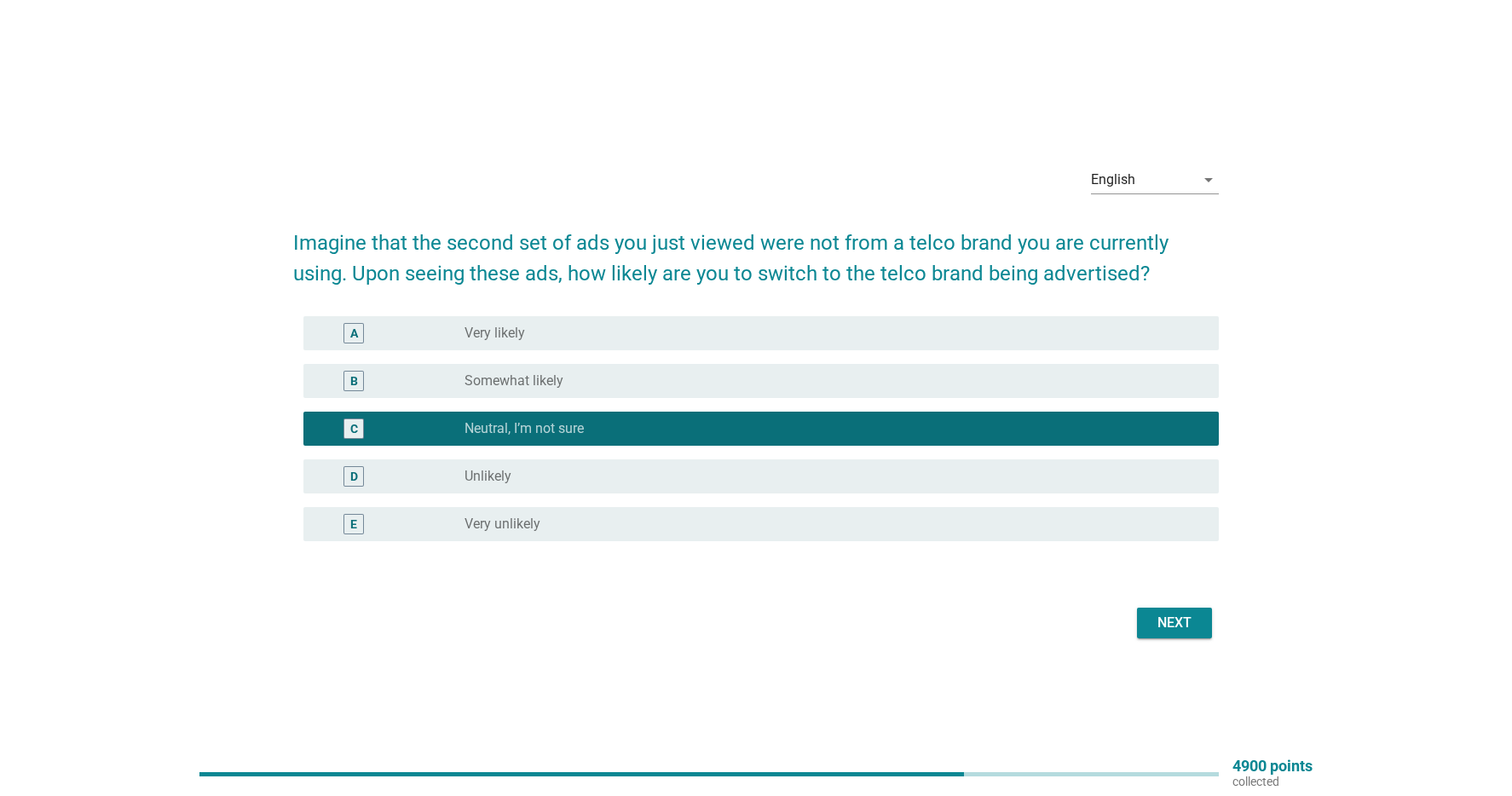
click at [1163, 625] on div "Next" at bounding box center [1175, 622] width 47 height 20
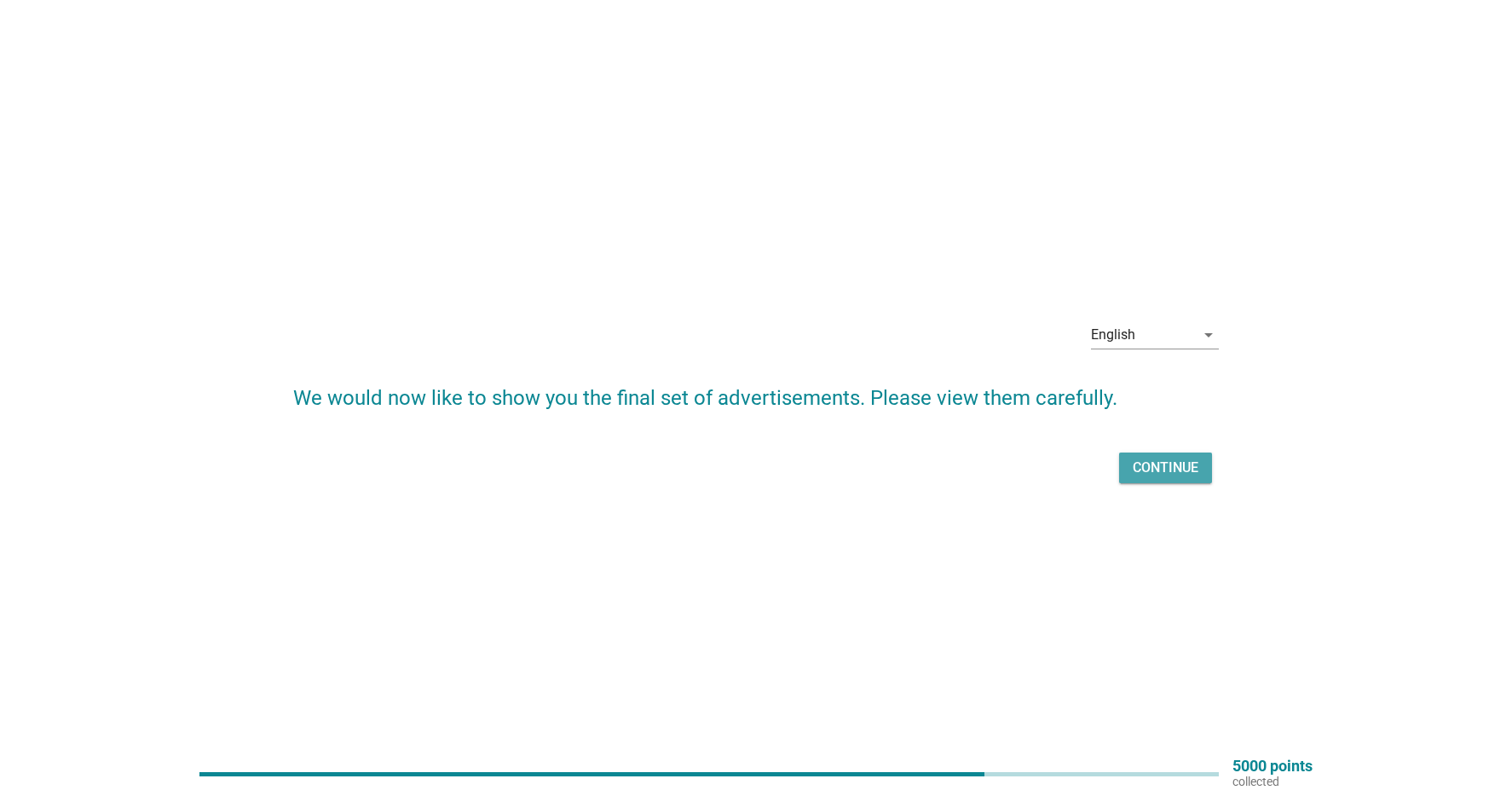
click at [1179, 470] on div "Continue" at bounding box center [1165, 467] width 66 height 20
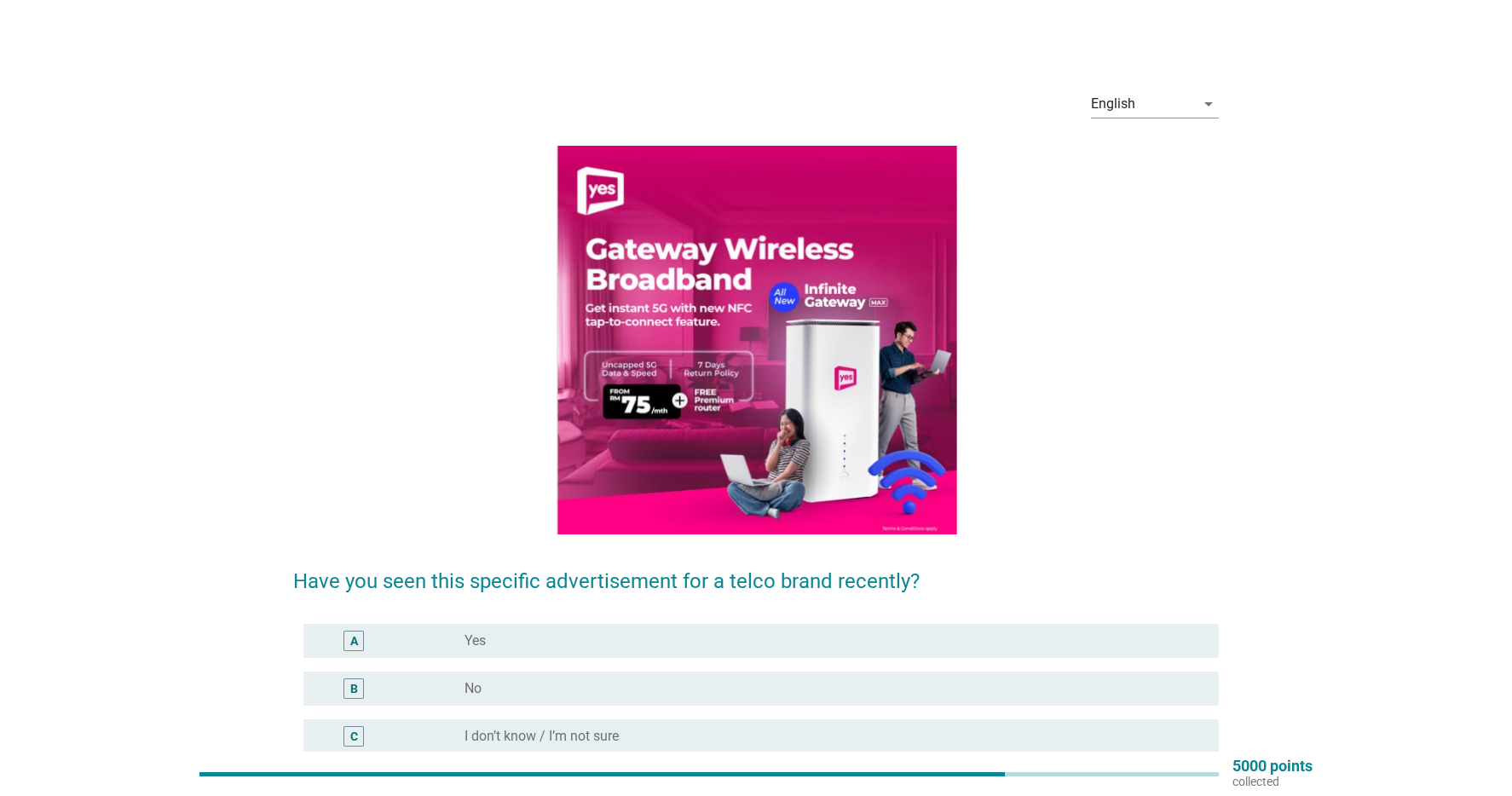
scroll to position [136, 0]
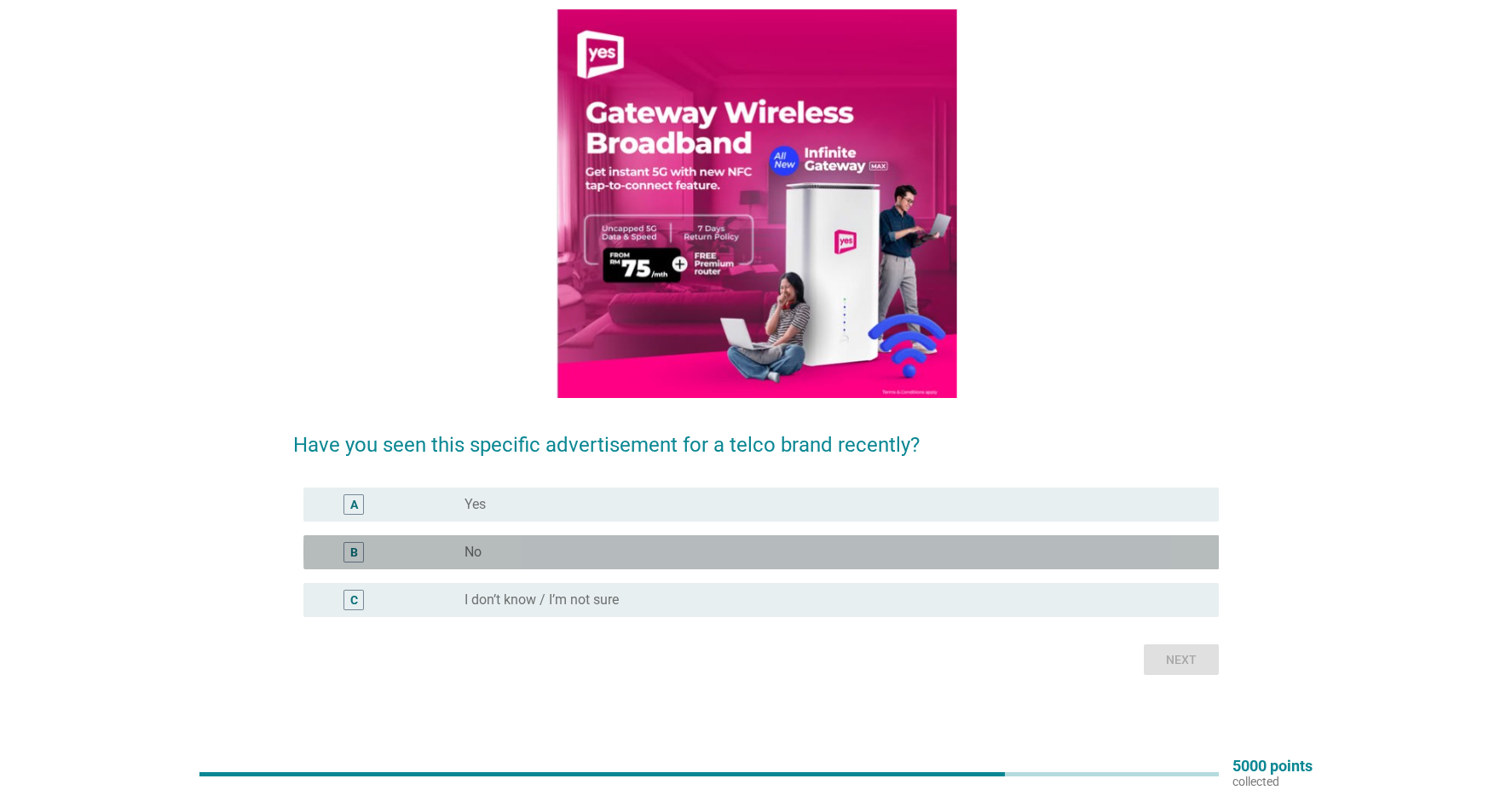
click at [618, 560] on div "radio_button_unchecked No" at bounding box center [828, 551] width 727 height 17
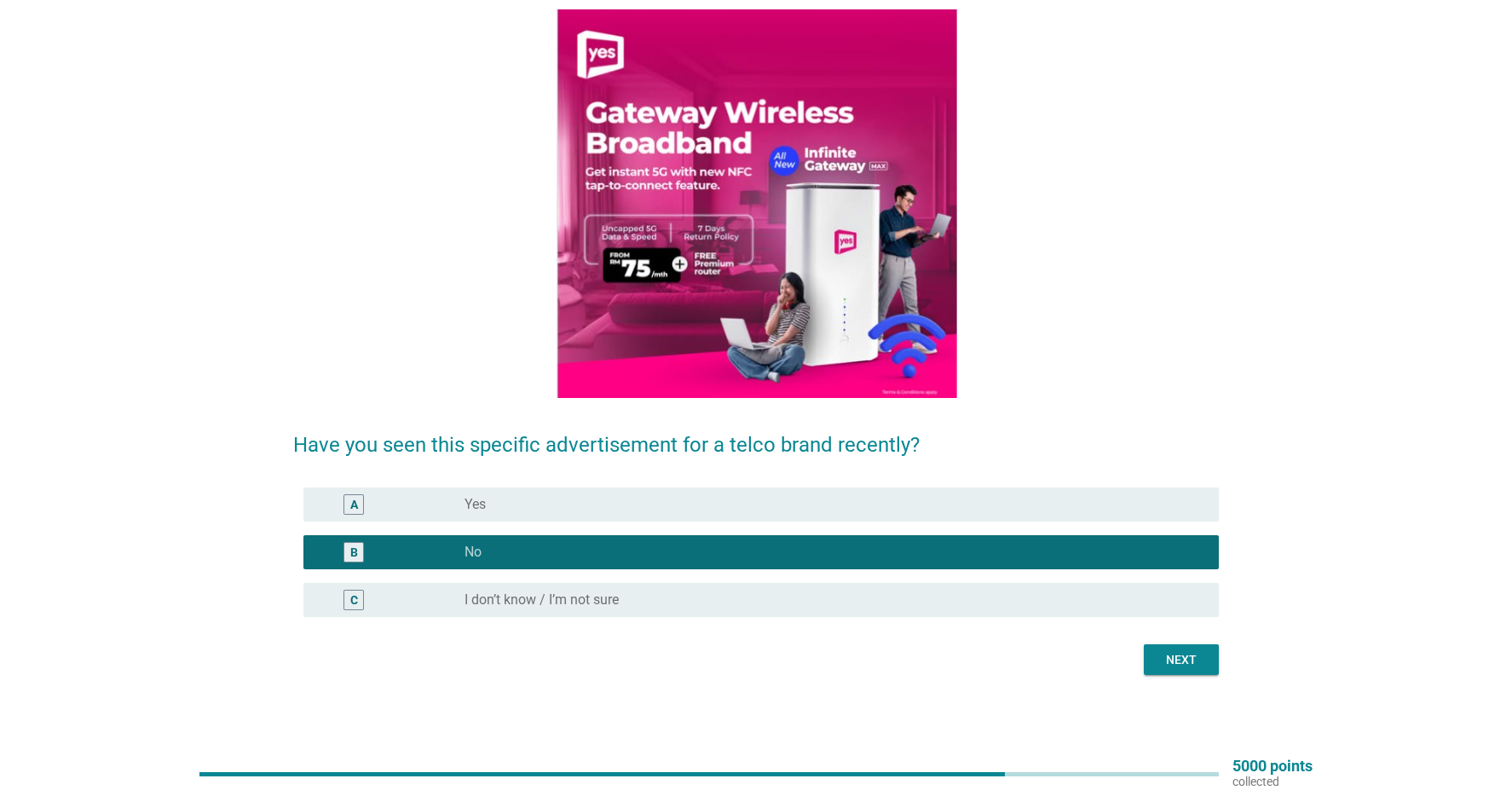
click at [805, 604] on div "radio_button_unchecked I don’t know / I’m not sure" at bounding box center [828, 599] width 727 height 17
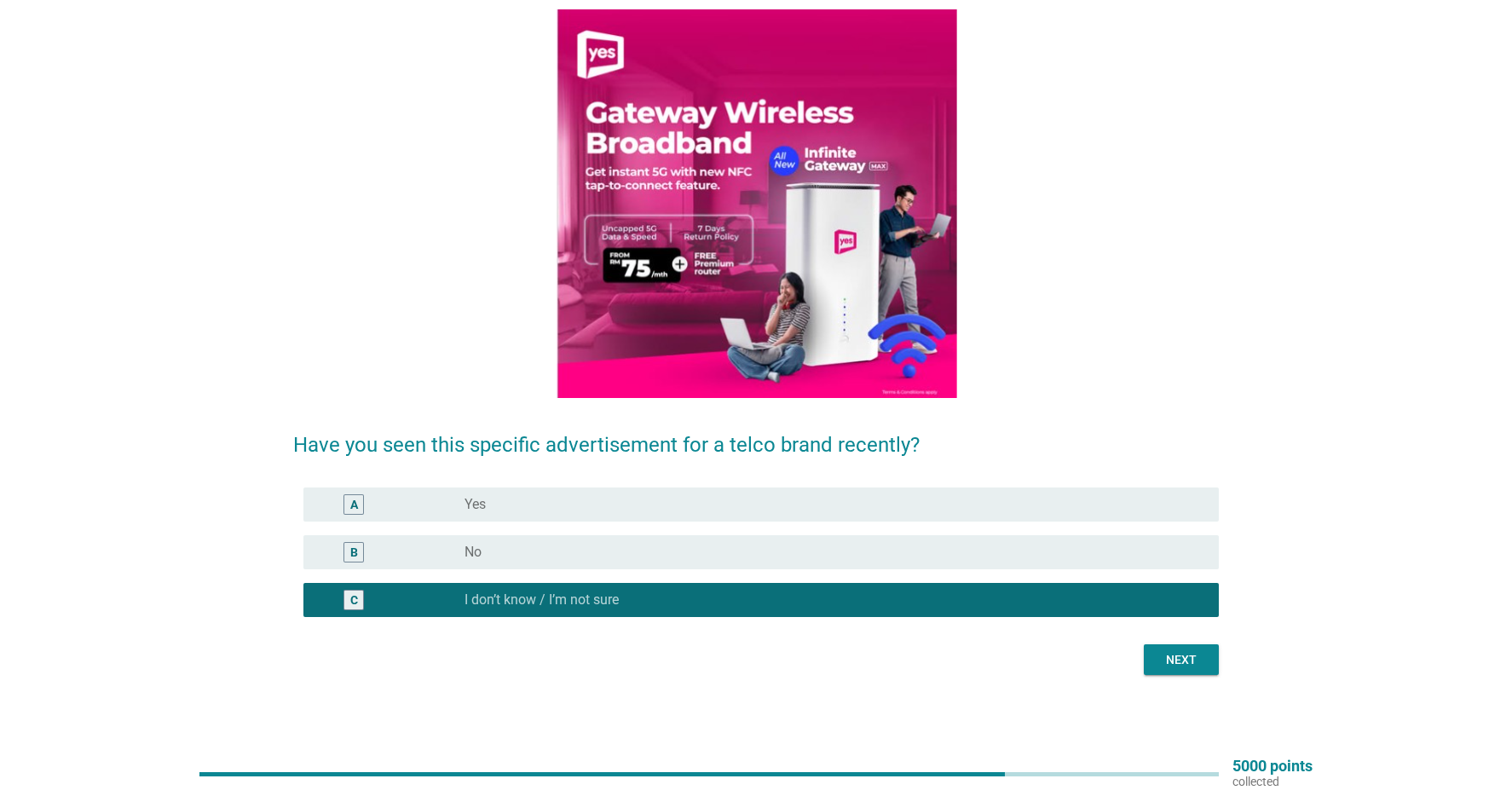
click at [1186, 652] on div "Next" at bounding box center [1181, 660] width 47 height 18
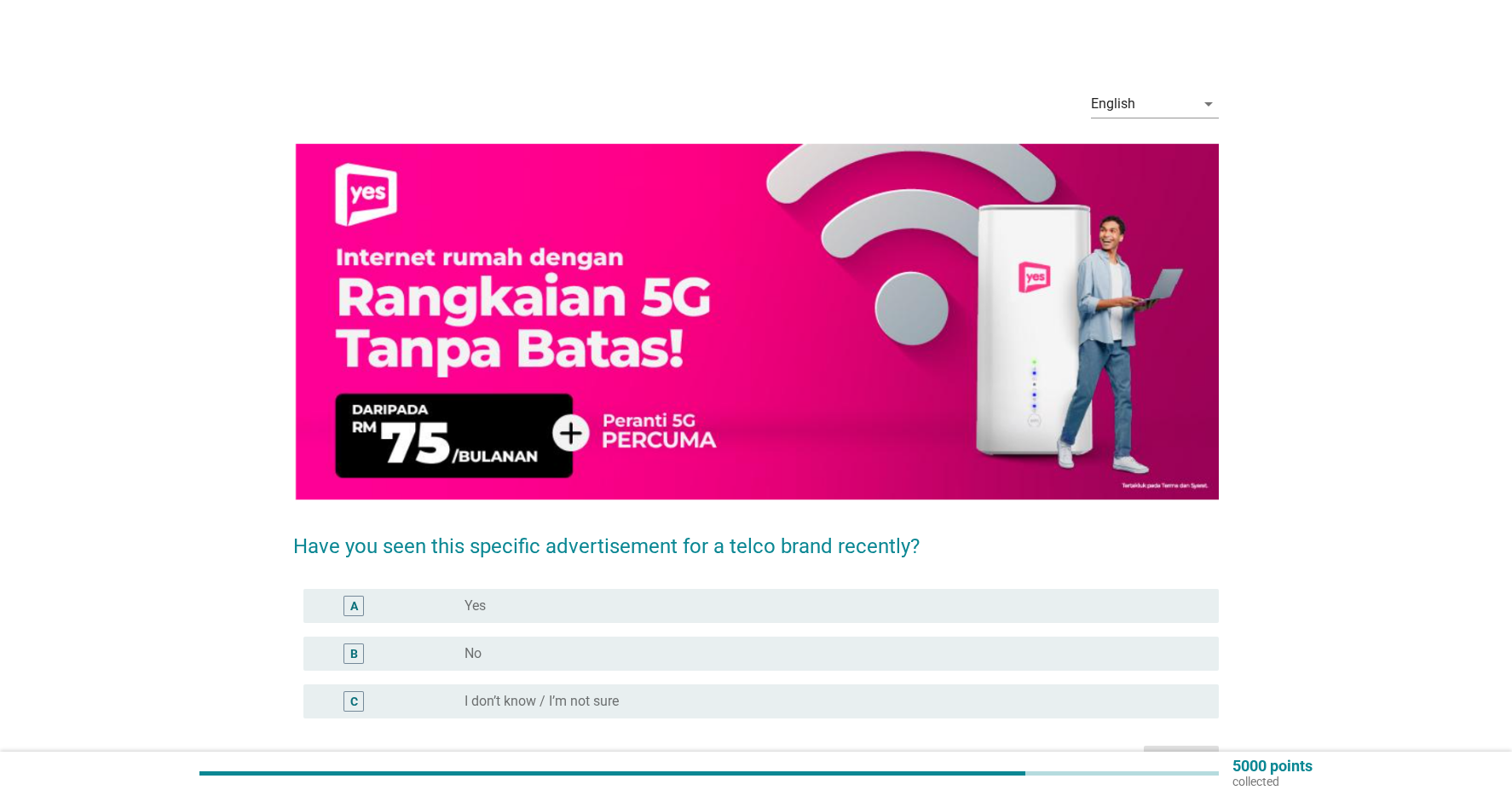
scroll to position [101, 0]
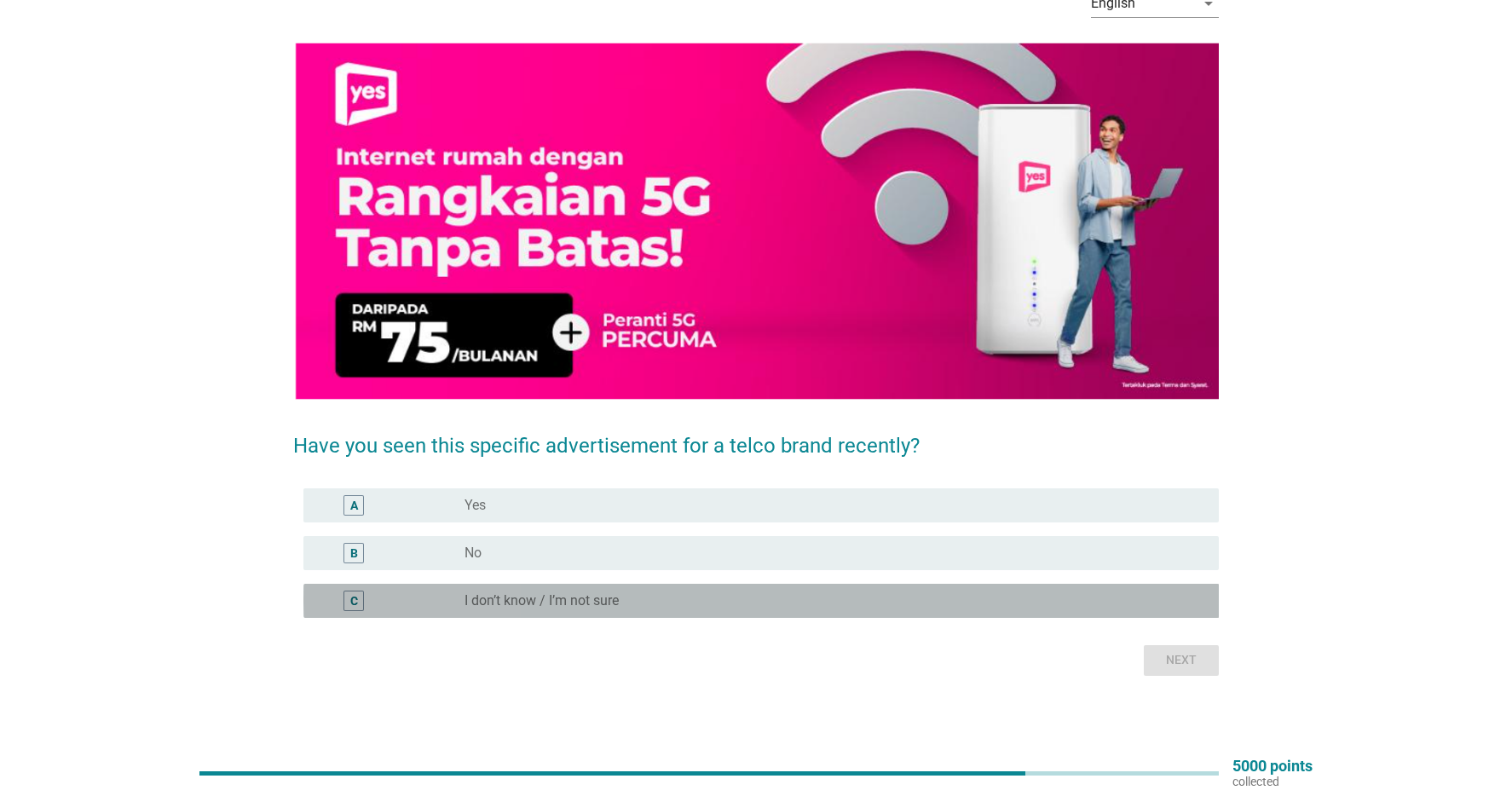
click at [688, 601] on div "radio_button_unchecked I don’t know / I’m not sure" at bounding box center [828, 600] width 727 height 17
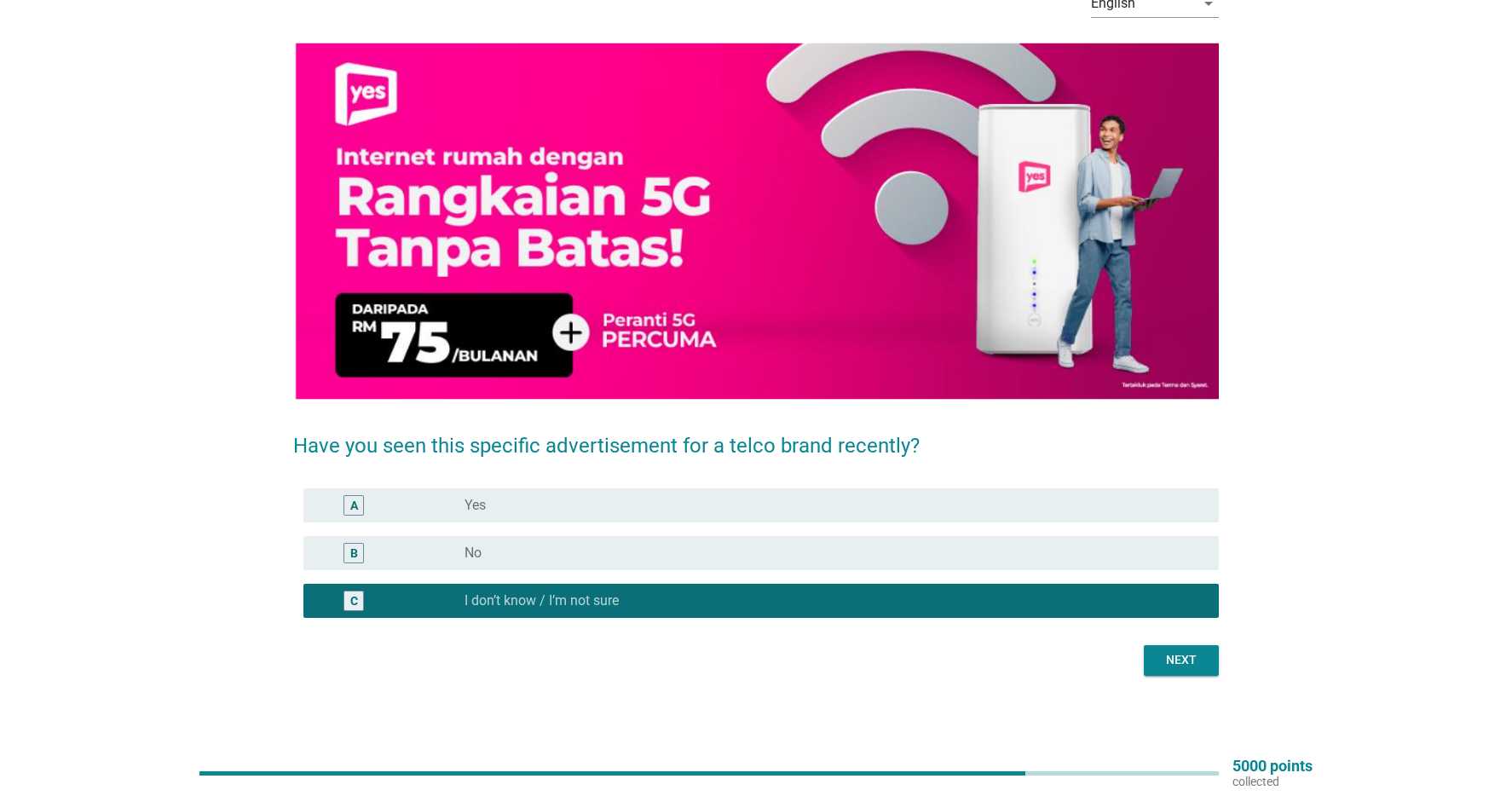
click at [1186, 656] on div "Next" at bounding box center [1181, 660] width 47 height 18
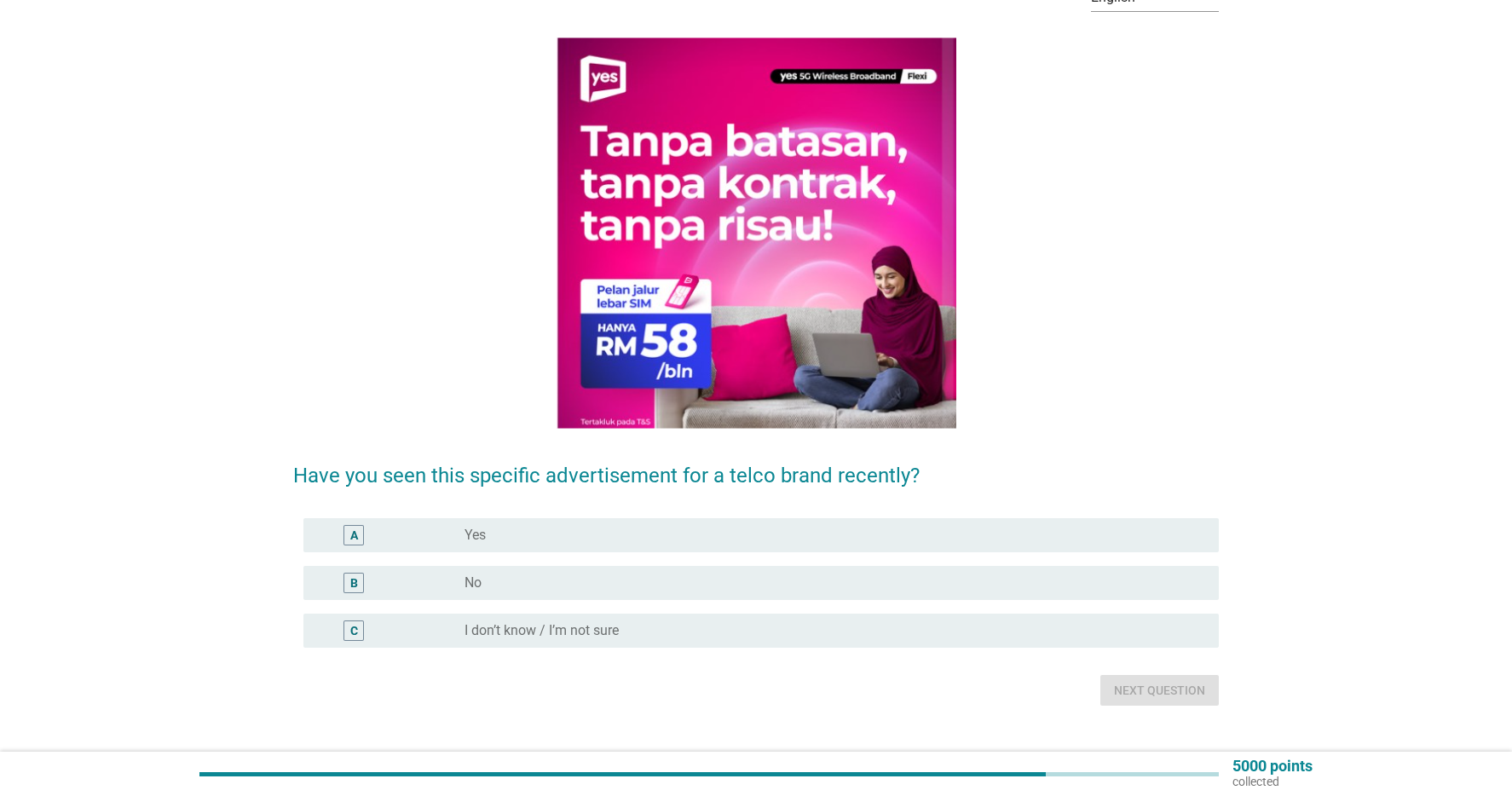
scroll to position [137, 0]
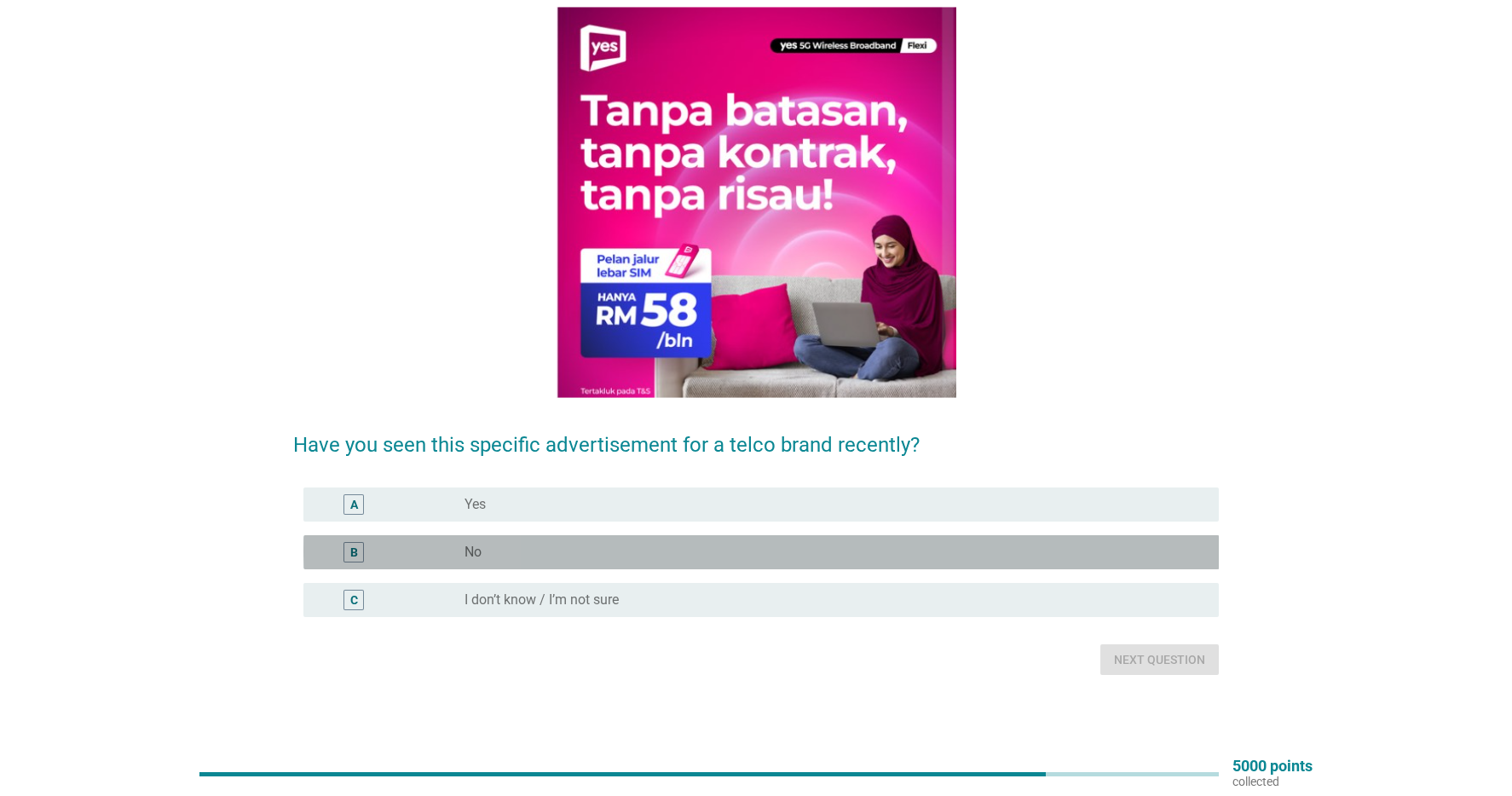
click at [736, 535] on div "B radio_button_unchecked No" at bounding box center [762, 552] width 917 height 34
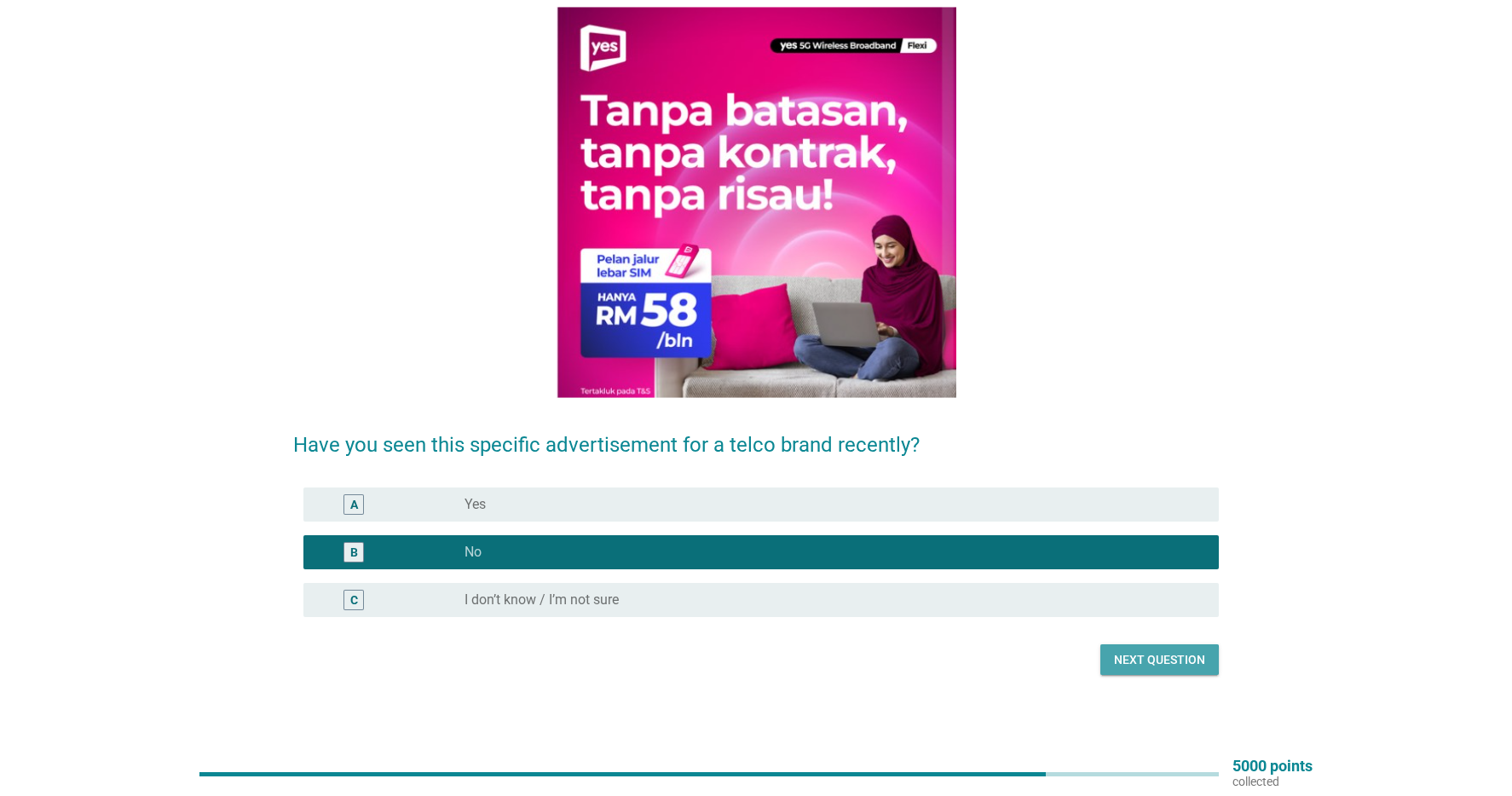
click at [1174, 661] on div "Next question" at bounding box center [1160, 660] width 91 height 18
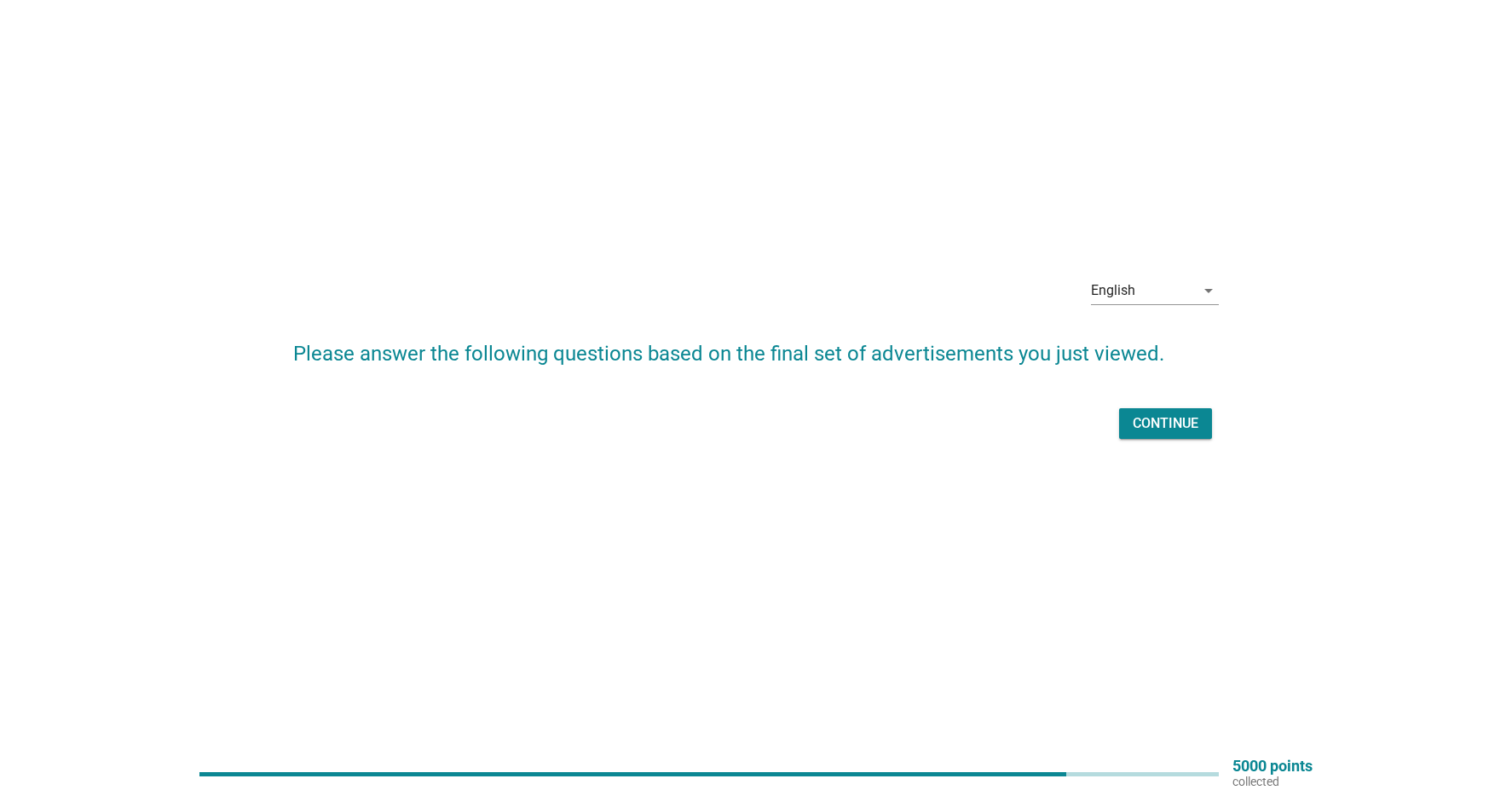
scroll to position [0, 0]
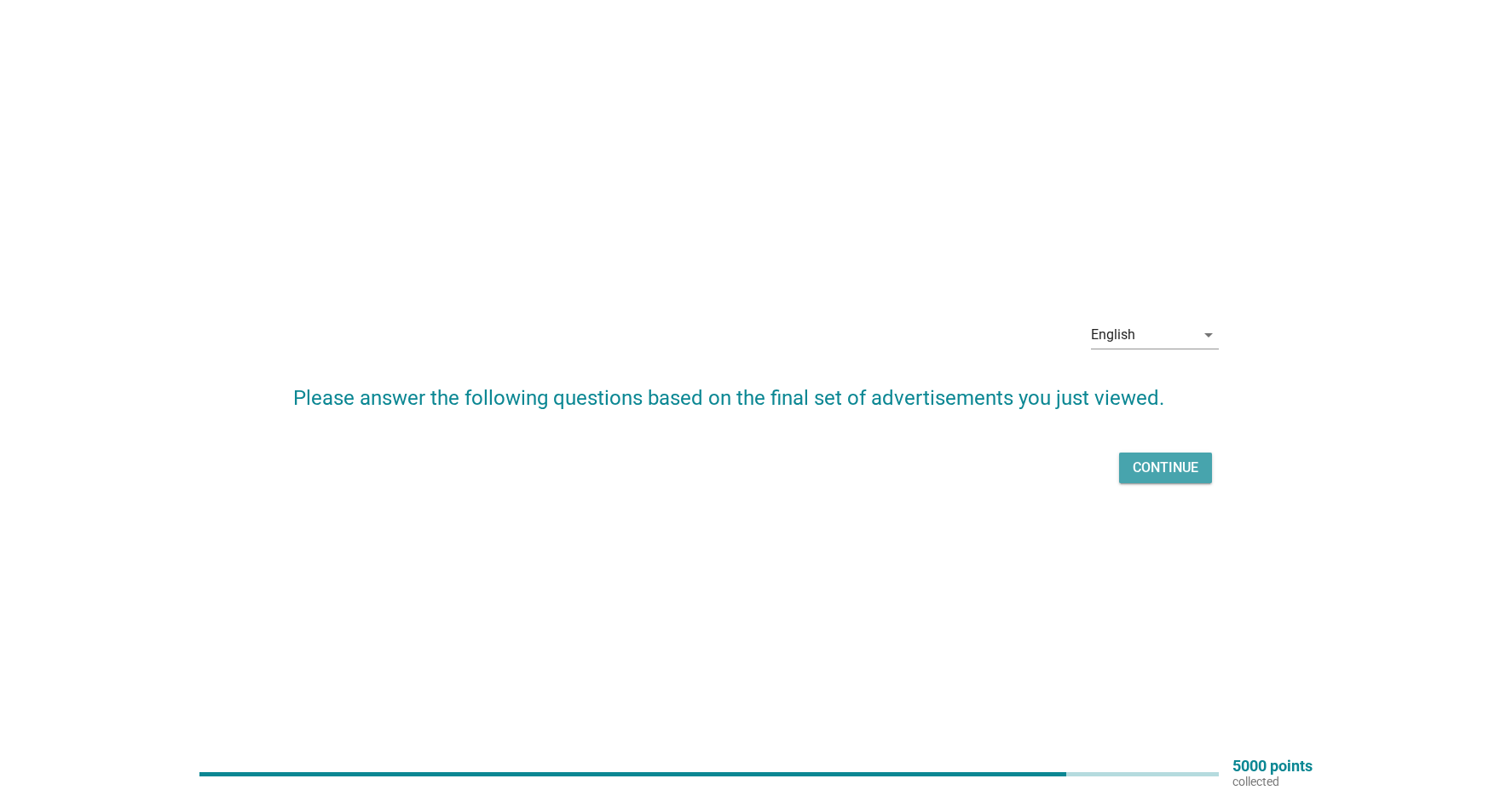
click at [1183, 468] on div "Continue" at bounding box center [1165, 467] width 66 height 20
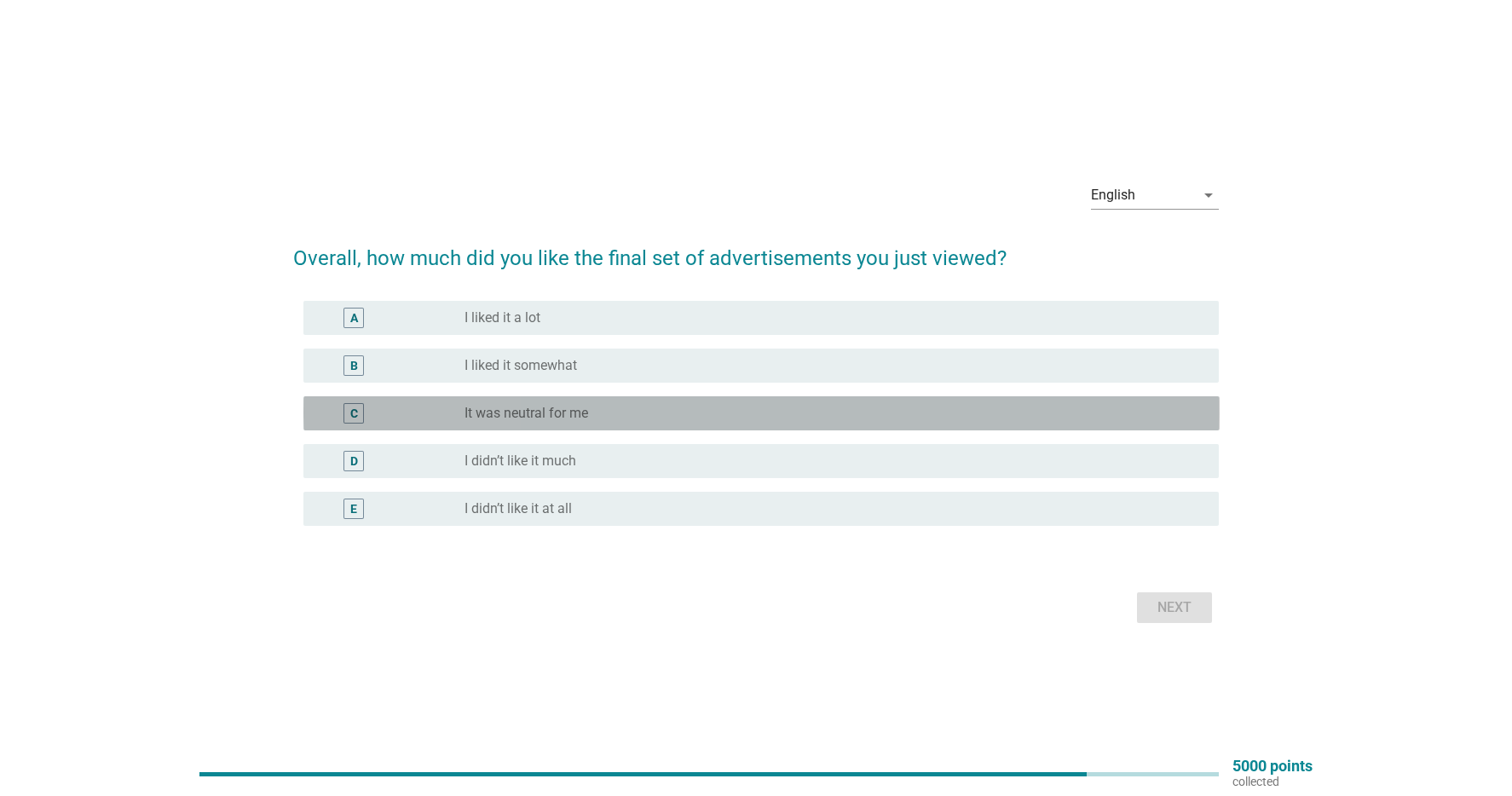
click at [736, 398] on div "C radio_button_unchecked It was neutral for me" at bounding box center [762, 412] width 917 height 34
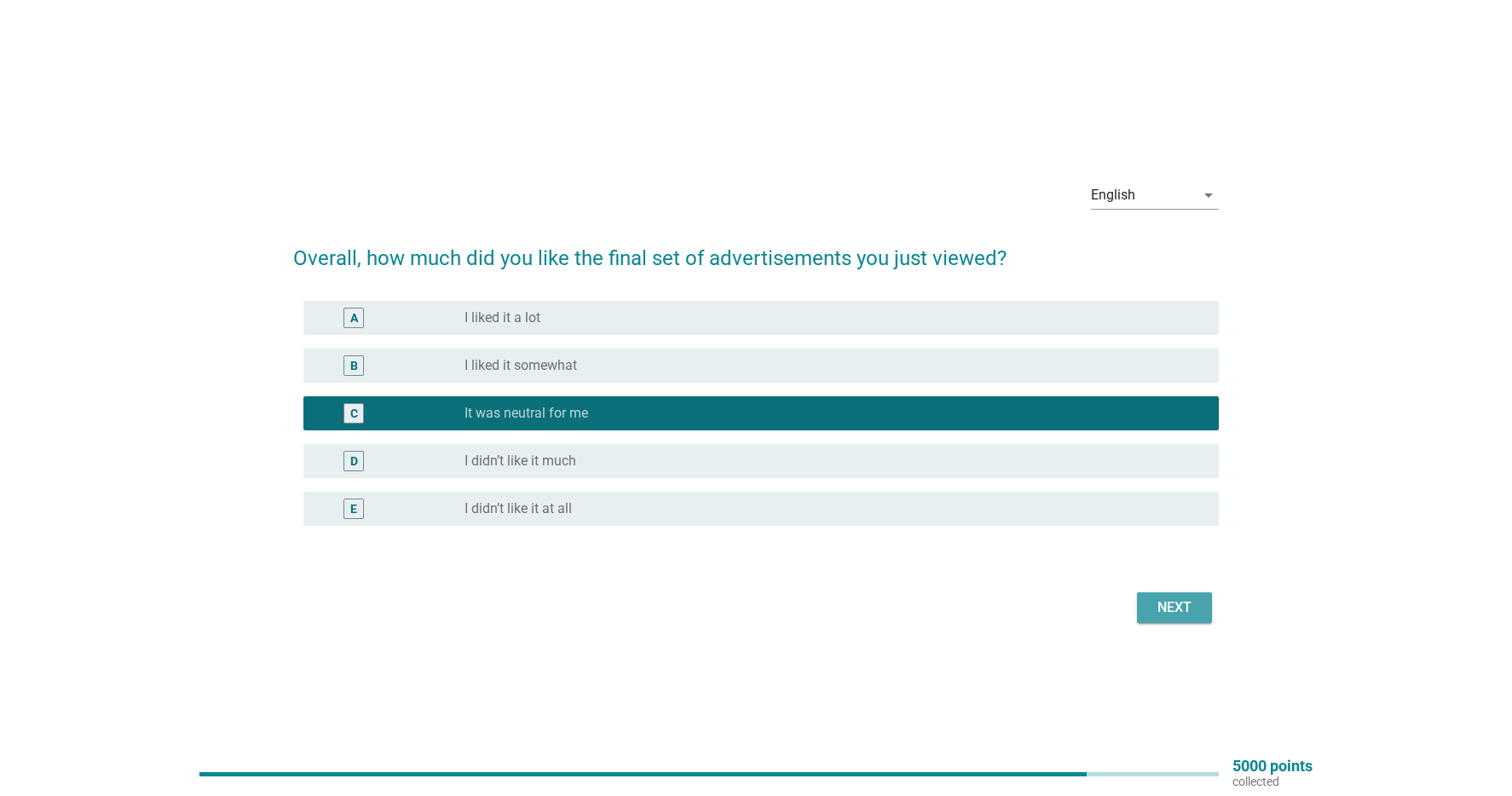
click at [1179, 605] on div "Next" at bounding box center [1175, 607] width 47 height 20
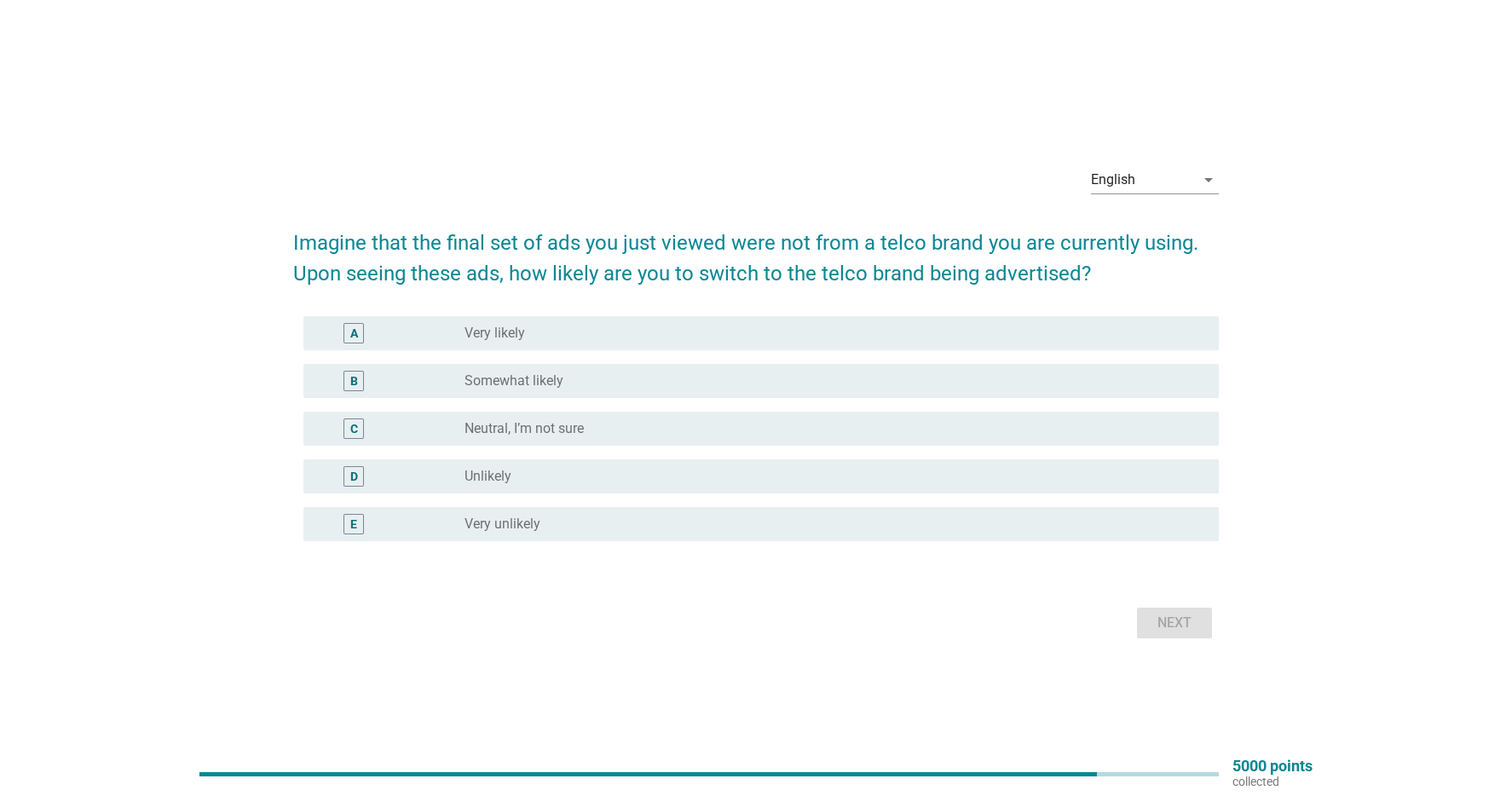
click at [679, 427] on div "radio_button_unchecked Neutral, I’m not sure" at bounding box center [828, 428] width 727 height 17
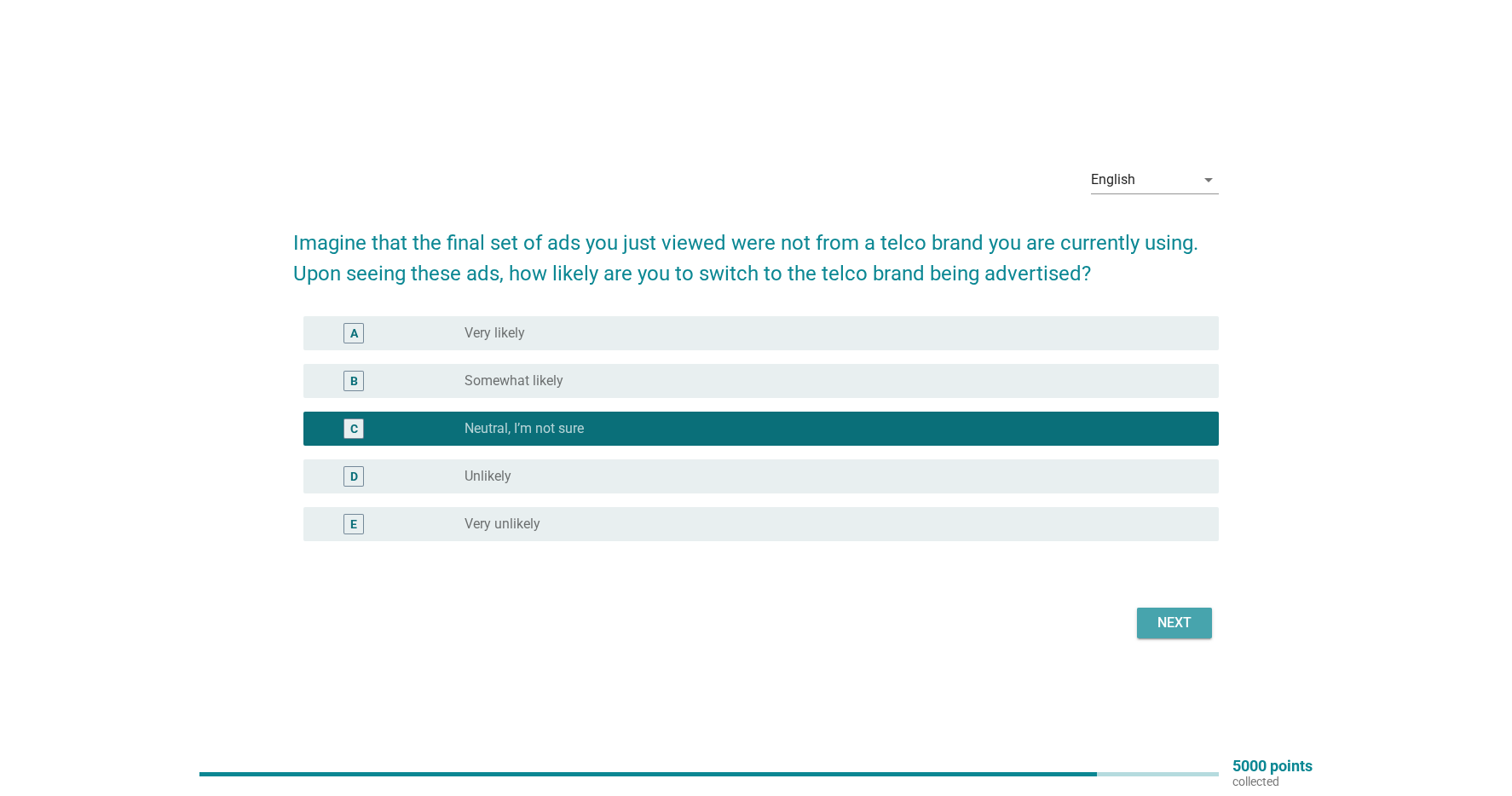
click at [1155, 617] on div "Next" at bounding box center [1175, 622] width 47 height 20
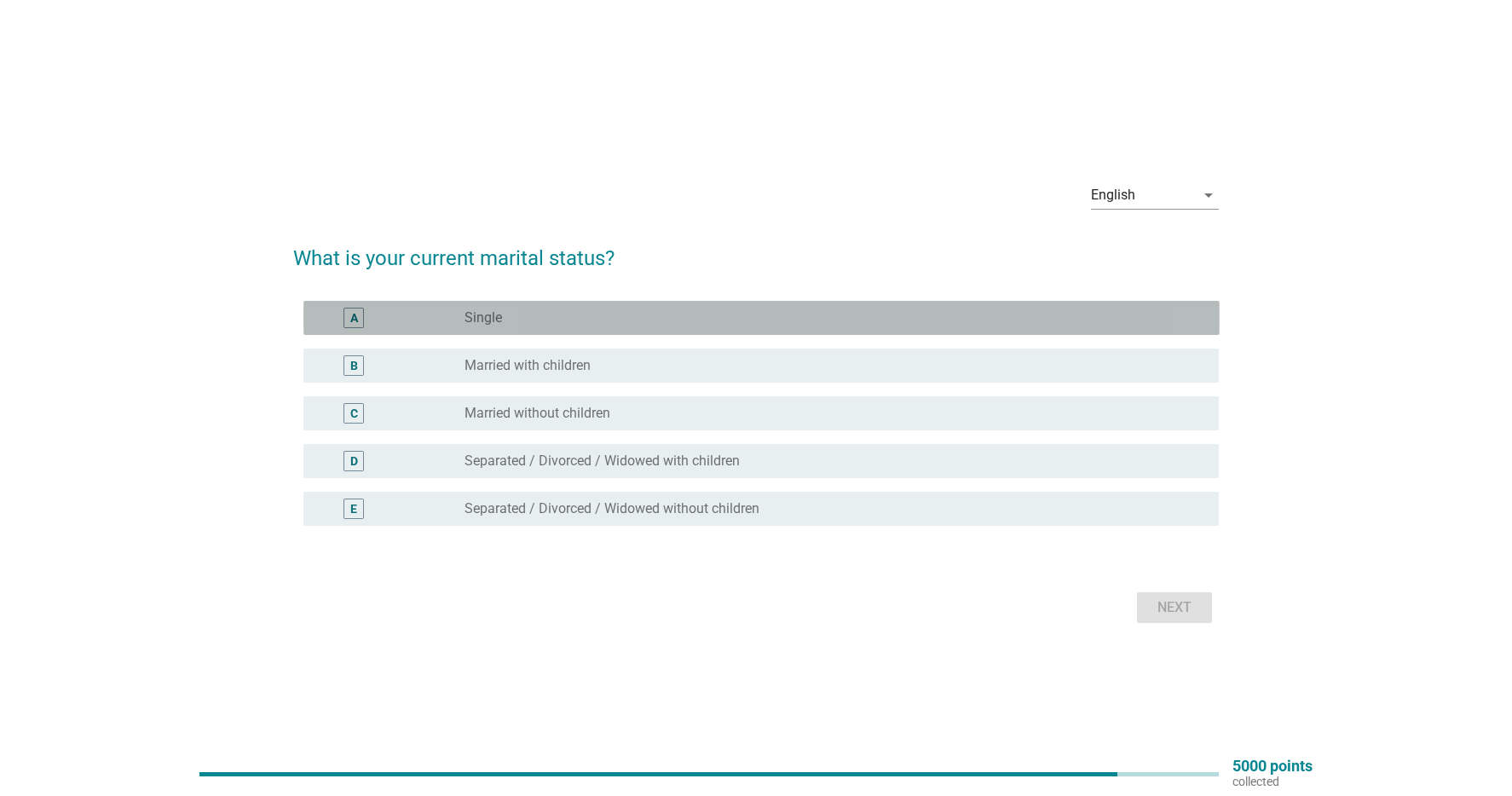
click at [723, 309] on div "radio_button_unchecked Single" at bounding box center [828, 317] width 727 height 17
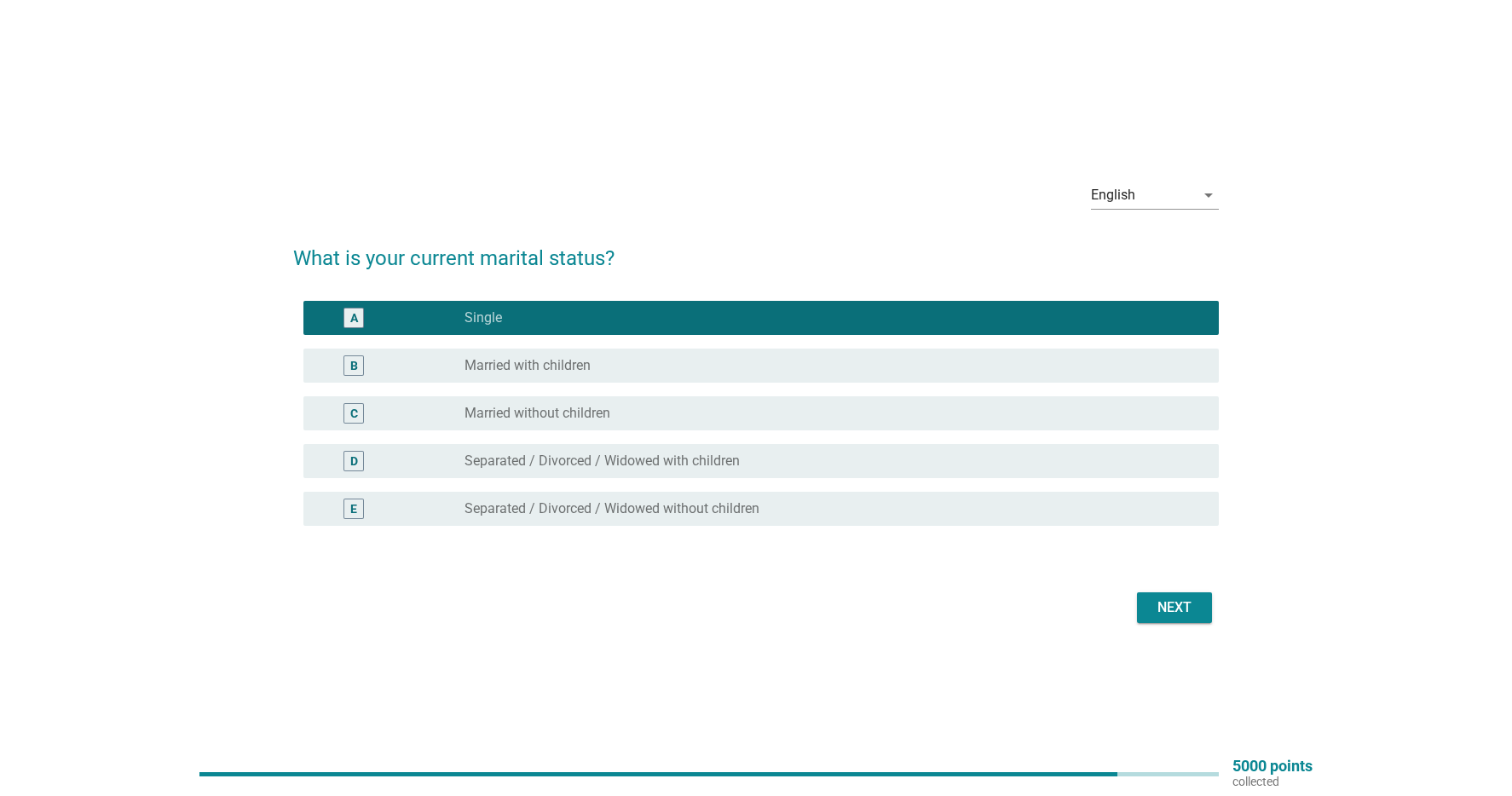
click at [1171, 606] on div "Next" at bounding box center [1175, 607] width 47 height 20
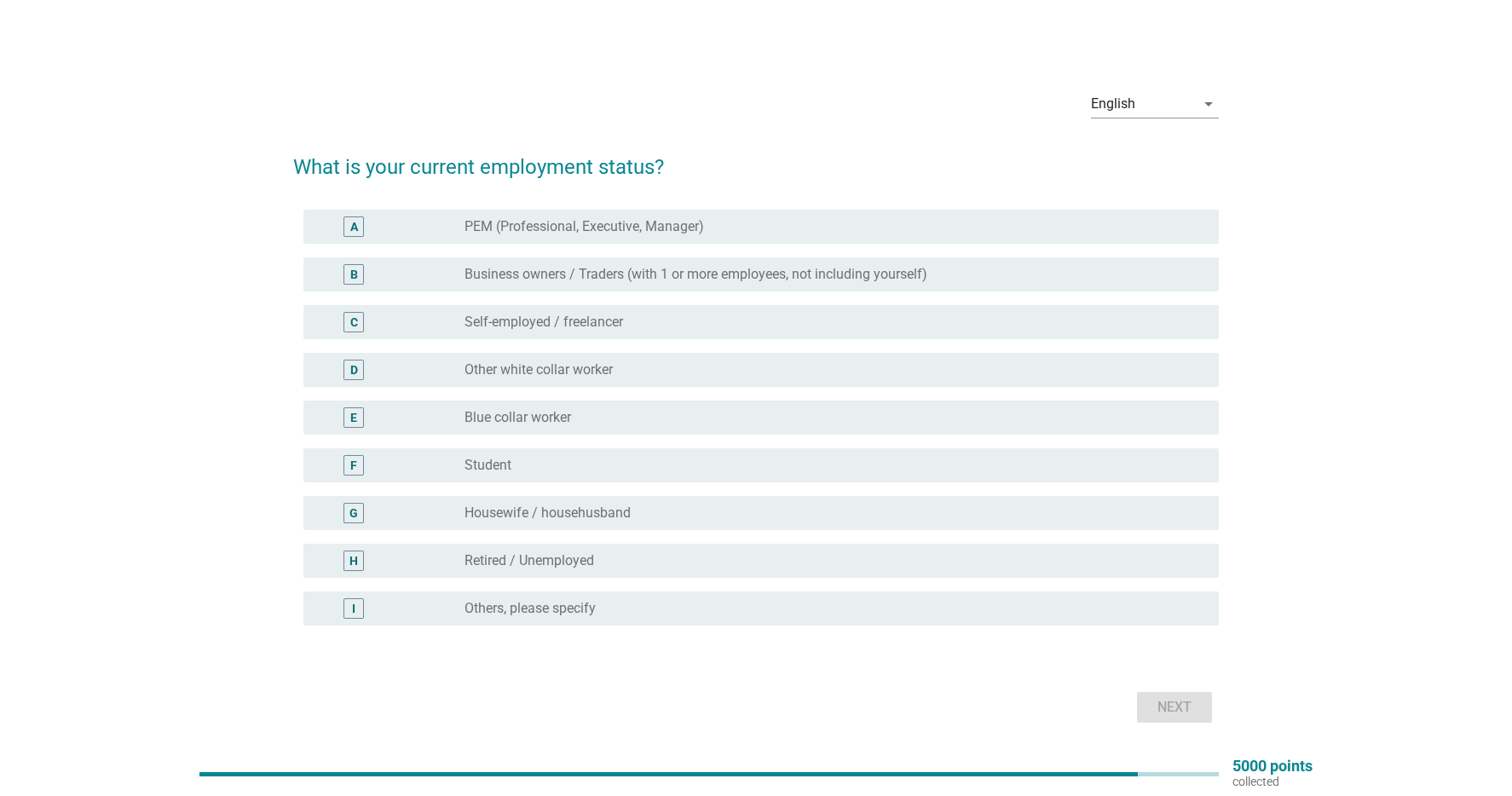
click at [803, 224] on div "radio_button_unchecked PEM (Professional, Executive, Manager)" at bounding box center [828, 226] width 727 height 17
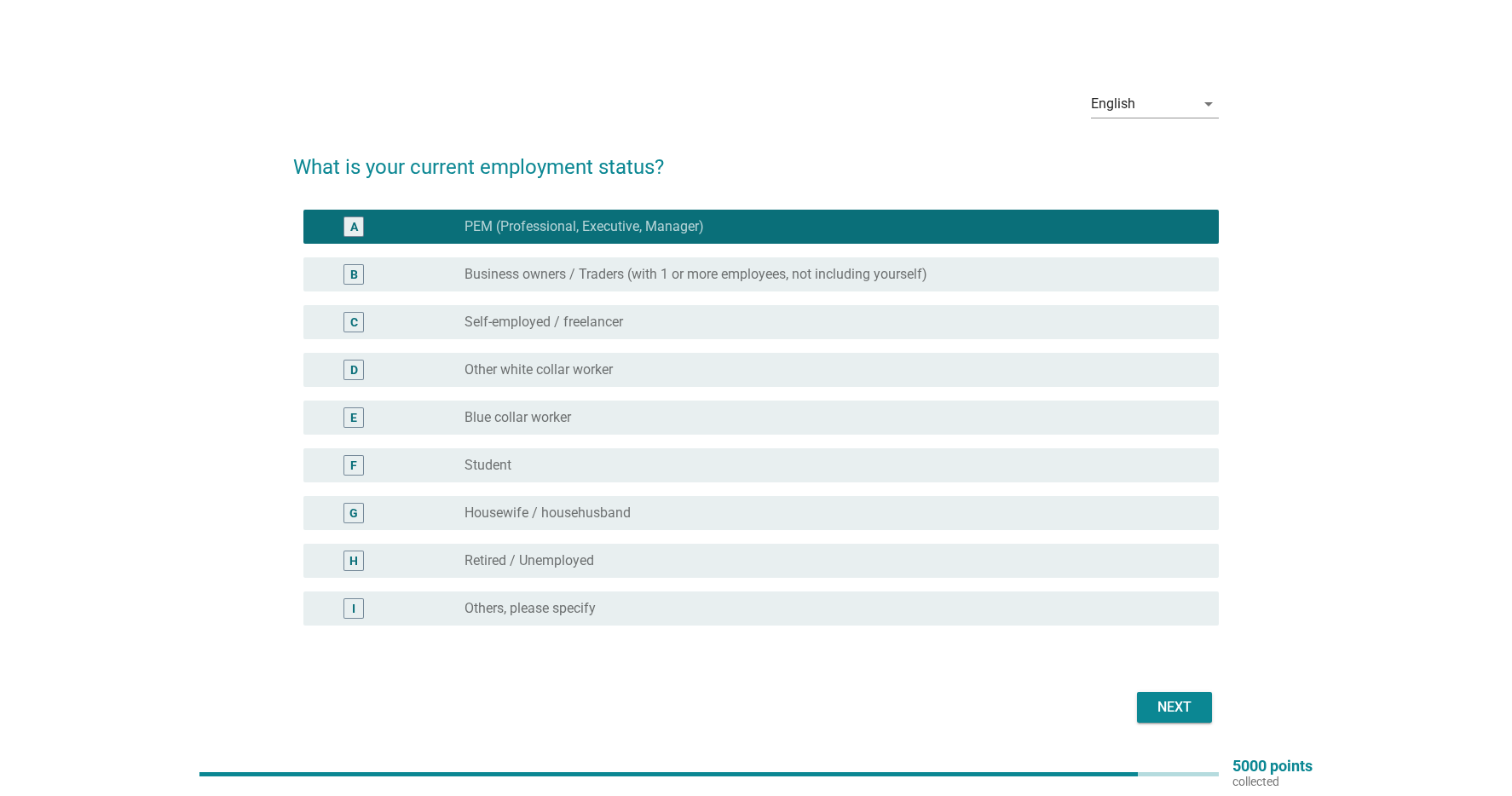
click at [1191, 714] on div "Next" at bounding box center [1175, 706] width 47 height 20
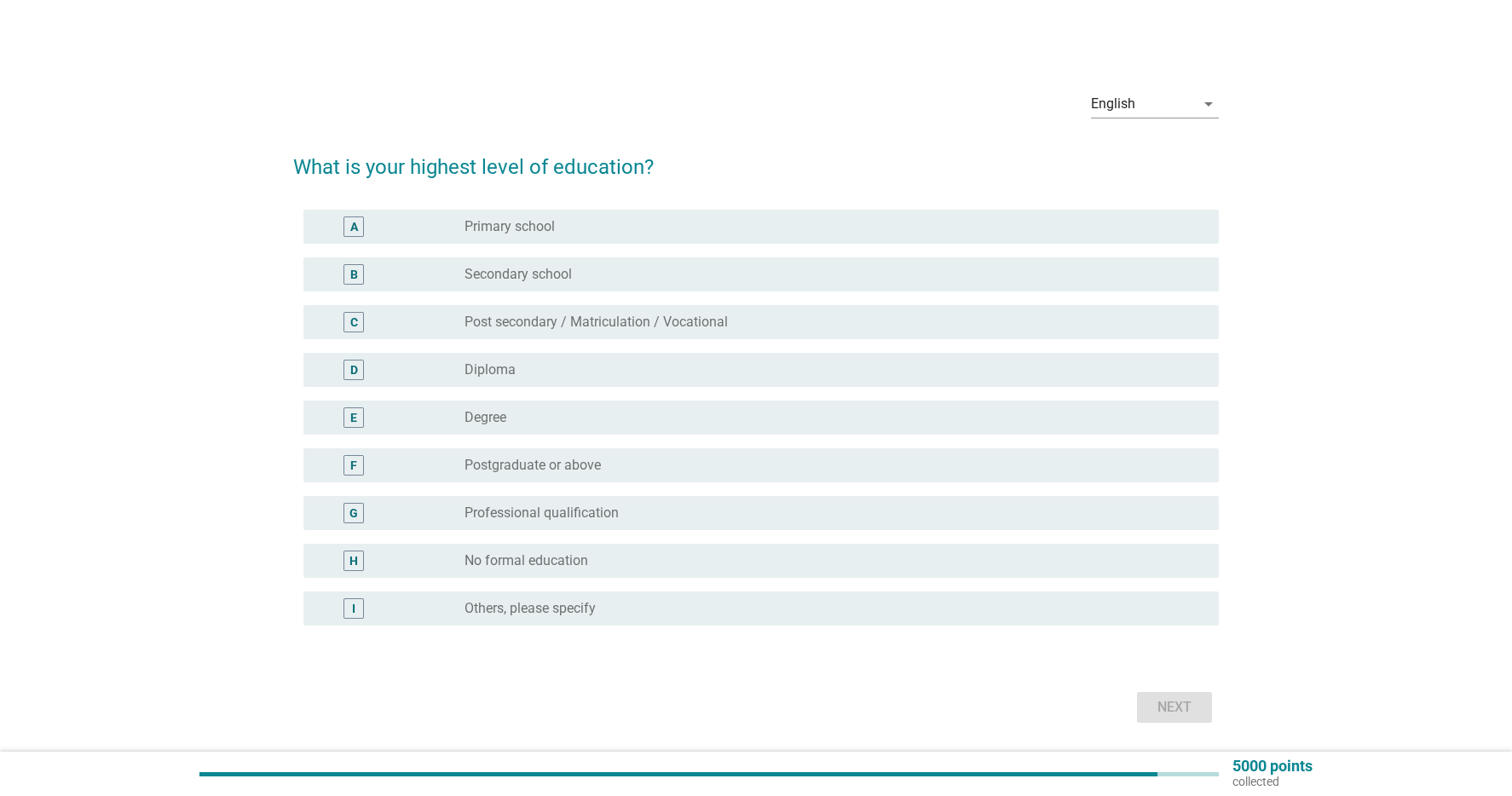
click at [697, 421] on div "radio_button_unchecked Degree" at bounding box center [828, 417] width 727 height 17
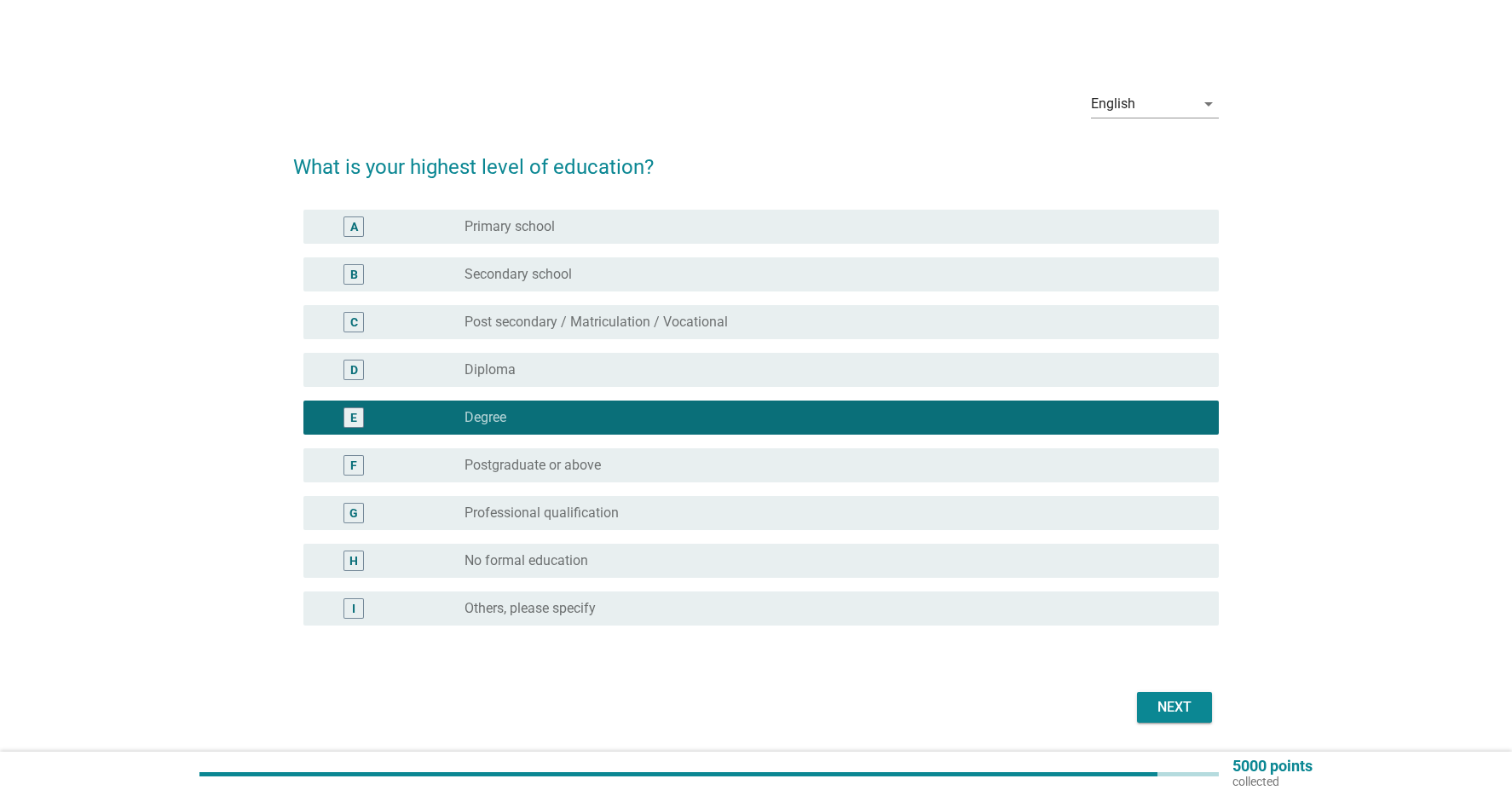
click at [1166, 710] on div "Next" at bounding box center [1175, 706] width 47 height 20
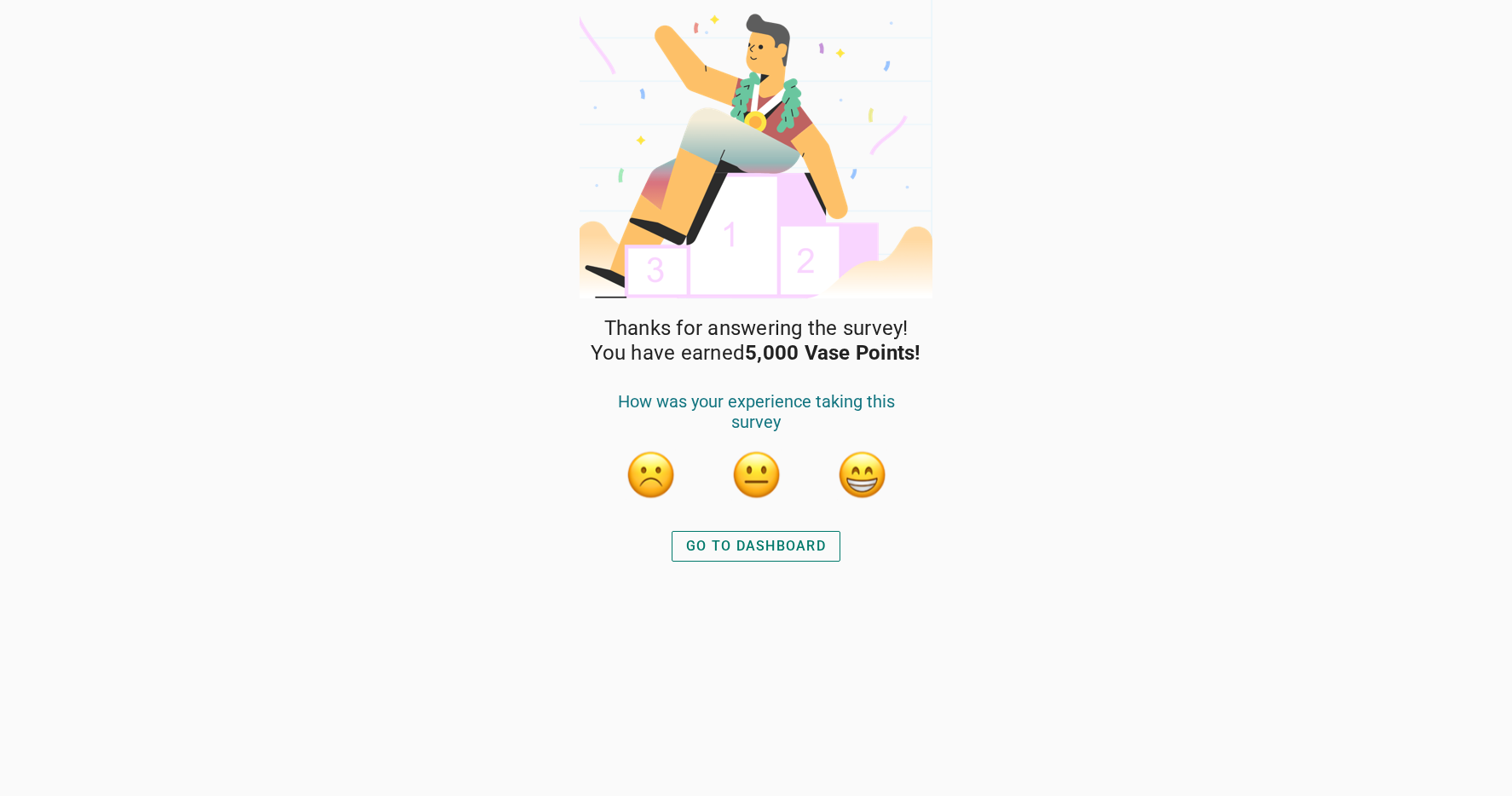
click at [860, 475] on button "button" at bounding box center [861, 475] width 51 height 51
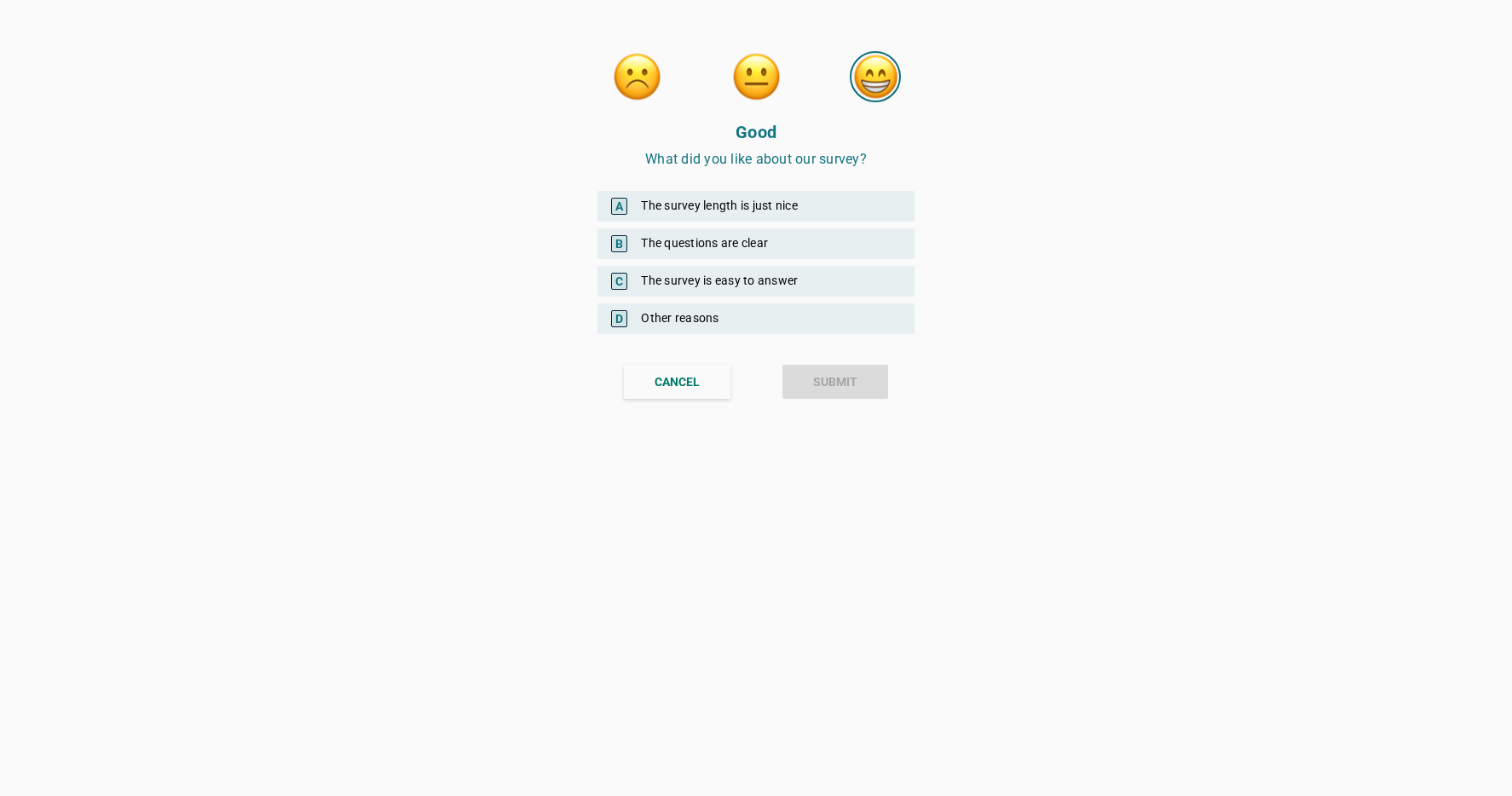
click at [821, 206] on div "A The survey length is just nice" at bounding box center [756, 205] width 317 height 31
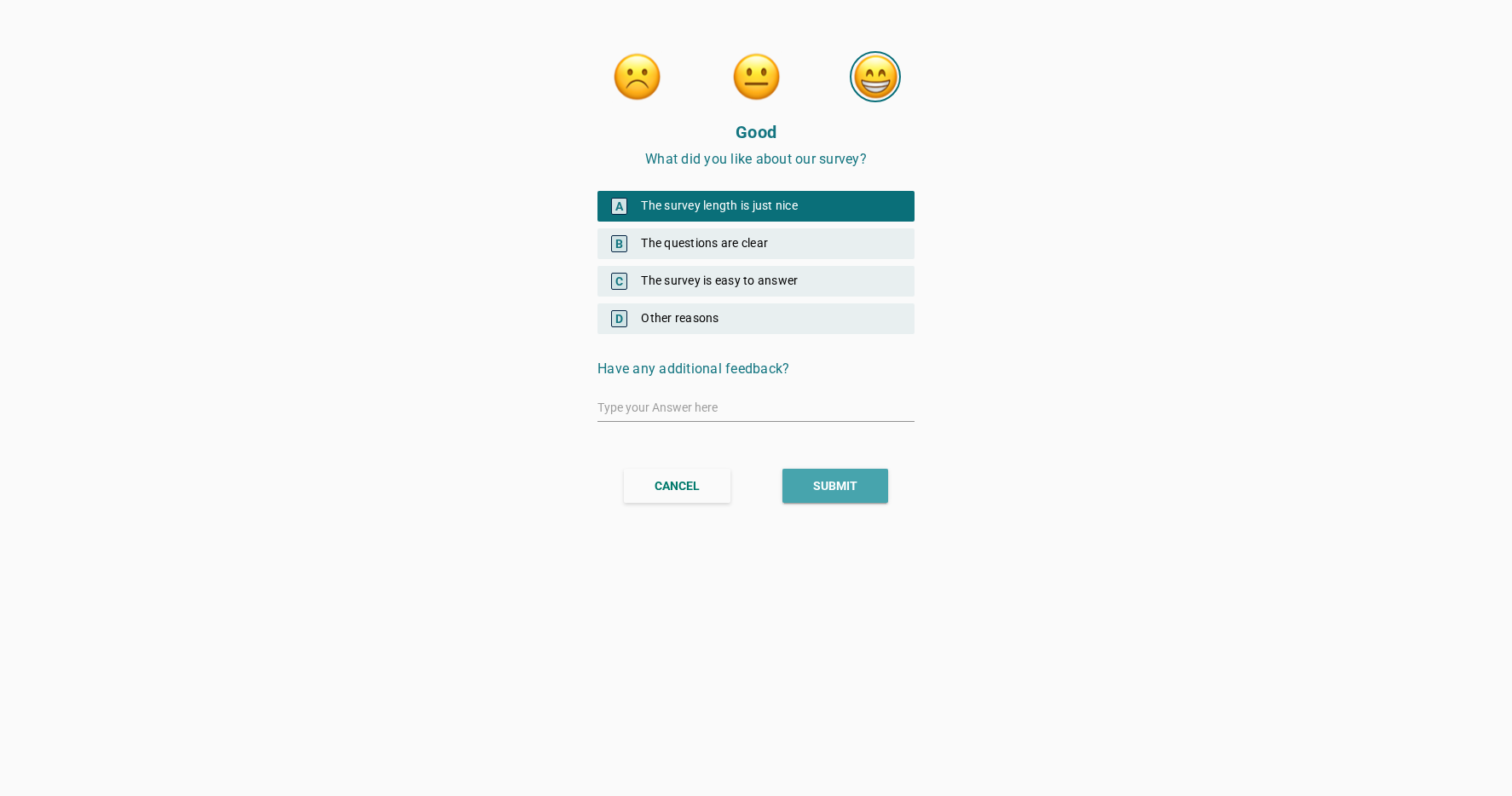
click at [851, 485] on div "SUBMIT" at bounding box center [835, 486] width 44 height 18
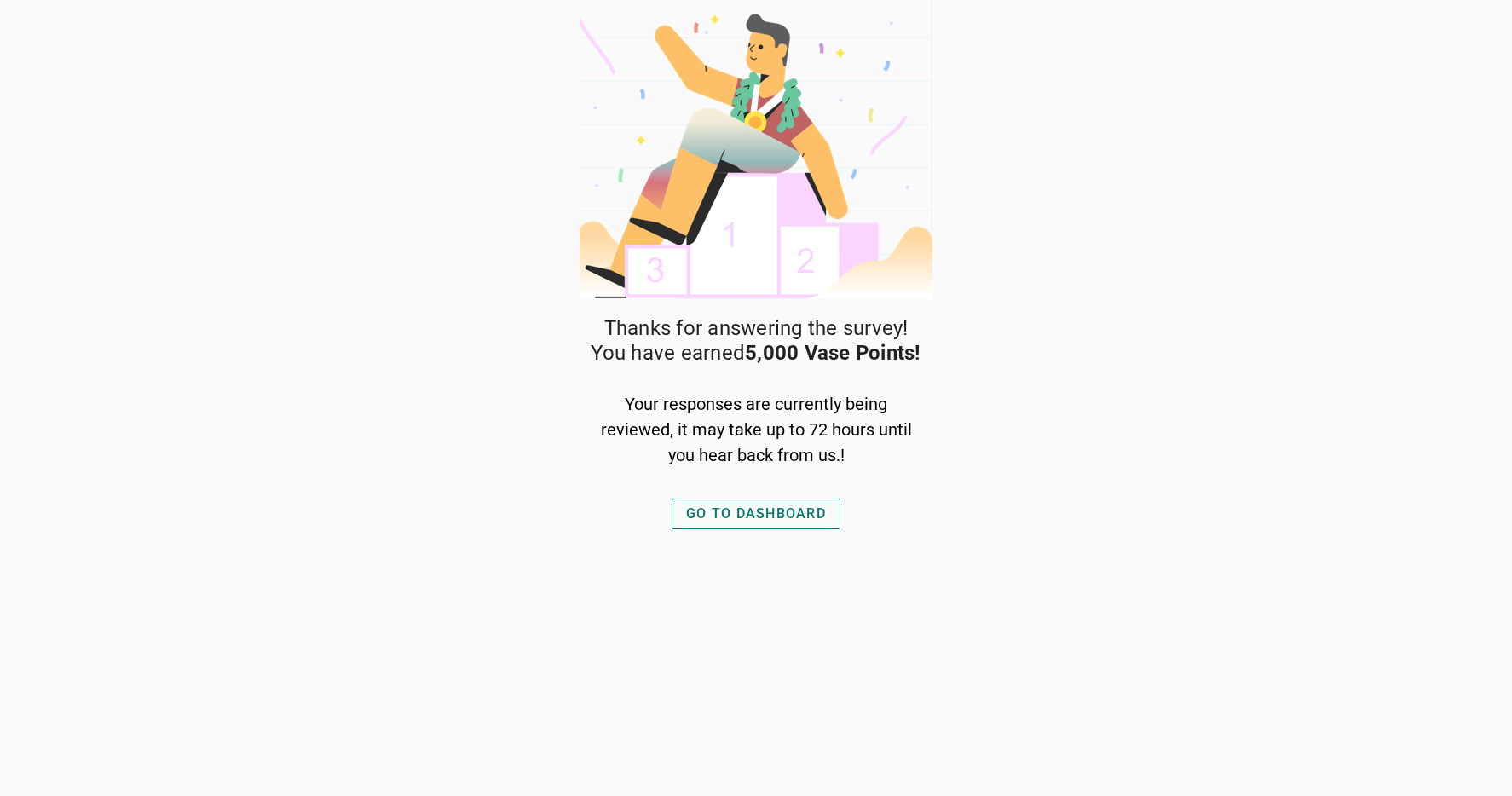
click at [403, 71] on div "Thanks for answering the survey! You have earned 5,000 Vase Points! Your respon…" at bounding box center [756, 398] width 1512 height 796
